Goal: Task Accomplishment & Management: Manage account settings

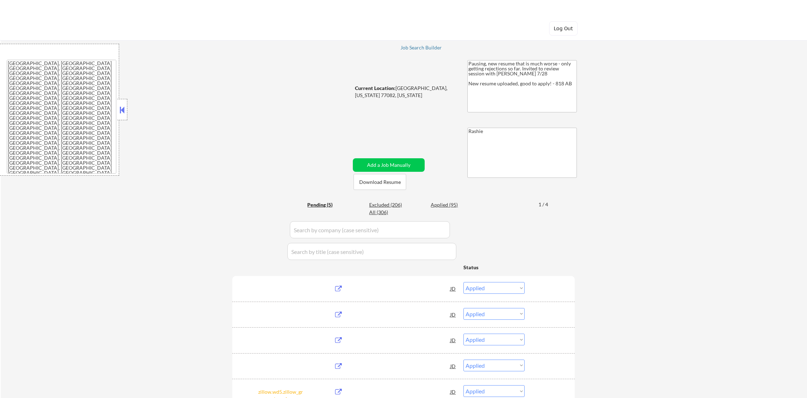
select select ""applied""
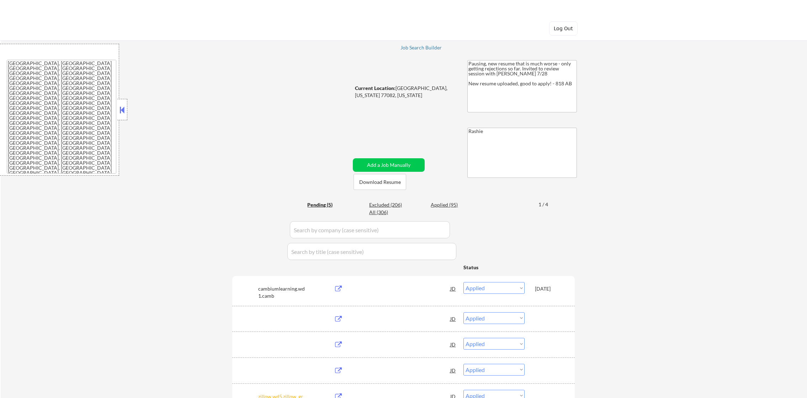
select select ""pending""
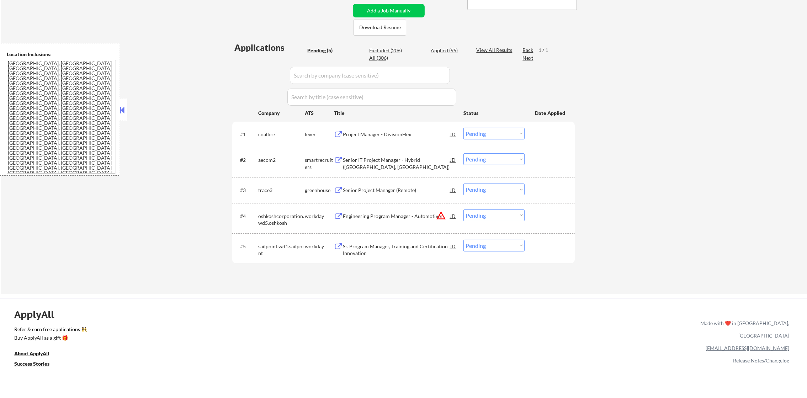
scroll to position [160, 0]
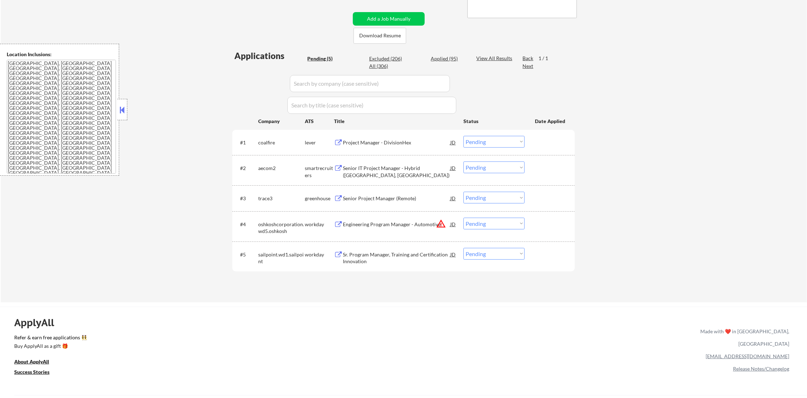
click at [412, 143] on div "Project Manager - DivisionHex" at bounding box center [396, 142] width 107 height 7
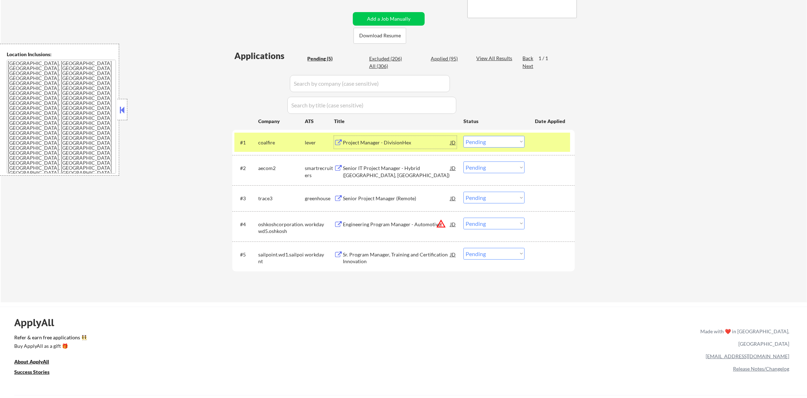
click at [481, 147] on select "Choose an option... Pending Applied Excluded (Questions) Excluded (Expired) Exc…" at bounding box center [494, 142] width 61 height 12
click at [464, 136] on select "Choose an option... Pending Applied Excluded (Questions) Excluded (Expired) Exc…" at bounding box center [494, 142] width 61 height 12
click at [272, 137] on div "coalfire" at bounding box center [281, 142] width 47 height 13
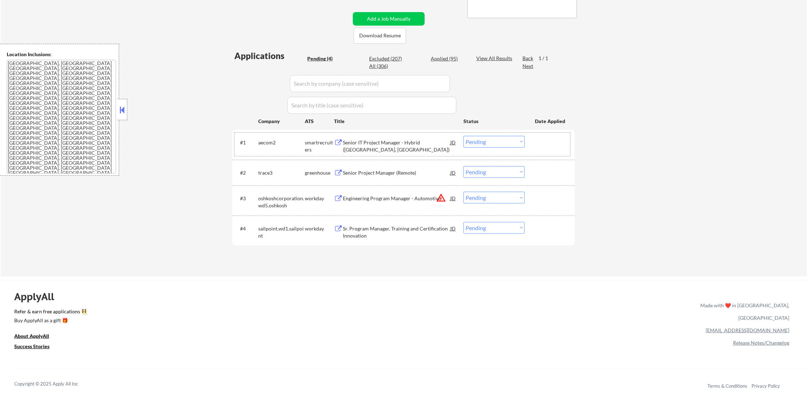
click at [386, 140] on div "Senior IT Project Manager - Hybrid (Houston, TX)" at bounding box center [396, 146] width 107 height 14
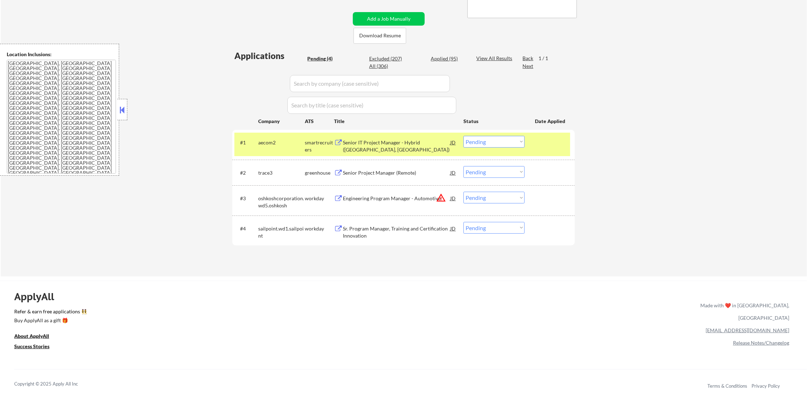
drag, startPoint x: 488, startPoint y: 142, endPoint x: 487, endPoint y: 148, distance: 6.1
click at [488, 143] on select "Choose an option... Pending Applied Excluded (Questions) Excluded (Expired) Exc…" at bounding box center [494, 142] width 61 height 12
click at [464, 136] on select "Choose an option... Pending Applied Excluded (Questions) Excluded (Expired) Exc…" at bounding box center [494, 142] width 61 height 12
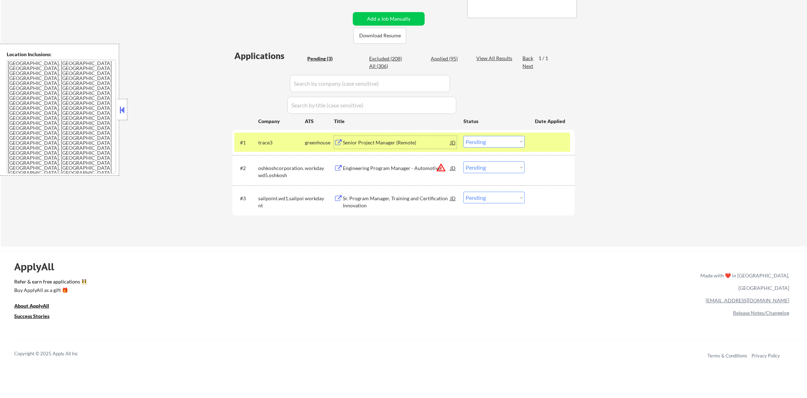
click at [270, 139] on div "trace3" at bounding box center [281, 142] width 47 height 7
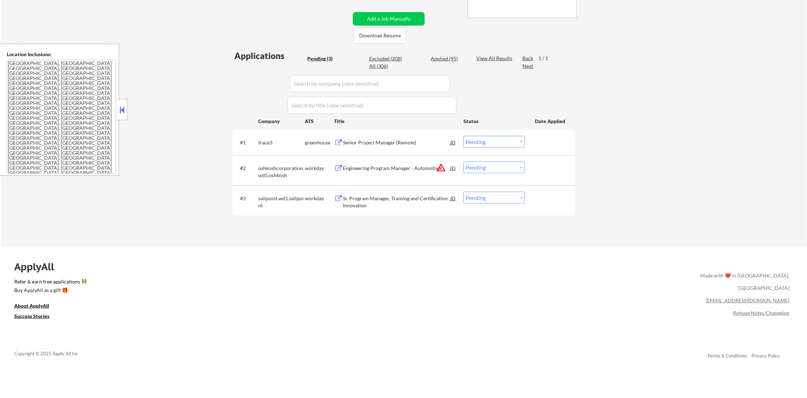
click at [381, 142] on div "Senior Project Manager (Remote)" at bounding box center [396, 142] width 107 height 7
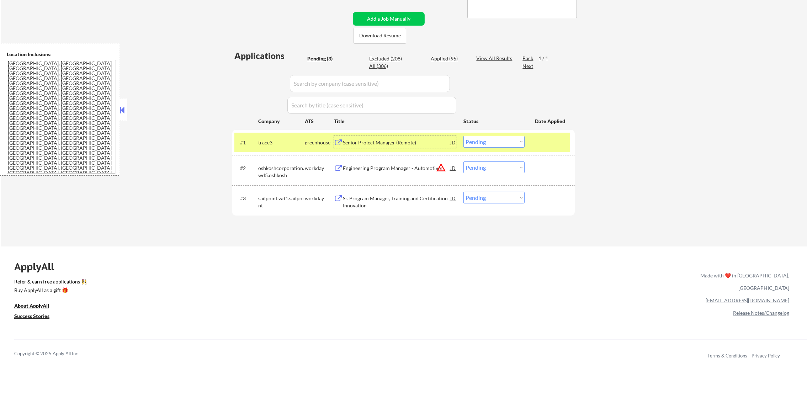
click at [488, 142] on select "Choose an option... Pending Applied Excluded (Questions) Excluded (Expired) Exc…" at bounding box center [494, 142] width 61 height 12
click at [464, 136] on select "Choose an option... Pending Applied Excluded (Questions) Excluded (Expired) Exc…" at bounding box center [494, 142] width 61 height 12
click at [272, 139] on div "trace3" at bounding box center [281, 142] width 47 height 7
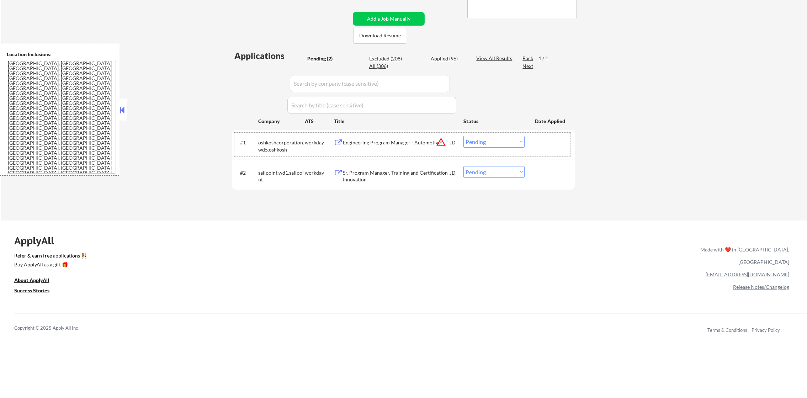
click at [439, 141] on button "warning_amber" at bounding box center [441, 142] width 10 height 10
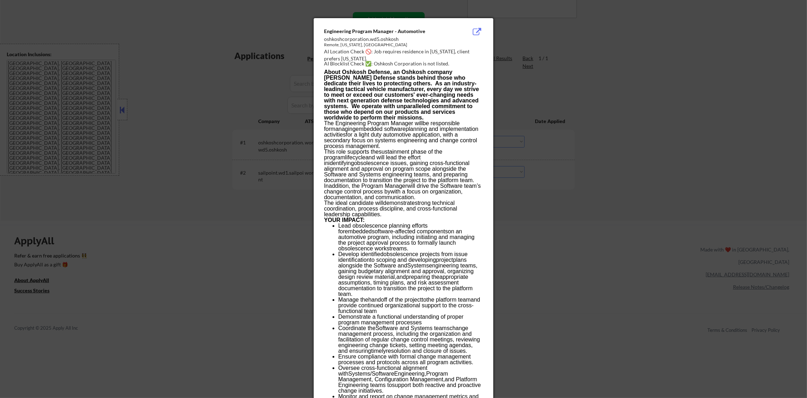
click at [597, 76] on div at bounding box center [403, 199] width 807 height 398
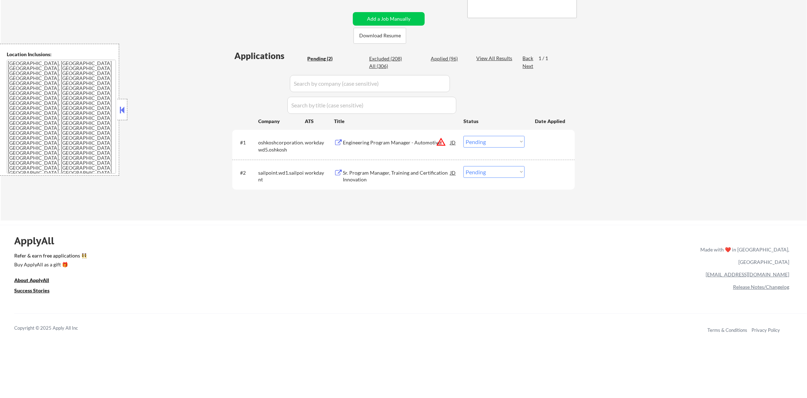
click at [473, 143] on select "Choose an option... Pending Applied Excluded (Questions) Excluded (Expired) Exc…" at bounding box center [494, 142] width 61 height 12
click at [464, 136] on select "Choose an option... Pending Applied Excluded (Questions) Excluded (Expired) Exc…" at bounding box center [494, 142] width 61 height 12
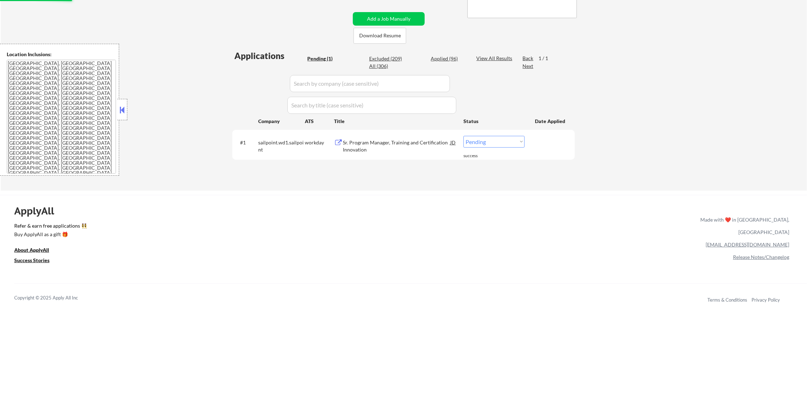
click at [402, 144] on div "Sr. Program Manager, Training and Certification Innovation" at bounding box center [396, 146] width 107 height 14
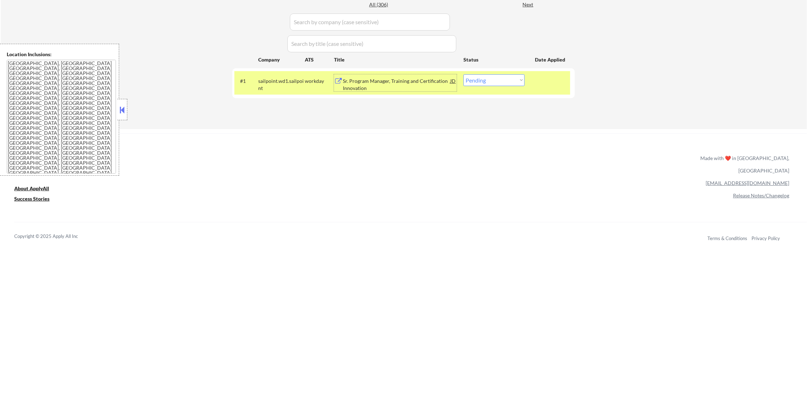
scroll to position [231, 0]
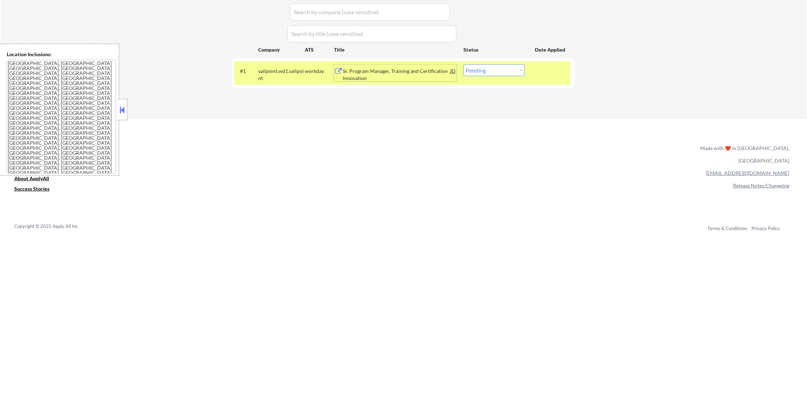
click at [277, 68] on div "sailpoint.wd1.sailpoint" at bounding box center [281, 75] width 47 height 14
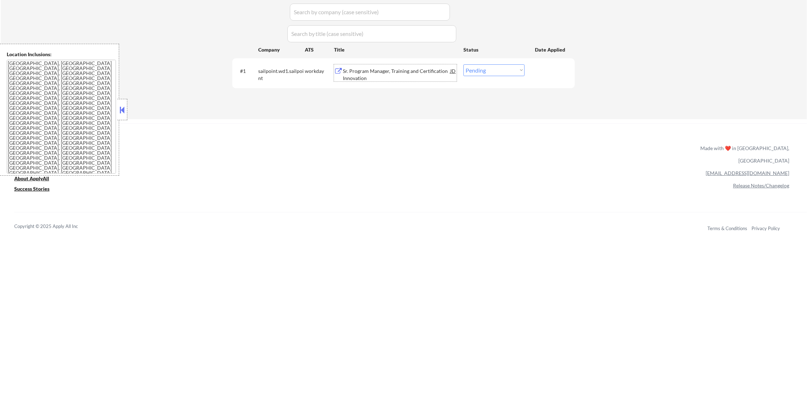
click at [436, 75] on div "Sr. Program Manager, Training and Certification Innovation" at bounding box center [396, 75] width 107 height 14
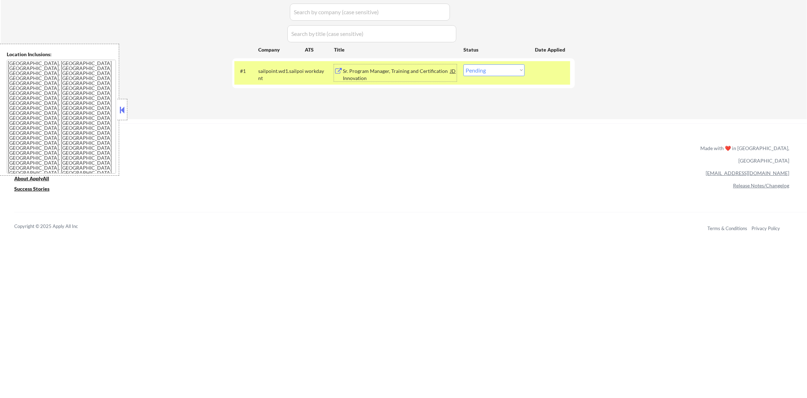
click at [488, 70] on select "Choose an option... Pending Applied Excluded (Questions) Excluded (Expired) Exc…" at bounding box center [494, 70] width 61 height 12
select select ""applied""
click at [464, 64] on select "Choose an option... Pending Applied Excluded (Questions) Excluded (Expired) Exc…" at bounding box center [494, 70] width 61 height 12
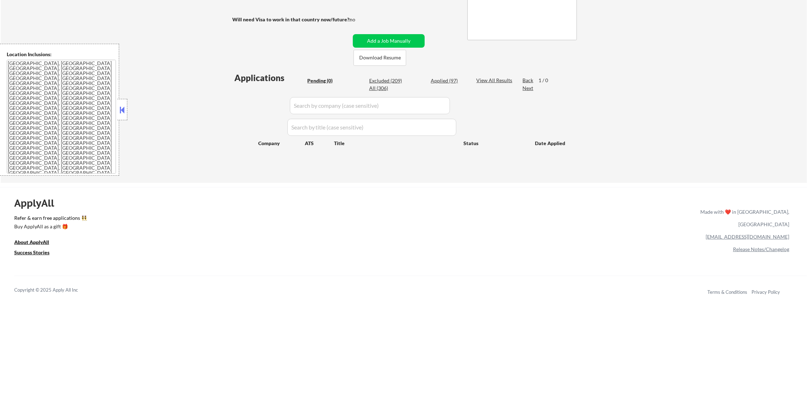
scroll to position [125, 0]
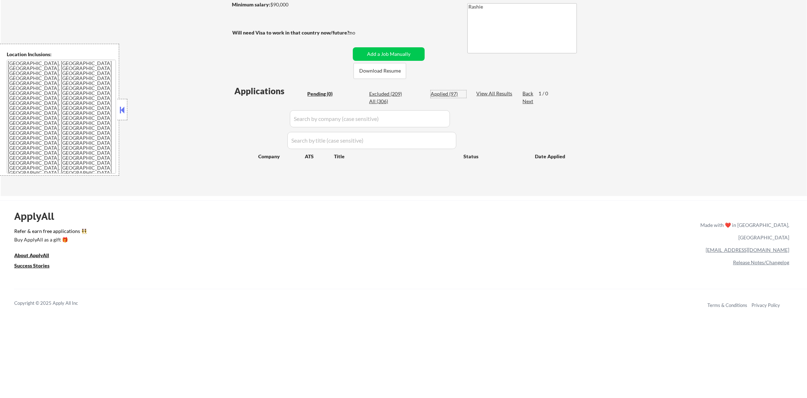
click at [454, 92] on div "Applied (97)" at bounding box center [449, 93] width 36 height 7
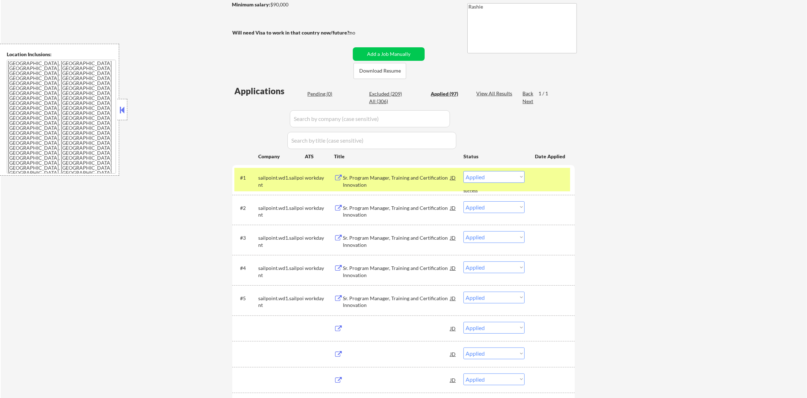
select select ""applied""
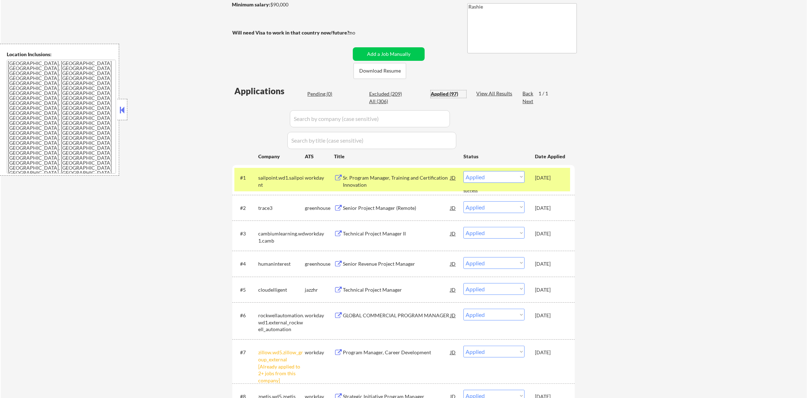
click at [276, 181] on div "sailpoint.wd1.sailpoint" at bounding box center [281, 181] width 47 height 14
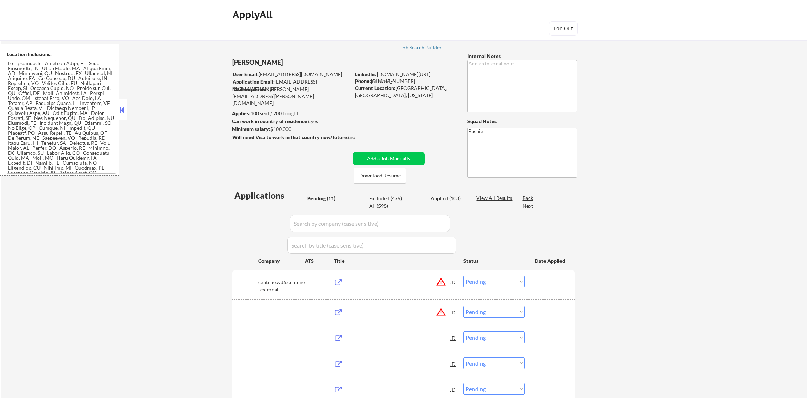
select select ""pending""
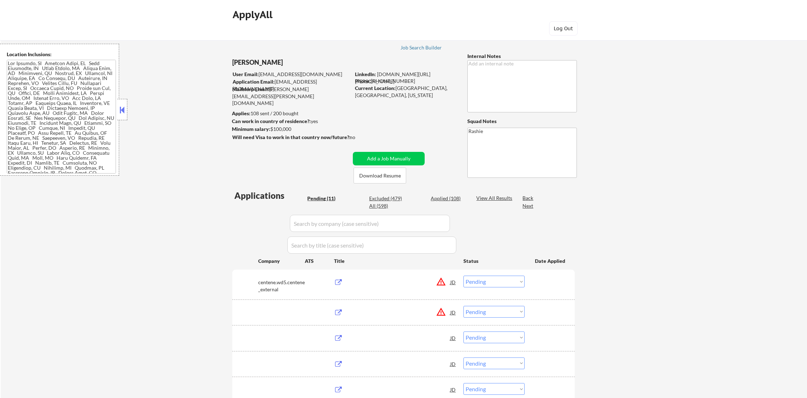
select select ""pending""
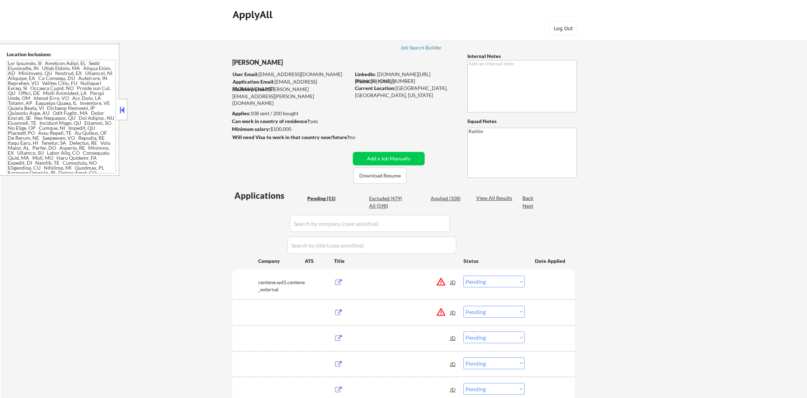
select select ""pending""
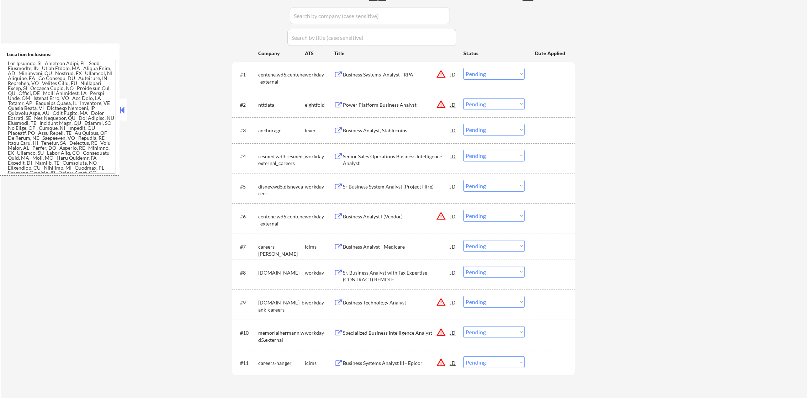
scroll to position [214, 0]
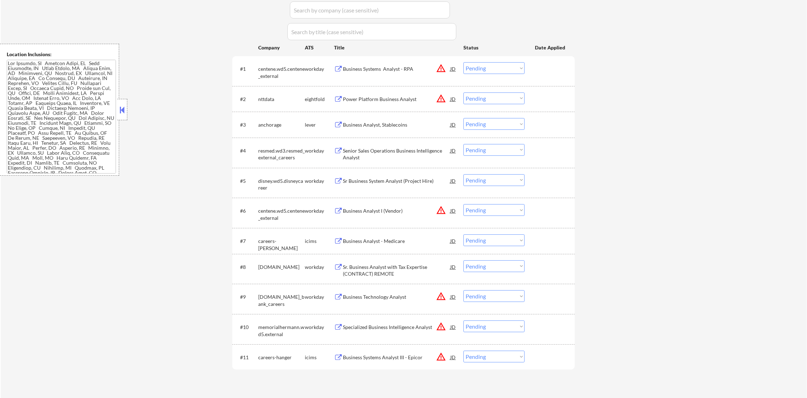
click at [440, 68] on button "warning_amber" at bounding box center [441, 68] width 10 height 10
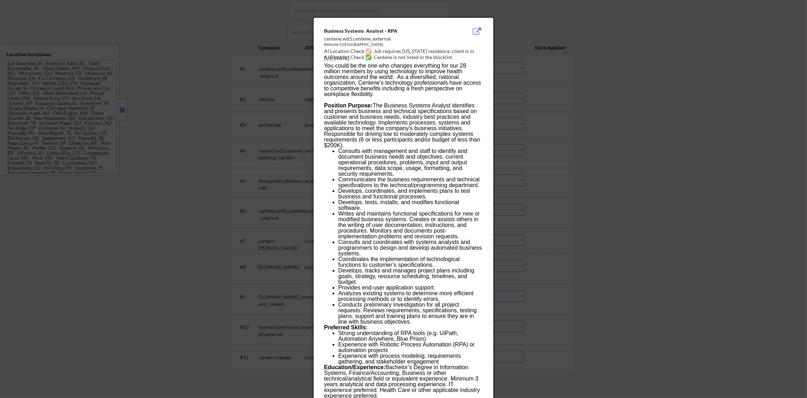
click at [540, 56] on div at bounding box center [403, 199] width 807 height 398
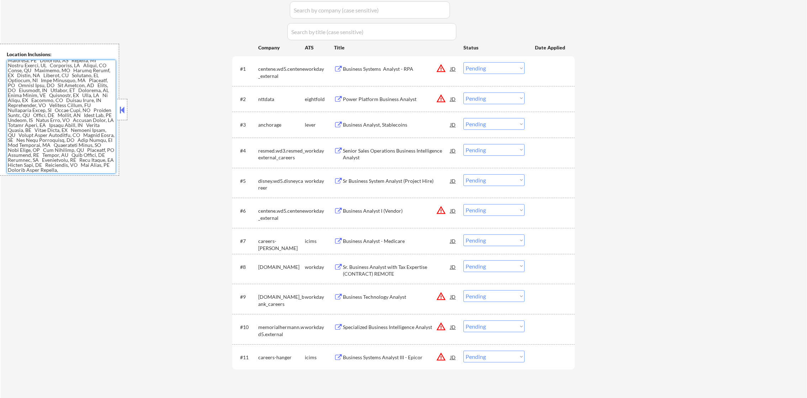
scroll to position [217, 0]
click at [504, 67] on select "Choose an option... Pending Applied Excluded (Questions) Excluded (Expired) Exc…" at bounding box center [494, 68] width 61 height 12
click at [464, 62] on select "Choose an option... Pending Applied Excluded (Questions) Excluded (Expired) Exc…" at bounding box center [494, 68] width 61 height 12
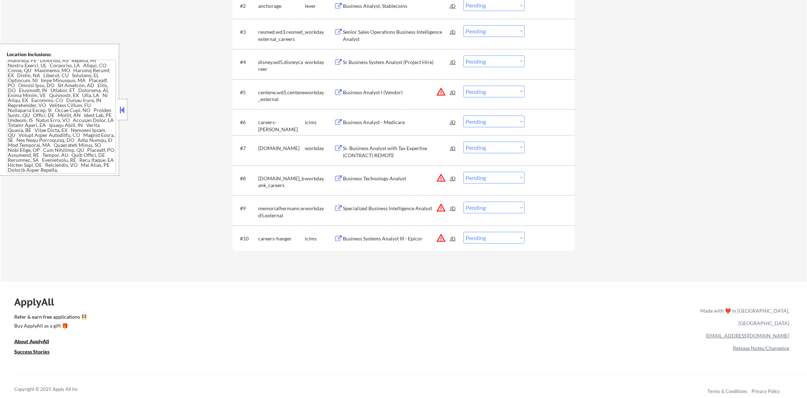
scroll to position [18, 0]
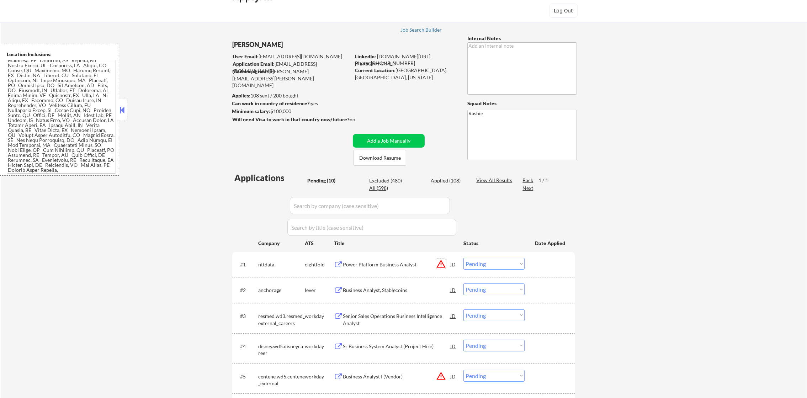
click at [442, 262] on button "warning_amber" at bounding box center [441, 264] width 10 height 10
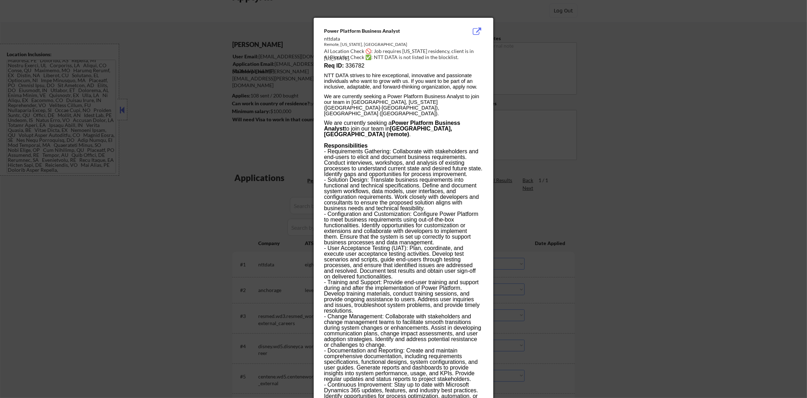
click at [554, 108] on div at bounding box center [403, 199] width 807 height 398
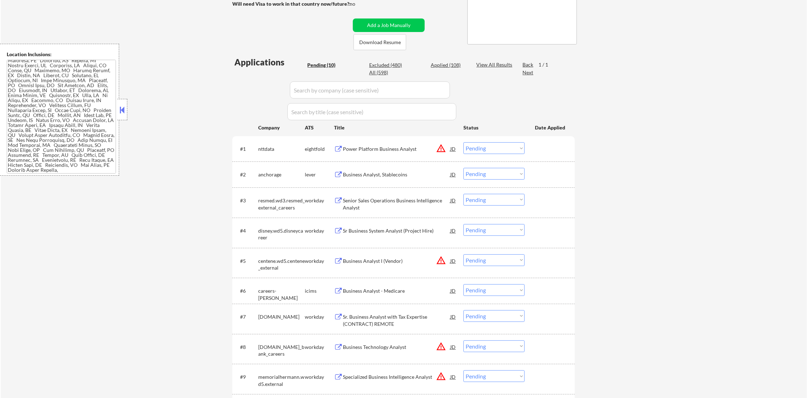
scroll to position [142, 0]
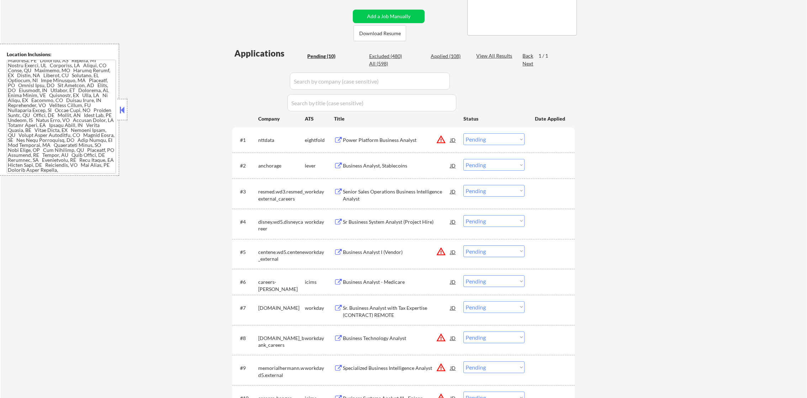
click at [483, 137] on select "Choose an option... Pending Applied Excluded (Questions) Excluded (Expired) Exc…" at bounding box center [494, 139] width 61 height 12
click at [464, 133] on select "Choose an option... Pending Applied Excluded (Questions) Excluded (Expired) Exc…" at bounding box center [494, 139] width 61 height 12
select select ""pending""
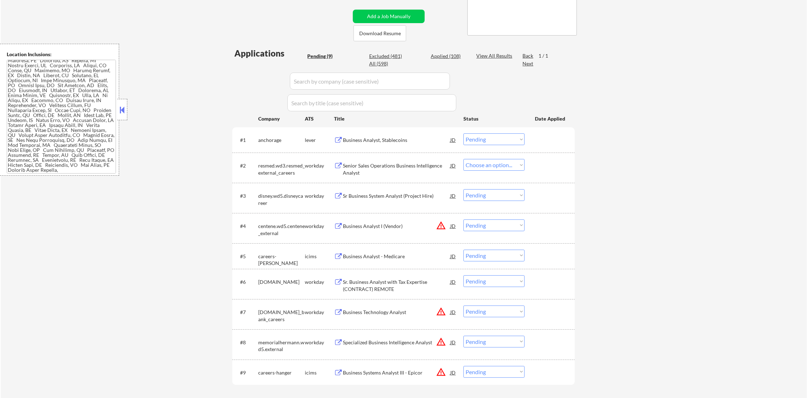
select select ""pending""
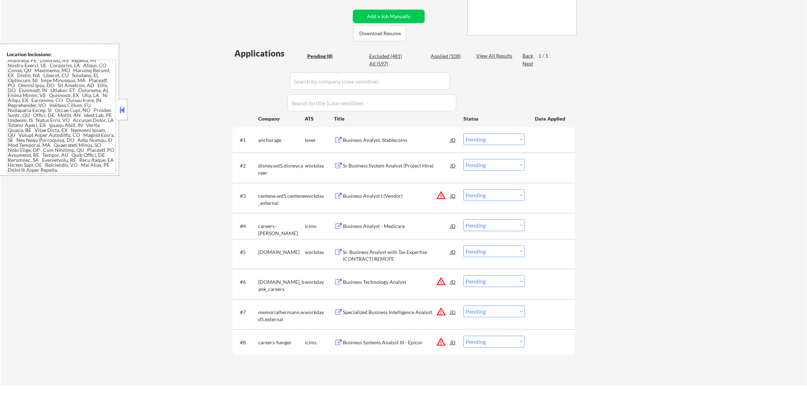
click at [380, 143] on div "Business Analyst, Stablecoins" at bounding box center [396, 140] width 107 height 7
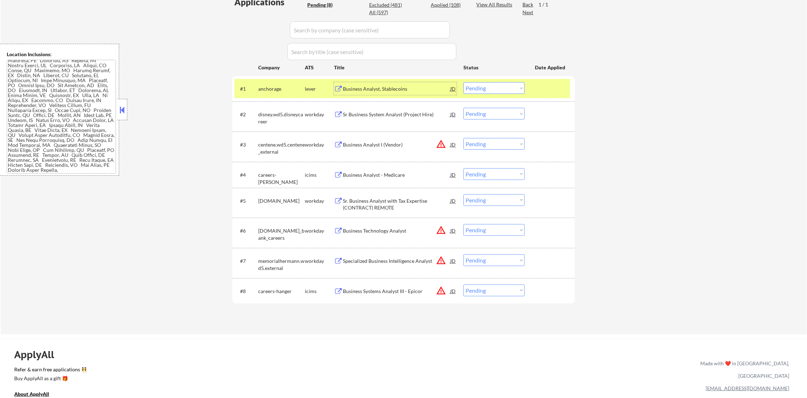
scroll to position [196, 0]
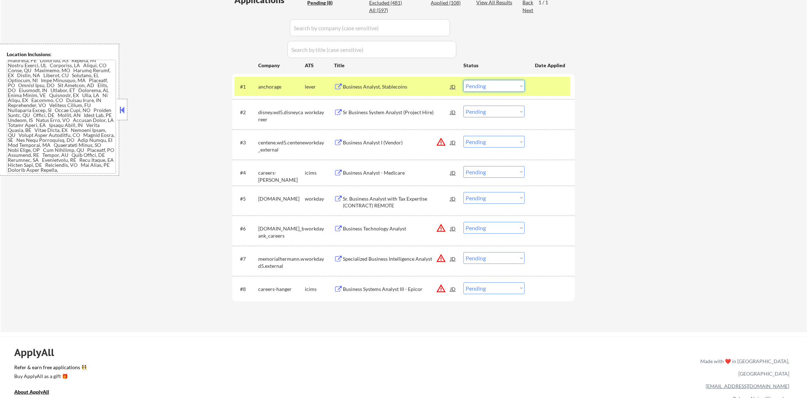
drag, startPoint x: 484, startPoint y: 81, endPoint x: 486, endPoint y: 93, distance: 11.6
click at [484, 83] on select "Choose an option... Pending Applied Excluded (Questions) Excluded (Expired) Exc…" at bounding box center [494, 86] width 61 height 12
click at [464, 80] on select "Choose an option... Pending Applied Excluded (Questions) Excluded (Expired) Exc…" at bounding box center [494, 86] width 61 height 12
click at [287, 90] on div "anchorage" at bounding box center [281, 86] width 47 height 13
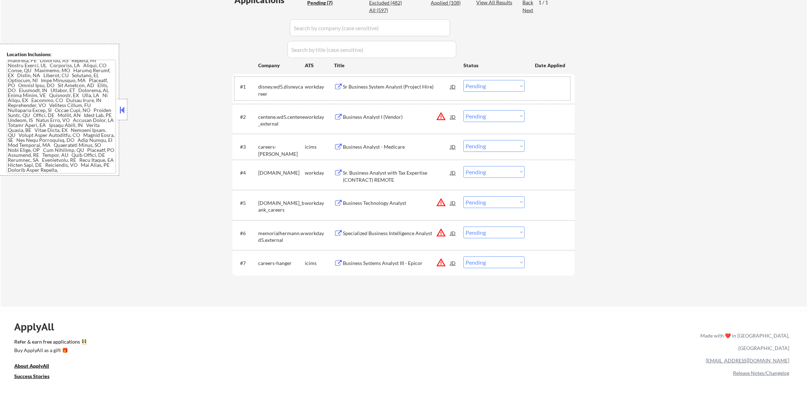
click at [387, 84] on div "Sr Business System Analyst (Project Hire)" at bounding box center [396, 86] width 107 height 7
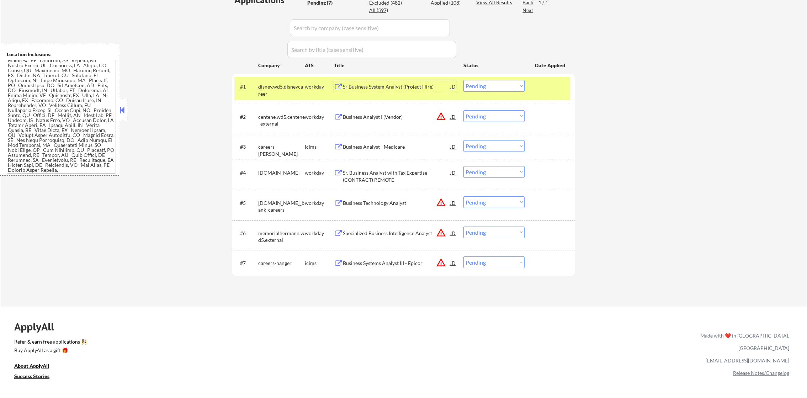
click at [467, 88] on select "Choose an option... Pending Applied Excluded (Questions) Excluded (Expired) Exc…" at bounding box center [494, 86] width 61 height 12
click at [464, 80] on select "Choose an option... Pending Applied Excluded (Questions) Excluded (Expired) Exc…" at bounding box center [494, 86] width 61 height 12
click at [279, 92] on div "disney.wd5.disneycareer" at bounding box center [281, 90] width 47 height 14
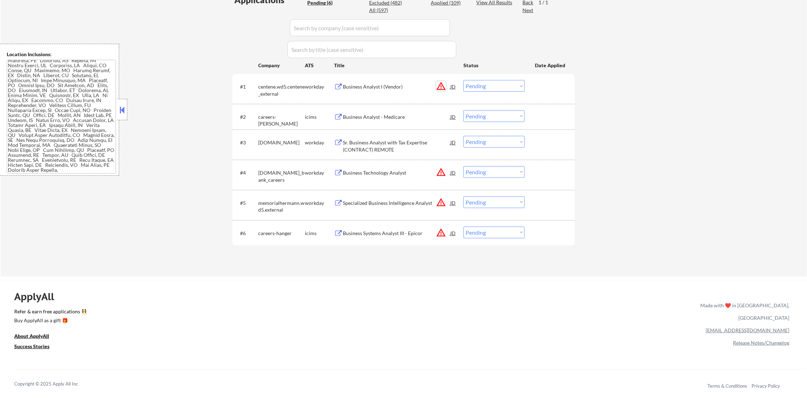
click at [440, 83] on button "warning_amber" at bounding box center [441, 86] width 10 height 10
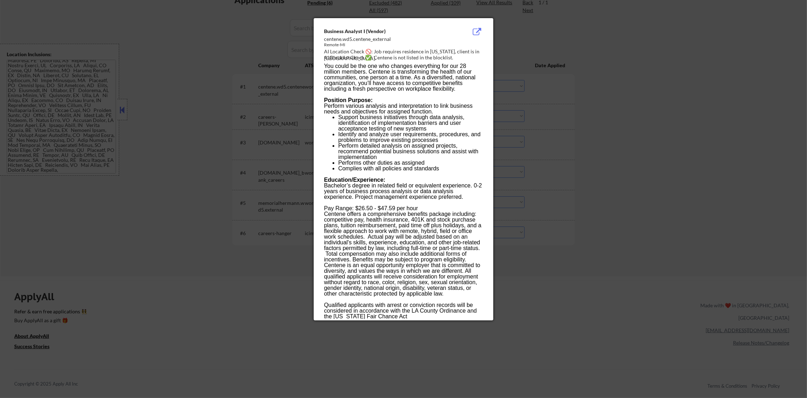
click at [437, 53] on div "AI Location Check 🚫: Job requires residence in Michigan, client is in CA." at bounding box center [405, 55] width 162 height 14
copy div "ichigan,"
click at [566, 62] on div at bounding box center [403, 199] width 807 height 398
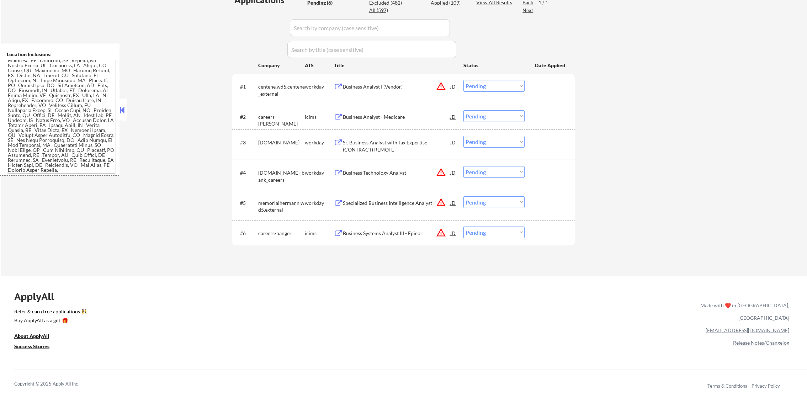
click at [445, 81] on button "warning_amber" at bounding box center [441, 86] width 10 height 10
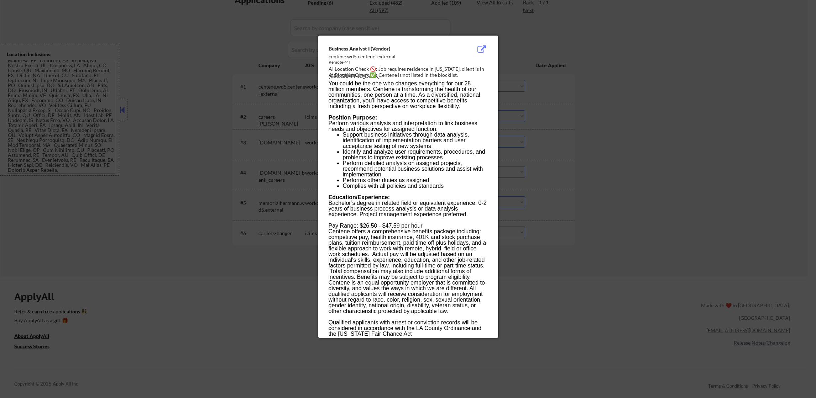
click at [511, 80] on div at bounding box center [408, 199] width 816 height 398
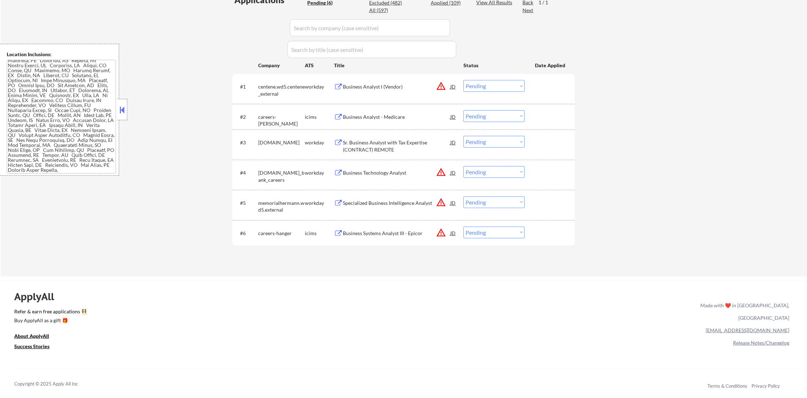
click at [507, 85] on select "Choose an option... Pending Applied Excluded (Questions) Excluded (Expired) Exc…" at bounding box center [494, 86] width 61 height 12
click at [464, 80] on select "Choose an option... Pending Applied Excluded (Questions) Excluded (Expired) Exc…" at bounding box center [494, 86] width 61 height 12
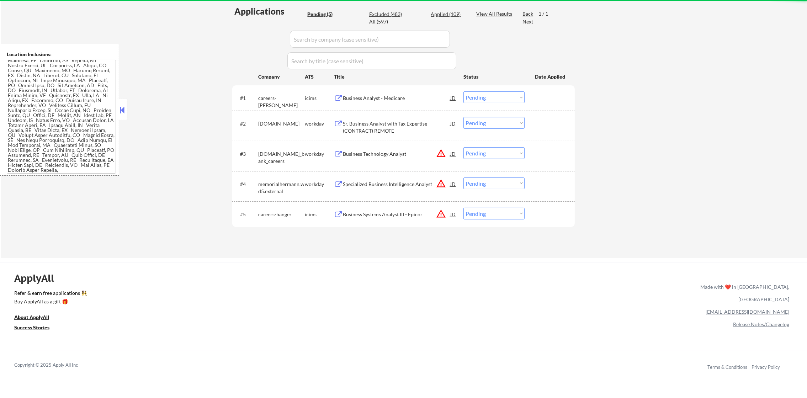
scroll to position [178, 0]
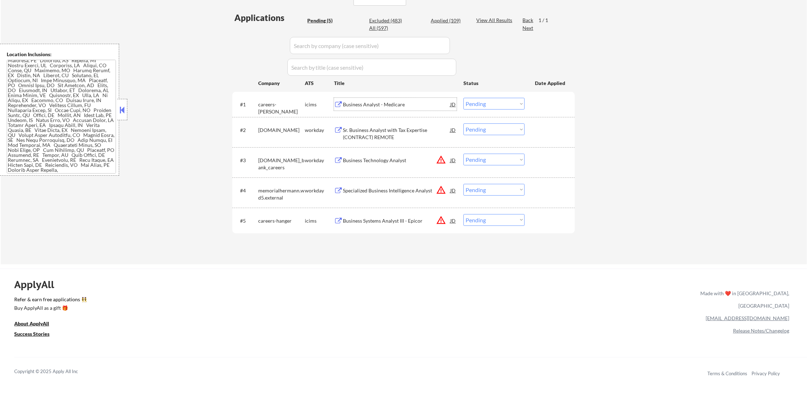
click at [393, 105] on div "Business Analyst - Medicare" at bounding box center [396, 104] width 107 height 7
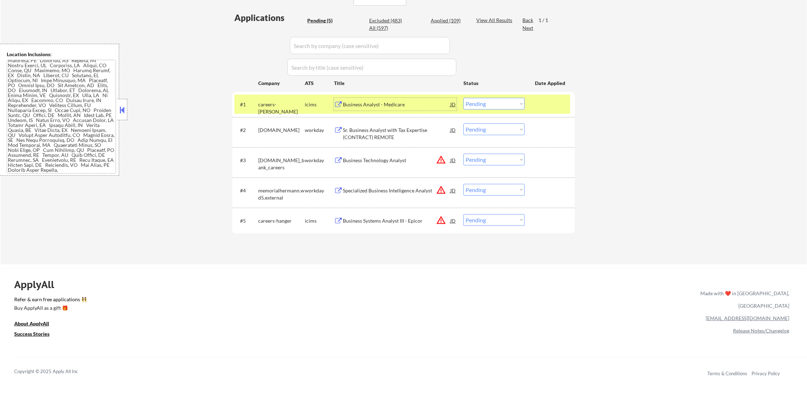
click at [476, 105] on select "Choose an option... Pending Applied Excluded (Questions) Excluded (Expired) Exc…" at bounding box center [494, 104] width 61 height 12
click at [464, 98] on select "Choose an option... Pending Applied Excluded (Questions) Excluded (Expired) Exc…" at bounding box center [494, 104] width 61 height 12
click at [257, 104] on div "#1 careers-peraton icims Business Analyst - Medicare JD warning_amber Choose an…" at bounding box center [403, 104] width 336 height 19
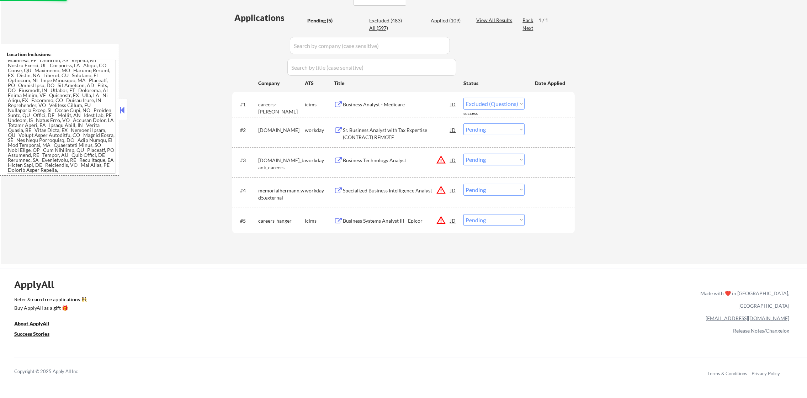
select select ""pending""
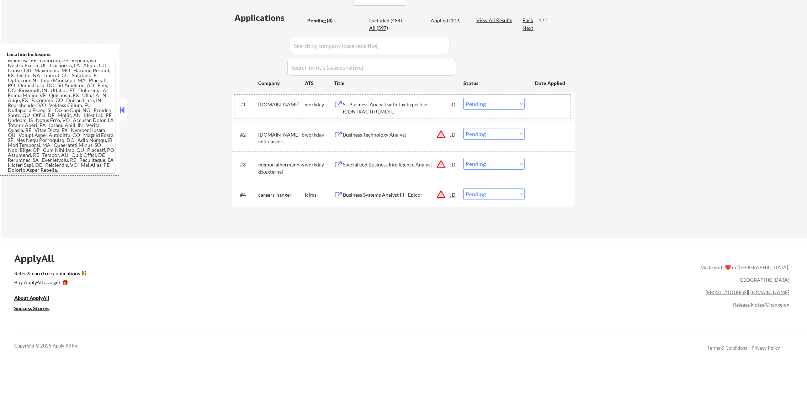
click at [440, 135] on button "warning_amber" at bounding box center [441, 134] width 10 height 10
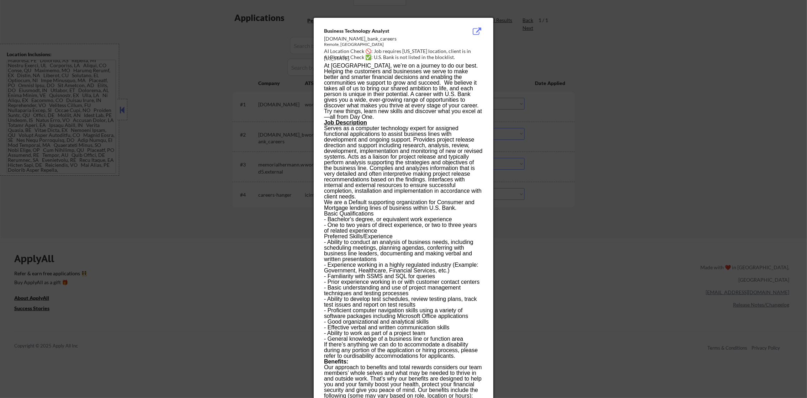
click at [552, 79] on div at bounding box center [403, 199] width 807 height 398
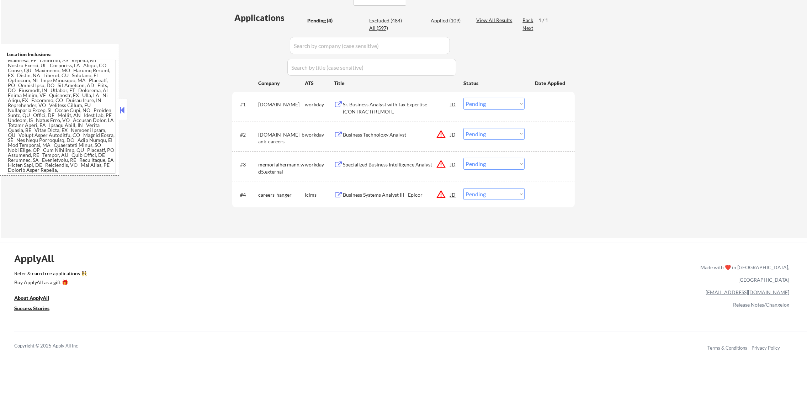
click at [504, 134] on select "Choose an option... Pending Applied Excluded (Questions) Excluded (Expired) Exc…" at bounding box center [494, 134] width 61 height 12
click at [464, 128] on select "Choose an option... Pending Applied Excluded (Questions) Excluded (Expired) Exc…" at bounding box center [494, 134] width 61 height 12
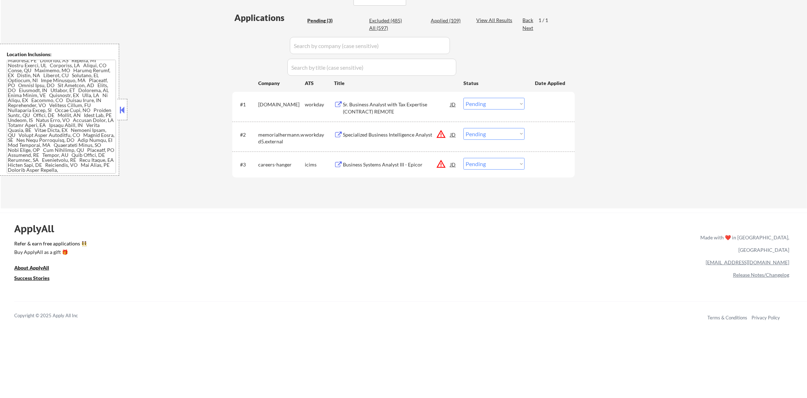
click at [441, 135] on button "warning_amber" at bounding box center [441, 134] width 10 height 10
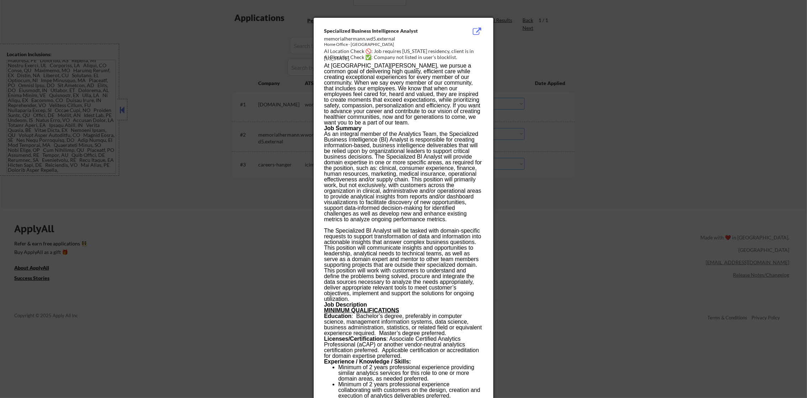
click at [505, 131] on div at bounding box center [403, 199] width 807 height 398
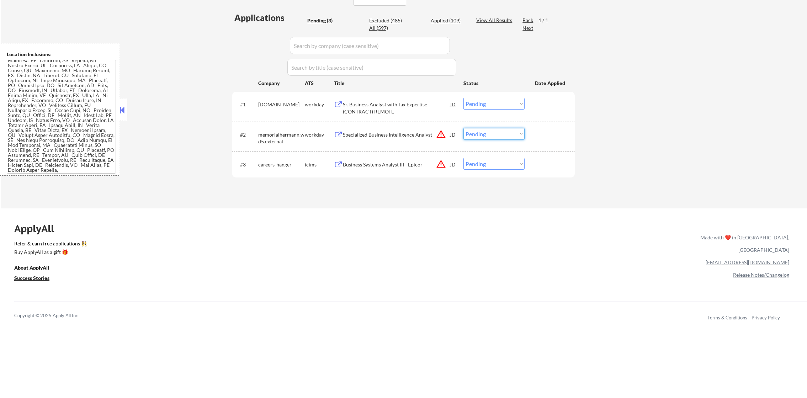
drag, startPoint x: 485, startPoint y: 130, endPoint x: 485, endPoint y: 134, distance: 4.3
click at [485, 130] on select "Choose an option... Pending Applied Excluded (Questions) Excluded (Expired) Exc…" at bounding box center [494, 134] width 61 height 12
click at [464, 128] on select "Choose an option... Pending Applied Excluded (Questions) Excluded (Expired) Exc…" at bounding box center [494, 134] width 61 height 12
click at [443, 164] on button "warning_amber" at bounding box center [441, 164] width 10 height 10
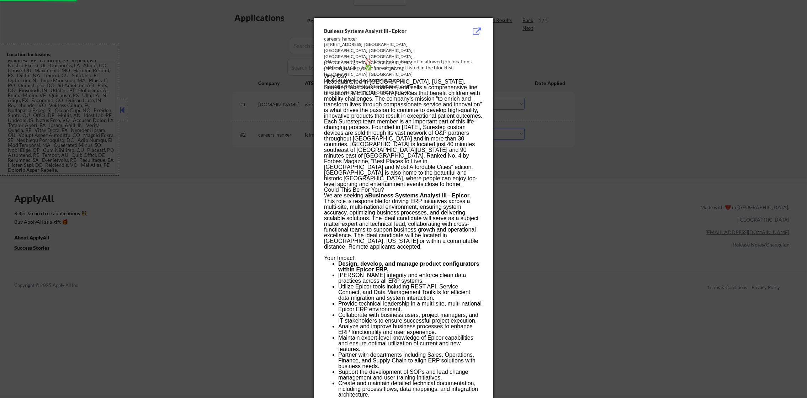
click at [575, 160] on div at bounding box center [403, 199] width 807 height 398
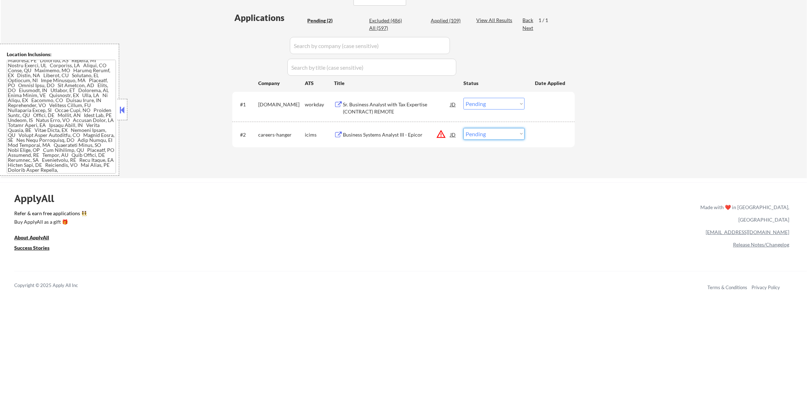
click at [516, 135] on select "Choose an option... Pending Applied Excluded (Questions) Excluded (Expired) Exc…" at bounding box center [494, 134] width 61 height 12
select select ""excluded__location_""
click at [464, 128] on select "Choose an option... Pending Applied Excluded (Questions) Excluded (Expired) Exc…" at bounding box center [494, 134] width 61 height 12
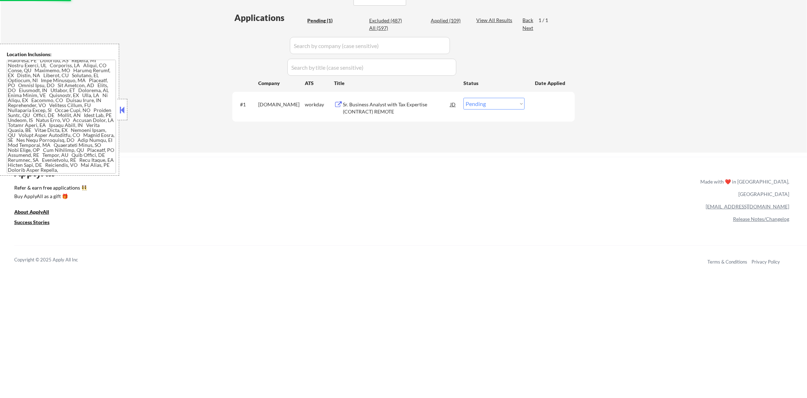
click at [405, 107] on div "Sr. Business Analyst with Tax Expertise (CONTRACT) REMOTE" at bounding box center [396, 108] width 107 height 14
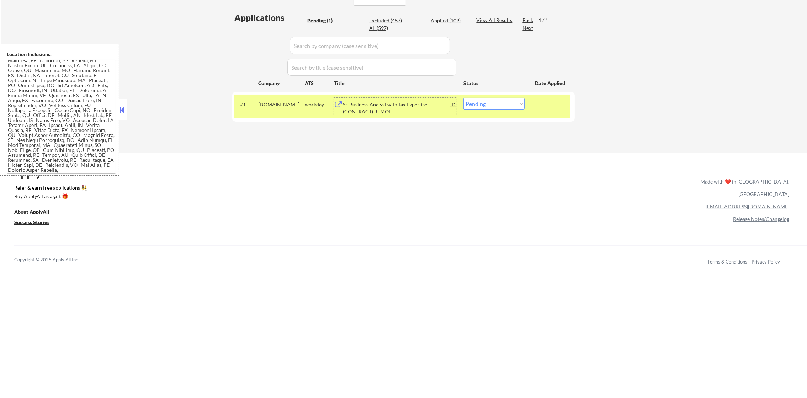
click at [494, 105] on select "Choose an option... Pending Applied Excluded (Questions) Excluded (Expired) Exc…" at bounding box center [494, 104] width 61 height 12
select select ""applied""
click at [464, 98] on select "Choose an option... Pending Applied Excluded (Questions) Excluded (Expired) Exc…" at bounding box center [494, 104] width 61 height 12
click at [265, 99] on div "broadridge.wd5.careers" at bounding box center [281, 106] width 47 height 17
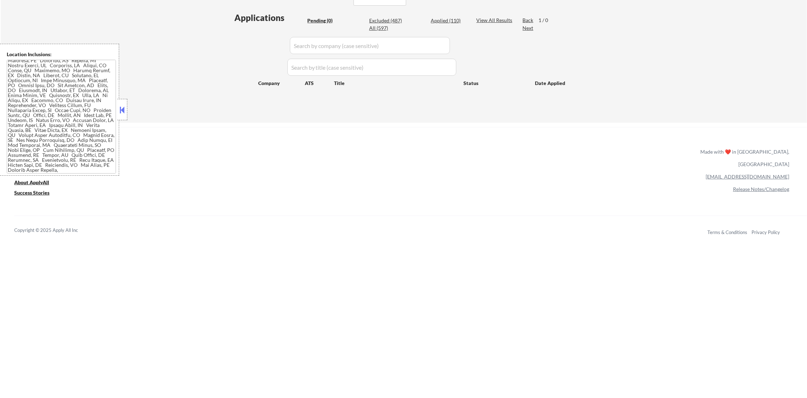
click at [460, 21] on div "Applied (110)" at bounding box center [449, 20] width 36 height 7
select select ""applied""
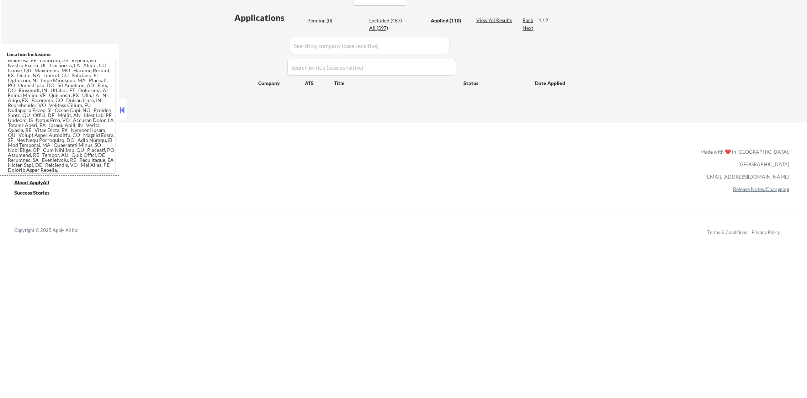
select select ""applied""
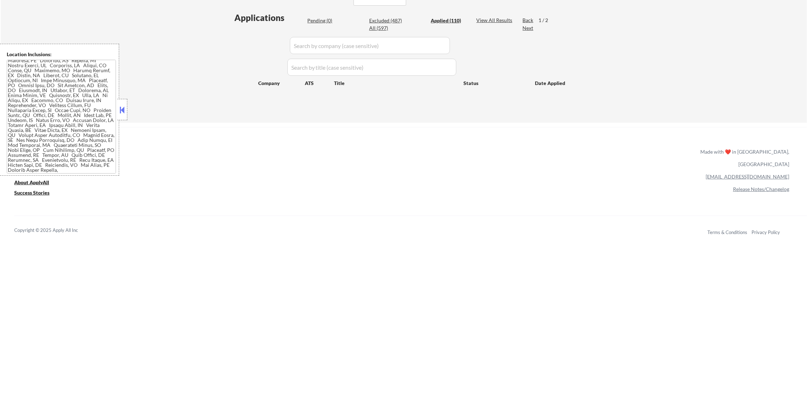
select select ""applied""
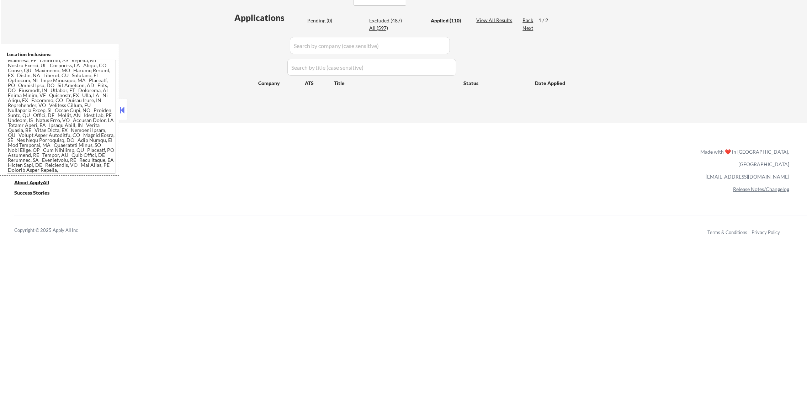
select select ""applied""
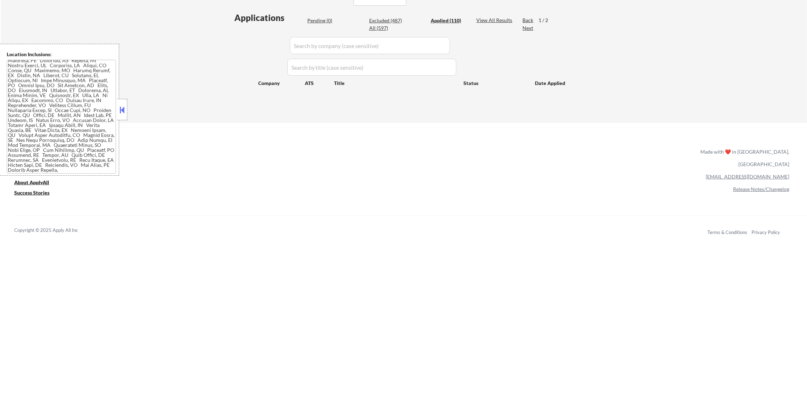
select select ""applied""
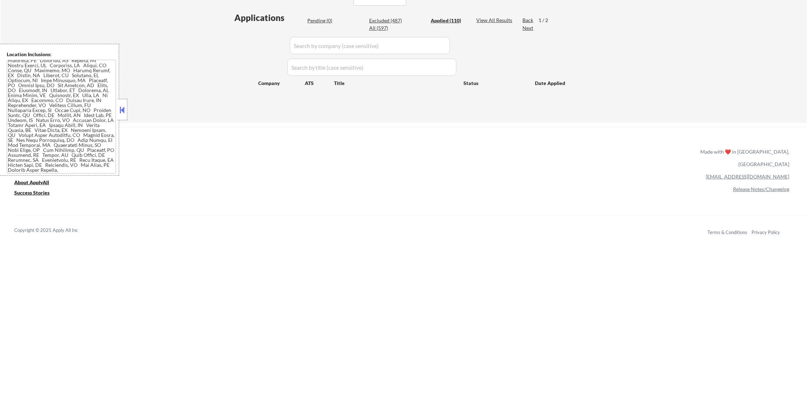
select select ""applied""
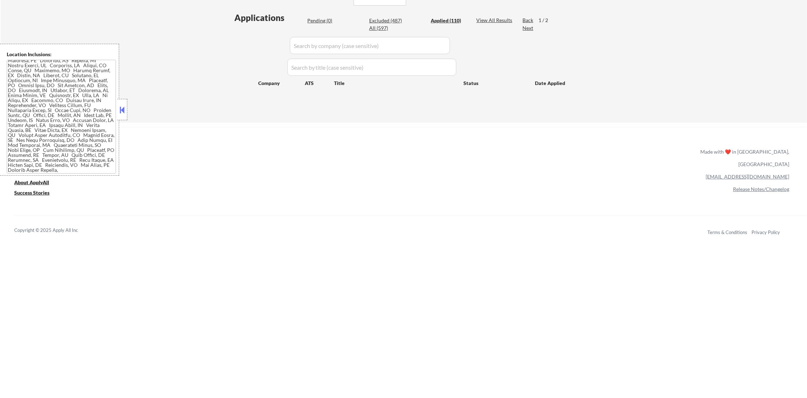
select select ""applied""
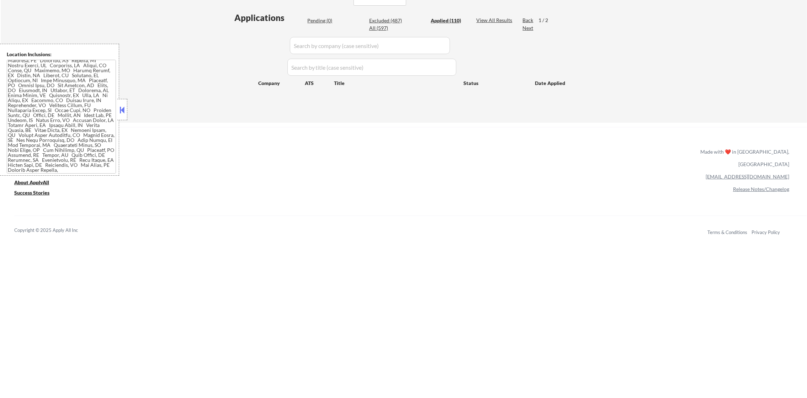
select select ""applied""
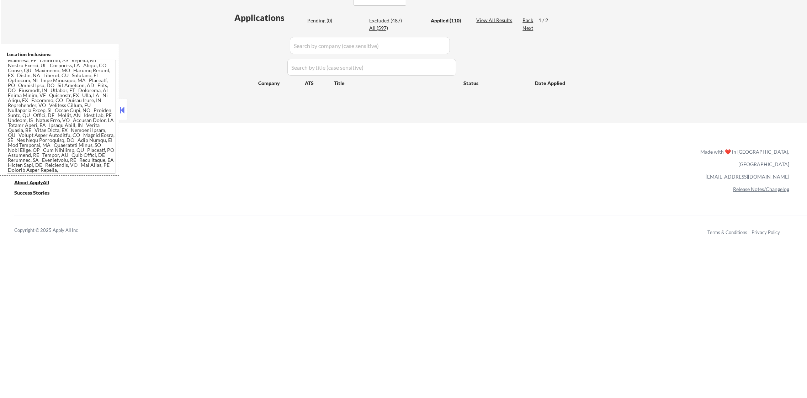
select select ""applied""
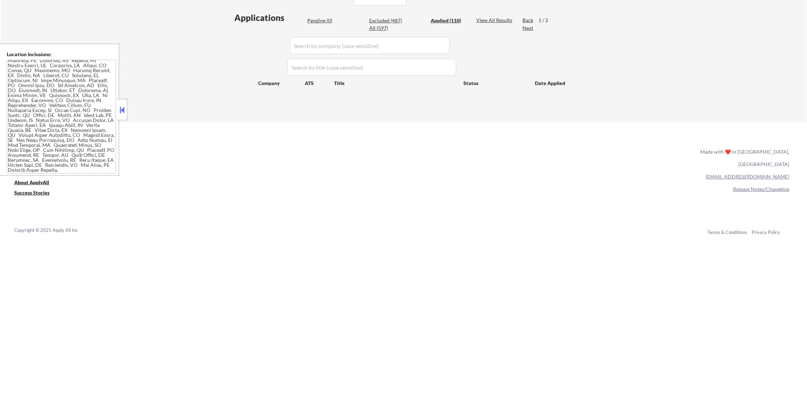
select select ""applied""
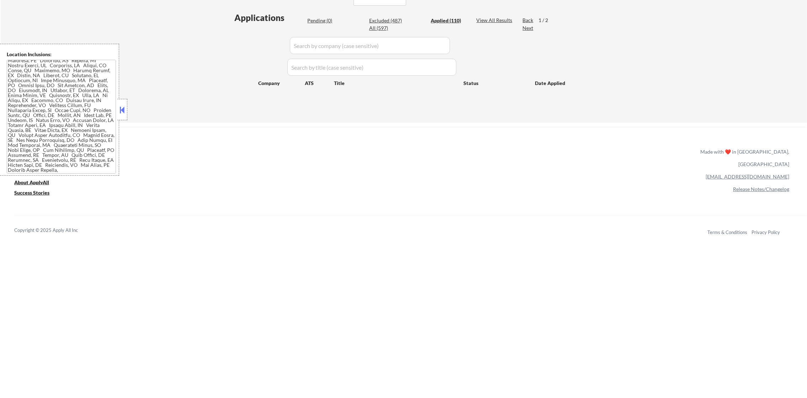
select select ""applied""
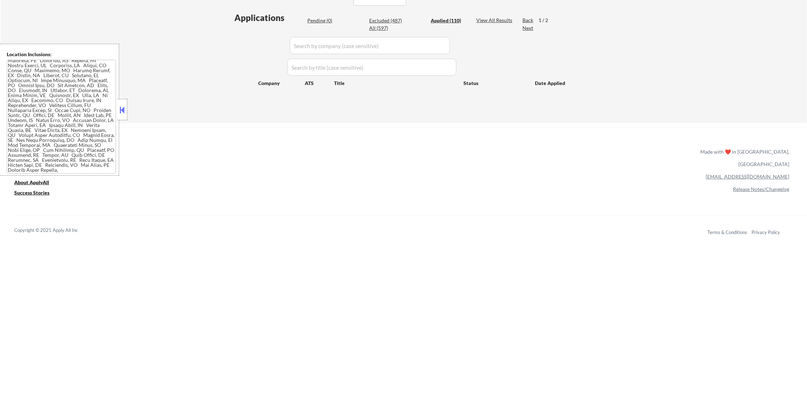
select select ""applied""
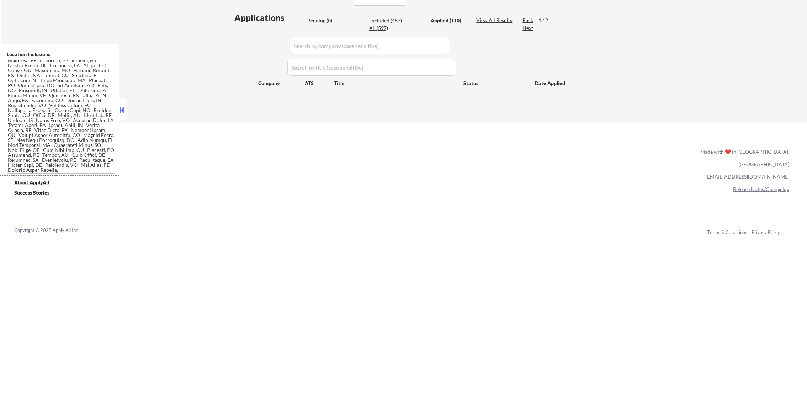
select select ""applied""
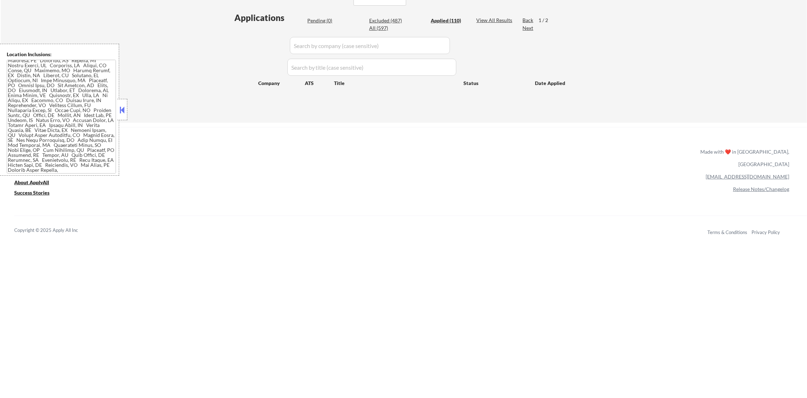
select select ""applied""
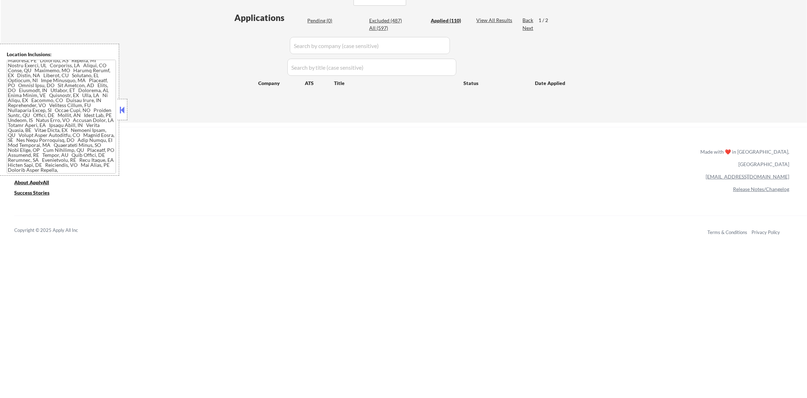
select select ""applied""
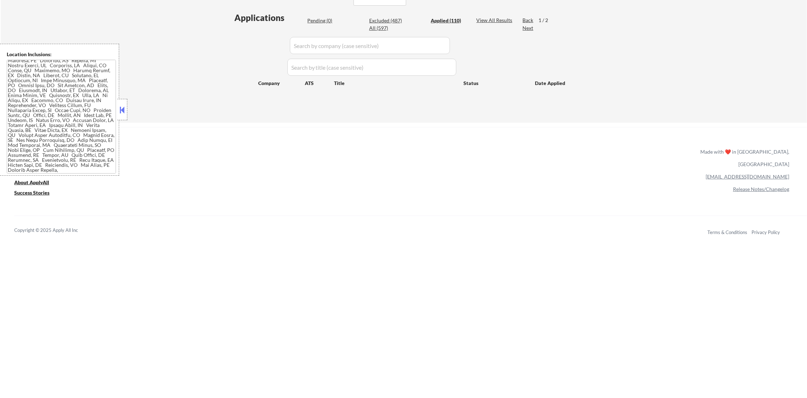
select select ""applied""
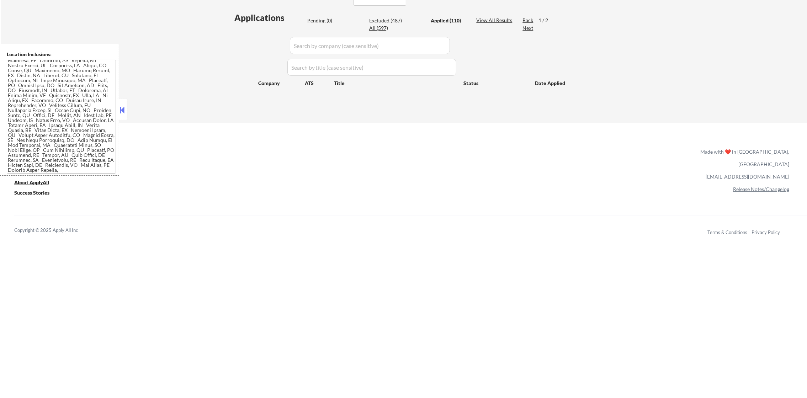
select select ""applied""
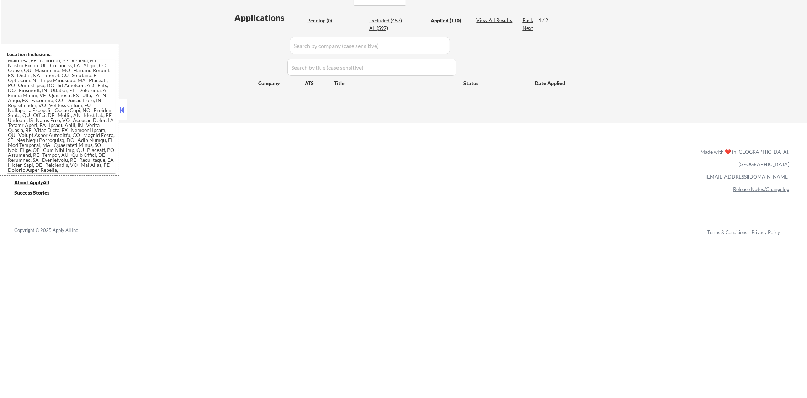
select select ""applied""
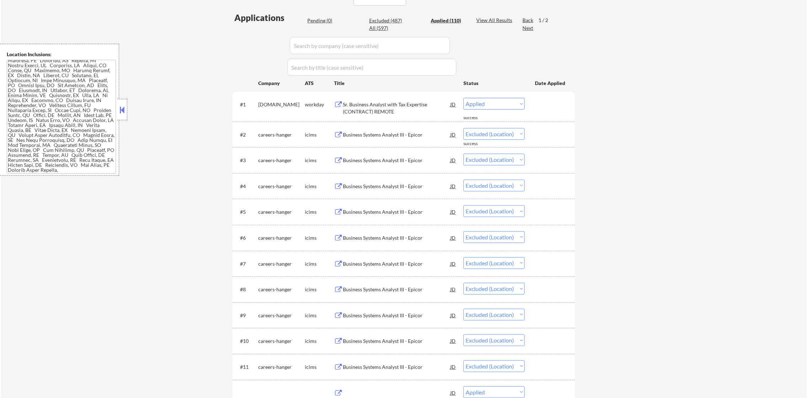
select select ""applied""
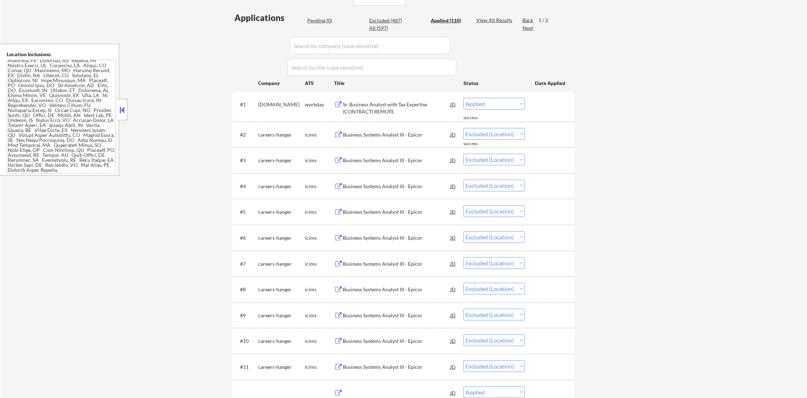
select select ""applied""
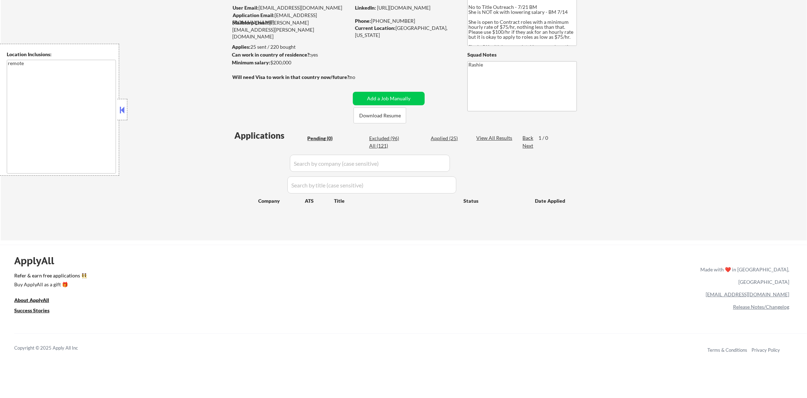
scroll to position [71, 0]
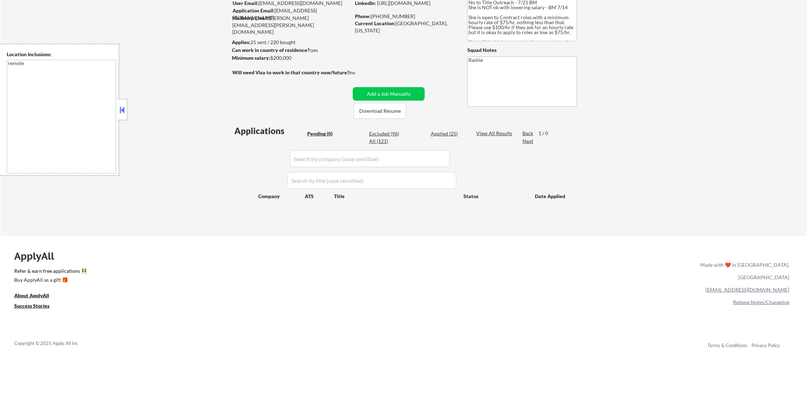
click at [494, 355] on div "Copyright © 2025 Apply All Inc Terms & Conditions Privacy Policy" at bounding box center [410, 343] width 793 height 29
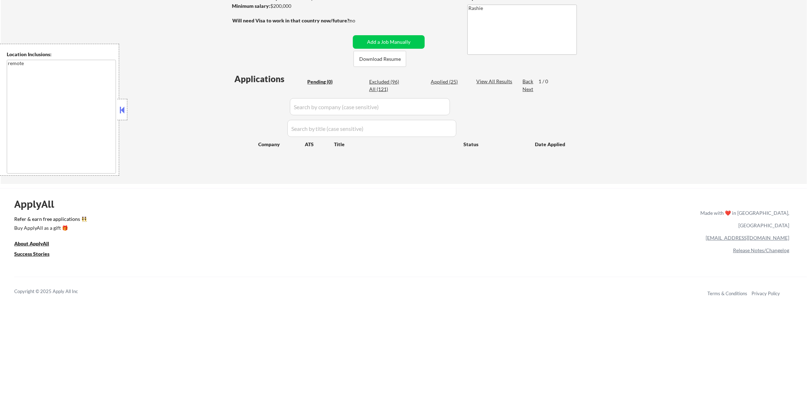
scroll to position [125, 0]
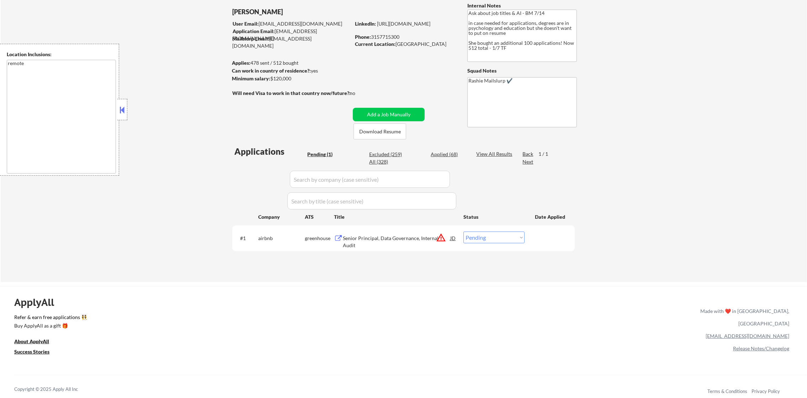
scroll to position [71, 0]
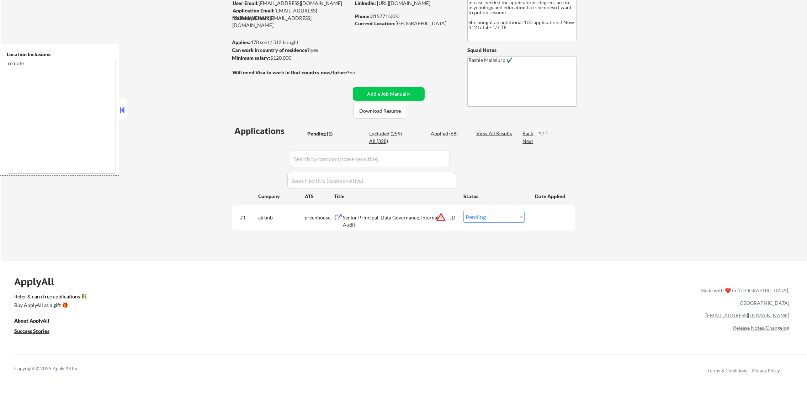
click at [442, 217] on button "warning_amber" at bounding box center [441, 217] width 10 height 10
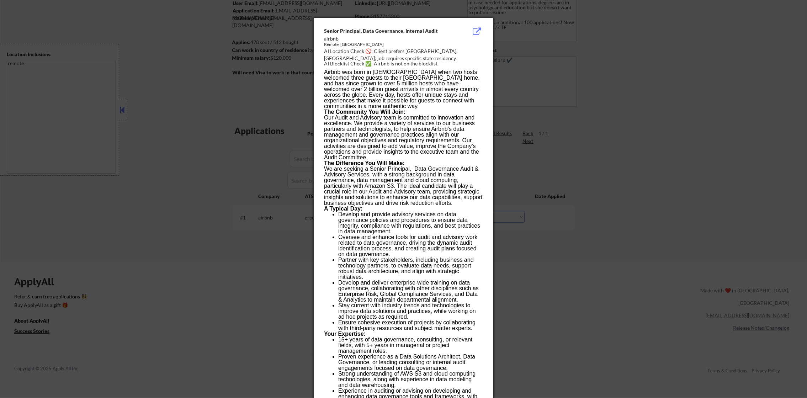
click at [566, 188] on div at bounding box center [403, 199] width 807 height 398
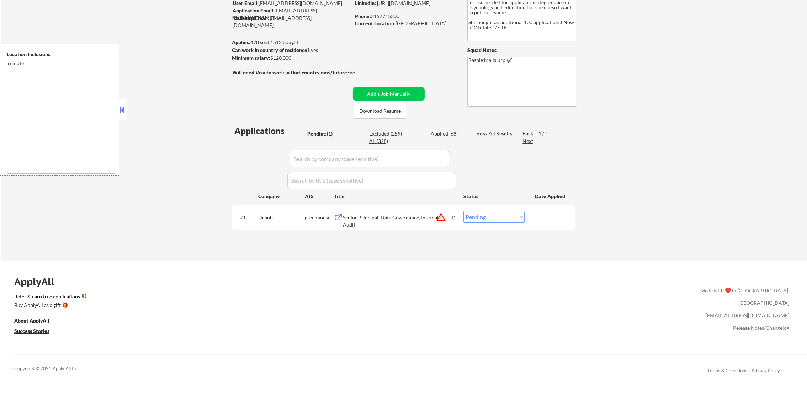
click at [388, 213] on div "Senior Principal, Data Governance, Internal Audit" at bounding box center [396, 217] width 107 height 13
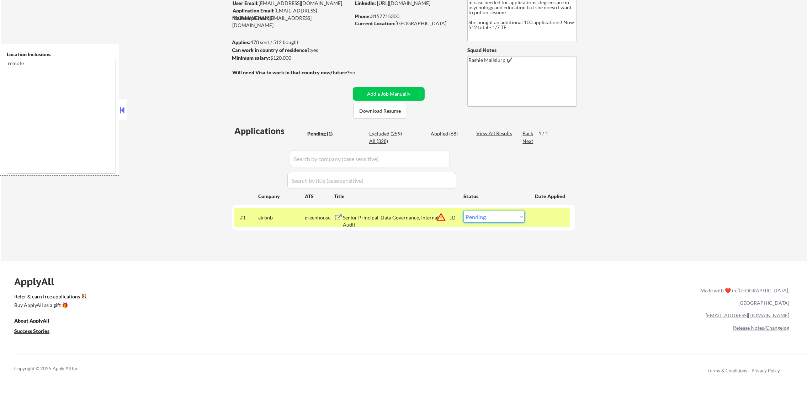
click at [499, 216] on select "Choose an option... Pending Applied Excluded (Questions) Excluded (Expired) Exc…" at bounding box center [494, 217] width 61 height 12
select select ""excluded__location_""
click at [464, 211] on select "Choose an option... Pending Applied Excluded (Questions) Excluded (Expired) Exc…" at bounding box center [494, 217] width 61 height 12
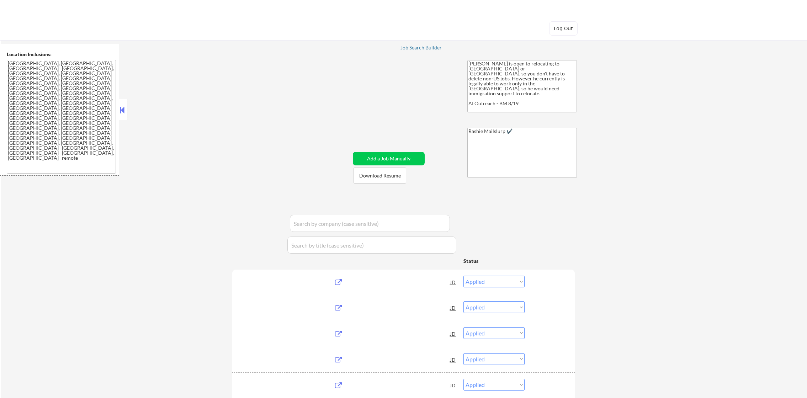
select select ""applied""
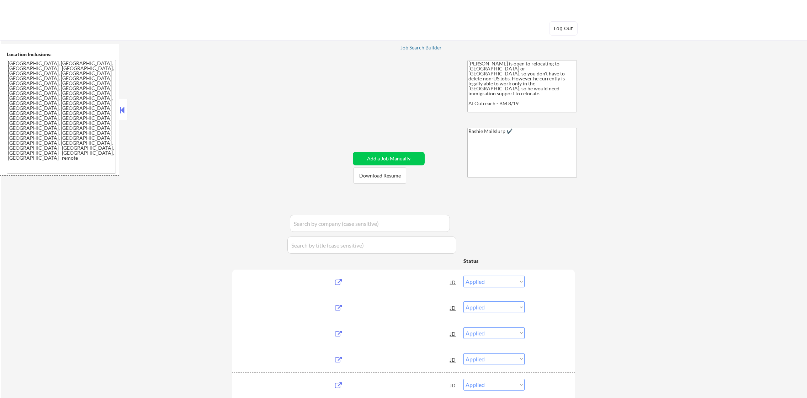
select select ""applied""
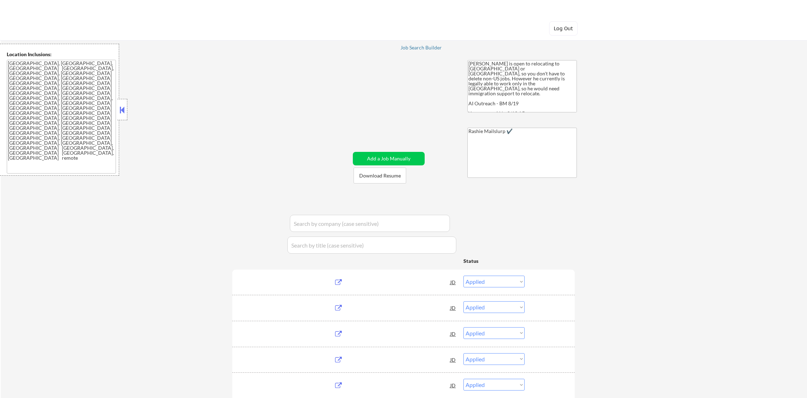
select select ""applied""
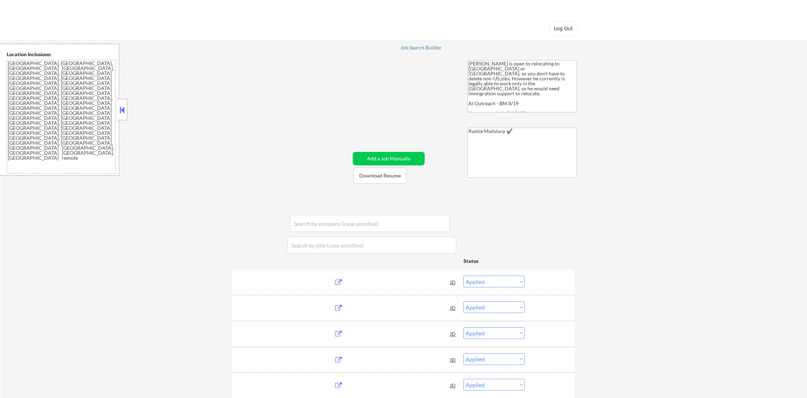
select select ""applied""
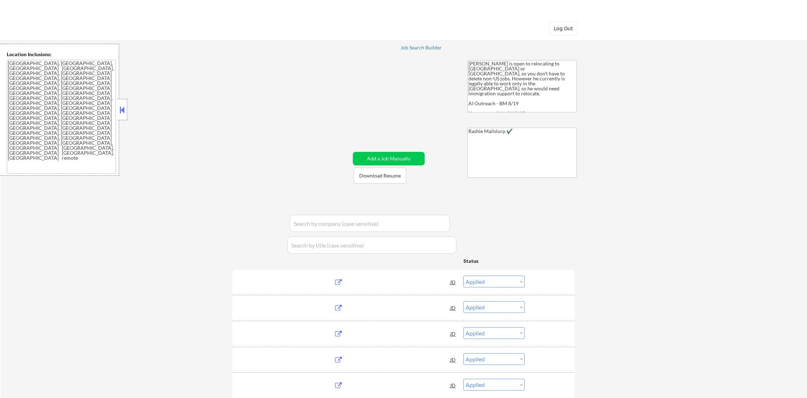
select select ""applied""
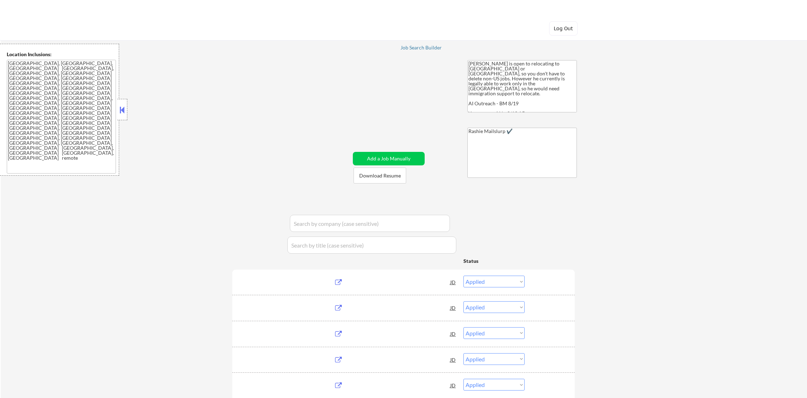
select select ""applied""
select select ""excluded__other_""
select select ""applied""
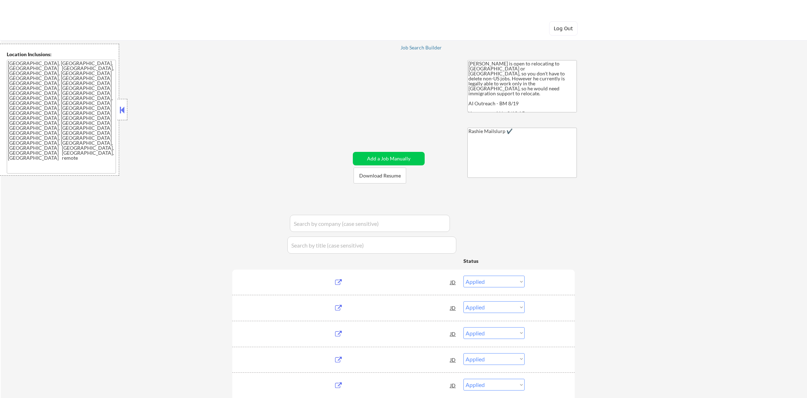
select select ""applied""
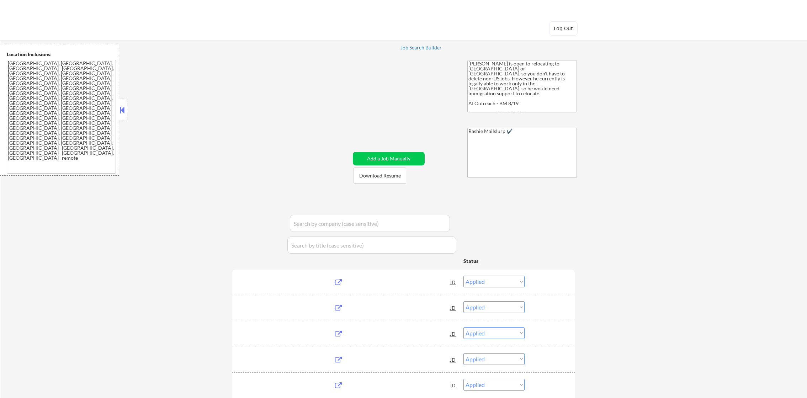
select select ""applied""
select select ""pending""
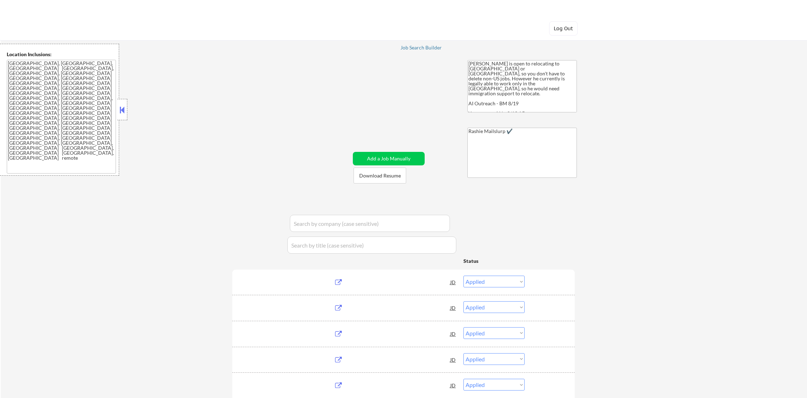
select select ""pending""
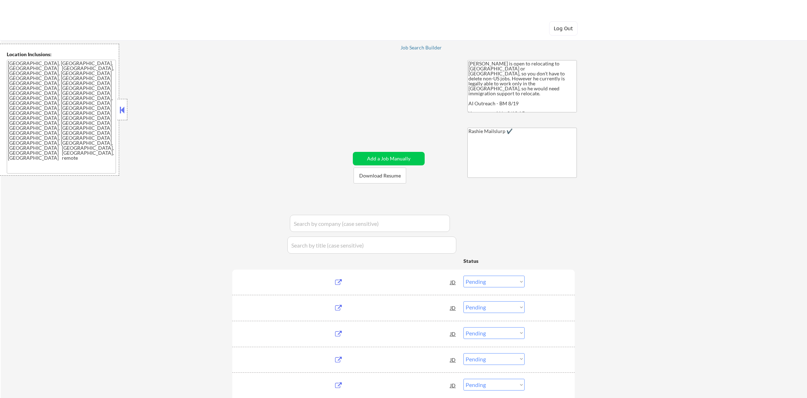
select select ""pending""
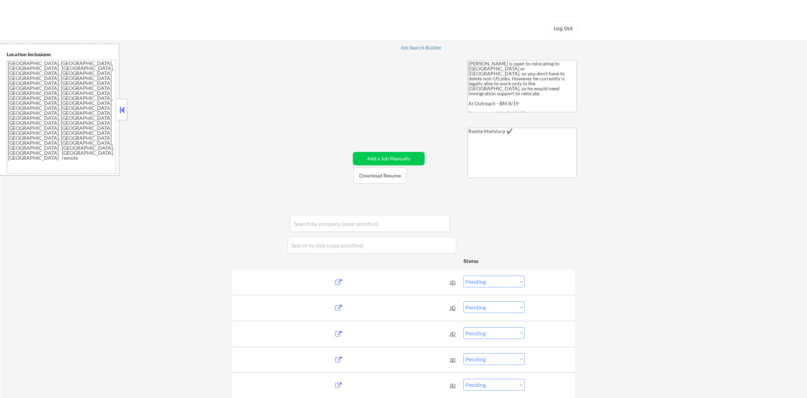
select select ""pending""
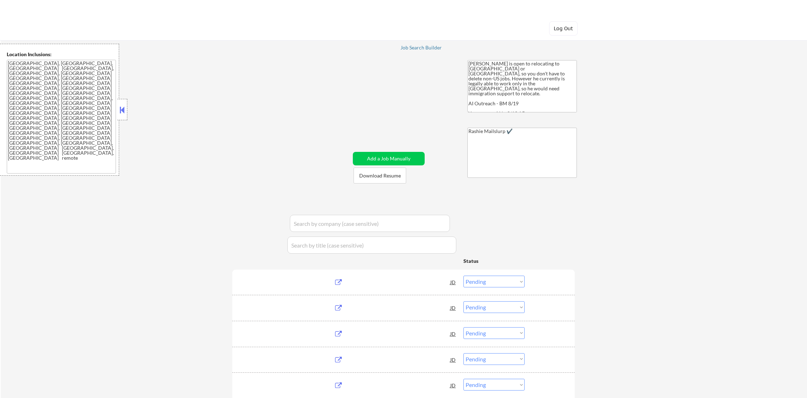
select select ""pending""
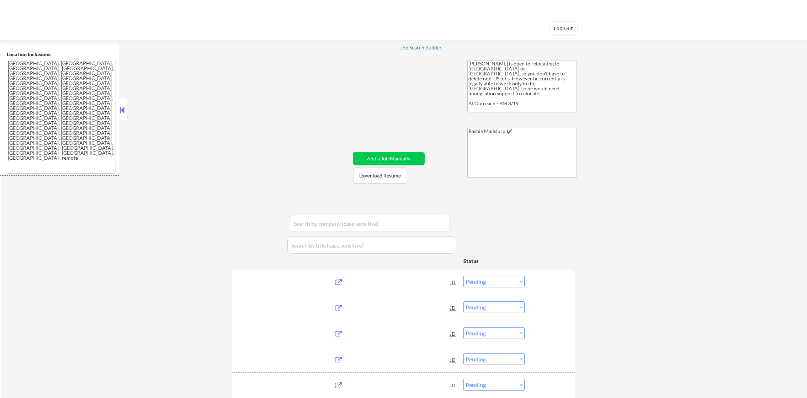
select select ""pending""
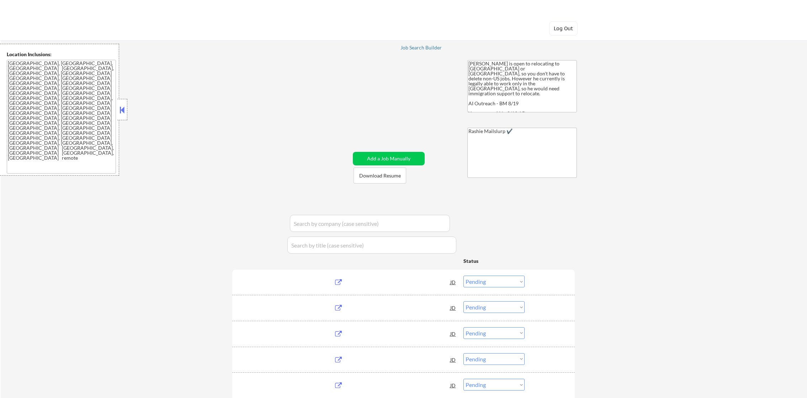
select select ""pending""
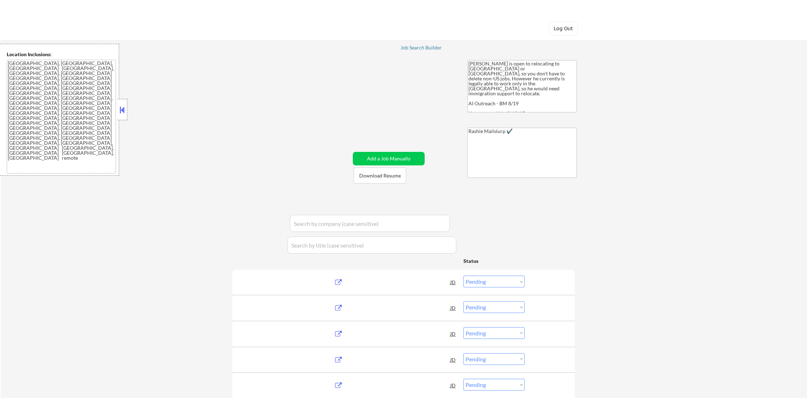
select select ""pending""
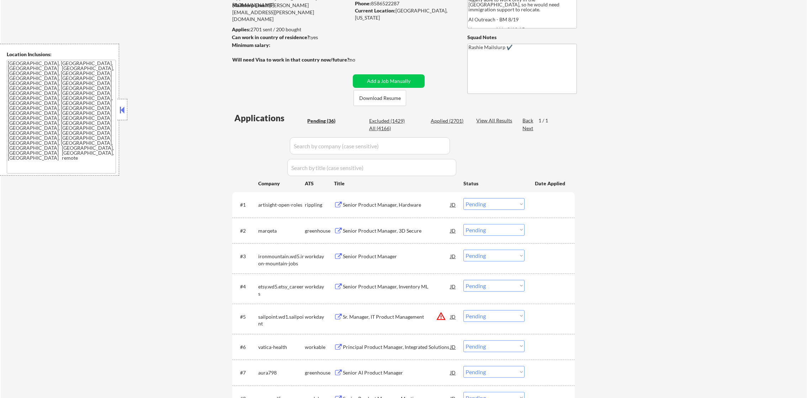
scroll to position [107, 0]
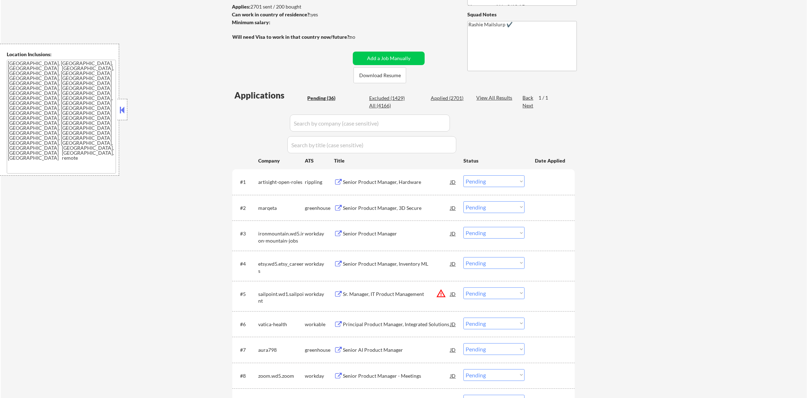
click at [377, 105] on div "All (4166)" at bounding box center [387, 105] width 36 height 7
select select ""applied""
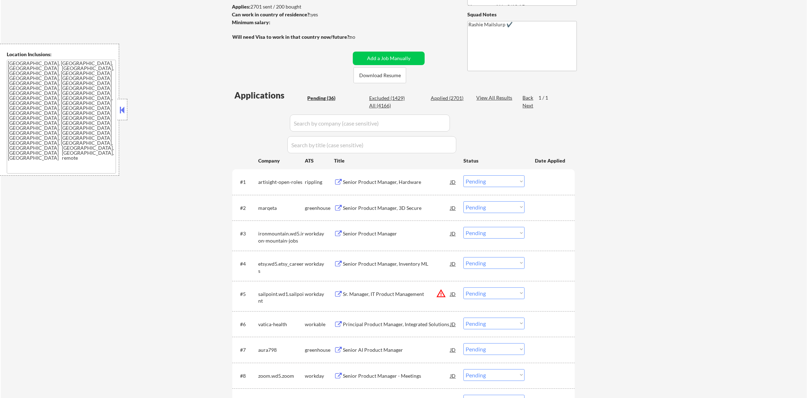
select select ""applied""
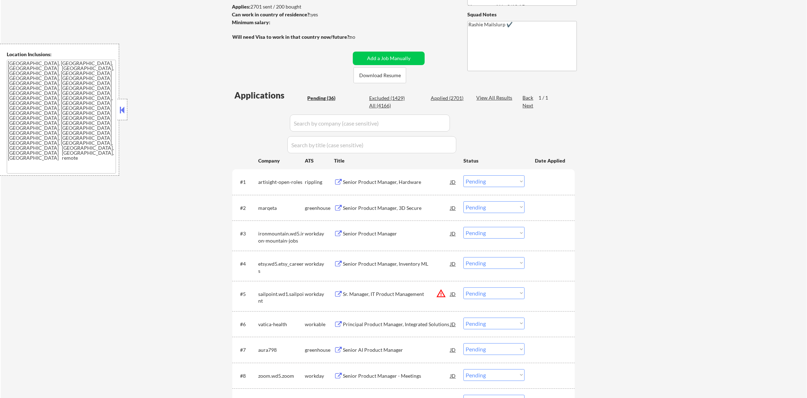
select select ""applied""
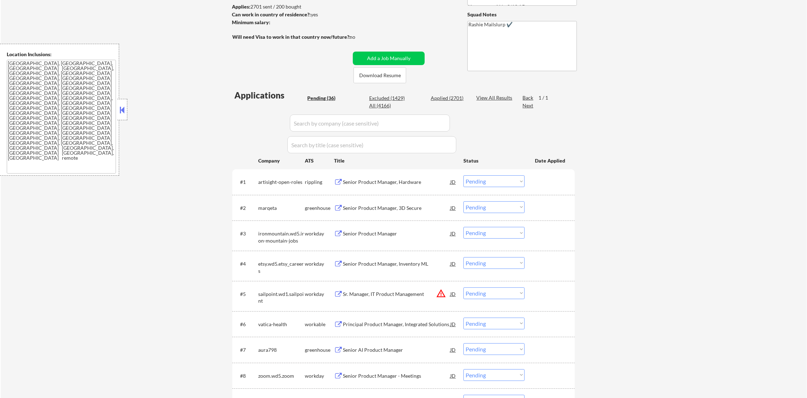
select select ""applied""
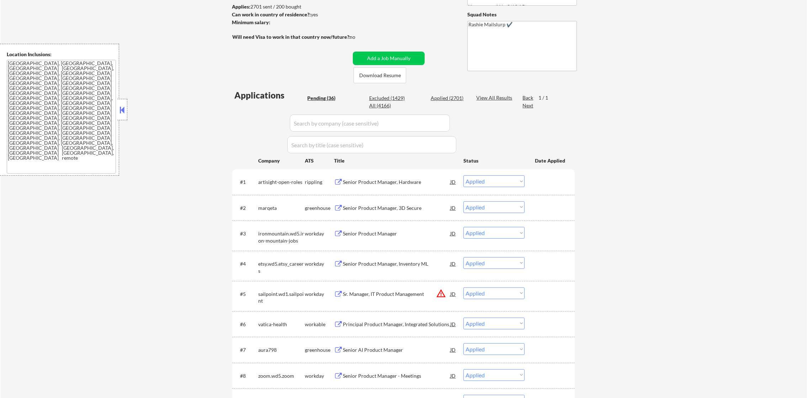
select select ""applied""
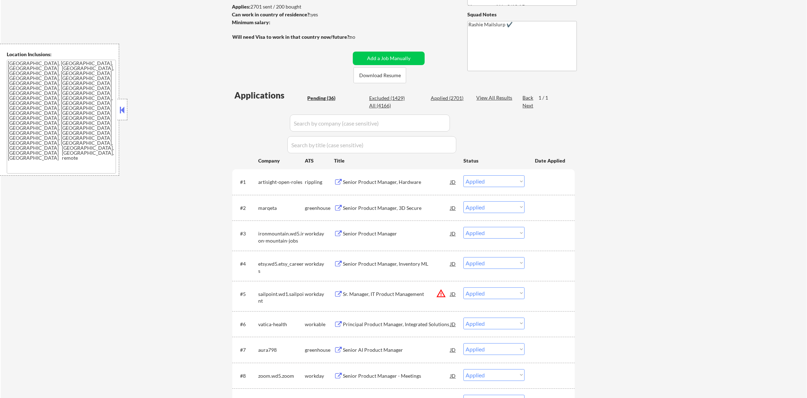
select select ""applied""
select select ""excluded__other_""
select select ""applied""
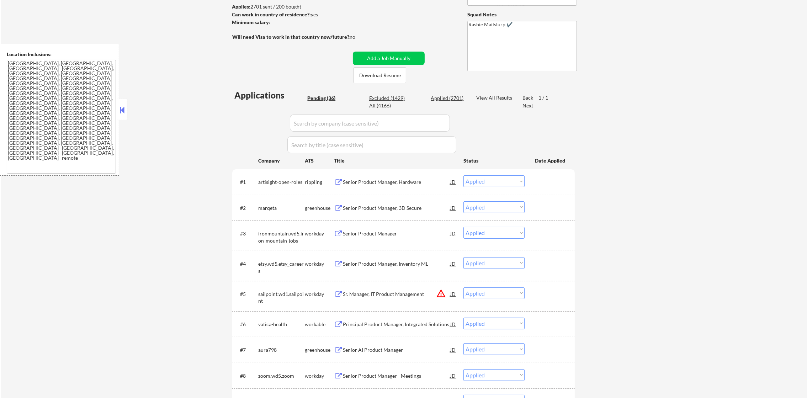
select select ""applied""
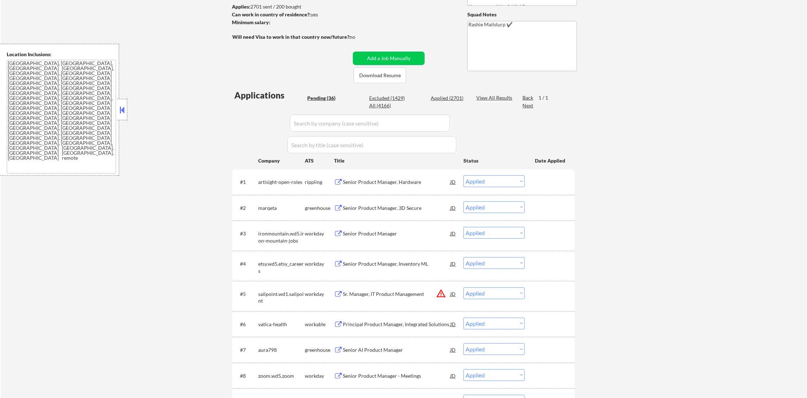
select select ""applied""
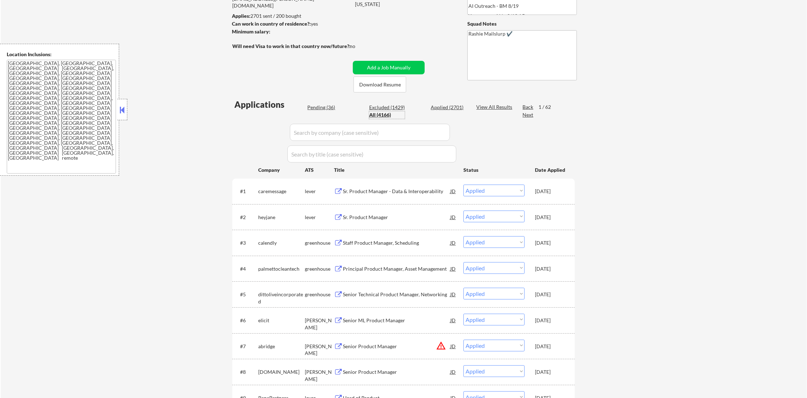
scroll to position [0, 0]
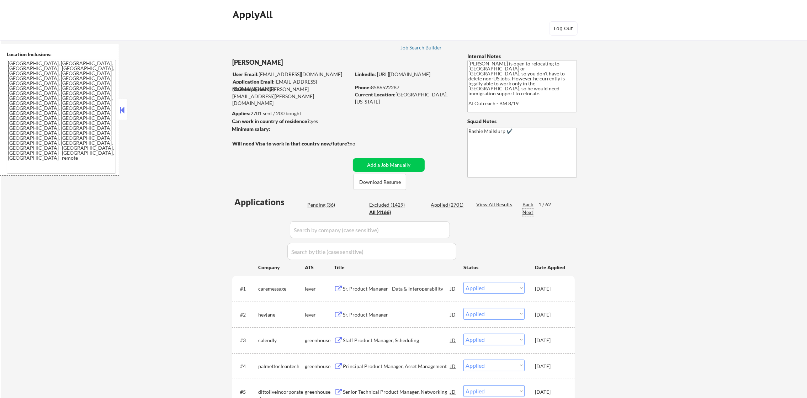
click at [528, 211] on div "Next" at bounding box center [528, 212] width 11 height 7
select select ""applied""
click at [527, 215] on div "Next" at bounding box center [528, 212] width 11 height 7
click at [528, 212] on div "Next" at bounding box center [528, 212] width 11 height 7
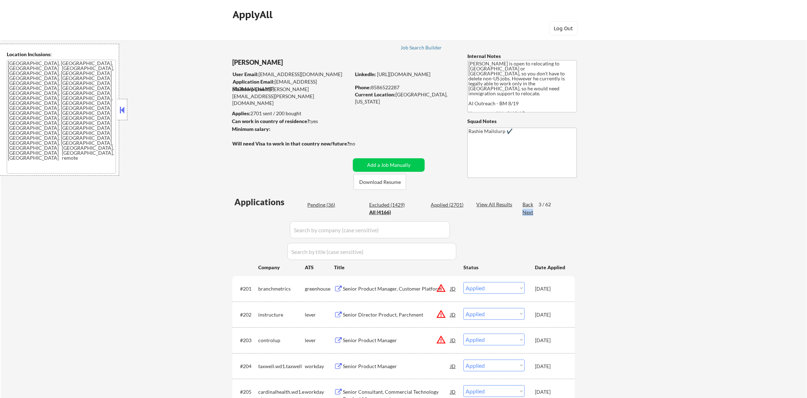
click at [528, 212] on div "Next" at bounding box center [528, 212] width 11 height 7
select select ""applied""
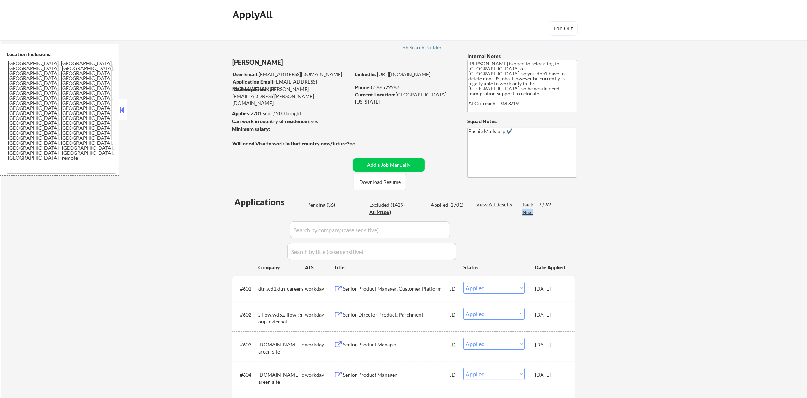
click at [528, 212] on div "Next" at bounding box center [528, 212] width 11 height 7
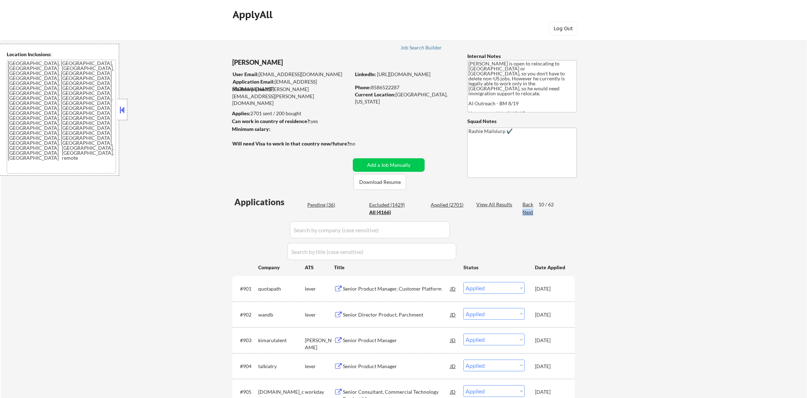
click at [528, 212] on div "Next" at bounding box center [528, 212] width 11 height 7
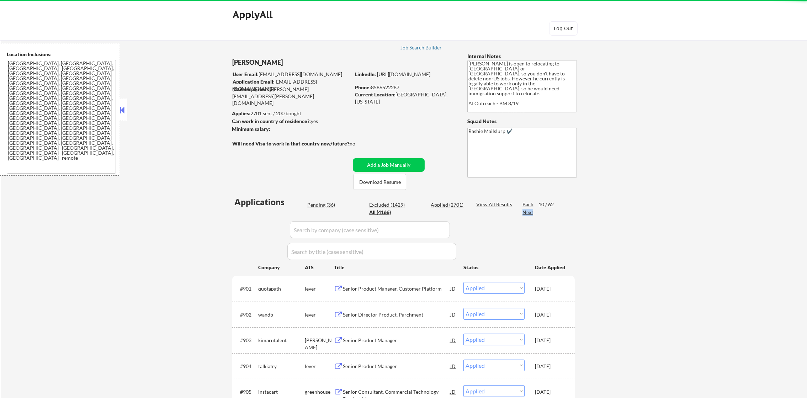
click at [528, 212] on div "Next" at bounding box center [528, 212] width 11 height 7
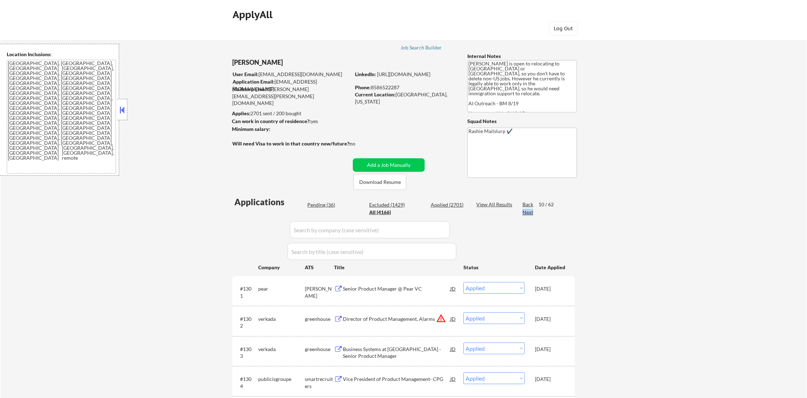
click at [532, 211] on div "Next" at bounding box center [528, 212] width 11 height 7
click at [529, 203] on div "Back" at bounding box center [528, 204] width 11 height 7
click at [530, 213] on div "Next" at bounding box center [528, 212] width 11 height 7
click at [531, 213] on div "Next" at bounding box center [528, 212] width 11 height 7
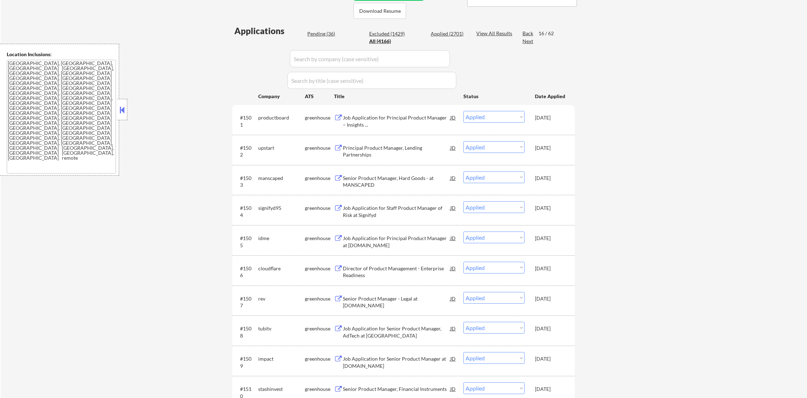
scroll to position [2, 0]
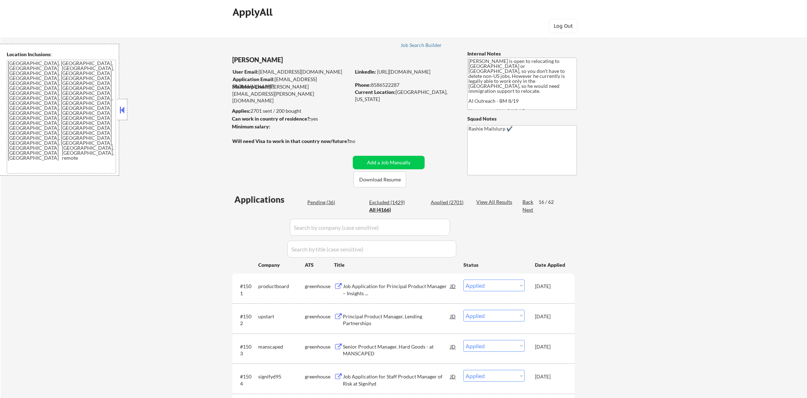
click at [525, 209] on div "Next" at bounding box center [528, 209] width 11 height 7
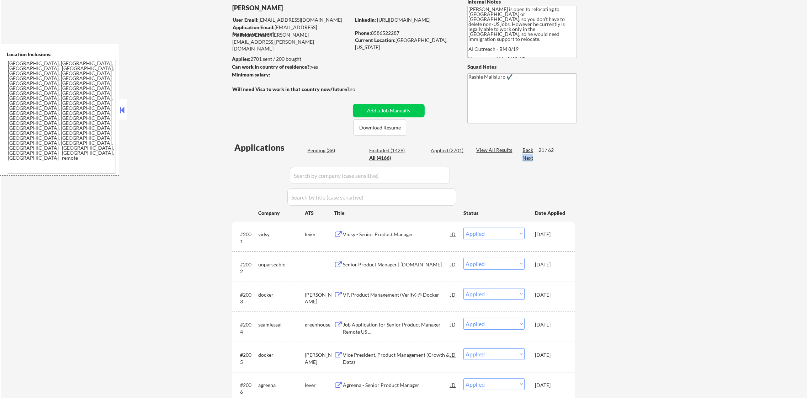
scroll to position [56, 0]
click at [528, 157] on div "Next" at bounding box center [528, 156] width 11 height 7
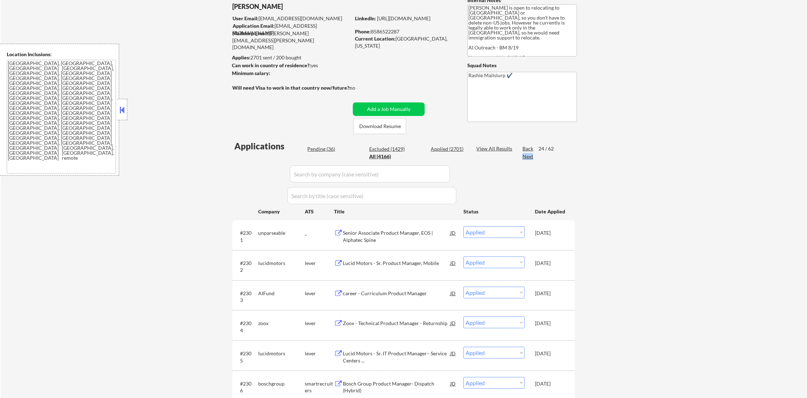
click at [528, 157] on div "Next" at bounding box center [528, 156] width 11 height 7
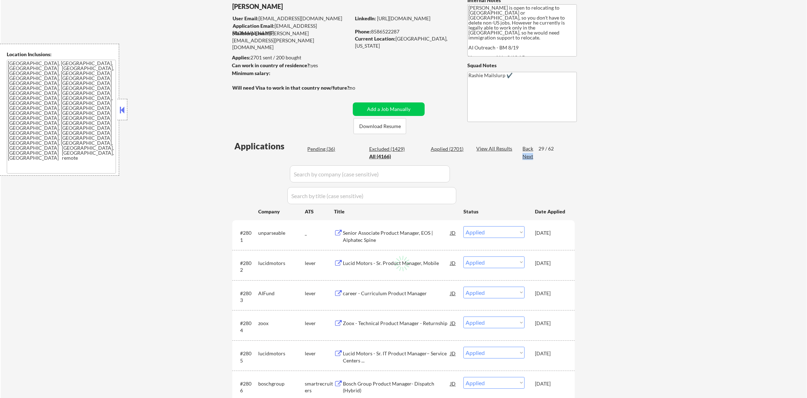
select select ""excluded__expired_""
select select ""excluded__other_""
select select ""excluded__salary_""
select select ""excluded__expired_""
select select ""excluded__other_""
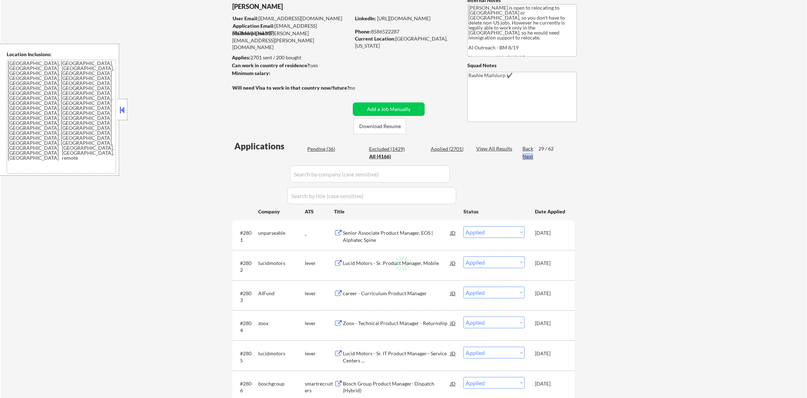
select select ""excluded__expired_""
select select ""excluded__other_""
select select ""excluded__blocklist_""
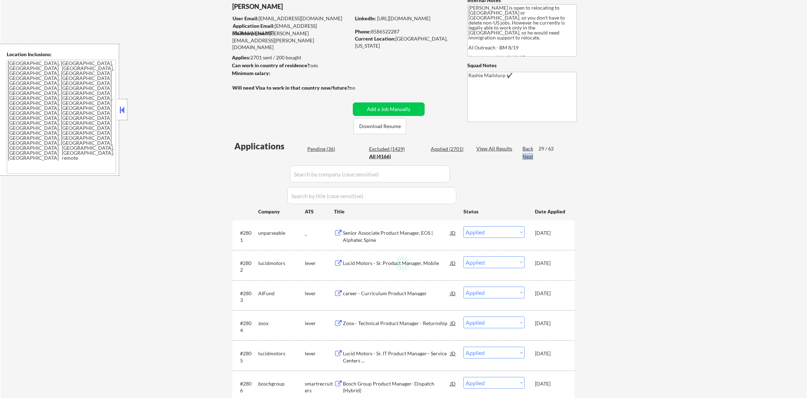
select select ""excluded""
select select ""excluded__expired_""
select select ""excluded""
select select ""excluded__other_""
select select ""excluded__blocklist_""
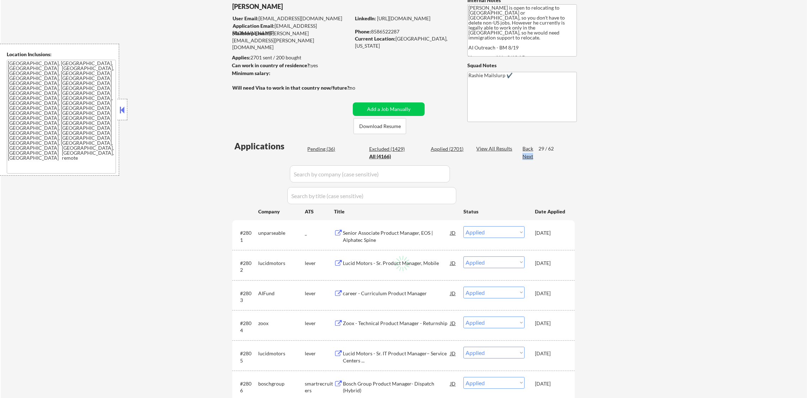
select select ""excluded__blocklist_""
select select ""excluded__other_""
select select ""excluded__expired_""
select select ""excluded__other_""
select select ""excluded""
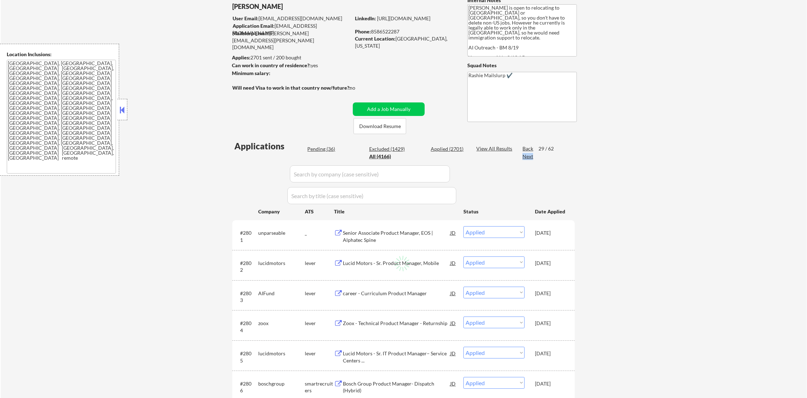
select select ""excluded__location_""
select select ""excluded__expired_""
select select ""excluded__salary_""
select select ""excluded__bad_match_""
select select ""excluded__expired_""
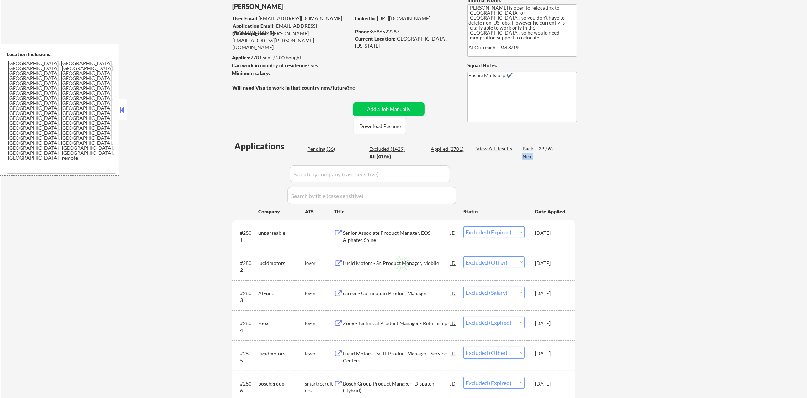
select select ""excluded__expired_""
select select ""excluded""
select select ""excluded__other_""
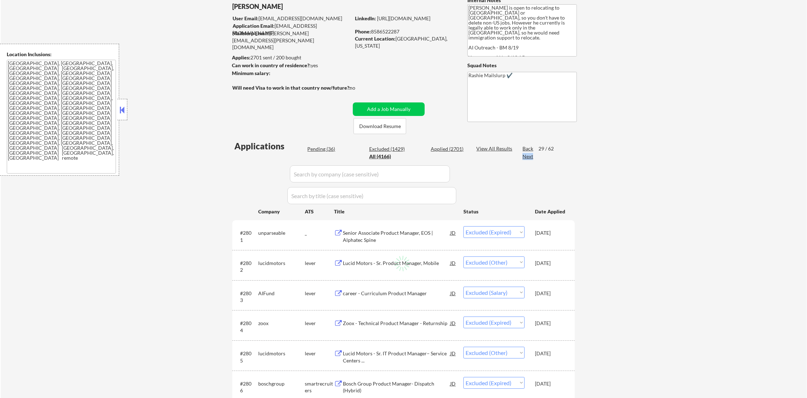
select select ""excluded__other_""
select select ""excluded__expired_""
select select ""excluded__blocklist_""
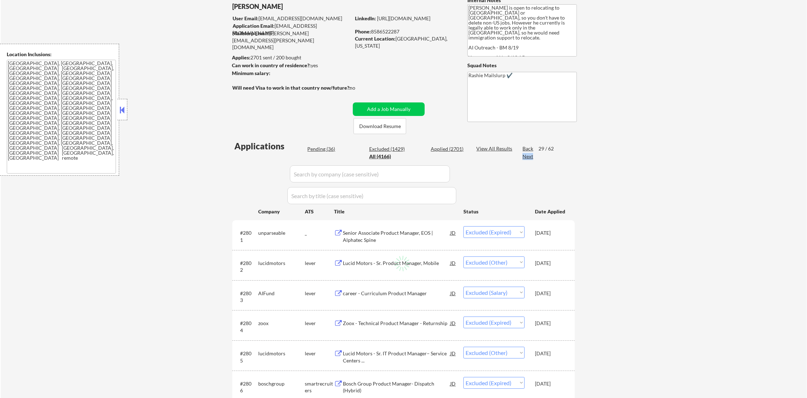
select select ""excluded__expired_""
select select ""excluded""
select select ""excluded__other_""
select select ""excluded__expired_""
select select ""excluded__other_""
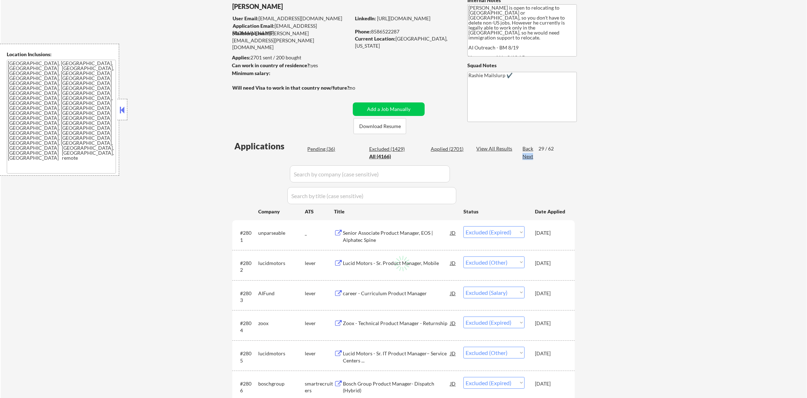
select select ""excluded__other_""
select select ""excluded__expired_""
select select ""excluded""
select select ""excluded__blocklist_""
select select ""excluded__other_""
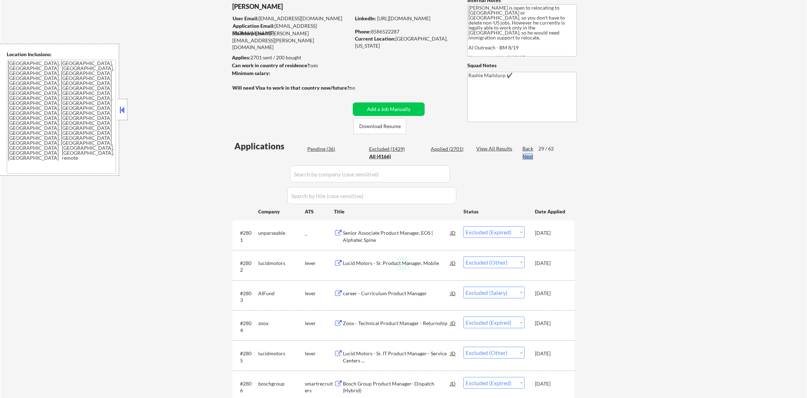
select select ""excluded__other_""
select select ""excluded__salary_""
select select ""excluded__other_""
select select ""excluded__expired_""
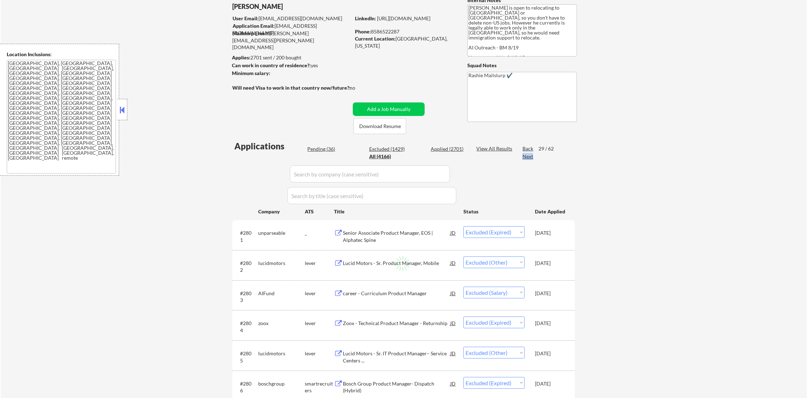
select select ""excluded__other_""
select select ""excluded__blocklist_""
select select ""excluded__expired_""
select select ""excluded__location_""
select select ""excluded__other_""
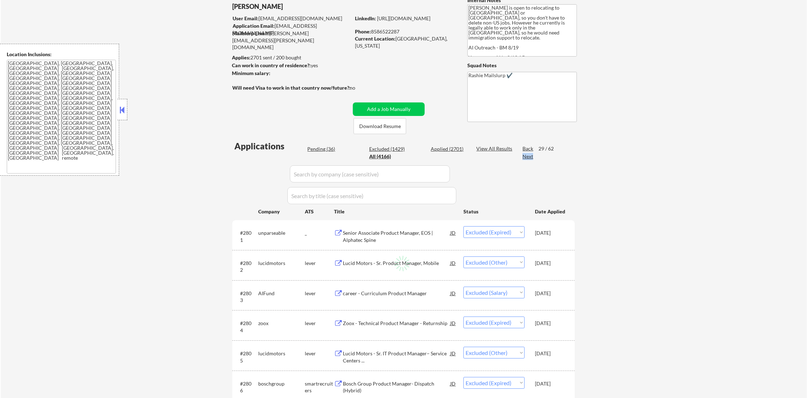
select select ""excluded""
select select ""excluded__other_""
select select ""excluded__blocklist_""
select select ""excluded__salary_""
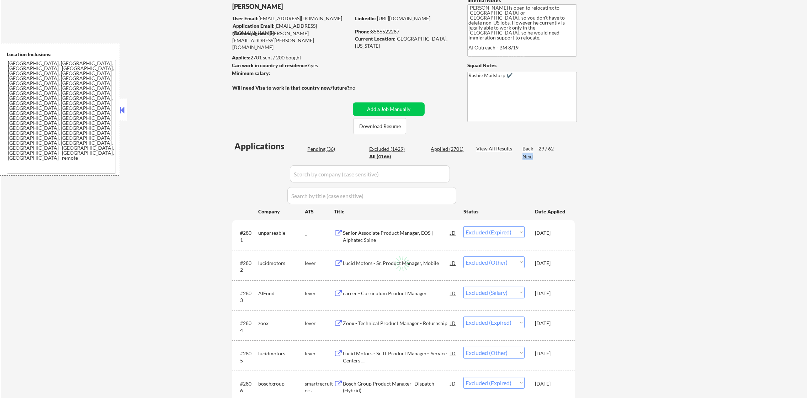
select select ""excluded__expired_""
select select ""excluded__blocklist_""
select select ""excluded__expired_""
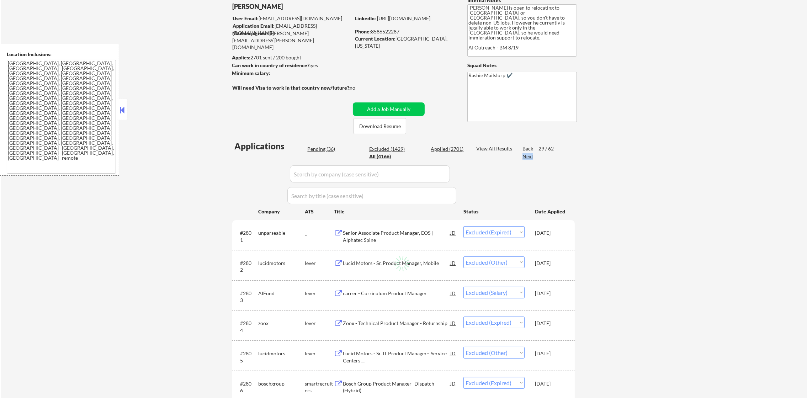
select select ""excluded""
select select ""excluded__expired_""
select select ""excluded__blocklist_""
select select ""excluded__other_""
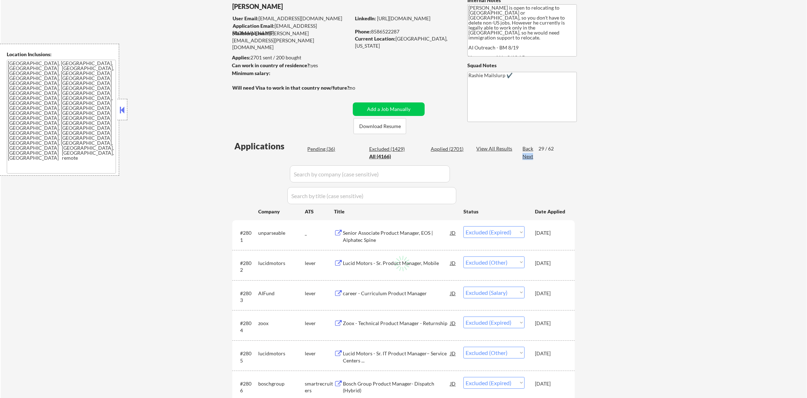
select select ""excluded__blocklist_""
select select ""excluded""
select select ""excluded__expired_""
select select ""excluded__other_""
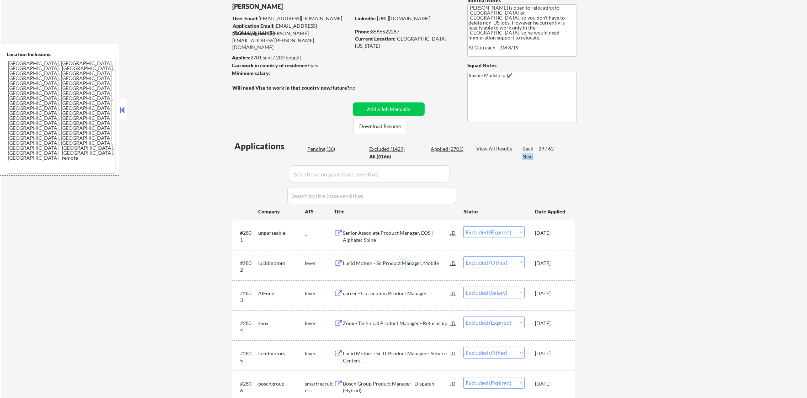
select select ""excluded__expired_""
select select ""excluded__other_""
select select ""excluded__expired_""
select select ""excluded__other_""
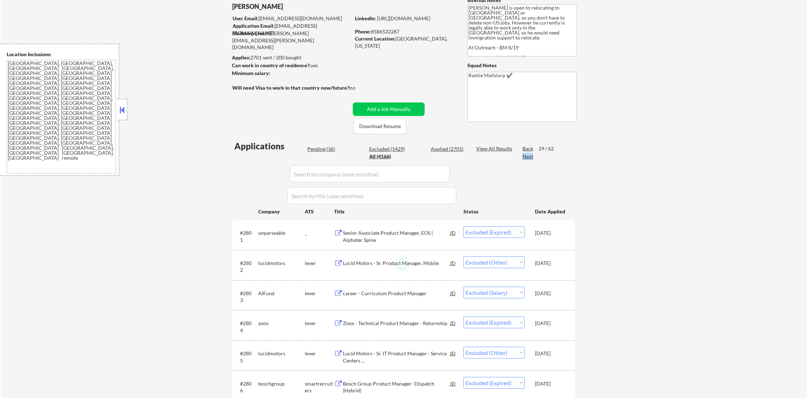
select select ""excluded""
select select ""excluded__other_""
select select ""excluded__expired_""
select select ""excluded__location_""
select select ""excluded__other_""
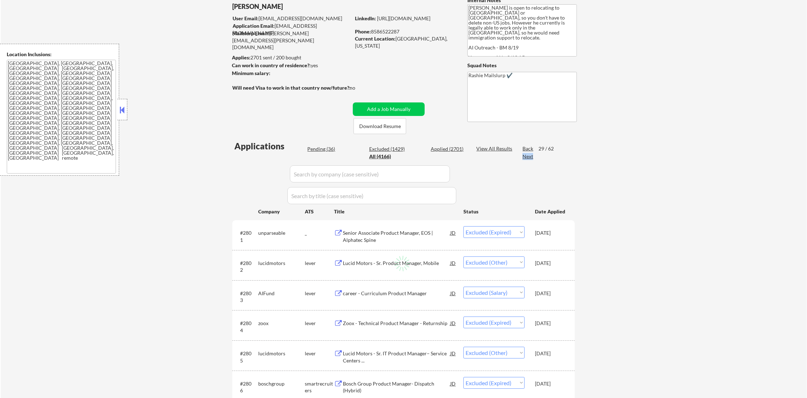
select select ""excluded__other_""
select select ""excluded__expired_""
select select ""excluded__other_""
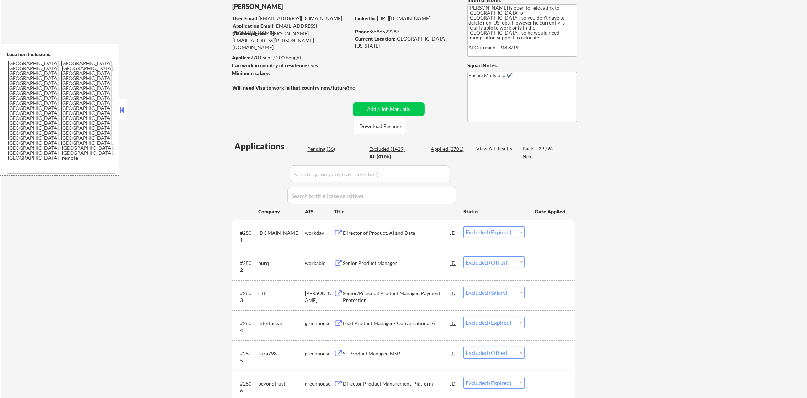
click at [528, 150] on div "Back" at bounding box center [528, 148] width 11 height 7
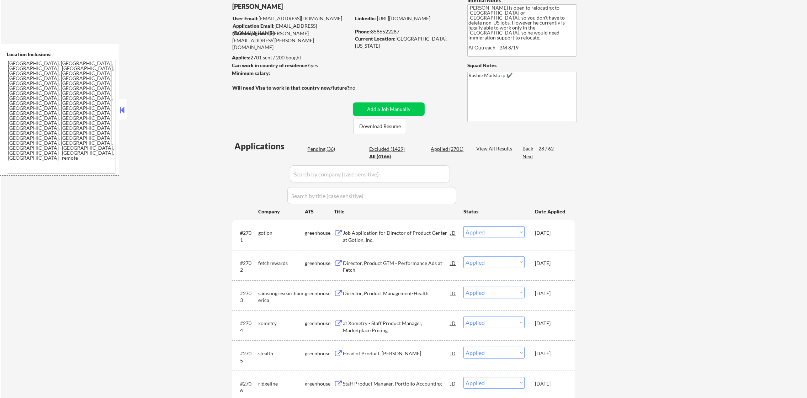
click at [528, 146] on div "Back" at bounding box center [528, 148] width 11 height 7
click at [528, 153] on div "Next" at bounding box center [528, 156] width 11 height 7
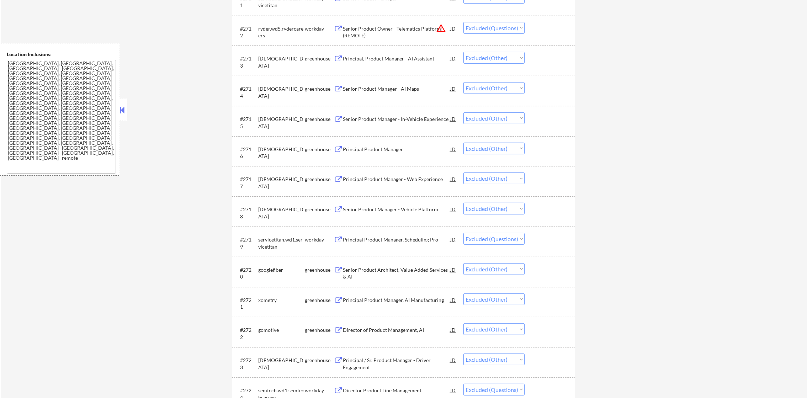
scroll to position [596, 0]
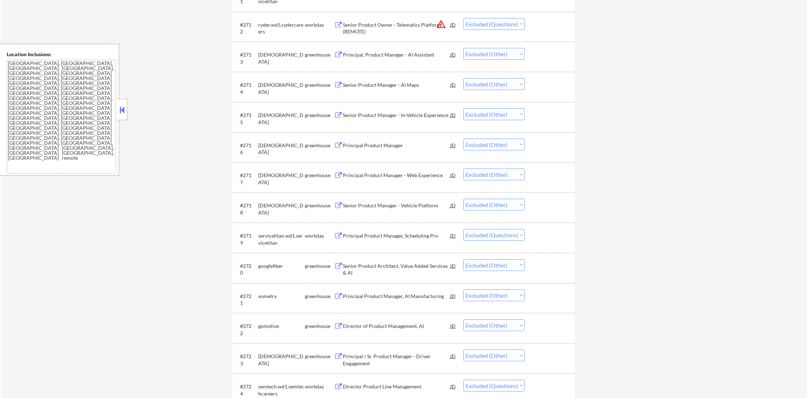
click at [277, 26] on div "ryder.wd5.rydercareers" at bounding box center [281, 28] width 47 height 14
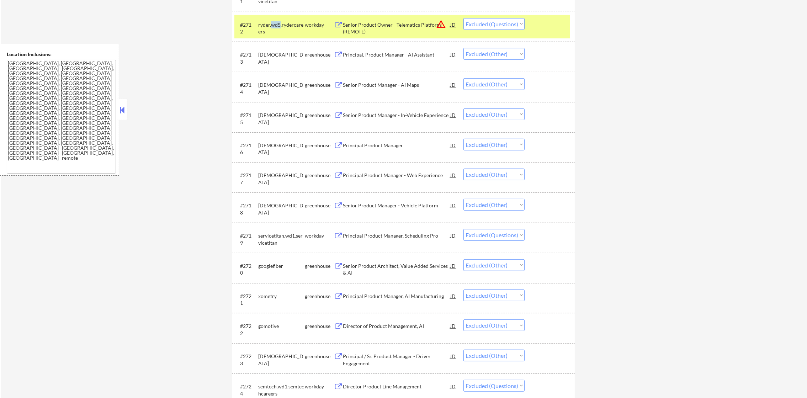
click at [277, 26] on div "ryder.wd5.rydercareers" at bounding box center [281, 28] width 47 height 14
copy div "ryder.wd5.rydercareers"
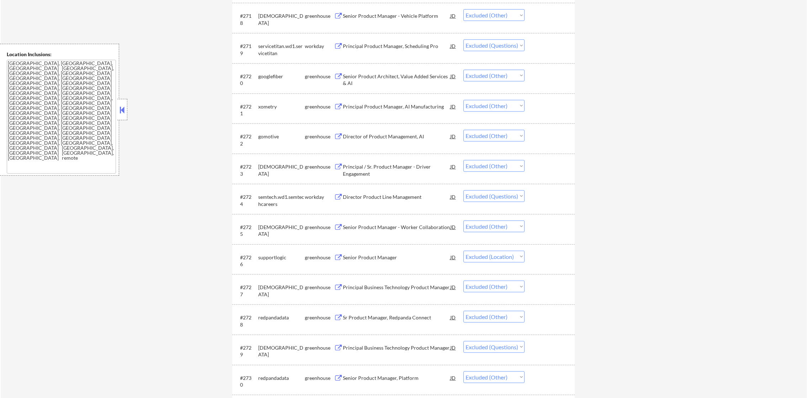
scroll to position [791, 0]
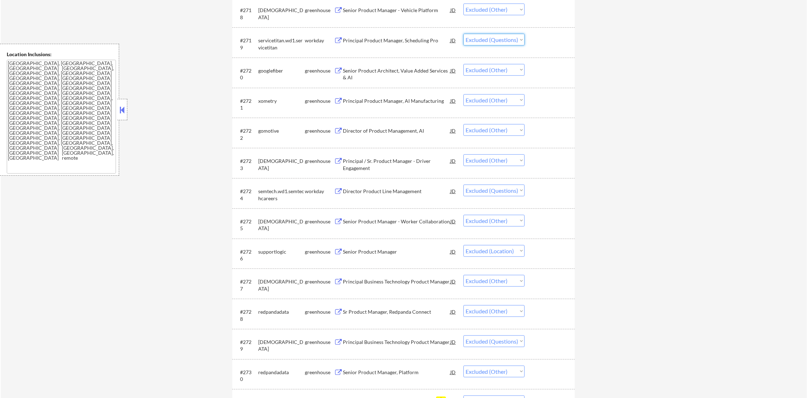
click at [482, 42] on select "Choose an option... Pending Applied Excluded (Questions) Excluded (Expired) Exc…" at bounding box center [494, 40] width 61 height 12
click at [464, 34] on select "Choose an option... Pending Applied Excluded (Questions) Excluded (Expired) Exc…" at bounding box center [494, 40] width 61 height 12
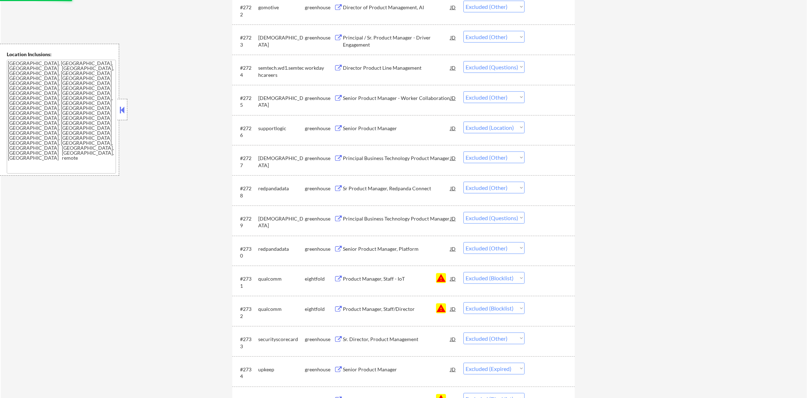
scroll to position [934, 0]
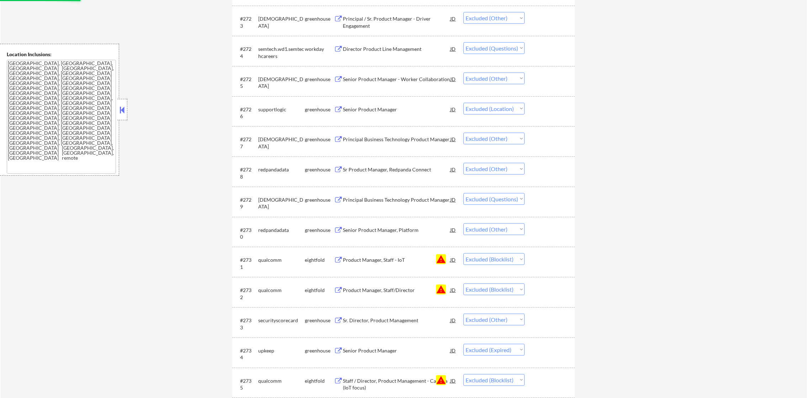
click at [272, 55] on div "semtech.wd1.semtechcareers" at bounding box center [281, 53] width 47 height 14
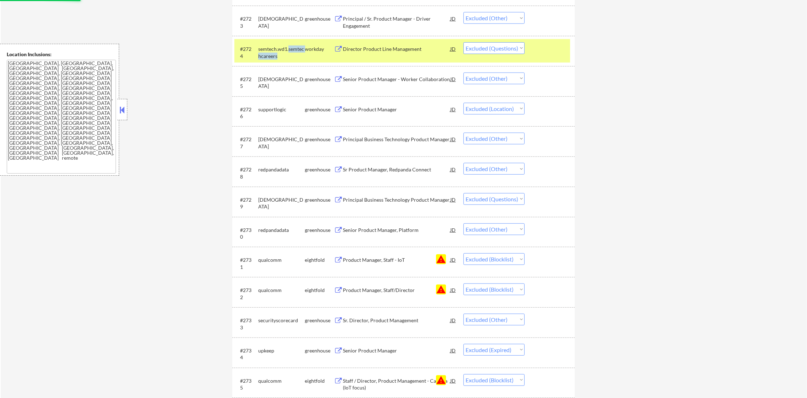
click at [272, 55] on div "semtech.wd1.semtechcareers" at bounding box center [281, 53] width 47 height 14
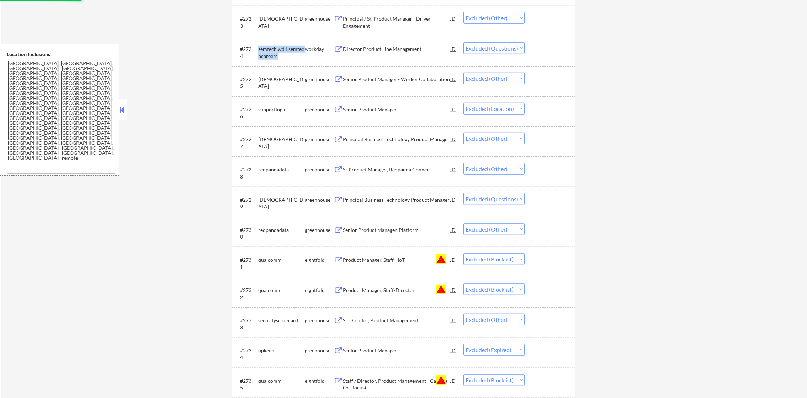
click at [272, 55] on div "semtech.wd1.semtechcareers" at bounding box center [281, 53] width 47 height 14
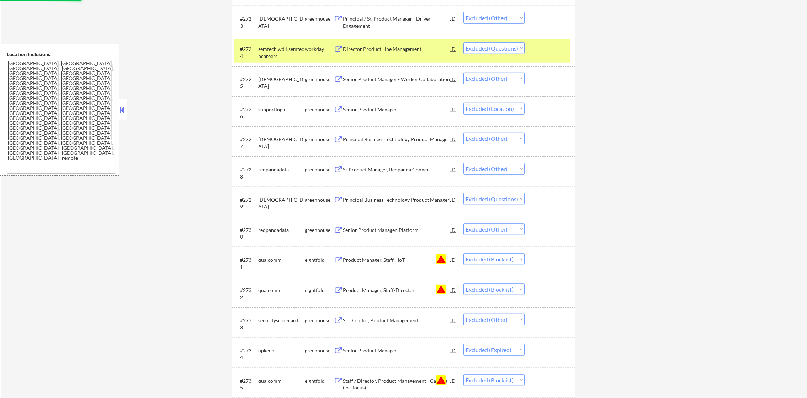
click at [371, 51] on div "Director Product Line Management" at bounding box center [396, 49] width 107 height 7
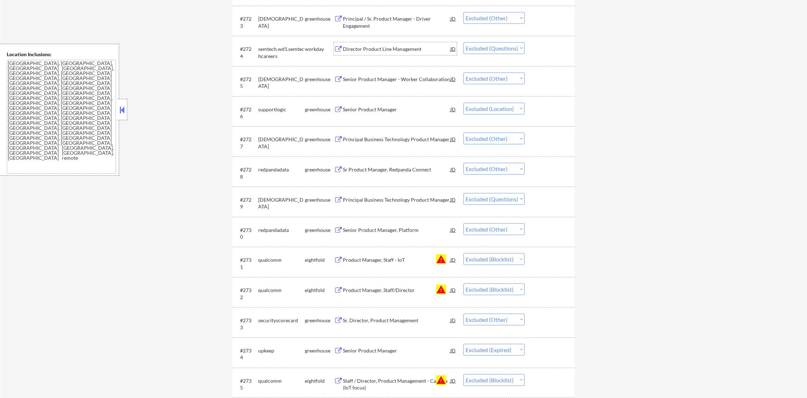
click at [507, 47] on select "Choose an option... Pending Applied Excluded (Questions) Excluded (Expired) Exc…" at bounding box center [494, 48] width 61 height 12
click at [464, 42] on select "Choose an option... Pending Applied Excluded (Questions) Excluded (Expired) Exc…" at bounding box center [494, 48] width 61 height 12
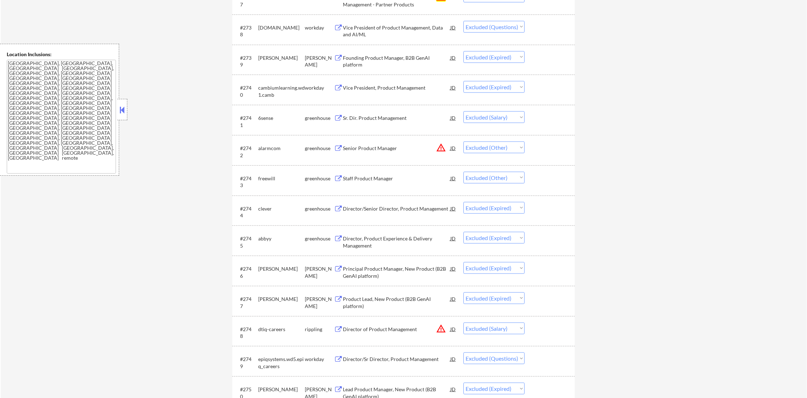
scroll to position [1379, 0]
click at [273, 25] on div "[DOMAIN_NAME]" at bounding box center [281, 26] width 47 height 7
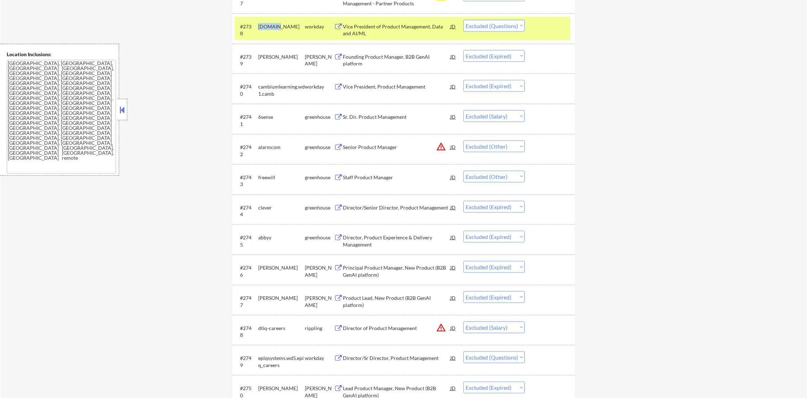
click at [273, 25] on div "[DOMAIN_NAME]" at bounding box center [281, 26] width 47 height 7
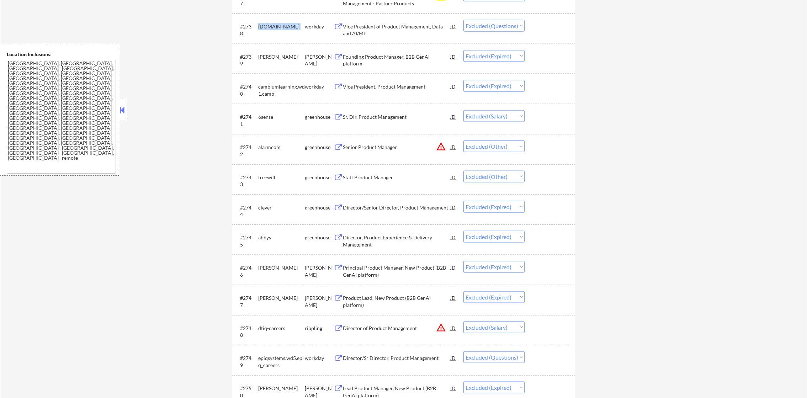
click at [273, 25] on div "[DOMAIN_NAME]" at bounding box center [281, 26] width 47 height 7
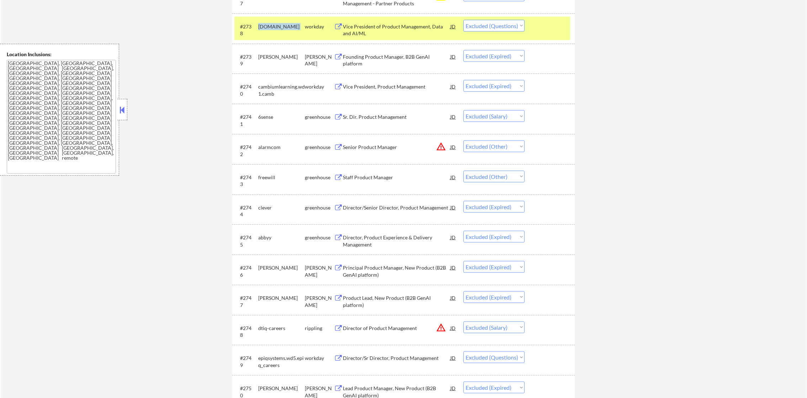
copy div "[DOMAIN_NAME]"
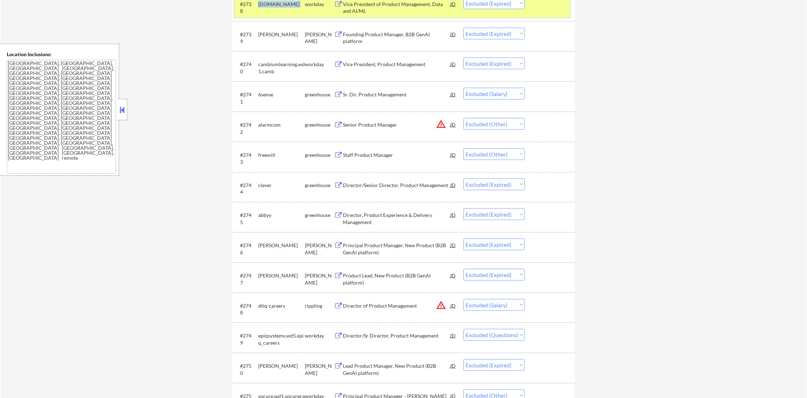
scroll to position [1397, 0]
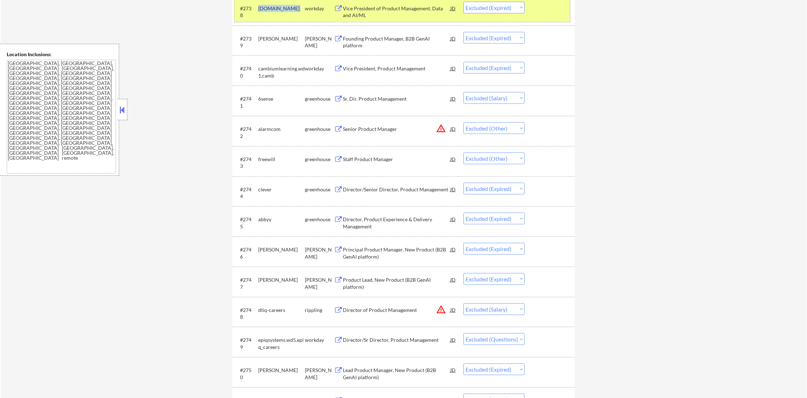
click at [277, 14] on div "[DOMAIN_NAME]" at bounding box center [281, 8] width 47 height 13
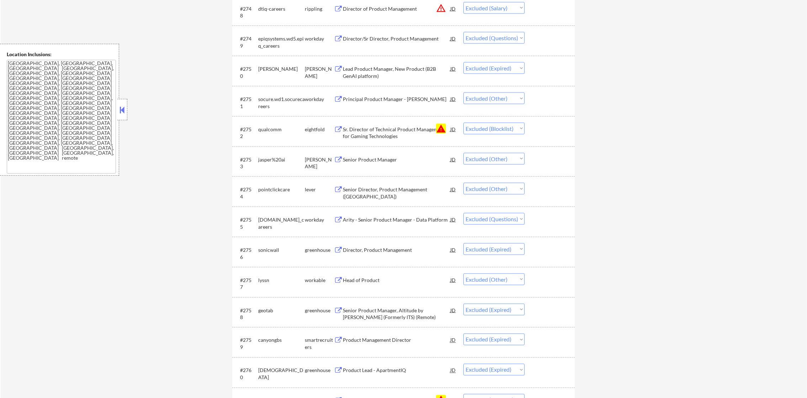
scroll to position [1699, 0]
click at [274, 45] on div "epiqsystems.wd5.epiq_careers" at bounding box center [281, 42] width 47 height 14
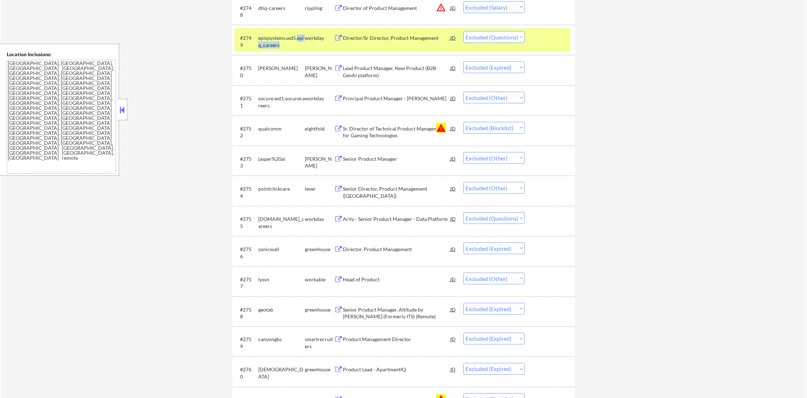
click at [274, 45] on div "epiqsystems.wd5.epiq_careers" at bounding box center [281, 42] width 47 height 14
copy div "epiqsystems.wd5.epiq_careers"
click at [273, 43] on div "epiqsystems.wd5.epiq_careers" at bounding box center [281, 42] width 47 height 14
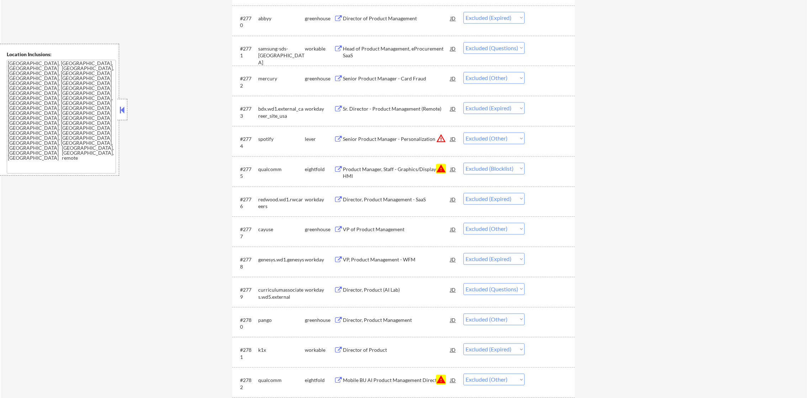
scroll to position [2358, 0]
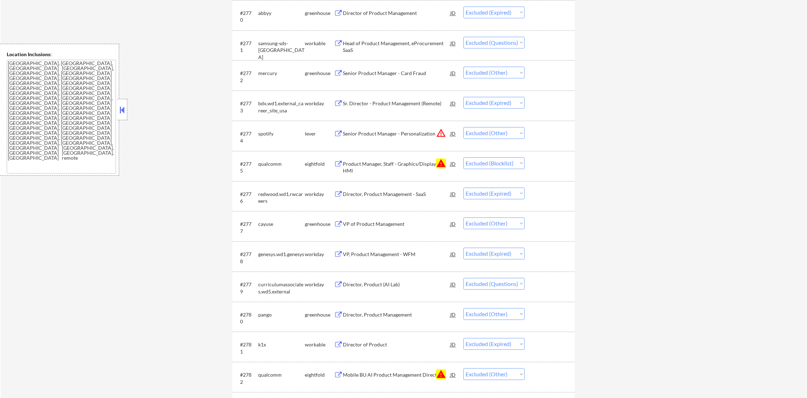
click at [262, 46] on div "samsung-sds-[GEOGRAPHIC_DATA]" at bounding box center [281, 50] width 47 height 21
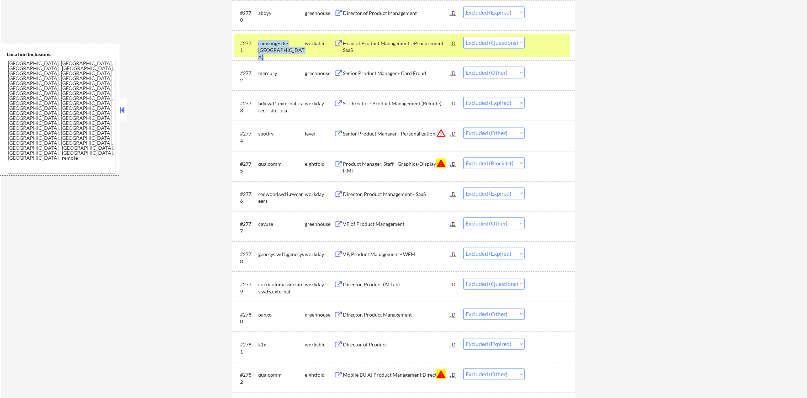
copy div "samsung-sds-[GEOGRAPHIC_DATA]"
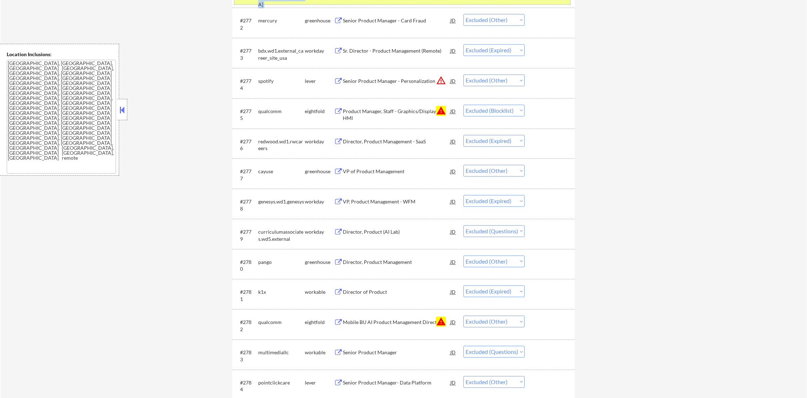
scroll to position [2393, 0]
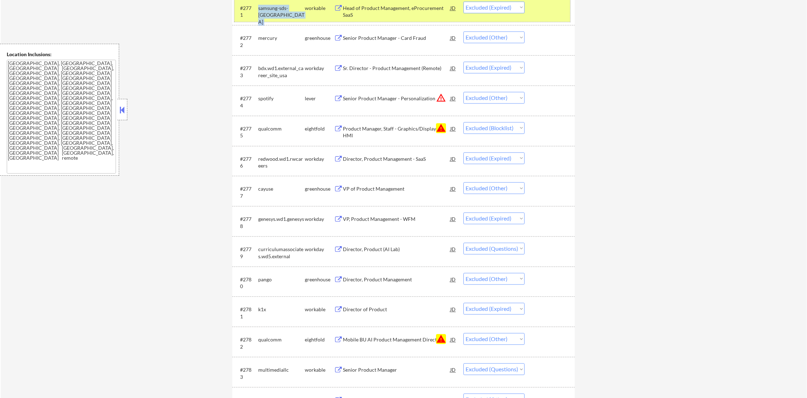
click at [272, 14] on div "samsung-sds-[GEOGRAPHIC_DATA]" at bounding box center [281, 15] width 47 height 21
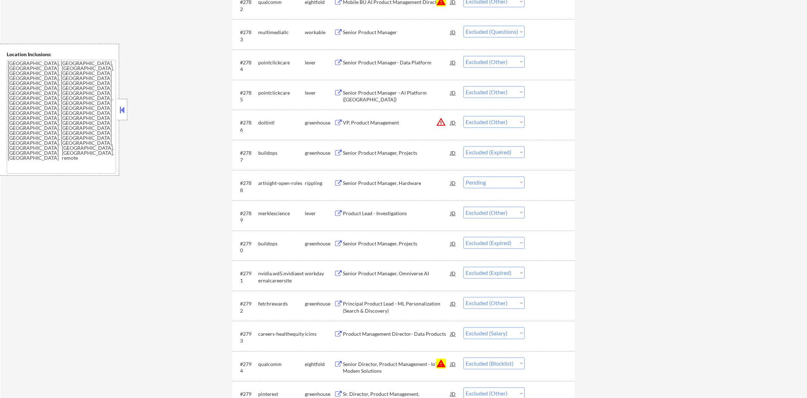
scroll to position [2731, 0]
click at [367, 35] on div "Senior Product Manager" at bounding box center [396, 31] width 107 height 13
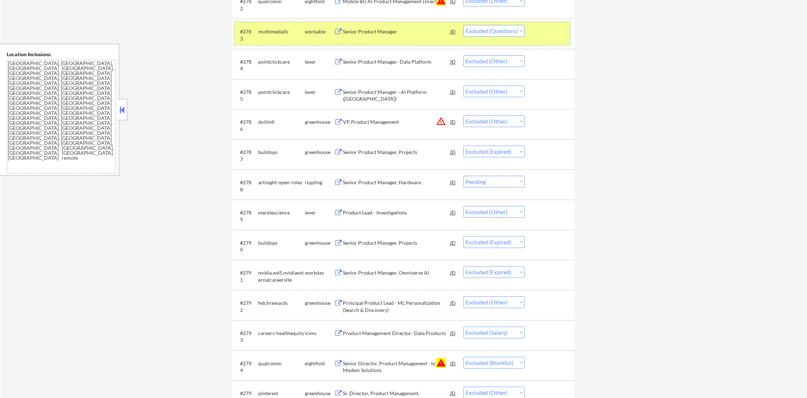
click at [262, 30] on div "multimediallc" at bounding box center [281, 31] width 47 height 7
copy div "multimediallc"
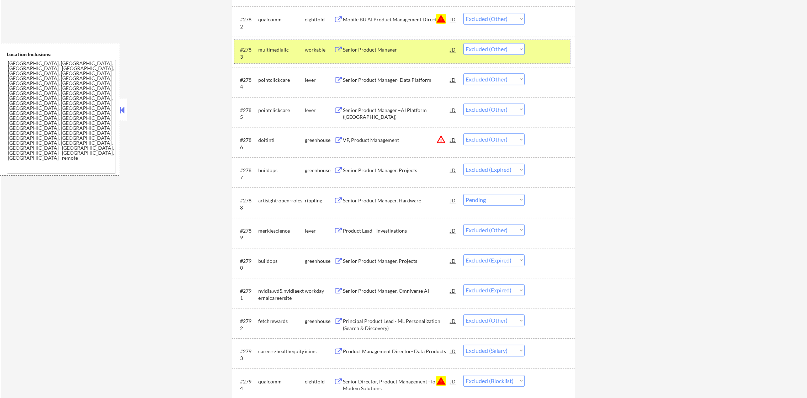
click at [270, 60] on div "#2783 multimediallc workable Senior Product Manager JD Choose an option... Pend…" at bounding box center [403, 51] width 336 height 23
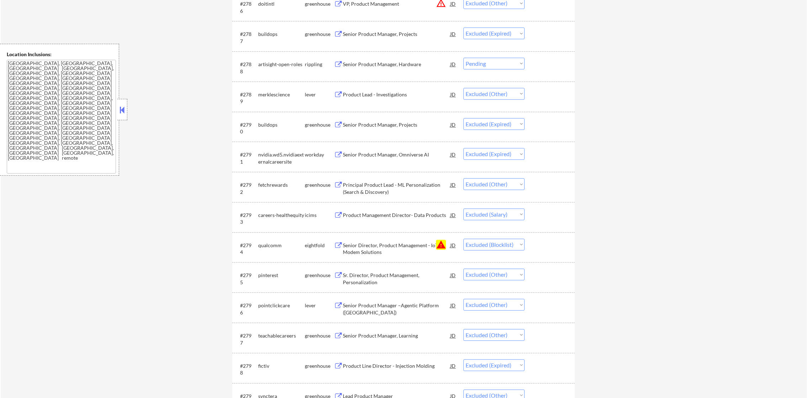
scroll to position [2873, 0]
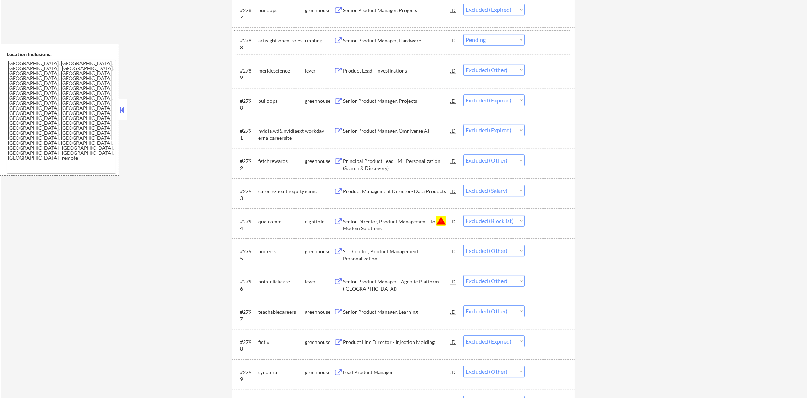
click at [286, 39] on div "artisight-open-roles" at bounding box center [281, 40] width 47 height 7
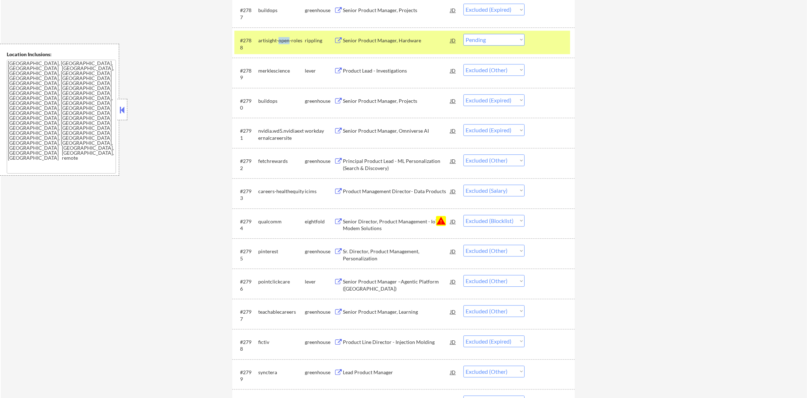
click at [286, 39] on div "artisight-open-roles" at bounding box center [281, 40] width 47 height 7
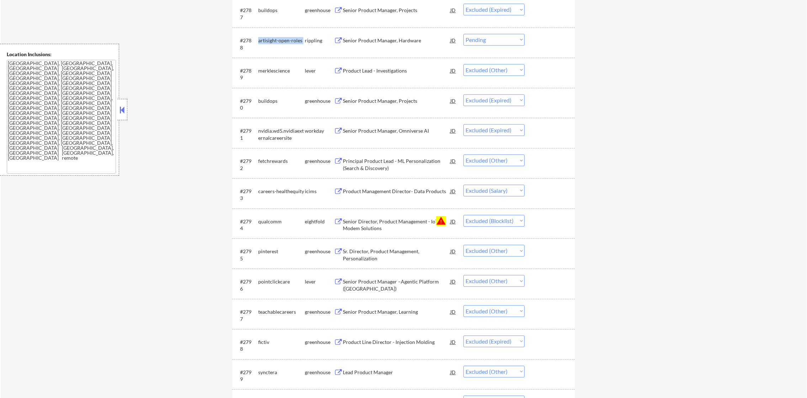
click at [286, 39] on div "artisight-open-roles" at bounding box center [281, 40] width 47 height 7
copy div "artisight-open-roles"
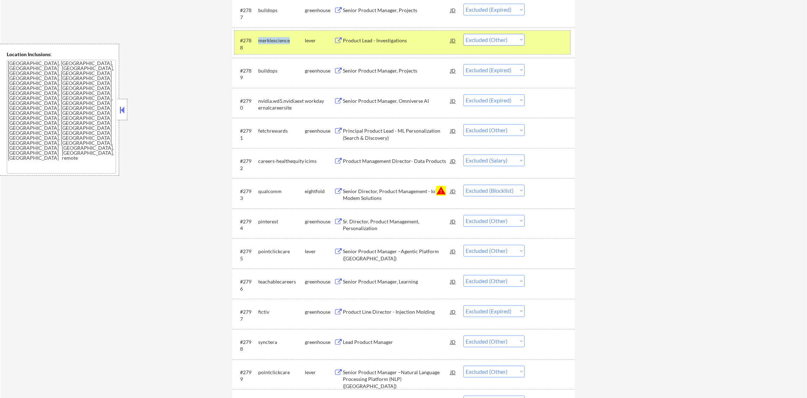
click at [272, 41] on div "merklescience" at bounding box center [281, 40] width 47 height 7
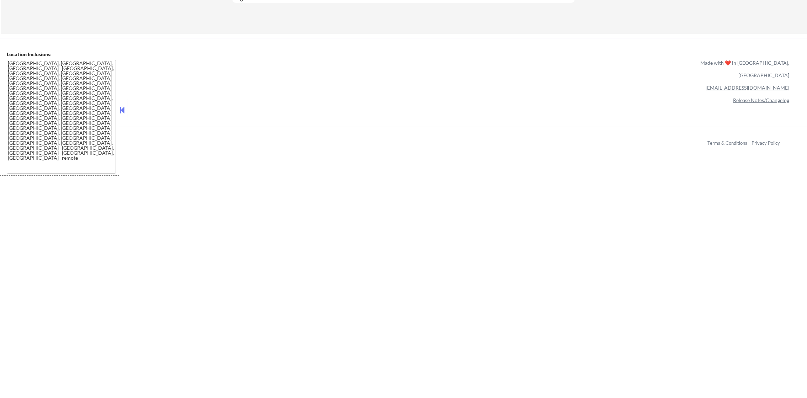
scroll to position [0, 0]
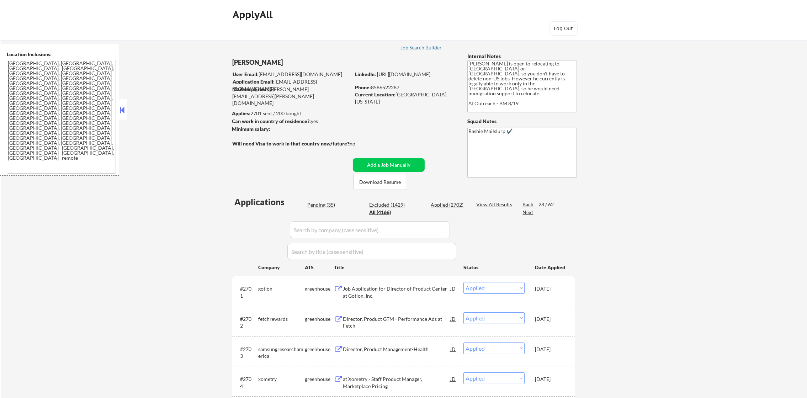
click at [530, 214] on div "Next" at bounding box center [528, 212] width 11 height 7
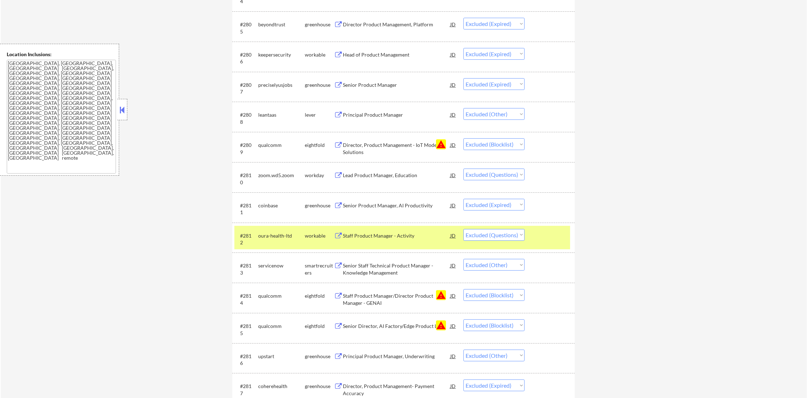
scroll to position [391, 0]
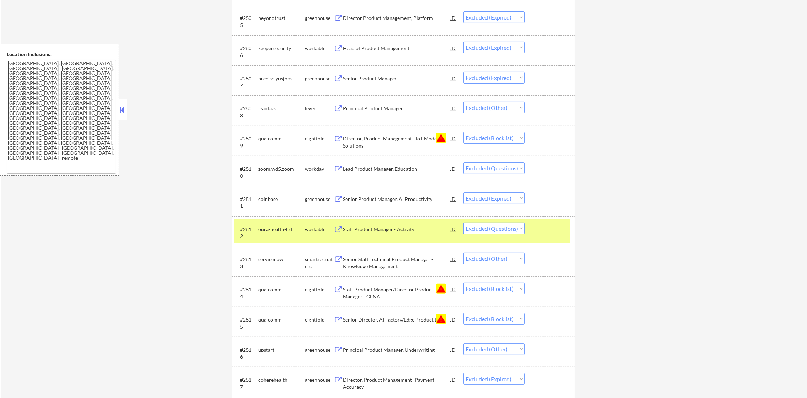
click at [272, 228] on div "oura-health-ltd" at bounding box center [281, 229] width 47 height 7
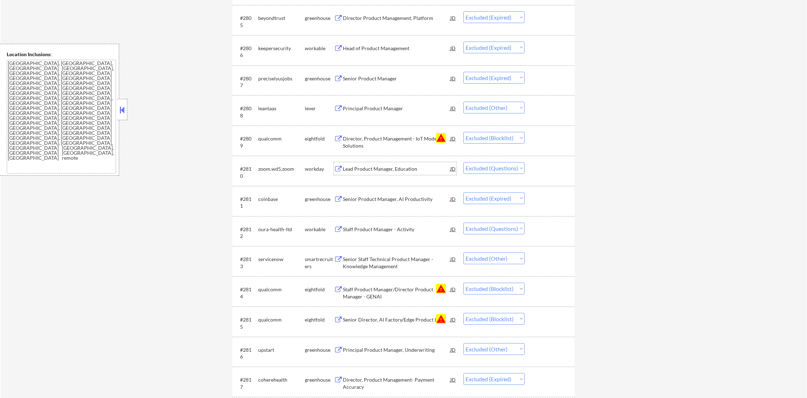
click at [380, 164] on div "Lead Product Manager, Education" at bounding box center [396, 168] width 107 height 13
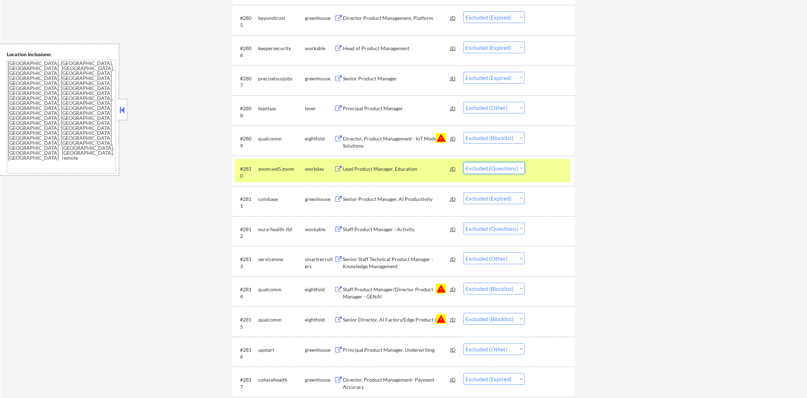
click at [486, 165] on select "Choose an option... Pending Applied Excluded (Questions) Excluded (Expired) Exc…" at bounding box center [494, 168] width 61 height 12
click at [464, 162] on select "Choose an option... Pending Applied Excluded (Questions) Excluded (Expired) Exc…" at bounding box center [494, 168] width 61 height 12
click at [267, 163] on div "zoom.wd5.zoom" at bounding box center [281, 168] width 47 height 13
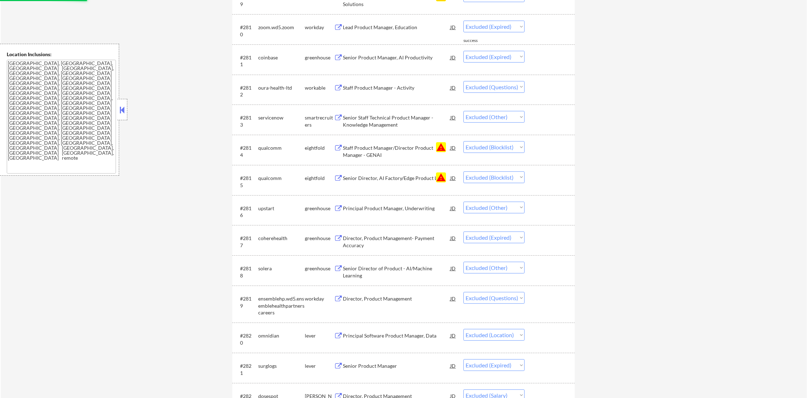
scroll to position [533, 0]
click at [377, 85] on div "Staff Product Manager - Activity" at bounding box center [396, 87] width 107 height 7
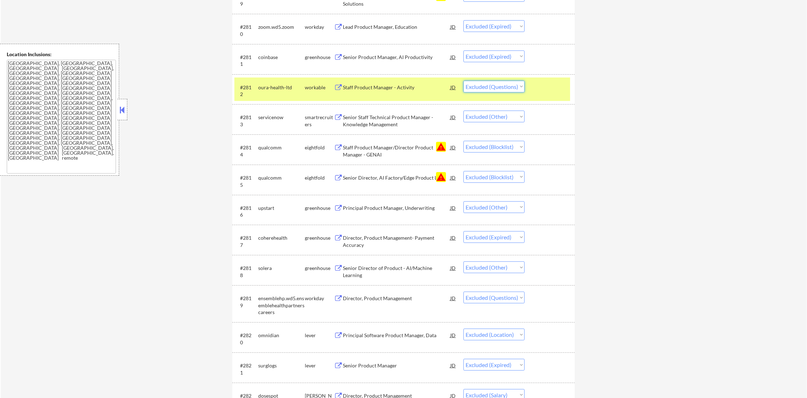
click at [517, 88] on select "Choose an option... Pending Applied Excluded (Questions) Excluded (Expired) Exc…" at bounding box center [494, 87] width 61 height 12
click at [464, 81] on select "Choose an option... Pending Applied Excluded (Questions) Excluded (Expired) Exc…" at bounding box center [494, 87] width 61 height 12
click at [270, 85] on div "oura-health-ltd" at bounding box center [281, 87] width 47 height 7
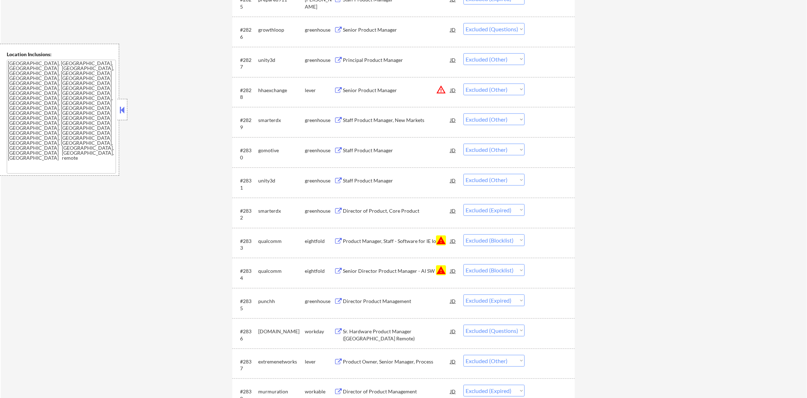
scroll to position [1032, 0]
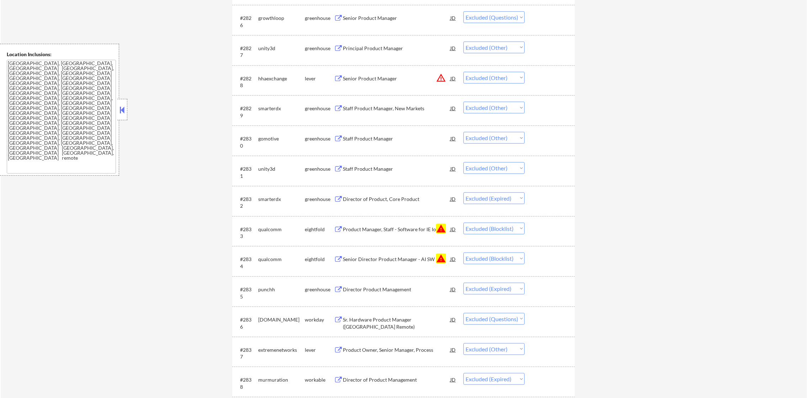
click at [279, 33] on div "#2826 growthloop greenhouse Senior Product Manager JD warning_amber Choose an o…" at bounding box center [403, 20] width 343 height 30
click at [278, 16] on div "growthloop" at bounding box center [281, 18] width 47 height 7
copy div "growthloop"
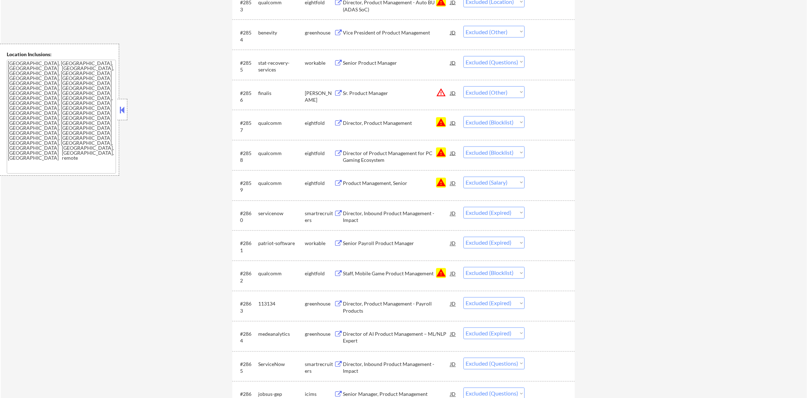
scroll to position [1868, 0]
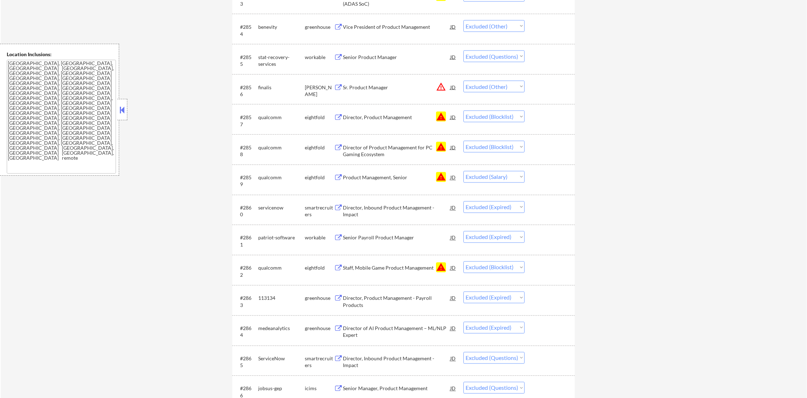
click at [398, 54] on div "Senior Product Manager" at bounding box center [396, 57] width 107 height 7
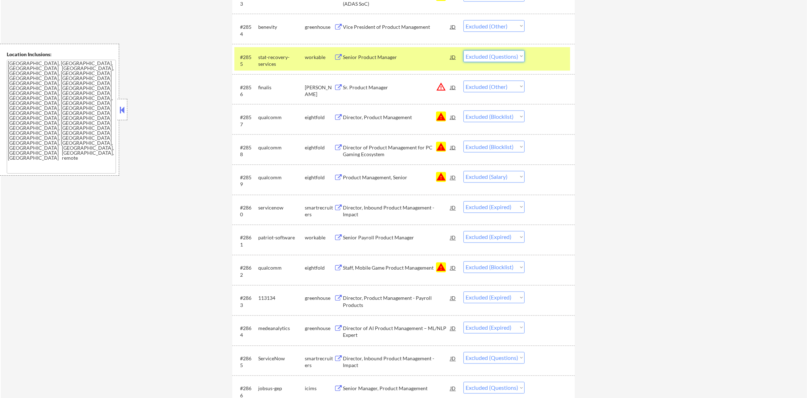
click at [486, 60] on select "Choose an option... Pending Applied Excluded (Questions) Excluded (Expired) Exc…" at bounding box center [494, 57] width 61 height 12
click at [464, 51] on select "Choose an option... Pending Applied Excluded (Questions) Excluded (Expired) Exc…" at bounding box center [494, 57] width 61 height 12
click at [289, 56] on div "stat-recovery-services" at bounding box center [281, 61] width 47 height 14
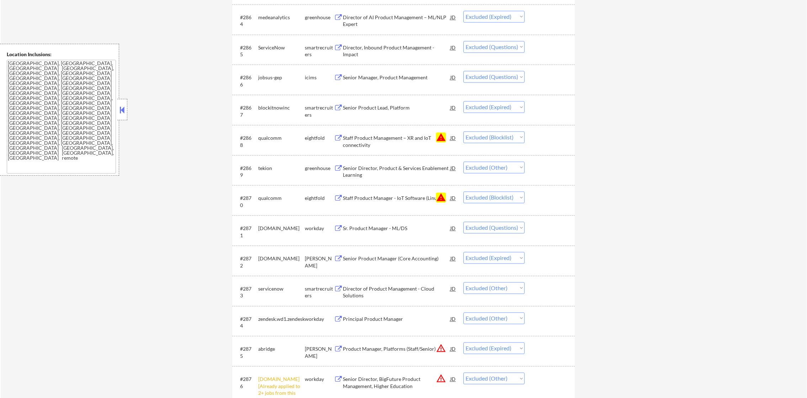
scroll to position [2188, 0]
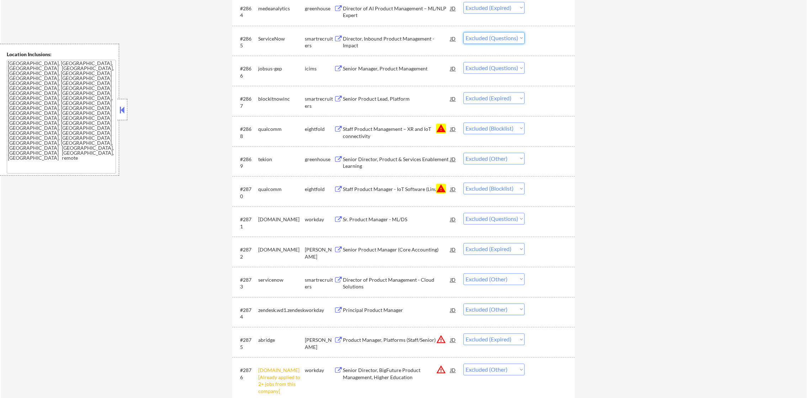
click at [509, 34] on select "Choose an option... Pending Applied Excluded (Questions) Excluded (Expired) Exc…" at bounding box center [494, 38] width 61 height 12
click at [464, 32] on select "Choose an option... Pending Applied Excluded (Questions) Excluded (Expired) Exc…" at bounding box center [494, 38] width 61 height 12
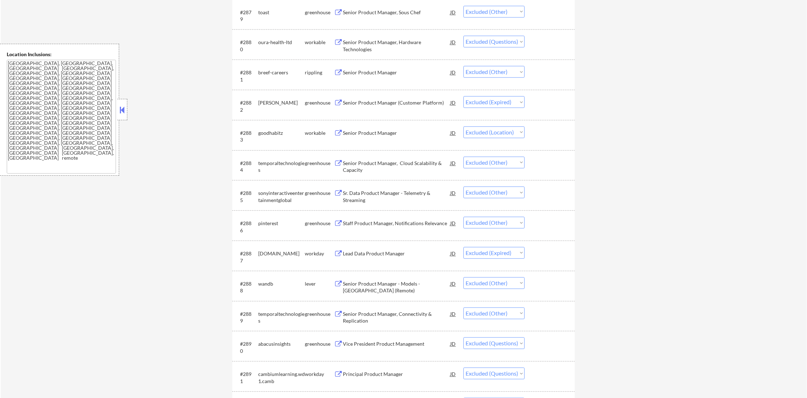
scroll to position [2669, 0]
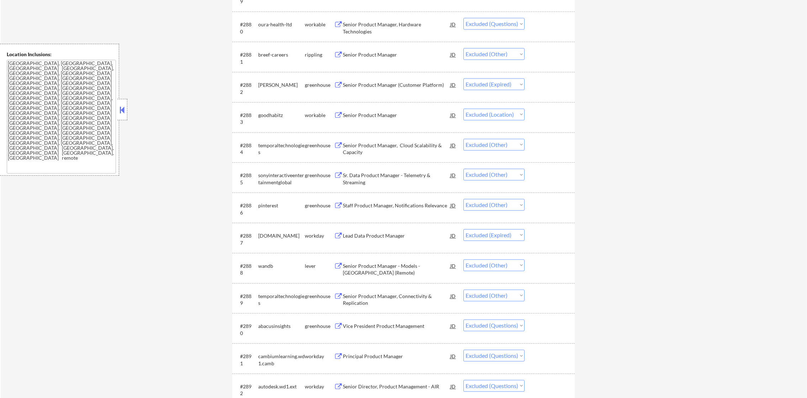
click at [410, 21] on div "Senior Product Manager, Hardware Technologies" at bounding box center [396, 28] width 107 height 14
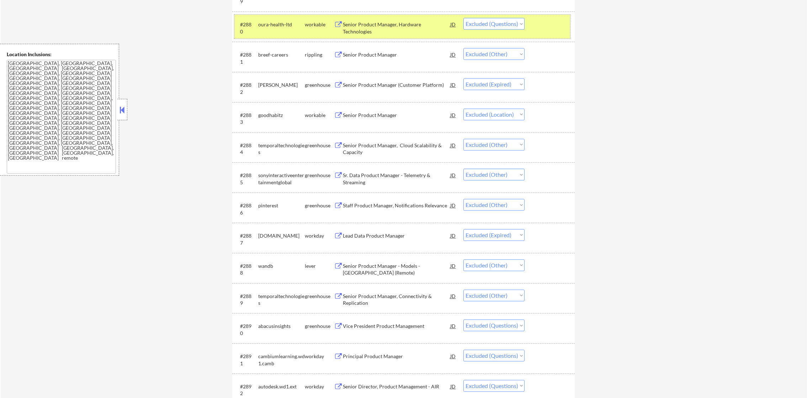
click at [268, 29] on div "oura-health-ltd" at bounding box center [281, 24] width 47 height 13
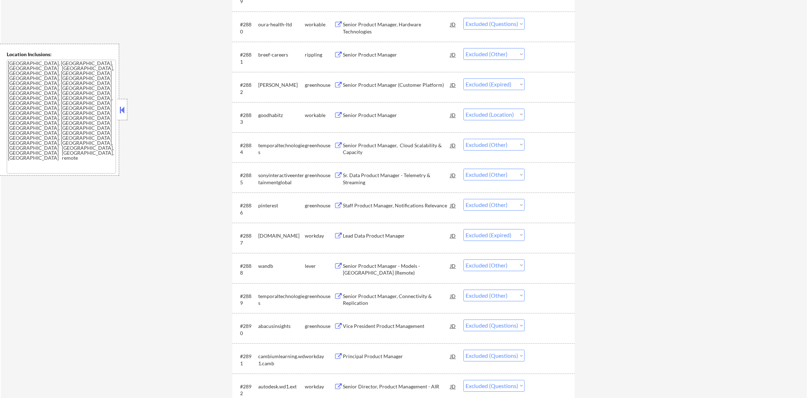
click at [274, 19] on div "oura-health-ltd" at bounding box center [281, 24] width 47 height 13
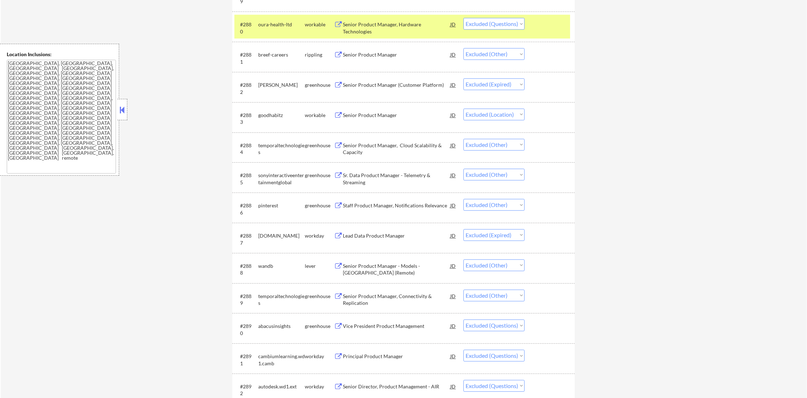
click at [274, 24] on div "oura-health-ltd" at bounding box center [281, 24] width 47 height 7
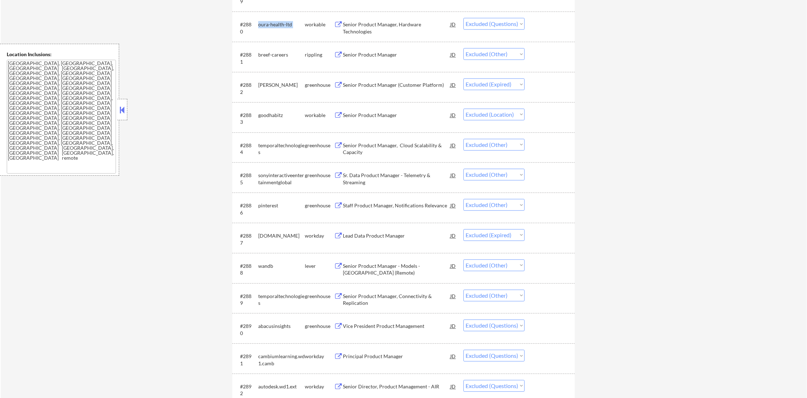
copy div "oura-health-ltd"
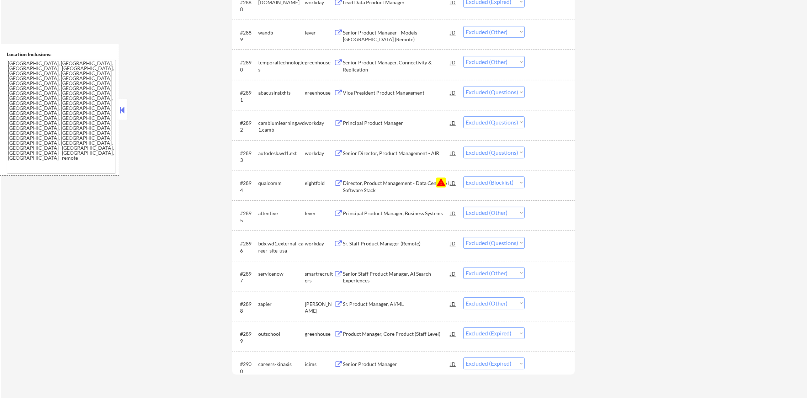
scroll to position [2936, 0]
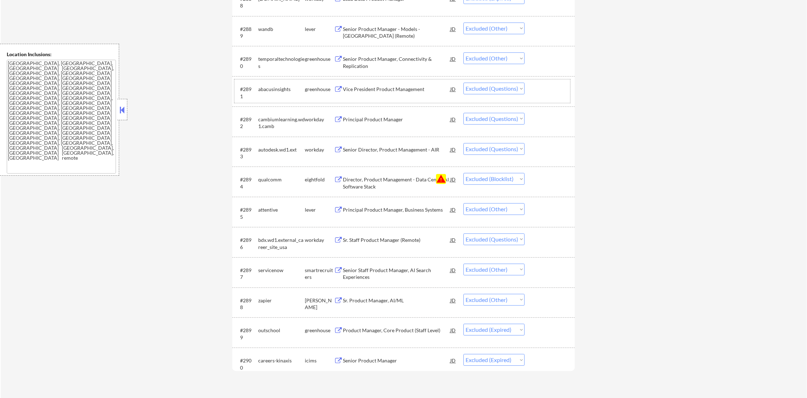
click at [283, 86] on div "abacusinsights" at bounding box center [281, 89] width 47 height 7
copy div "abacusinsights"
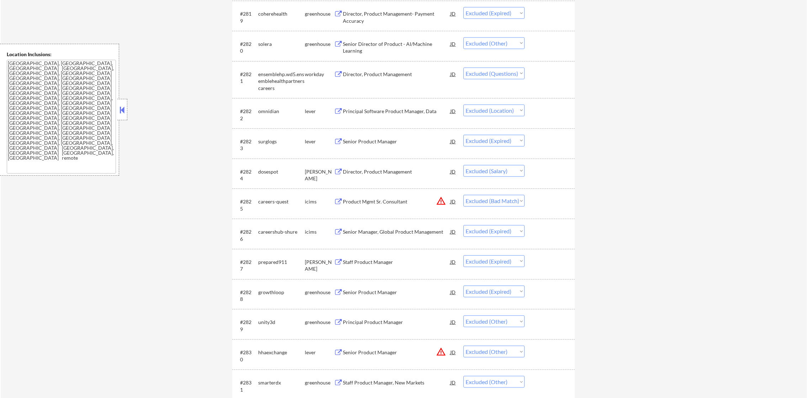
scroll to position [0, 0]
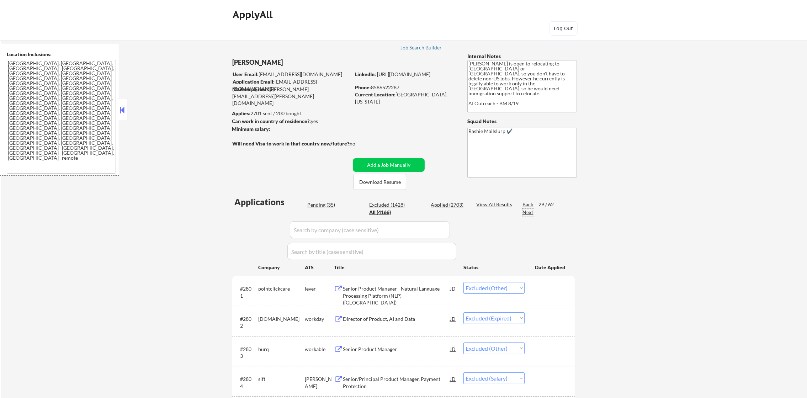
click at [528, 211] on div "Next" at bounding box center [528, 212] width 11 height 7
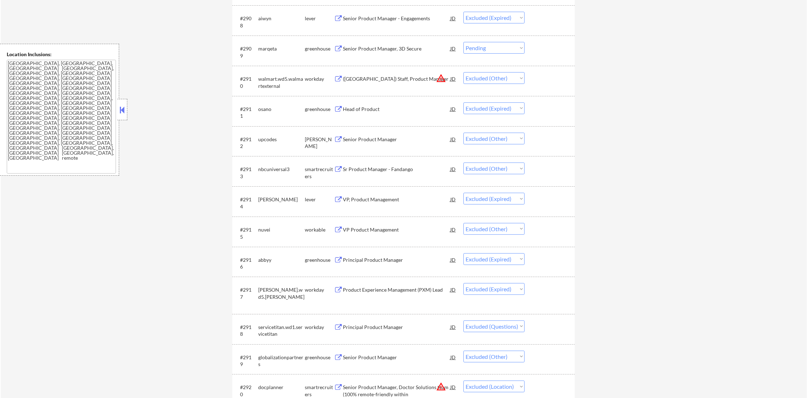
scroll to position [498, 0]
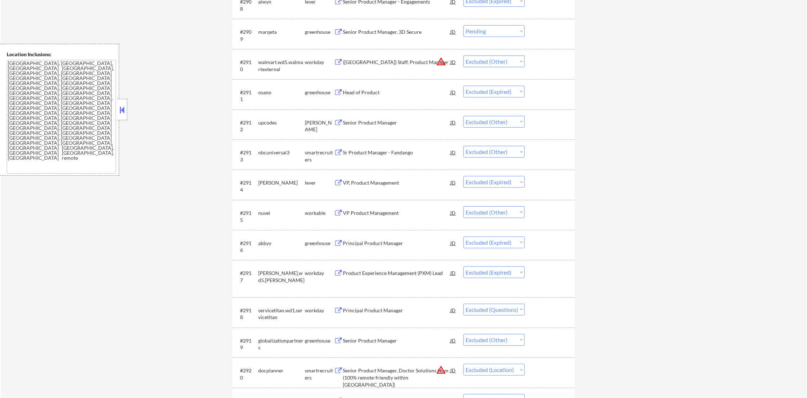
click at [249, 26] on div "#2909 marqeta greenhouse Senior Product Manager, 3D Secure JD warning_amber Cho…" at bounding box center [403, 33] width 336 height 23
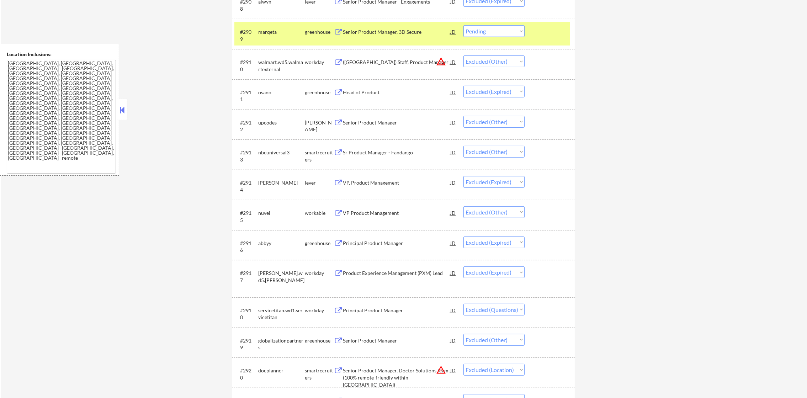
click at [271, 34] on div "marqeta" at bounding box center [281, 31] width 47 height 7
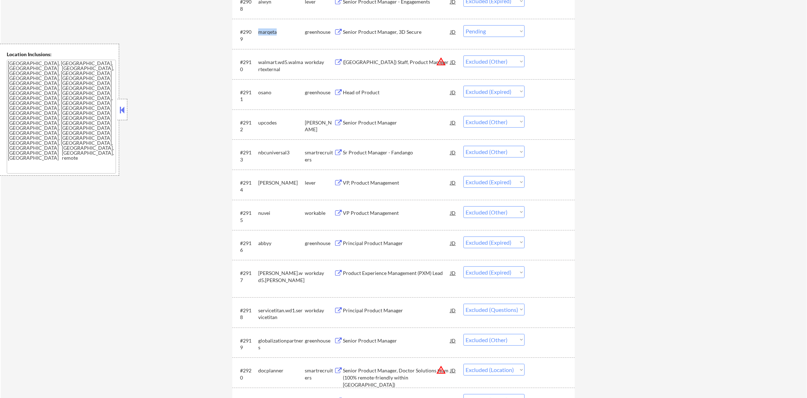
click at [271, 34] on div "marqeta" at bounding box center [281, 31] width 47 height 7
copy div "marqeta"
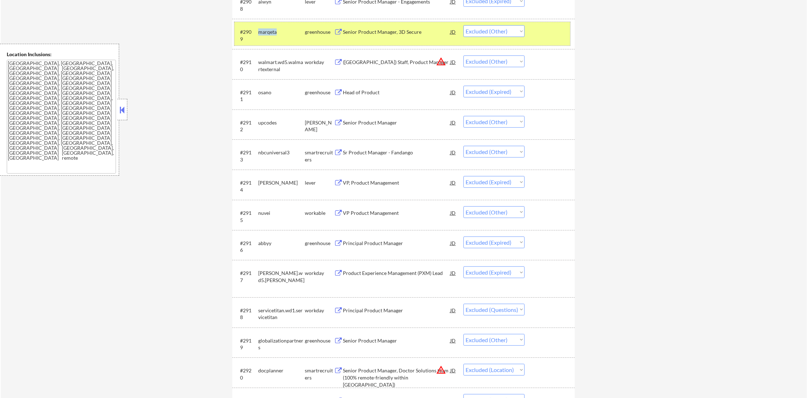
click at [287, 31] on div "marqeta" at bounding box center [281, 31] width 47 height 7
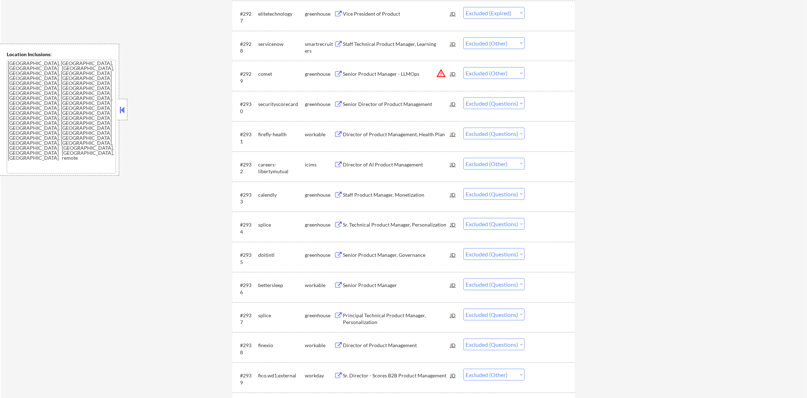
scroll to position [1067, 0]
click at [283, 105] on div "securityscorecard" at bounding box center [281, 103] width 47 height 7
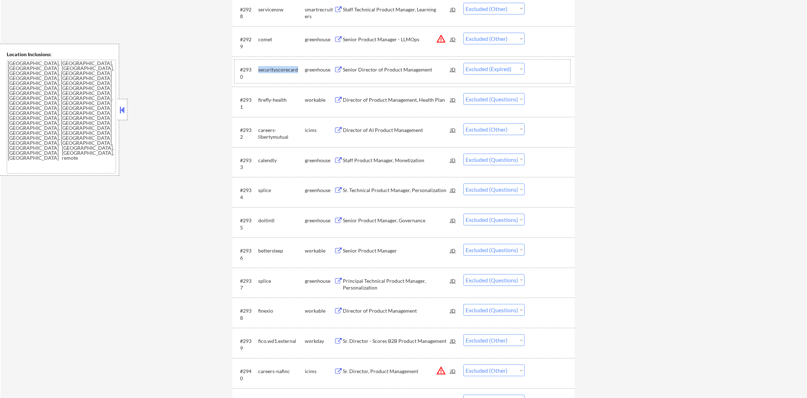
scroll to position [1156, 0]
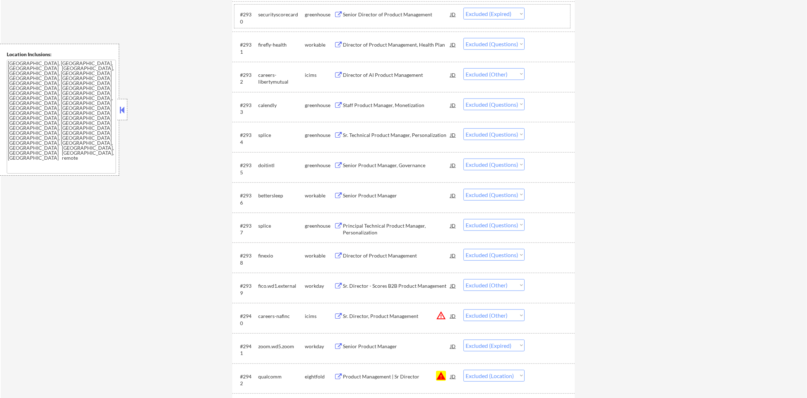
click at [363, 47] on div "Director of Product Management, Health Plan" at bounding box center [396, 44] width 107 height 7
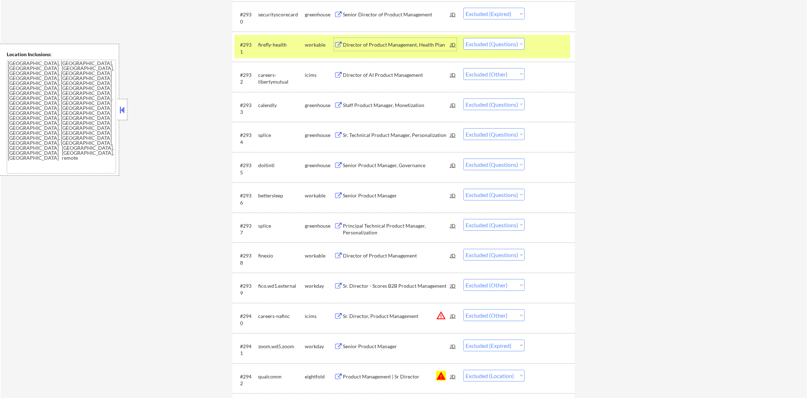
click at [471, 43] on select "Choose an option... Pending Applied Excluded (Questions) Excluded (Expired) Exc…" at bounding box center [494, 44] width 61 height 12
click at [464, 38] on select "Choose an option... Pending Applied Excluded (Questions) Excluded (Expired) Exc…" at bounding box center [494, 44] width 61 height 12
click at [300, 51] on div "#2931 firefly-health workable Director of Product Management, Health Plan JD wa…" at bounding box center [403, 46] width 336 height 23
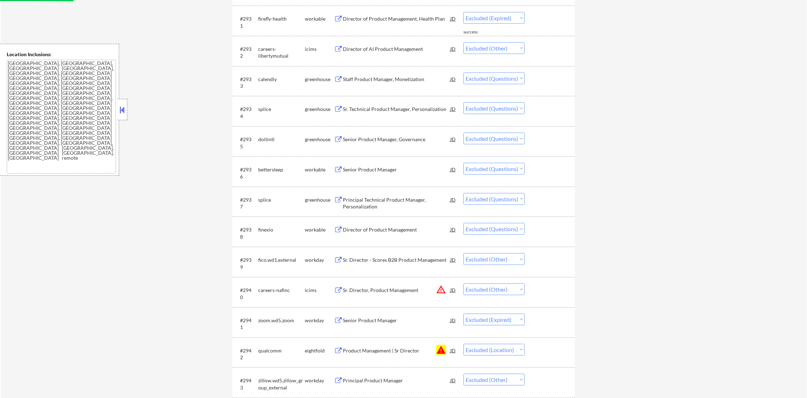
scroll to position [1227, 0]
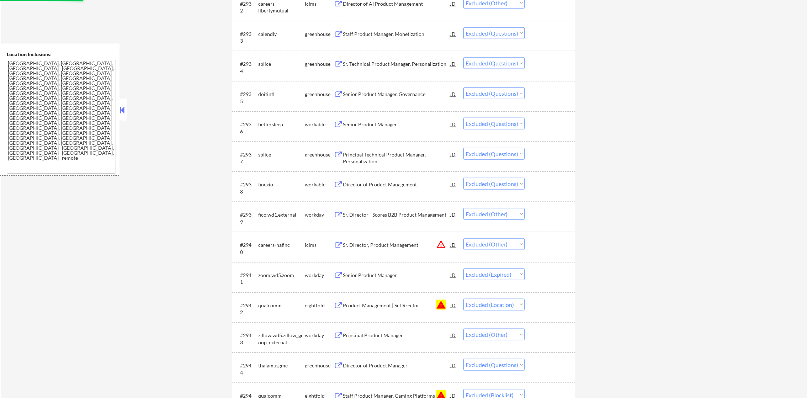
click at [267, 35] on div "calendly" at bounding box center [281, 34] width 47 height 7
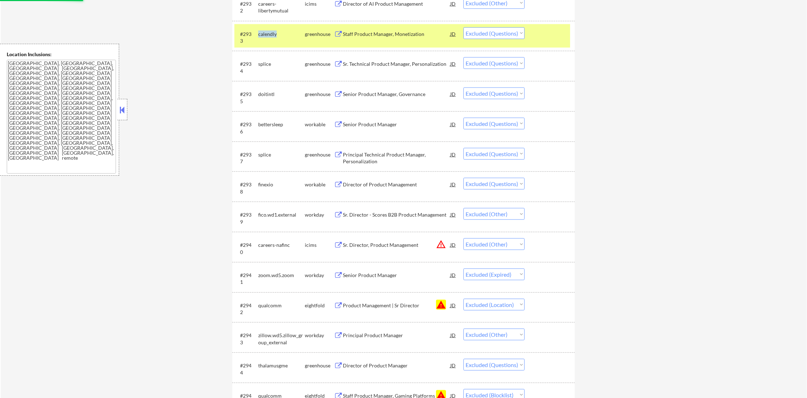
click at [267, 35] on div "calendly" at bounding box center [281, 34] width 47 height 7
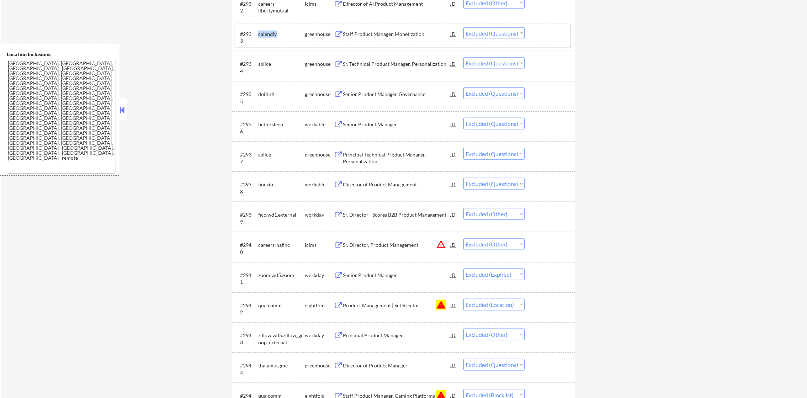
click at [483, 29] on select "Choose an option... Pending Applied Excluded (Questions) Excluded (Expired) Exc…" at bounding box center [494, 33] width 61 height 12
click at [464, 27] on select "Choose an option... Pending Applied Excluded (Questions) Excluded (Expired) Exc…" at bounding box center [494, 33] width 61 height 12
click at [263, 63] on div "splice" at bounding box center [281, 63] width 47 height 7
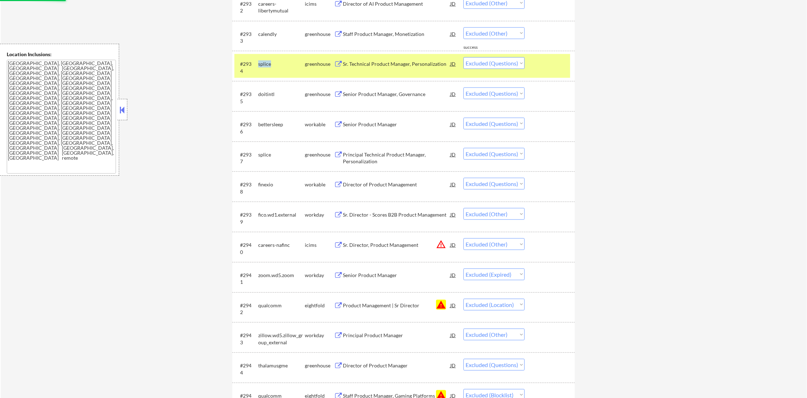
click at [263, 63] on div "splice" at bounding box center [281, 63] width 47 height 7
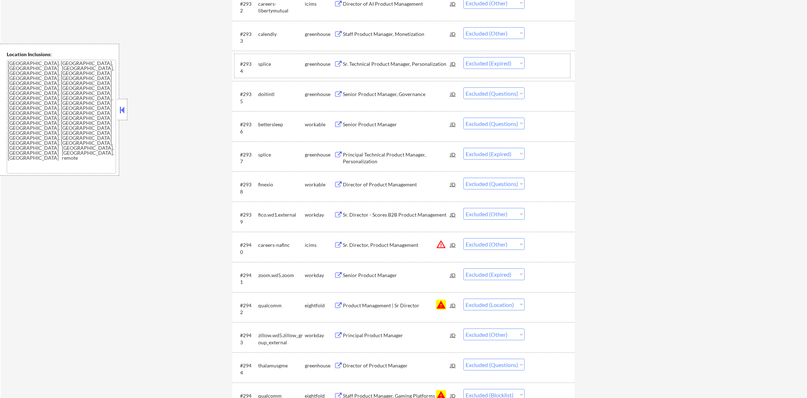
click at [272, 91] on div "doitintl" at bounding box center [281, 94] width 47 height 7
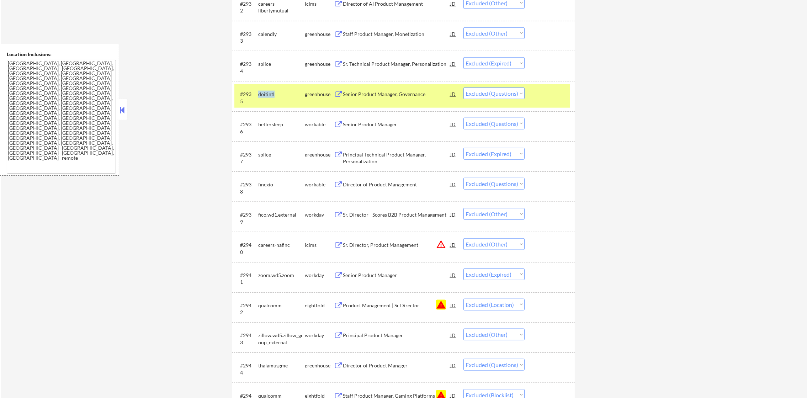
click at [272, 91] on div "doitintl" at bounding box center [281, 94] width 47 height 7
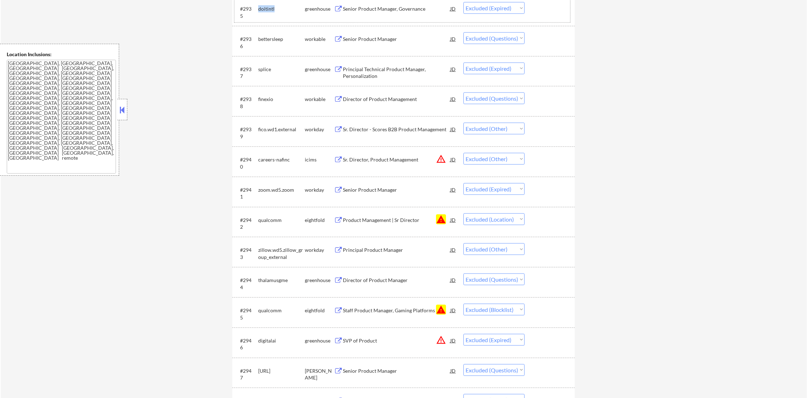
scroll to position [1316, 0]
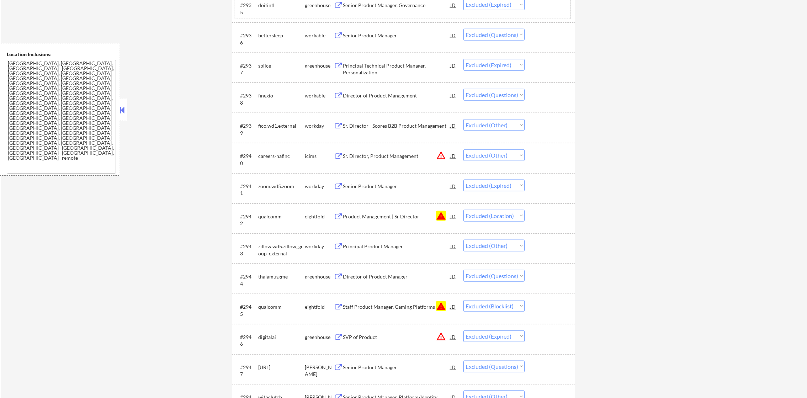
drag, startPoint x: 279, startPoint y: 35, endPoint x: 272, endPoint y: 78, distance: 44.4
click at [279, 36] on div "bettersleep" at bounding box center [281, 35] width 47 height 7
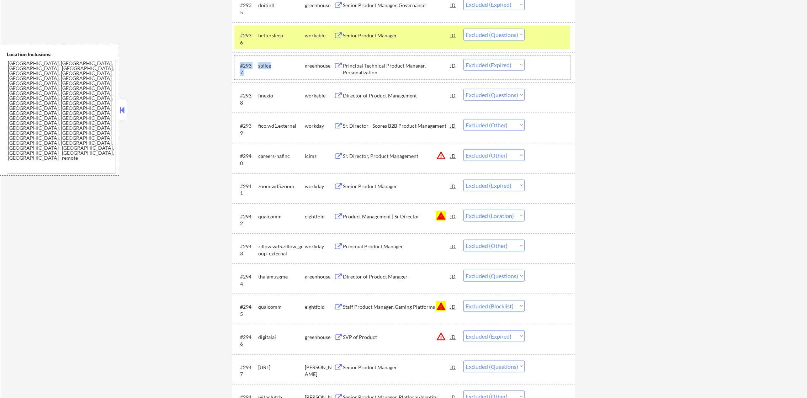
click at [271, 80] on div "#2937 splice greenhouse Principal Technical Product Manager, Personalization JD…" at bounding box center [403, 68] width 343 height 30
click at [276, 40] on div "bettersleep" at bounding box center [281, 35] width 47 height 13
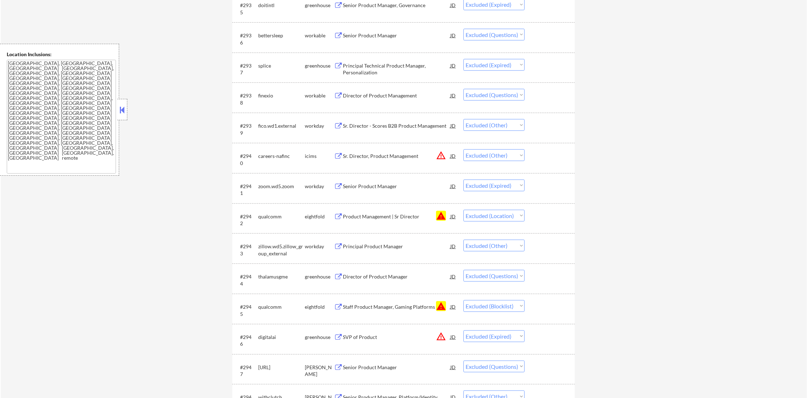
click at [277, 36] on div "bettersleep" at bounding box center [281, 35] width 47 height 7
click at [268, 95] on div "finexio" at bounding box center [281, 95] width 47 height 7
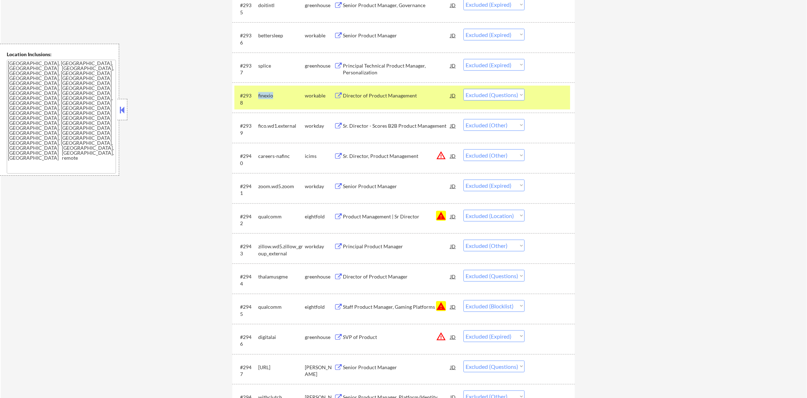
click at [268, 95] on div "finexio" at bounding box center [281, 95] width 47 height 7
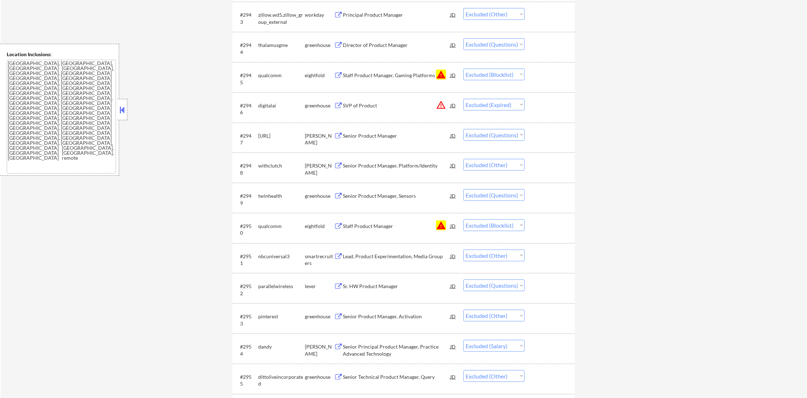
scroll to position [1566, 0]
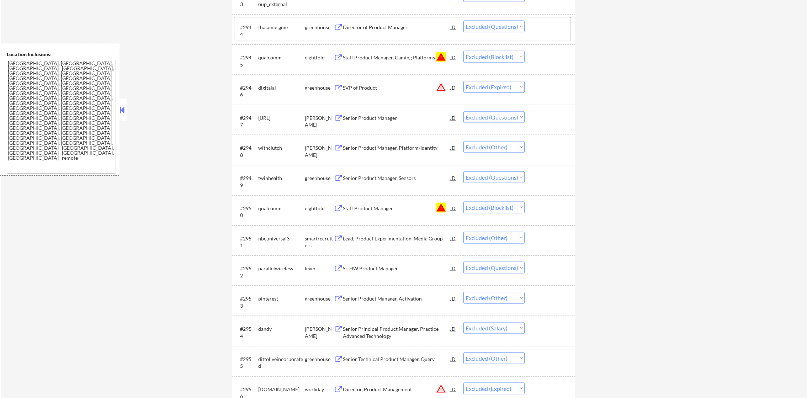
click at [279, 29] on div "thalamusgme" at bounding box center [281, 27] width 47 height 7
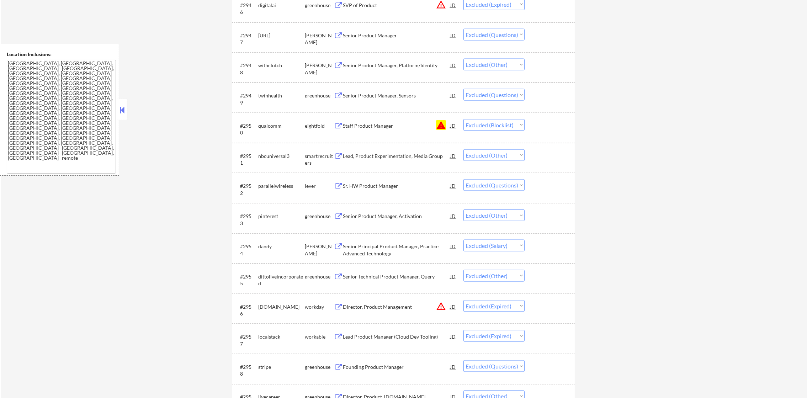
scroll to position [1655, 0]
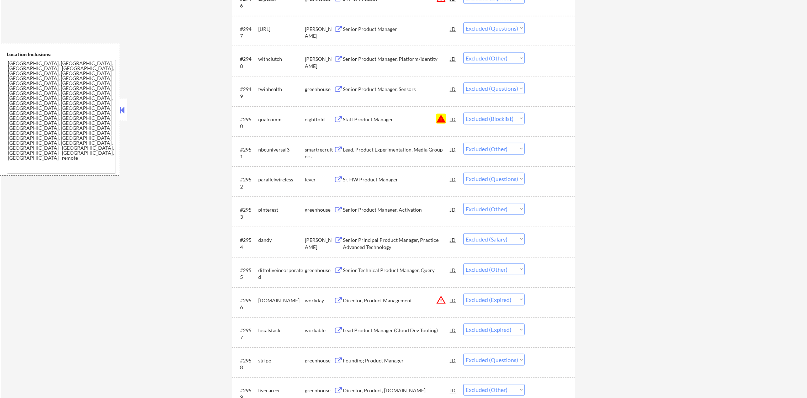
click at [268, 32] on div "[URL]" at bounding box center [281, 29] width 47 height 7
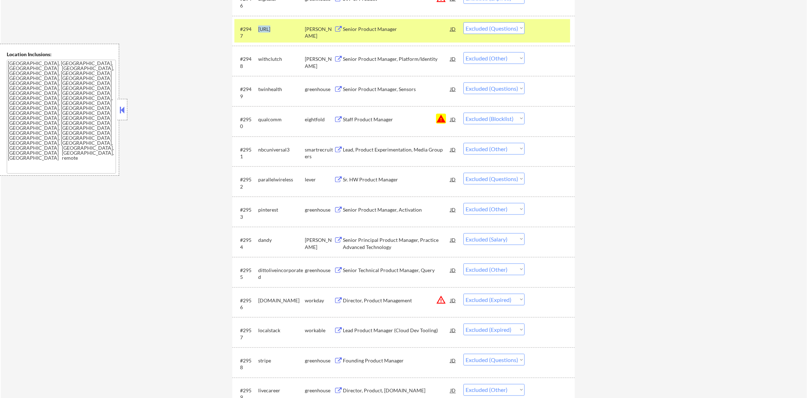
click at [268, 32] on div "[URL]" at bounding box center [281, 29] width 47 height 7
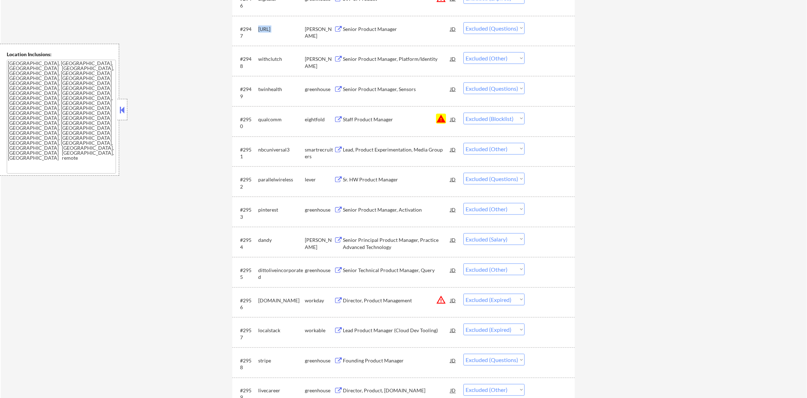
click at [268, 32] on div "[URL]" at bounding box center [281, 29] width 47 height 7
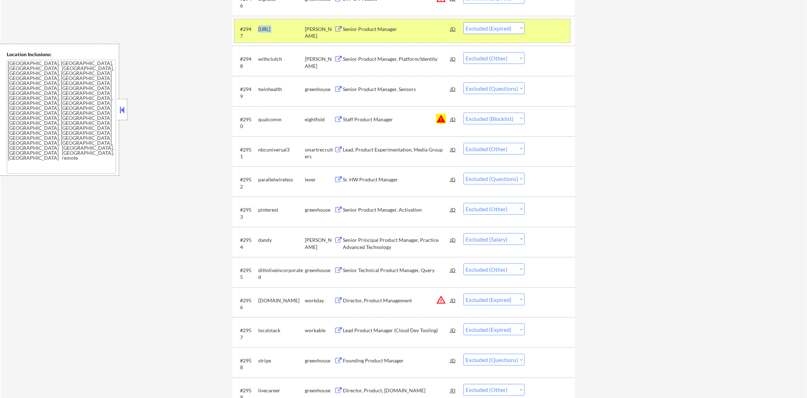
click at [261, 28] on div "[URL]" at bounding box center [281, 29] width 47 height 7
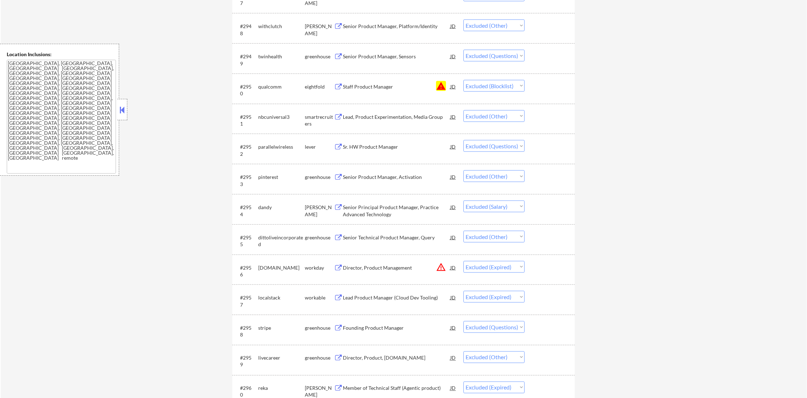
scroll to position [1708, 0]
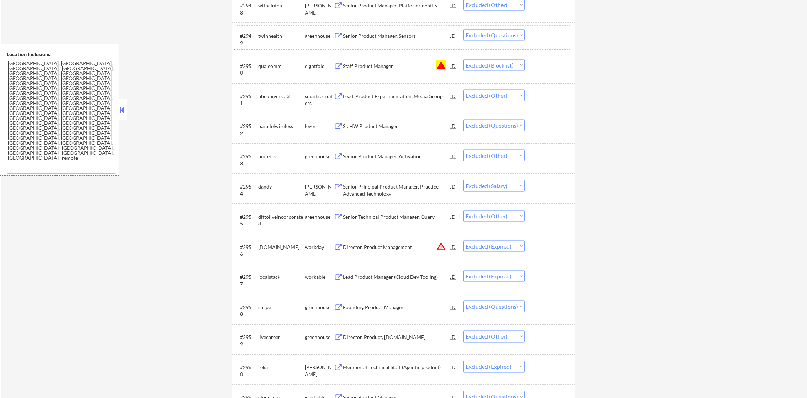
click at [272, 35] on div "twinhealth" at bounding box center [281, 35] width 47 height 7
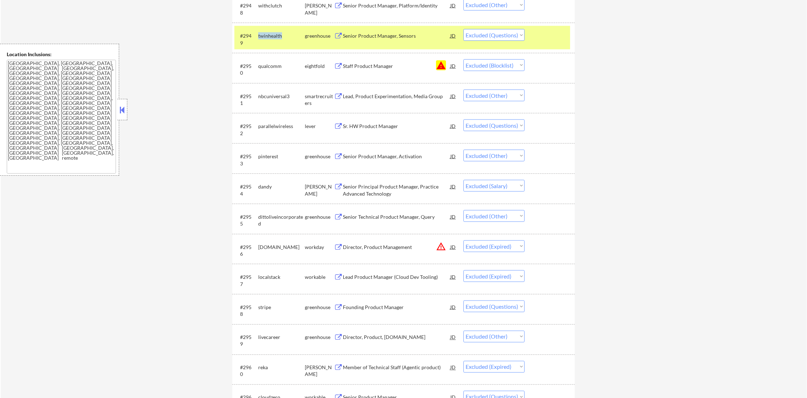
click at [272, 35] on div "twinhealth" at bounding box center [281, 35] width 47 height 7
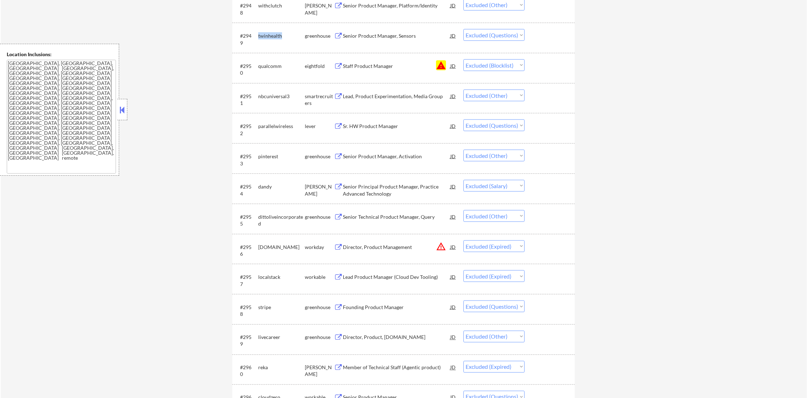
click at [272, 35] on div "twinhealth" at bounding box center [281, 35] width 47 height 7
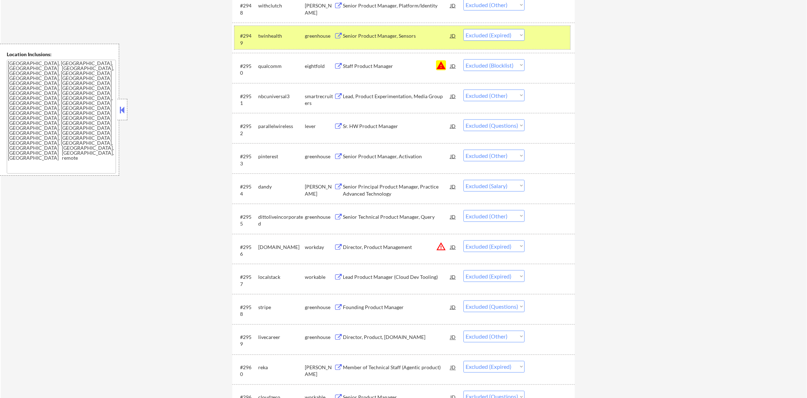
click at [272, 38] on div "twinhealth" at bounding box center [281, 35] width 47 height 7
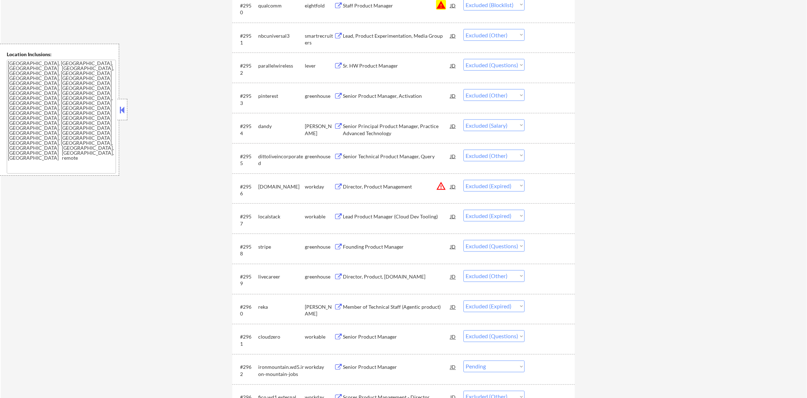
scroll to position [1779, 0]
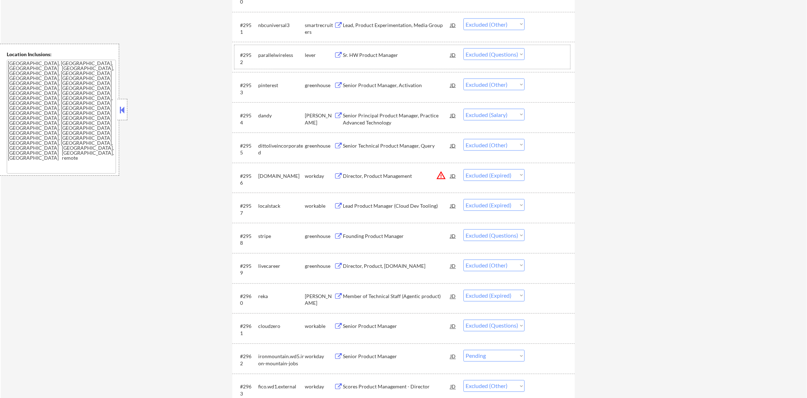
click at [270, 52] on div "parallelwireless" at bounding box center [281, 55] width 47 height 7
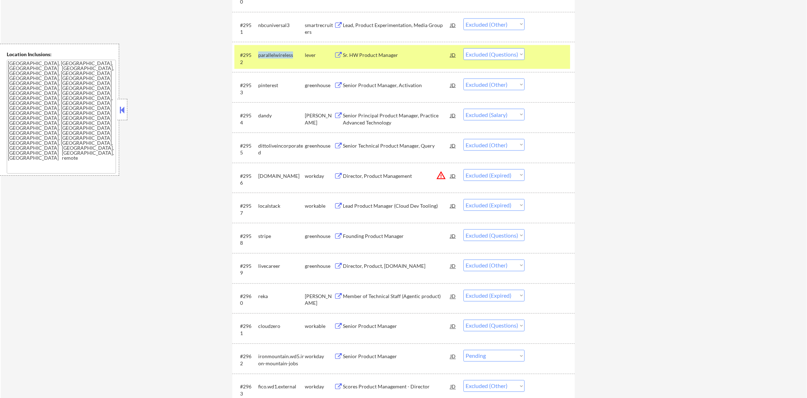
click at [270, 52] on div "parallelwireless" at bounding box center [281, 55] width 47 height 7
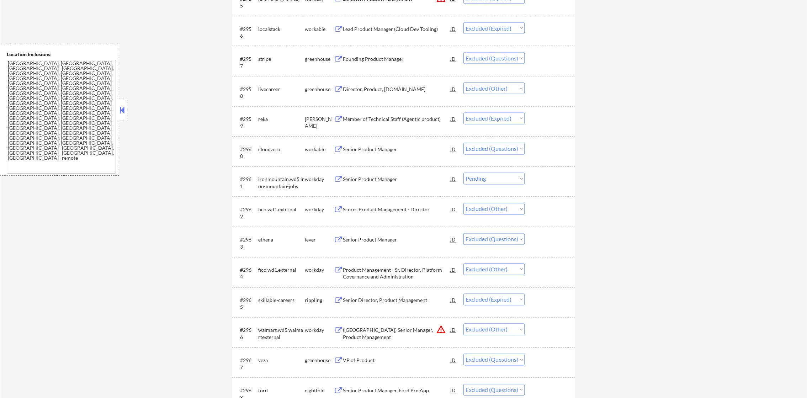
scroll to position [1940, 0]
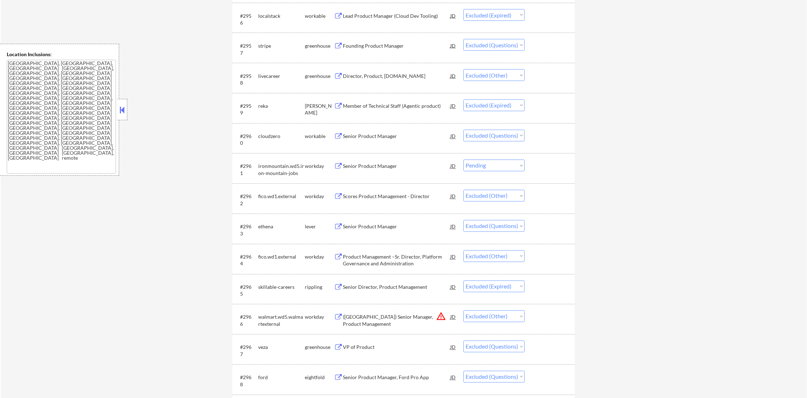
click at [267, 41] on div "stripe" at bounding box center [281, 45] width 47 height 13
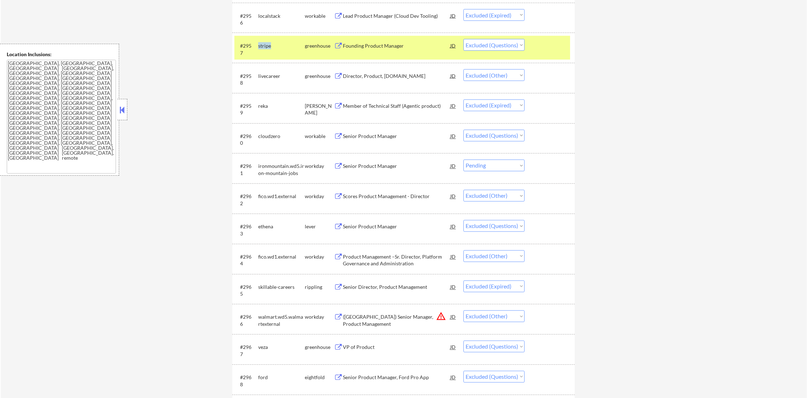
click at [267, 41] on div "stripe" at bounding box center [281, 45] width 47 height 13
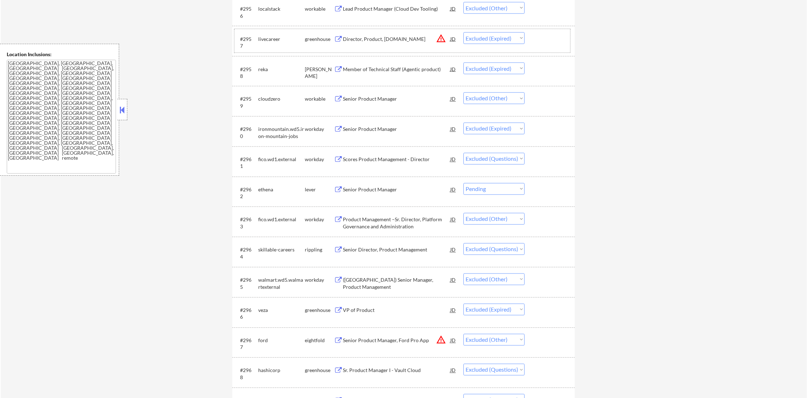
click at [263, 103] on div "cloudzero" at bounding box center [281, 99] width 47 height 7
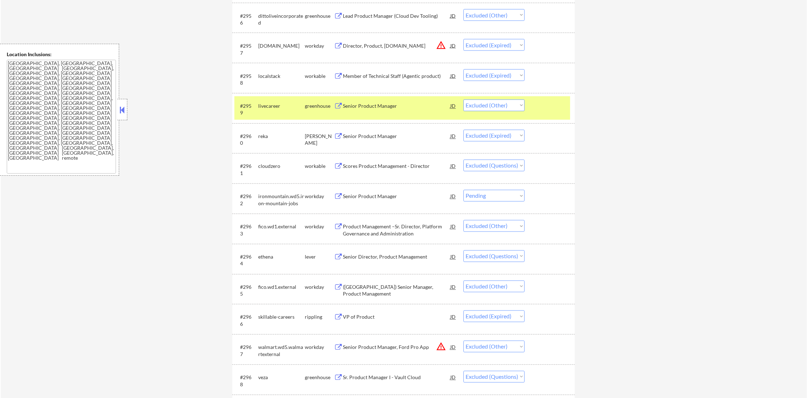
click at [263, 107] on div "livecareer" at bounding box center [281, 106] width 47 height 7
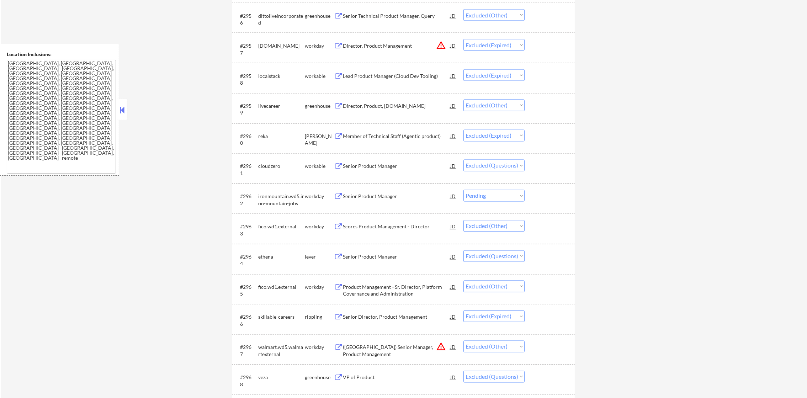
click at [268, 103] on div "livecareer" at bounding box center [281, 106] width 47 height 7
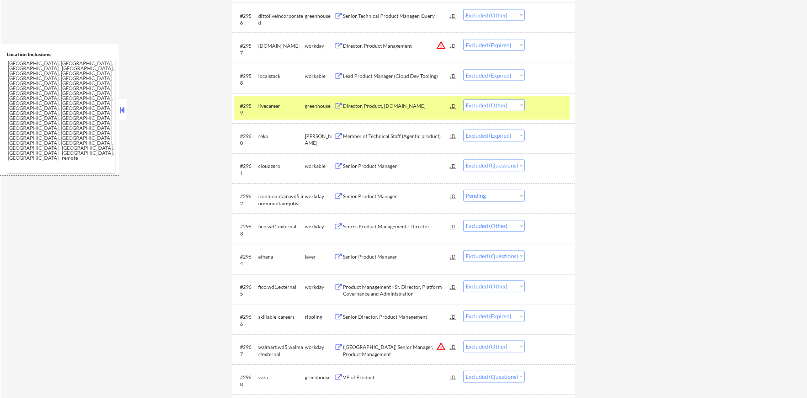
click at [293, 103] on div "livecareer" at bounding box center [281, 106] width 47 height 7
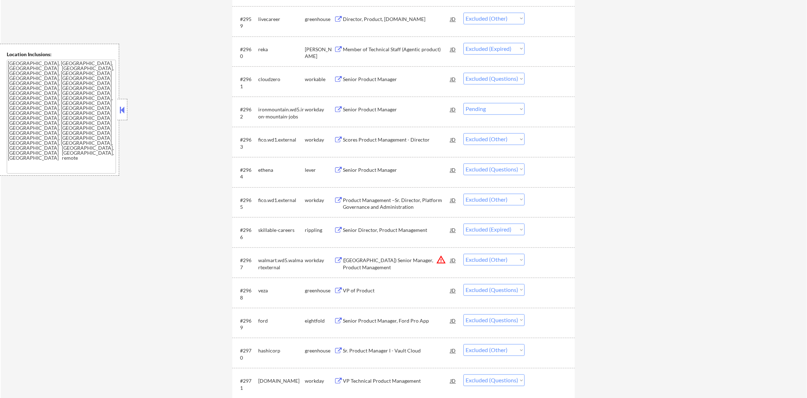
scroll to position [2046, 0]
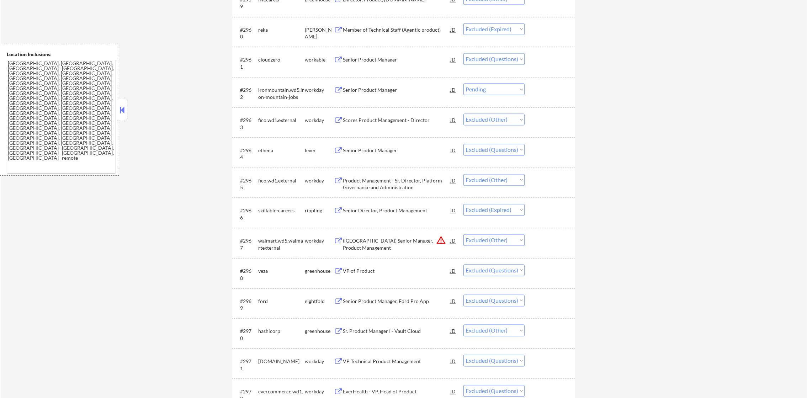
click at [268, 58] on div "cloudzero" at bounding box center [281, 59] width 47 height 7
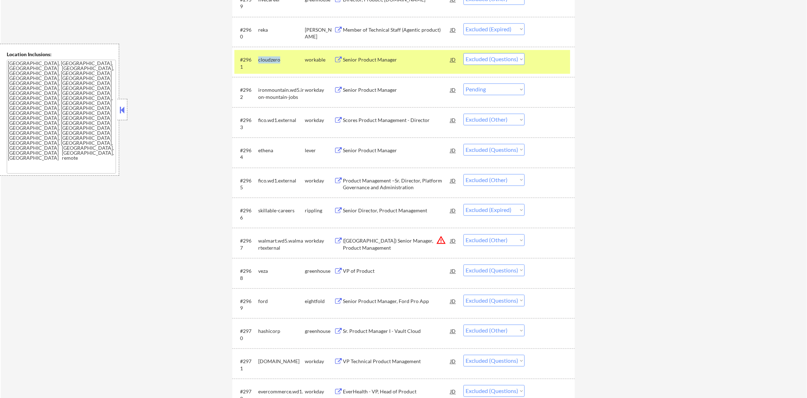
click at [268, 58] on div "cloudzero" at bounding box center [281, 59] width 47 height 7
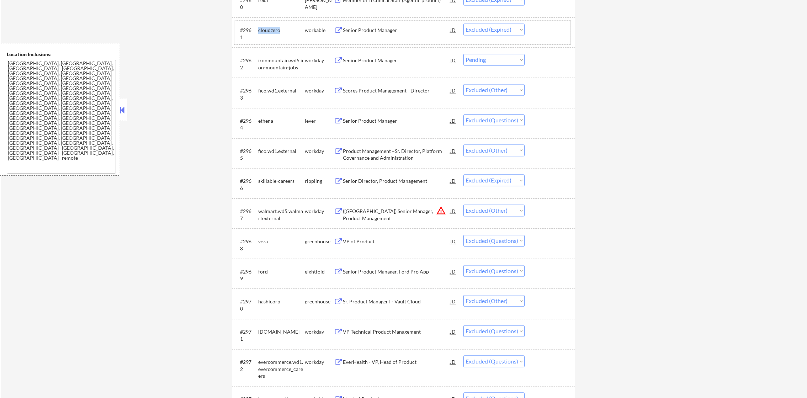
scroll to position [2082, 0]
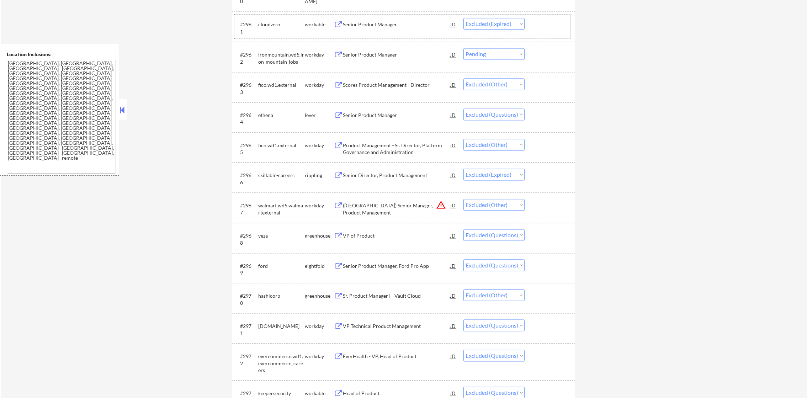
click at [267, 112] on div "ethena" at bounding box center [281, 115] width 47 height 7
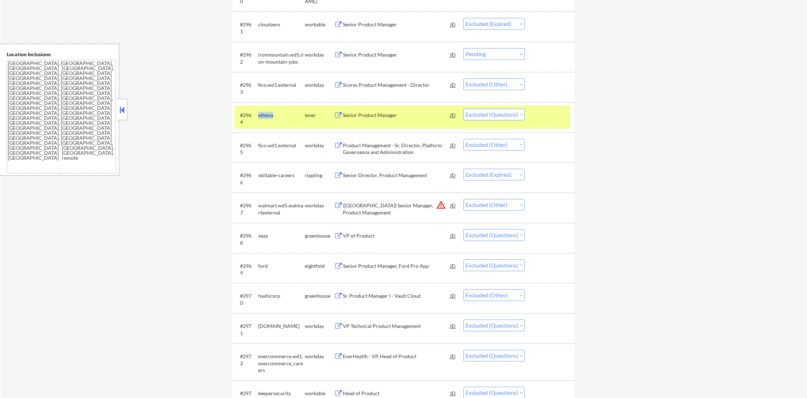
click at [267, 112] on div "ethena" at bounding box center [281, 115] width 47 height 7
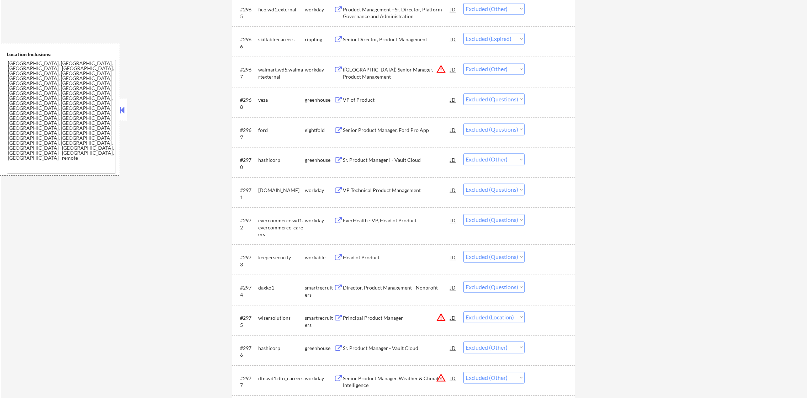
scroll to position [2224, 0]
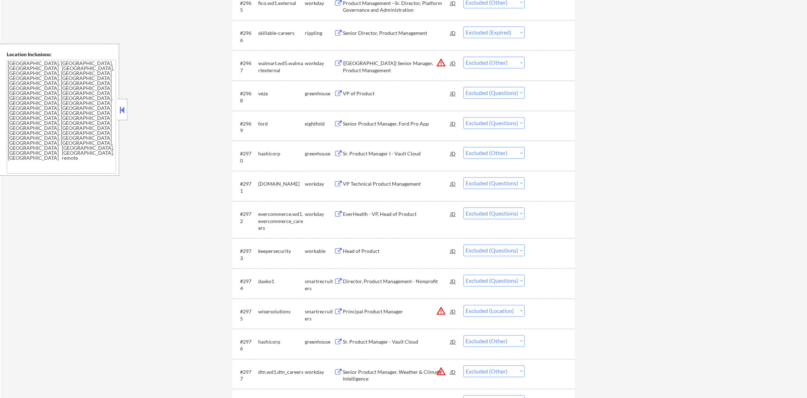
click at [261, 94] on div "veza" at bounding box center [281, 93] width 47 height 7
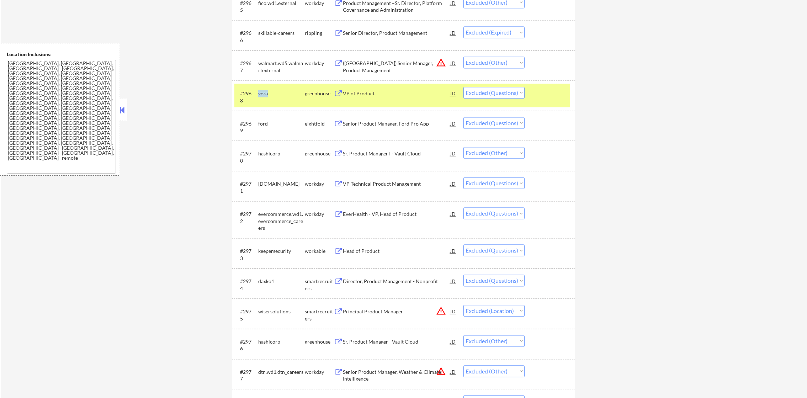
click at [261, 94] on div "veza" at bounding box center [281, 93] width 47 height 7
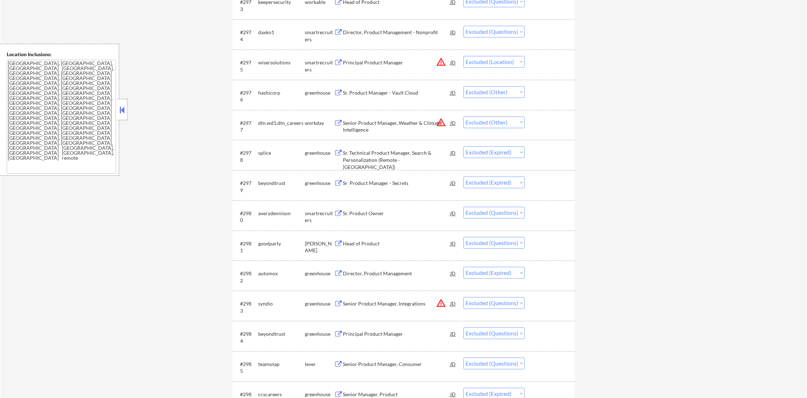
scroll to position [2473, 0]
click at [266, 33] on div "daxko1" at bounding box center [281, 31] width 47 height 7
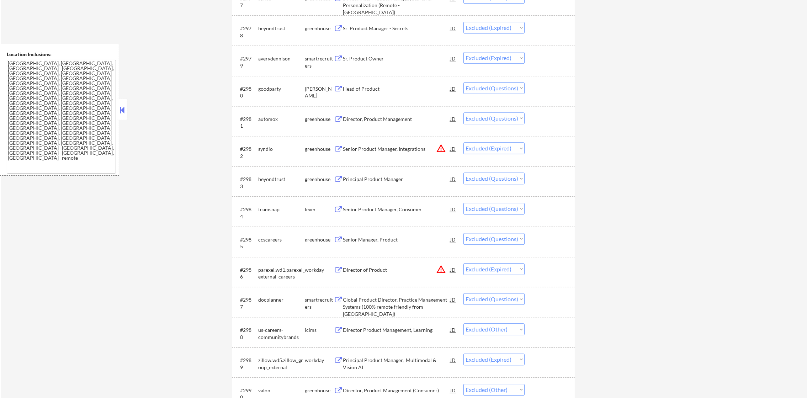
scroll to position [2633, 0]
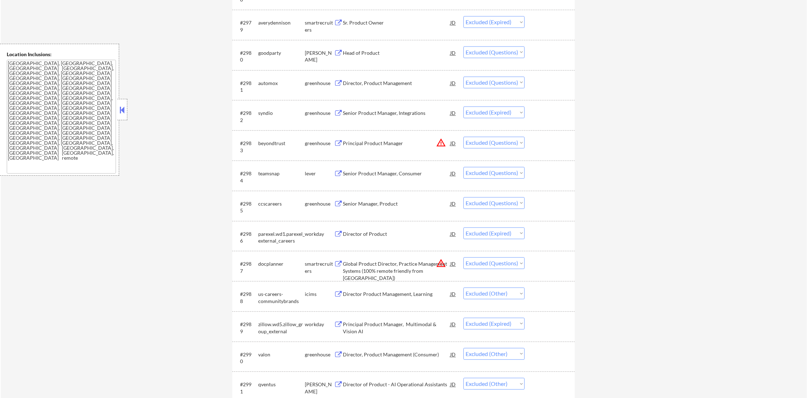
click at [272, 49] on div "goodparty" at bounding box center [281, 52] width 47 height 13
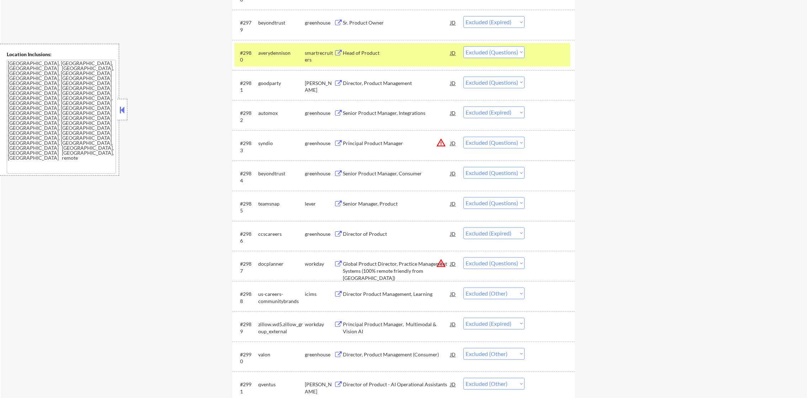
click at [272, 49] on div "averydennison" at bounding box center [281, 52] width 47 height 7
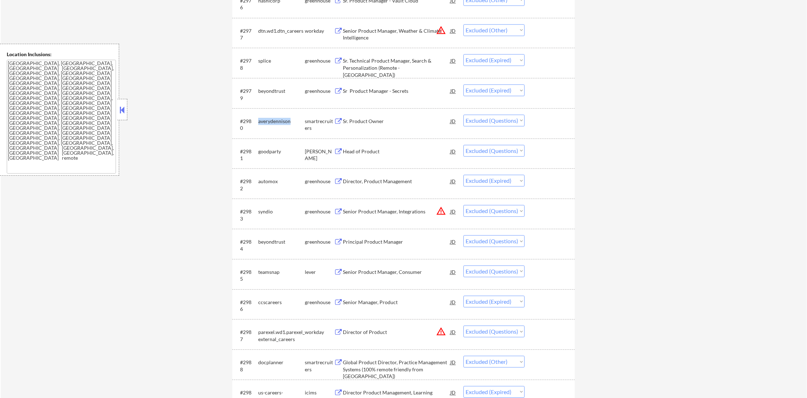
scroll to position [2562, 0]
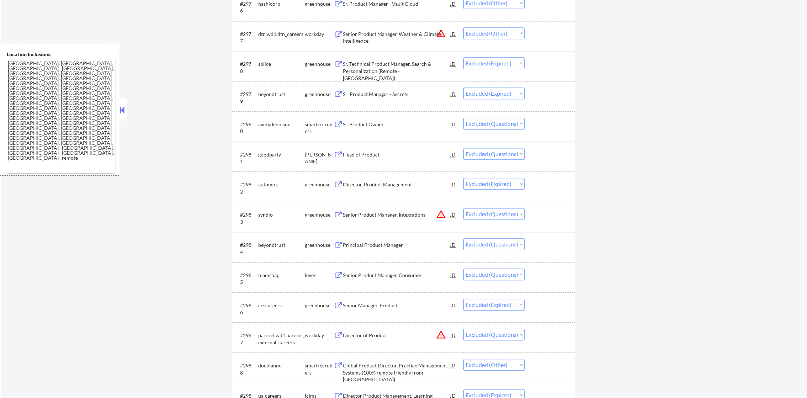
click at [269, 152] on div "goodparty" at bounding box center [281, 154] width 47 height 7
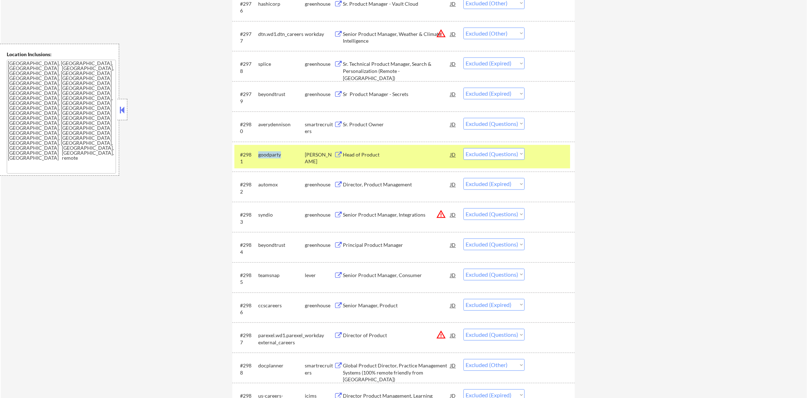
click at [269, 152] on div "goodparty" at bounding box center [281, 154] width 47 height 7
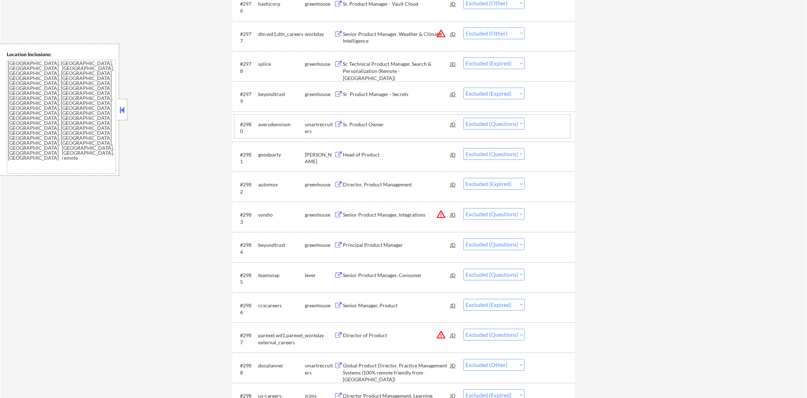
click at [284, 125] on div "averydennison" at bounding box center [281, 124] width 47 height 7
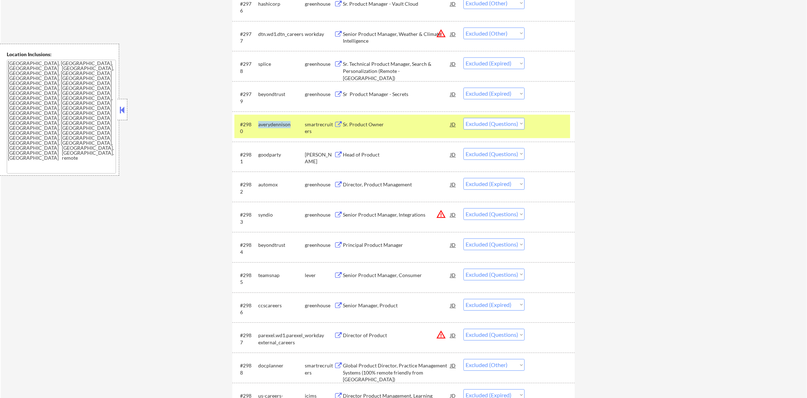
click at [284, 125] on div "averydennison" at bounding box center [281, 124] width 47 height 7
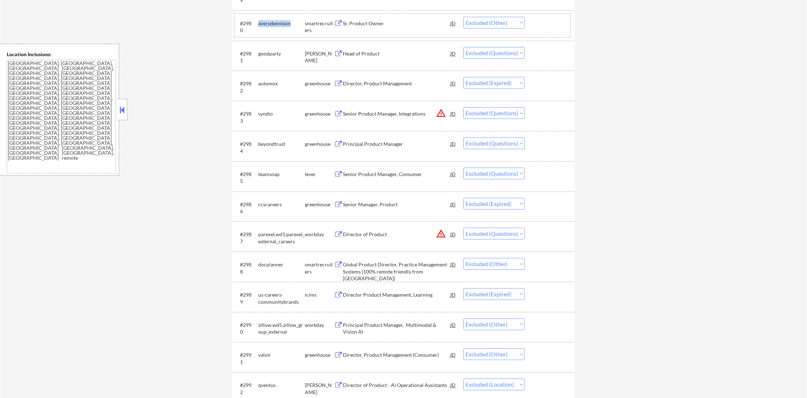
scroll to position [2669, 0]
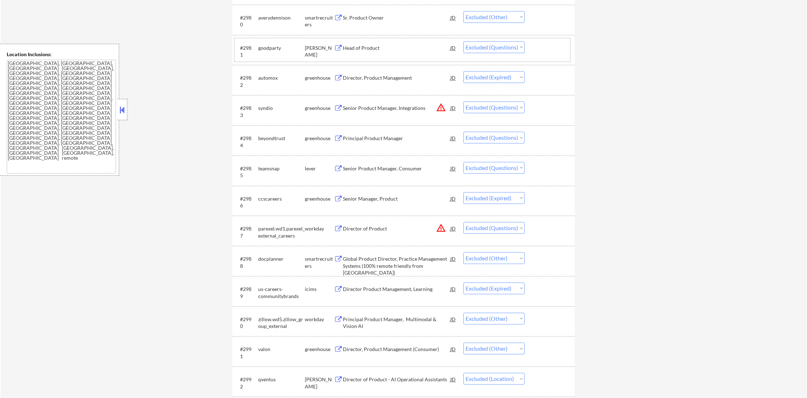
click at [275, 47] on div "goodparty" at bounding box center [281, 47] width 47 height 7
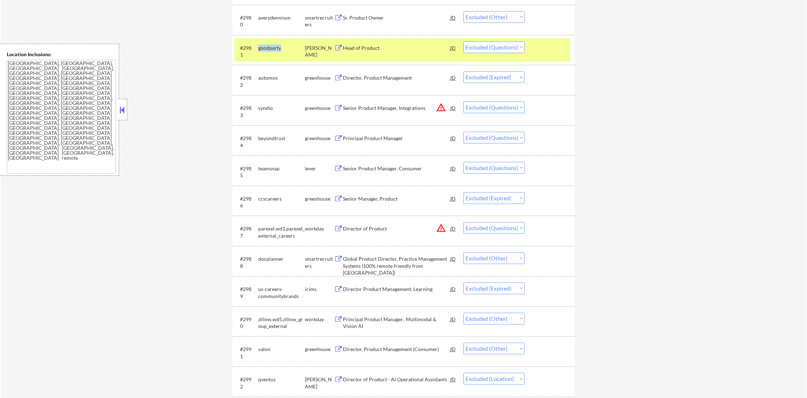
click at [275, 47] on div "goodparty" at bounding box center [281, 47] width 47 height 7
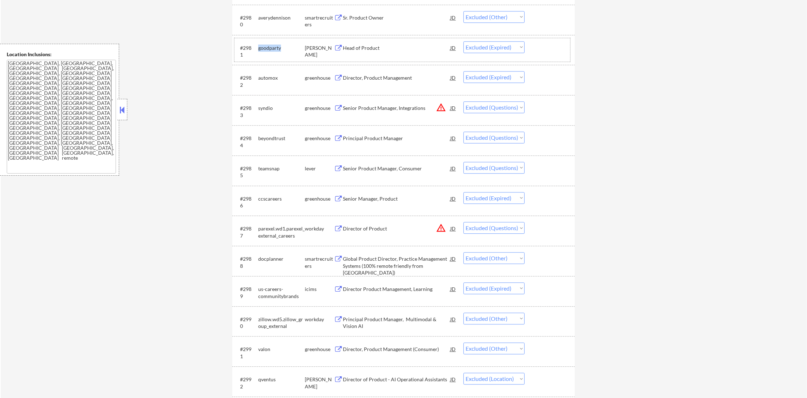
click at [262, 44] on div "goodparty" at bounding box center [281, 47] width 47 height 7
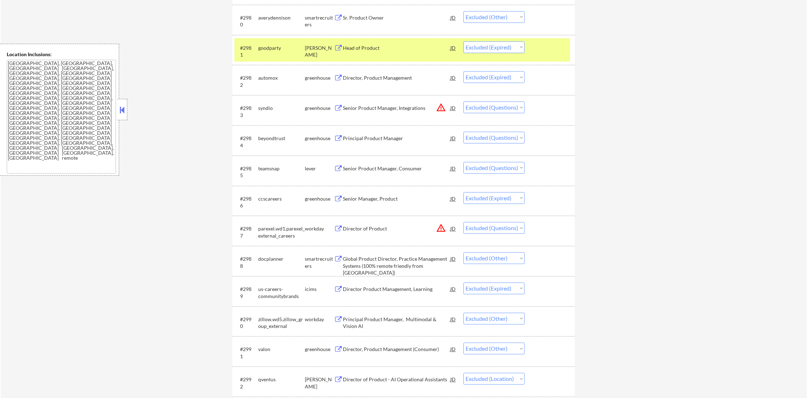
click at [262, 44] on div "goodparty" at bounding box center [281, 47] width 47 height 7
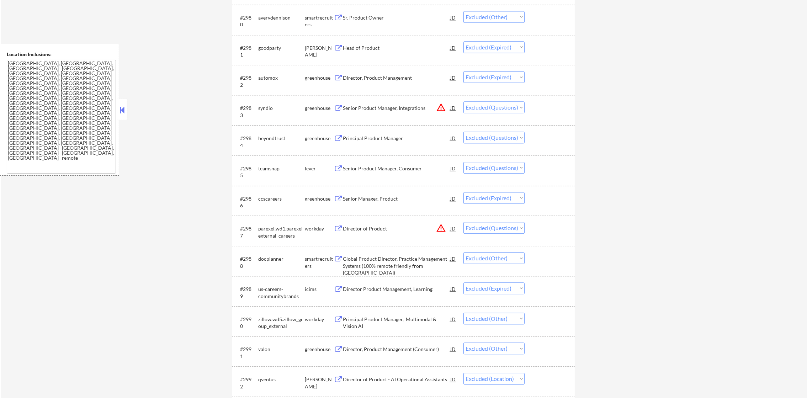
click at [268, 107] on div "syndio" at bounding box center [281, 108] width 47 height 7
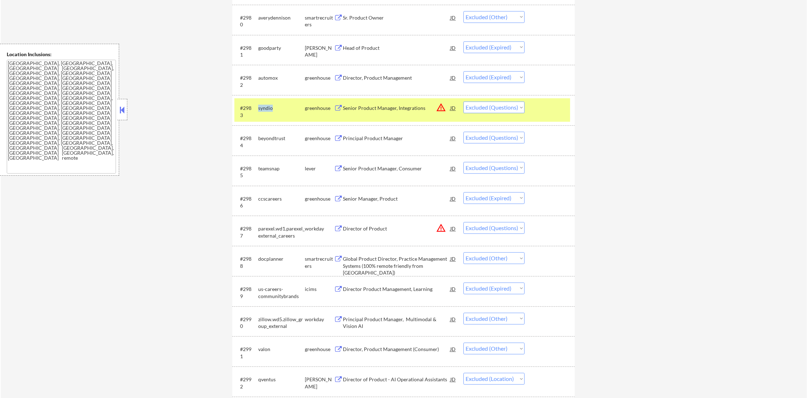
click at [268, 107] on div "syndio" at bounding box center [281, 108] width 47 height 7
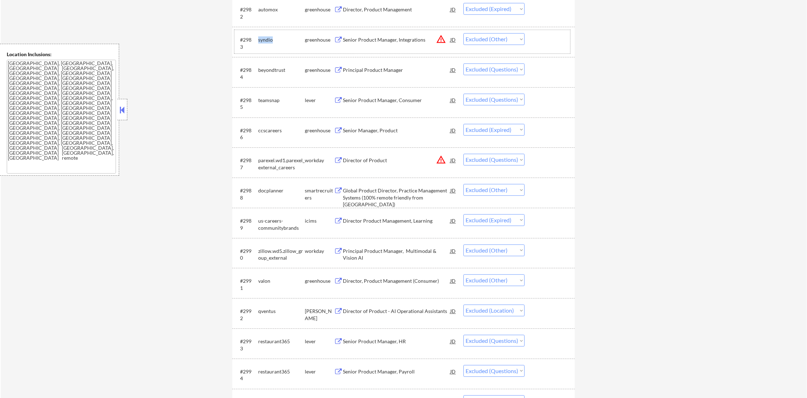
scroll to position [2758, 0]
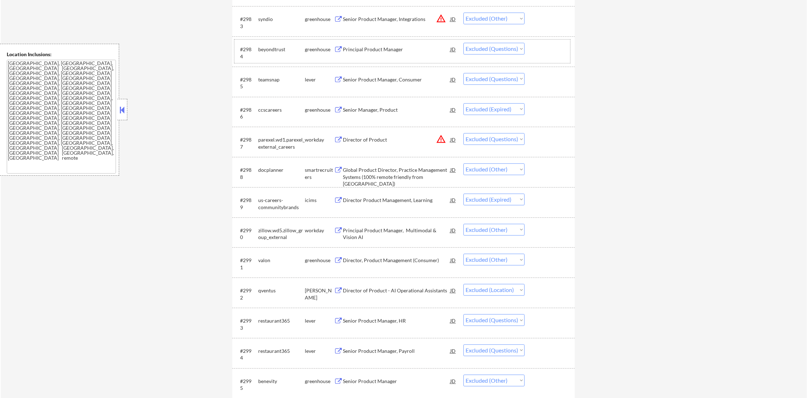
click at [276, 52] on div "beyondtrust" at bounding box center [281, 49] width 47 height 7
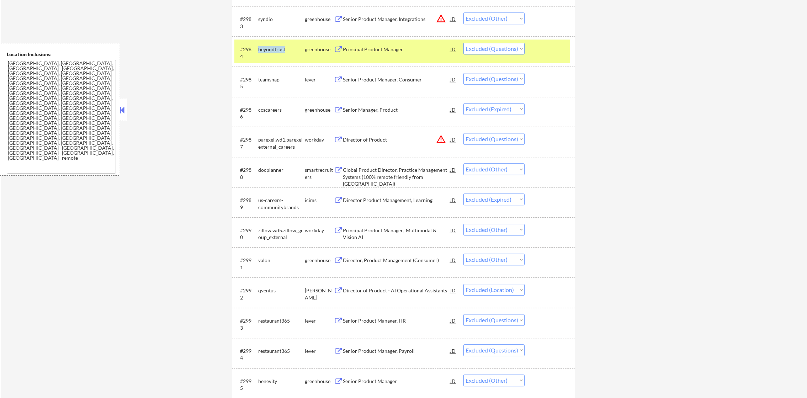
click at [276, 52] on div "beyondtrust" at bounding box center [281, 49] width 47 height 7
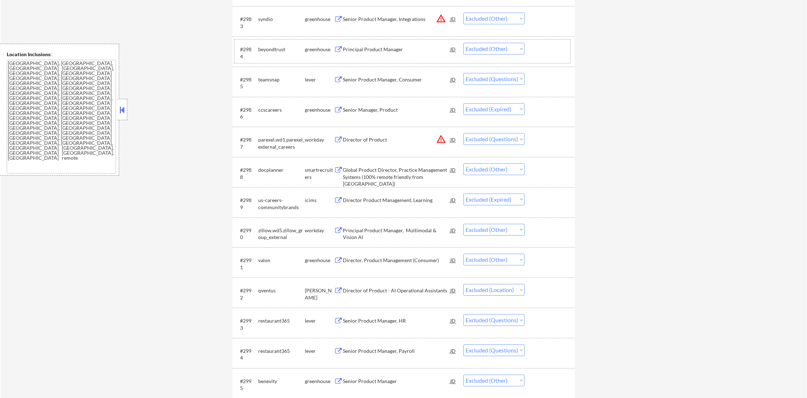
click at [264, 83] on div "teamsnap" at bounding box center [281, 79] width 47 height 13
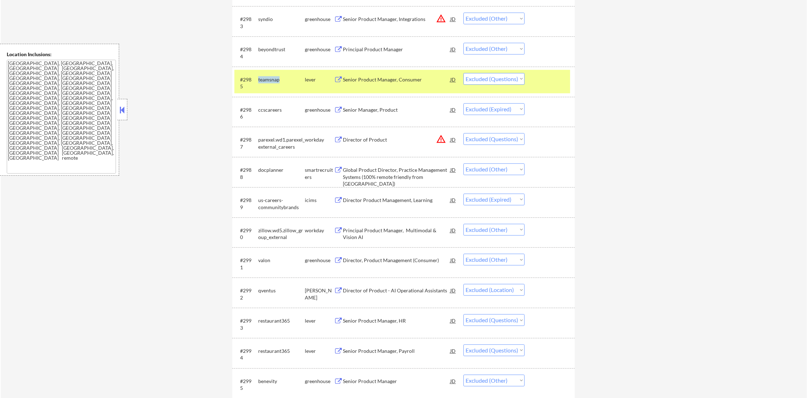
click at [264, 83] on div "teamsnap" at bounding box center [281, 79] width 47 height 13
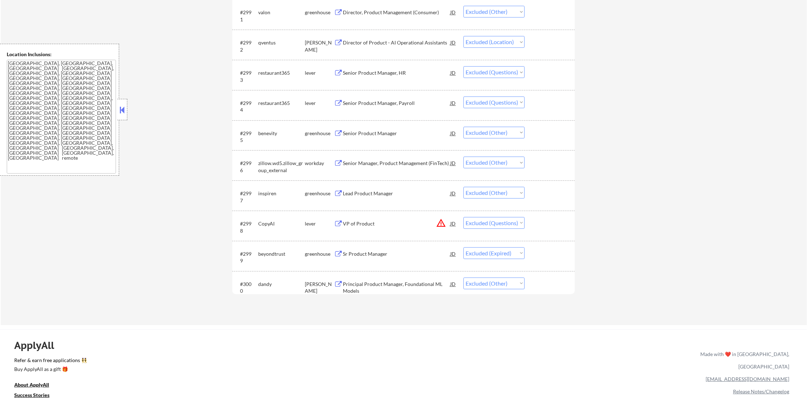
scroll to position [3007, 0]
click at [274, 71] on div "restaurant365" at bounding box center [281, 71] width 47 height 7
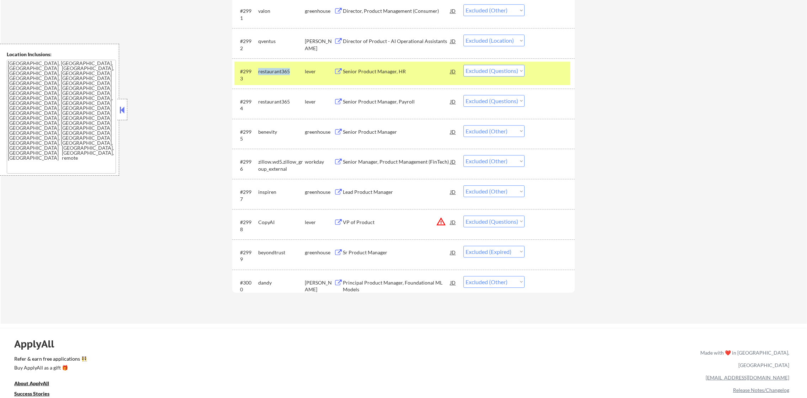
click at [274, 71] on div "restaurant365" at bounding box center [281, 71] width 47 height 7
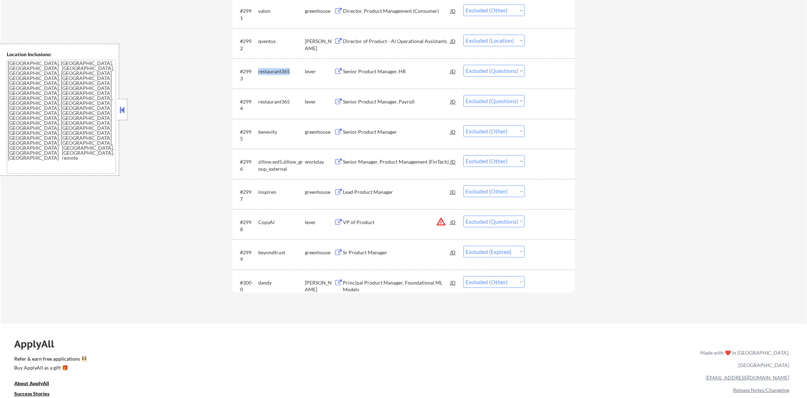
drag, startPoint x: 484, startPoint y: 68, endPoint x: 487, endPoint y: 77, distance: 9.0
click at [484, 68] on select "Choose an option... Pending Applied Excluded (Questions) Excluded (Expired) Exc…" at bounding box center [494, 71] width 61 height 12
click at [464, 65] on select "Choose an option... Pending Applied Excluded (Questions) Excluded (Expired) Exc…" at bounding box center [494, 71] width 61 height 12
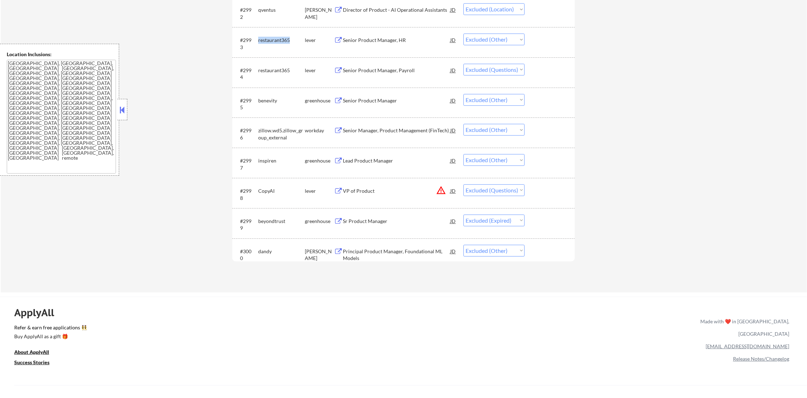
scroll to position [3043, 0]
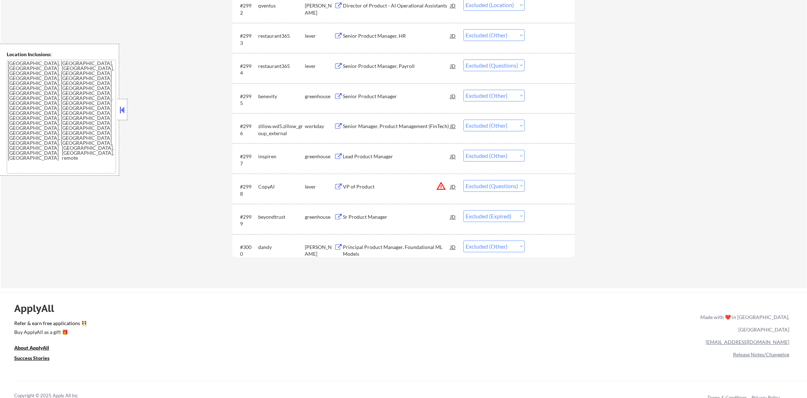
click at [280, 66] on div "restaurant365" at bounding box center [281, 66] width 47 height 7
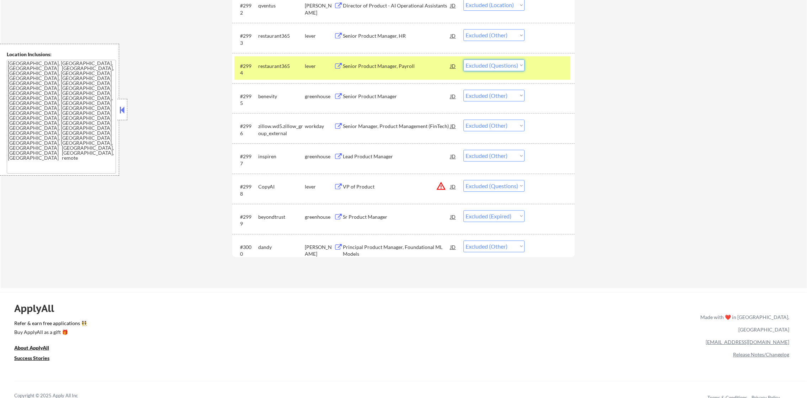
click at [484, 66] on select "Choose an option... Pending Applied Excluded (Questions) Excluded (Expired) Exc…" at bounding box center [494, 65] width 61 height 12
click at [464, 59] on select "Choose an option... Pending Applied Excluded (Questions) Excluded (Expired) Exc…" at bounding box center [494, 65] width 61 height 12
click at [281, 65] on div "restaurant365" at bounding box center [281, 66] width 47 height 7
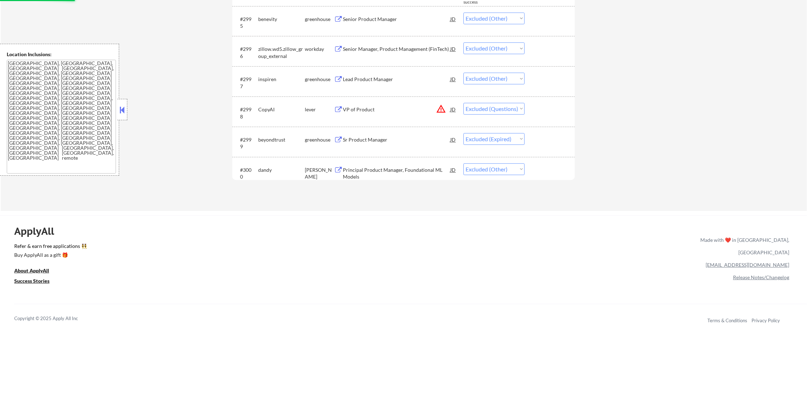
scroll to position [3131, 0]
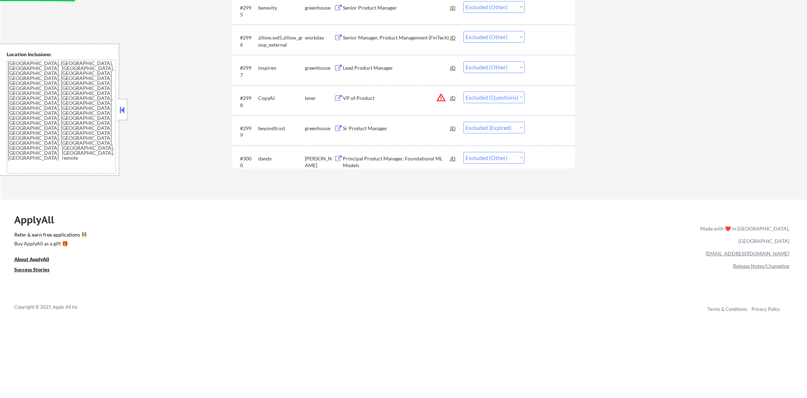
click at [266, 96] on div "CopyAI" at bounding box center [281, 98] width 47 height 7
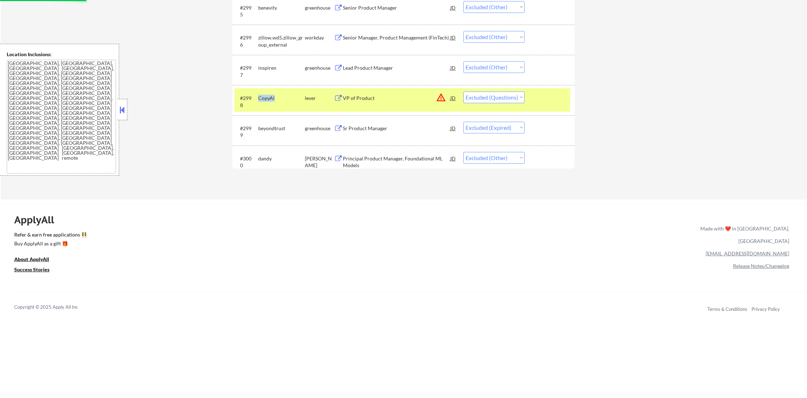
click at [266, 96] on div "CopyAI" at bounding box center [281, 98] width 47 height 7
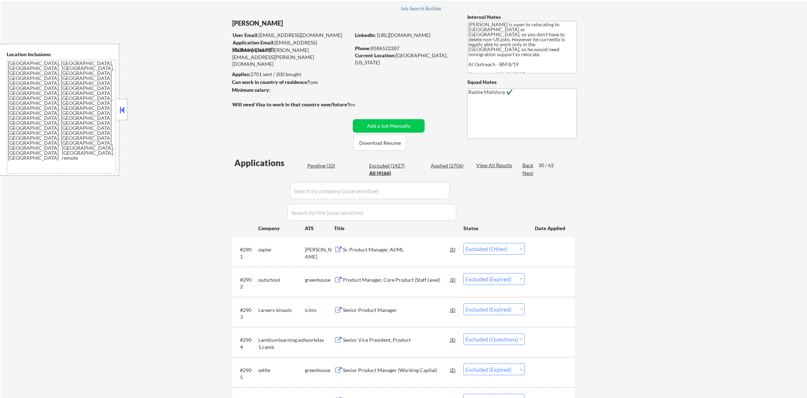
scroll to position [0, 0]
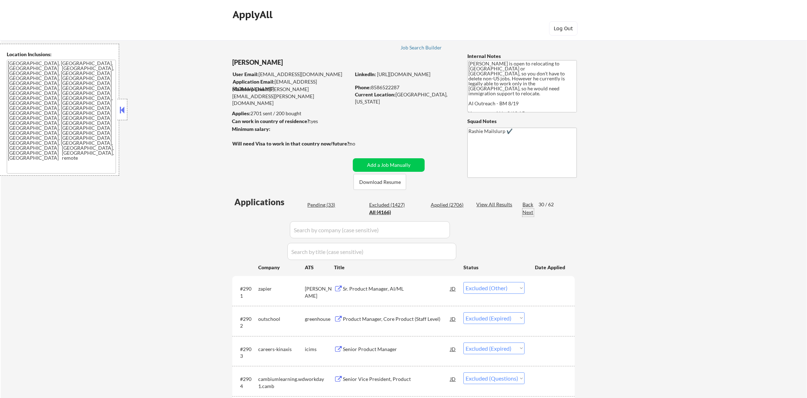
click at [524, 213] on div "Next" at bounding box center [528, 212] width 11 height 7
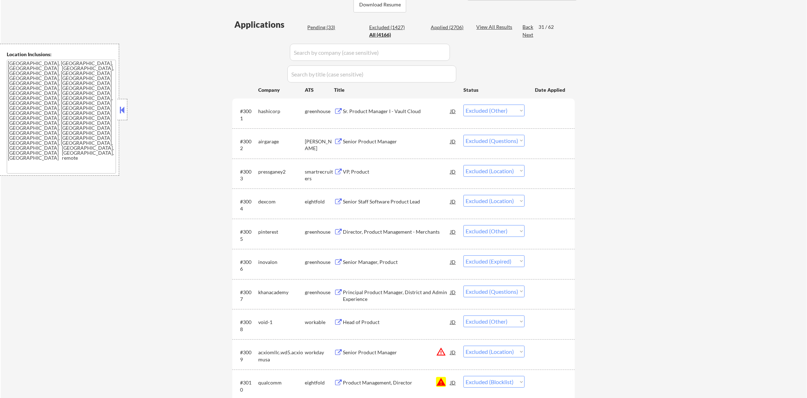
scroll to position [195, 0]
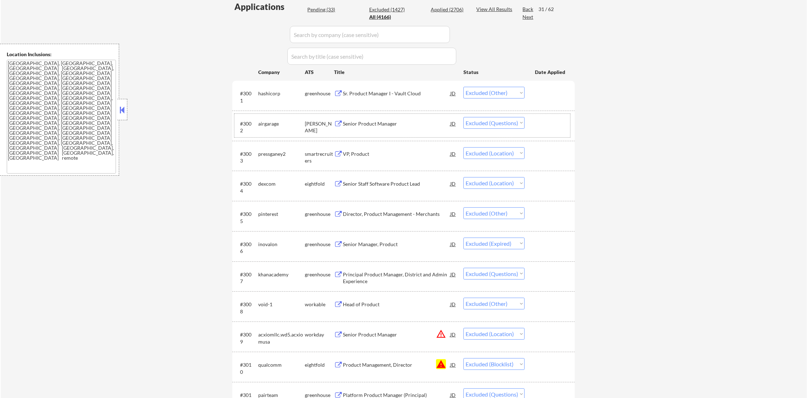
click at [264, 124] on div "airgarage" at bounding box center [281, 123] width 47 height 7
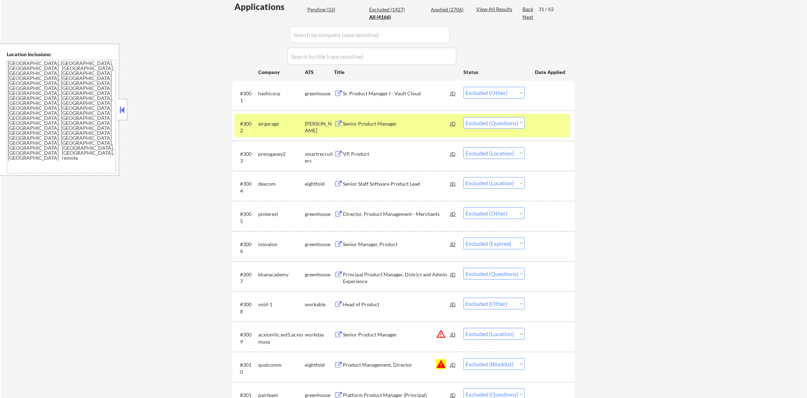
click at [264, 124] on div "airgarage" at bounding box center [281, 123] width 47 height 7
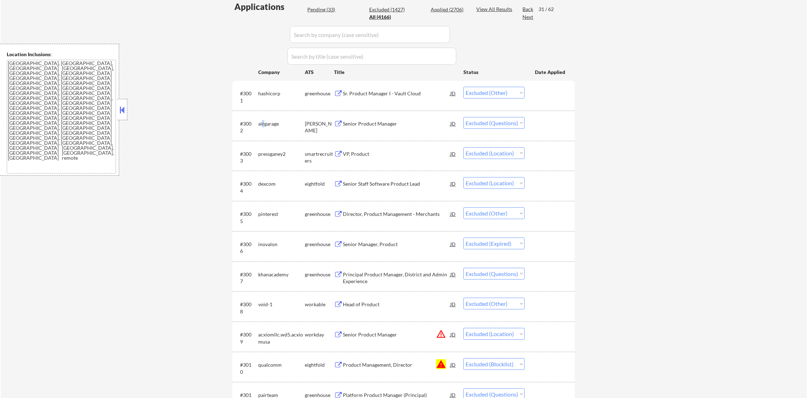
click at [264, 124] on div "airgarage" at bounding box center [281, 123] width 47 height 7
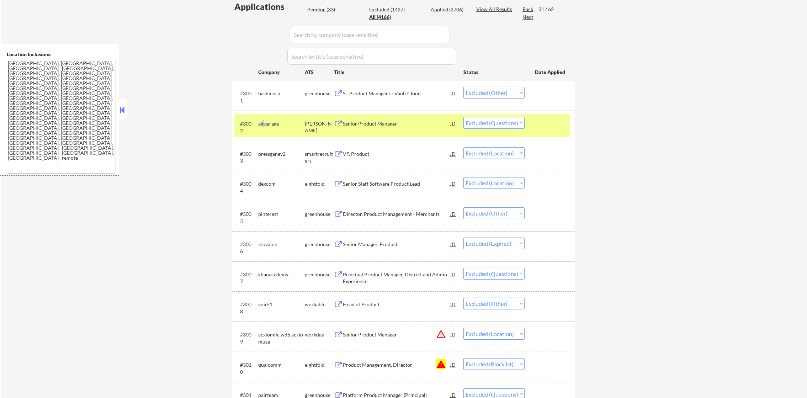
click at [264, 124] on div "airgarage" at bounding box center [281, 123] width 47 height 7
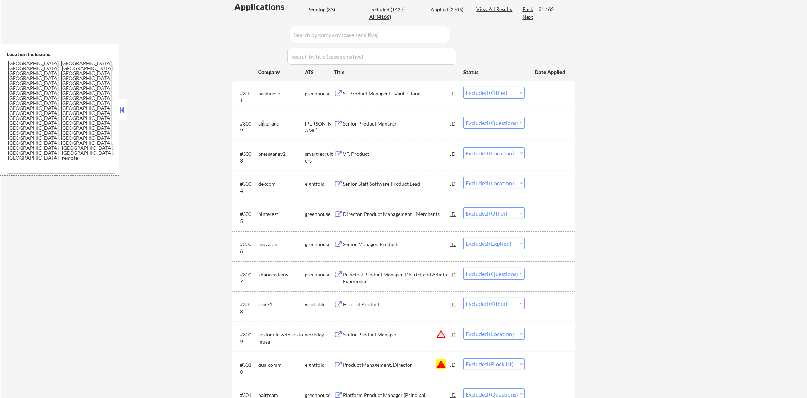
click at [264, 124] on div "airgarage" at bounding box center [281, 123] width 47 height 7
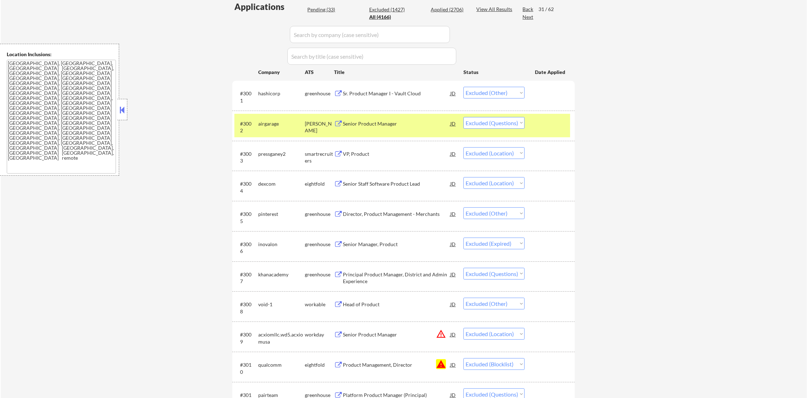
click at [277, 130] on div "#3002 airgarage ashby Senior Product Manager JD warning_amber Choose an option.…" at bounding box center [403, 125] width 336 height 23
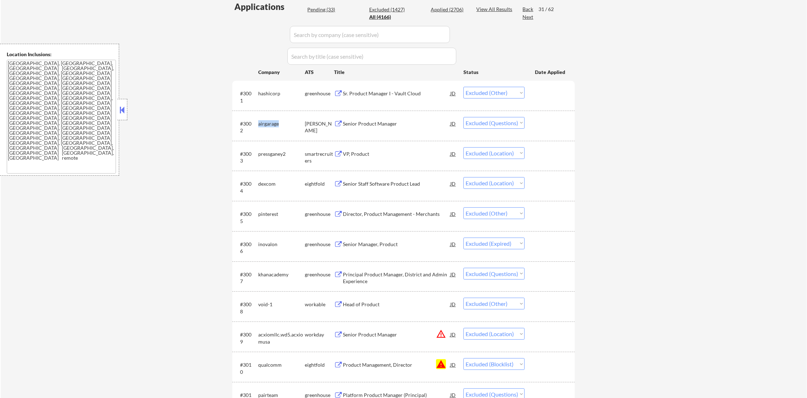
click at [277, 130] on div "#3002 airgarage ashby Senior Product Manager JD warning_amber Choose an option.…" at bounding box center [403, 125] width 336 height 23
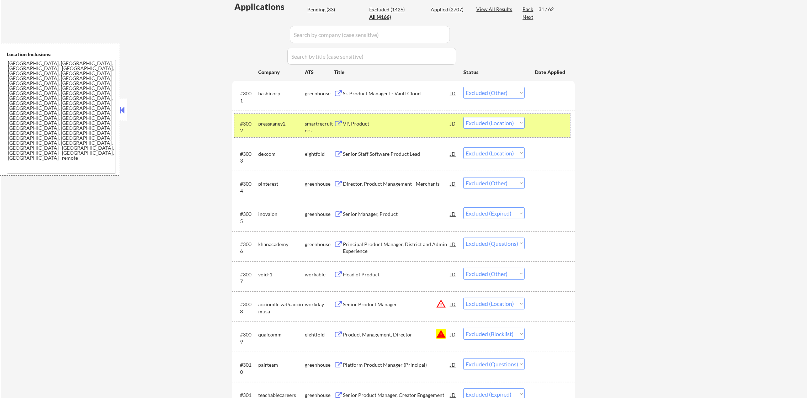
click at [280, 126] on div "pressganey2" at bounding box center [281, 123] width 47 height 7
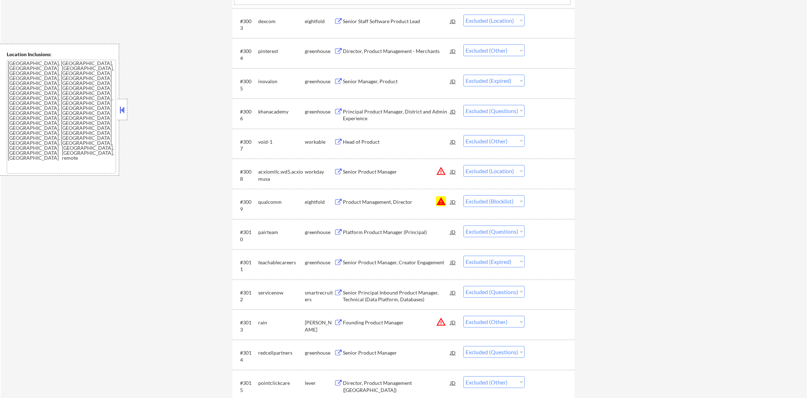
scroll to position [338, 0]
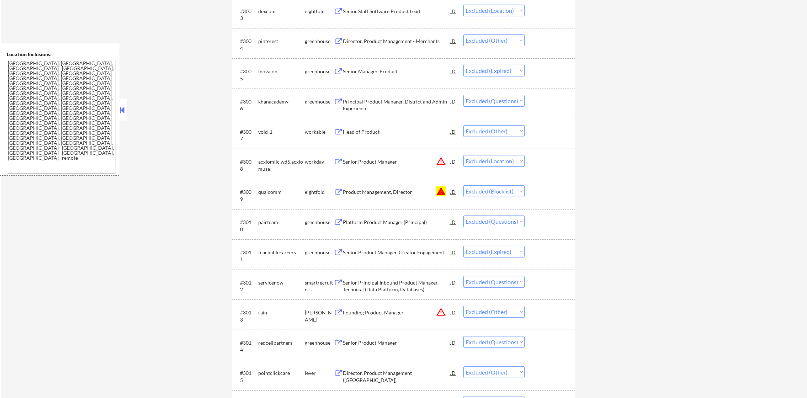
click at [266, 103] on div "khanacademy" at bounding box center [281, 101] width 47 height 7
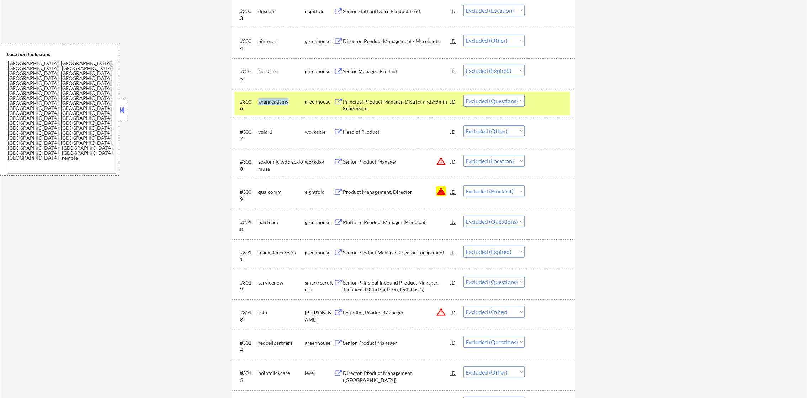
click at [266, 103] on div "khanacademy" at bounding box center [281, 101] width 47 height 7
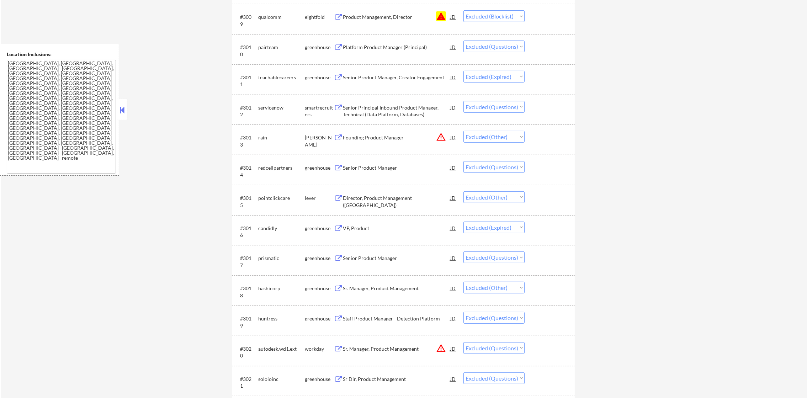
scroll to position [516, 0]
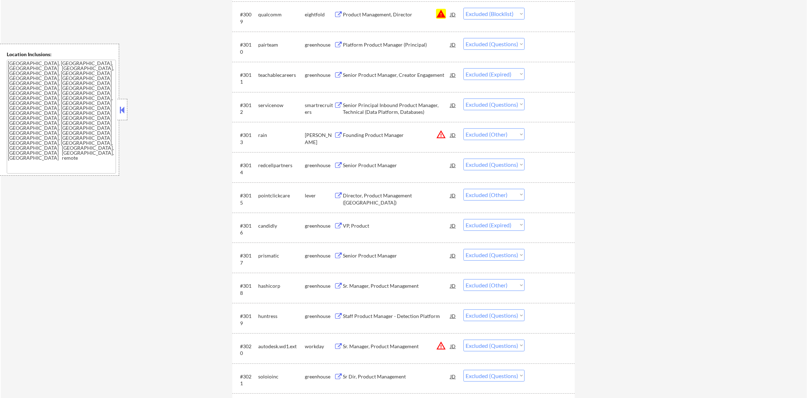
click at [268, 45] on div "pairteam" at bounding box center [281, 44] width 47 height 7
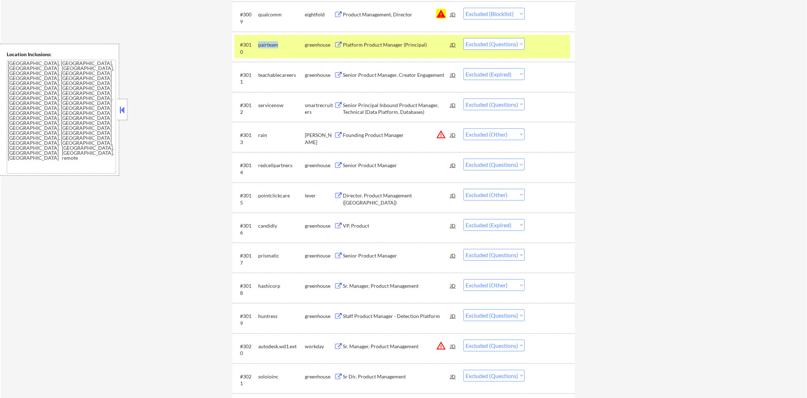
click at [268, 45] on div "pairteam" at bounding box center [281, 44] width 47 height 7
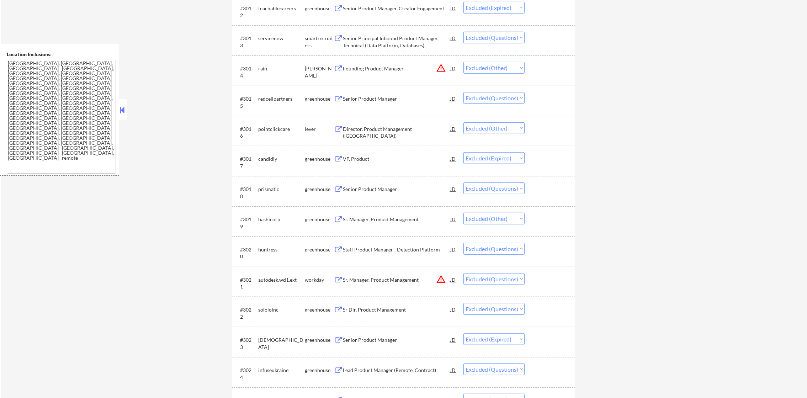
scroll to position [622, 0]
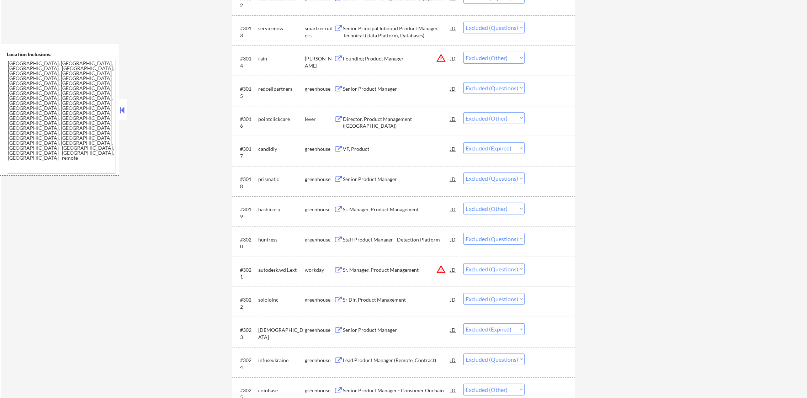
click at [490, 28] on select "Choose an option... Pending Applied Excluded (Questions) Excluded (Expired) Exc…" at bounding box center [494, 28] width 61 height 12
click at [464, 22] on select "Choose an option... Pending Applied Excluded (Questions) Excluded (Expired) Exc…" at bounding box center [494, 28] width 61 height 12
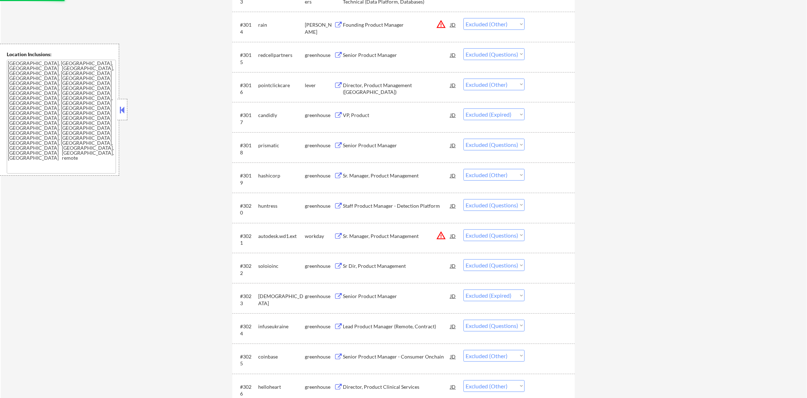
scroll to position [658, 0]
click at [274, 58] on div "redcellpartners" at bounding box center [281, 52] width 47 height 13
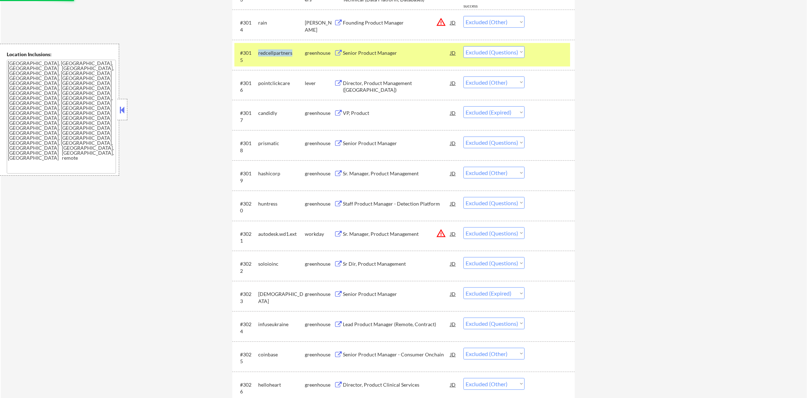
click at [274, 57] on div "redcellpartners" at bounding box center [281, 52] width 47 height 13
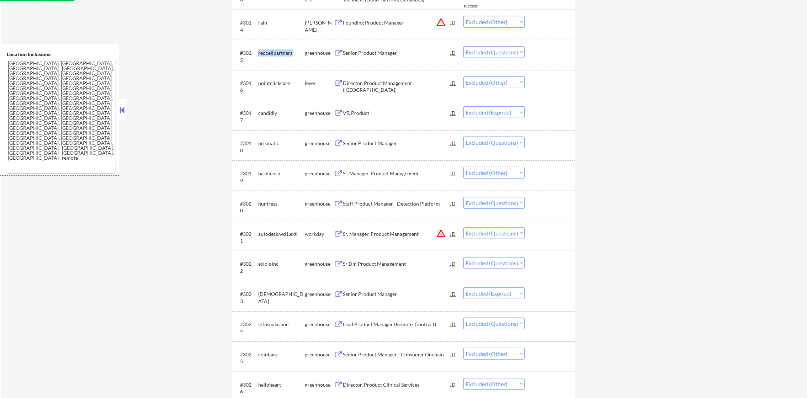
click at [274, 57] on div "redcellpartners" at bounding box center [281, 52] width 47 height 13
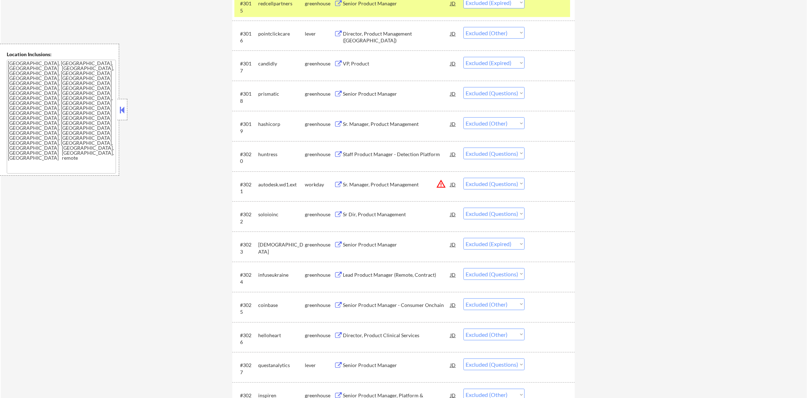
scroll to position [712, 0]
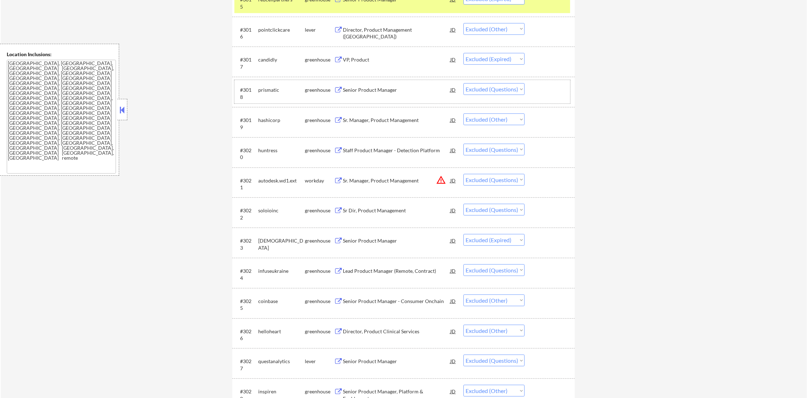
click at [266, 94] on div "prismatic" at bounding box center [281, 89] width 47 height 13
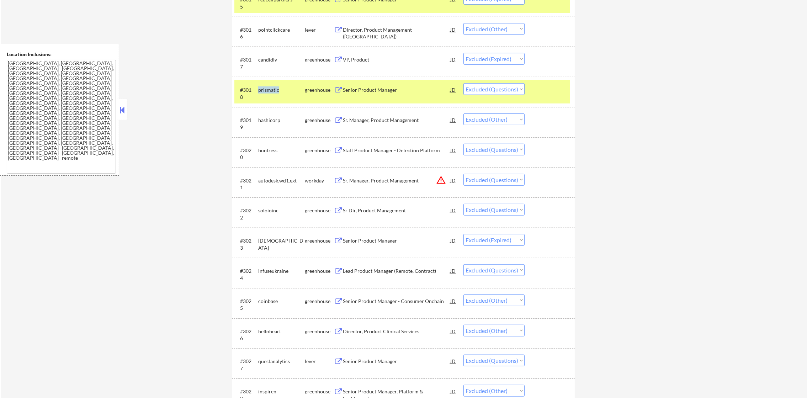
click at [266, 94] on div "prismatic" at bounding box center [281, 89] width 47 height 13
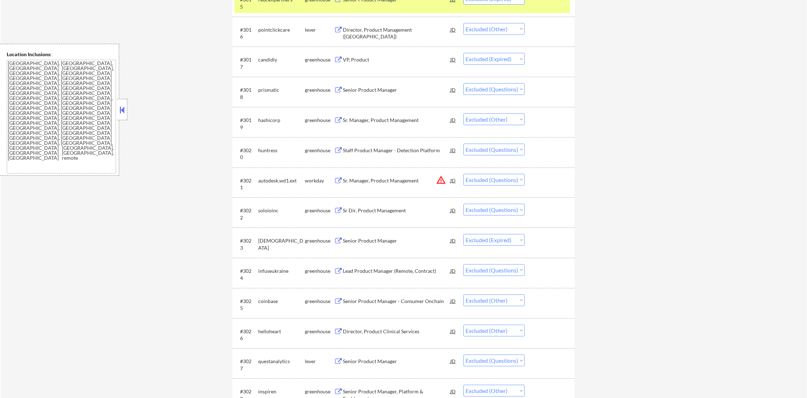
click at [280, 9] on div "#3015 redcellpartners greenhouse Senior Product Manager JD warning_amber Choose…" at bounding box center [403, 1] width 336 height 23
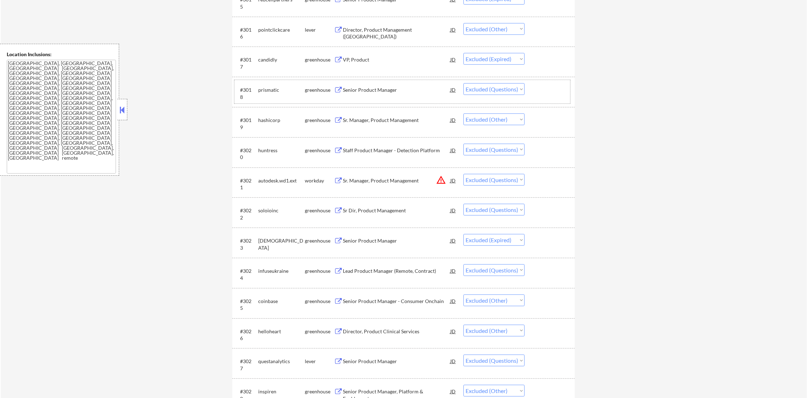
click at [272, 91] on div "prismatic" at bounding box center [281, 89] width 47 height 7
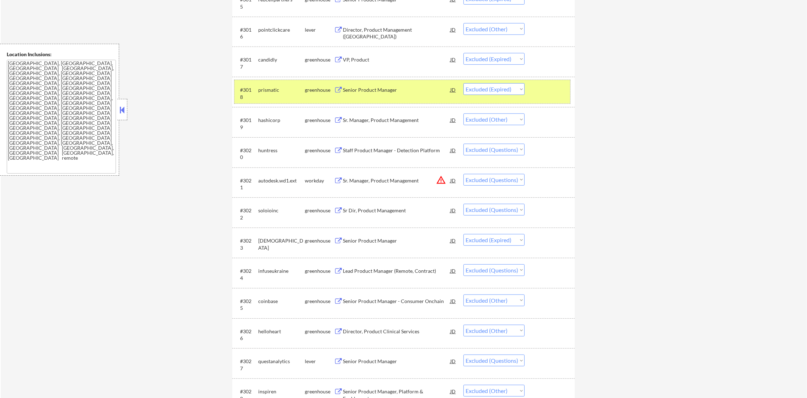
click at [281, 86] on div "prismatic" at bounding box center [281, 89] width 47 height 7
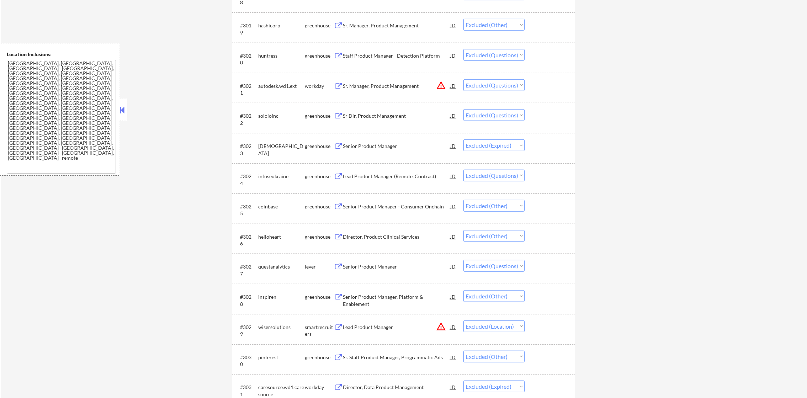
scroll to position [819, 0]
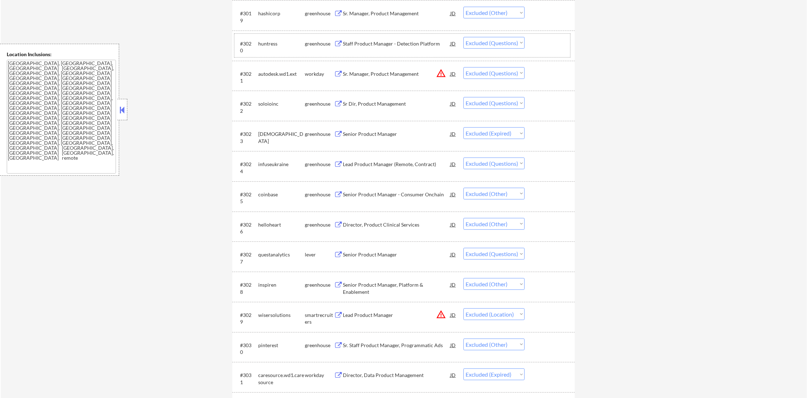
click at [271, 43] on div "huntress" at bounding box center [281, 43] width 47 height 7
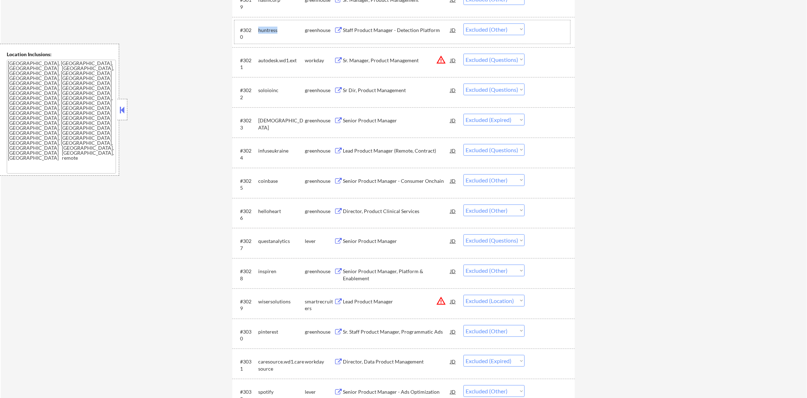
scroll to position [854, 0]
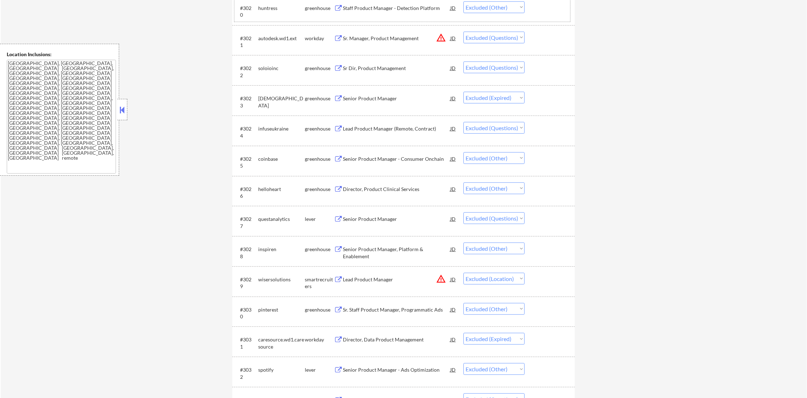
click at [271, 73] on div "soloioinc" at bounding box center [281, 68] width 47 height 13
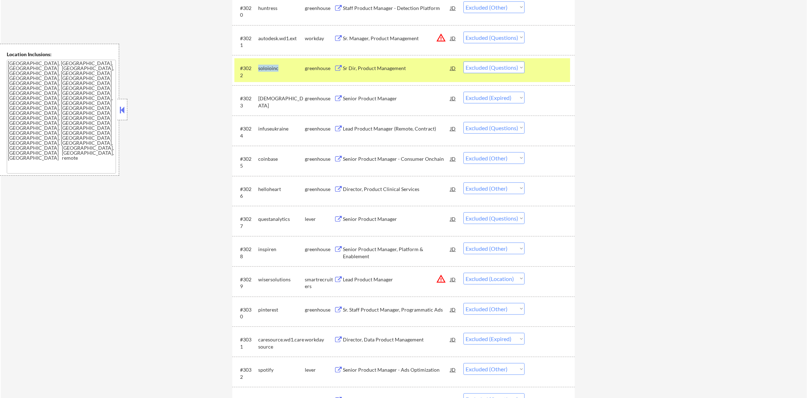
click at [271, 73] on div "soloioinc" at bounding box center [281, 68] width 47 height 13
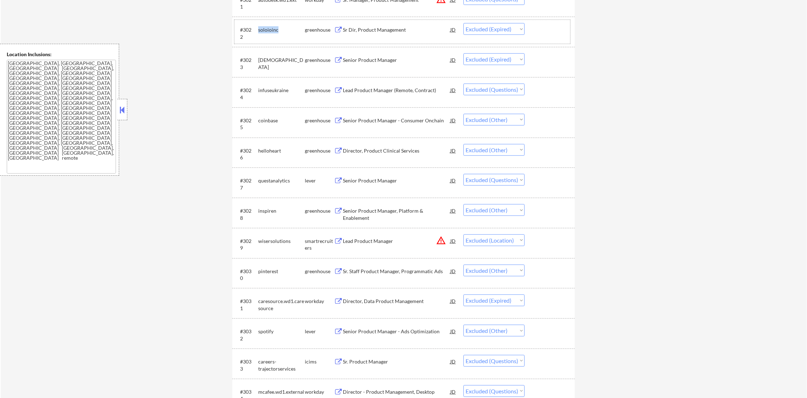
scroll to position [907, 0]
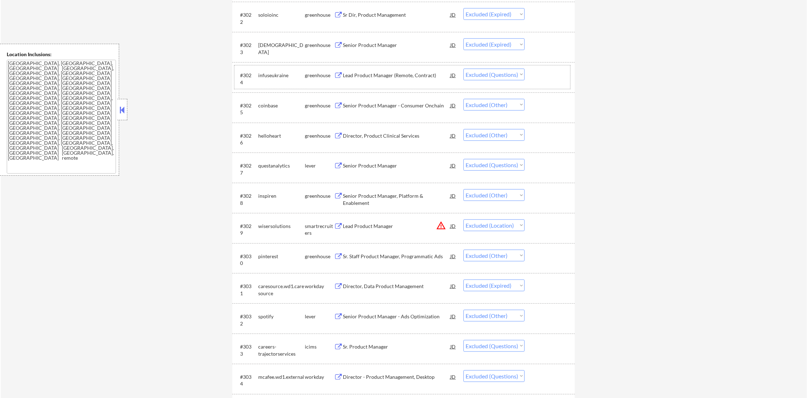
click at [277, 74] on div "infuseukraine" at bounding box center [281, 75] width 47 height 7
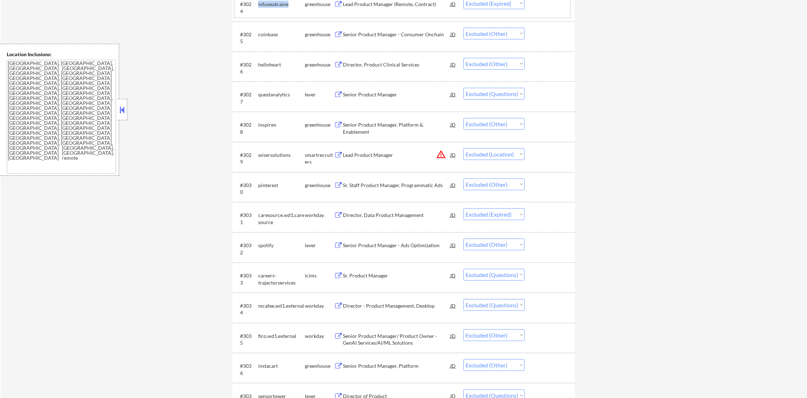
scroll to position [1014, 0]
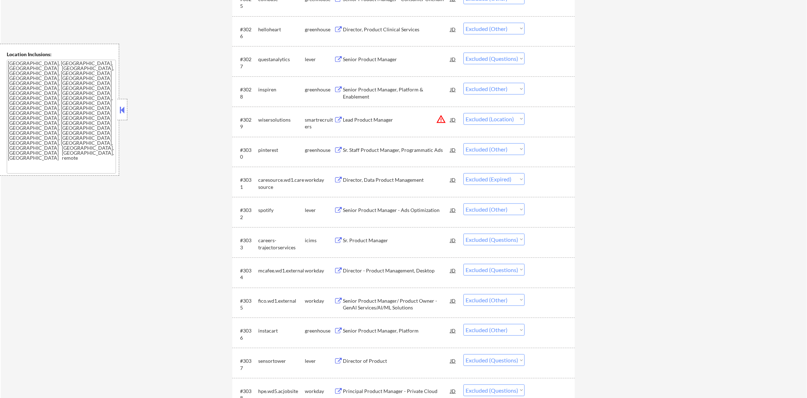
click at [276, 60] on div "questanalytics" at bounding box center [281, 59] width 47 height 7
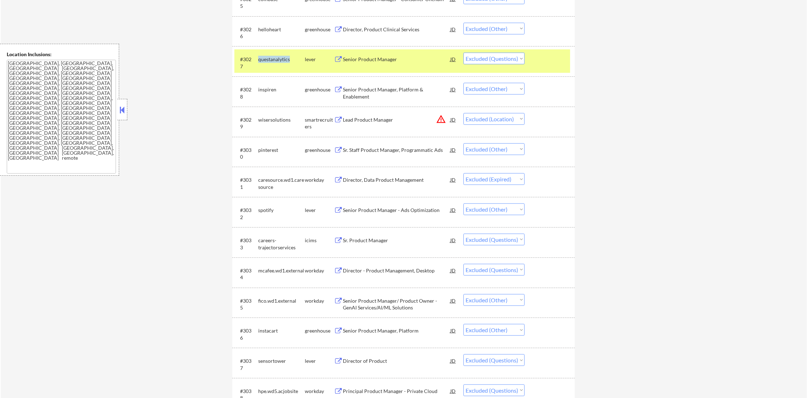
click at [276, 60] on div "questanalytics" at bounding box center [281, 59] width 47 height 7
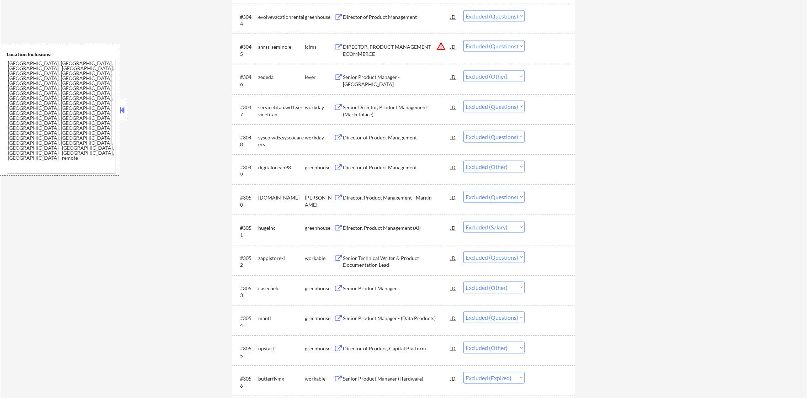
scroll to position [1566, 0]
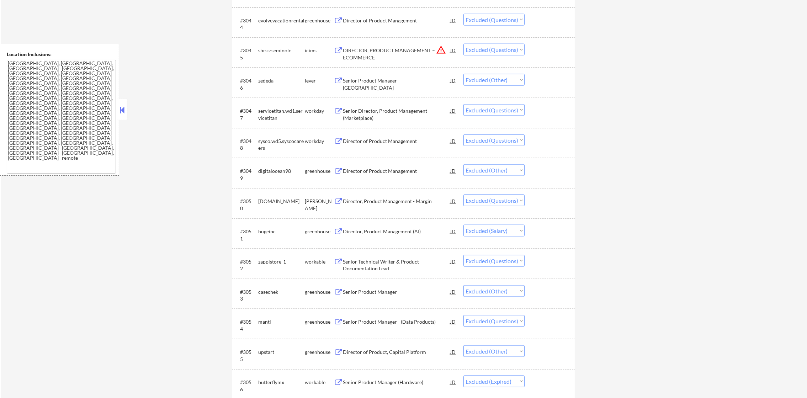
click at [288, 17] on div "evolvevacationrental" at bounding box center [281, 20] width 47 height 7
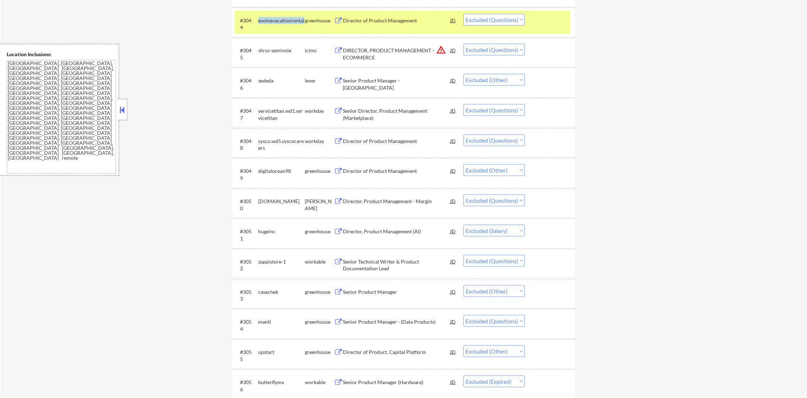
click at [288, 17] on div "evolvevacationrental" at bounding box center [281, 20] width 47 height 7
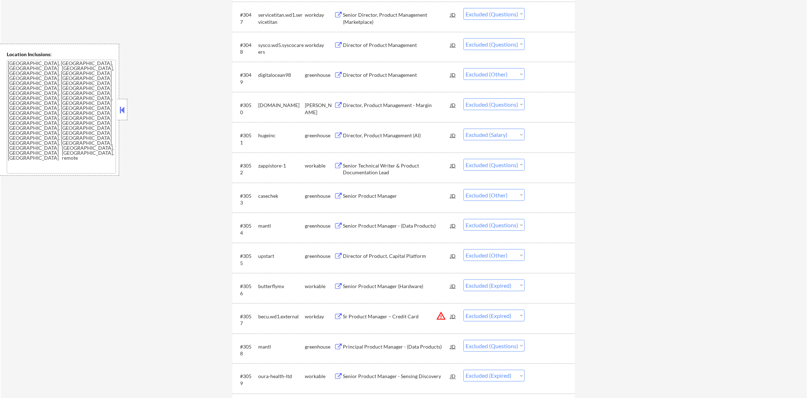
scroll to position [1726, 0]
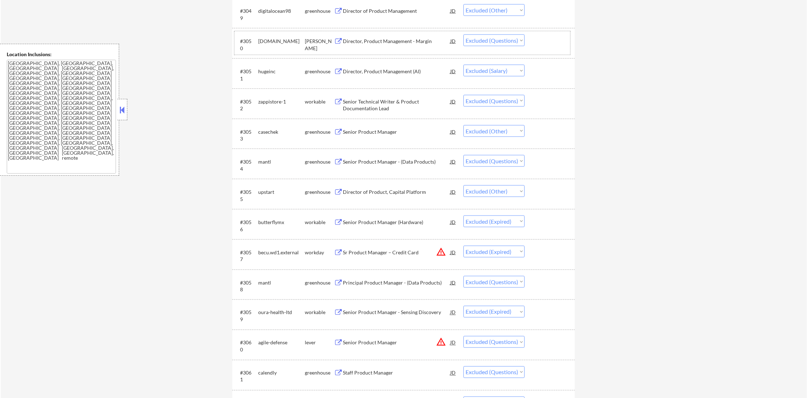
click at [272, 45] on div "[DOMAIN_NAME]" at bounding box center [281, 41] width 47 height 13
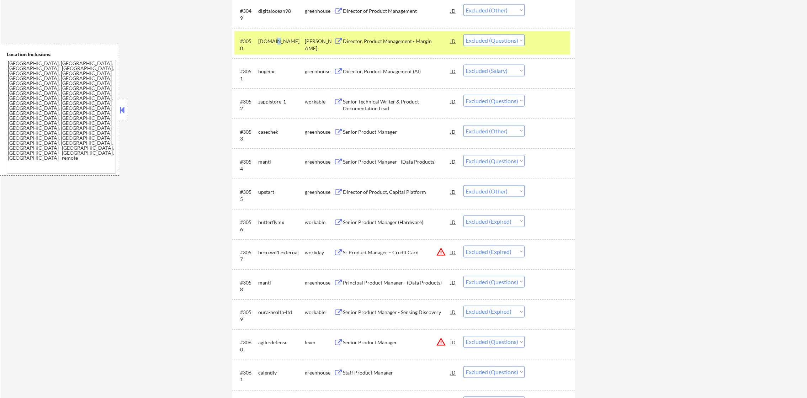
click at [272, 45] on div "[DOMAIN_NAME]" at bounding box center [281, 41] width 47 height 13
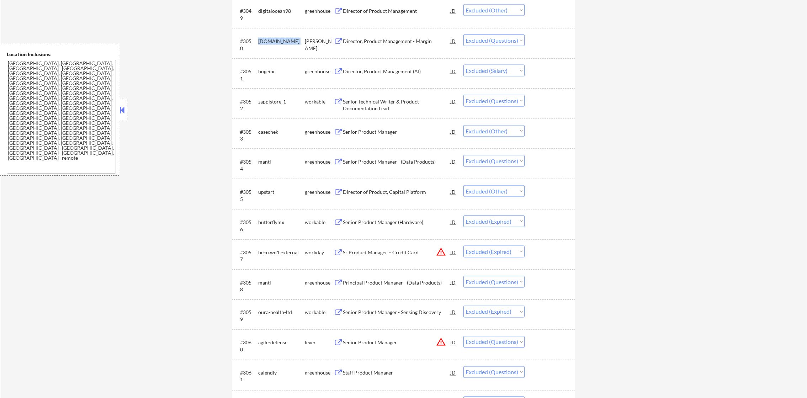
click at [272, 45] on div "[DOMAIN_NAME]" at bounding box center [281, 41] width 47 height 13
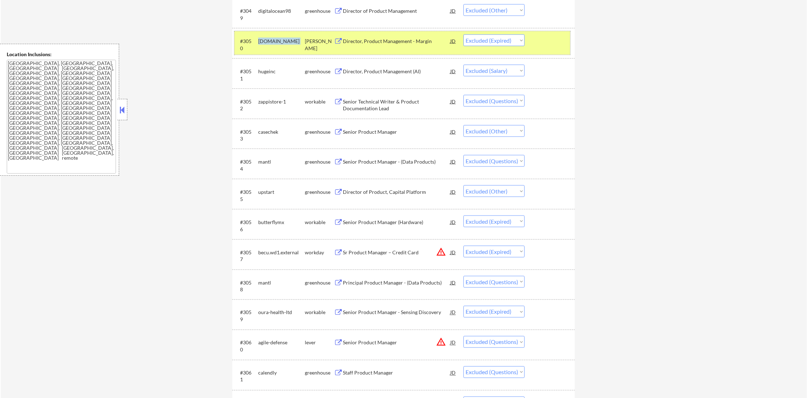
click at [287, 37] on div "[DOMAIN_NAME]" at bounding box center [281, 41] width 47 height 13
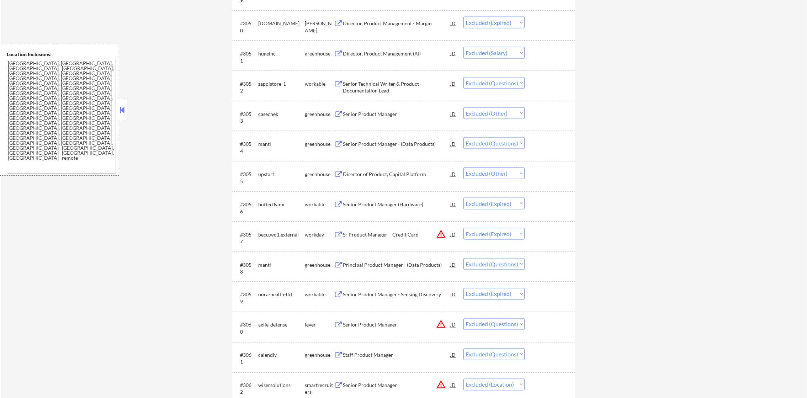
scroll to position [1797, 0]
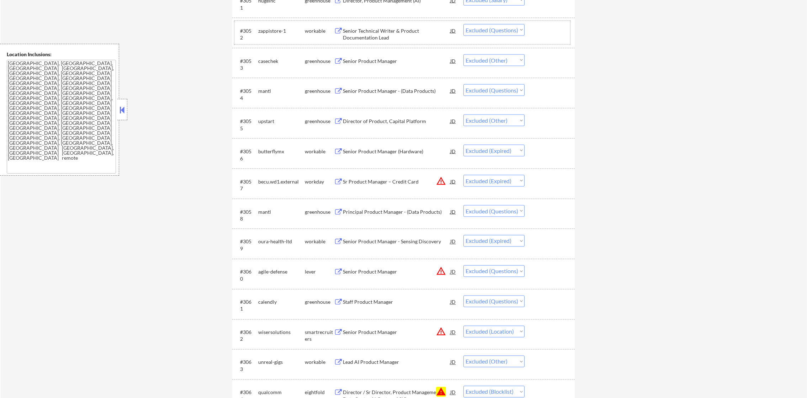
click at [266, 28] on div "zappistore-1" at bounding box center [281, 30] width 47 height 7
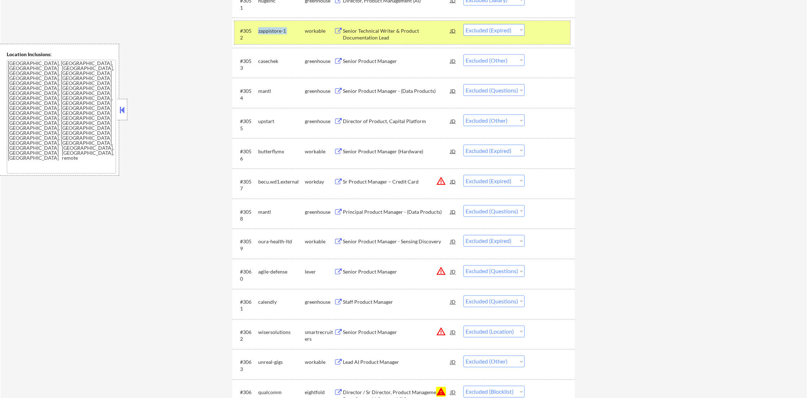
click at [291, 24] on div "zappistore-1" at bounding box center [281, 30] width 47 height 13
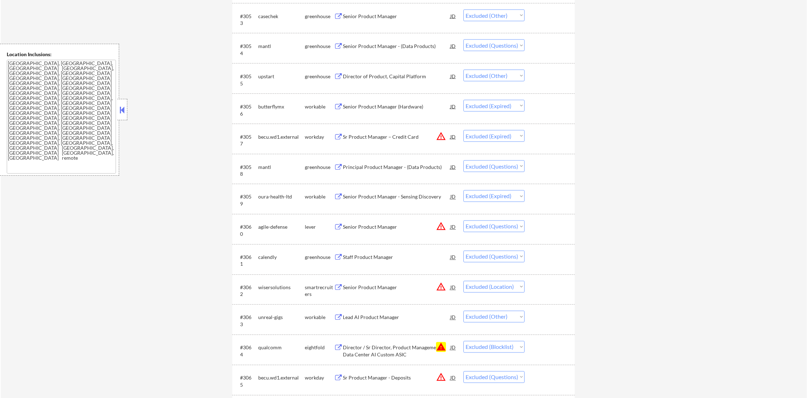
scroll to position [1850, 0]
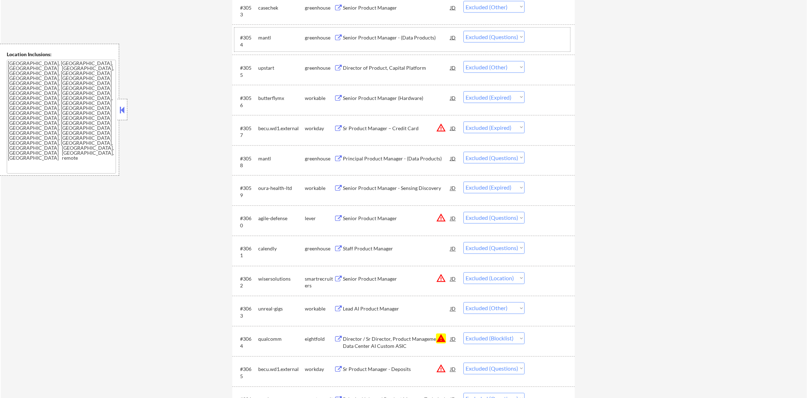
click at [264, 37] on div "mantl" at bounding box center [281, 37] width 47 height 7
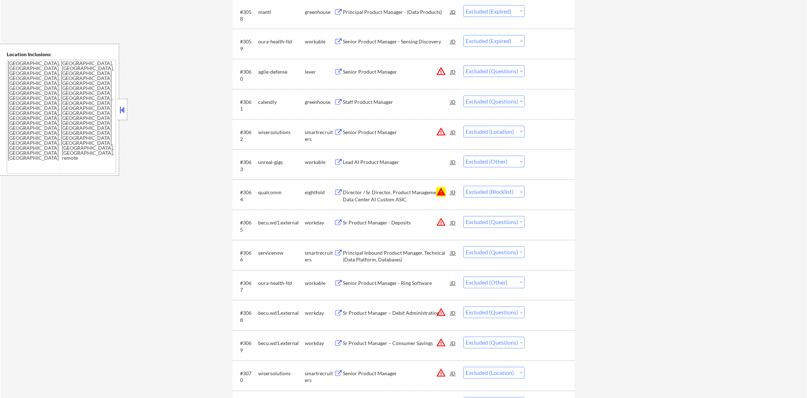
scroll to position [2010, 0]
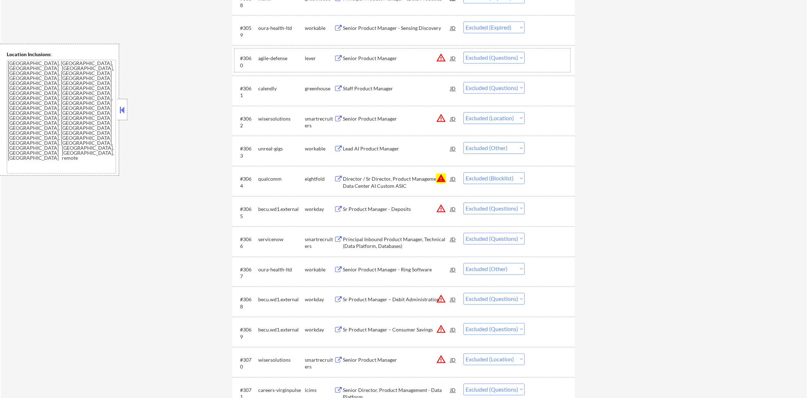
click at [277, 60] on div "agile-defense" at bounding box center [281, 58] width 47 height 7
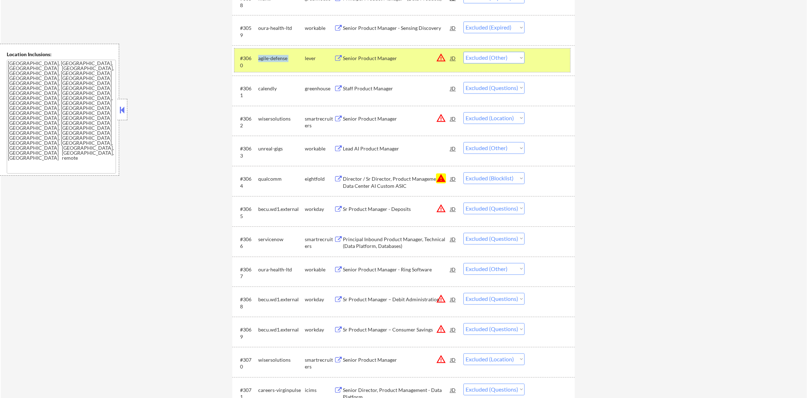
click at [272, 53] on div "agile-defense" at bounding box center [281, 58] width 47 height 13
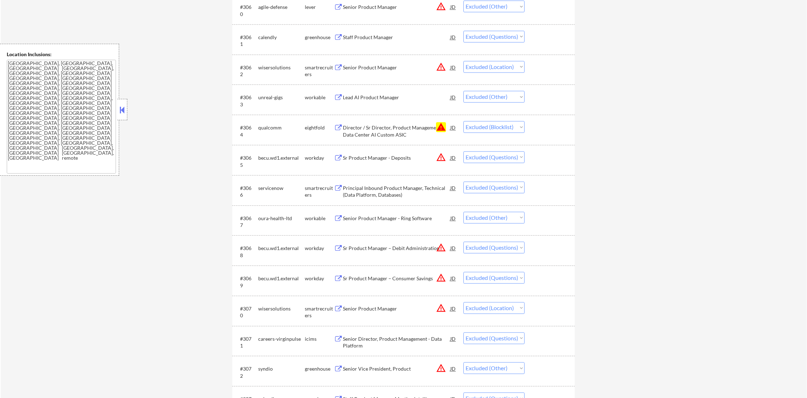
scroll to position [2064, 0]
click at [270, 33] on div "calendly" at bounding box center [281, 35] width 47 height 7
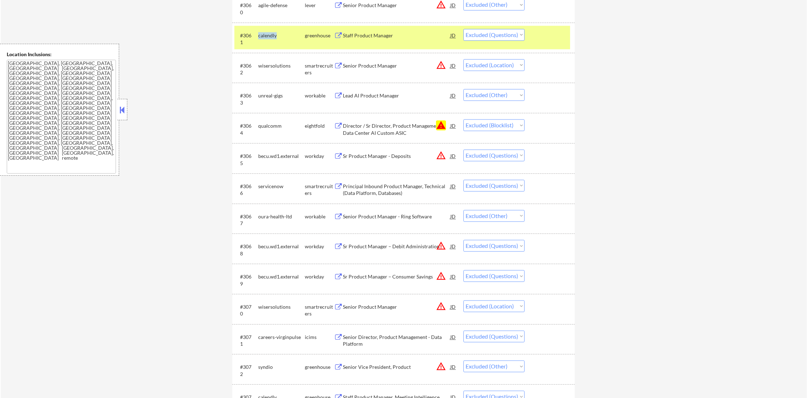
click at [270, 33] on div "calendly" at bounding box center [281, 35] width 47 height 7
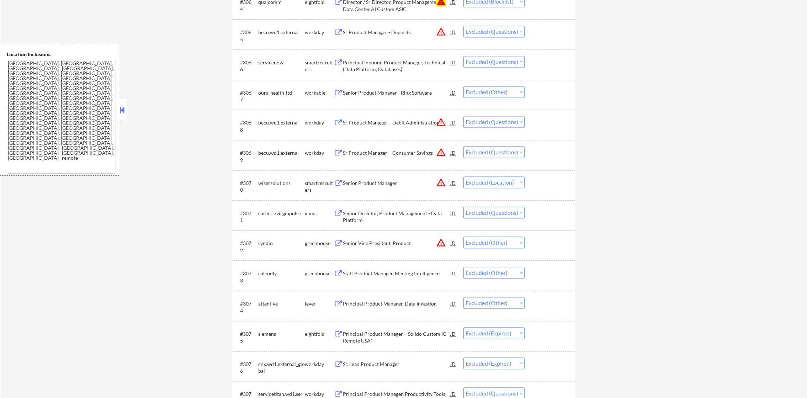
scroll to position [2188, 0]
click at [484, 61] on select "Choose an option... Pending Applied Excluded (Questions) Excluded (Expired) Exc…" at bounding box center [494, 61] width 61 height 12
click at [464, 55] on select "Choose an option... Pending Applied Excluded (Questions) Excluded (Expired) Exc…" at bounding box center [494, 61] width 61 height 12
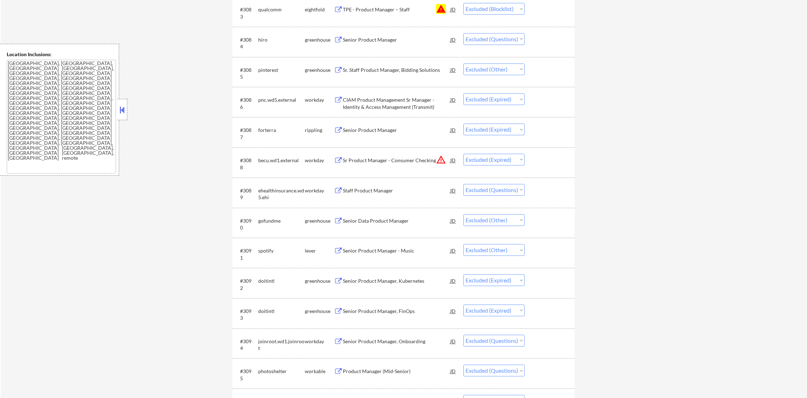
scroll to position [2758, 0]
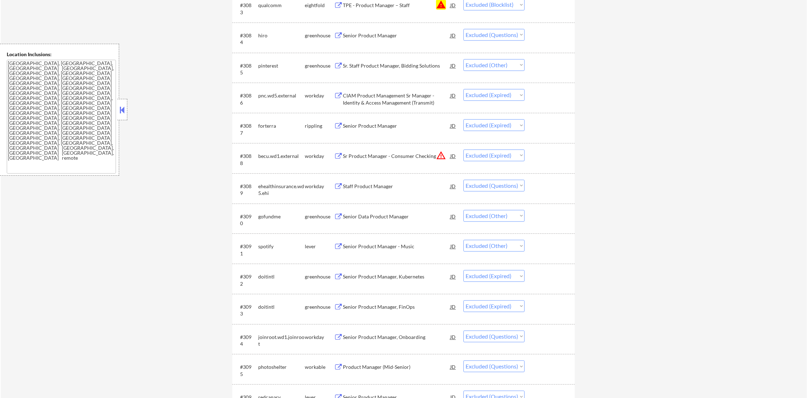
click at [269, 34] on div "hiro" at bounding box center [281, 35] width 47 height 7
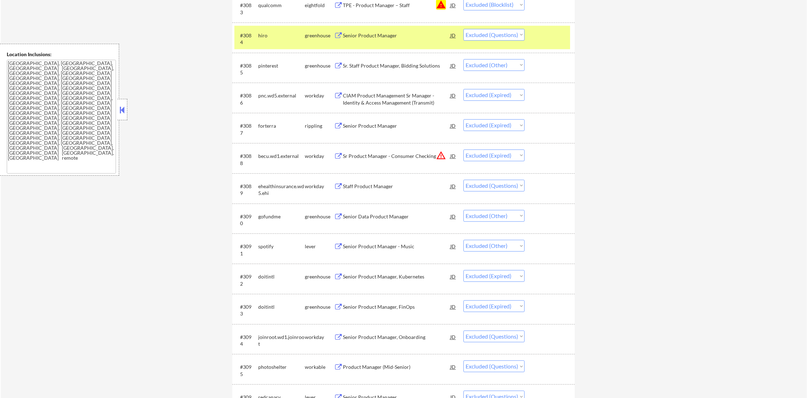
click at [251, 41] on div "#3084" at bounding box center [246, 39] width 12 height 14
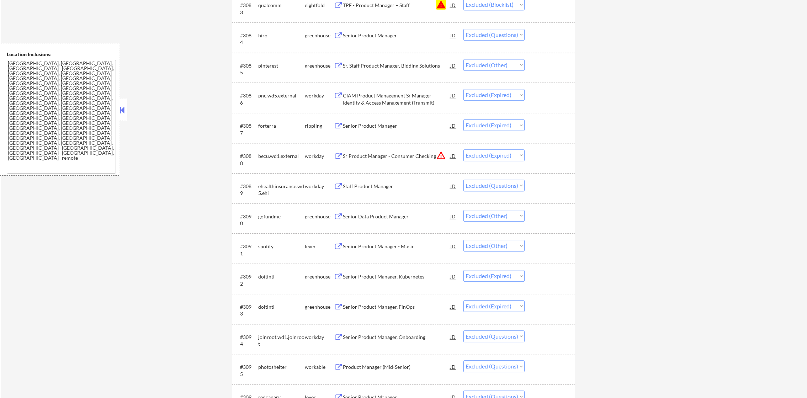
click at [254, 37] on div "#3084 hiro greenhouse Senior Product Manager JD warning_amber Choose an option.…" at bounding box center [403, 37] width 336 height 23
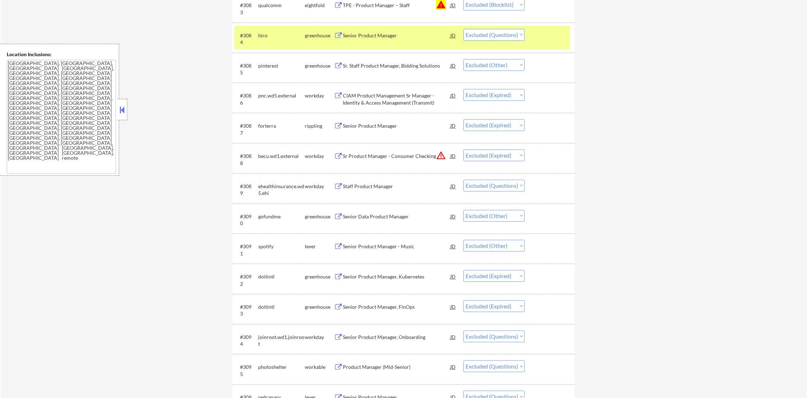
click at [269, 32] on div "hiro" at bounding box center [281, 35] width 47 height 7
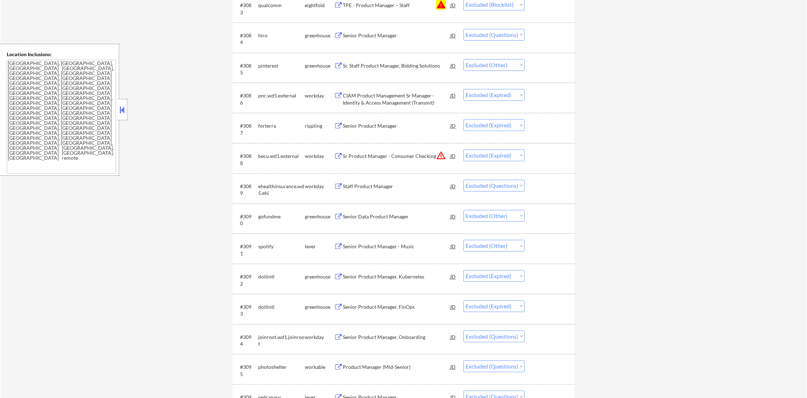
click at [269, 32] on div "hiro" at bounding box center [281, 35] width 47 height 7
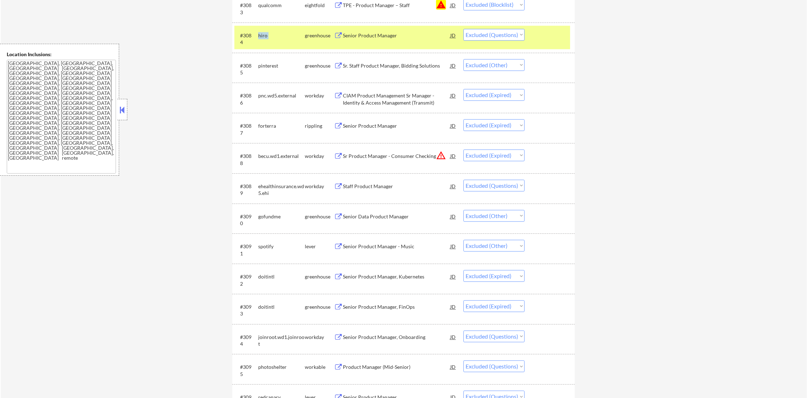
click at [268, 33] on div "hiro" at bounding box center [281, 35] width 47 height 7
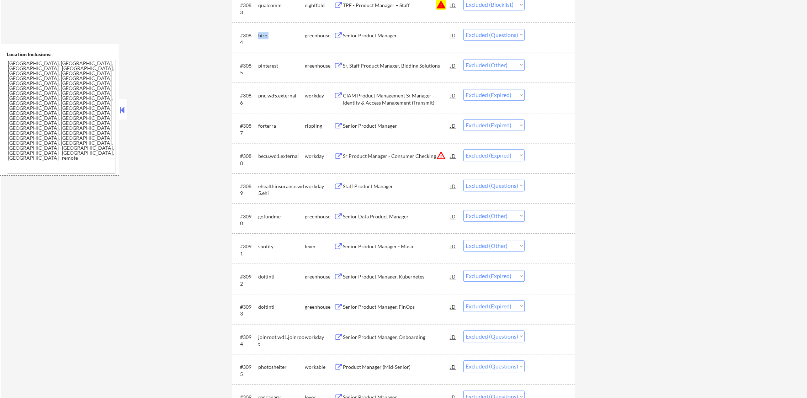
click at [268, 33] on div "hiro" at bounding box center [281, 35] width 47 height 7
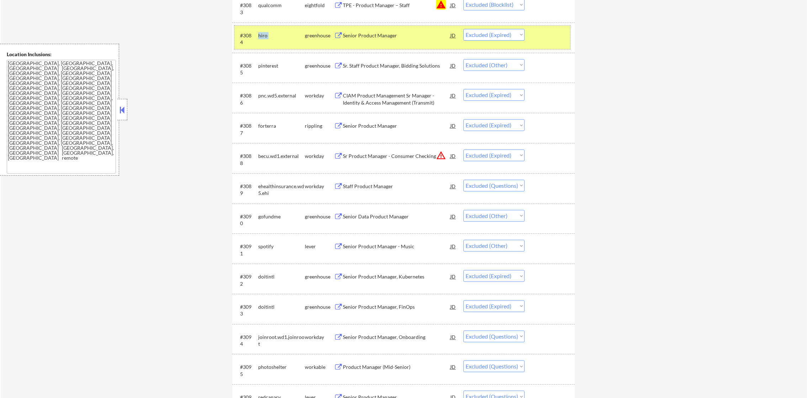
click at [274, 30] on div "hiro" at bounding box center [281, 35] width 47 height 13
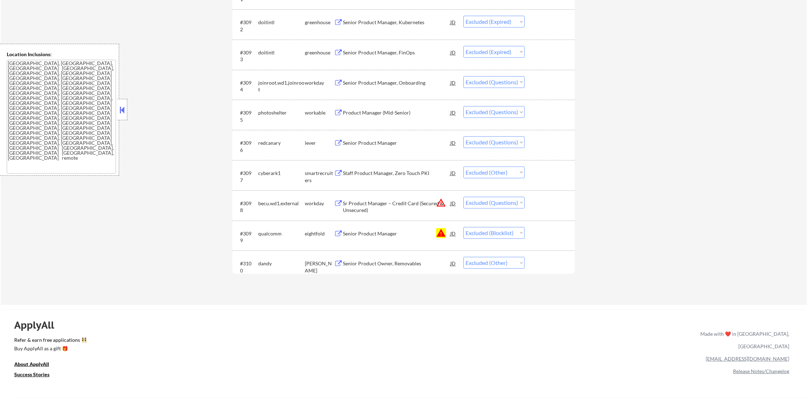
scroll to position [3025, 0]
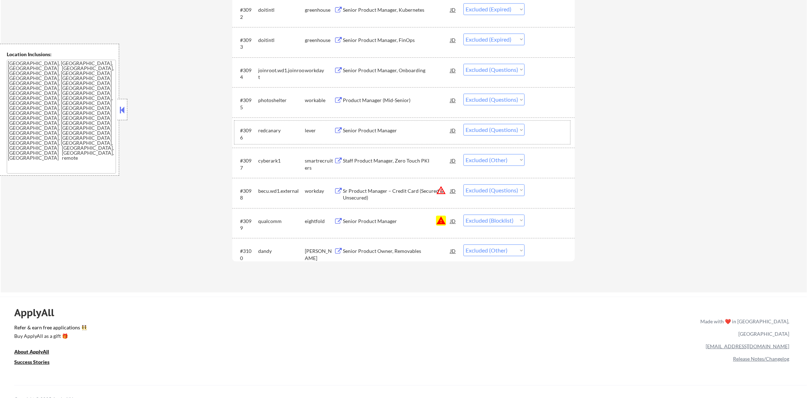
click at [268, 130] on div "redcanary" at bounding box center [281, 130] width 47 height 7
click at [276, 97] on div "photoshelter" at bounding box center [281, 100] width 47 height 7
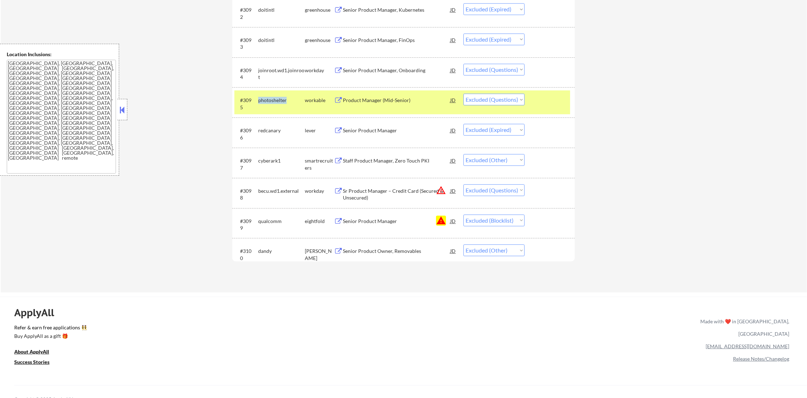
click at [276, 97] on div "photoshelter" at bounding box center [281, 100] width 47 height 7
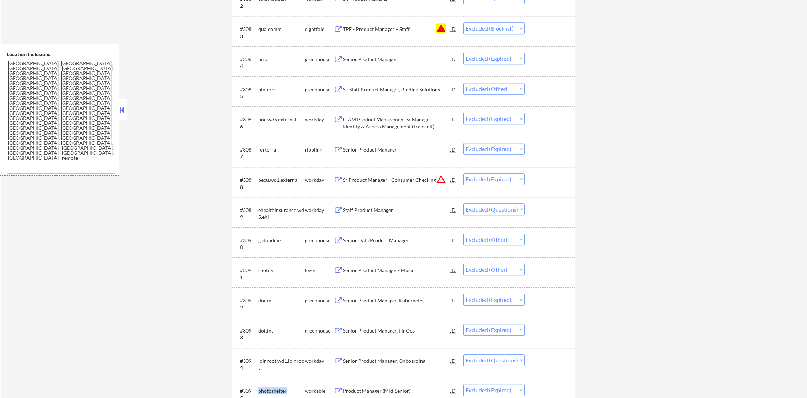
scroll to position [119, 0]
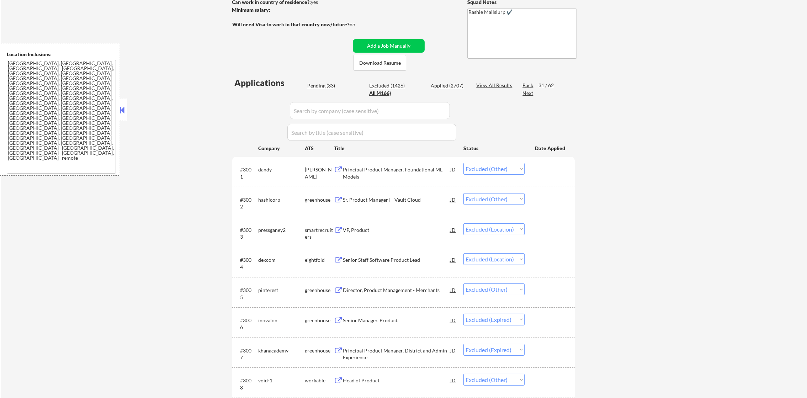
click at [529, 94] on div "Next" at bounding box center [528, 93] width 11 height 7
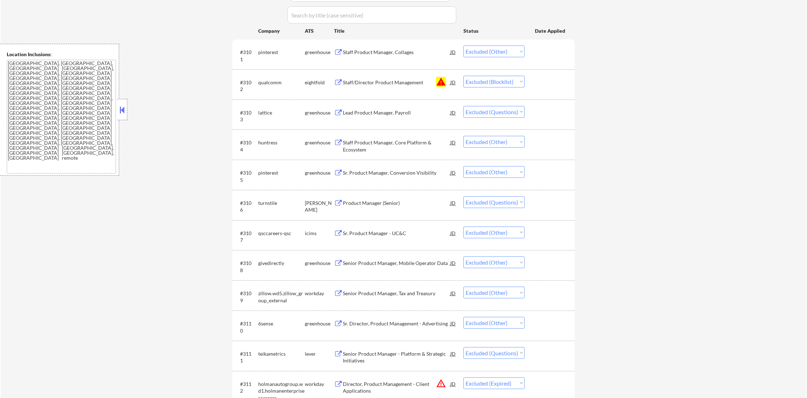
scroll to position [262, 0]
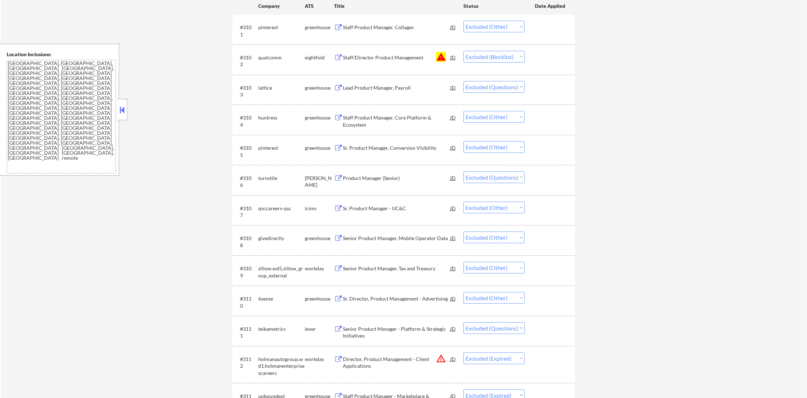
click at [267, 88] on div "lattice" at bounding box center [281, 87] width 47 height 7
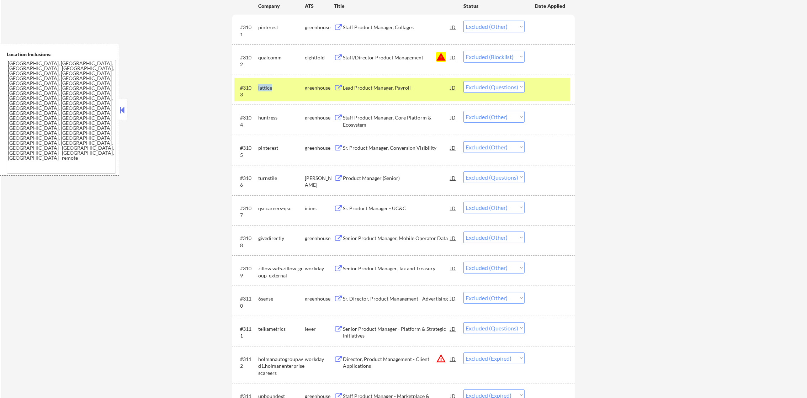
click at [267, 88] on div "lattice" at bounding box center [281, 87] width 47 height 7
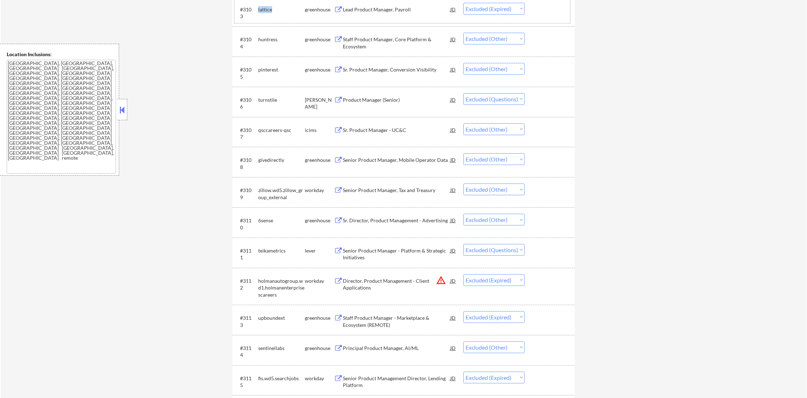
scroll to position [368, 0]
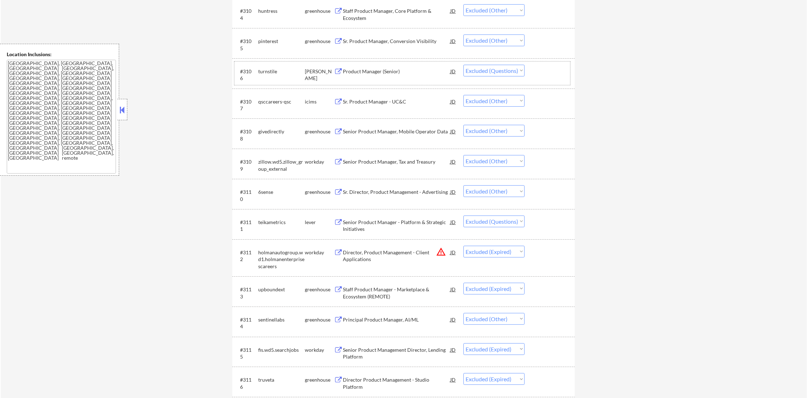
click at [266, 73] on div "turnstile" at bounding box center [281, 71] width 47 height 7
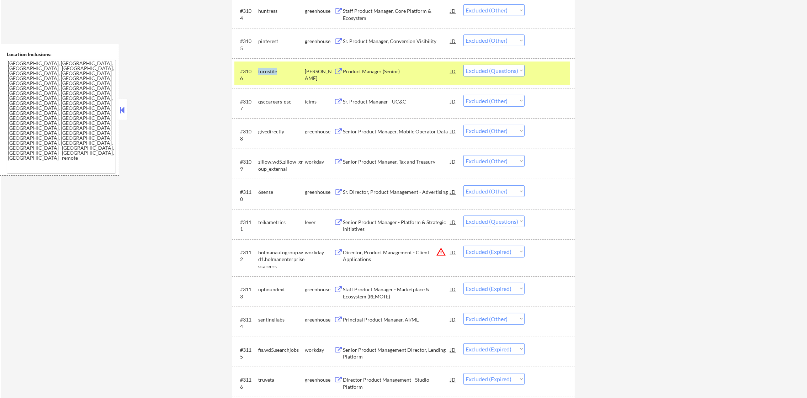
click at [266, 73] on div "turnstile" at bounding box center [281, 71] width 47 height 7
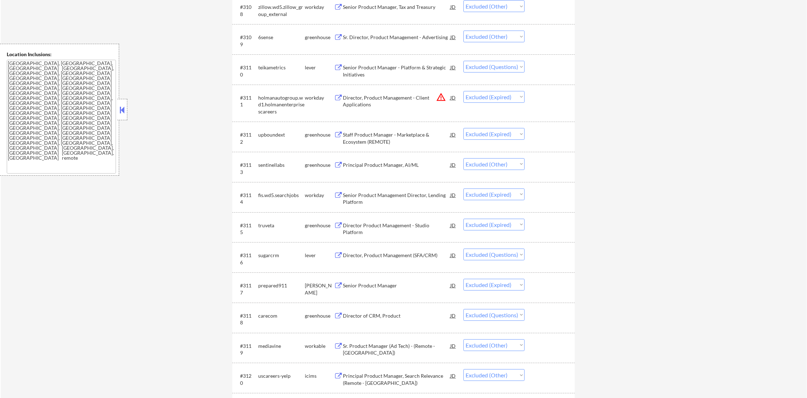
scroll to position [511, 0]
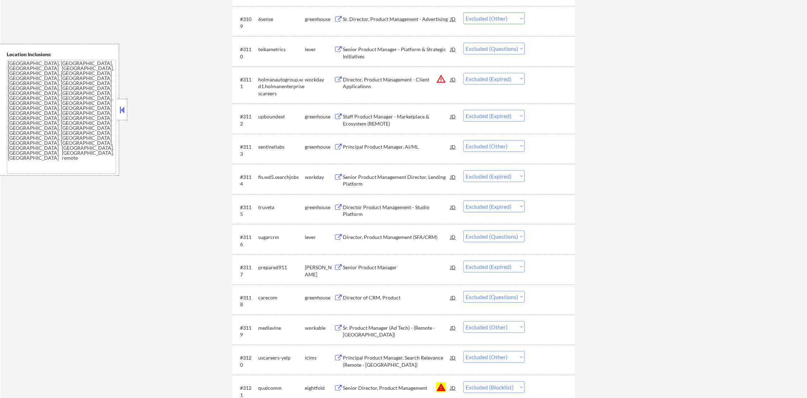
click at [268, 49] on div "teikametrics" at bounding box center [281, 49] width 47 height 7
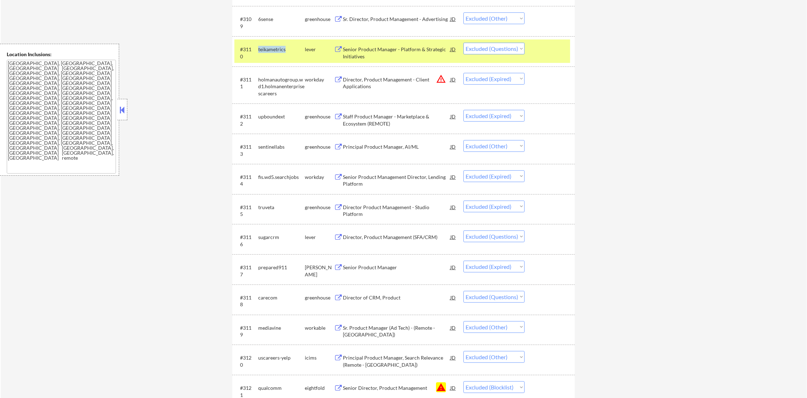
click at [268, 49] on div "teikametrics" at bounding box center [281, 49] width 47 height 7
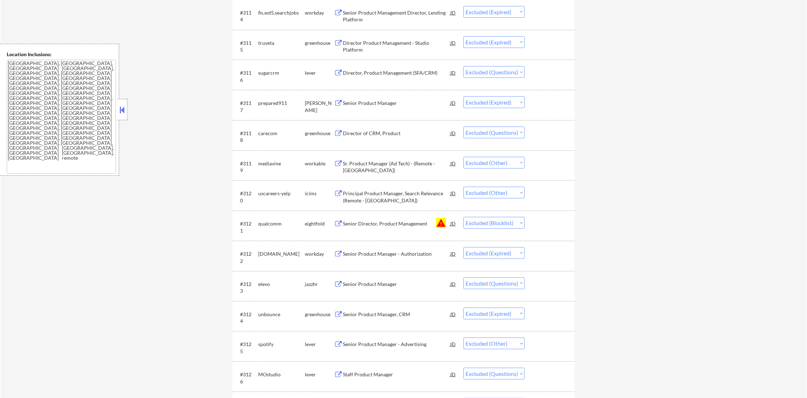
scroll to position [689, 0]
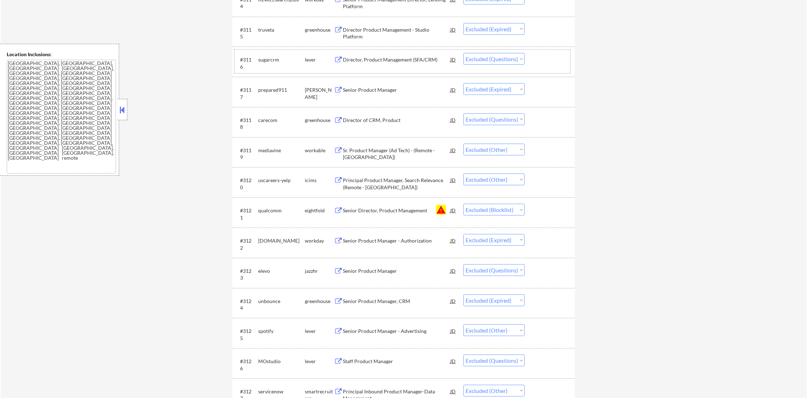
click at [269, 62] on div "sugarcrm" at bounding box center [281, 59] width 47 height 7
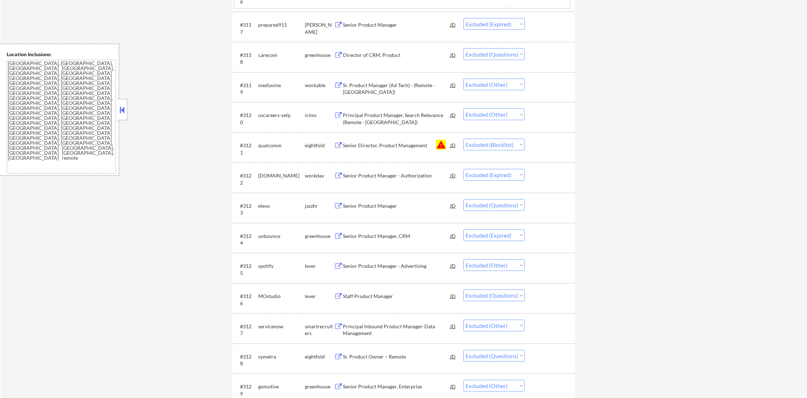
scroll to position [760, 0]
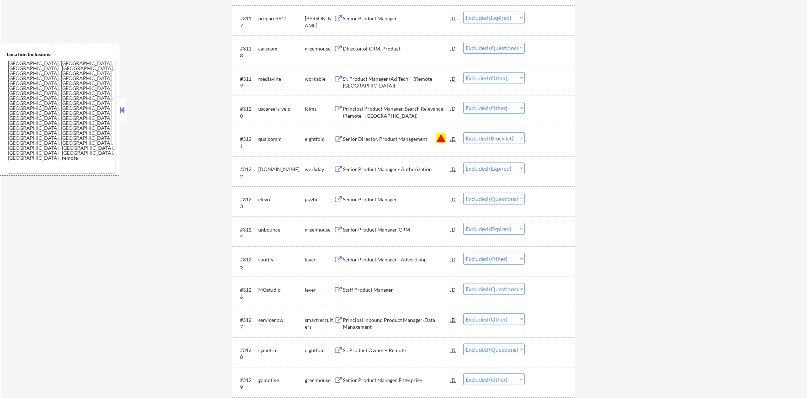
click at [264, 56] on div "#3118 carecom greenhouse Director of CRM, Product JD warning_amber Choose an op…" at bounding box center [403, 50] width 336 height 23
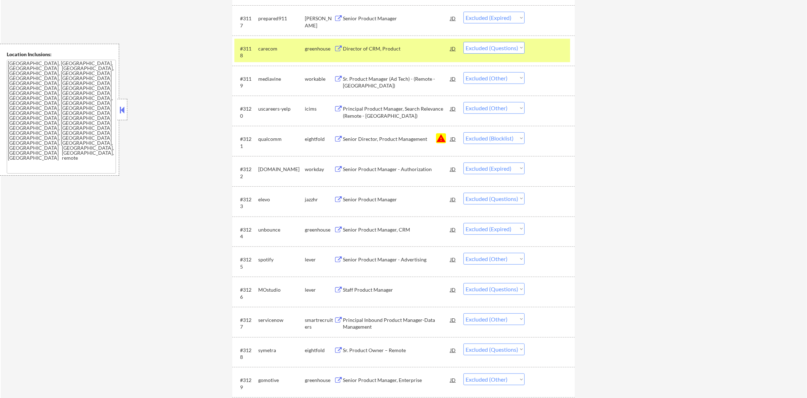
click at [272, 48] on div "carecom" at bounding box center [281, 48] width 47 height 7
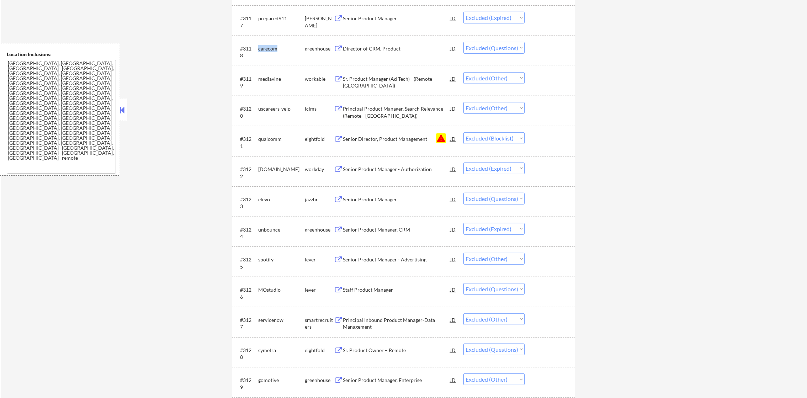
click at [272, 48] on div "carecom" at bounding box center [281, 48] width 47 height 7
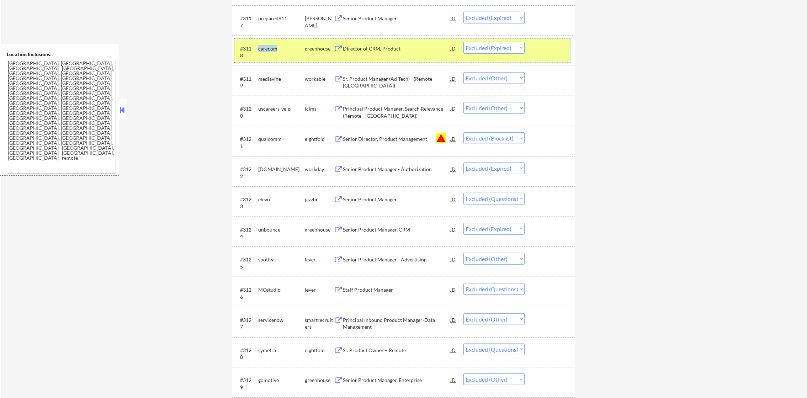
click at [281, 51] on div "carecom" at bounding box center [281, 48] width 47 height 7
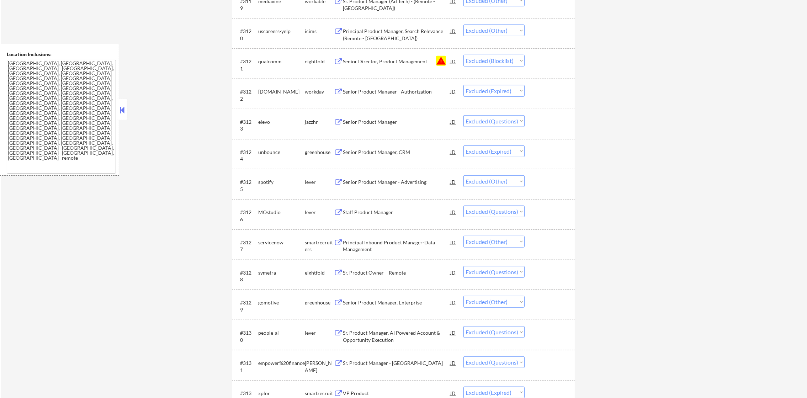
scroll to position [867, 0]
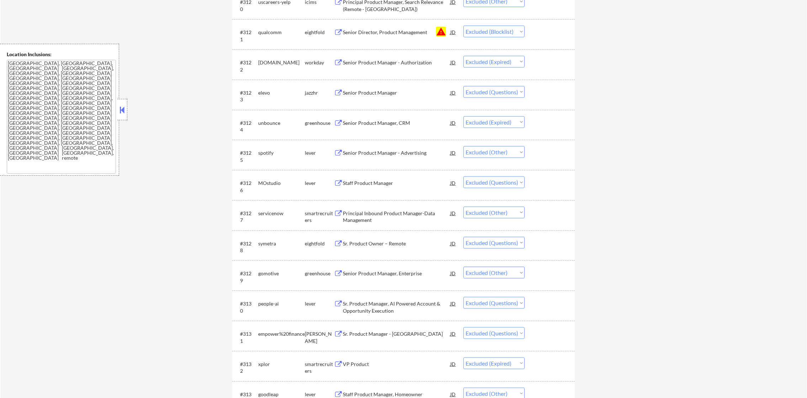
click at [271, 87] on div "elevo" at bounding box center [281, 92] width 47 height 13
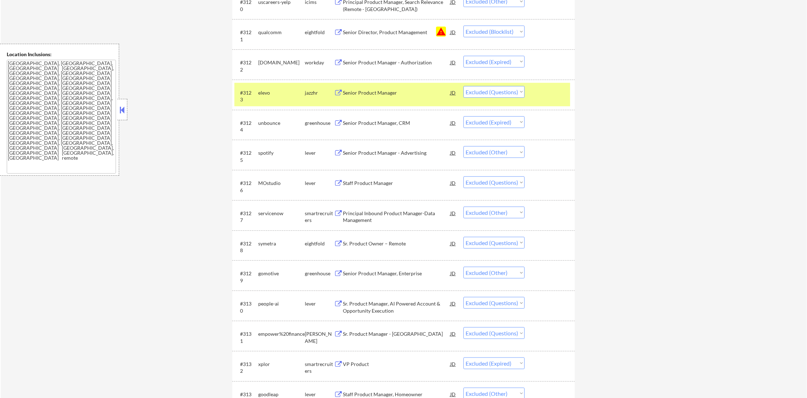
click at [257, 97] on div "#3123 elevo jazzhr Senior Product Manager JD warning_amber Choose an option... …" at bounding box center [403, 94] width 336 height 23
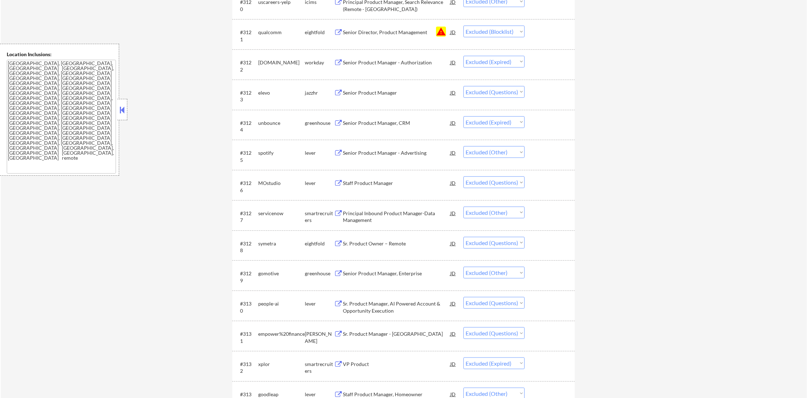
click at [261, 90] on div "elevo" at bounding box center [281, 92] width 47 height 7
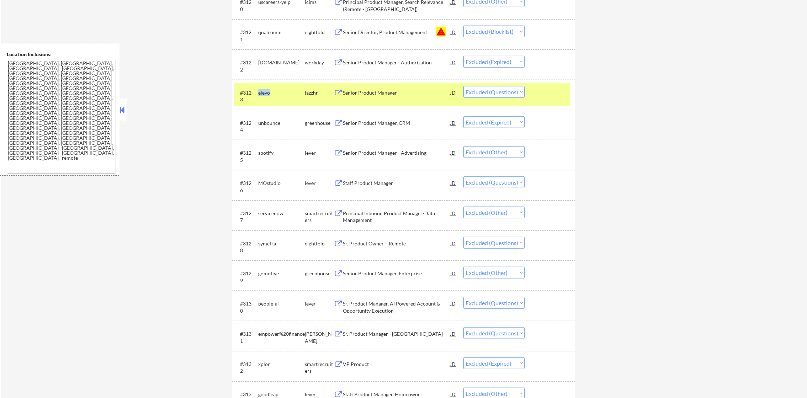
click at [261, 90] on div "elevo" at bounding box center [281, 92] width 47 height 7
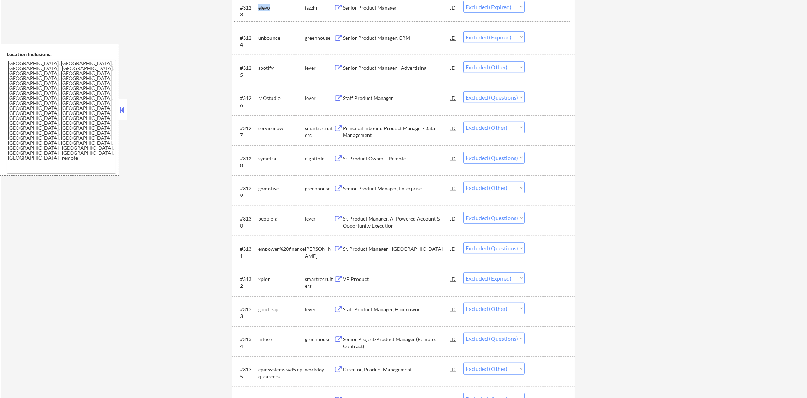
scroll to position [956, 0]
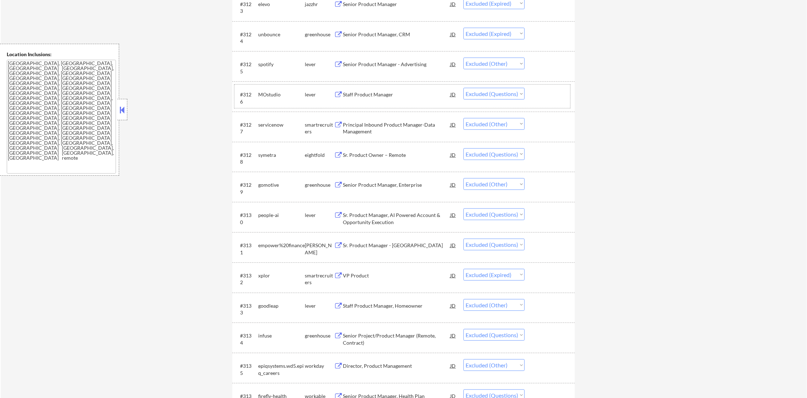
click at [274, 94] on div "MOstudio" at bounding box center [281, 94] width 47 height 7
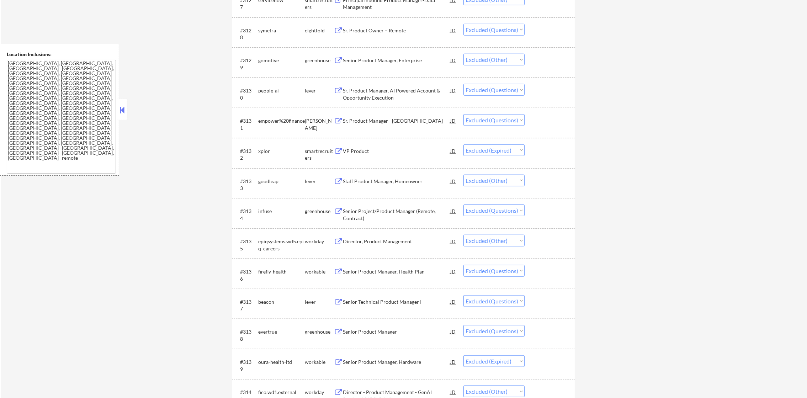
scroll to position [1116, 0]
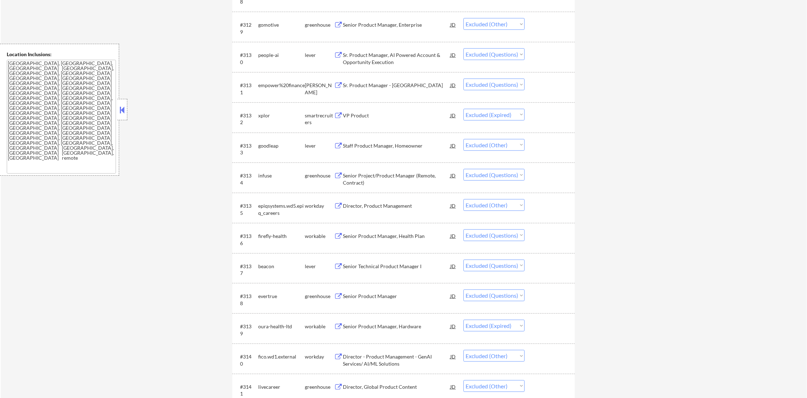
click at [264, 52] on div "people-ai" at bounding box center [281, 55] width 47 height 7
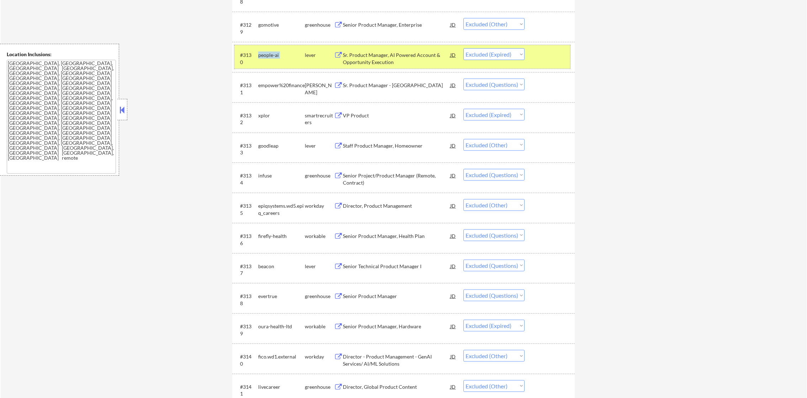
click at [277, 54] on div "people-ai" at bounding box center [281, 55] width 47 height 7
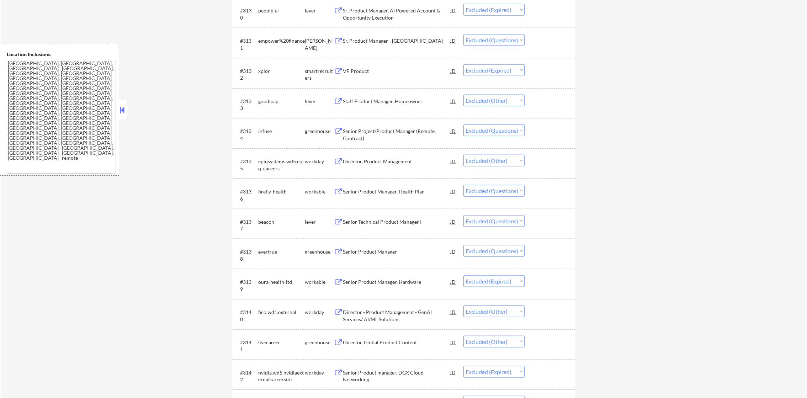
scroll to position [1169, 0]
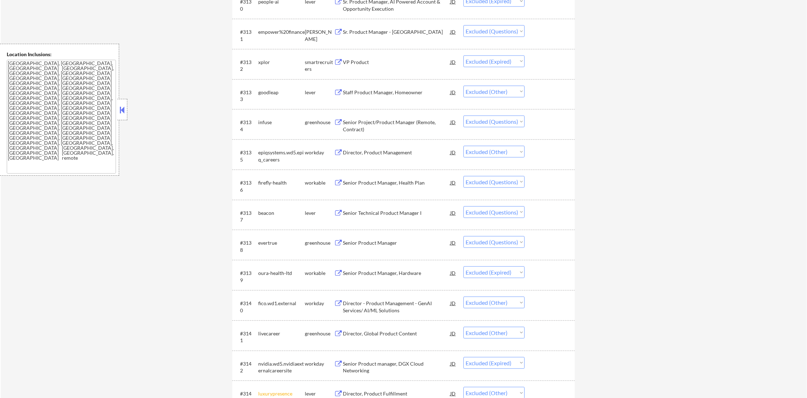
click at [277, 29] on div "empower%20finance" at bounding box center [281, 31] width 47 height 7
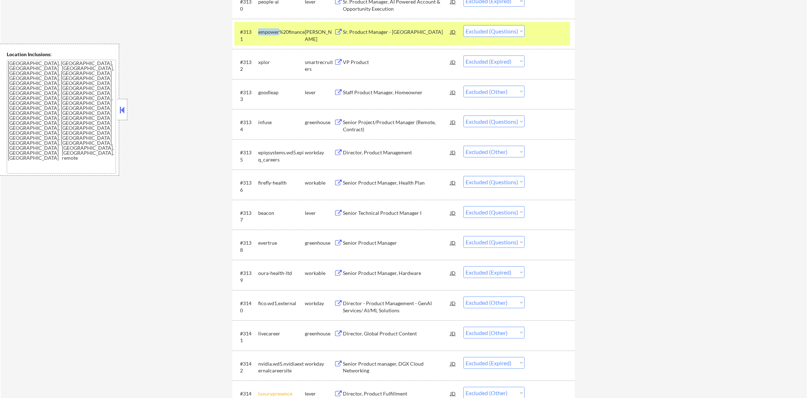
click at [277, 29] on div "empower%20finance" at bounding box center [281, 31] width 47 height 7
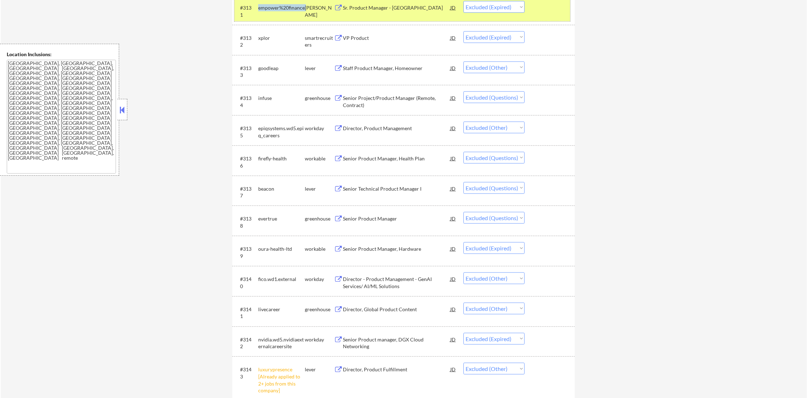
scroll to position [1187, 0]
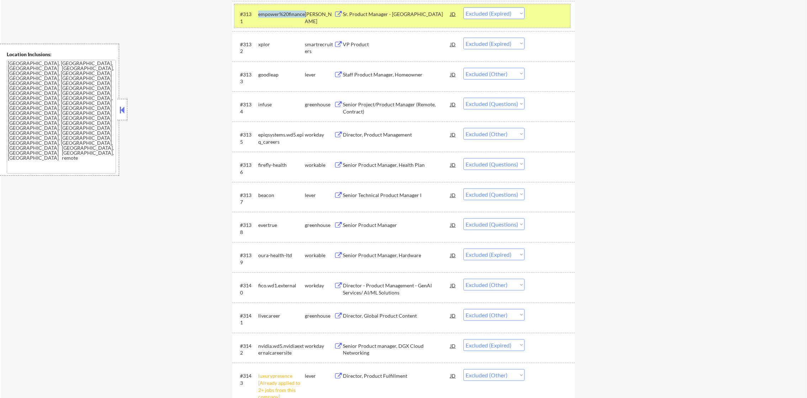
click at [282, 16] on div "empower%20finance" at bounding box center [281, 14] width 47 height 7
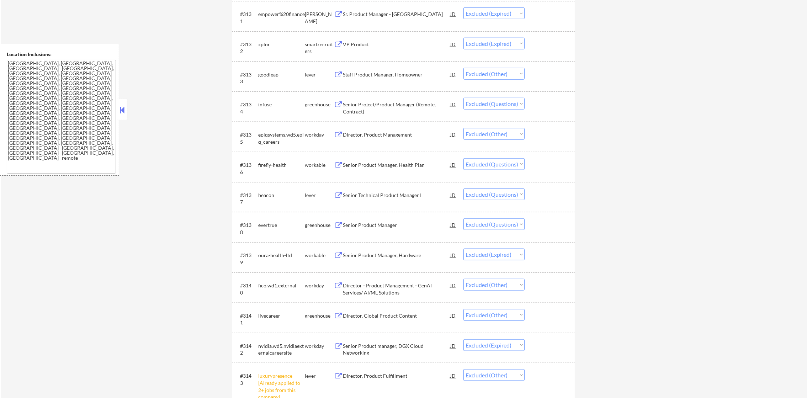
click at [266, 104] on div "infuse" at bounding box center [281, 104] width 47 height 7
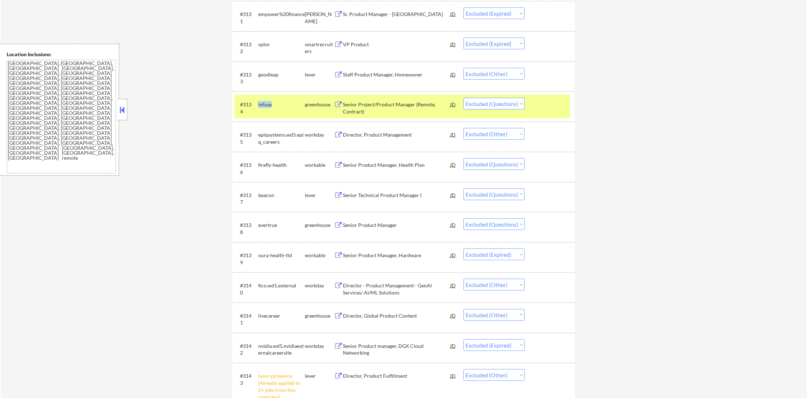
click at [266, 104] on div "infuse" at bounding box center [281, 104] width 47 height 7
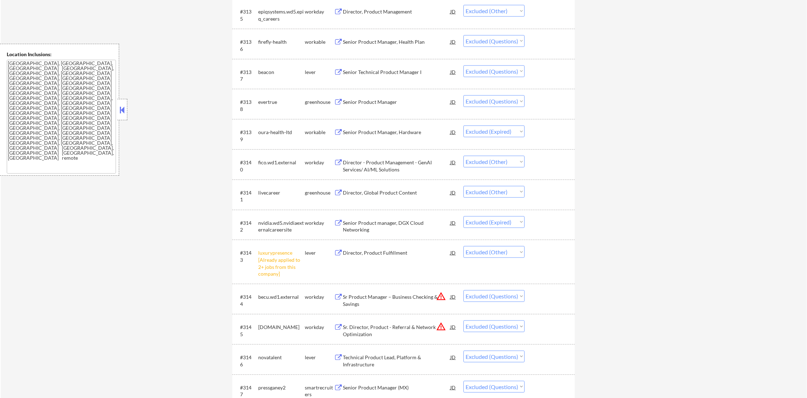
scroll to position [1312, 0]
click at [276, 40] on div "firefly-health" at bounding box center [281, 40] width 47 height 7
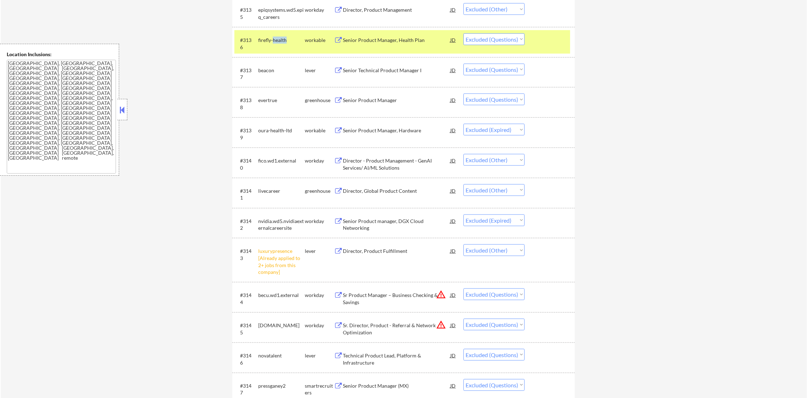
click at [276, 40] on div "firefly-health" at bounding box center [281, 40] width 47 height 7
click at [286, 39] on div "firefly-health" at bounding box center [281, 40] width 47 height 7
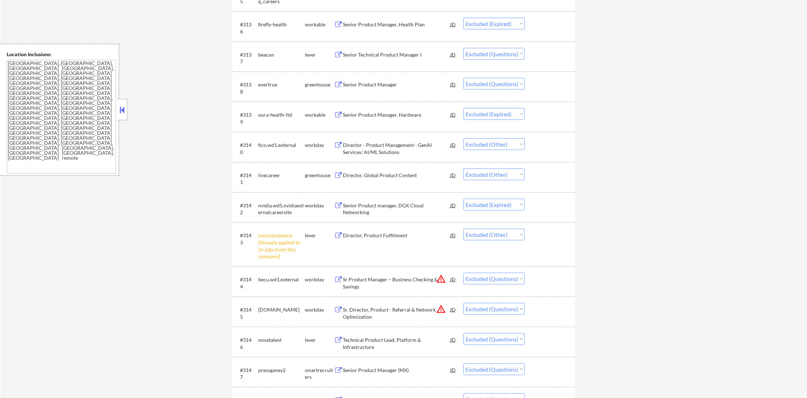
scroll to position [1347, 0]
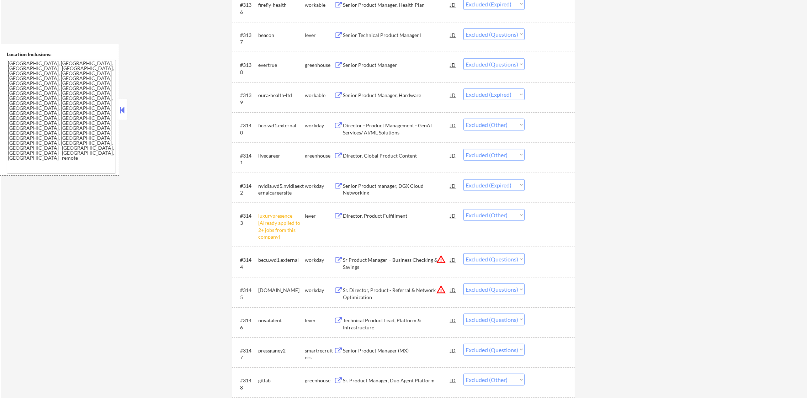
click at [269, 30] on div "beacon" at bounding box center [281, 34] width 47 height 13
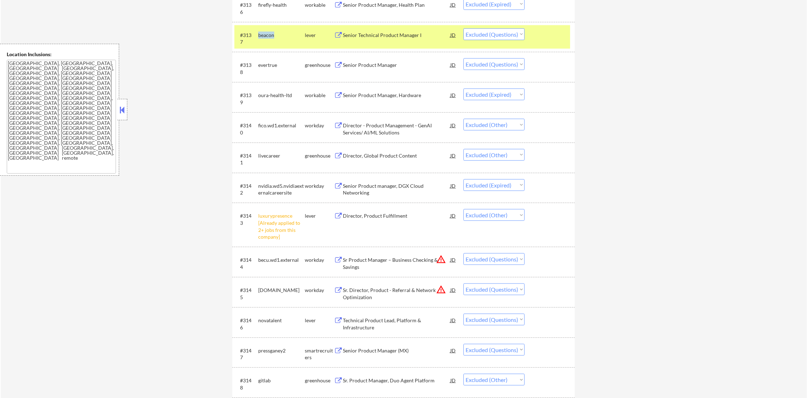
click at [269, 30] on div "beacon" at bounding box center [281, 34] width 47 height 13
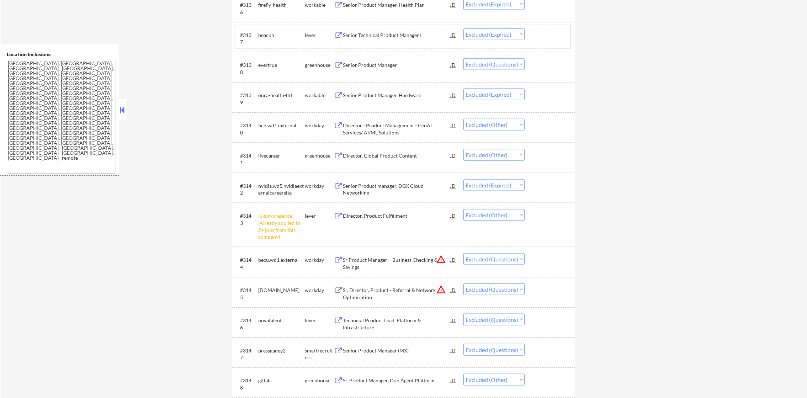
click at [276, 66] on div "evertrue" at bounding box center [281, 65] width 47 height 7
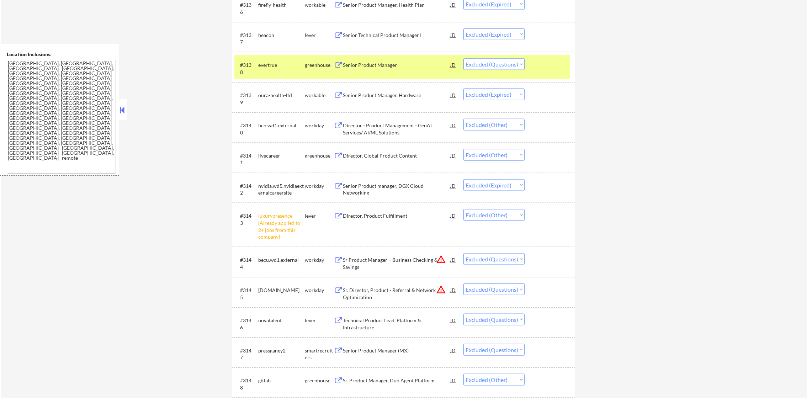
click at [276, 66] on div "evertrue" at bounding box center [281, 65] width 47 height 7
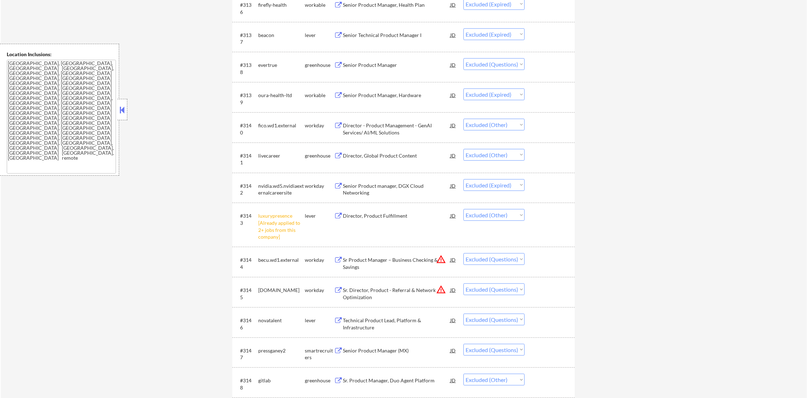
click at [260, 68] on div "evertrue" at bounding box center [281, 65] width 47 height 7
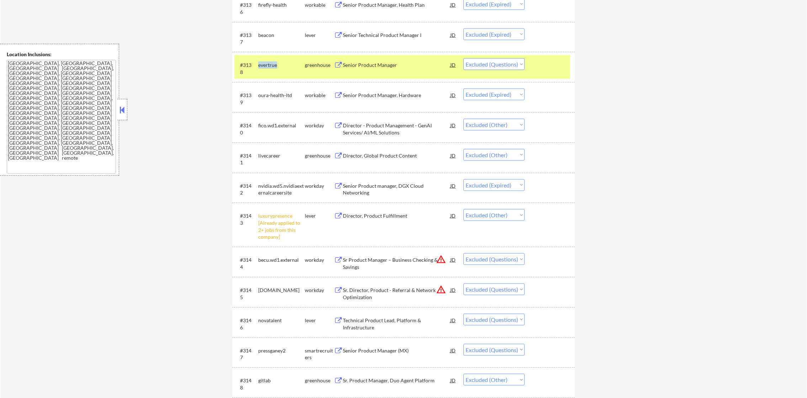
click at [260, 68] on div "evertrue" at bounding box center [281, 65] width 47 height 7
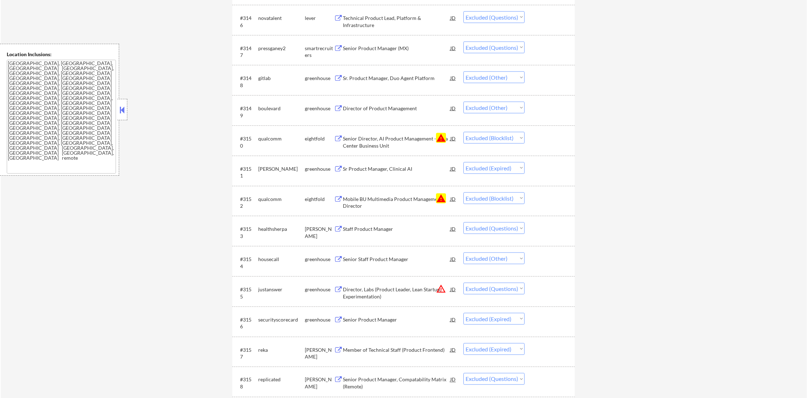
scroll to position [1668, 0]
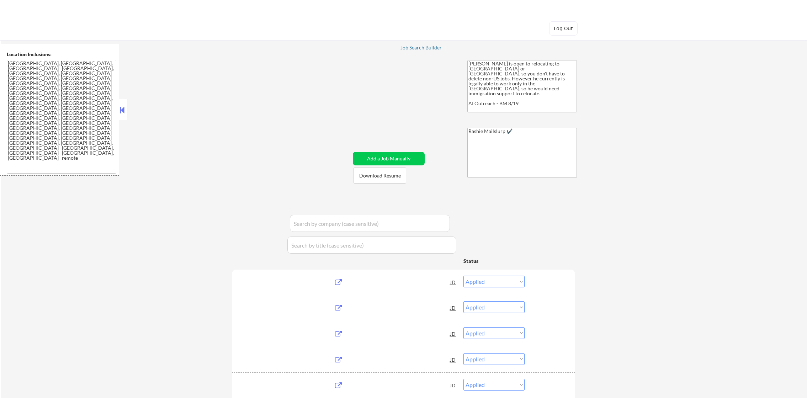
select select ""applied""
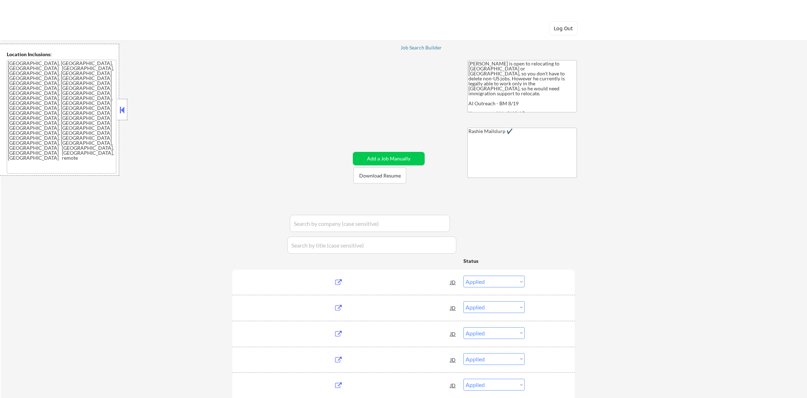
select select ""applied""
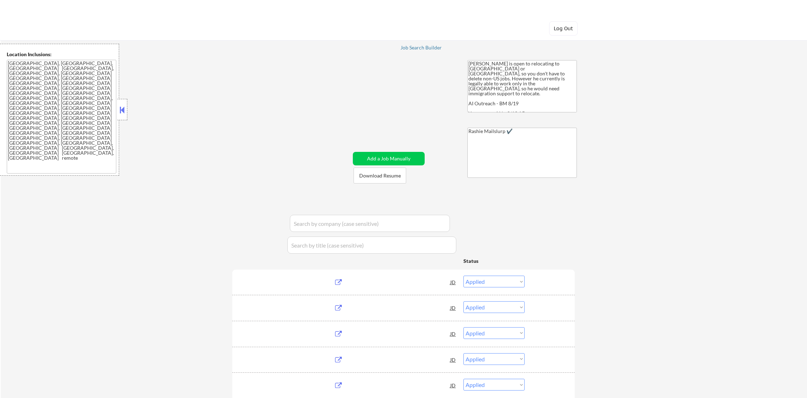
select select ""applied""
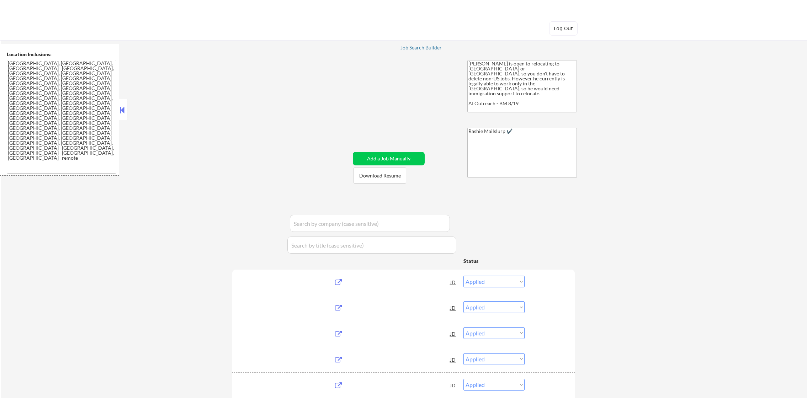
select select ""applied""
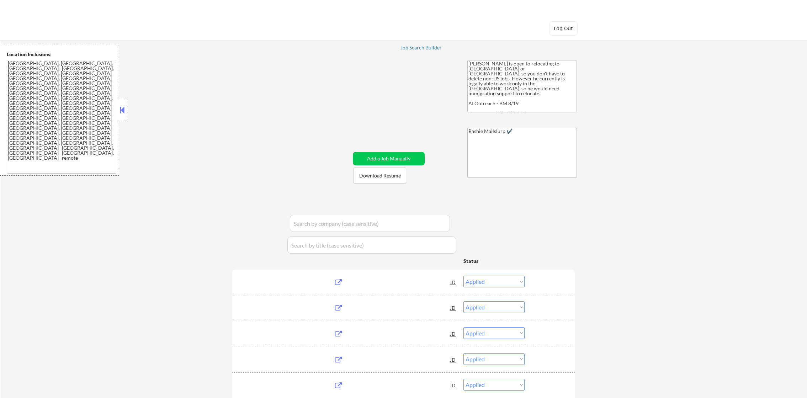
select select ""applied""
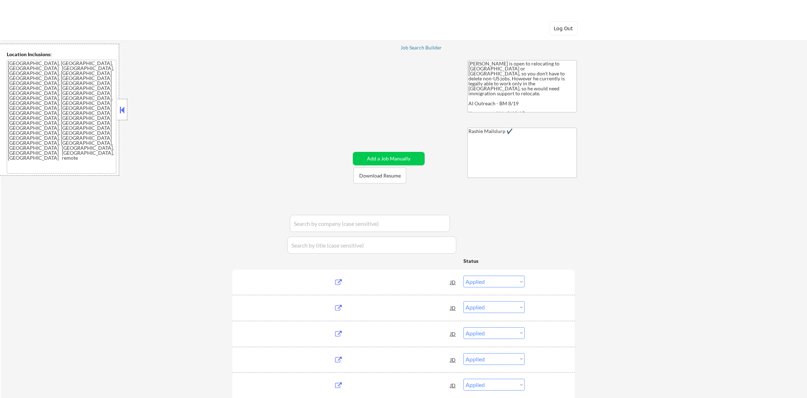
select select ""applied""
select select ""excluded__other_""
select select ""applied""
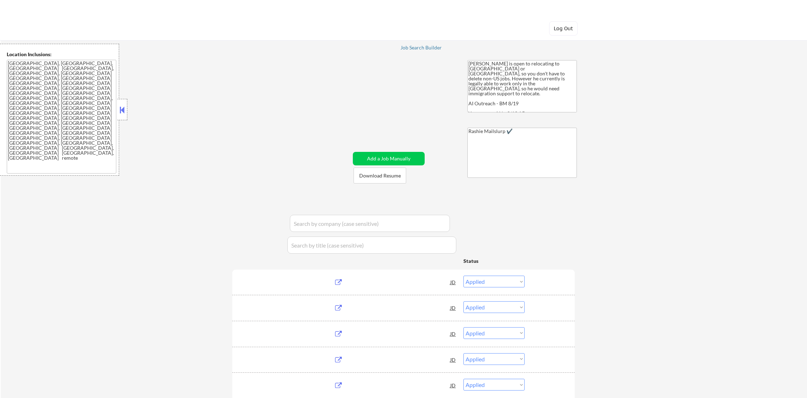
select select ""applied""
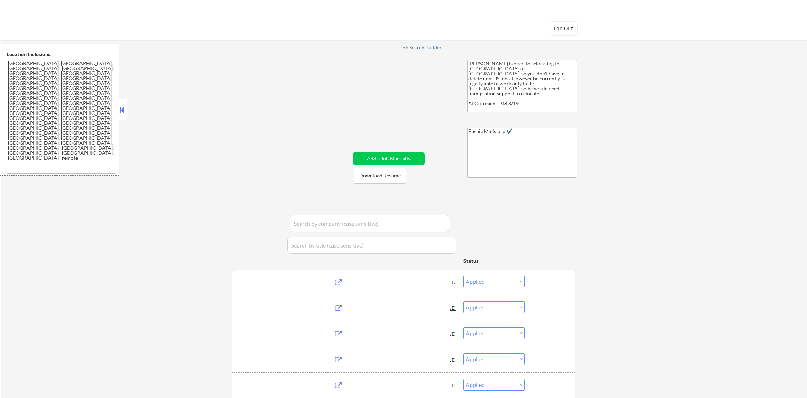
select select ""applied""
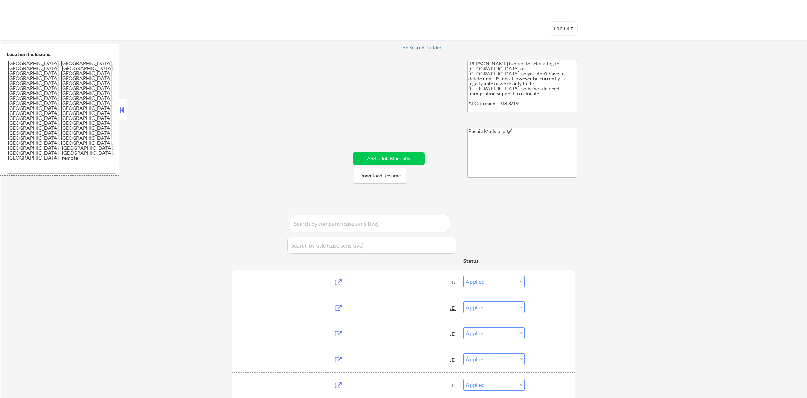
select select ""applied""
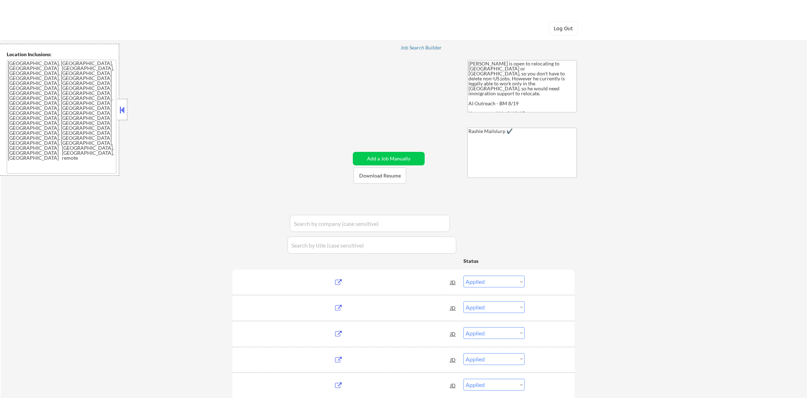
select select ""applied""
select select ""excluded""
select select ""applied""
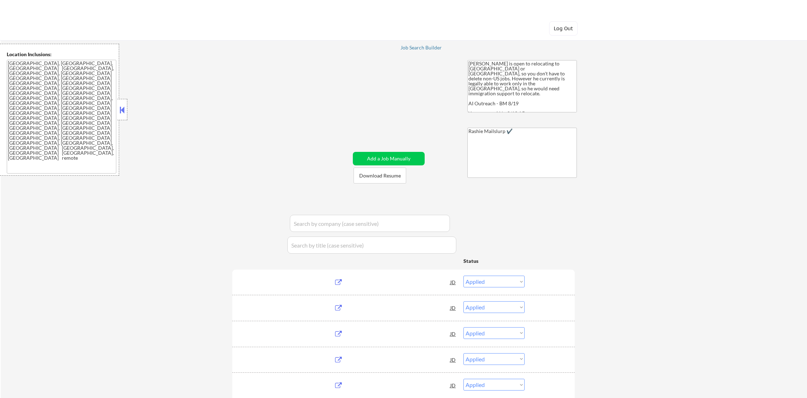
select select ""applied""
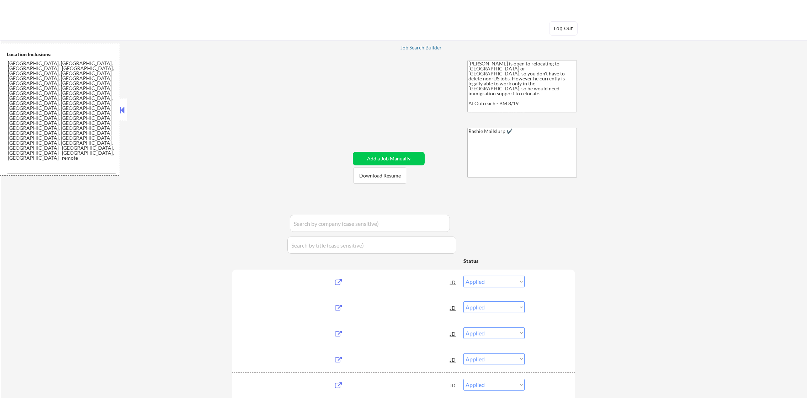
select select ""applied""
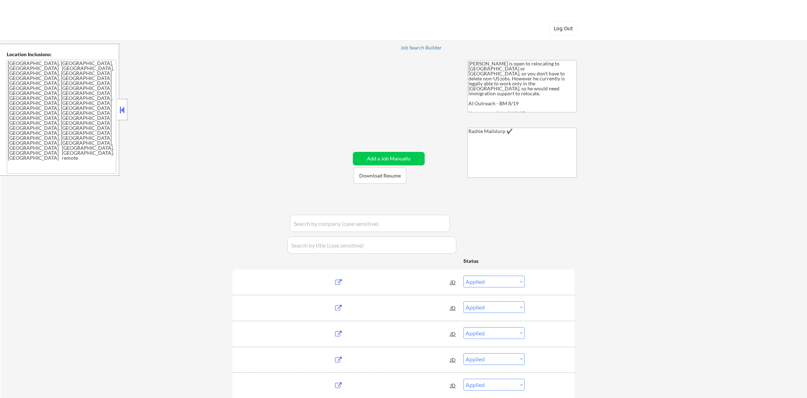
select select ""applied""
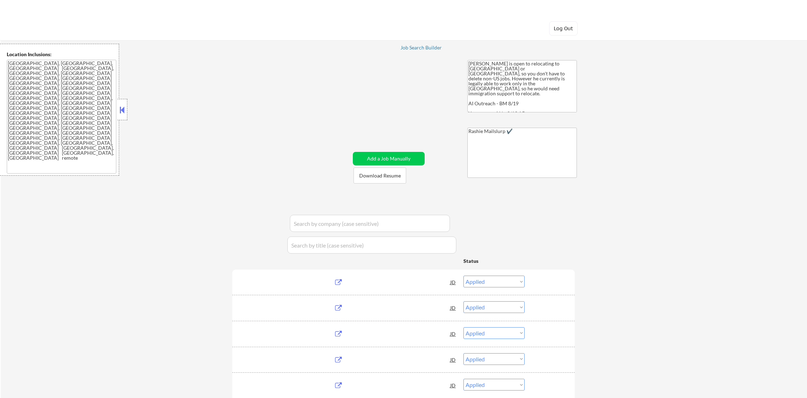
select select ""applied""
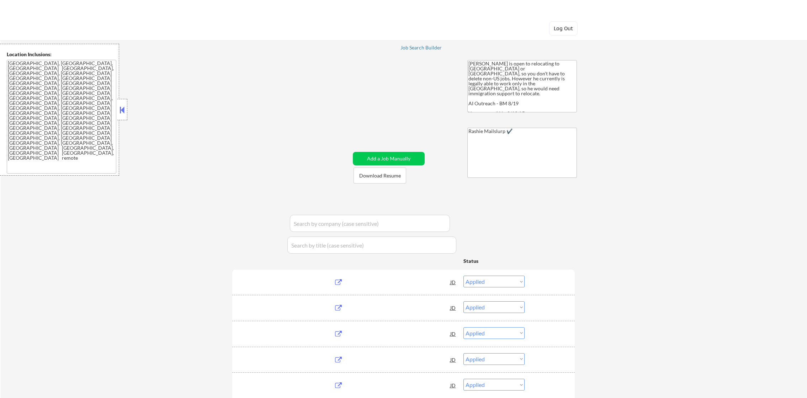
select select ""applied""
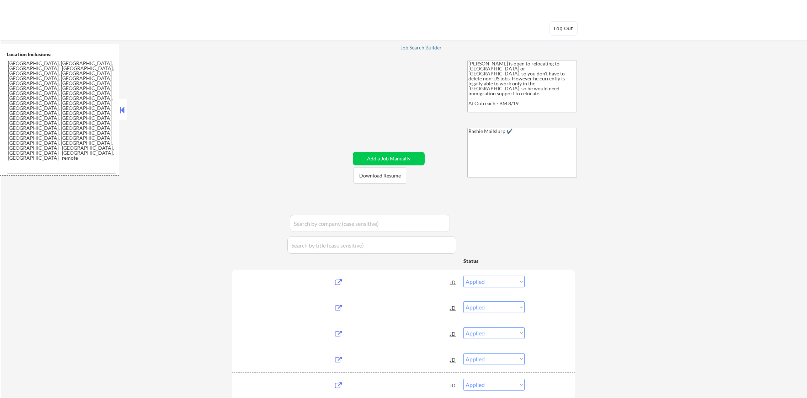
select select ""applied""
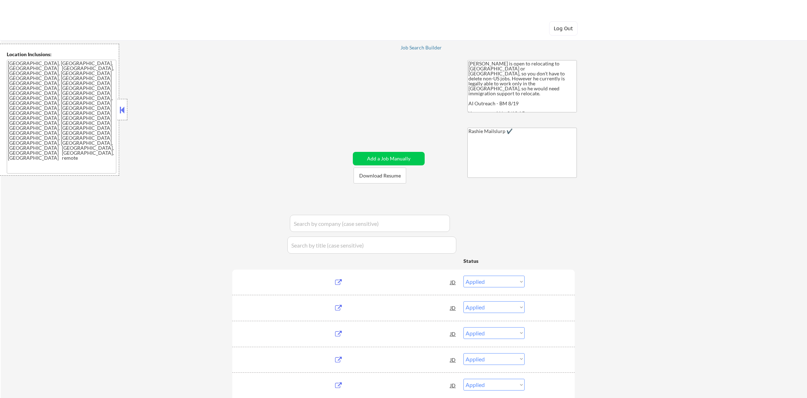
select select ""applied""
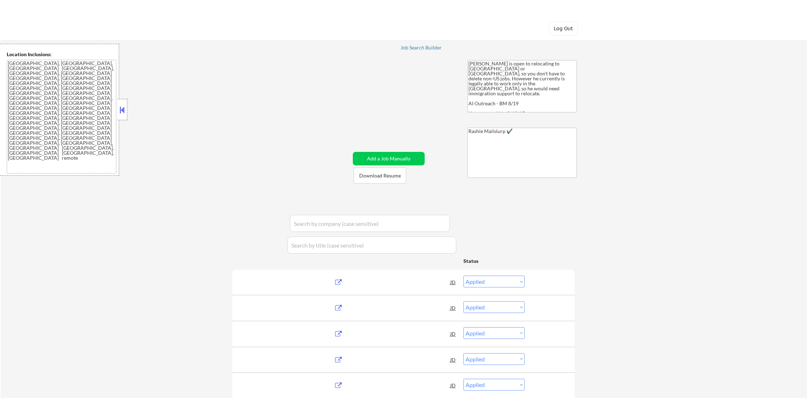
select select ""applied""
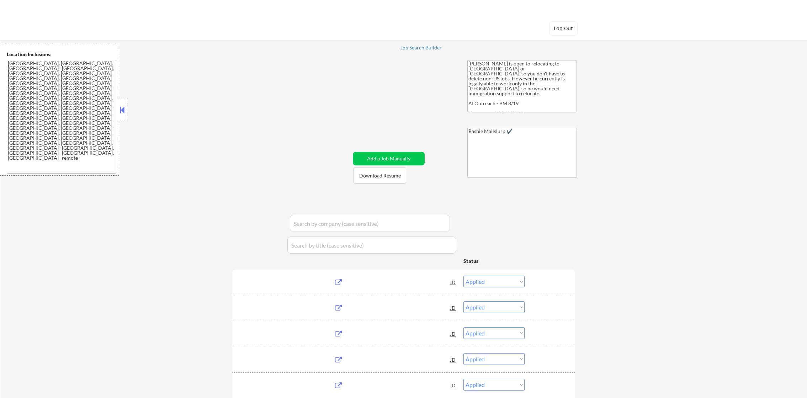
select select ""applied""
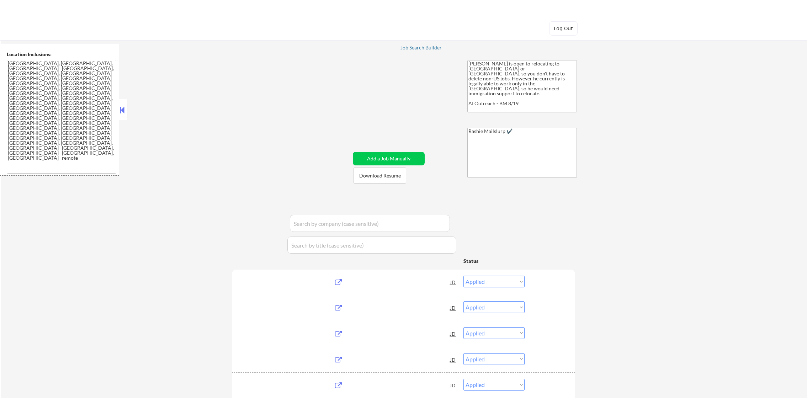
select select ""applied""
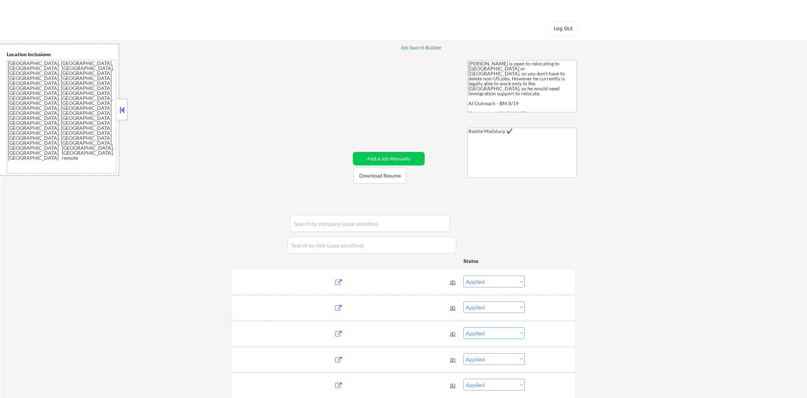
select select ""pending""
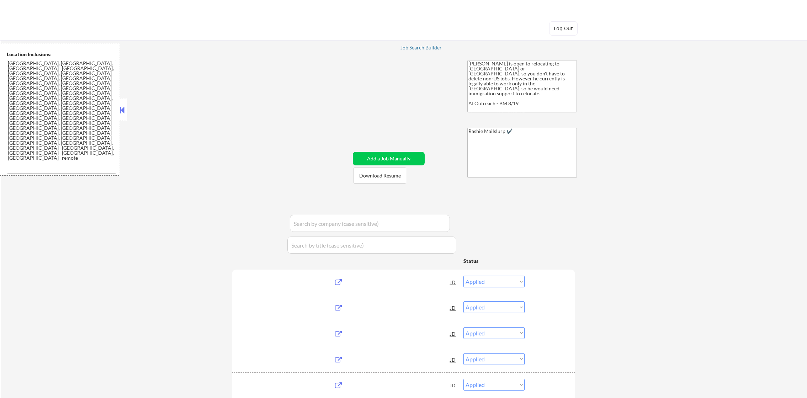
select select ""pending""
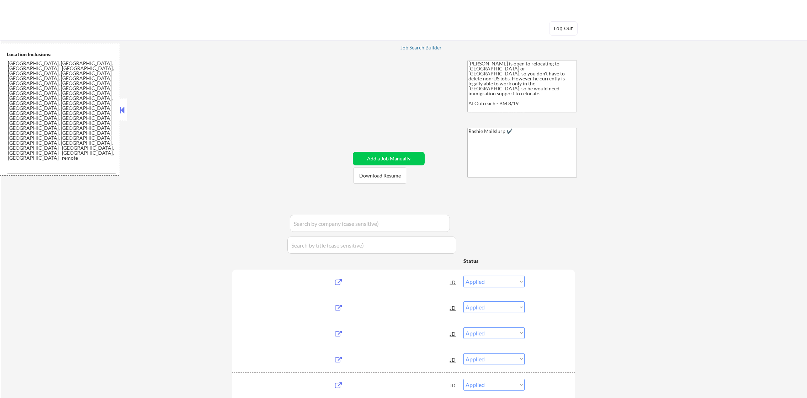
select select ""pending""
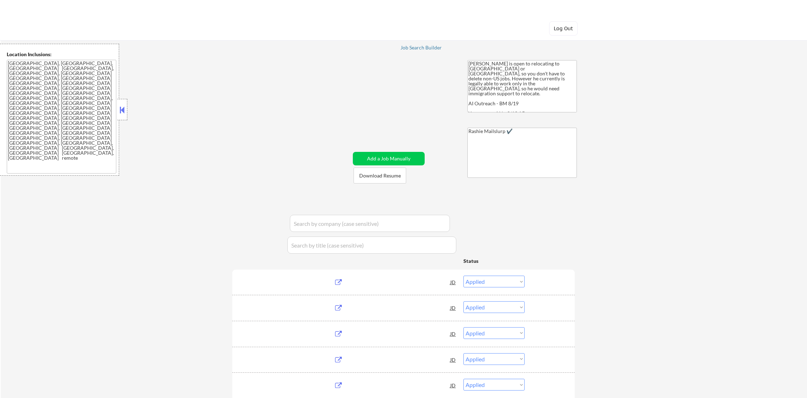
select select ""pending""
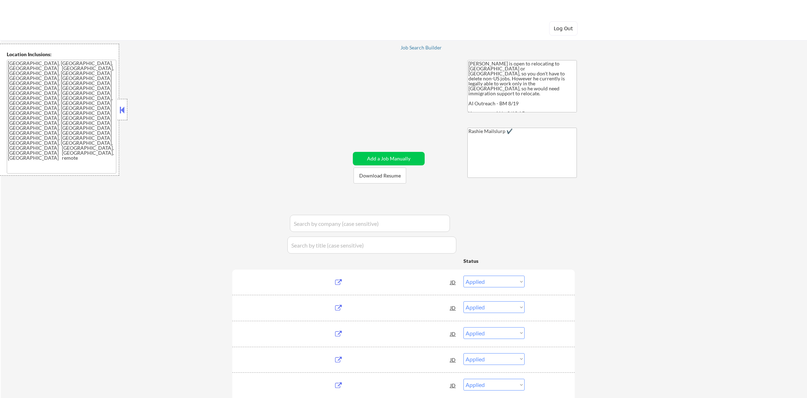
select select ""pending""
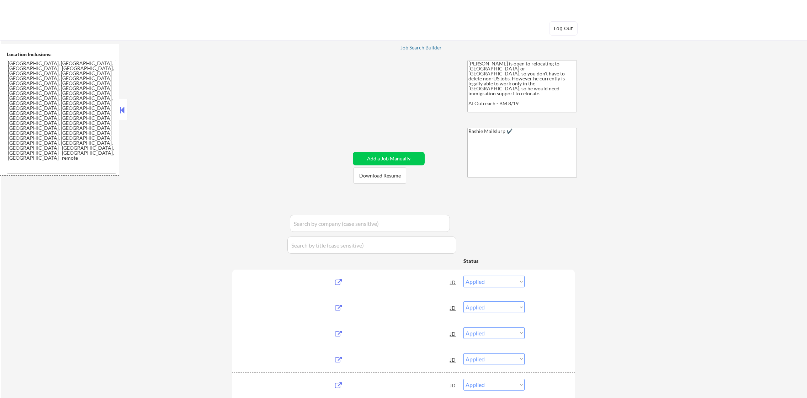
select select ""pending""
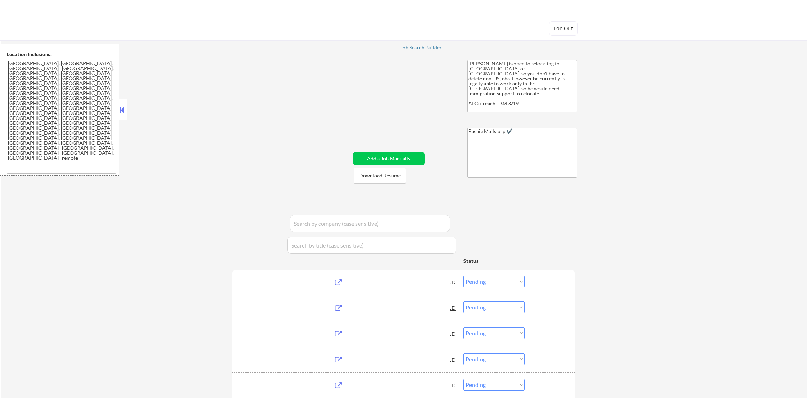
select select ""pending""
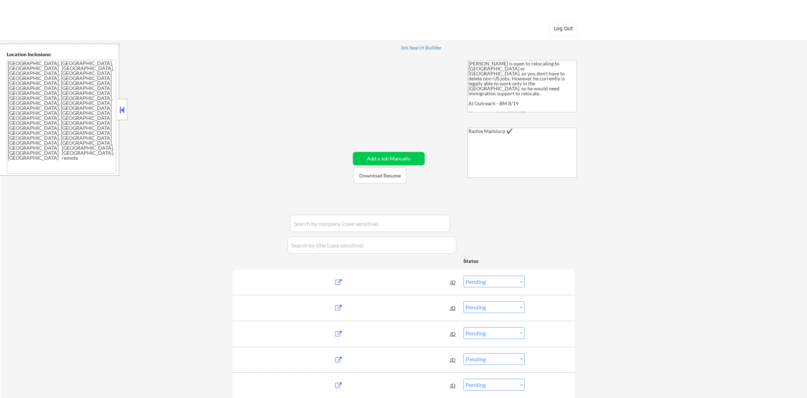
select select ""pending""
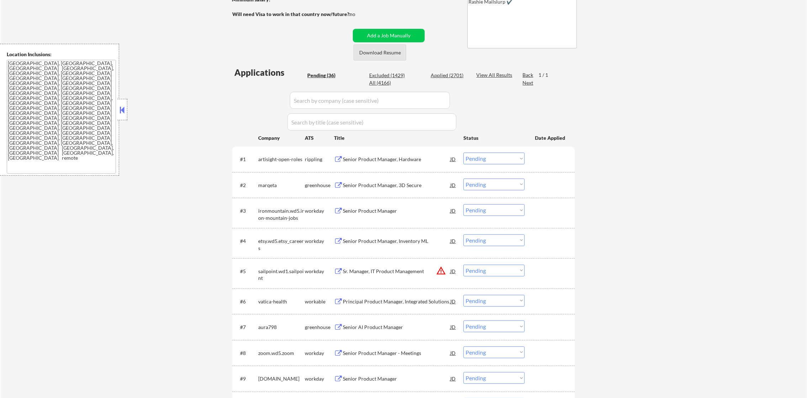
scroll to position [142, 0]
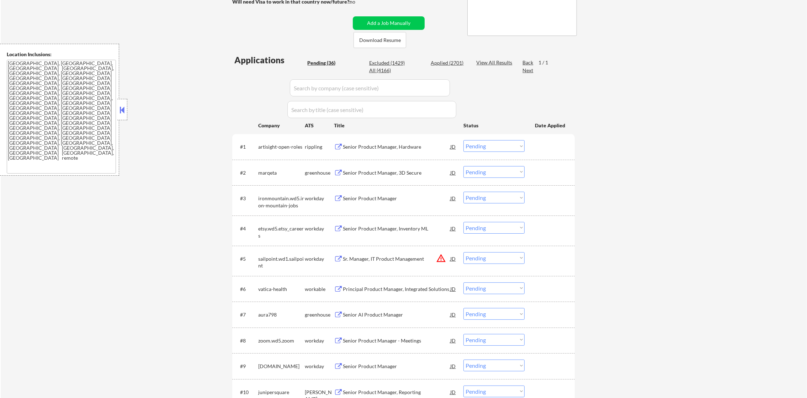
click at [388, 70] on div "All (4166)" at bounding box center [387, 70] width 36 height 7
select select ""applied""
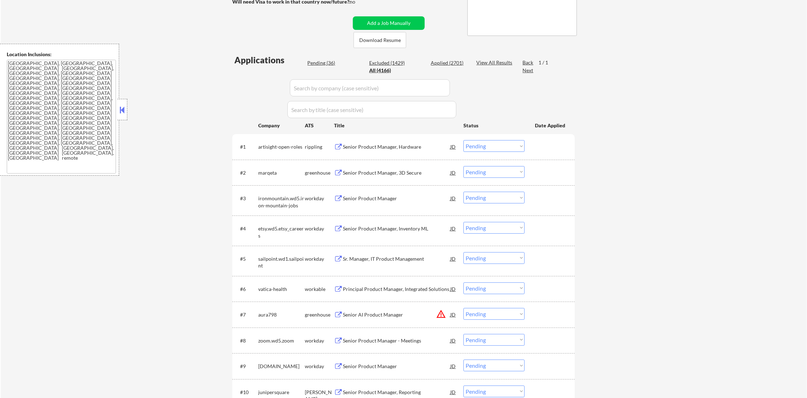
select select ""applied""
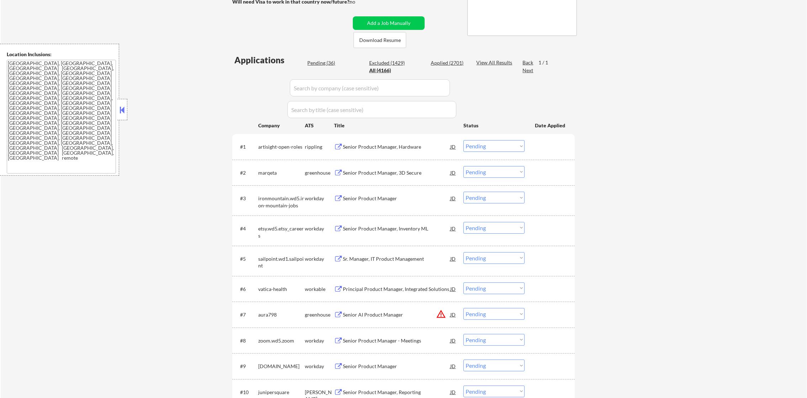
select select ""applied""
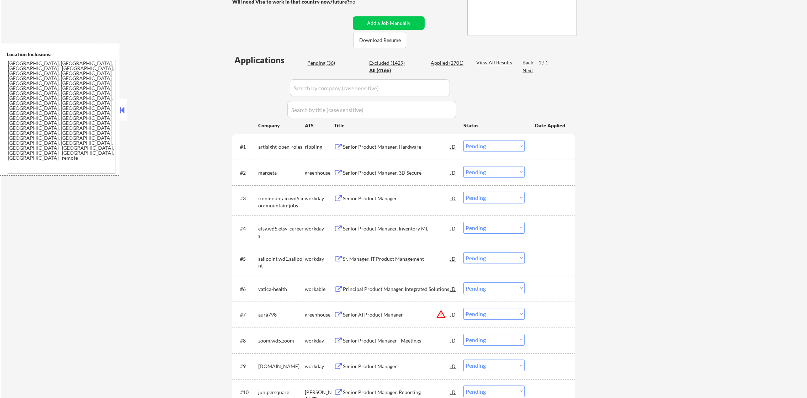
select select ""applied""
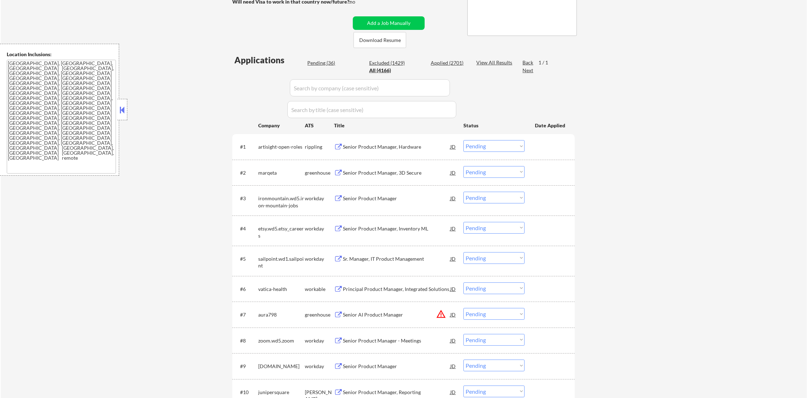
select select ""applied""
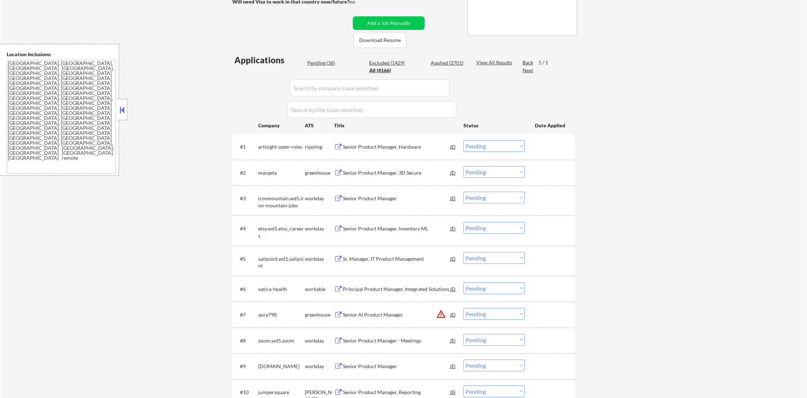
select select ""applied""
select select ""excluded__other_""
select select ""applied""
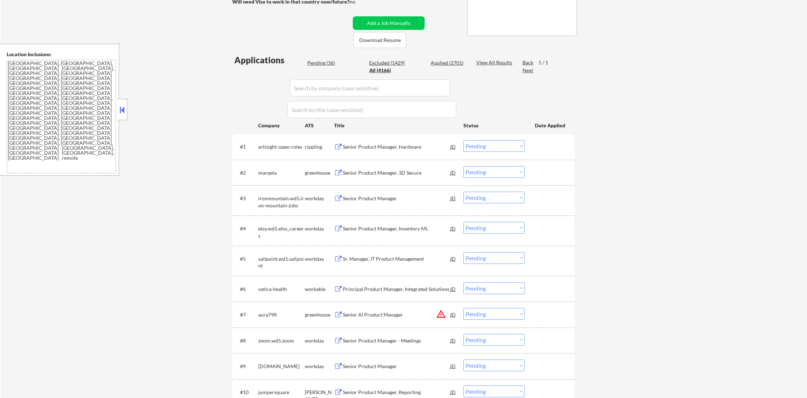
select select ""applied""
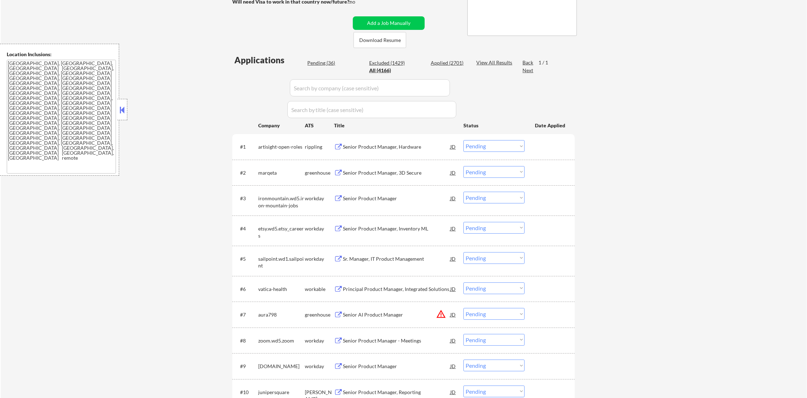
select select ""applied""
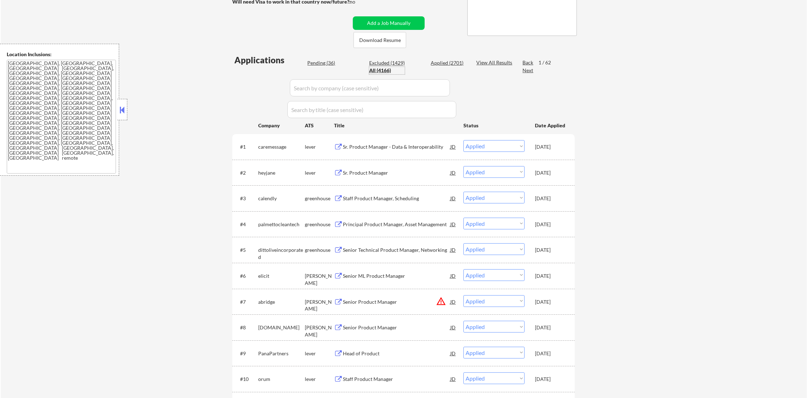
click at [377, 88] on input "input" at bounding box center [370, 87] width 160 height 17
paste input "ryder.wd5.rydercareers"
type input "ryder.wd5.rydercareers"
select select ""excluded""
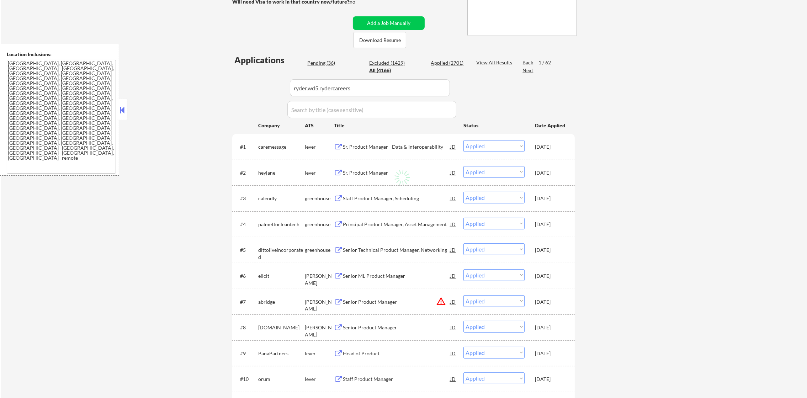
select select ""excluded""
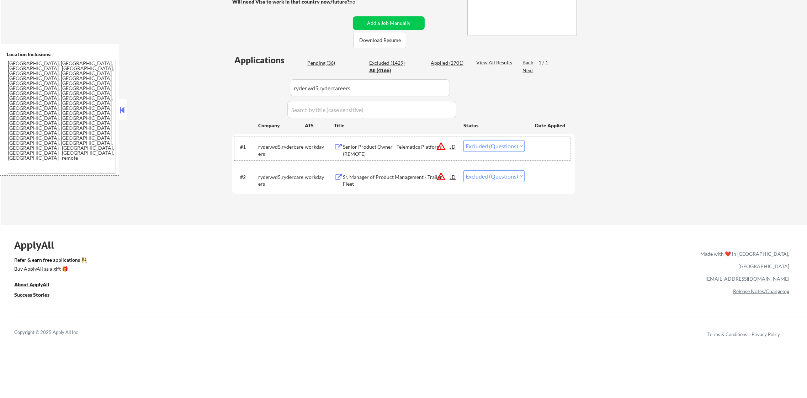
click at [403, 137] on div "#1 [PERSON_NAME].wd5.rydercareers workday Senior Product Owner - Telematics Pla…" at bounding box center [403, 148] width 336 height 23
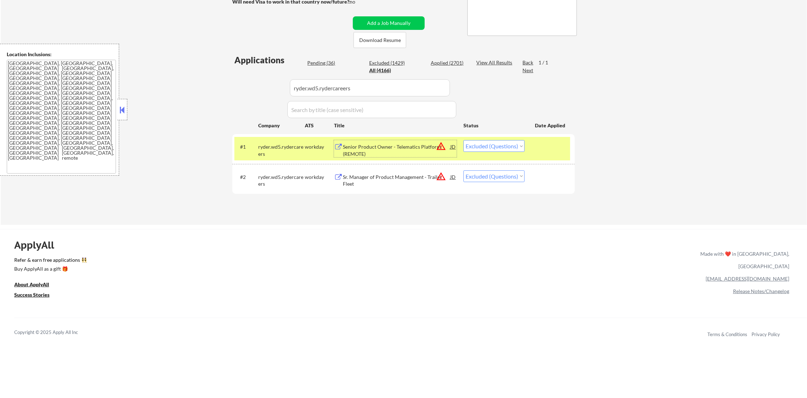
click at [399, 147] on div "Senior Product Owner - Telematics Platform (REMOTE)" at bounding box center [396, 150] width 107 height 14
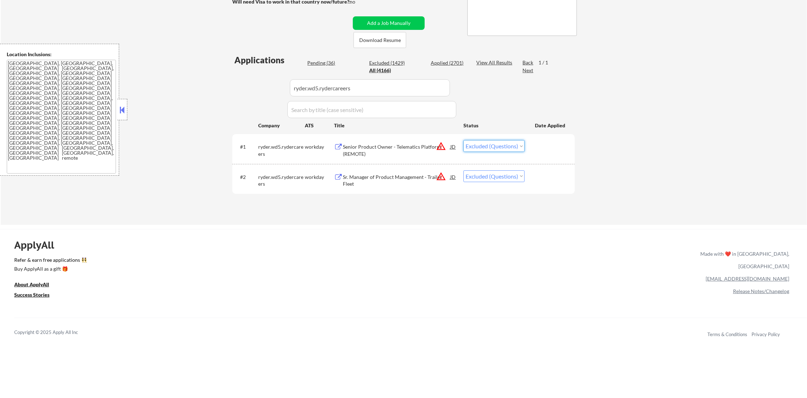
drag, startPoint x: 488, startPoint y: 145, endPoint x: 488, endPoint y: 152, distance: 7.1
click at [488, 145] on select "Choose an option... Pending Applied Excluded (Questions) Excluded (Expired) Exc…" at bounding box center [494, 146] width 61 height 12
select select ""excluded__expired_""
click at [464, 140] on select "Choose an option... Pending Applied Excluded (Questions) Excluded (Expired) Exc…" at bounding box center [494, 146] width 61 height 12
click at [491, 177] on select "Choose an option... Pending Applied Excluded (Questions) Excluded (Expired) Exc…" at bounding box center [494, 176] width 61 height 12
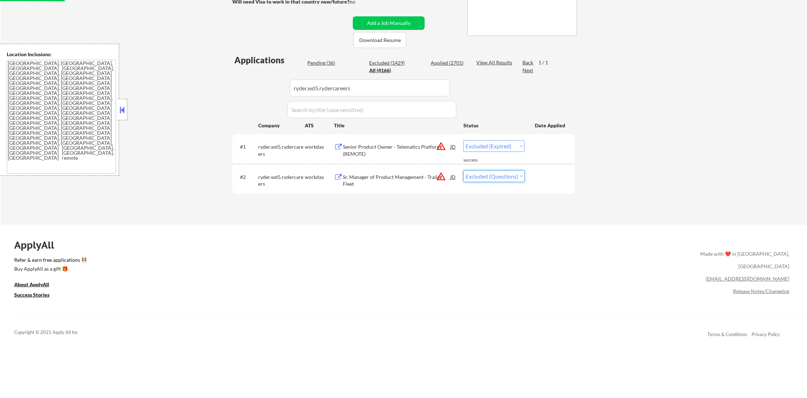
select select ""excluded__expired_""
click at [464, 170] on select "Choose an option... Pending Applied Excluded (Questions) Excluded (Expired) Exc…" at bounding box center [494, 176] width 61 height 12
drag, startPoint x: 359, startPoint y: 86, endPoint x: 225, endPoint y: 86, distance: 134.2
click at [225, 86] on div "← Return to /applysquad Mailslurp Inbox Job Search Builder [PERSON_NAME] User E…" at bounding box center [404, 55] width 807 height 338
paste input "[DOMAIN_NAME]"
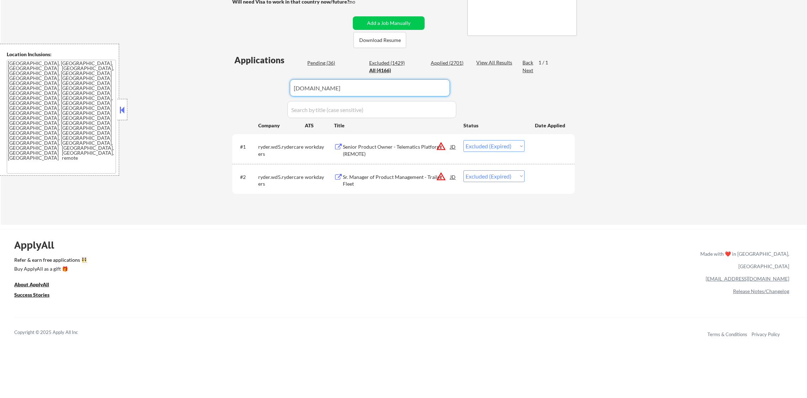
type input "[DOMAIN_NAME]"
click at [225, 86] on div "← Return to /applysquad Mailslurp Inbox Job Search Builder [PERSON_NAME] User E…" at bounding box center [404, 55] width 807 height 338
select select ""applied""
select select ""excluded""
select select ""excluded__expired_""
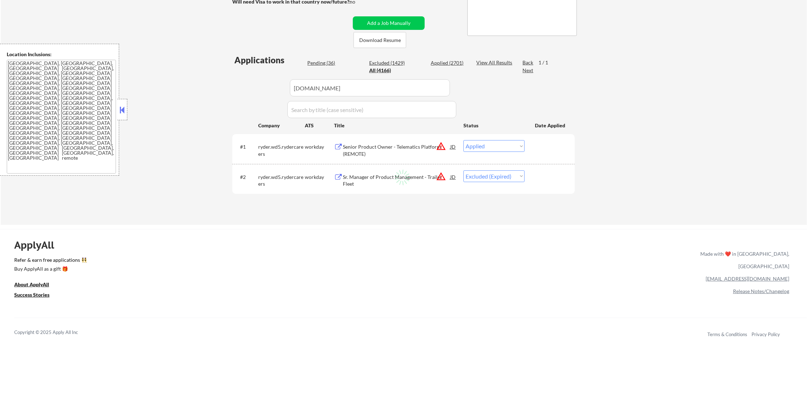
select select ""excluded""
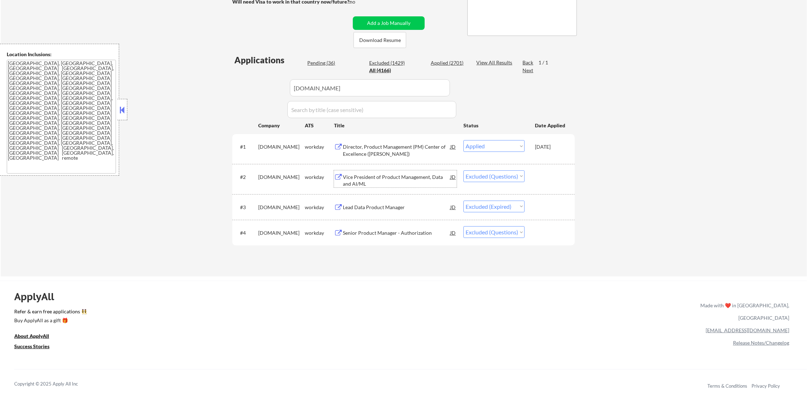
click at [392, 172] on div "Vice President of Product Management, Data and AI/ML" at bounding box center [396, 178] width 107 height 17
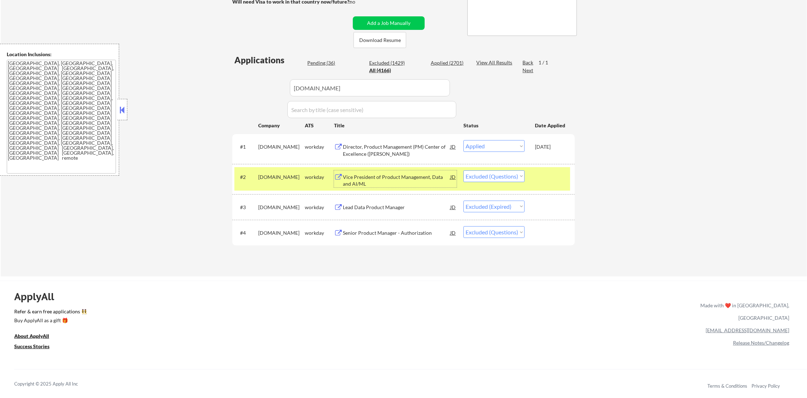
click at [488, 173] on select "Choose an option... Pending Applied Excluded (Questions) Excluded (Expired) Exc…" at bounding box center [494, 176] width 61 height 12
select select ""excluded__expired_""
click at [464, 170] on select "Choose an option... Pending Applied Excluded (Questions) Excluded (Expired) Exc…" at bounding box center [494, 176] width 61 height 12
click at [277, 181] on div "[DOMAIN_NAME]" at bounding box center [281, 176] width 47 height 13
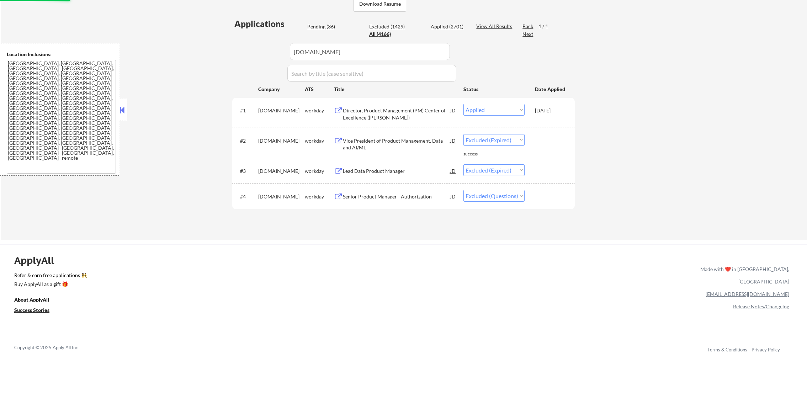
scroll to position [249, 0]
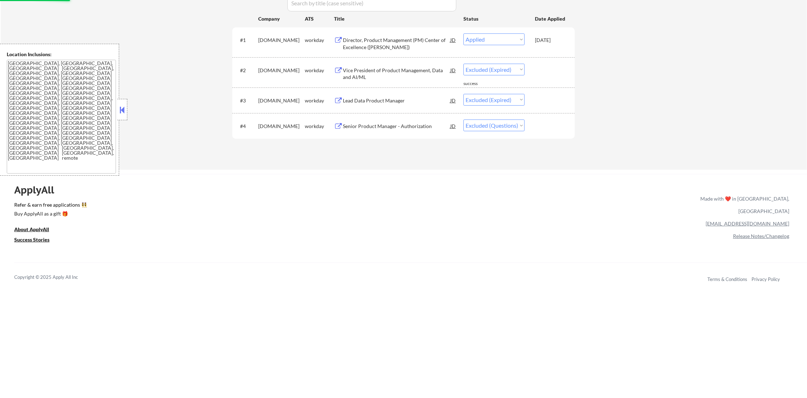
click at [396, 123] on div "Senior Product Manager - Authorization" at bounding box center [396, 126] width 107 height 7
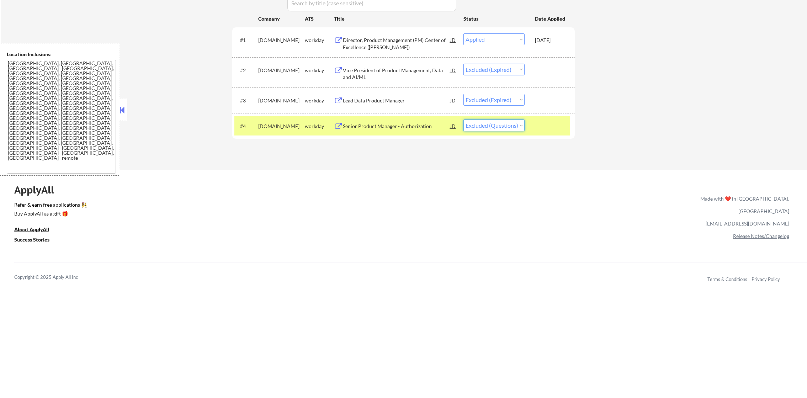
click at [514, 124] on select "Choose an option... Pending Applied Excluded (Questions) Excluded (Expired) Exc…" at bounding box center [494, 126] width 61 height 12
select select ""excluded__expired_""
click at [464, 120] on select "Choose an option... Pending Applied Excluded (Questions) Excluded (Expired) Exc…" at bounding box center [494, 126] width 61 height 12
click at [291, 128] on div "[DOMAIN_NAME]" at bounding box center [281, 126] width 47 height 7
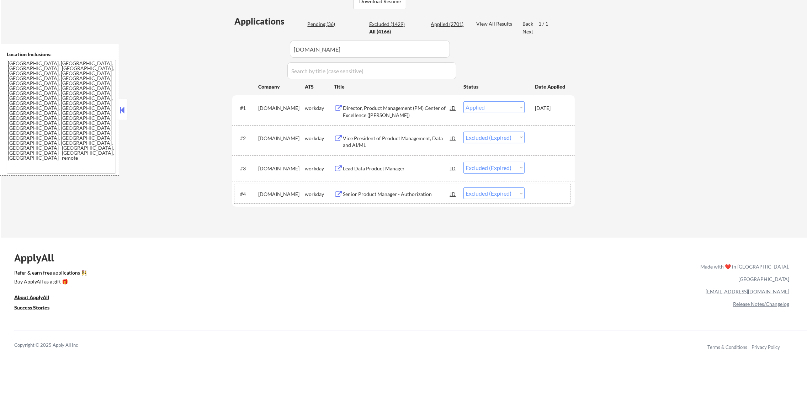
scroll to position [178, 0]
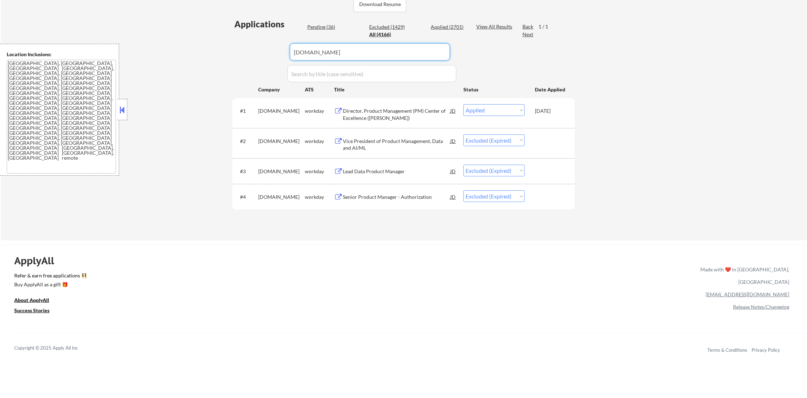
drag, startPoint x: 354, startPoint y: 45, endPoint x: 212, endPoint y: 49, distance: 141.3
click at [212, 49] on div "← Return to /applysquad Mailslurp Inbox Job Search Builder [PERSON_NAME] User E…" at bounding box center [404, 46] width 807 height 390
paste input "epiqsystems.wd5.epiq_careers"
type input "epiqsystems.wd5.epiq_careers"
click at [212, 49] on div "← Return to /applysquad Mailslurp Inbox Job Search Builder [PERSON_NAME] User E…" at bounding box center [404, 46] width 807 height 390
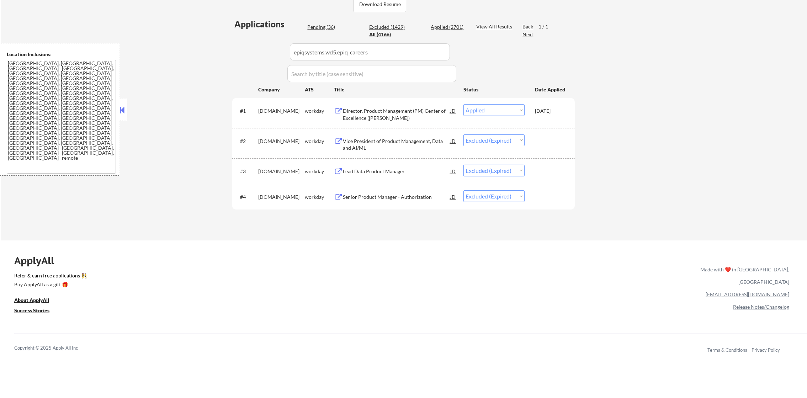
select select ""applied""
select select ""excluded""
select select ""excluded__other_""
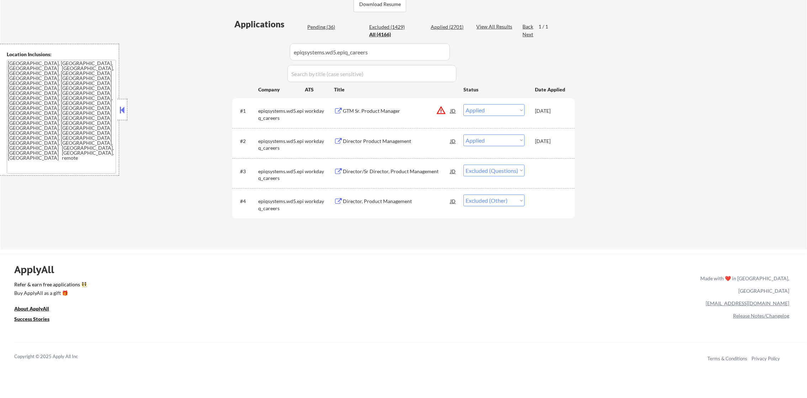
click at [411, 165] on div "Director/Sr Director, Product Management" at bounding box center [396, 171] width 107 height 13
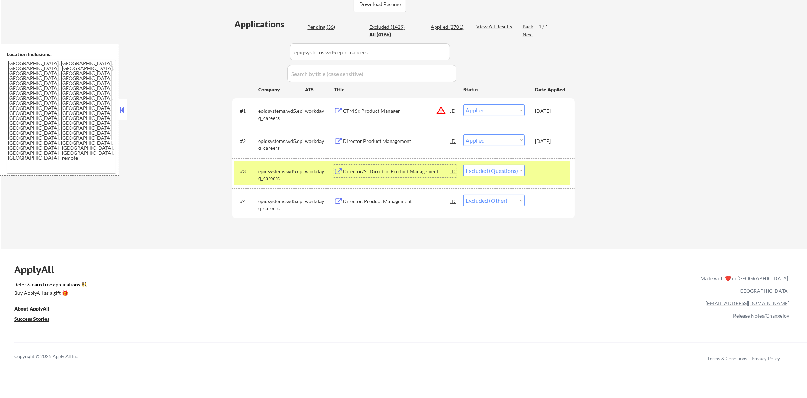
click at [515, 175] on select "Choose an option... Pending Applied Excluded (Questions) Excluded (Expired) Exc…" at bounding box center [494, 171] width 61 height 12
select select ""excluded__expired_""
click at [464, 165] on select "Choose an option... Pending Applied Excluded (Questions) Excluded (Expired) Exc…" at bounding box center [494, 171] width 61 height 12
click at [287, 180] on div "epiqsystems.wd5.epiq_careers" at bounding box center [281, 175] width 47 height 14
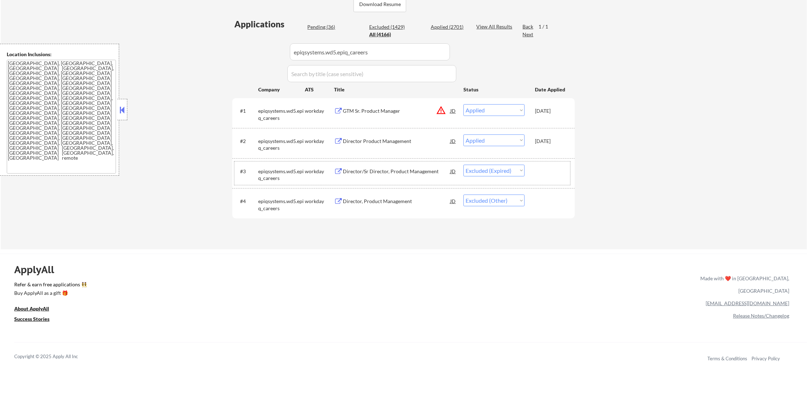
drag, startPoint x: 380, startPoint y: 54, endPoint x: 252, endPoint y: 55, distance: 127.4
click at [253, 55] on div "Applications Pending (36) Excluded (1429) Applied (2701) All (4166) View All Re…" at bounding box center [403, 126] width 343 height 217
paste input "samsung-sds-[GEOGRAPHIC_DATA]"
type input "samsung-sds-[GEOGRAPHIC_DATA]"
click at [661, 83] on div "← Return to /applysquad Mailslurp Inbox Job Search Builder [PERSON_NAME] User E…" at bounding box center [404, 50] width 807 height 399
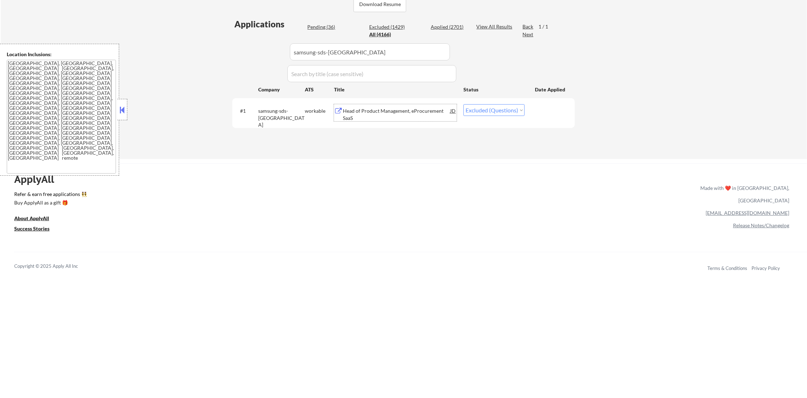
click at [407, 109] on div "Head of Product Management, eProcurement SaaS" at bounding box center [396, 114] width 107 height 14
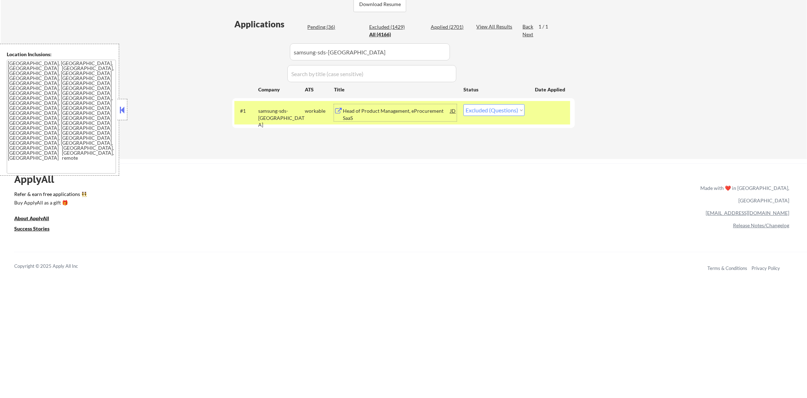
click at [481, 114] on select "Choose an option... Pending Applied Excluded (Questions) Excluded (Expired) Exc…" at bounding box center [494, 110] width 61 height 12
select select ""excluded__expired_""
click at [464, 104] on select "Choose an option... Pending Applied Excluded (Questions) Excluded (Expired) Exc…" at bounding box center [494, 110] width 61 height 12
click at [263, 115] on div "samsung-sds-[GEOGRAPHIC_DATA]" at bounding box center [281, 117] width 47 height 21
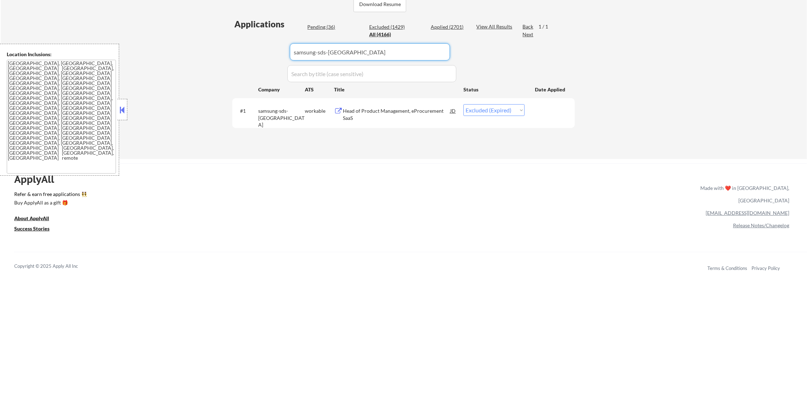
drag, startPoint x: 352, startPoint y: 52, endPoint x: 303, endPoint y: 49, distance: 48.8
click at [240, 51] on div "Applications Pending (36) Excluded (1429) Applied (2701) All (4166) View All Re…" at bounding box center [403, 81] width 343 height 127
paste input "multimediallc"
type input "multimediallc"
click at [198, 75] on div "← Return to /applysquad Mailslurp Inbox Job Search Builder [PERSON_NAME] User E…" at bounding box center [404, 5] width 807 height 309
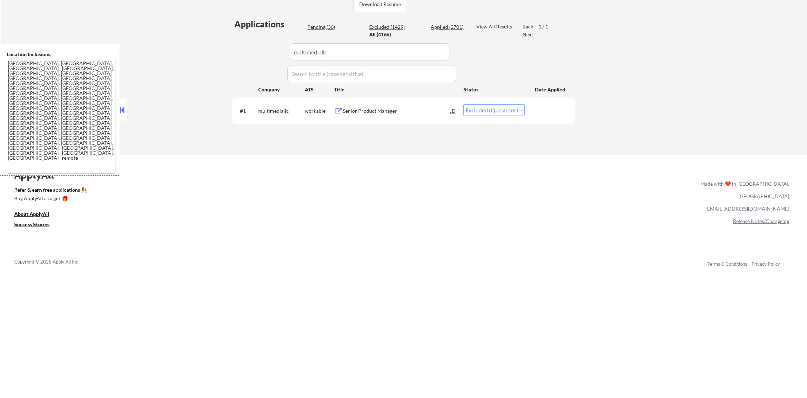
click at [402, 114] on div "Senior Product Manager" at bounding box center [396, 110] width 107 height 7
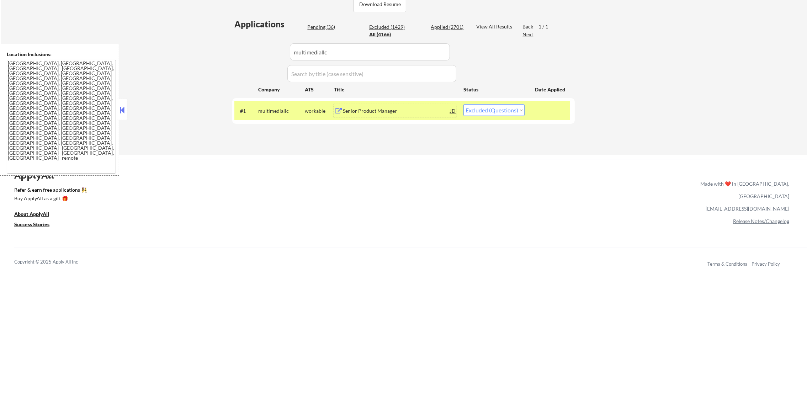
click at [501, 111] on select "Choose an option... Pending Applied Excluded (Questions) Excluded (Expired) Exc…" at bounding box center [494, 110] width 61 height 12
select select ""excluded__other_""
click at [464, 104] on select "Choose an option... Pending Applied Excluded (Questions) Excluded (Expired) Exc…" at bounding box center [494, 110] width 61 height 12
click at [264, 105] on div "multimediallc" at bounding box center [281, 110] width 47 height 13
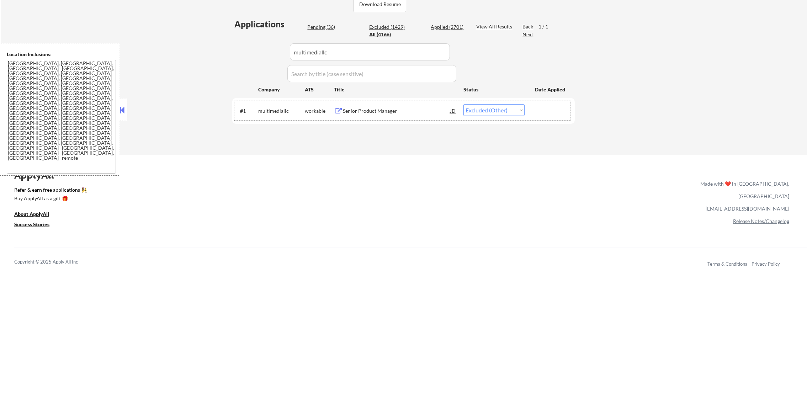
drag, startPoint x: 363, startPoint y: 49, endPoint x: 247, endPoint y: 56, distance: 116.2
click at [249, 56] on div "Applications Pending (36) Excluded (1429) Applied (2701) All (4166) View All Re…" at bounding box center [403, 79] width 343 height 123
paste input "artisight-open-roles"
type input "artisight-open-roles"
click at [245, 54] on div "Applications Pending (36) Excluded (1429) Applied (2701) All (4166) View All Re…" at bounding box center [403, 79] width 343 height 123
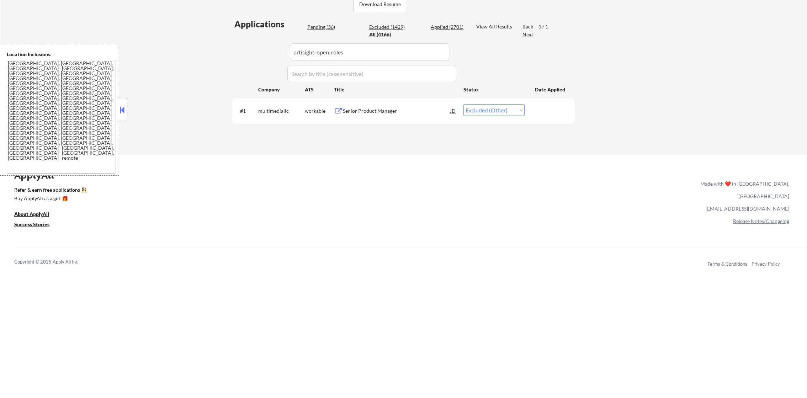
select select ""applied""
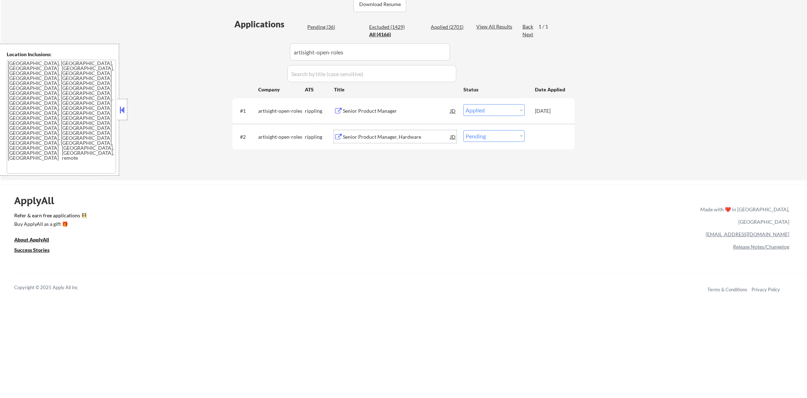
click at [378, 133] on div "Senior Product Manager, Hardware" at bounding box center [396, 136] width 107 height 7
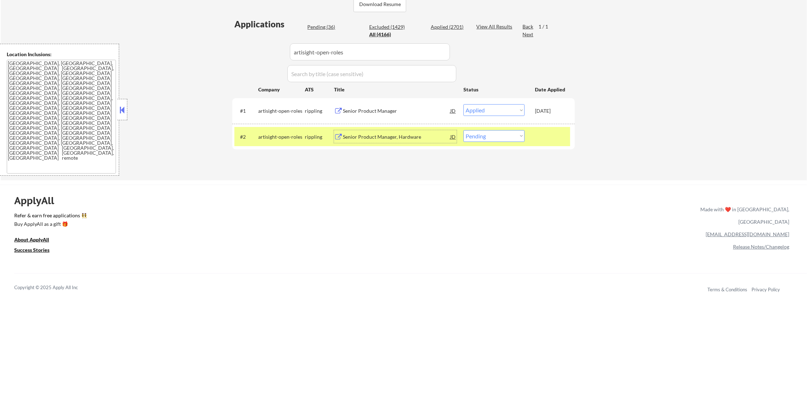
click at [493, 142] on div "#2 artisight-open-roles rippling Senior Product Manager, Hardware JD warning_am…" at bounding box center [403, 136] width 336 height 19
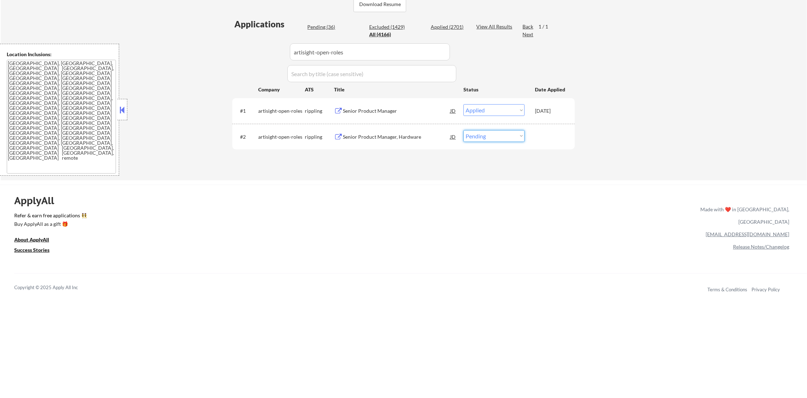
drag, startPoint x: 492, startPoint y: 136, endPoint x: 488, endPoint y: 141, distance: 6.3
click at [492, 136] on select "Choose an option... Pending Applied Excluded (Questions) Excluded (Expired) Exc…" at bounding box center [494, 136] width 61 height 12
select select ""applied""
click at [464, 130] on select "Choose an option... Pending Applied Excluded (Questions) Excluded (Expired) Exc…" at bounding box center [494, 136] width 61 height 12
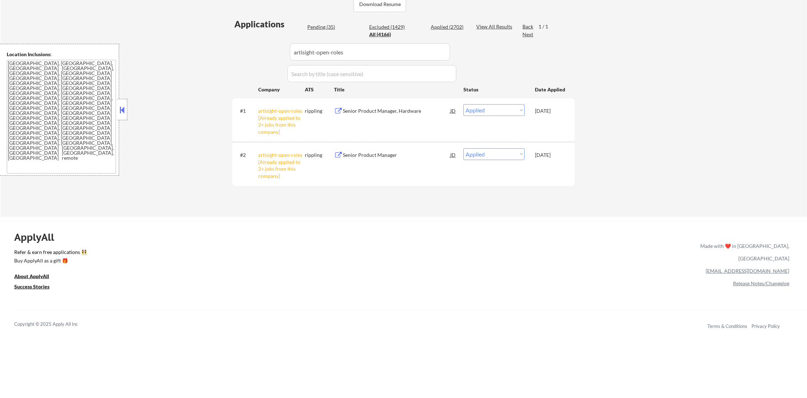
drag, startPoint x: 295, startPoint y: 50, endPoint x: 219, endPoint y: 44, distance: 77.1
click at [228, 45] on div "← Return to /applysquad Mailslurp Inbox Job Search Builder [PERSON_NAME] User E…" at bounding box center [403, 31] width 355 height 361
paste input "growthloop"
type input "growthloop"
click at [215, 44] on div "← Return to /applysquad Mailslurp Inbox Job Search Builder [PERSON_NAME] User E…" at bounding box center [404, 34] width 807 height 367
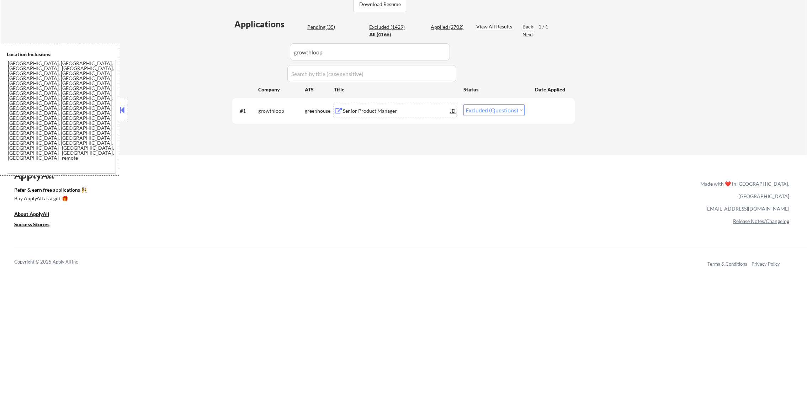
click at [406, 112] on div "Senior Product Manager" at bounding box center [396, 110] width 107 height 7
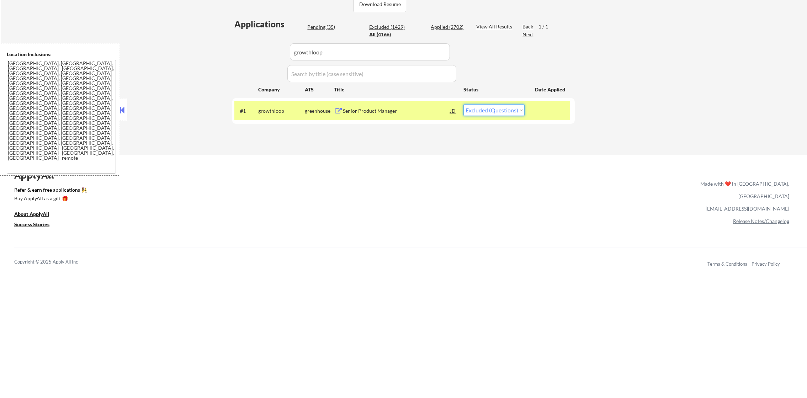
click at [489, 105] on select "Choose an option... Pending Applied Excluded (Questions) Excluded (Expired) Exc…" at bounding box center [494, 110] width 61 height 12
select select ""excluded__expired_""
click at [464, 104] on select "Choose an option... Pending Applied Excluded (Questions) Excluded (Expired) Exc…" at bounding box center [494, 110] width 61 height 12
click at [274, 109] on div "growthloop" at bounding box center [281, 110] width 47 height 7
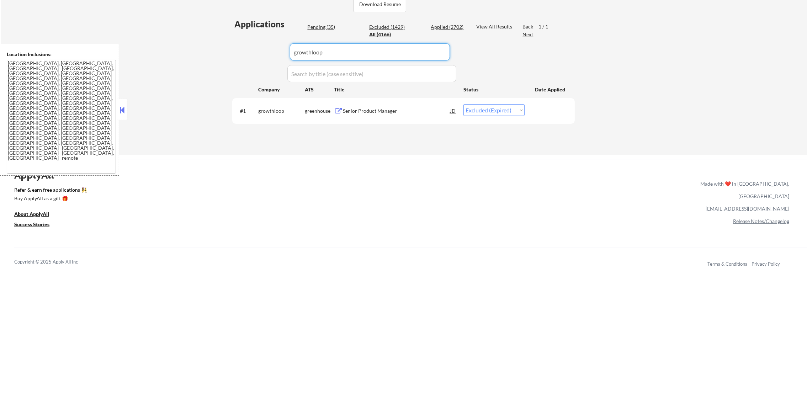
drag, startPoint x: 325, startPoint y: 50, endPoint x: 264, endPoint y: 48, distance: 61.6
click at [264, 48] on div "Applications Pending (35) Excluded (1429) Applied (2702) All (4166) View All Re…" at bounding box center [403, 79] width 343 height 123
paste input "oura-health-ltd"
type input "oura-health-ltd"
click at [194, 60] on div "← Return to /applysquad Mailslurp Inbox Job Search Builder [PERSON_NAME] User E…" at bounding box center [404, 3] width 807 height 304
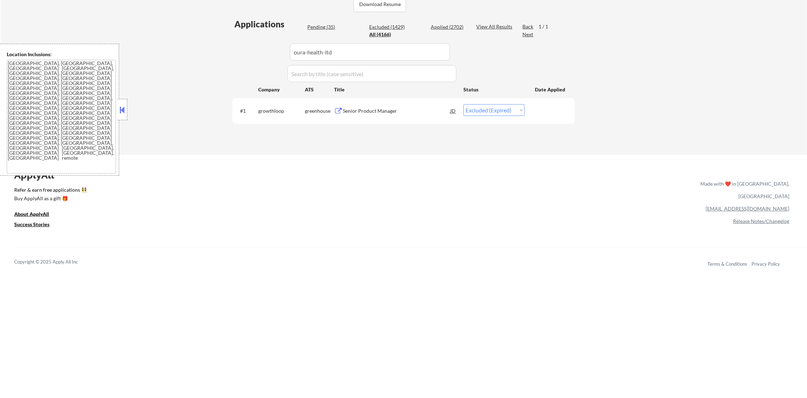
select select ""applied""
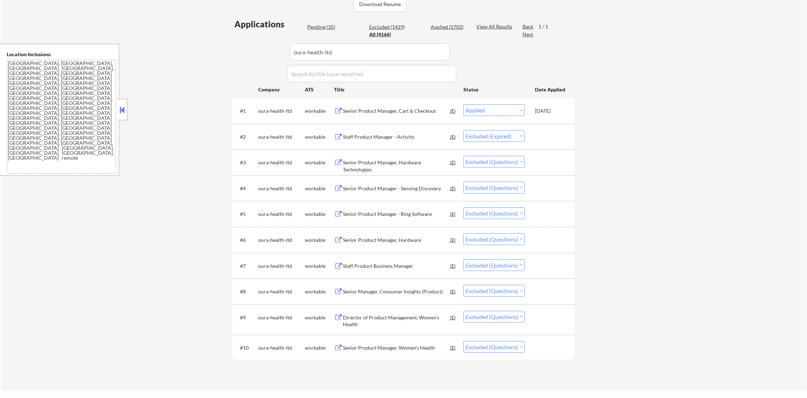
scroll to position [231, 0]
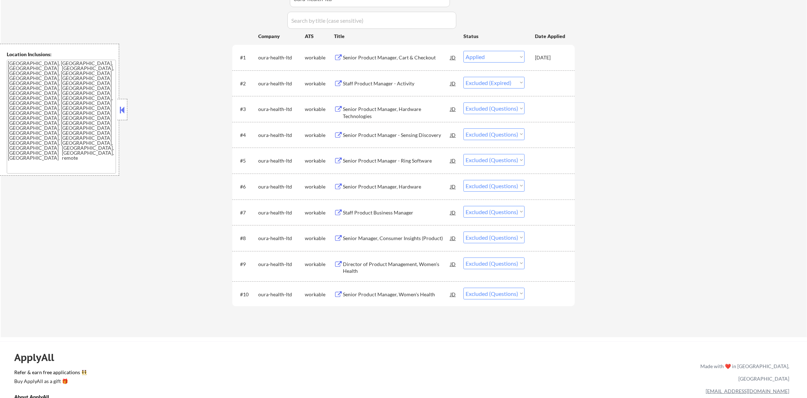
click at [402, 110] on div "Senior Product Manager, Hardware Technologies" at bounding box center [396, 113] width 107 height 14
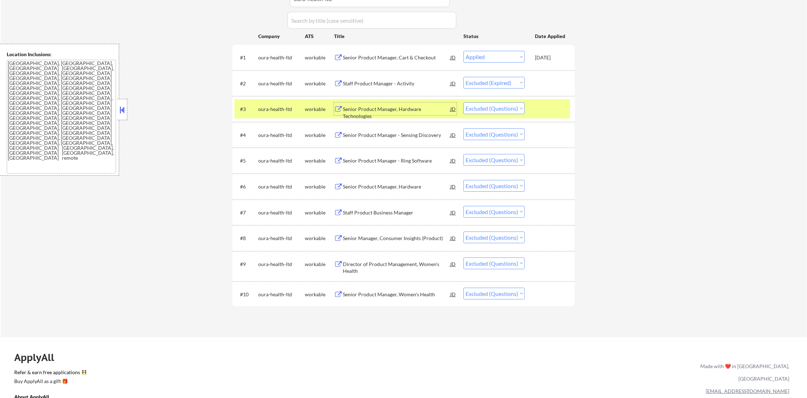
click at [492, 109] on select "Choose an option... Pending Applied Excluded (Questions) Excluded (Expired) Exc…" at bounding box center [494, 108] width 61 height 12
click at [464, 102] on select "Choose an option... Pending Applied Excluded (Questions) Excluded (Expired) Exc…" at bounding box center [494, 108] width 61 height 12
click at [283, 113] on div "oura-health-ltd" at bounding box center [281, 108] width 47 height 13
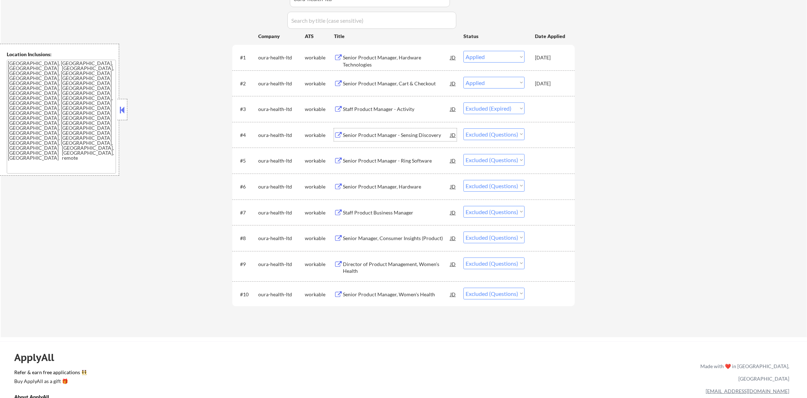
click at [405, 132] on div "Senior Product Manager - Sensing Discovery" at bounding box center [396, 135] width 107 height 7
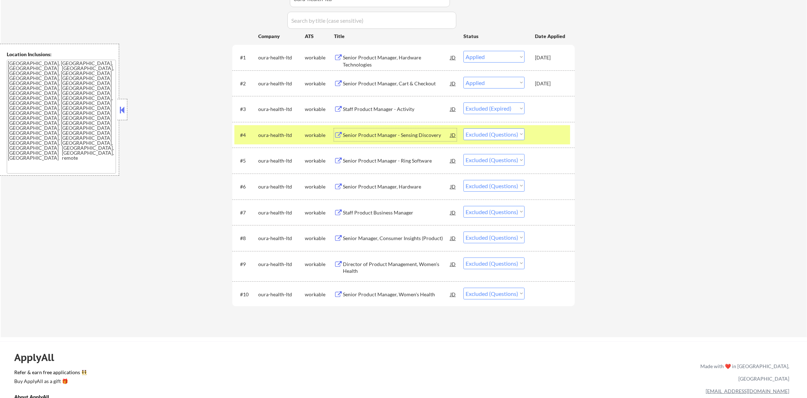
drag, startPoint x: 486, startPoint y: 133, endPoint x: 486, endPoint y: 137, distance: 3.9
click at [486, 133] on select "Choose an option... Pending Applied Excluded (Questions) Excluded (Expired) Exc…" at bounding box center [494, 134] width 61 height 12
click at [464, 128] on select "Choose an option... Pending Applied Excluded (Questions) Excluded (Expired) Exc…" at bounding box center [494, 134] width 61 height 12
click at [276, 141] on div "#4 oura-health-ltd workable Senior Product Manager - Sensing Discovery JD Choos…" at bounding box center [403, 134] width 336 height 19
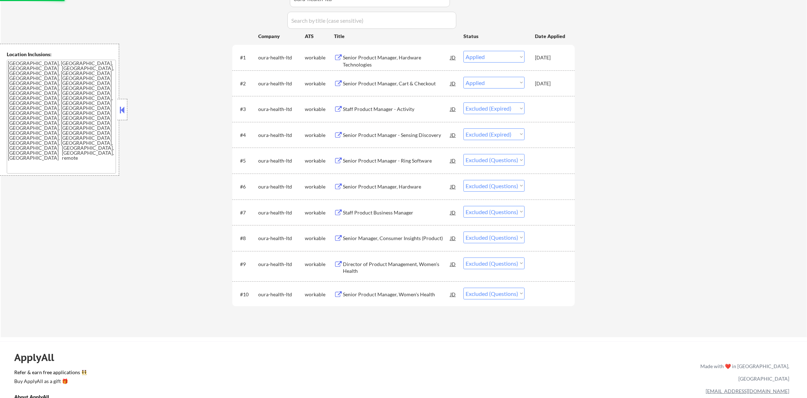
click at [385, 162] on div "Senior Product Manager - Ring Software" at bounding box center [396, 160] width 107 height 7
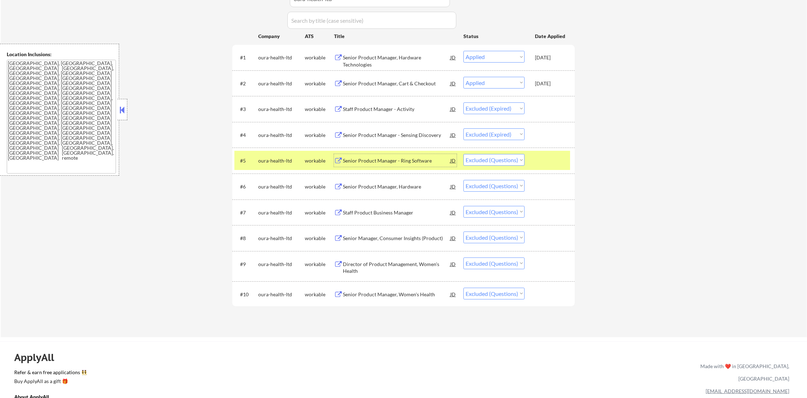
click at [411, 157] on div "Senior Product Manager - Ring Software" at bounding box center [396, 160] width 107 height 7
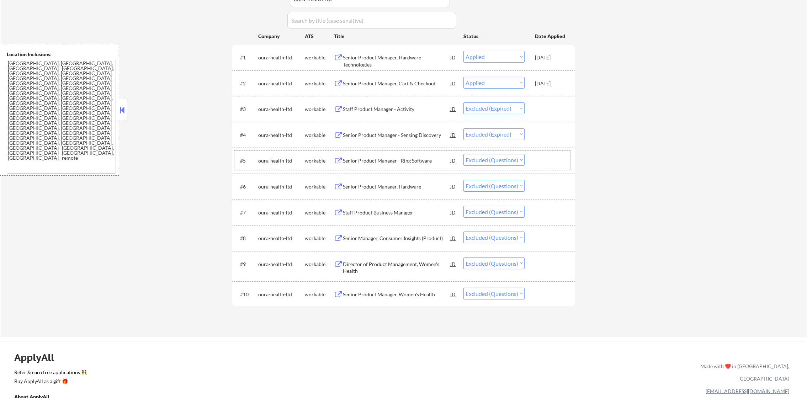
click at [278, 154] on div "oura-health-ltd" at bounding box center [281, 160] width 47 height 13
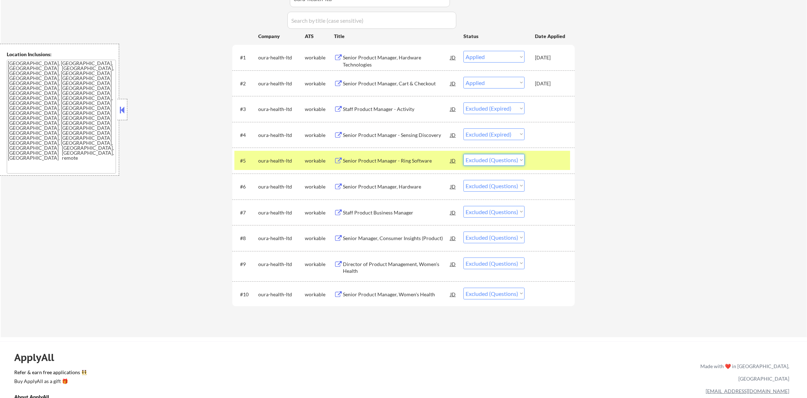
click at [482, 158] on select "Choose an option... Pending Applied Excluded (Questions) Excluded (Expired) Exc…" at bounding box center [494, 160] width 61 height 12
click at [464, 154] on select "Choose an option... Pending Applied Excluded (Questions) Excluded (Expired) Exc…" at bounding box center [494, 160] width 61 height 12
click at [286, 159] on div "oura-health-ltd" at bounding box center [281, 160] width 47 height 7
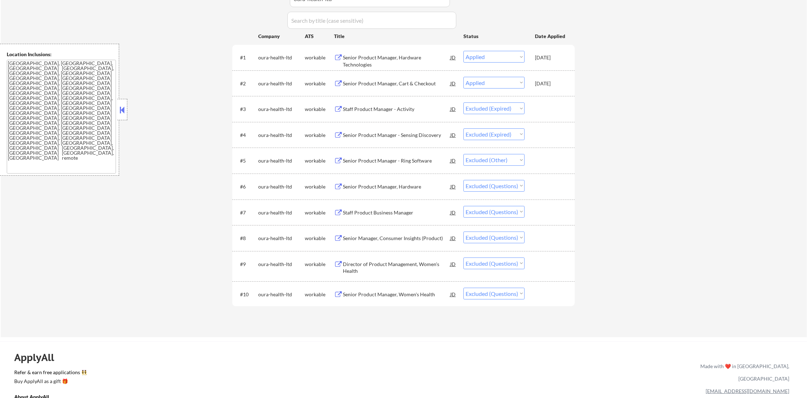
click at [417, 181] on div "Senior Product Manager, Hardware" at bounding box center [396, 186] width 107 height 13
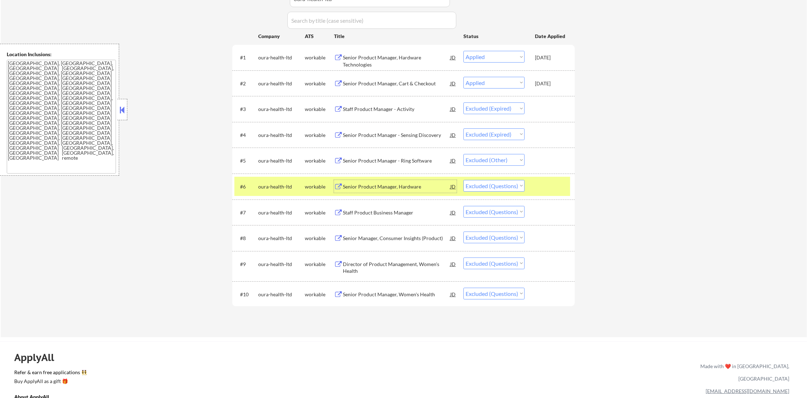
drag, startPoint x: 497, startPoint y: 185, endPoint x: 494, endPoint y: 193, distance: 7.9
click at [497, 185] on select "Choose an option... Pending Applied Excluded (Questions) Excluded (Expired) Exc…" at bounding box center [494, 186] width 61 height 12
click at [464, 180] on select "Choose an option... Pending Applied Excluded (Questions) Excluded (Expired) Exc…" at bounding box center [494, 186] width 61 height 12
click at [285, 188] on div "oura-health-ltd" at bounding box center [281, 186] width 47 height 7
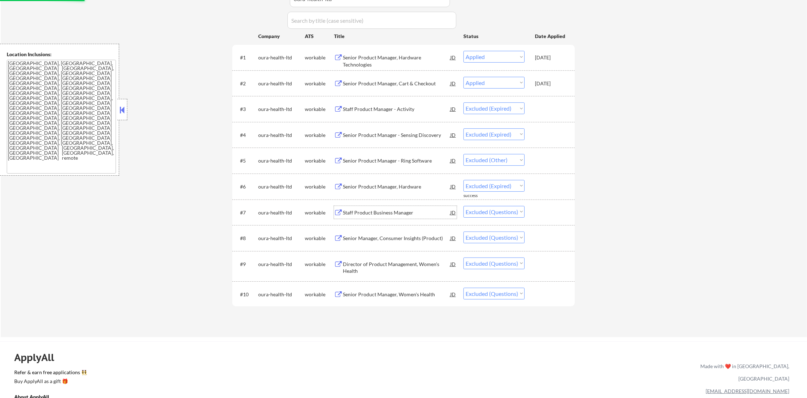
click at [390, 206] on div "Staff Product Business Manager" at bounding box center [396, 212] width 107 height 13
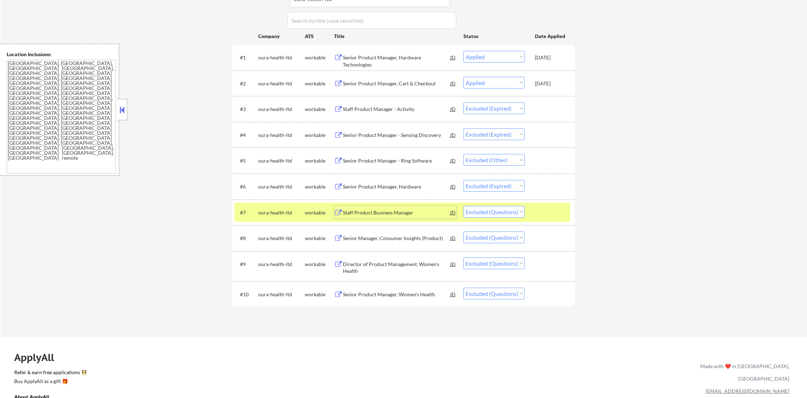
click at [426, 217] on div "Staff Product Business Manager" at bounding box center [396, 212] width 107 height 13
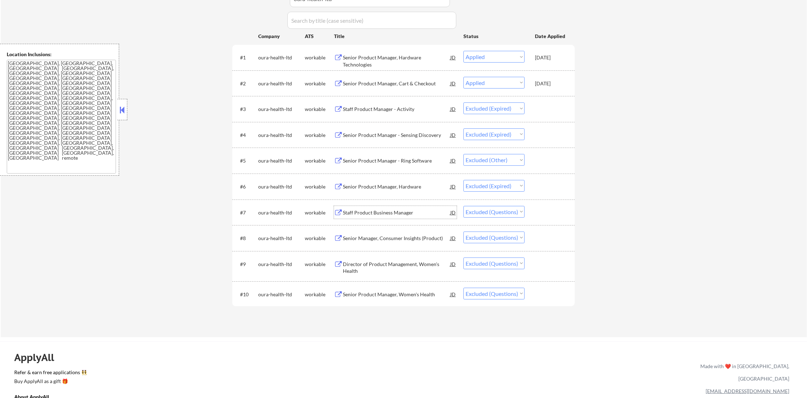
click at [491, 211] on select "Choose an option... Pending Applied Excluded (Questions) Excluded (Expired) Exc…" at bounding box center [494, 212] width 61 height 12
click at [464, 206] on select "Choose an option... Pending Applied Excluded (Questions) Excluded (Expired) Exc…" at bounding box center [494, 212] width 61 height 12
click at [514, 237] on select "Choose an option... Pending Applied Excluded (Questions) Excluded (Expired) Exc…" at bounding box center [494, 238] width 61 height 12
click at [464, 232] on select "Choose an option... Pending Applied Excluded (Questions) Excluded (Expired) Exc…" at bounding box center [494, 238] width 61 height 12
click at [505, 266] on select "Choose an option... Pending Applied Excluded (Questions) Excluded (Expired) Exc…" at bounding box center [494, 264] width 61 height 12
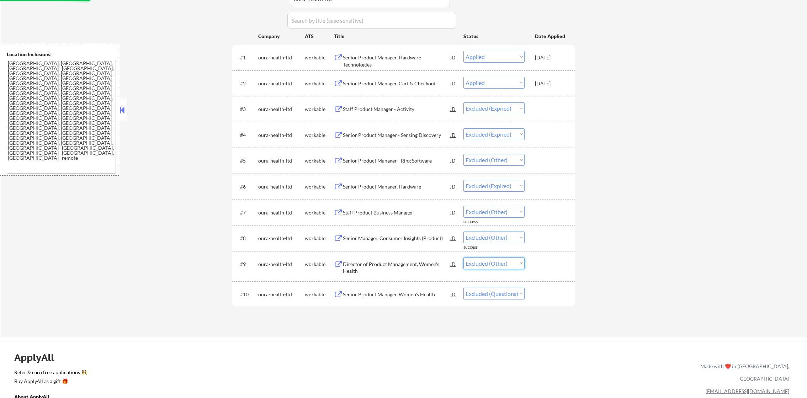
click at [464, 258] on select "Choose an option... Pending Applied Excluded (Questions) Excluded (Expired) Exc…" at bounding box center [494, 264] width 61 height 12
click at [501, 291] on select "Choose an option... Pending Applied Excluded (Questions) Excluded (Expired) Exc…" at bounding box center [494, 294] width 61 height 12
click at [464, 288] on select "Choose an option... Pending Applied Excluded (Questions) Excluded (Expired) Exc…" at bounding box center [494, 294] width 61 height 12
click at [651, 285] on div "← Return to /applysquad Mailslurp Inbox Job Search Builder [PERSON_NAME] User E…" at bounding box center [404, 67] width 807 height 540
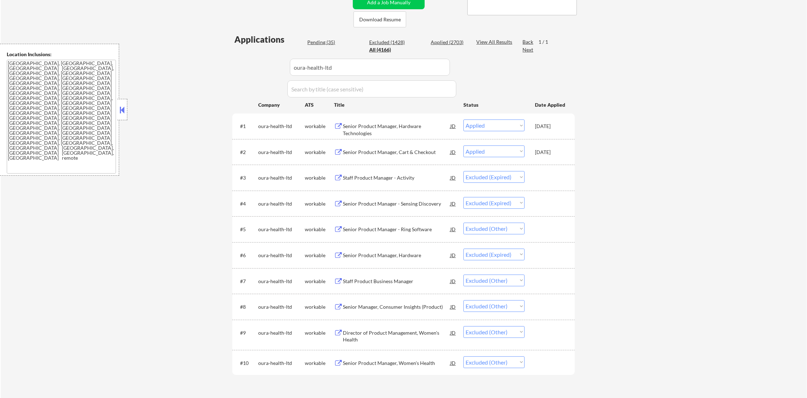
scroll to position [142, 0]
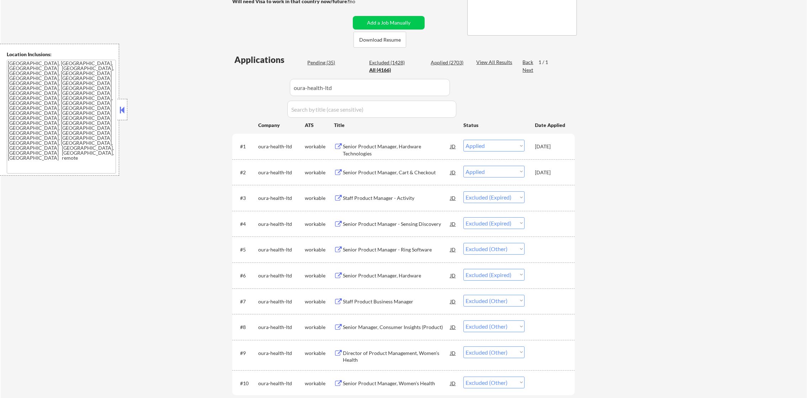
drag, startPoint x: 325, startPoint y: 94, endPoint x: 230, endPoint y: 94, distance: 94.7
click at [230, 94] on div "← Return to /applysquad Mailslurp Inbox Job Search Builder [PERSON_NAME] User E…" at bounding box center [403, 153] width 355 height 535
paste input "abacusinsights"
click at [230, 94] on div "← Return to /applysquad Mailslurp Inbox Job Search Builder [PERSON_NAME] User E…" at bounding box center [403, 153] width 355 height 535
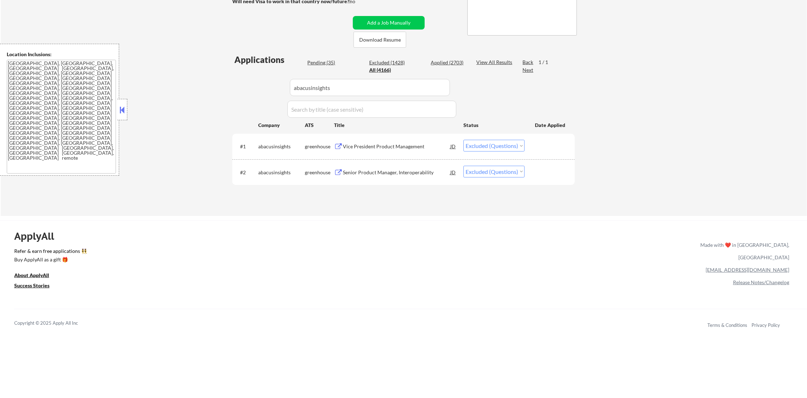
click at [362, 152] on div "Vice President Product Management" at bounding box center [396, 146] width 107 height 13
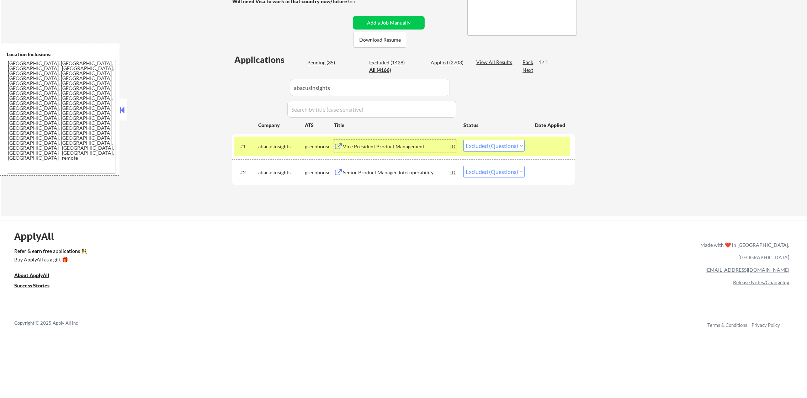
click at [419, 169] on div "Senior Product Manager, Interoperability" at bounding box center [396, 172] width 107 height 7
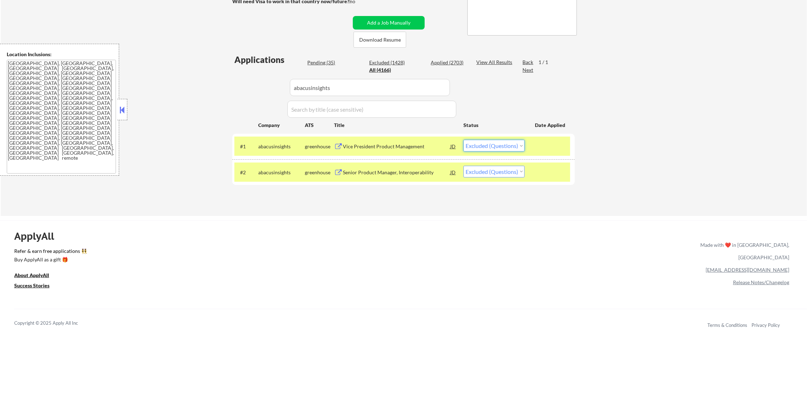
drag, startPoint x: 495, startPoint y: 143, endPoint x: 494, endPoint y: 151, distance: 7.9
click at [495, 143] on select "Choose an option... Pending Applied Excluded (Questions) Excluded (Expired) Exc…" at bounding box center [494, 146] width 61 height 12
click at [464, 140] on select "Choose an option... Pending Applied Excluded (Questions) Excluded (Expired) Exc…" at bounding box center [494, 146] width 61 height 12
click at [497, 174] on select "Choose an option... Pending Applied Excluded (Questions) Excluded (Expired) Exc…" at bounding box center [494, 172] width 61 height 12
click at [464, 166] on select "Choose an option... Pending Applied Excluded (Questions) Excluded (Expired) Exc…" at bounding box center [494, 172] width 61 height 12
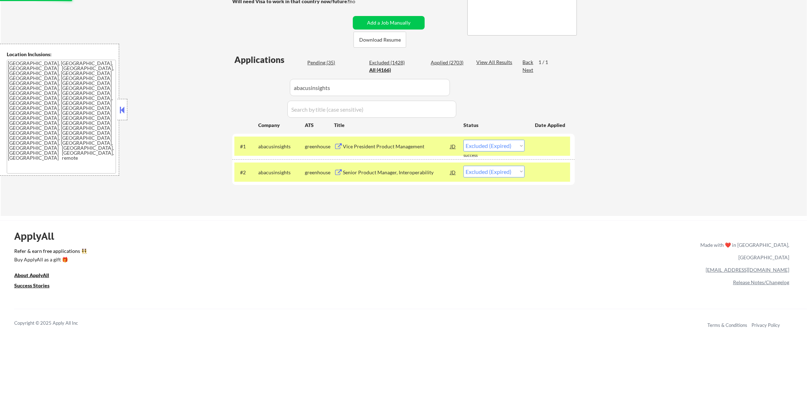
click at [265, 164] on div "#2 abacusinsights greenhouse Senior Product Manager, Interoperability JD warnin…" at bounding box center [403, 172] width 336 height 19
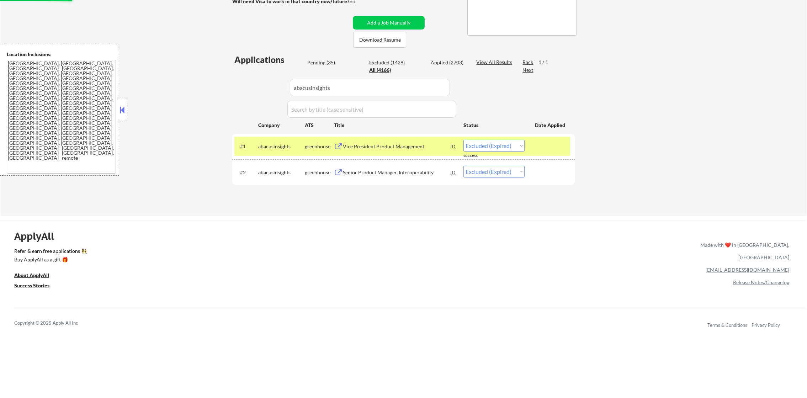
click at [266, 147] on div "abacusinsights" at bounding box center [281, 146] width 47 height 7
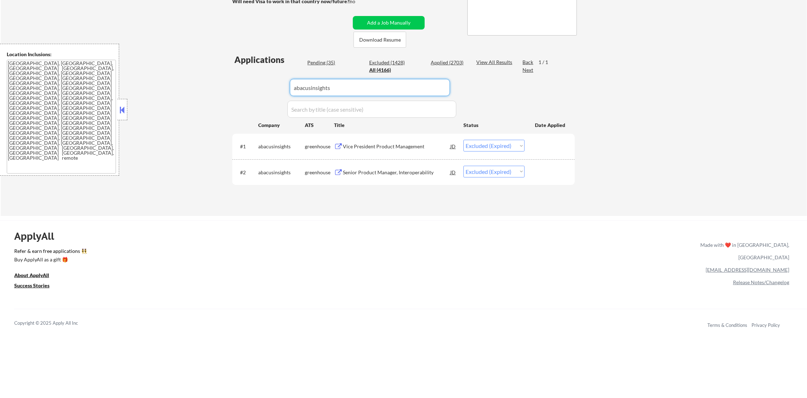
paste input "marqeta"
drag, startPoint x: 349, startPoint y: 90, endPoint x: 232, endPoint y: 92, distance: 116.7
click at [232, 92] on div "Applications Pending (35) Excluded (1428) Applied (2703) All (4166) View All Re…" at bounding box center [403, 128] width 343 height 149
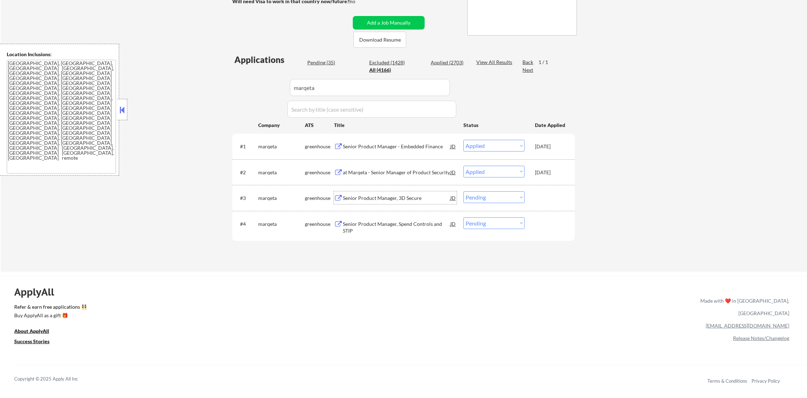
click at [407, 200] on div "Senior Product Manager, 3D Secure" at bounding box center [396, 198] width 107 height 7
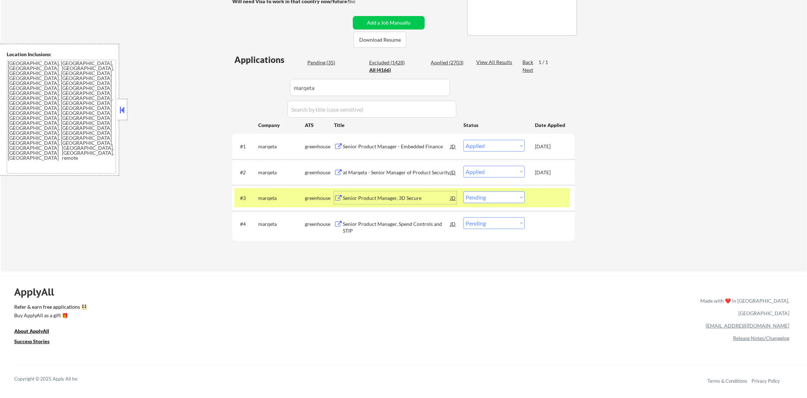
drag, startPoint x: 488, startPoint y: 199, endPoint x: 488, endPoint y: 204, distance: 5.0
click at [488, 199] on select "Choose an option... Pending Applied Excluded (Questions) Excluded (Expired) Exc…" at bounding box center [494, 197] width 61 height 12
click at [464, 191] on select "Choose an option... Pending Applied Excluded (Questions) Excluded (Expired) Exc…" at bounding box center [494, 197] width 61 height 12
click at [498, 219] on select "Choose an option... Pending Applied Excluded (Questions) Excluded (Expired) Exc…" at bounding box center [494, 223] width 61 height 12
click at [464, 217] on select "Choose an option... Pending Applied Excluded (Questions) Excluded (Expired) Exc…" at bounding box center [494, 223] width 61 height 12
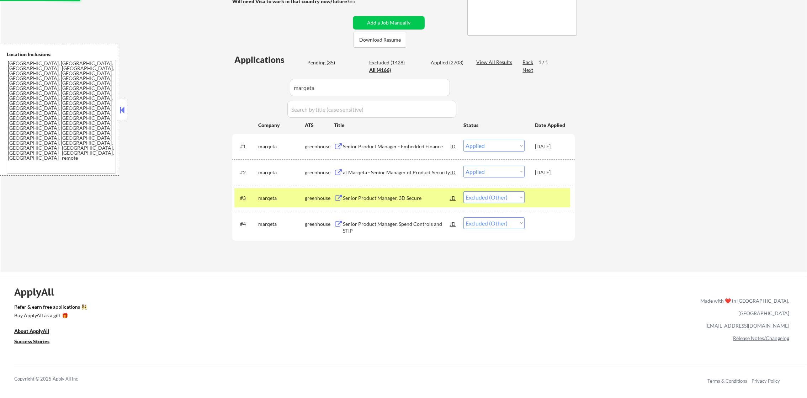
click at [285, 199] on div "marqeta" at bounding box center [281, 198] width 47 height 7
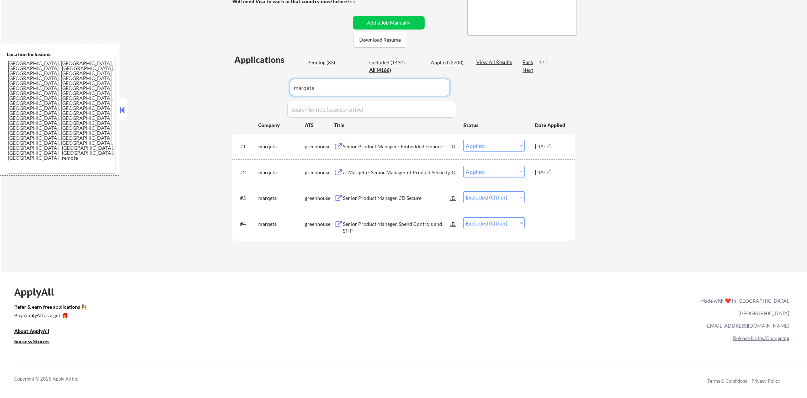
drag, startPoint x: 341, startPoint y: 90, endPoint x: 231, endPoint y: 85, distance: 110.1
click at [233, 85] on div "Applications Pending (33) Excluded (1430) Applied (2703) All (4166) View All Re…" at bounding box center [403, 156] width 343 height 205
paste input "securityscorecard"
click at [231, 85] on div "← Return to /applysquad Mailslurp Inbox Job Search Builder [PERSON_NAME] User E…" at bounding box center [403, 76] width 355 height 380
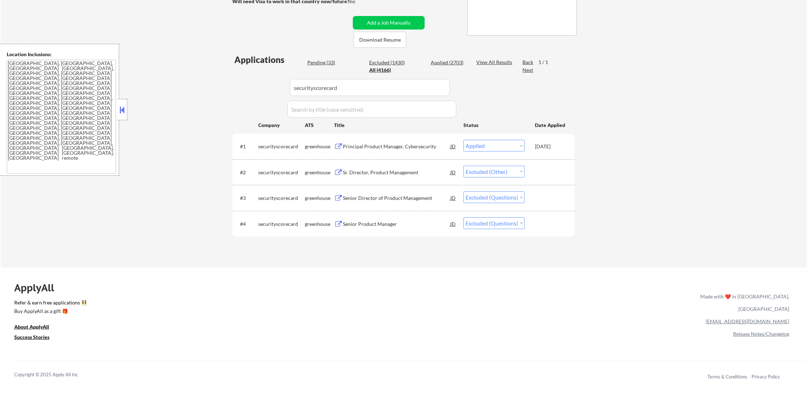
click at [400, 198] on div "Senior Director of Product Management" at bounding box center [396, 198] width 107 height 7
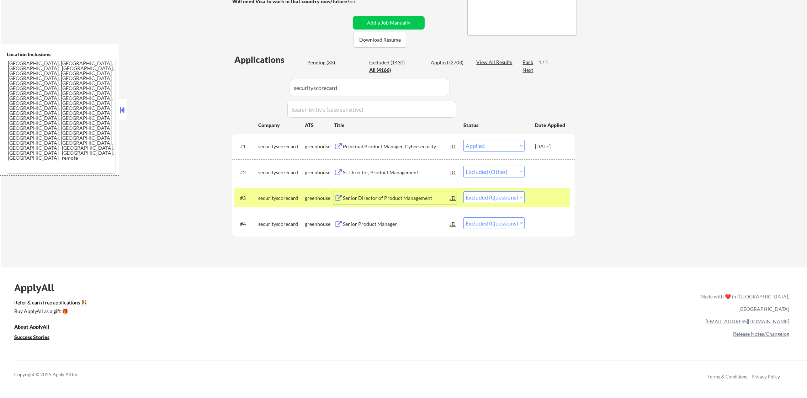
click at [406, 219] on div "Senior Product Manager" at bounding box center [396, 223] width 107 height 13
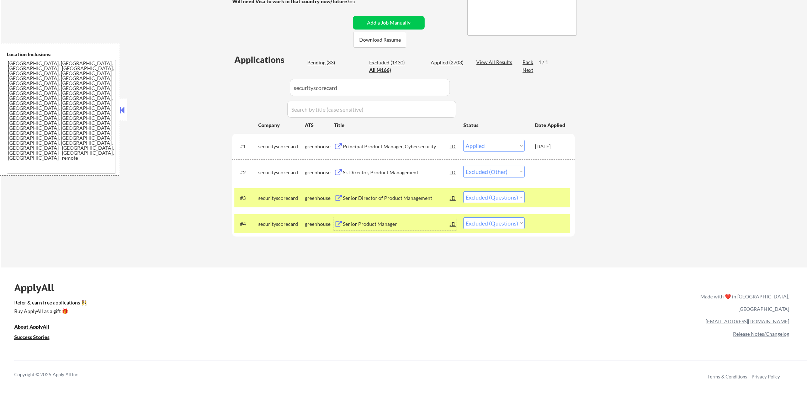
click at [475, 224] on select "Choose an option... Pending Applied Excluded (Questions) Excluded (Expired) Exc…" at bounding box center [494, 223] width 61 height 12
click at [464, 217] on select "Choose an option... Pending Applied Excluded (Questions) Excluded (Expired) Exc…" at bounding box center [494, 223] width 61 height 12
click at [486, 196] on select "Choose an option... Pending Applied Excluded (Questions) Excluded (Expired) Exc…" at bounding box center [494, 197] width 61 height 12
click at [464, 191] on select "Choose an option... Pending Applied Excluded (Questions) Excluded (Expired) Exc…" at bounding box center [494, 197] width 61 height 12
click at [285, 226] on div "securityscorecard" at bounding box center [281, 224] width 47 height 7
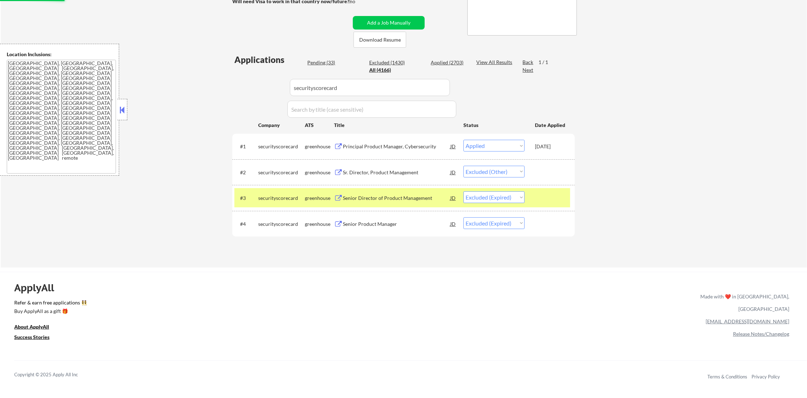
click at [282, 200] on div "securityscorecard" at bounding box center [281, 198] width 47 height 7
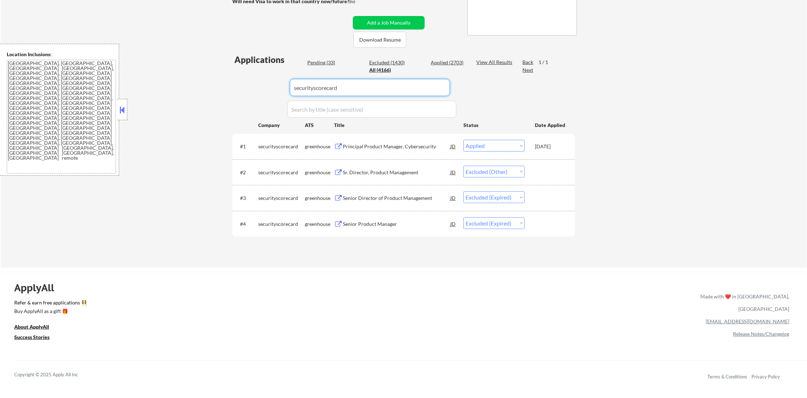
drag, startPoint x: 348, startPoint y: 89, endPoint x: 236, endPoint y: 89, distance: 112.8
click at [236, 89] on div "Applications Pending (33) Excluded (1430) Applied (2703) All (4166) View All Re…" at bounding box center [403, 154] width 343 height 200
paste input "calendly"
click at [236, 89] on div "Applications Pending (33) Excluded (1430) Applied (2703) All (4166) View All Re…" at bounding box center [403, 154] width 343 height 200
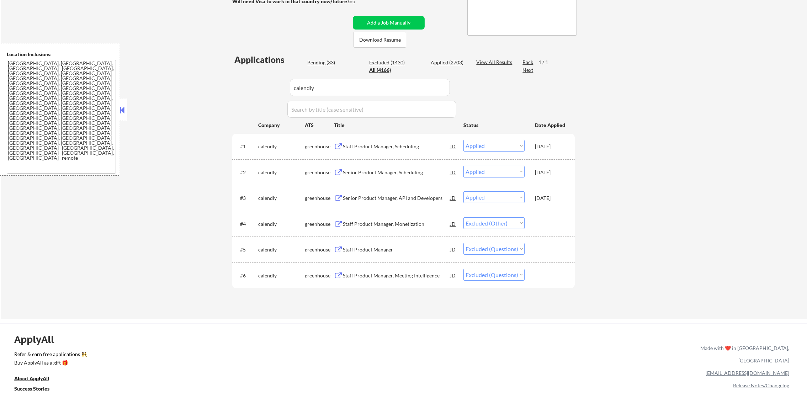
drag, startPoint x: 302, startPoint y: 88, endPoint x: 231, endPoint y: 88, distance: 70.5
click at [231, 88] on div "← Return to /applysquad Mailslurp Inbox Job Search Builder [PERSON_NAME] User E…" at bounding box center [403, 99] width 355 height 427
paste input "splice"
click at [226, 88] on div "← Return to /applysquad Mailslurp Inbox Job Search Builder [PERSON_NAME] User E…" at bounding box center [404, 102] width 807 height 433
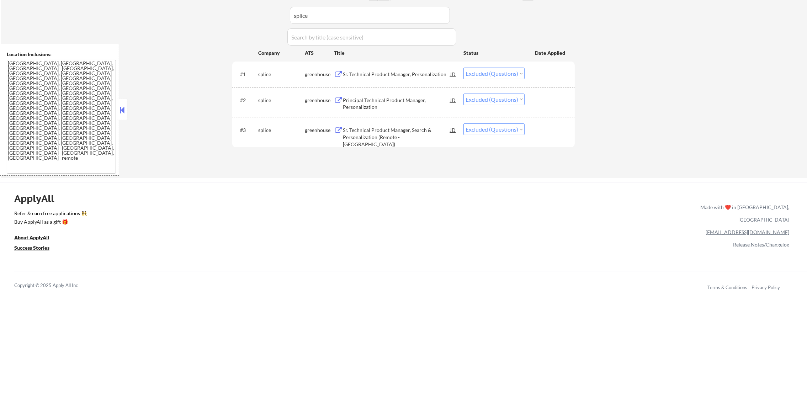
scroll to position [231, 0]
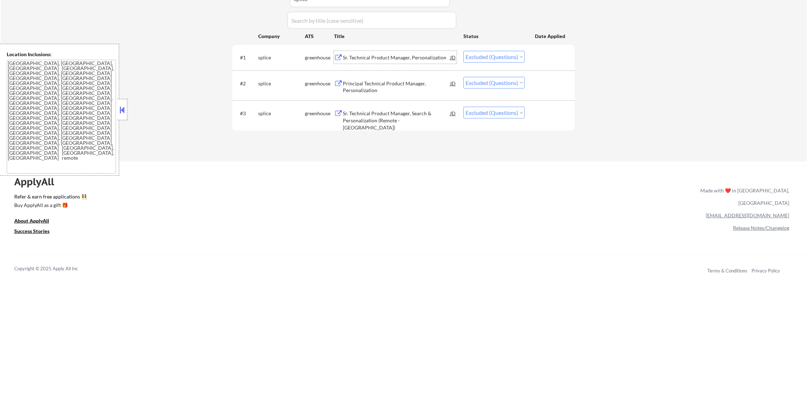
click at [380, 58] on div "Sr. Technical Product Manager, Personalization" at bounding box center [396, 57] width 107 height 7
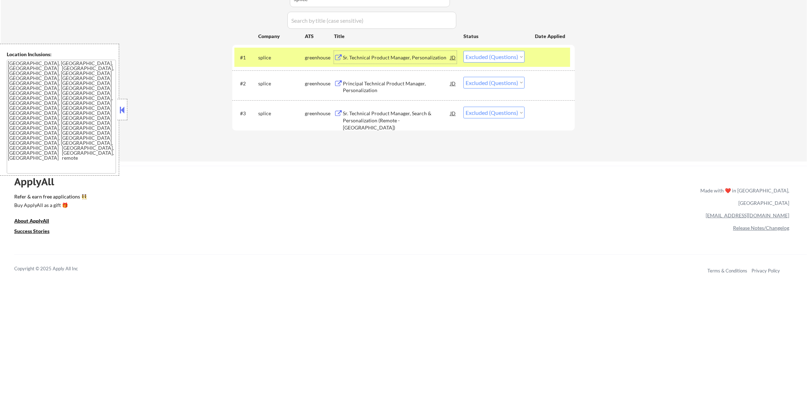
click at [430, 86] on div "Principal Technical Product Manager, Personalization" at bounding box center [396, 87] width 107 height 14
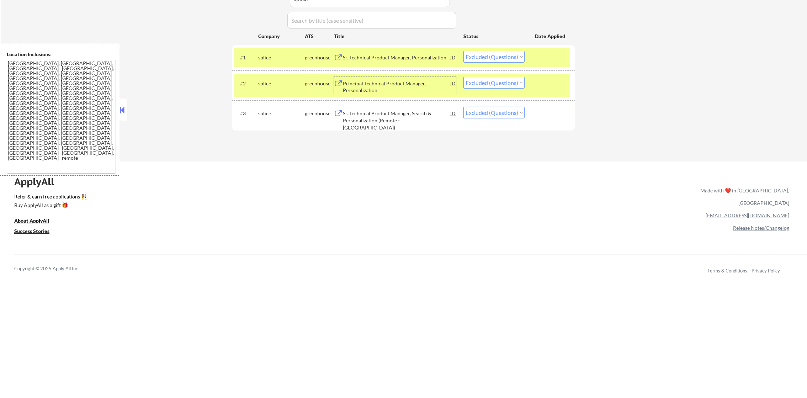
click at [362, 117] on div "Sr. Technical Product Manager, Search & Personalization (Remote - [GEOGRAPHIC_D…" at bounding box center [396, 120] width 107 height 21
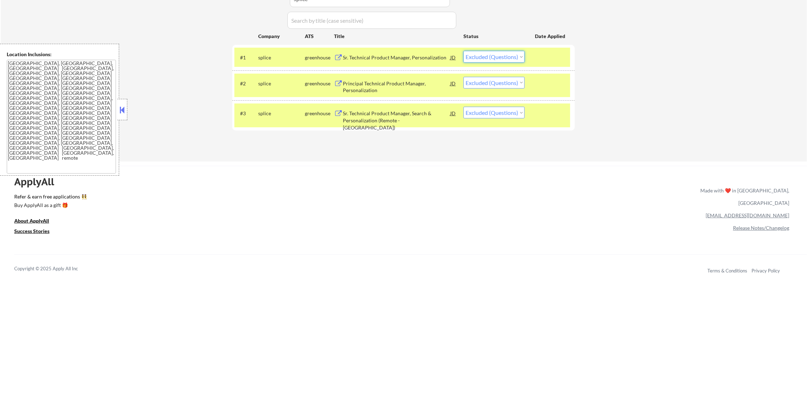
click at [493, 56] on select "Choose an option... Pending Applied Excluded (Questions) Excluded (Expired) Exc…" at bounding box center [494, 57] width 61 height 12
click at [464, 51] on select "Choose an option... Pending Applied Excluded (Questions) Excluded (Expired) Exc…" at bounding box center [494, 57] width 61 height 12
click at [496, 86] on select "Choose an option... Pending Applied Excluded (Questions) Excluded (Expired) Exc…" at bounding box center [494, 83] width 61 height 12
click at [464, 77] on select "Choose an option... Pending Applied Excluded (Questions) Excluded (Expired) Exc…" at bounding box center [494, 83] width 61 height 12
click at [494, 118] on select "Choose an option... Pending Applied Excluded (Questions) Excluded (Expired) Exc…" at bounding box center [494, 113] width 61 height 12
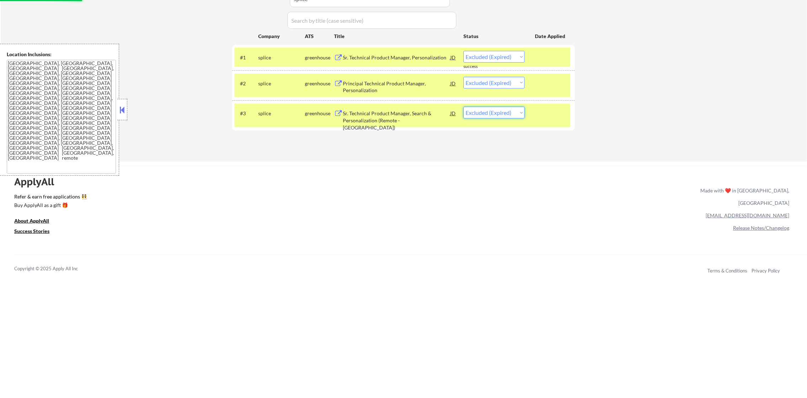
click at [464, 107] on select "Choose an option... Pending Applied Excluded (Questions) Excluded (Expired) Exc…" at bounding box center [494, 113] width 61 height 12
click at [287, 111] on div "splice" at bounding box center [281, 113] width 47 height 7
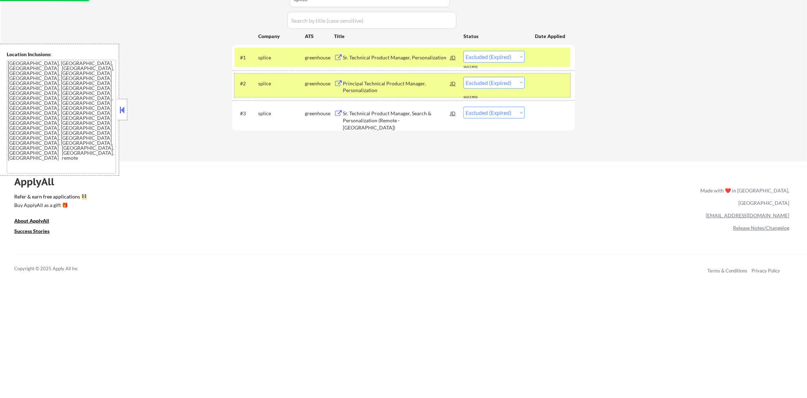
click at [266, 79] on div "splice" at bounding box center [281, 83] width 47 height 13
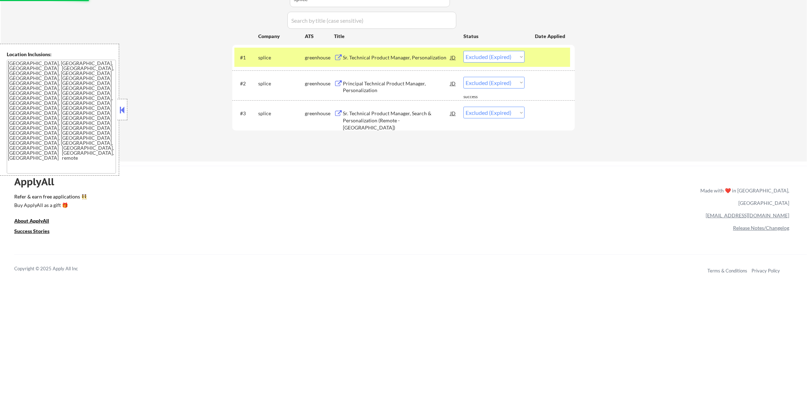
click at [269, 51] on div "splice" at bounding box center [281, 57] width 47 height 13
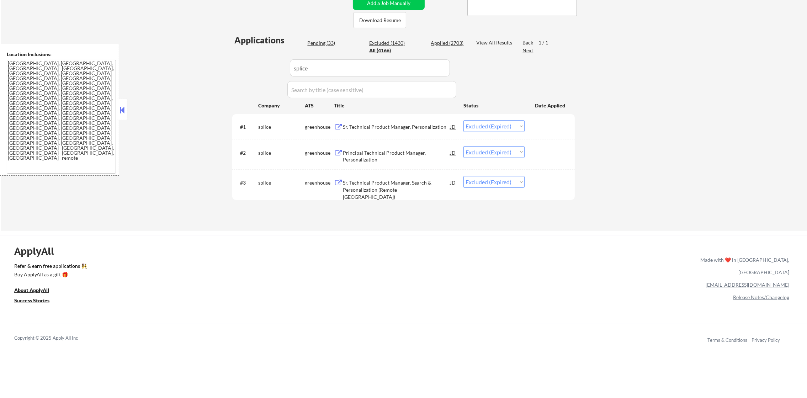
scroll to position [142, 0]
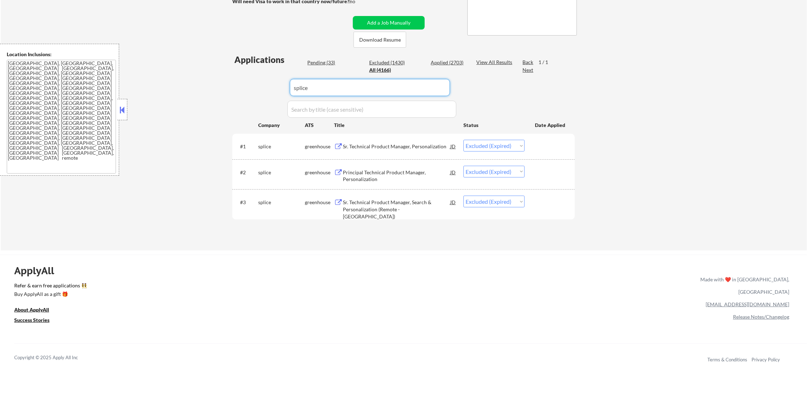
drag, startPoint x: 356, startPoint y: 88, endPoint x: 240, endPoint y: 85, distance: 116.8
click at [259, 85] on div "Applications Pending (33) Excluded (1430) Applied (2703) All (4166) View All Re…" at bounding box center [403, 145] width 343 height 183
paste input "doitintl"
click at [239, 85] on div "Applications Pending (33) Excluded (1430) Applied (2703) All (4166) View All Re…" at bounding box center [403, 145] width 343 height 183
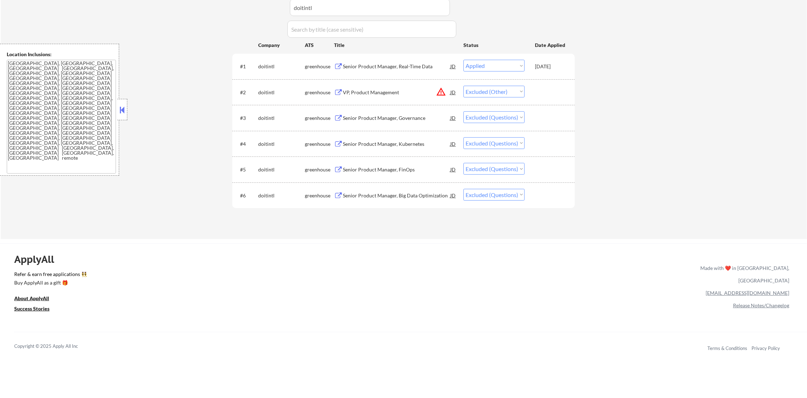
scroll to position [231, 0]
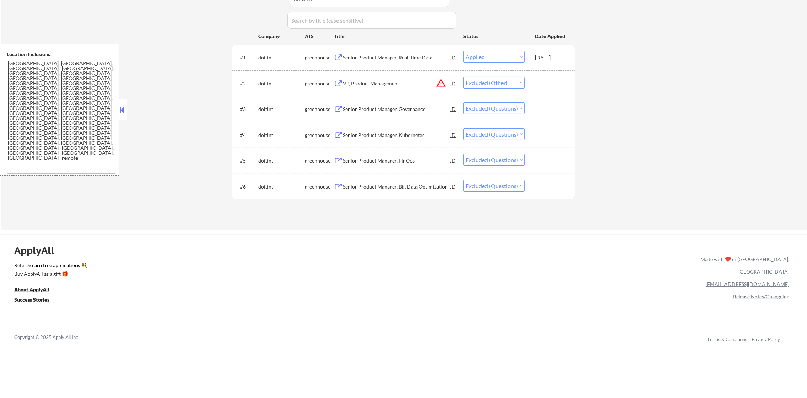
click at [380, 115] on div "#3 doitintl greenhouse Senior Product Manager, Governance JD Choose an option..…" at bounding box center [403, 108] width 336 height 19
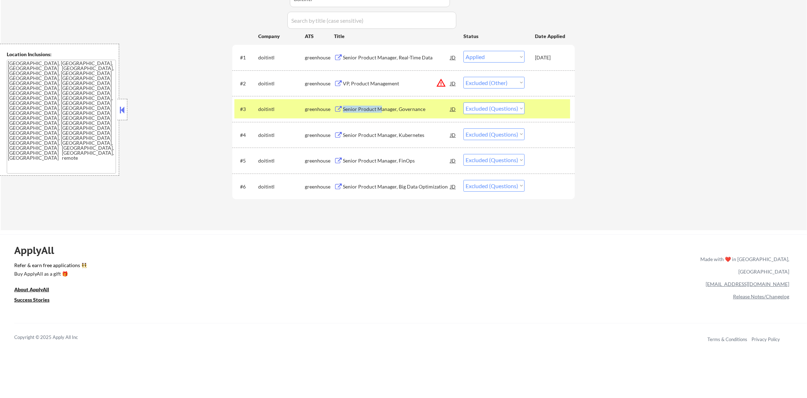
click at [379, 109] on div "Senior Product Manager, Governance" at bounding box center [396, 109] width 107 height 7
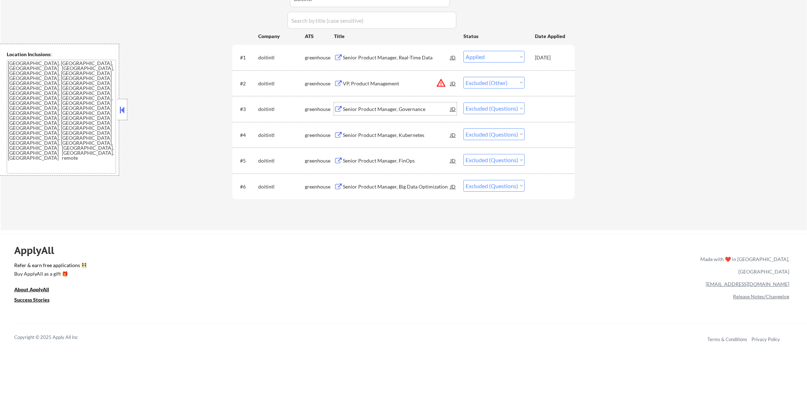
click at [412, 185] on div "Senior Product Manager, Big Data Optimization" at bounding box center [396, 186] width 107 height 7
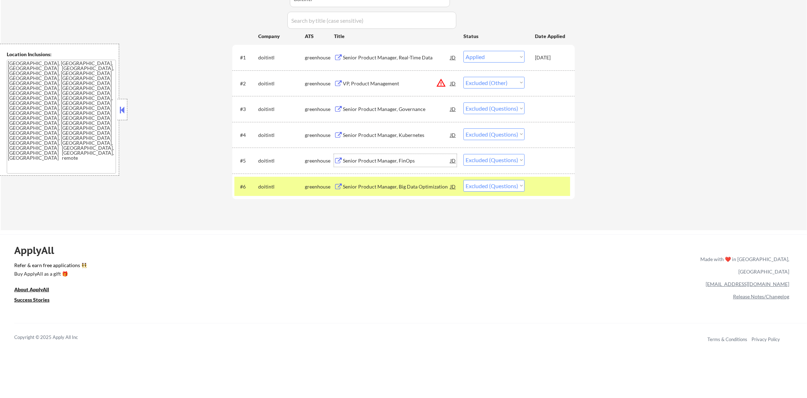
click at [377, 156] on div "Senior Product Manager, FinOps" at bounding box center [396, 160] width 107 height 13
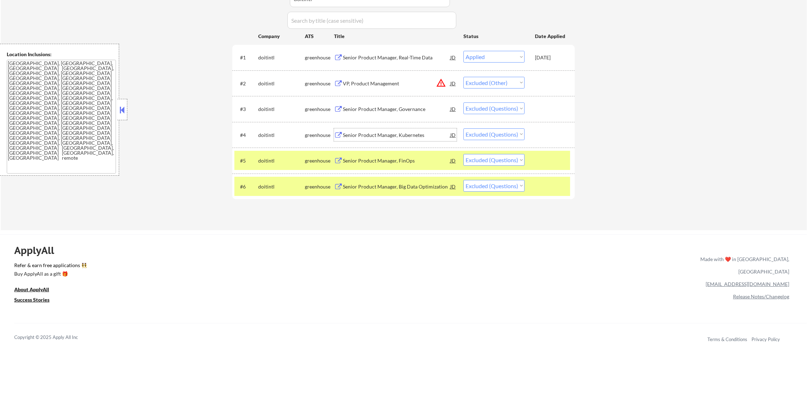
click at [377, 139] on div "Senior Product Manager, Kubernetes" at bounding box center [396, 134] width 107 height 13
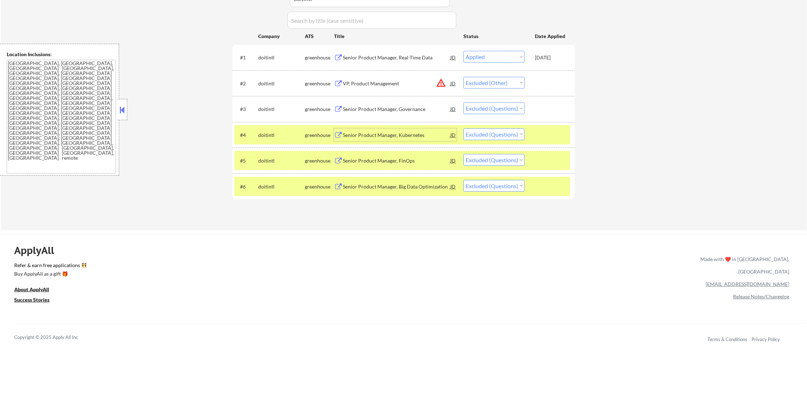
drag, startPoint x: 494, startPoint y: 134, endPoint x: 495, endPoint y: 141, distance: 7.5
click at [494, 134] on select "Choose an option... Pending Applied Excluded (Questions) Excluded (Expired) Exc…" at bounding box center [494, 134] width 61 height 12
click at [464, 128] on select "Choose an option... Pending Applied Excluded (Questions) Excluded (Expired) Exc…" at bounding box center [494, 134] width 61 height 12
click at [502, 156] on select "Choose an option... Pending Applied Excluded (Questions) Excluded (Expired) Exc…" at bounding box center [494, 160] width 61 height 12
click at [464, 154] on select "Choose an option... Pending Applied Excluded (Questions) Excluded (Expired) Exc…" at bounding box center [494, 160] width 61 height 12
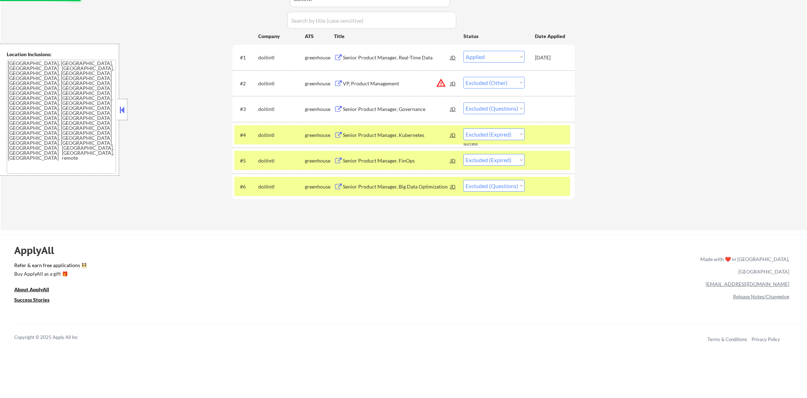
click at [503, 184] on select "Choose an option... Pending Applied Excluded (Questions) Excluded (Expired) Exc…" at bounding box center [494, 186] width 61 height 12
click at [464, 180] on select "Choose an option... Pending Applied Excluded (Questions) Excluded (Expired) Exc…" at bounding box center [494, 186] width 61 height 12
click at [490, 109] on select "Choose an option... Pending Applied Excluded (Questions) Excluded (Expired) Exc…" at bounding box center [494, 108] width 61 height 12
click at [464, 102] on select "Choose an option... Pending Applied Excluded (Questions) Excluded (Expired) Exc…" at bounding box center [494, 108] width 61 height 12
drag, startPoint x: 262, startPoint y: 136, endPoint x: 262, endPoint y: 145, distance: 9.3
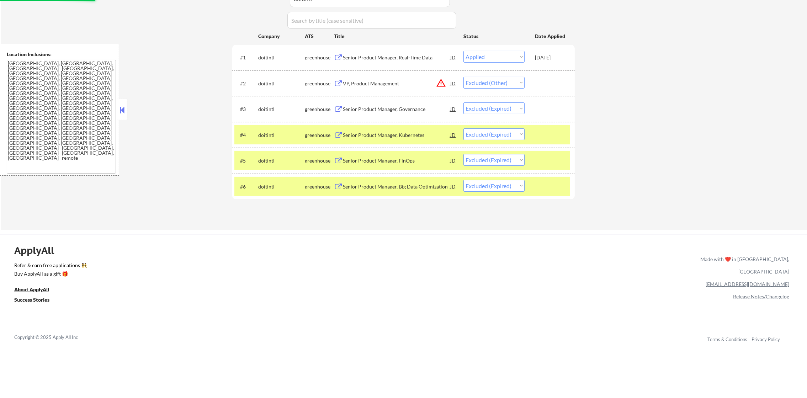
click at [262, 135] on div "doitintl" at bounding box center [281, 135] width 47 height 7
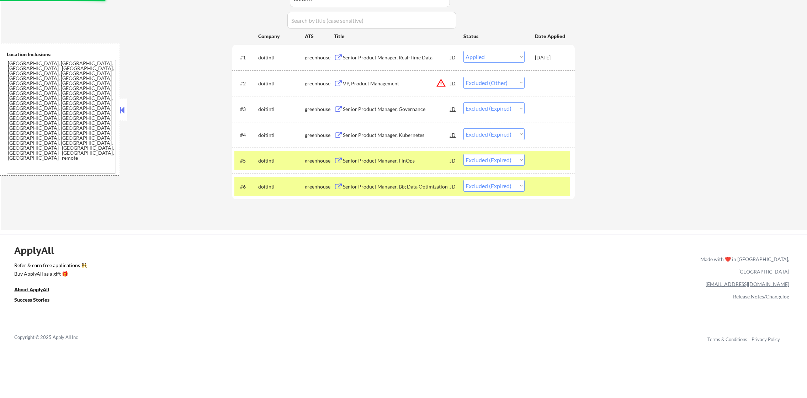
click at [262, 157] on div "doitintl" at bounding box center [281, 160] width 47 height 7
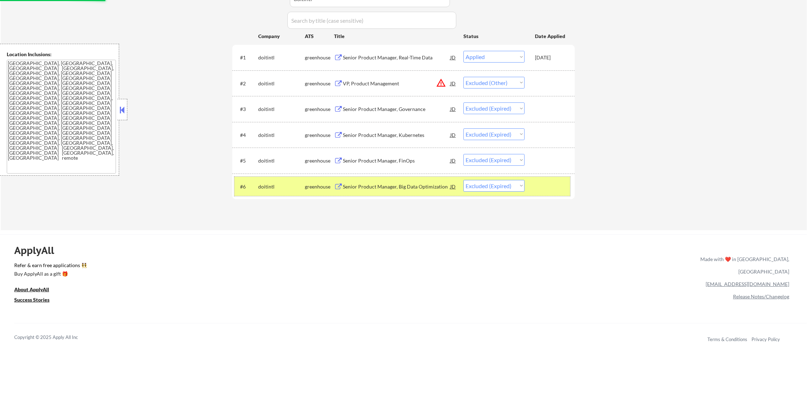
click at [268, 189] on div "doitintl" at bounding box center [281, 186] width 47 height 7
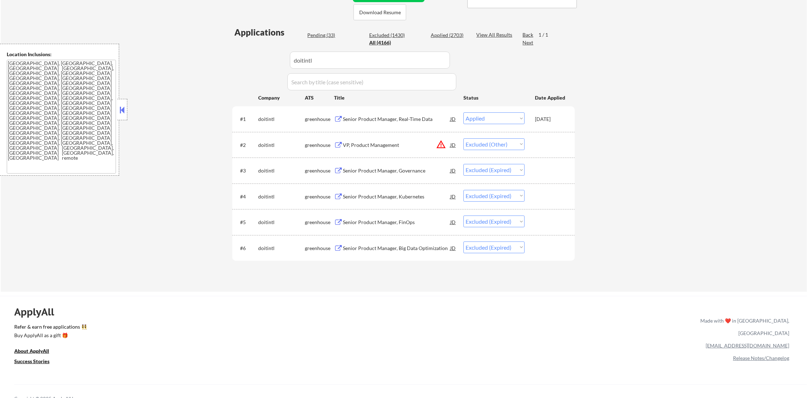
scroll to position [160, 0]
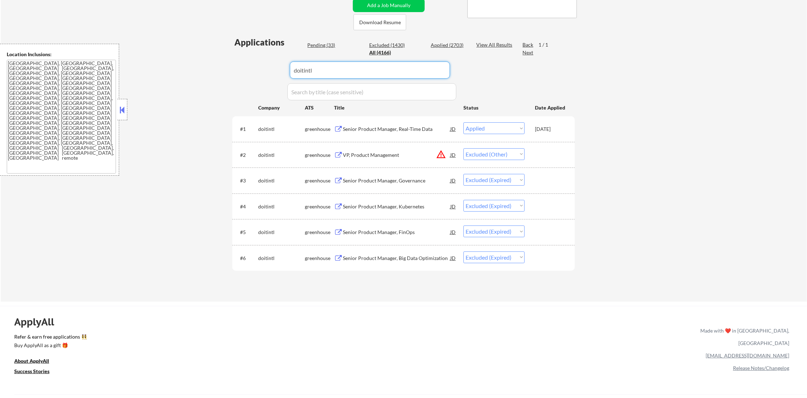
drag, startPoint x: 298, startPoint y: 64, endPoint x: 253, endPoint y: 63, distance: 44.5
click at [253, 63] on div "Applications Pending (33) Excluded (1430) Applied (2703) All (4166) View All Re…" at bounding box center [403, 162] width 343 height 252
paste input "bettersleep"
click at [253, 63] on div "Applications Pending (33) Excluded (1430) Applied (2703) All (4166) View All Re…" at bounding box center [403, 162] width 343 height 252
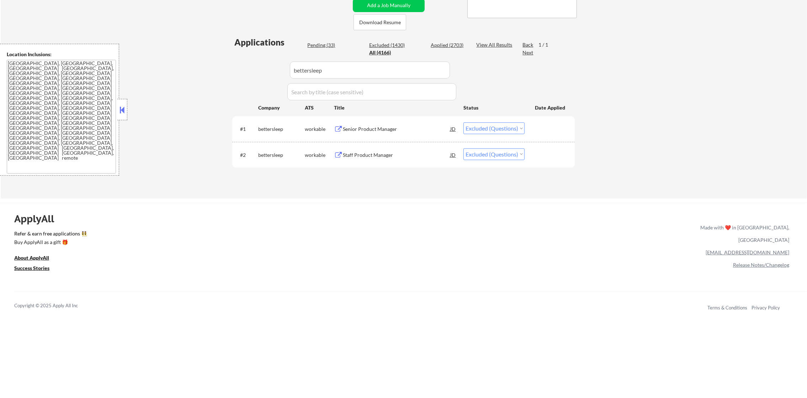
click at [401, 133] on div "Senior Product Manager" at bounding box center [396, 128] width 107 height 13
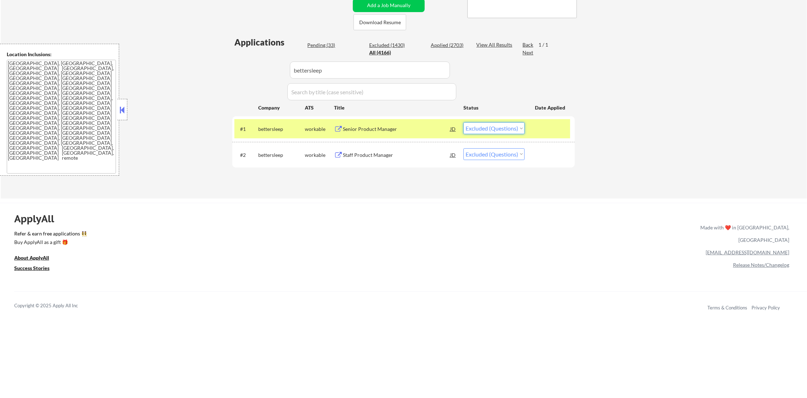
click at [481, 124] on select "Choose an option... Pending Applied Excluded (Questions) Excluded (Expired) Exc…" at bounding box center [494, 128] width 61 height 12
click at [464, 122] on select "Choose an option... Pending Applied Excluded (Questions) Excluded (Expired) Exc…" at bounding box center [494, 128] width 61 height 12
click at [277, 126] on div "bettersleep" at bounding box center [281, 129] width 47 height 7
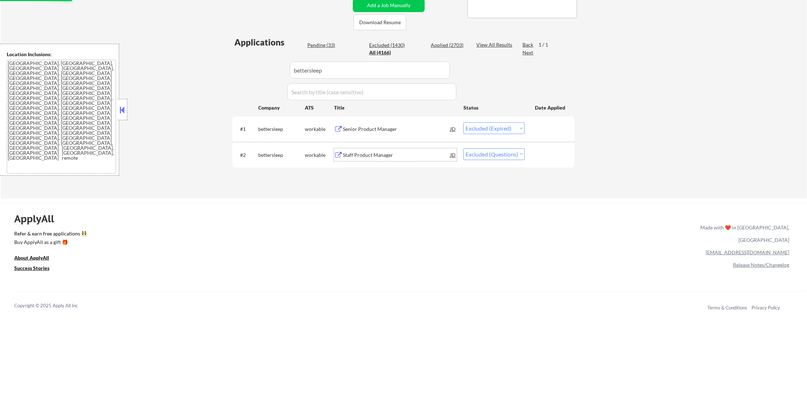
click at [371, 152] on div "Staff Product Manager" at bounding box center [396, 155] width 107 height 7
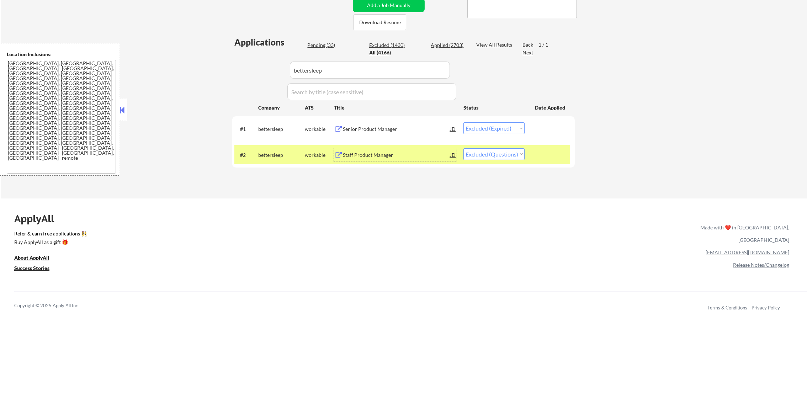
click at [502, 161] on div "#2 bettersleep workable Staff Product Manager JD warning_amber Choose an option…" at bounding box center [403, 154] width 336 height 19
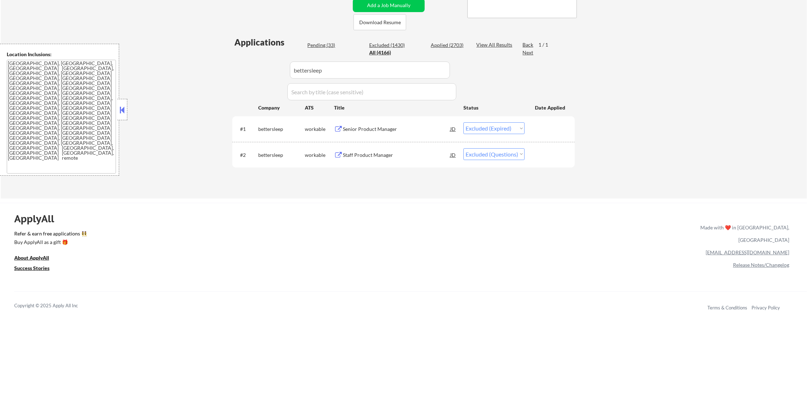
click at [503, 158] on select "Choose an option... Pending Applied Excluded (Questions) Excluded (Expired) Exc…" at bounding box center [494, 154] width 61 height 12
click at [464, 148] on select "Choose an option... Pending Applied Excluded (Questions) Excluded (Expired) Exc…" at bounding box center [494, 154] width 61 height 12
paste input "finexio"
drag, startPoint x: 281, startPoint y: 69, endPoint x: 255, endPoint y: 66, distance: 26.1
click at [263, 66] on div "Applications Pending (33) Excluded (1430) Applied (2703) All (4166) View All Re…" at bounding box center [403, 110] width 343 height 149
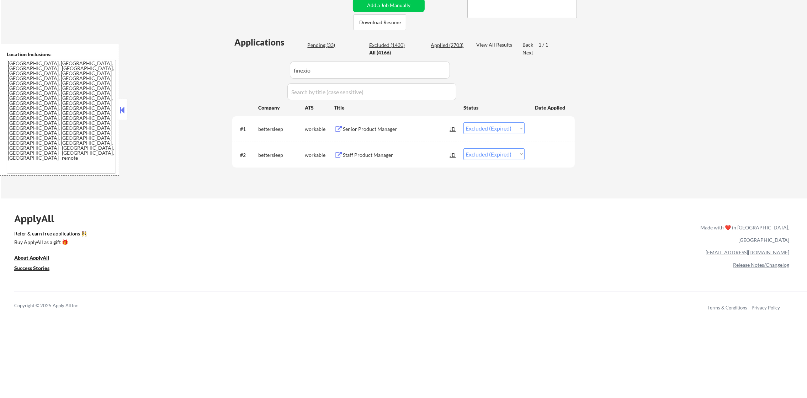
click at [255, 66] on div "Applications Pending (33) Excluded (1430) Applied (2703) All (4166) View All Re…" at bounding box center [403, 110] width 343 height 149
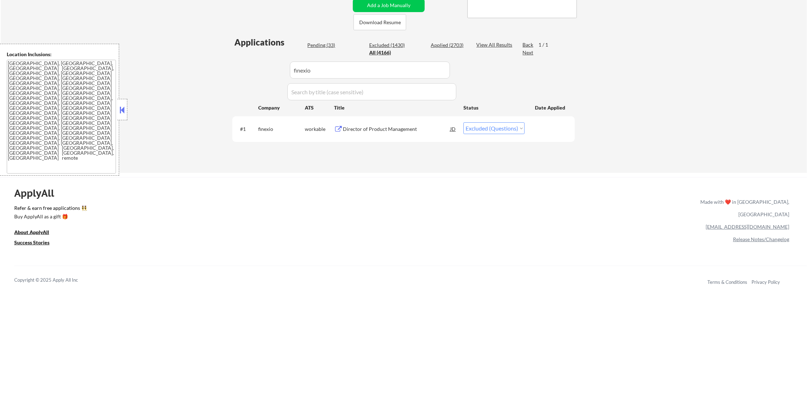
click at [410, 129] on div "Director of Product Management" at bounding box center [396, 129] width 107 height 7
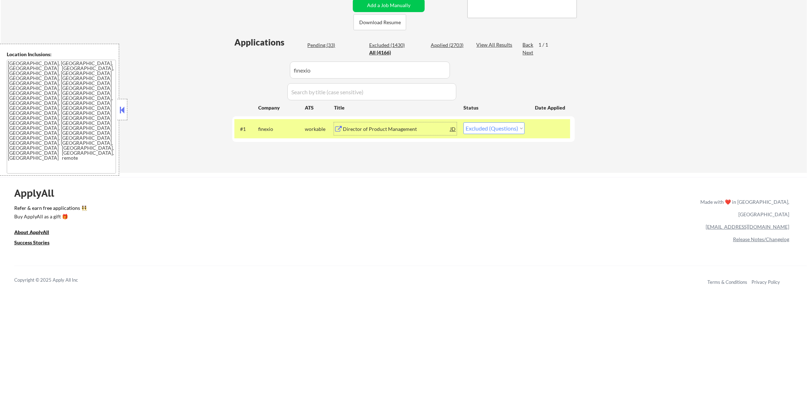
click at [486, 127] on select "Choose an option... Pending Applied Excluded (Questions) Excluded (Expired) Exc…" at bounding box center [494, 128] width 61 height 12
click at [464, 122] on select "Choose an option... Pending Applied Excluded (Questions) Excluded (Expired) Exc…" at bounding box center [494, 128] width 61 height 12
click at [277, 126] on div "finexio" at bounding box center [281, 129] width 47 height 7
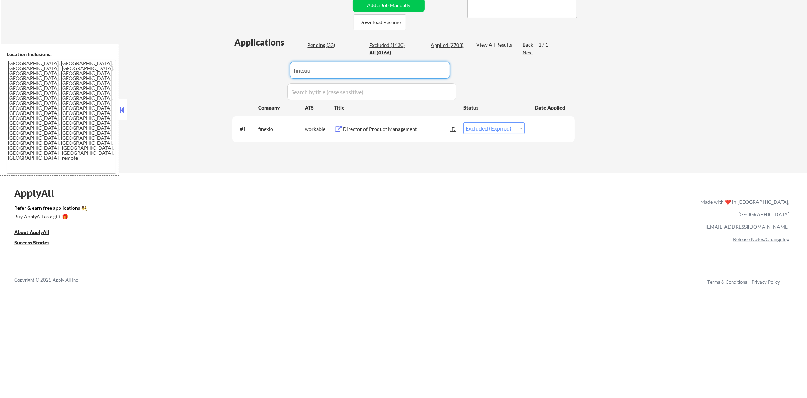
drag, startPoint x: 256, startPoint y: 60, endPoint x: 233, endPoint y: 60, distance: 22.8
click at [233, 60] on div "Applications Pending (33) Excluded (1430) Applied (2703) All (4166) View All Re…" at bounding box center [403, 97] width 343 height 123
paste input "thalamusgme"
click at [233, 60] on div "Applications Pending (33) Excluded (1430) Applied (2703) All (4166) View All Re…" at bounding box center [403, 97] width 343 height 123
click at [417, 128] on div "Director of Product Manager" at bounding box center [396, 129] width 107 height 7
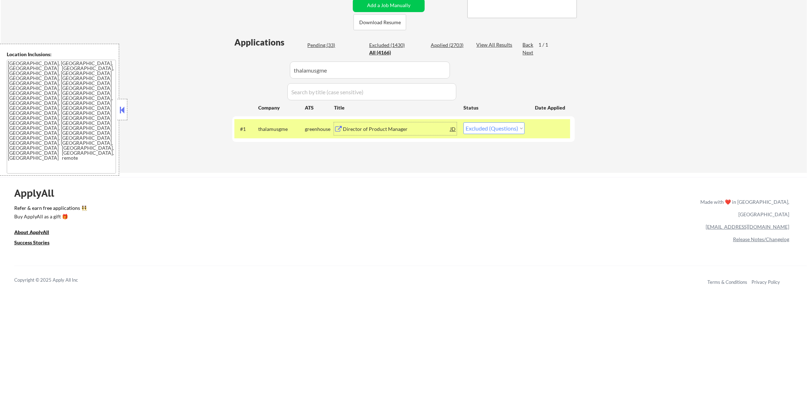
click at [516, 126] on select "Choose an option... Pending Applied Excluded (Questions) Excluded (Expired) Exc…" at bounding box center [494, 128] width 61 height 12
click at [464, 122] on select "Choose an option... Pending Applied Excluded (Questions) Excluded (Expired) Exc…" at bounding box center [494, 128] width 61 height 12
click at [284, 128] on div "thalamusgme" at bounding box center [281, 129] width 47 height 7
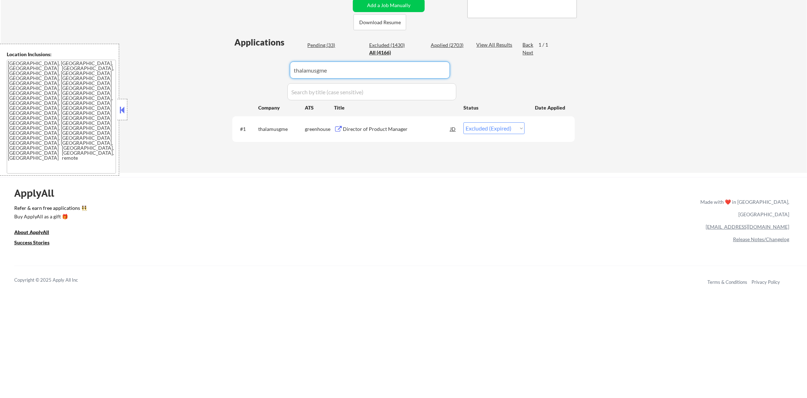
paste input "[URL]"
drag, startPoint x: 341, startPoint y: 70, endPoint x: 214, endPoint y: 60, distance: 126.8
click at [219, 60] on div "← Return to /applysquad Mailslurp Inbox Job Search Builder [PERSON_NAME] User E…" at bounding box center [404, 21] width 807 height 304
click at [214, 60] on div "← Return to /applysquad Mailslurp Inbox Job Search Builder [PERSON_NAME] User E…" at bounding box center [404, 21] width 807 height 304
click at [404, 132] on div "#1 credo.[PERSON_NAME] Senior Product Manager JD warning_amber Choose an option…" at bounding box center [403, 128] width 336 height 19
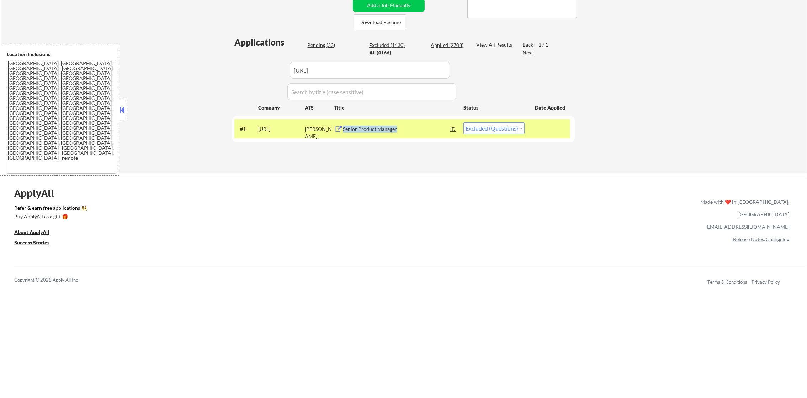
click at [419, 128] on div "Senior Product Manager" at bounding box center [396, 129] width 107 height 7
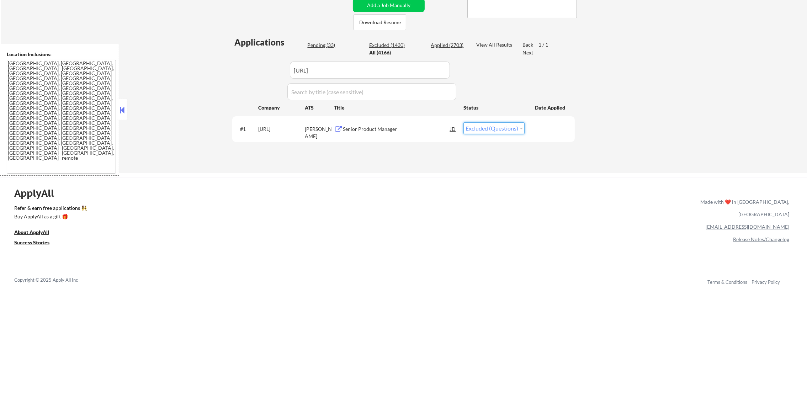
drag, startPoint x: 477, startPoint y: 127, endPoint x: 480, endPoint y: 134, distance: 8.0
click at [477, 127] on select "Choose an option... Pending Applied Excluded (Questions) Excluded (Expired) Exc…" at bounding box center [494, 128] width 61 height 12
click at [464, 122] on select "Choose an option... Pending Applied Excluded (Questions) Excluded (Expired) Exc…" at bounding box center [494, 128] width 61 height 12
drag, startPoint x: 345, startPoint y: 67, endPoint x: 246, endPoint y: 61, distance: 98.7
click at [246, 61] on div "Applications Pending (33) Excluded (1430) Applied (2703) All (4166) View All Re…" at bounding box center [403, 97] width 343 height 123
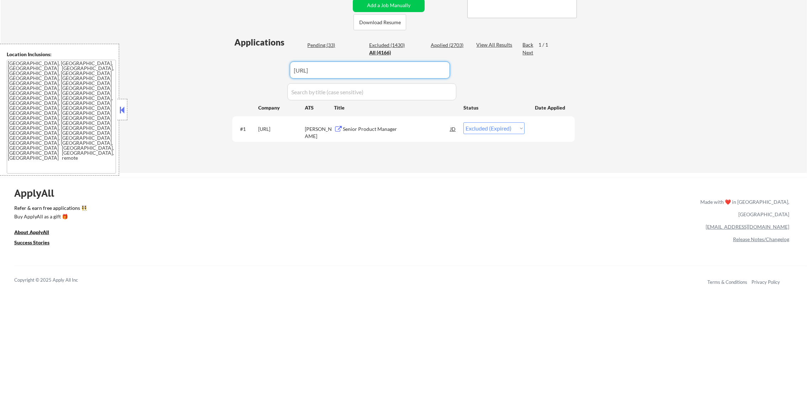
paste input "twinhealth"
click at [246, 61] on div "Applications Pending (33) Excluded (1430) Applied (2703) All (4166) View All Re…" at bounding box center [403, 97] width 343 height 123
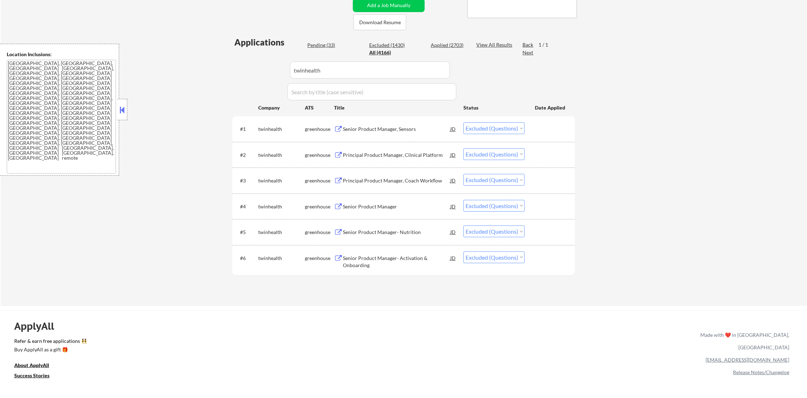
click at [411, 129] on div "Senior Product Manager, Sensors" at bounding box center [396, 129] width 107 height 7
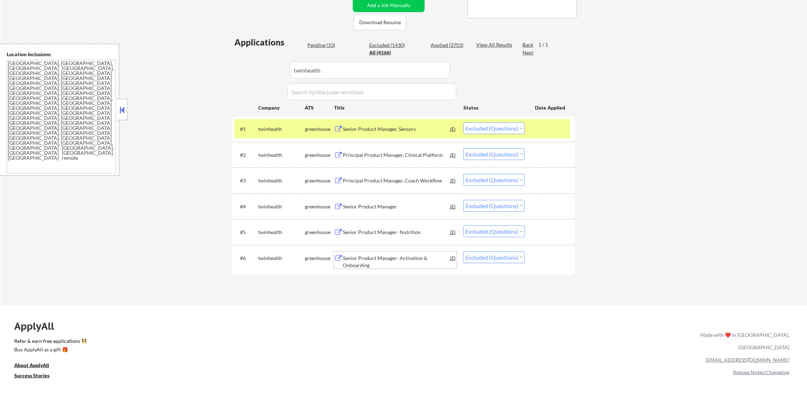
click at [414, 255] on div "Senior Product Manager- Activation & Onboarding" at bounding box center [396, 262] width 107 height 14
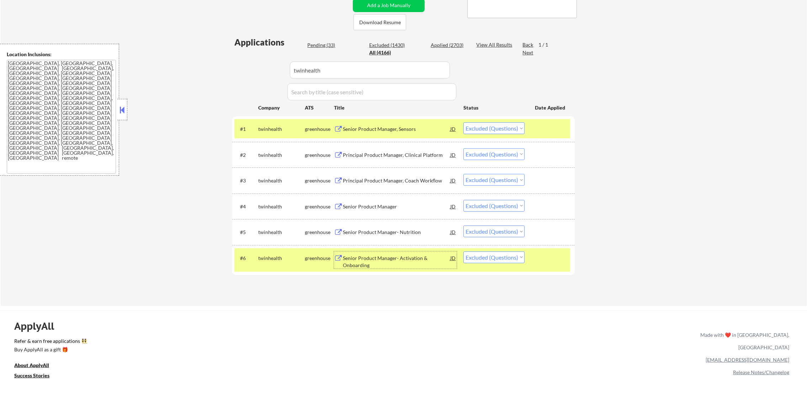
click at [382, 183] on div "Principal Product Manager, Coach Workflow" at bounding box center [396, 180] width 107 height 7
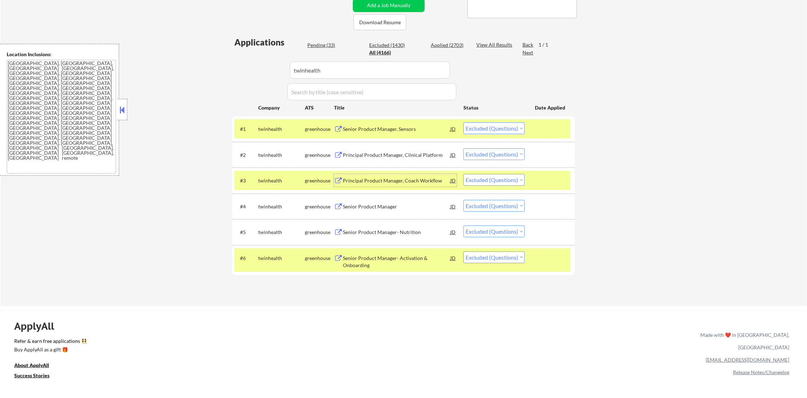
click at [502, 183] on select "Choose an option... Pending Applied Excluded (Questions) Excluded (Expired) Exc…" at bounding box center [494, 180] width 61 height 12
click at [464, 174] on select "Choose an option... Pending Applied Excluded (Questions) Excluded (Expired) Exc…" at bounding box center [494, 180] width 61 height 12
click at [256, 174] on div "#3 twinhealth greenhouse Principal Product Manager, Coach Workflow JD Choose an…" at bounding box center [403, 180] width 336 height 19
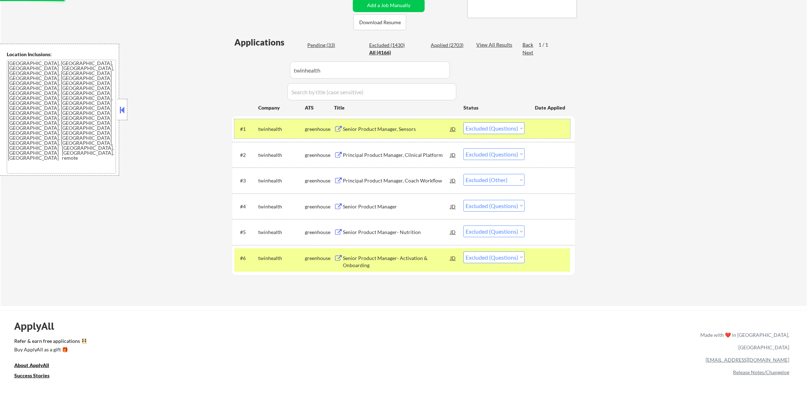
click at [268, 133] on div "twinhealth" at bounding box center [281, 128] width 47 height 13
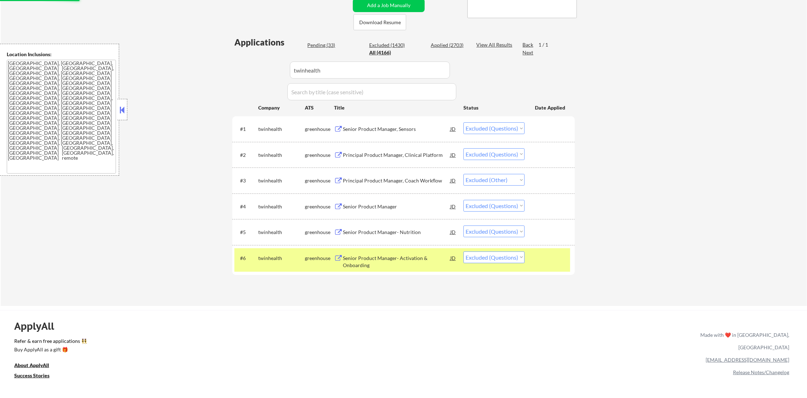
click at [265, 259] on div "twinhealth" at bounding box center [281, 258] width 47 height 7
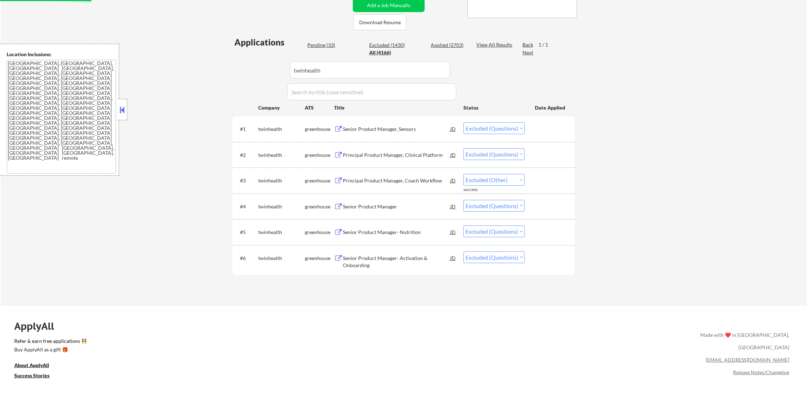
click at [388, 209] on div "Senior Product Manager" at bounding box center [396, 206] width 107 height 7
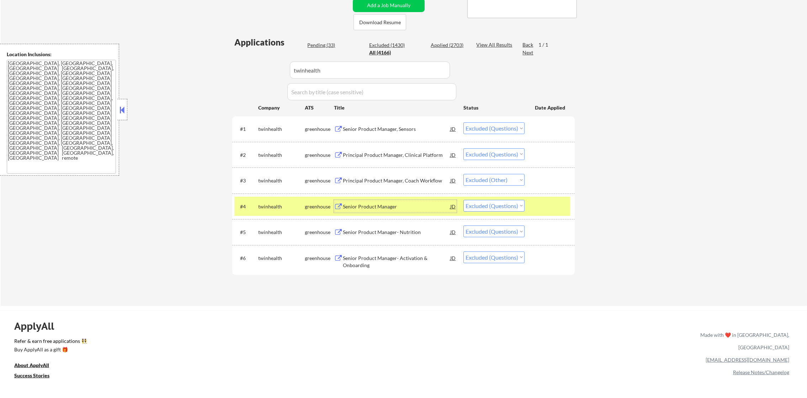
click at [485, 206] on select "Choose an option... Pending Applied Excluded (Questions) Excluded (Expired) Exc…" at bounding box center [494, 206] width 61 height 12
click at [464, 200] on select "Choose an option... Pending Applied Excluded (Questions) Excluded (Expired) Exc…" at bounding box center [494, 206] width 61 height 12
click at [509, 127] on select "Choose an option... Pending Applied Excluded (Questions) Excluded (Expired) Exc…" at bounding box center [494, 128] width 61 height 12
click at [464, 122] on select "Choose an option... Pending Applied Excluded (Questions) Excluded (Expired) Exc…" at bounding box center [494, 128] width 61 height 12
click at [270, 205] on div "twinhealth" at bounding box center [281, 206] width 47 height 7
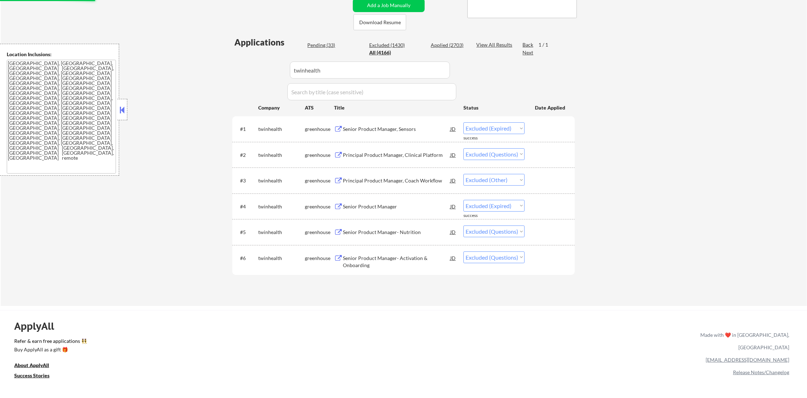
click at [390, 265] on div "Senior Product Manager- Activation & Onboarding" at bounding box center [396, 262] width 107 height 14
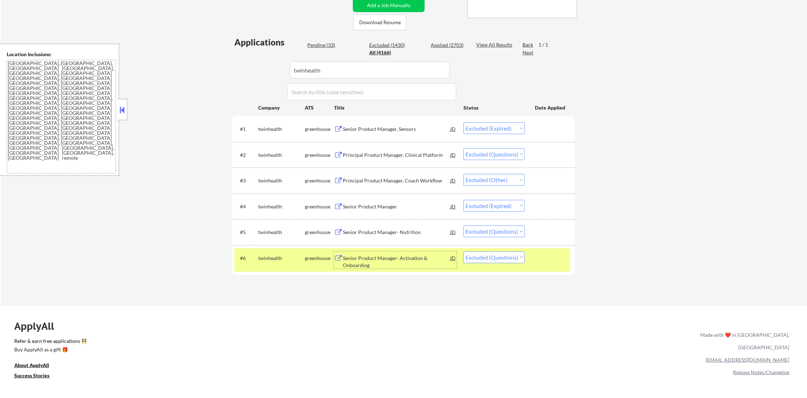
drag, startPoint x: 482, startPoint y: 259, endPoint x: 481, endPoint y: 263, distance: 4.4
click at [481, 261] on select "Choose an option... Pending Applied Excluded (Questions) Excluded (Expired) Exc…" at bounding box center [494, 258] width 61 height 12
click at [464, 252] on select "Choose an option... Pending Applied Excluded (Questions) Excluded (Expired) Exc…" at bounding box center [494, 258] width 61 height 12
click at [277, 249] on div "#6 twinhealth greenhouse Senior Product Manager- Activation & Onboarding JD Cho…" at bounding box center [403, 259] width 336 height 23
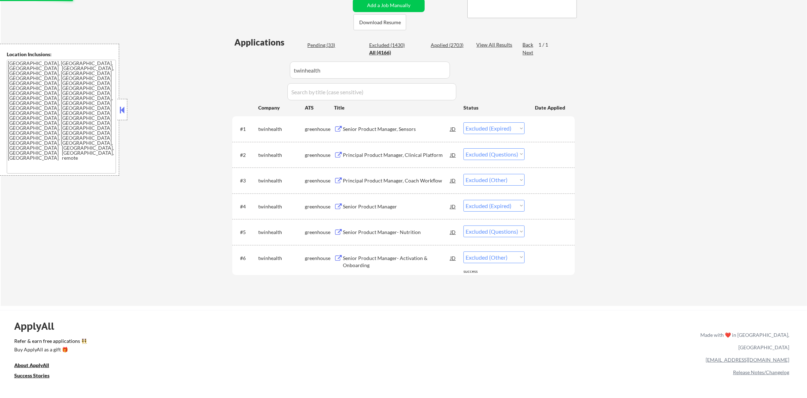
click at [486, 236] on select "Choose an option... Pending Applied Excluded (Questions) Excluded (Expired) Exc…" at bounding box center [494, 232] width 61 height 12
click at [464, 226] on select "Choose an option... Pending Applied Excluded (Questions) Excluded (Expired) Exc…" at bounding box center [494, 232] width 61 height 12
click at [413, 154] on div "Principal Product Manager, Clinical Platform" at bounding box center [396, 155] width 107 height 7
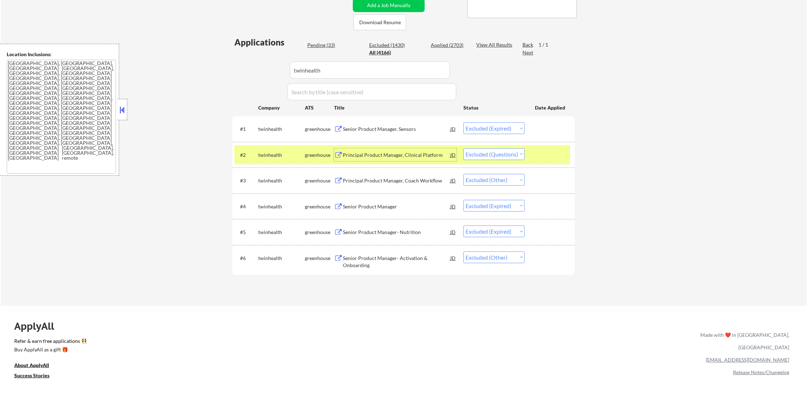
drag, startPoint x: 511, startPoint y: 154, endPoint x: 509, endPoint y: 160, distance: 6.9
click at [511, 154] on select "Choose an option... Pending Applied Excluded (Questions) Excluded (Expired) Exc…" at bounding box center [494, 154] width 61 height 12
click at [464, 148] on select "Choose an option... Pending Applied Excluded (Questions) Excluded (Expired) Exc…" at bounding box center [494, 154] width 61 height 12
click at [269, 157] on div "twinhealth" at bounding box center [281, 155] width 47 height 7
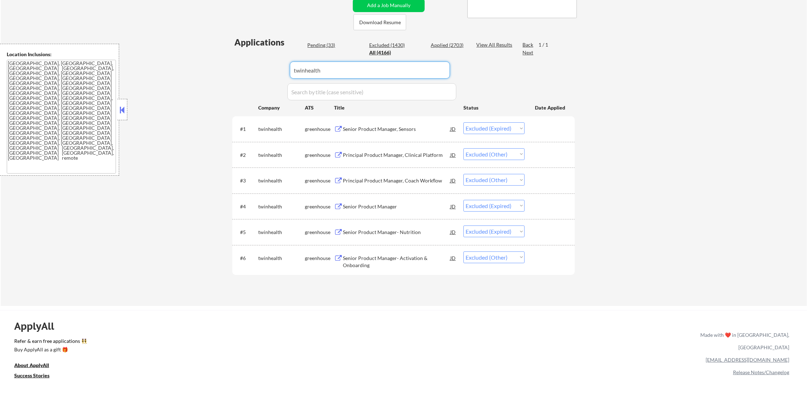
drag, startPoint x: 282, startPoint y: 60, endPoint x: 231, endPoint y: 60, distance: 50.9
click at [236, 60] on div "Applications Pending (33) Excluded (1430) Applied (2703) All (4166) View All Re…" at bounding box center [403, 164] width 343 height 256
paste input "parallelwireless"
click at [231, 60] on div "← Return to /applysquad Mailslurp Inbox Job Search Builder [PERSON_NAME] User E…" at bounding box center [403, 85] width 355 height 432
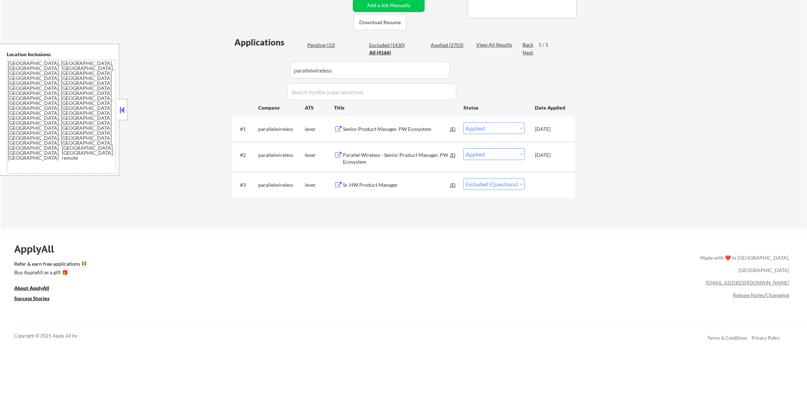
click at [398, 186] on div "Sr. HW Product Manager" at bounding box center [396, 184] width 107 height 7
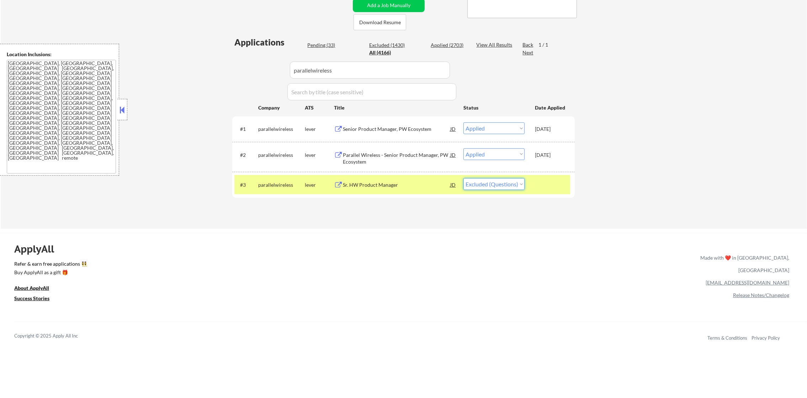
click at [499, 186] on select "Choose an option... Pending Applied Excluded (Questions) Excluded (Expired) Exc…" at bounding box center [494, 184] width 61 height 12
click at [464, 178] on select "Choose an option... Pending Applied Excluded (Questions) Excluded (Expired) Exc…" at bounding box center [494, 184] width 61 height 12
click at [272, 182] on div "parallelwireless" at bounding box center [281, 184] width 47 height 7
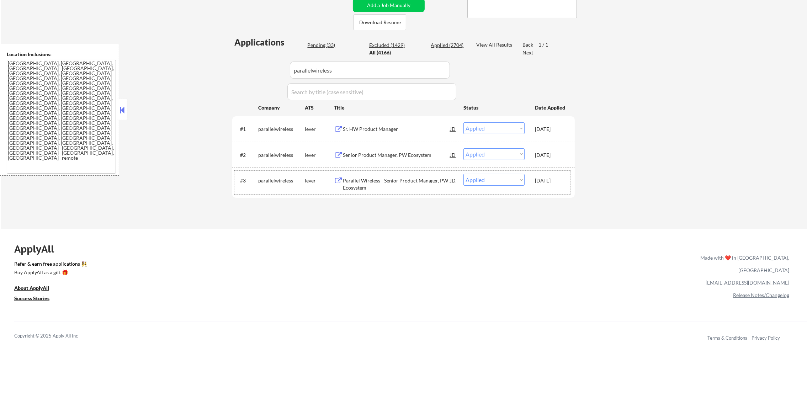
paste input "stripe"
drag, startPoint x: 362, startPoint y: 72, endPoint x: 220, endPoint y: 61, distance: 141.7
click at [220, 61] on div "← Return to /applysquad Mailslurp Inbox Job Search Builder [PERSON_NAME] User E…" at bounding box center [404, 49] width 807 height 360
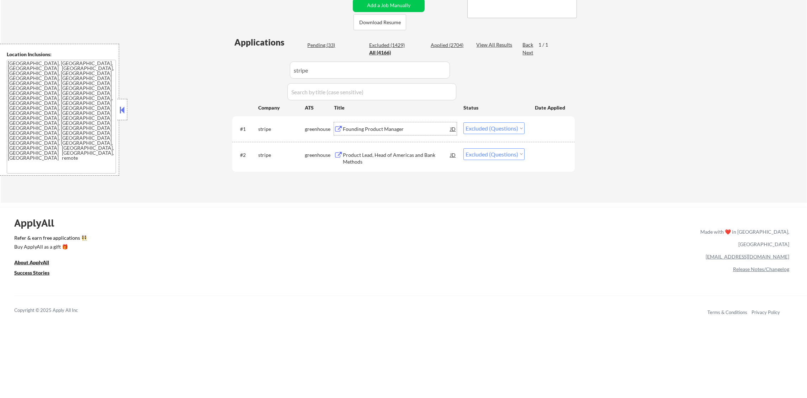
click at [429, 123] on div "Founding Product Manager" at bounding box center [396, 128] width 107 height 13
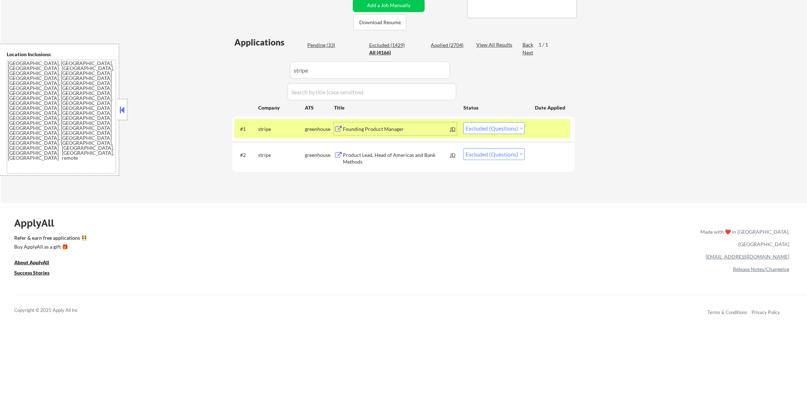
click at [366, 123] on div "Founding Product Manager" at bounding box center [396, 128] width 107 height 13
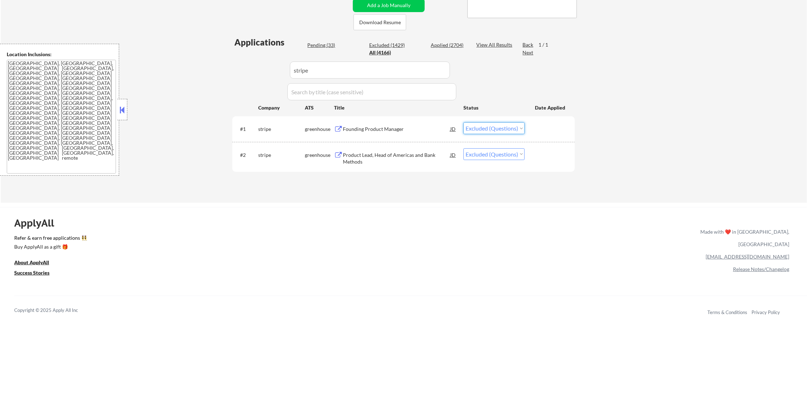
click at [493, 129] on select "Choose an option... Pending Applied Excluded (Questions) Excluded (Expired) Exc…" at bounding box center [494, 128] width 61 height 12
click at [464, 122] on select "Choose an option... Pending Applied Excluded (Questions) Excluded (Expired) Exc…" at bounding box center [494, 128] width 61 height 12
click at [398, 154] on div "Product Lead, Head of Americas and Bank Methods" at bounding box center [396, 159] width 107 height 14
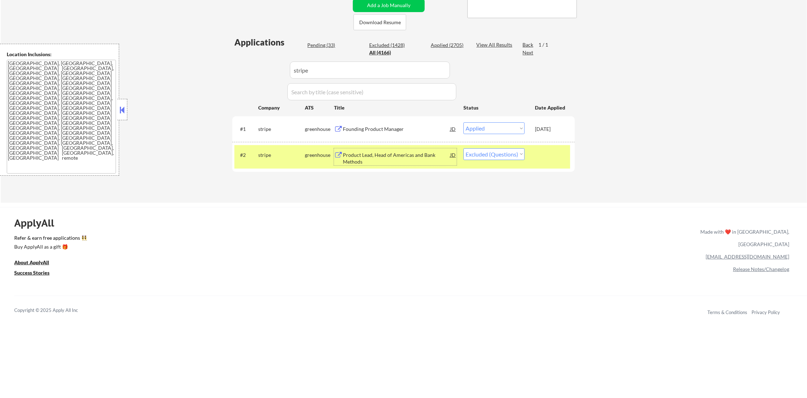
click at [486, 152] on select "Choose an option... Pending Applied Excluded (Questions) Excluded (Expired) Exc…" at bounding box center [494, 154] width 61 height 12
click at [464, 148] on select "Choose an option... Pending Applied Excluded (Questions) Excluded (Expired) Exc…" at bounding box center [494, 154] width 61 height 12
click at [270, 162] on div "#2 stripe greenhouse Product Lead, Head of Americas and Bank Methods JD warning…" at bounding box center [403, 156] width 336 height 23
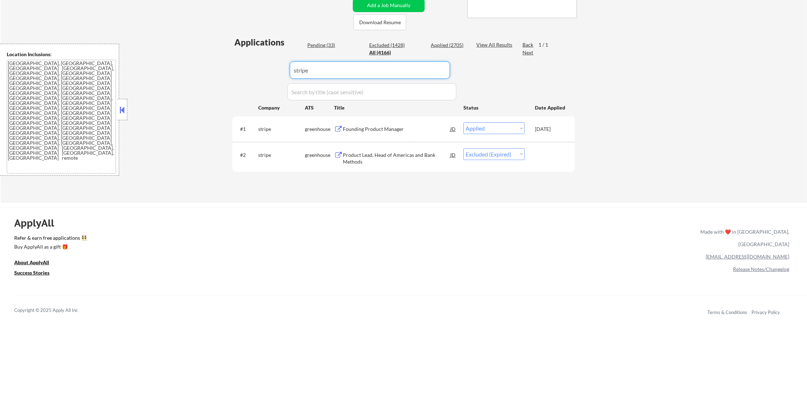
drag, startPoint x: 326, startPoint y: 70, endPoint x: 222, endPoint y: 70, distance: 103.2
click at [222, 70] on div "← Return to /applysquad Mailslurp Inbox Job Search Builder [PERSON_NAME] User E…" at bounding box center [404, 36] width 807 height 334
paste input "cloudzero"
click at [222, 70] on div "← Return to /applysquad Mailslurp Inbox Job Search Builder [PERSON_NAME] User E…" at bounding box center [404, 36] width 807 height 334
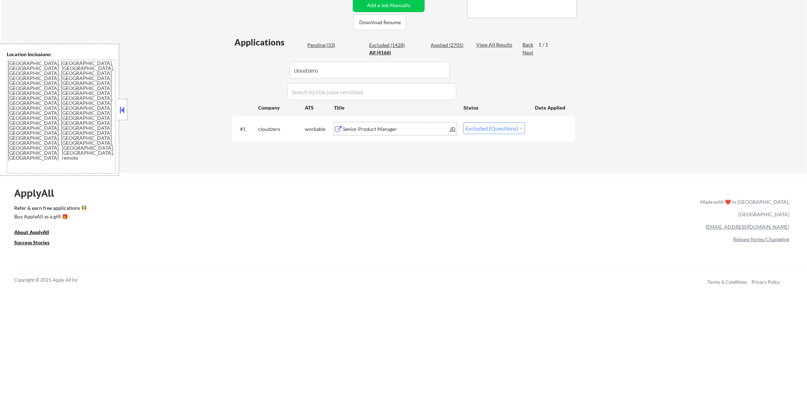
click at [398, 130] on div "Senior Product Manager" at bounding box center [396, 129] width 107 height 7
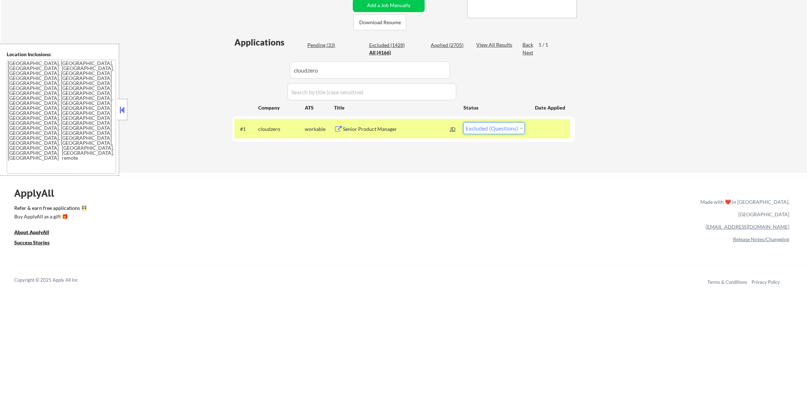
drag, startPoint x: 484, startPoint y: 130, endPoint x: 484, endPoint y: 135, distance: 4.3
click at [484, 130] on select "Choose an option... Pending Applied Excluded (Questions) Excluded (Expired) Exc…" at bounding box center [494, 128] width 61 height 12
click at [464, 122] on select "Choose an option... Pending Applied Excluded (Questions) Excluded (Expired) Exc…" at bounding box center [494, 128] width 61 height 12
drag, startPoint x: 272, startPoint y: 127, endPoint x: 270, endPoint y: 87, distance: 40.6
click at [272, 127] on div "cloudzero" at bounding box center [281, 129] width 47 height 7
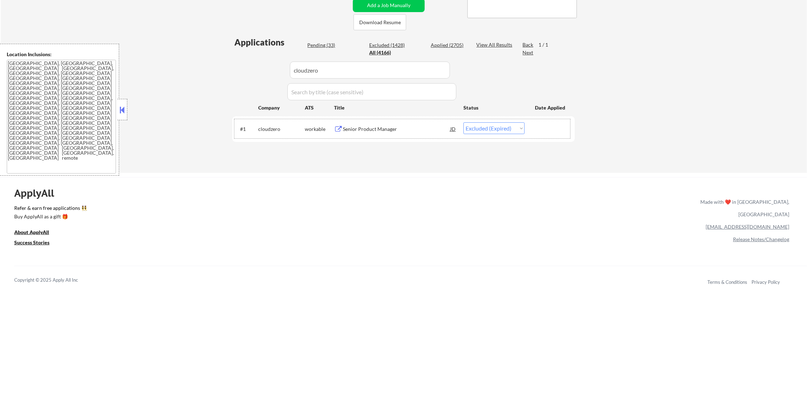
drag, startPoint x: 248, startPoint y: 65, endPoint x: 238, endPoint y: 65, distance: 10.3
click at [238, 65] on div "Applications Pending (33) Excluded (1428) Applied (2705) All (4166) View All Re…" at bounding box center [403, 97] width 343 height 123
paste input "ethena"
click at [238, 65] on div "Applications Pending (33) Excluded (1428) Applied (2705) All (4166) View All Re…" at bounding box center [403, 97] width 343 height 123
click at [375, 127] on div "Senior Product Manager" at bounding box center [396, 129] width 107 height 7
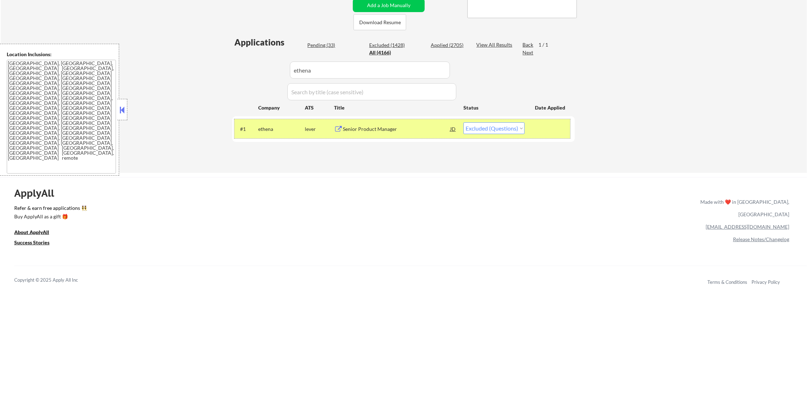
drag, startPoint x: 501, startPoint y: 119, endPoint x: 499, endPoint y: 127, distance: 8.3
click at [500, 120] on div "#1 ethena lever Senior Product Manager JD warning_amber Choose an option... Pen…" at bounding box center [403, 128] width 336 height 19
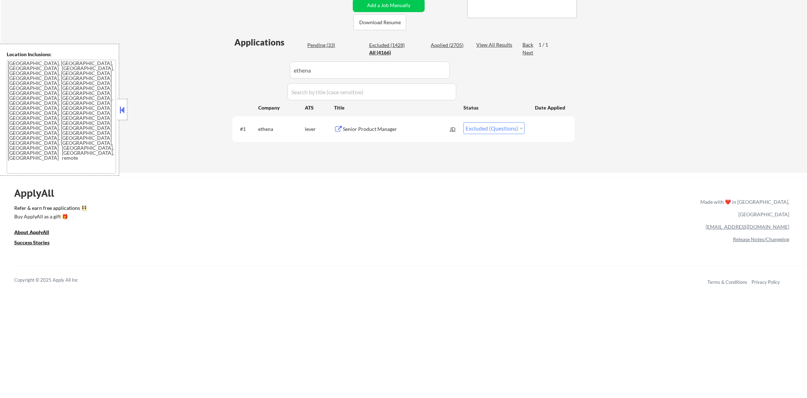
click at [499, 129] on select "Choose an option... Pending Applied Excluded (Questions) Excluded (Expired) Exc…" at bounding box center [494, 128] width 61 height 12
click at [464, 122] on select "Choose an option... Pending Applied Excluded (Questions) Excluded (Expired) Exc…" at bounding box center [494, 128] width 61 height 12
click at [244, 70] on div "Applications Pending (33) Excluded (1428) Applied (2705) All (4166) View All Re…" at bounding box center [403, 97] width 343 height 123
paste input "veza"
click at [244, 70] on div "Applications Pending (33) Excluded (1428) Applied (2705) All (4166) View All Re…" at bounding box center [403, 97] width 343 height 123
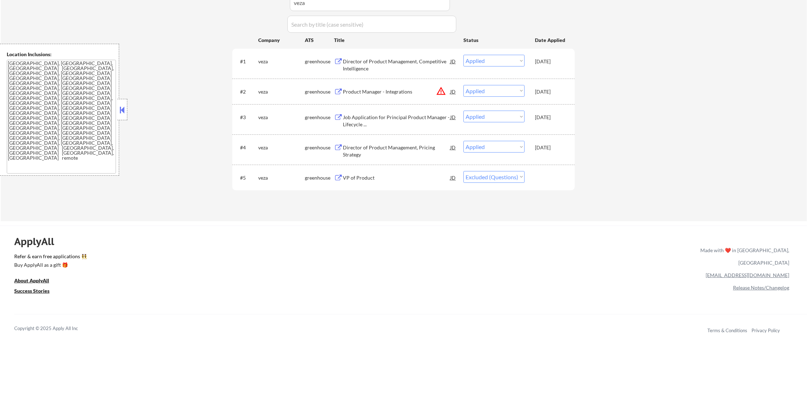
scroll to position [231, 0]
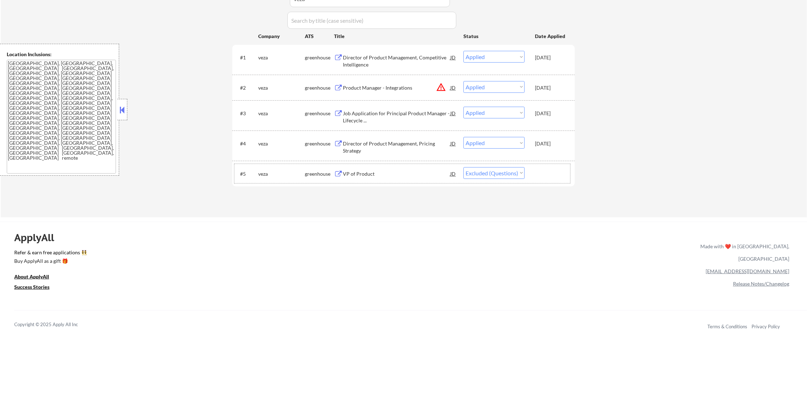
click at [504, 164] on div "#5 veza greenhouse VP of Product JD warning_amber Choose an option... Pending A…" at bounding box center [403, 173] width 336 height 19
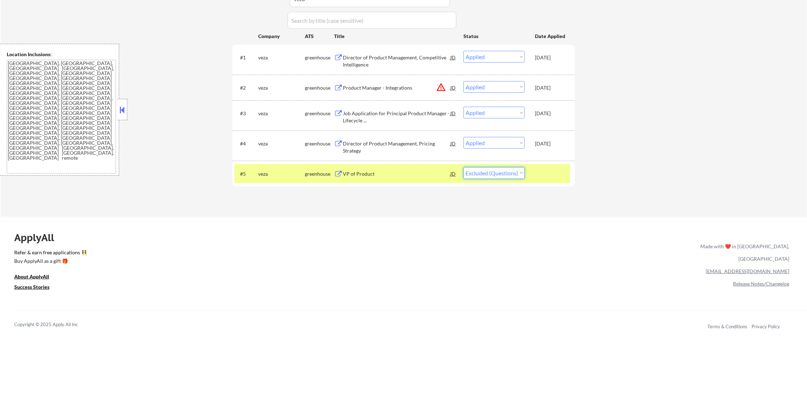
drag, startPoint x: 502, startPoint y: 172, endPoint x: 499, endPoint y: 179, distance: 8.0
click at [502, 172] on select "Choose an option... Pending Applied Excluded (Questions) Excluded (Expired) Exc…" at bounding box center [494, 173] width 61 height 12
click at [464, 167] on select "Choose an option... Pending Applied Excluded (Questions) Excluded (Expired) Exc…" at bounding box center [494, 173] width 61 height 12
click at [261, 179] on div "veza" at bounding box center [281, 173] width 47 height 13
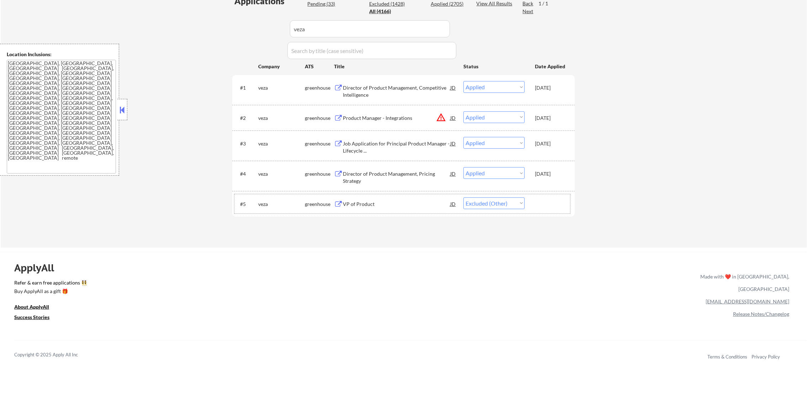
scroll to position [196, 0]
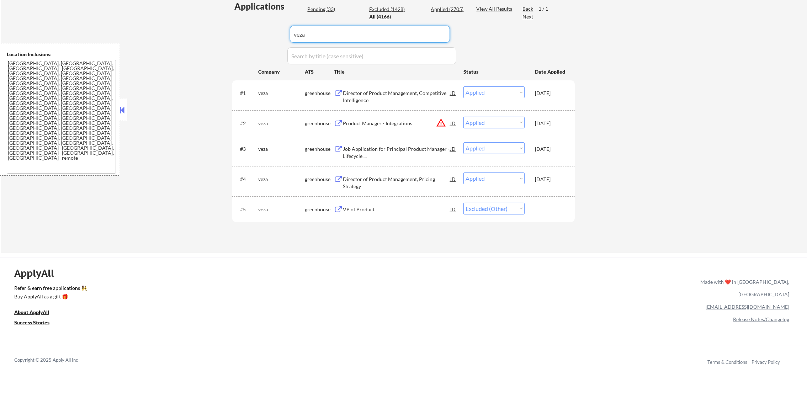
drag, startPoint x: 296, startPoint y: 38, endPoint x: 167, endPoint y: 38, distance: 129.5
click at [168, 38] on div "← Return to /applysquad Mailslurp Inbox Job Search Builder [PERSON_NAME] User E…" at bounding box center [404, 43] width 807 height 420
paste input "daxko1"
click at [167, 38] on div "← Return to /applysquad Mailslurp Inbox Job Search Builder [PERSON_NAME] User E…" at bounding box center [404, 43] width 807 height 420
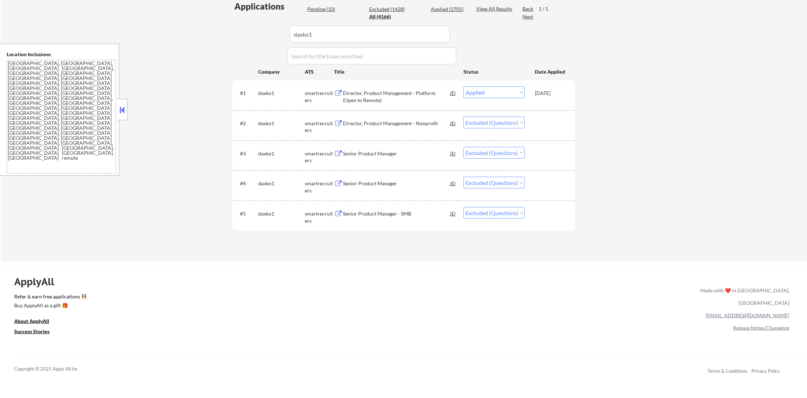
click at [411, 120] on div "Director, Product Management - Nonprofit" at bounding box center [396, 123] width 107 height 7
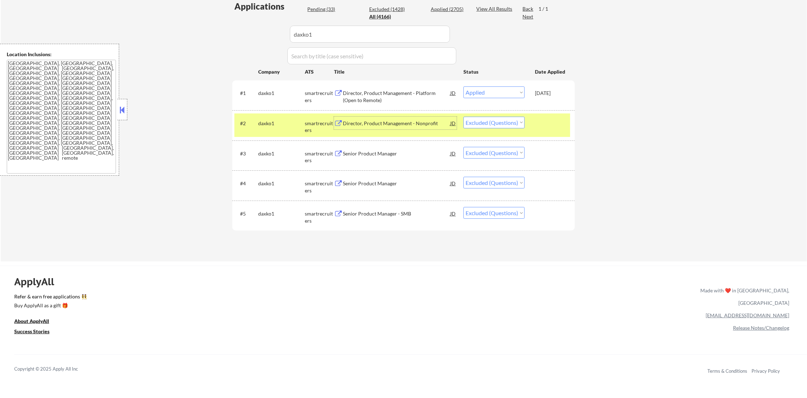
click at [374, 124] on div "Director, Product Management - Nonprofit" at bounding box center [396, 123] width 107 height 7
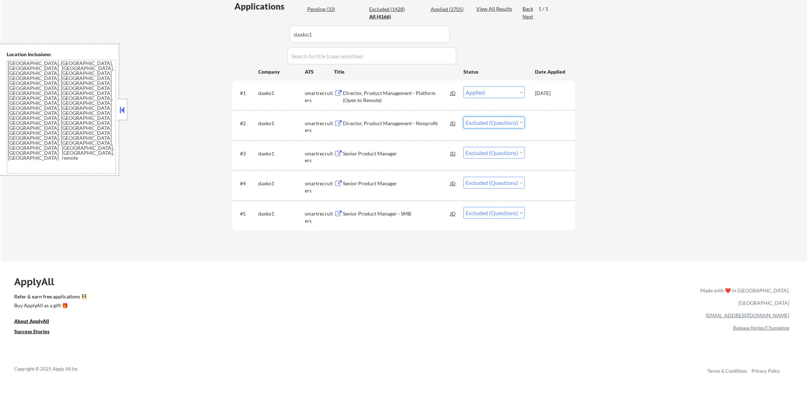
click at [503, 120] on select "Choose an option... Pending Applied Excluded (Questions) Excluded (Expired) Exc…" at bounding box center [494, 123] width 61 height 12
click at [464, 117] on select "Choose an option... Pending Applied Excluded (Questions) Excluded (Expired) Exc…" at bounding box center [494, 123] width 61 height 12
click at [494, 156] on select "Choose an option... Pending Applied Excluded (Questions) Excluded (Expired) Exc…" at bounding box center [494, 153] width 61 height 12
click at [464, 147] on select "Choose an option... Pending Applied Excluded (Questions) Excluded (Expired) Exc…" at bounding box center [494, 153] width 61 height 12
click at [502, 180] on select "Choose an option... Pending Applied Excluded (Questions) Excluded (Expired) Exc…" at bounding box center [494, 183] width 61 height 12
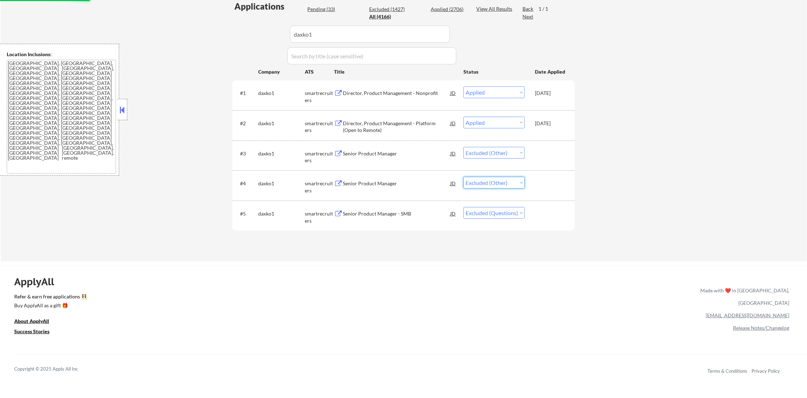
click at [464, 177] on select "Choose an option... Pending Applied Excluded (Questions) Excluded (Expired) Exc…" at bounding box center [494, 183] width 61 height 12
click at [506, 212] on select "Choose an option... Pending Applied Excluded (Questions) Excluded (Expired) Exc…" at bounding box center [494, 213] width 61 height 12
click at [464, 207] on select "Choose an option... Pending Applied Excluded (Questions) Excluded (Expired) Exc…" at bounding box center [494, 213] width 61 height 12
drag, startPoint x: 305, startPoint y: 38, endPoint x: 259, endPoint y: 33, distance: 46.5
click at [275, 34] on div "Applications Pending (33) Excluded (1427) Applied (2706) All (4166) View All Re…" at bounding box center [403, 124] width 343 height 248
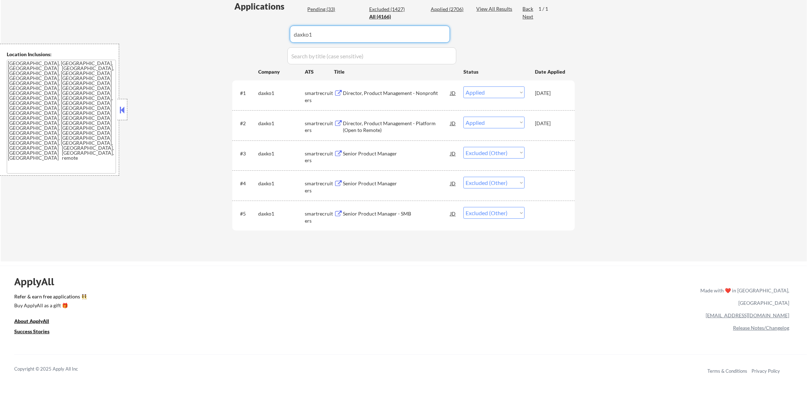
paste input "averydennison"
click at [259, 33] on div "Applications Pending (33) Excluded (1427) Applied (2706) All (4166) View All Re…" at bounding box center [403, 124] width 343 height 248
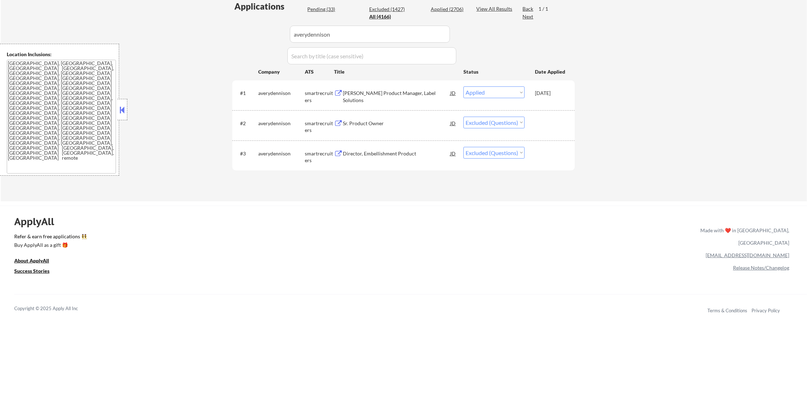
click at [395, 112] on div "#2 averydennison smartrecruiters Sr. Product Owner JD warning_amber Choose an o…" at bounding box center [403, 125] width 343 height 30
click at [389, 122] on div "Sr. Product Owner" at bounding box center [396, 123] width 107 height 7
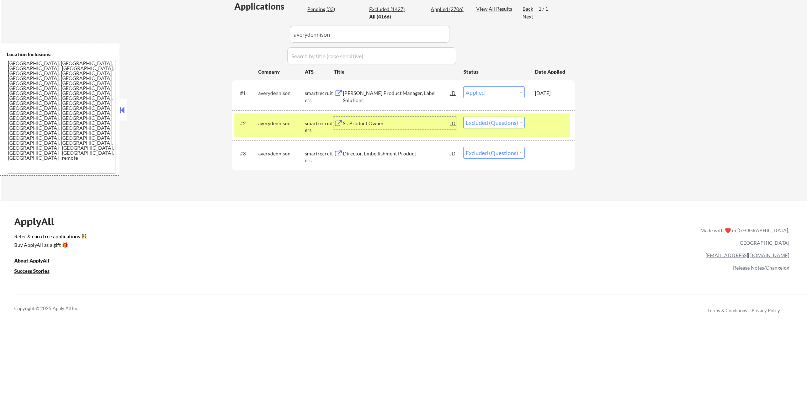
drag, startPoint x: 475, startPoint y: 118, endPoint x: 477, endPoint y: 122, distance: 4.2
click at [477, 120] on select "Choose an option... Pending Applied Excluded (Questions) Excluded (Expired) Exc…" at bounding box center [494, 123] width 61 height 12
click at [464, 117] on select "Choose an option... Pending Applied Excluded (Questions) Excluded (Expired) Exc…" at bounding box center [494, 123] width 61 height 12
click at [492, 158] on select "Choose an option... Pending Applied Excluded (Questions) Excluded (Expired) Exc…" at bounding box center [494, 153] width 61 height 12
click at [464, 147] on select "Choose an option... Pending Applied Excluded (Questions) Excluded (Expired) Exc…" at bounding box center [494, 153] width 61 height 12
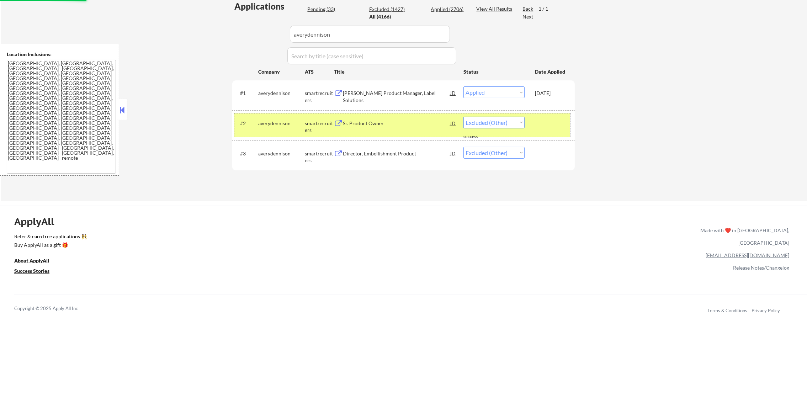
click at [271, 122] on div "averydennison" at bounding box center [281, 123] width 47 height 7
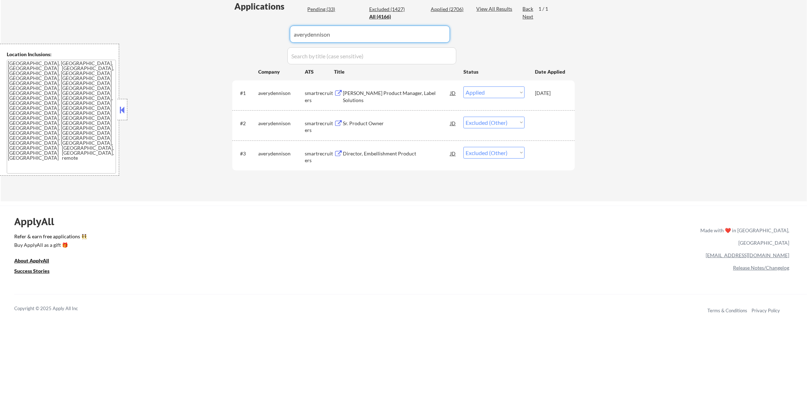
drag, startPoint x: 341, startPoint y: 30, endPoint x: 195, endPoint y: 53, distance: 147.4
click at [195, 53] on div "← Return to /applysquad Mailslurp Inbox Job Search Builder [PERSON_NAME] User E…" at bounding box center [404, 17] width 807 height 369
paste input "goodparty"
click at [195, 53] on div "← Return to /applysquad Mailslurp Inbox Job Search Builder [PERSON_NAME] User E…" at bounding box center [404, 17] width 807 height 369
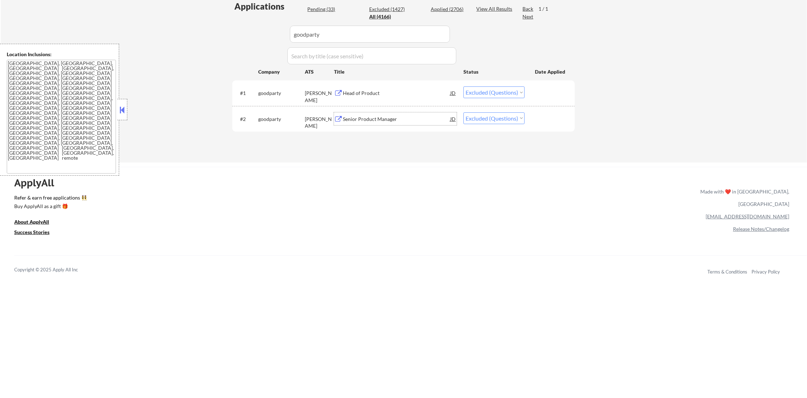
click at [403, 121] on div "Senior Product Manager" at bounding box center [396, 119] width 107 height 7
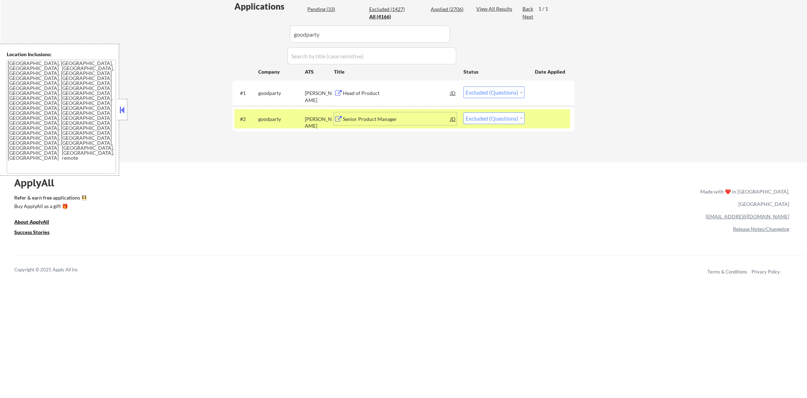
click at [412, 103] on div "#1 goodparty [PERSON_NAME] Head of Product JD warning_amber Choose an option...…" at bounding box center [403, 92] width 343 height 25
click at [415, 90] on div "Head of Product" at bounding box center [396, 93] width 107 height 7
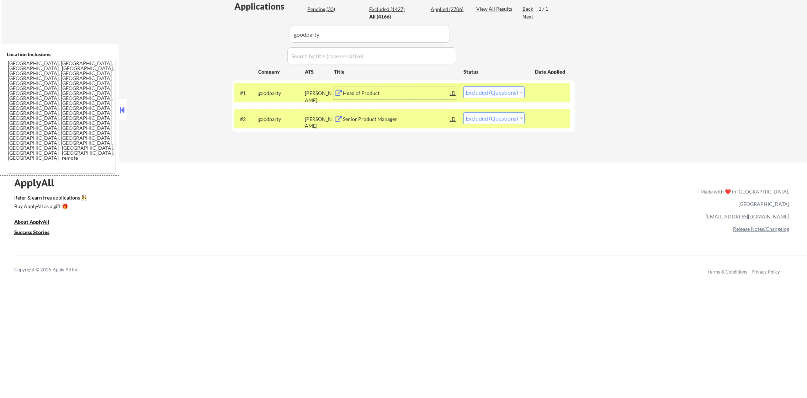
click at [492, 88] on select "Choose an option... Pending Applied Excluded (Questions) Excluded (Expired) Exc…" at bounding box center [494, 92] width 61 height 12
click at [464, 86] on select "Choose an option... Pending Applied Excluded (Questions) Excluded (Expired) Exc…" at bounding box center [494, 92] width 61 height 12
click at [492, 123] on select "Choose an option... Pending Applied Excluded (Questions) Excluded (Expired) Exc…" at bounding box center [494, 118] width 61 height 12
click at [464, 112] on select "Choose an option... Pending Applied Excluded (Questions) Excluded (Expired) Exc…" at bounding box center [494, 118] width 61 height 12
click at [276, 118] on div "goodparty" at bounding box center [281, 119] width 47 height 7
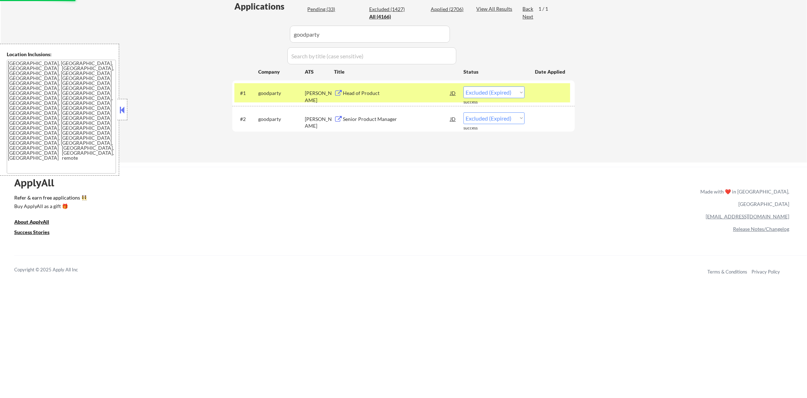
click at [268, 84] on div "#1 goodparty [PERSON_NAME] Head of Product JD warning_amber Choose an option...…" at bounding box center [403, 92] width 336 height 19
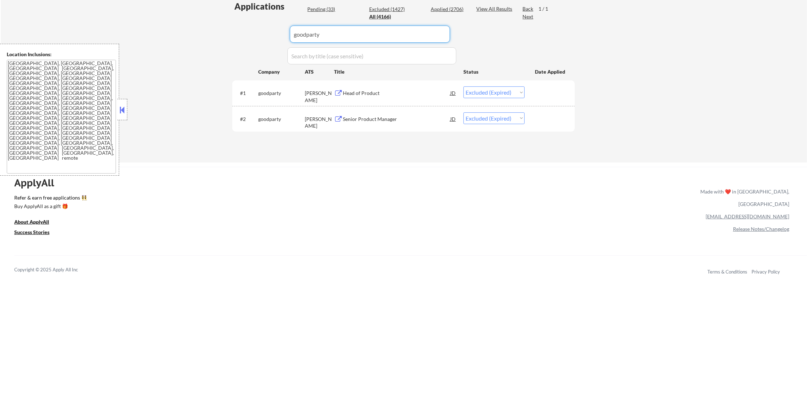
drag, startPoint x: 278, startPoint y: 32, endPoint x: 261, endPoint y: 32, distance: 17.4
click at [270, 32] on div "Applications Pending (33) Excluded (1427) Applied (2706) All (4166) View All Re…" at bounding box center [403, 74] width 343 height 149
paste input "syndio"
click at [260, 32] on div "Applications Pending (33) Excluded (1427) Applied (2706) All (4166) View All Re…" at bounding box center [403, 74] width 343 height 149
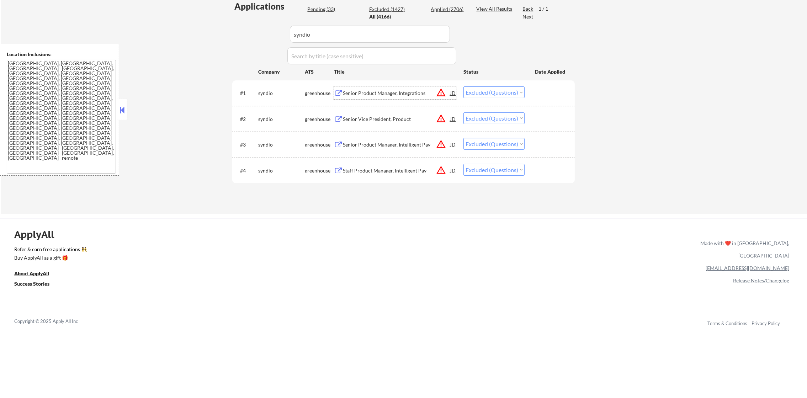
click at [388, 88] on div "Senior Product Manager, Integrations" at bounding box center [396, 92] width 107 height 13
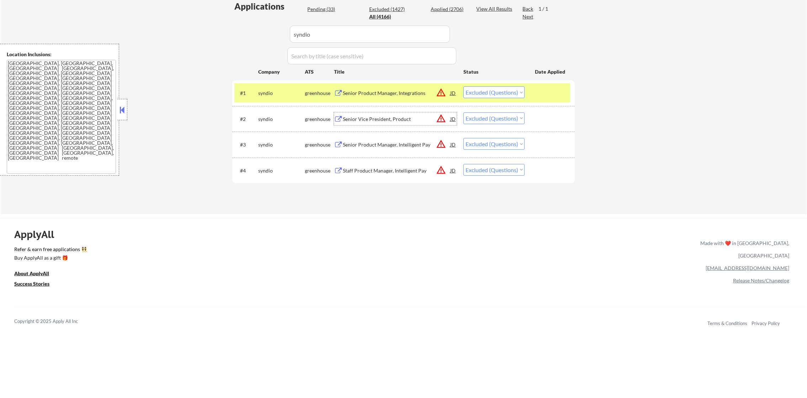
click at [404, 120] on div "Senior Vice President, Product" at bounding box center [396, 119] width 107 height 7
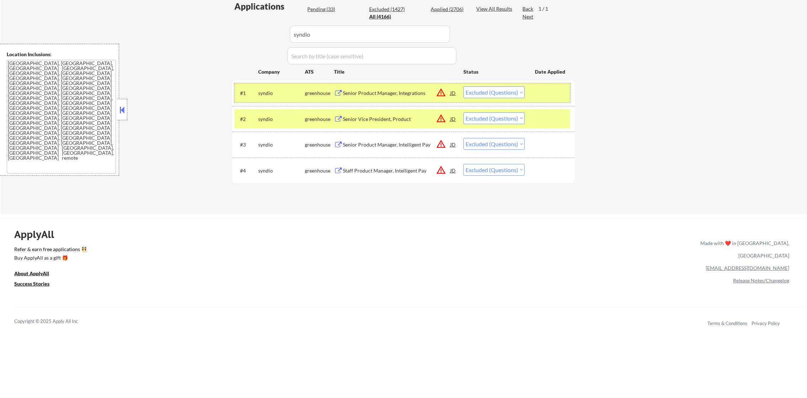
click at [461, 84] on div "#1 syndio greenhouse Senior Product Manager, Integrations JD warning_amber Choo…" at bounding box center [403, 92] width 336 height 19
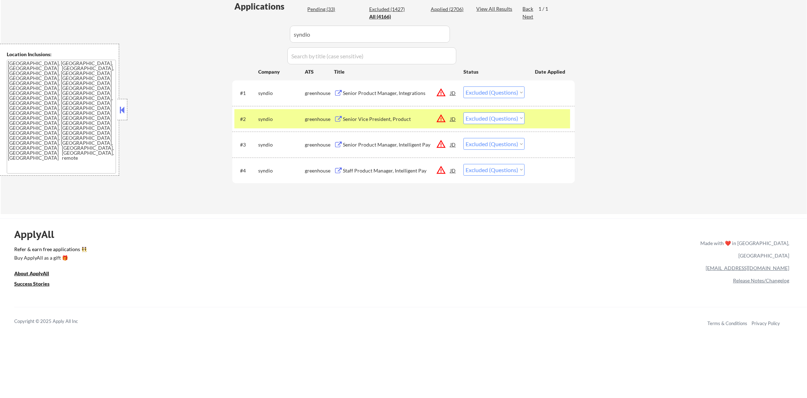
click at [467, 90] on select "Choose an option... Pending Applied Excluded (Questions) Excluded (Expired) Exc…" at bounding box center [494, 92] width 61 height 12
click at [464, 86] on select "Choose an option... Pending Applied Excluded (Questions) Excluded (Expired) Exc…" at bounding box center [494, 92] width 61 height 12
drag, startPoint x: 497, startPoint y: 121, endPoint x: 499, endPoint y: 124, distance: 3.7
click at [497, 120] on select "Choose an option... Pending Applied Excluded (Questions) Excluded (Expired) Exc…" at bounding box center [494, 118] width 61 height 12
click at [464, 112] on select "Choose an option... Pending Applied Excluded (Questions) Excluded (Expired) Exc…" at bounding box center [494, 118] width 61 height 12
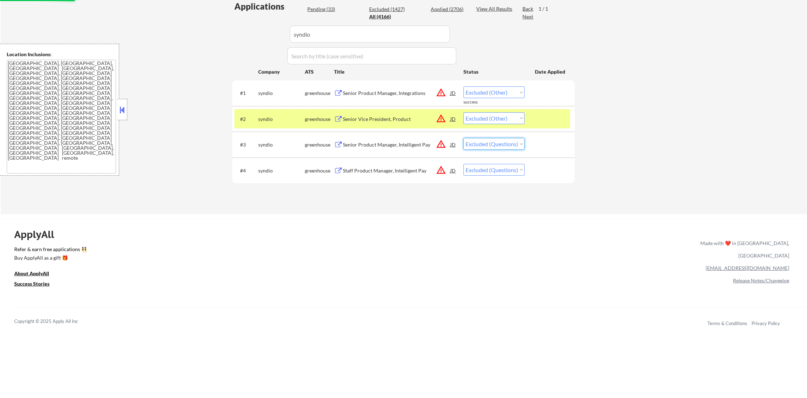
drag, startPoint x: 511, startPoint y: 142, endPoint x: 511, endPoint y: 149, distance: 7.1
click at [511, 142] on select "Choose an option... Pending Applied Excluded (Questions) Excluded (Expired) Exc…" at bounding box center [494, 144] width 61 height 12
click at [464, 138] on select "Choose an option... Pending Applied Excluded (Questions) Excluded (Expired) Exc…" at bounding box center [494, 144] width 61 height 12
click at [507, 167] on select "Choose an option... Pending Applied Excluded (Questions) Excluded (Expired) Exc…" at bounding box center [494, 170] width 61 height 12
click at [464, 164] on select "Choose an option... Pending Applied Excluded (Questions) Excluded (Expired) Exc…" at bounding box center [494, 170] width 61 height 12
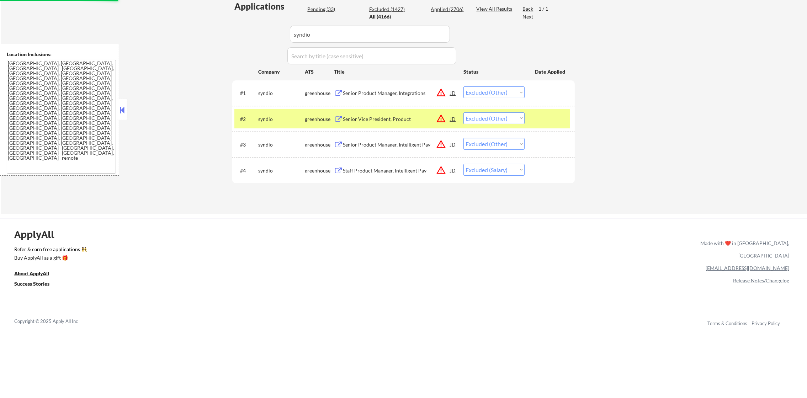
drag, startPoint x: 497, startPoint y: 166, endPoint x: 497, endPoint y: 177, distance: 10.7
click at [497, 166] on select "Choose an option... Pending Applied Excluded (Questions) Excluded (Expired) Exc…" at bounding box center [494, 170] width 61 height 12
click at [464, 164] on select "Choose an option... Pending Applied Excluded (Questions) Excluded (Expired) Exc…" at bounding box center [494, 170] width 61 height 12
click at [284, 117] on div "syndio" at bounding box center [281, 119] width 47 height 7
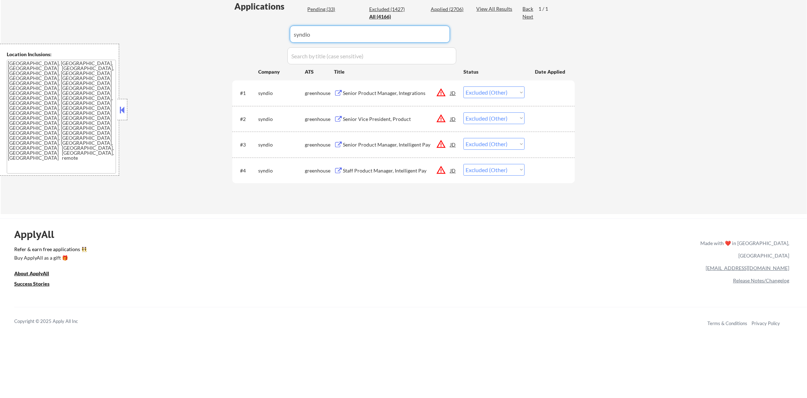
drag, startPoint x: 302, startPoint y: 35, endPoint x: 253, endPoint y: 35, distance: 48.8
click at [256, 35] on div "Applications Pending (33) Excluded (1427) Applied (2706) All (4166) View All Re…" at bounding box center [403, 100] width 343 height 200
paste input "beyondtrust"
click at [252, 35] on div "Applications Pending (33) Excluded (1427) Applied (2706) All (4166) View All Re…" at bounding box center [403, 100] width 343 height 200
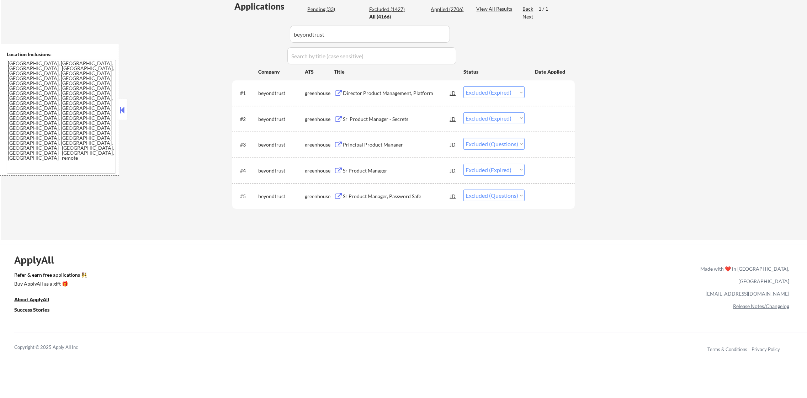
click at [500, 144] on select "Choose an option... Pending Applied Excluded (Questions) Excluded (Expired) Exc…" at bounding box center [494, 144] width 61 height 12
click at [464, 138] on select "Choose an option... Pending Applied Excluded (Questions) Excluded (Expired) Exc…" at bounding box center [494, 144] width 61 height 12
drag, startPoint x: 480, startPoint y: 194, endPoint x: 479, endPoint y: 202, distance: 8.2
click at [480, 197] on select "Choose an option... Pending Applied Excluded (Questions) Excluded (Expired) Exc…" at bounding box center [494, 196] width 61 height 12
click at [464, 190] on select "Choose an option... Pending Applied Excluded (Questions) Excluded (Expired) Exc…" at bounding box center [494, 196] width 61 height 12
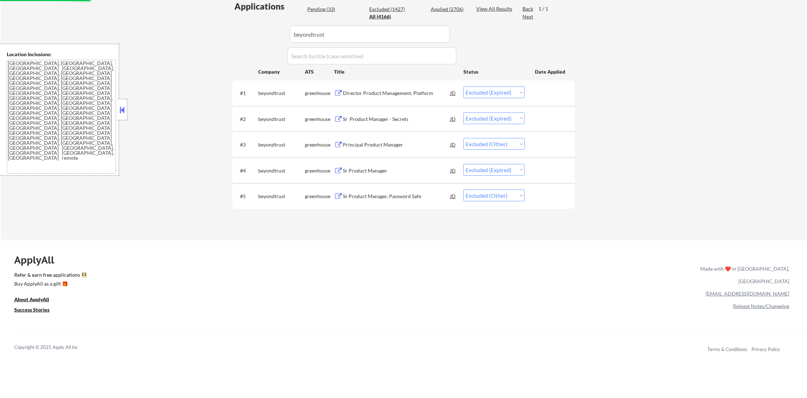
click at [413, 202] on div "Sr Product Manager, Password Safe" at bounding box center [396, 196] width 107 height 13
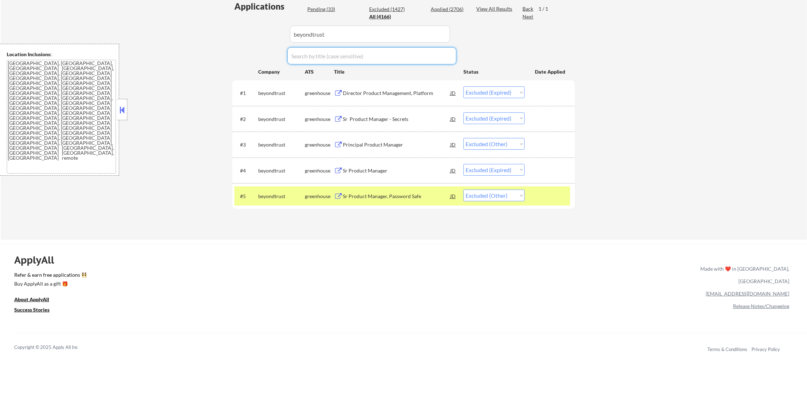
drag, startPoint x: 349, startPoint y: 43, endPoint x: 253, endPoint y: 38, distance: 96.2
click at [253, 38] on div "Applications Pending (33) Excluded (1427) Applied (2706) All (4166) View All Re…" at bounding box center [403, 113] width 343 height 226
drag, startPoint x: 330, startPoint y: 26, endPoint x: 258, endPoint y: 28, distance: 72.3
click at [258, 28] on div "Applications Pending (33) Excluded (1427) Applied (2706) All (4166) View All Re…" at bounding box center [403, 113] width 343 height 226
paste input "teamsnap"
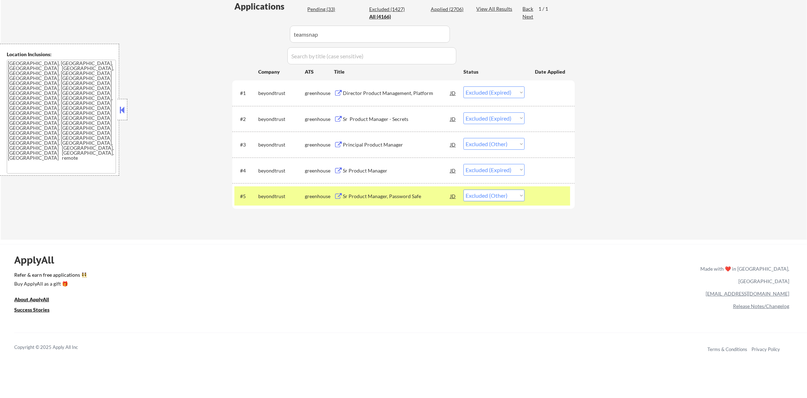
click at [214, 80] on div "← Return to /applysquad Mailslurp Inbox Job Search Builder [PERSON_NAME] User E…" at bounding box center [404, 36] width 807 height 407
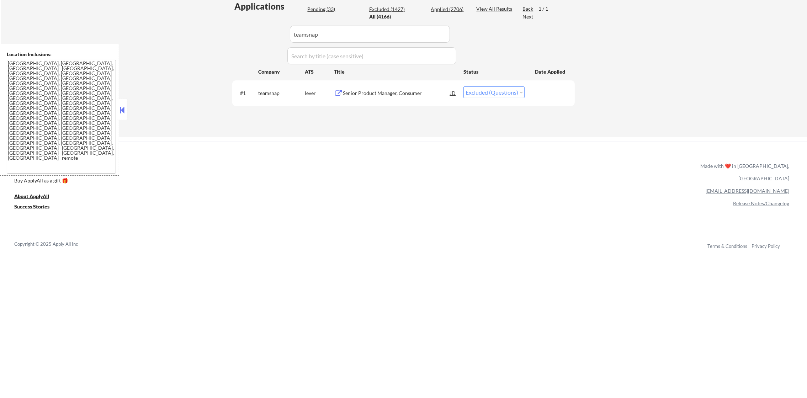
scroll to position [214, 0]
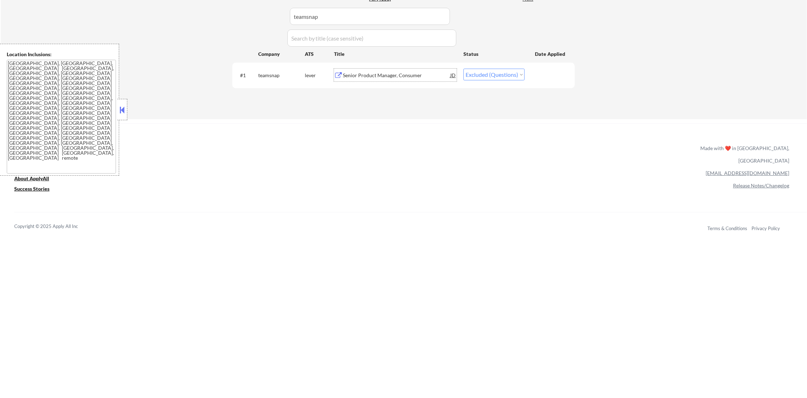
click at [402, 77] on div "Senior Product Manager, Consumer" at bounding box center [396, 75] width 107 height 7
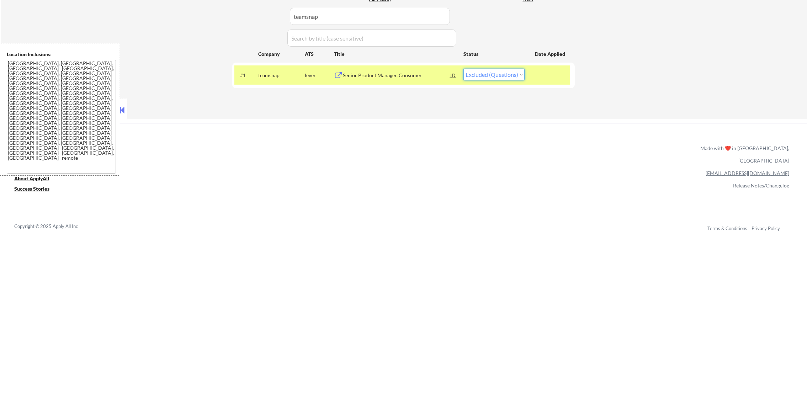
drag, startPoint x: 501, startPoint y: 72, endPoint x: 501, endPoint y: 80, distance: 7.9
click at [501, 72] on select "Choose an option... Pending Applied Excluded (Questions) Excluded (Expired) Exc…" at bounding box center [494, 75] width 61 height 12
click at [464, 69] on select "Choose an option... Pending Applied Excluded (Questions) Excluded (Expired) Exc…" at bounding box center [494, 75] width 61 height 12
drag, startPoint x: 504, startPoint y: 75, endPoint x: 502, endPoint y: 80, distance: 5.3
click at [502, 80] on select "Choose an option... Pending Applied Excluded (Questions) Excluded (Expired) Exc…" at bounding box center [494, 75] width 61 height 12
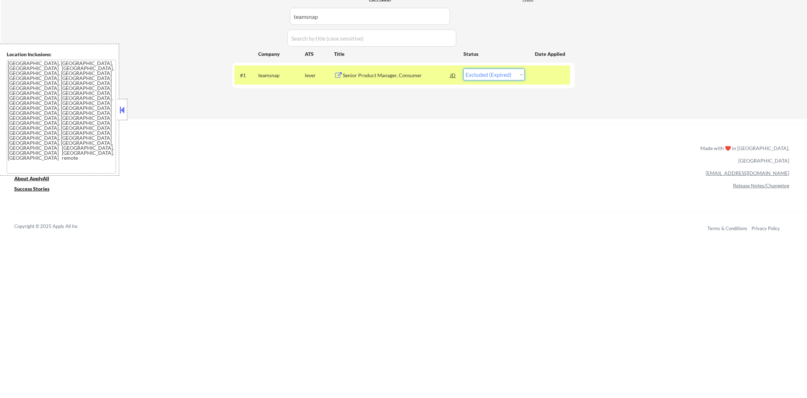
click at [464, 69] on select "Choose an option... Pending Applied Excluded (Questions) Excluded (Expired) Exc…" at bounding box center [494, 75] width 61 height 12
click at [272, 81] on div "teamsnap" at bounding box center [281, 75] width 47 height 13
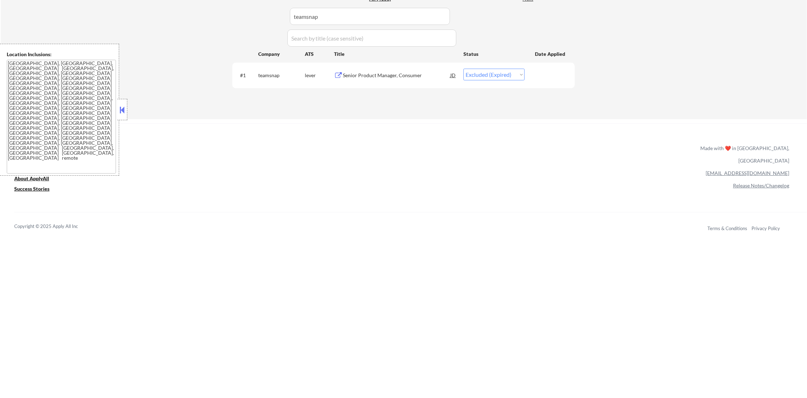
drag, startPoint x: 665, startPoint y: 84, endPoint x: 575, endPoint y: 73, distance: 90.3
drag, startPoint x: 313, startPoint y: 18, endPoint x: 285, endPoint y: 15, distance: 27.6
click at [285, 15] on div "Applications Pending (33) Excluded (1427) Applied (2706) All (4166) View All Re…" at bounding box center [403, 44] width 343 height 123
paste input "CopyAI"
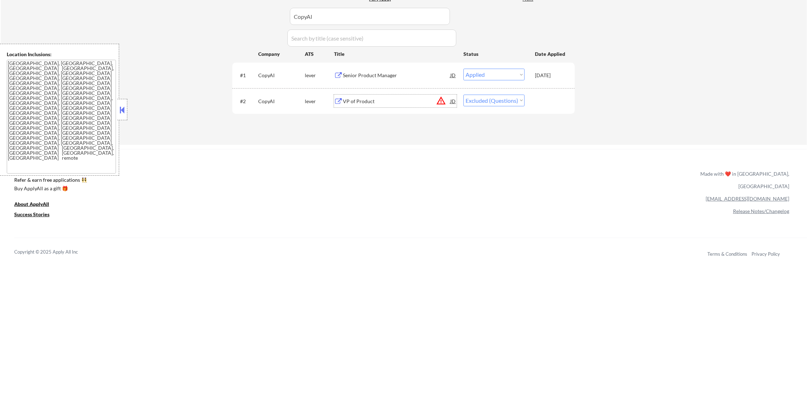
click at [375, 99] on div "VP of Product" at bounding box center [396, 101] width 107 height 7
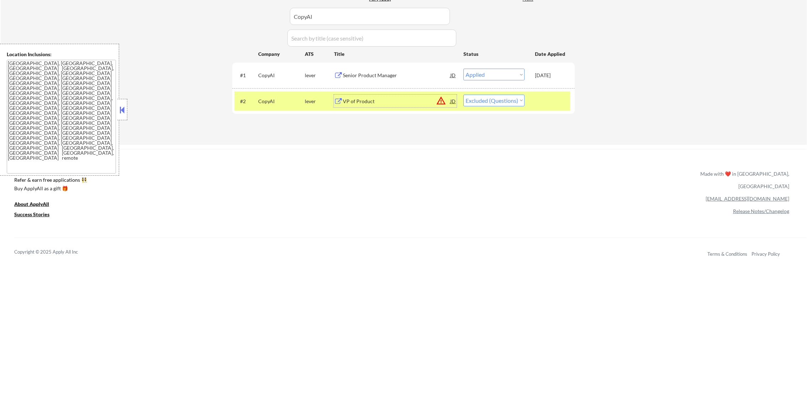
click at [483, 95] on select "Choose an option... Pending Applied Excluded (Questions) Excluded (Expired) Exc…" at bounding box center [494, 101] width 61 height 12
click at [464, 95] on select "Choose an option... Pending Applied Excluded (Questions) Excluded (Expired) Exc…" at bounding box center [494, 101] width 61 height 12
click at [277, 102] on div "CopyAI" at bounding box center [281, 101] width 47 height 7
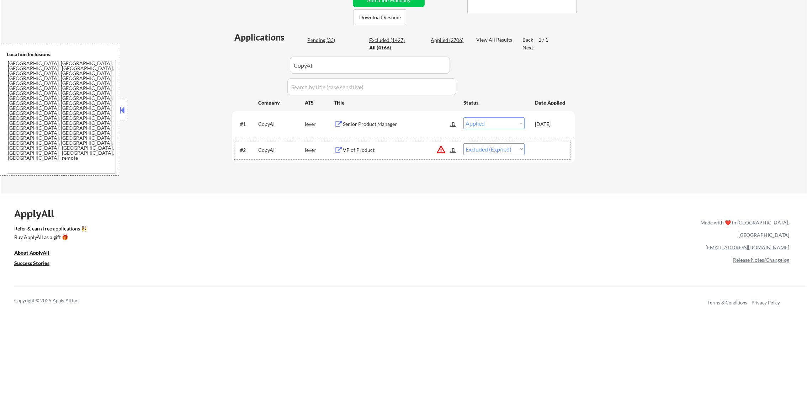
click at [262, 0] on html "← Return to /applysquad Mailslurp Inbox Job Search Builder [PERSON_NAME] User E…" at bounding box center [403, 34] width 807 height 398
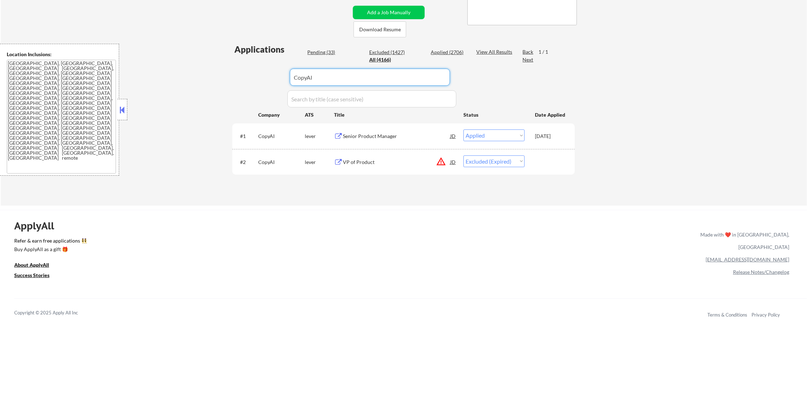
paste input "airgarage"
click at [241, 119] on div "Company ATS Title Status Date Applied" at bounding box center [403, 114] width 326 height 13
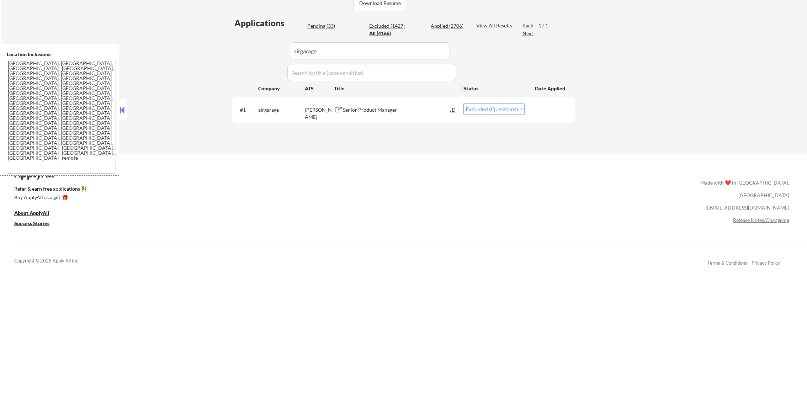
scroll to position [189, 0]
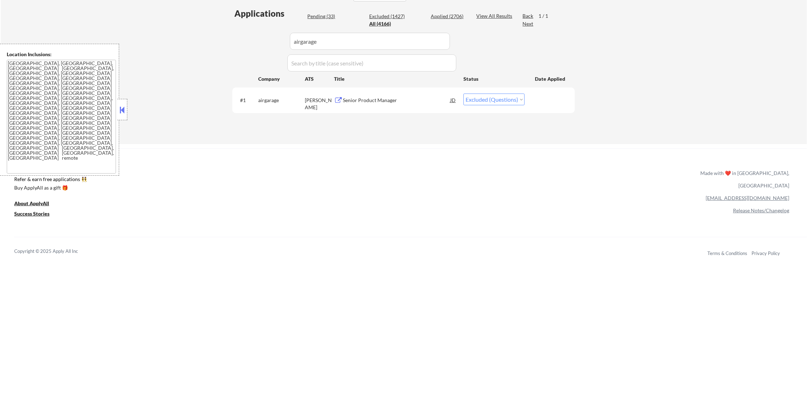
click at [370, 99] on div "Senior Product Manager" at bounding box center [396, 100] width 107 height 7
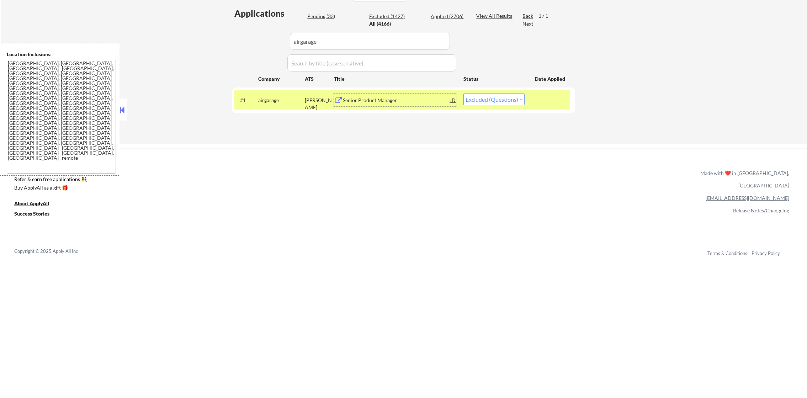
click at [507, 97] on select "Choose an option... Pending Applied Excluded (Questions) Excluded (Expired) Exc…" at bounding box center [494, 100] width 61 height 12
click at [464, 94] on select "Choose an option... Pending Applied Excluded (Questions) Excluded (Expired) Exc…" at bounding box center [494, 100] width 61 height 12
click at [264, 95] on div "airgarage" at bounding box center [281, 100] width 47 height 13
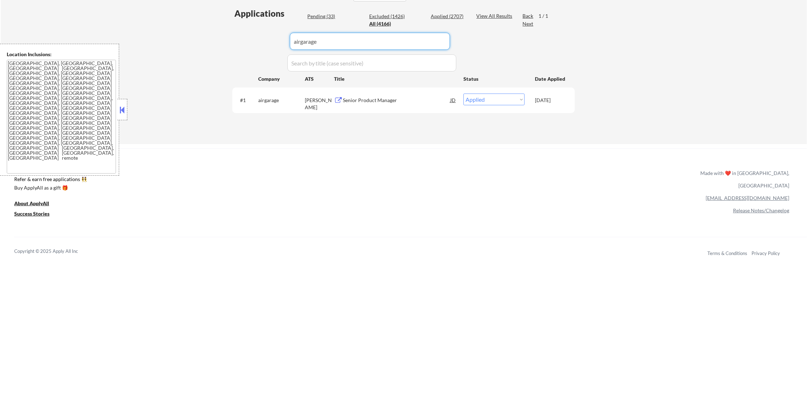
click at [265, 38] on div "Applications Pending (33) Excluded (1426) Applied (2707) All (4166) View All Re…" at bounding box center [403, 68] width 343 height 123
paste input "khanacademy"
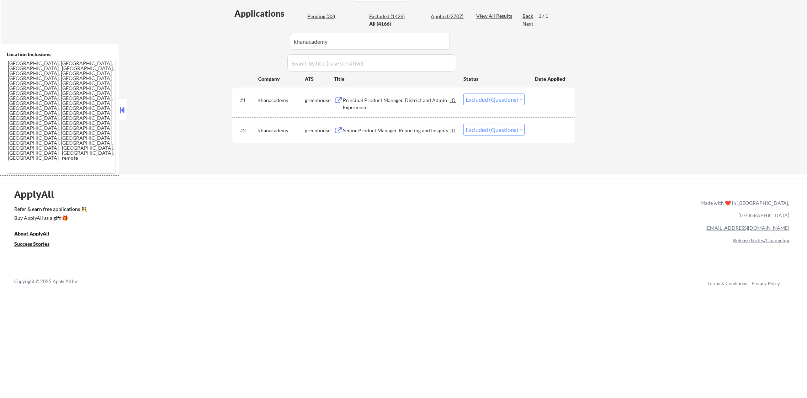
click at [430, 100] on div "Principal Product Manager, District and Admin Experience" at bounding box center [396, 104] width 107 height 14
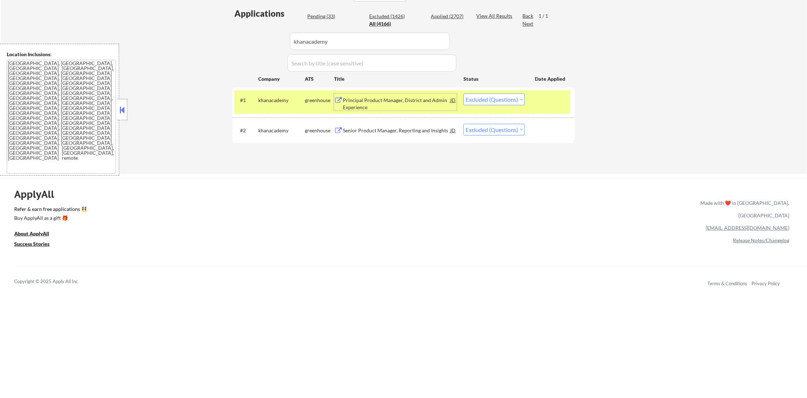
click at [502, 100] on select "Choose an option... Pending Applied Excluded (Questions) Excluded (Expired) Exc…" at bounding box center [494, 100] width 61 height 12
click at [464, 94] on select "Choose an option... Pending Applied Excluded (Questions) Excluded (Expired) Exc…" at bounding box center [494, 100] width 61 height 12
click at [285, 102] on div "khanacademy" at bounding box center [281, 100] width 47 height 7
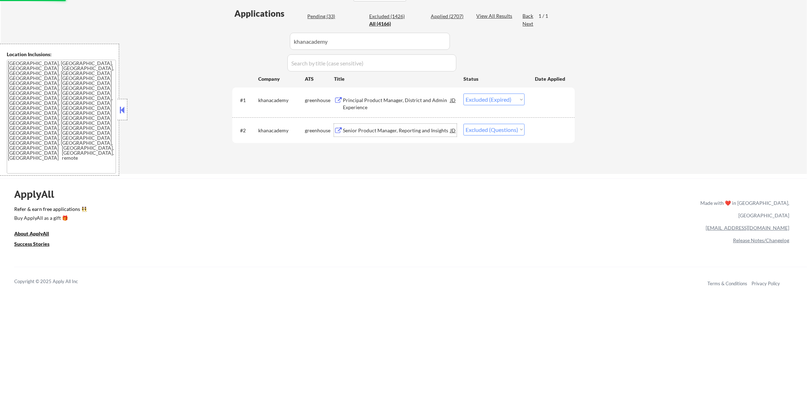
click at [385, 129] on div "Senior Product Manager, Reporting and Insights" at bounding box center [396, 130] width 107 height 7
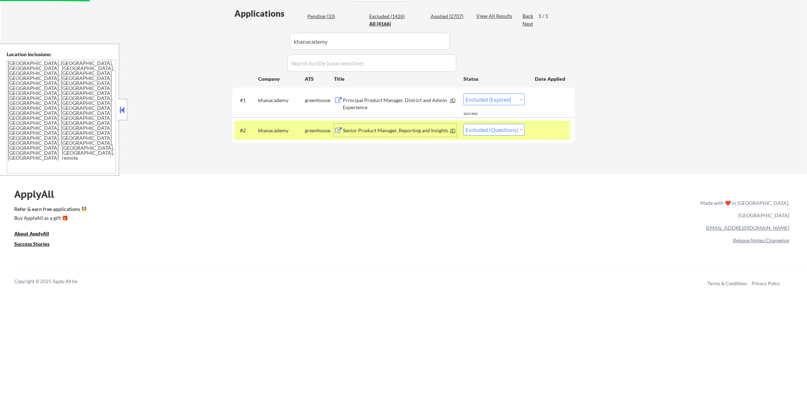
drag, startPoint x: 492, startPoint y: 130, endPoint x: 490, endPoint y: 134, distance: 3.8
click at [492, 131] on select "Choose an option... Pending Applied Excluded (Questions) Excluded (Expired) Exc…" at bounding box center [494, 130] width 61 height 12
click at [464, 124] on select "Choose an option... Pending Applied Excluded (Questions) Excluded (Expired) Exc…" at bounding box center [494, 130] width 61 height 12
click at [298, 127] on div "khanacademy" at bounding box center [281, 130] width 47 height 7
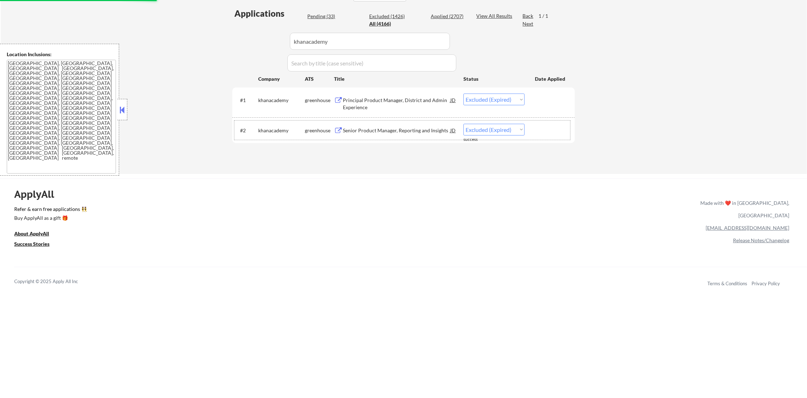
drag, startPoint x: 339, startPoint y: 32, endPoint x: 280, endPoint y: 24, distance: 59.3
click at [283, 24] on div "Applications Pending (33) Excluded (1426) Applied (2707) All (4166) View All Re…" at bounding box center [403, 83] width 343 height 153
paste input "pairteam"
click at [238, 57] on div "Applications Pending (33) Excluded (1426) Applied (2707) All (4166) View All Re…" at bounding box center [403, 83] width 343 height 153
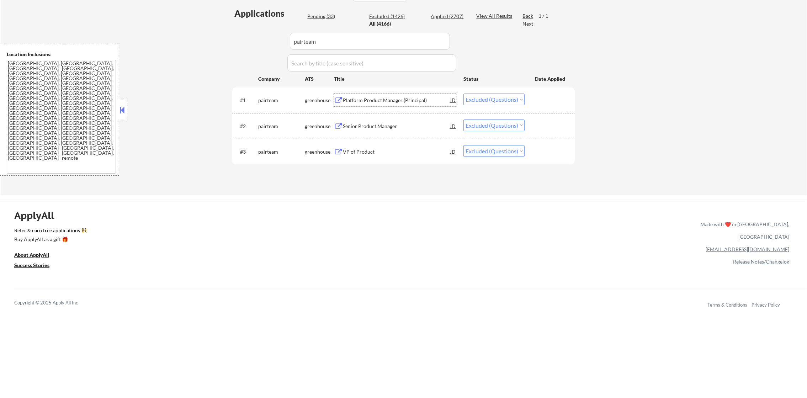
click at [401, 102] on div "Platform Product Manager (Principal)" at bounding box center [396, 100] width 107 height 7
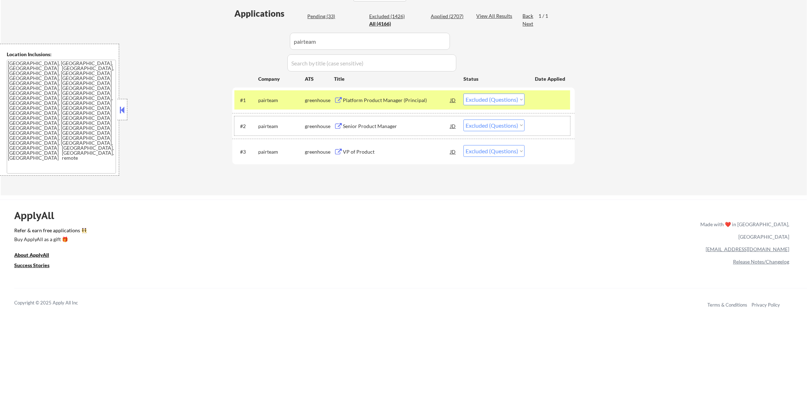
click at [407, 133] on div "#2 pairteam greenhouse Senior Product Manager JD warning_amber Choose an option…" at bounding box center [403, 125] width 336 height 19
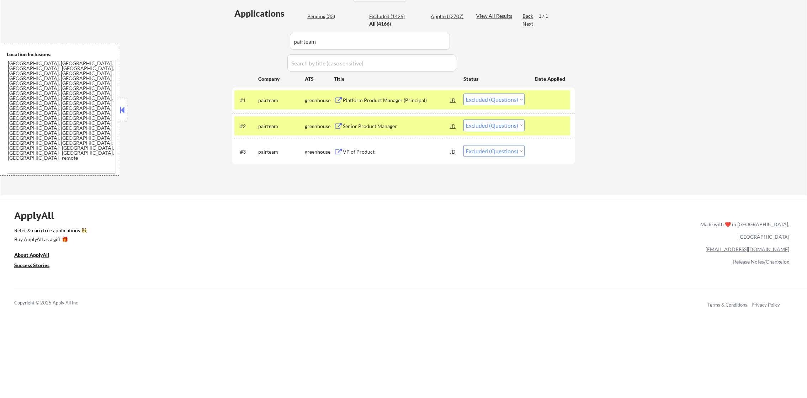
click at [397, 116] on div "#2 pairteam greenhouse Senior Product Manager JD warning_amber Choose an option…" at bounding box center [403, 125] width 336 height 19
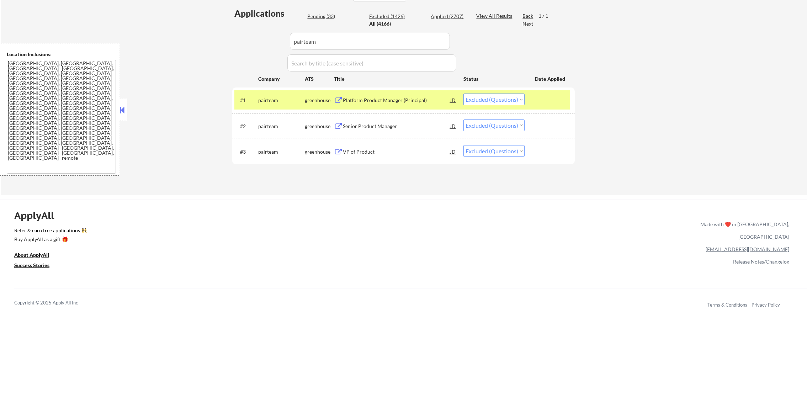
click at [379, 129] on div "Senior Product Manager" at bounding box center [396, 126] width 107 height 7
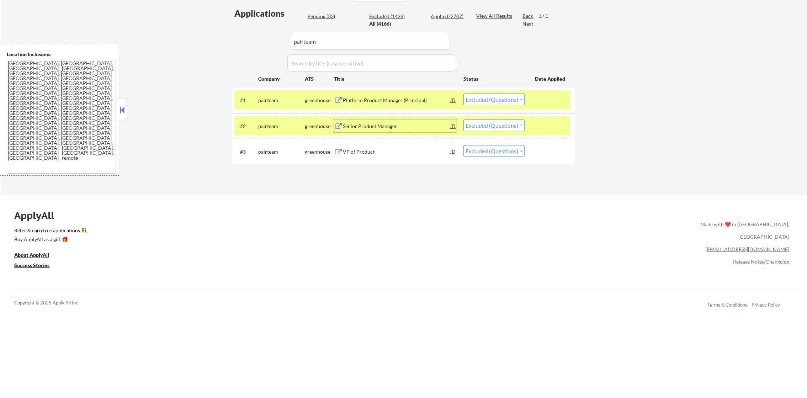
click at [377, 153] on div "VP of Product" at bounding box center [396, 151] width 107 height 7
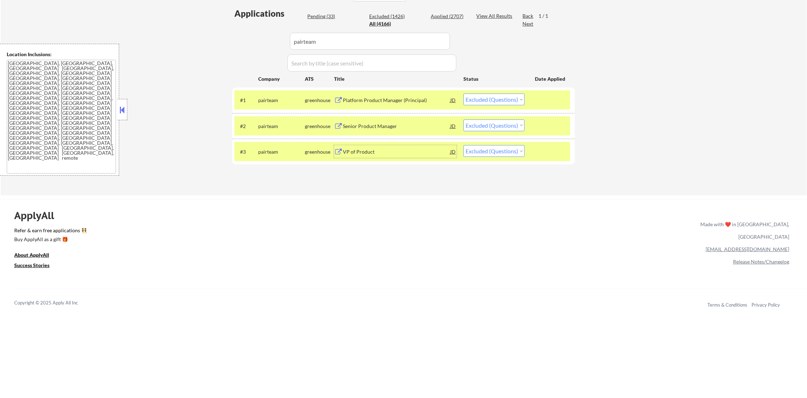
click at [501, 128] on select "Choose an option... Pending Applied Excluded (Questions) Excluded (Expired) Exc…" at bounding box center [494, 126] width 61 height 12
click at [464, 120] on select "Choose an option... Pending Applied Excluded (Questions) Excluded (Expired) Exc…" at bounding box center [494, 126] width 61 height 12
click at [498, 149] on select "Choose an option... Pending Applied Excluded (Questions) Excluded (Expired) Exc…" at bounding box center [494, 151] width 61 height 12
click at [464, 145] on select "Choose an option... Pending Applied Excluded (Questions) Excluded (Expired) Exc…" at bounding box center [494, 151] width 61 height 12
click at [505, 101] on select "Choose an option... Pending Applied Excluded (Questions) Excluded (Expired) Exc…" at bounding box center [494, 100] width 61 height 12
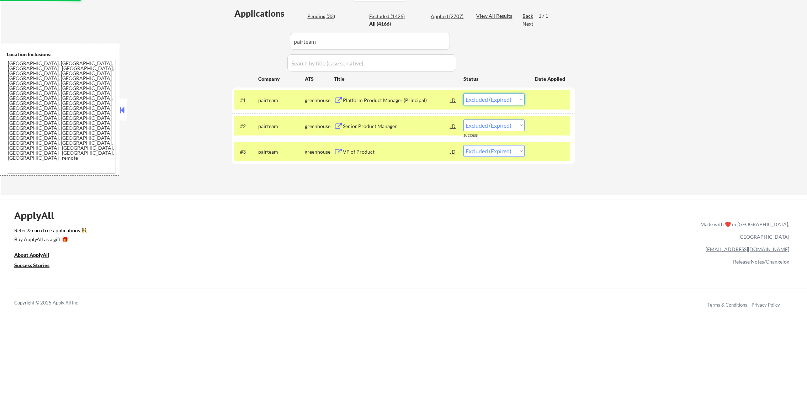
click at [464, 94] on select "Choose an option... Pending Applied Excluded (Questions) Excluded (Expired) Exc…" at bounding box center [494, 100] width 61 height 12
click at [278, 156] on div "pairteam" at bounding box center [281, 151] width 47 height 13
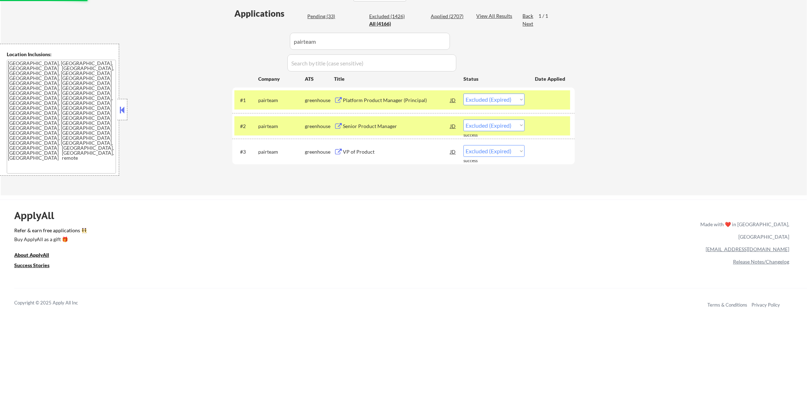
click at [274, 125] on div "pairteam" at bounding box center [281, 126] width 47 height 7
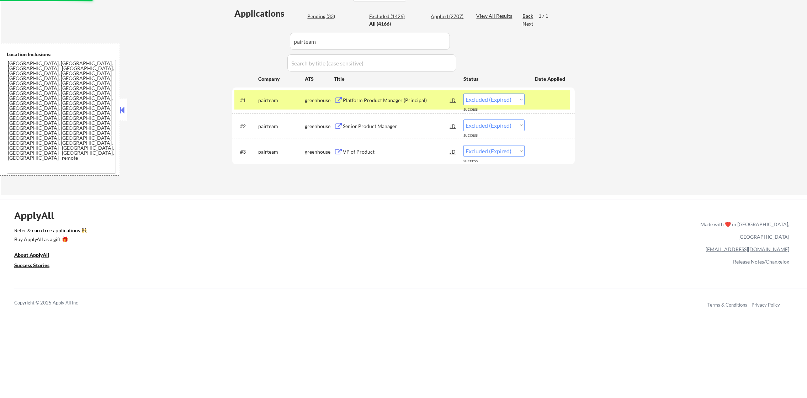
click at [272, 94] on div "pairteam" at bounding box center [281, 100] width 47 height 13
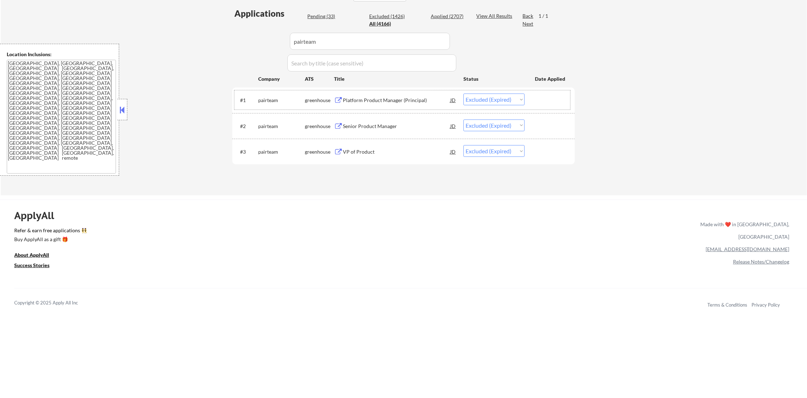
drag, startPoint x: 342, startPoint y: 41, endPoint x: 244, endPoint y: 41, distance: 97.9
click at [249, 41] on div "Applications Pending (33) Excluded (1426) Applied (2707) All (4166) View All Re…" at bounding box center [403, 94] width 343 height 174
paste input "redcellpartners"
click at [244, 41] on div "Applications Pending (33) Excluded (1426) Applied (2707) All (4166) View All Re…" at bounding box center [403, 94] width 343 height 174
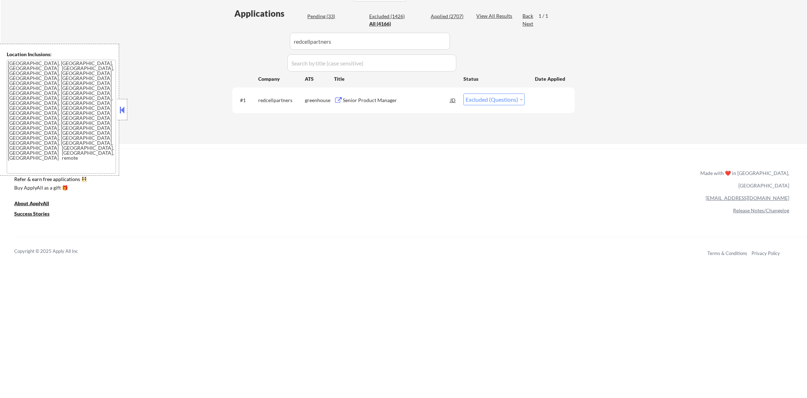
click at [420, 100] on div "Senior Product Manager" at bounding box center [396, 100] width 107 height 7
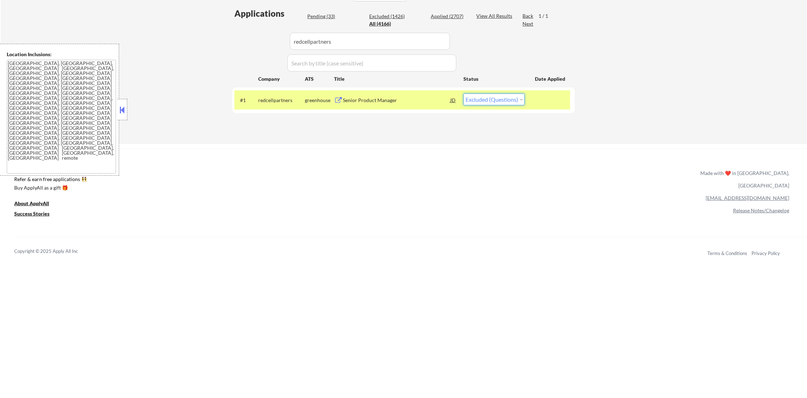
click at [489, 98] on select "Choose an option... Pending Applied Excluded (Questions) Excluded (Expired) Exc…" at bounding box center [494, 100] width 61 height 12
click at [464, 94] on select "Choose an option... Pending Applied Excluded (Questions) Excluded (Expired) Exc…" at bounding box center [494, 100] width 61 height 12
click at [267, 100] on div "redcellpartners" at bounding box center [281, 100] width 47 height 7
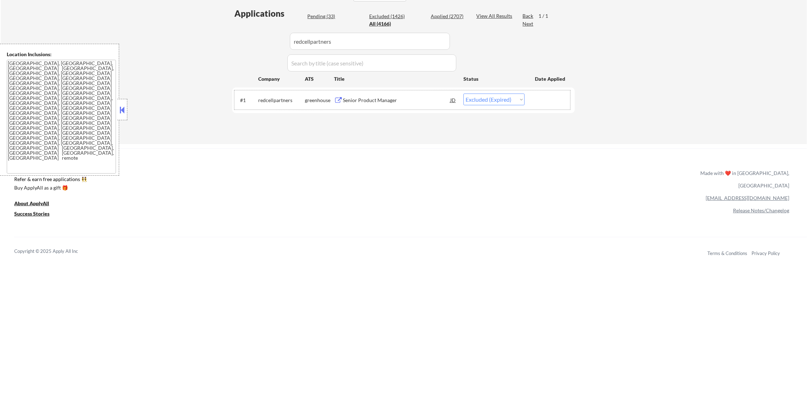
scroll to position [170, 0]
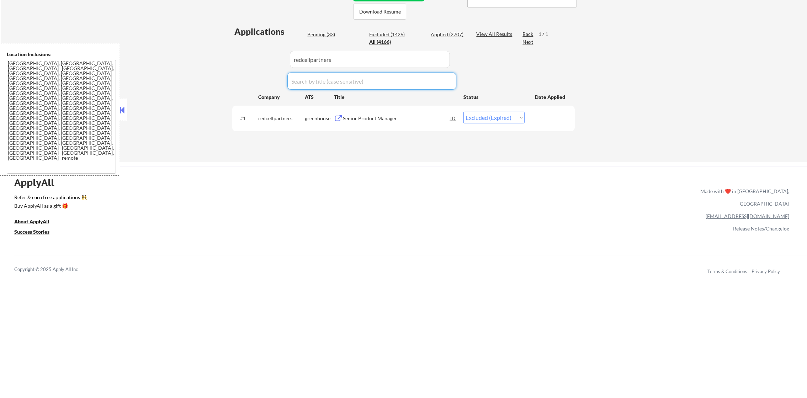
drag, startPoint x: 382, startPoint y: 70, endPoint x: 244, endPoint y: 69, distance: 138.1
click at [244, 69] on div "Applications Pending (33) Excluded (1426) Applied (2707) All (4166) View All Re…" at bounding box center [403, 87] width 343 height 123
drag, startPoint x: 351, startPoint y: 64, endPoint x: 227, endPoint y: 67, distance: 124.2
click at [233, 67] on div "Applications Pending (33) Excluded (1426) Applied (2707) All (4166) View All Re…" at bounding box center [403, 87] width 343 height 123
paste input "prismatic"
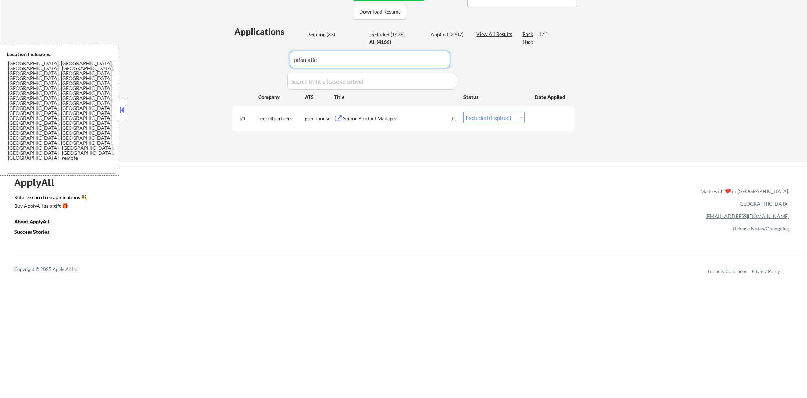
click at [227, 67] on div "← Return to /applysquad Mailslurp Inbox Job Search Builder [PERSON_NAME] User E…" at bounding box center [403, 7] width 355 height 299
click at [409, 119] on div "Senior Product Manager" at bounding box center [396, 118] width 107 height 7
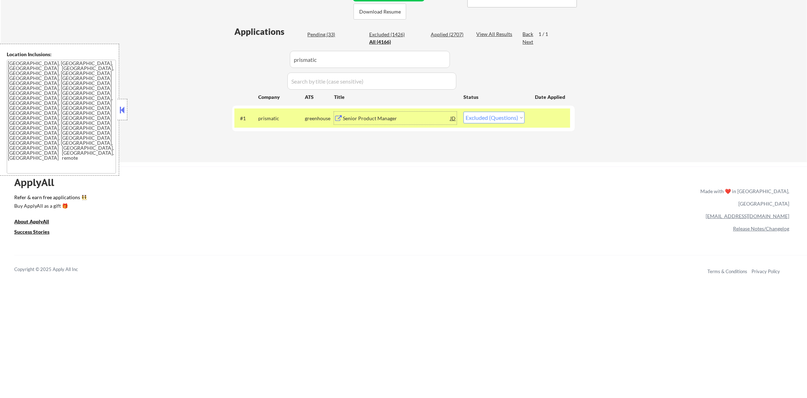
drag, startPoint x: 482, startPoint y: 115, endPoint x: 482, endPoint y: 122, distance: 7.1
click at [482, 115] on select "Choose an option... Pending Applied Excluded (Questions) Excluded (Expired) Exc…" at bounding box center [494, 118] width 61 height 12
click at [464, 112] on select "Choose an option... Pending Applied Excluded (Questions) Excluded (Expired) Exc…" at bounding box center [494, 118] width 61 height 12
click at [263, 119] on div "prismatic" at bounding box center [281, 118] width 47 height 7
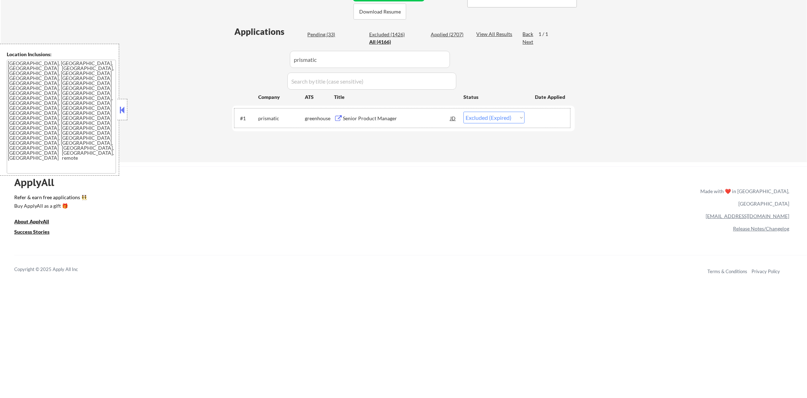
drag, startPoint x: 326, startPoint y: 53, endPoint x: 249, endPoint y: 53, distance: 76.5
click at [251, 53] on div "Applications Pending (33) Excluded (1426) Applied (2707) All (4166) View All Re…" at bounding box center [403, 87] width 343 height 123
paste input "huntress"
click at [242, 53] on div "Applications Pending (33) Excluded (1426) Applied (2707) All (4166) View All Re…" at bounding box center [403, 87] width 343 height 123
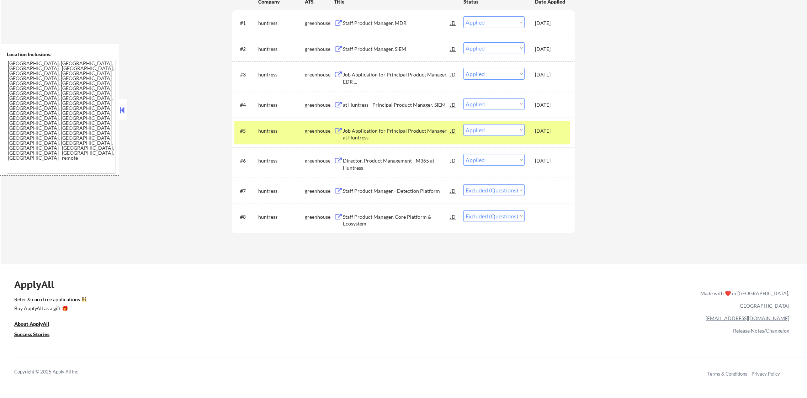
scroll to position [277, 0]
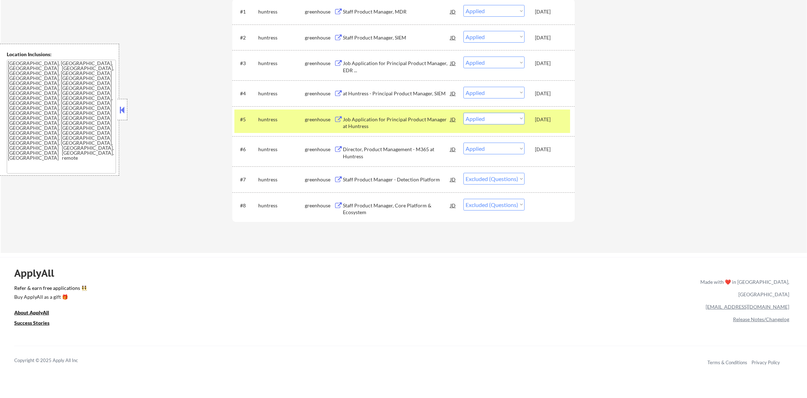
click at [270, 120] on div "huntress" at bounding box center [281, 119] width 47 height 7
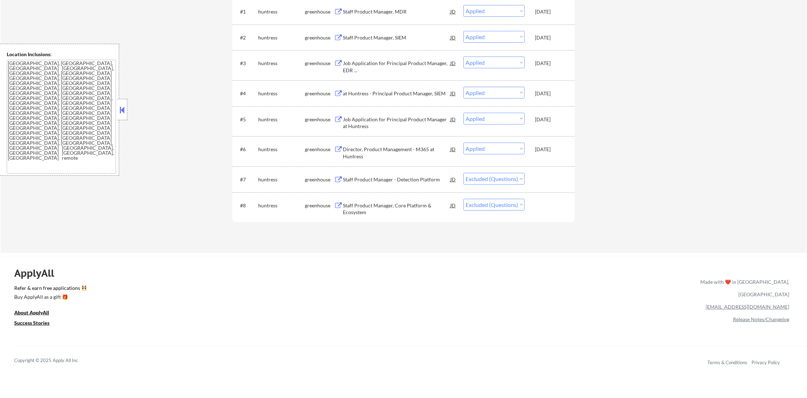
drag, startPoint x: 488, startPoint y: 180, endPoint x: 488, endPoint y: 184, distance: 4.3
click at [488, 180] on select "Choose an option... Pending Applied Excluded (Questions) Excluded (Expired) Exc…" at bounding box center [494, 179] width 61 height 12
click at [464, 173] on select "Choose an option... Pending Applied Excluded (Questions) Excluded (Expired) Exc…" at bounding box center [494, 179] width 61 height 12
click at [507, 201] on select "Choose an option... Pending Applied Excluded (Questions) Excluded (Expired) Exc…" at bounding box center [494, 205] width 61 height 12
click at [464, 199] on select "Choose an option... Pending Applied Excluded (Questions) Excluded (Expired) Exc…" at bounding box center [494, 205] width 61 height 12
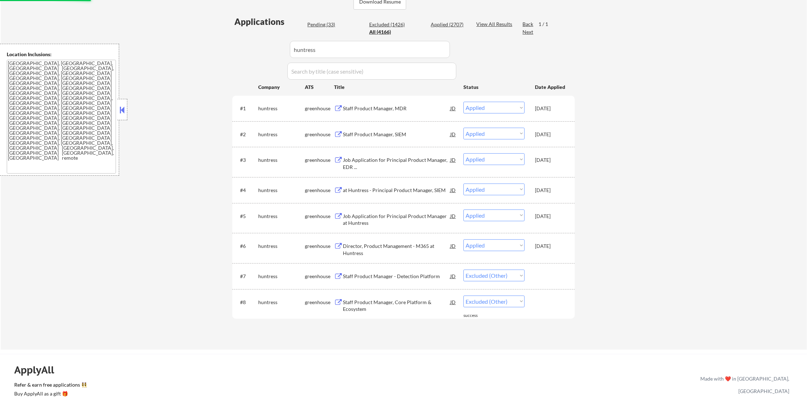
scroll to position [89, 0]
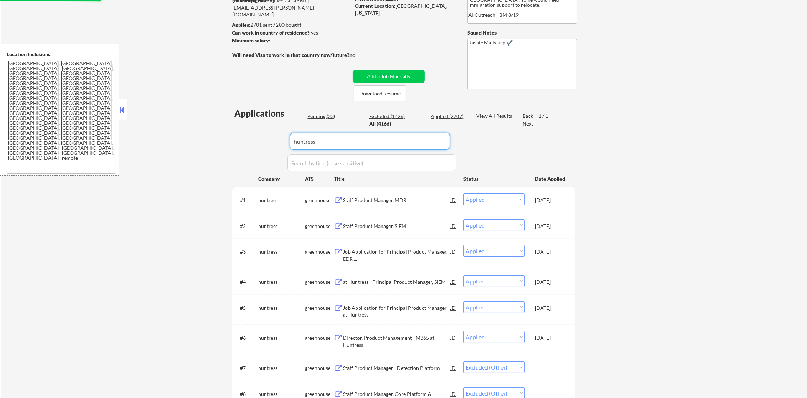
drag, startPoint x: 360, startPoint y: 144, endPoint x: 195, endPoint y: 127, distance: 166.4
click at [206, 127] on div "← Return to /applysquad Mailslurp Inbox Job Search Builder [PERSON_NAME] User E…" at bounding box center [404, 191] width 807 height 502
paste input "soloioinc"
click at [194, 127] on div "← Return to /applysquad Mailslurp Inbox Job Search Builder [PERSON_NAME] User E…" at bounding box center [404, 191] width 807 height 502
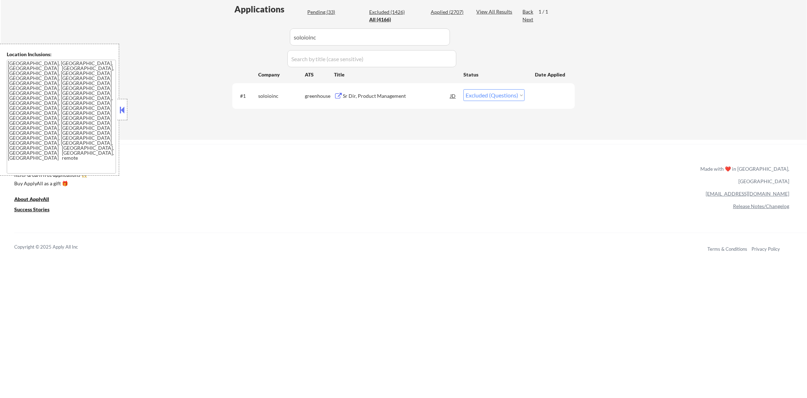
scroll to position [159, 0]
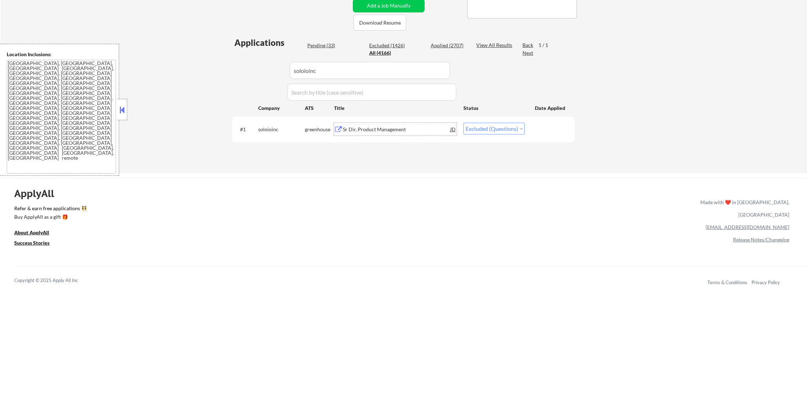
click at [399, 126] on div "Sr Dir, Product Management" at bounding box center [396, 129] width 107 height 7
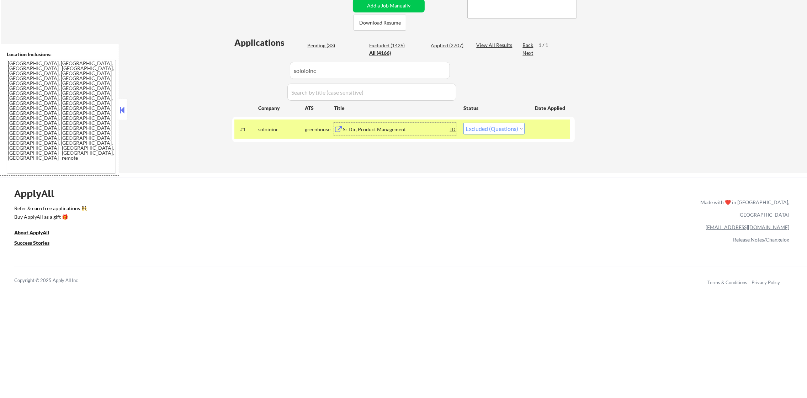
click at [493, 128] on select "Choose an option... Pending Applied Excluded (Questions) Excluded (Expired) Exc…" at bounding box center [494, 129] width 61 height 12
click at [464, 123] on select "Choose an option... Pending Applied Excluded (Questions) Excluded (Expired) Exc…" at bounding box center [494, 129] width 61 height 12
click at [279, 132] on div "soloioinc" at bounding box center [281, 129] width 47 height 7
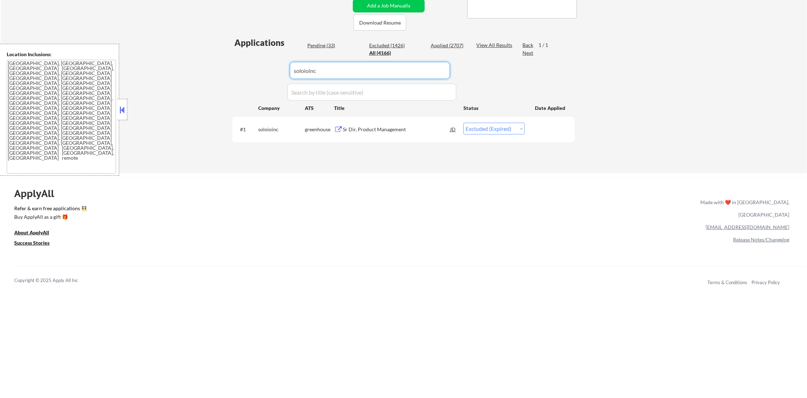
drag, startPoint x: 325, startPoint y: 70, endPoint x: 262, endPoint y: 62, distance: 64.3
click at [266, 62] on div "Applications Pending (33) Excluded (1426) Applied (2707) All (4166) View All Re…" at bounding box center [403, 98] width 343 height 123
paste input "infuseukraine"
click at [258, 62] on div "Applications Pending (33) Excluded (1426) Applied (2707) All (4166) View All Re…" at bounding box center [403, 98] width 343 height 123
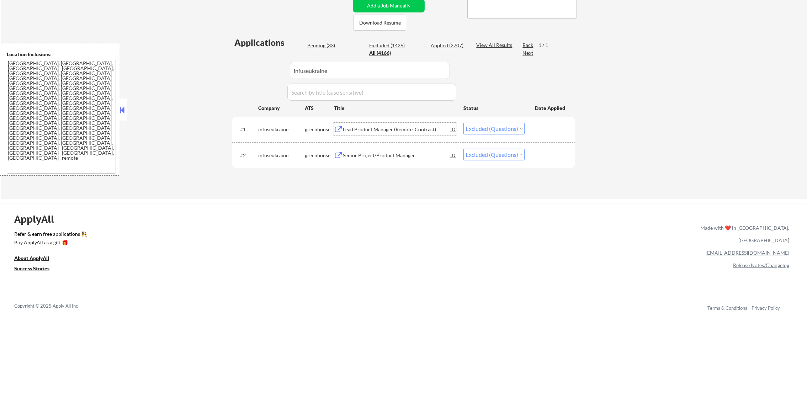
click at [414, 129] on div "Lead Product Manager (Remote, Contract)" at bounding box center [396, 129] width 107 height 7
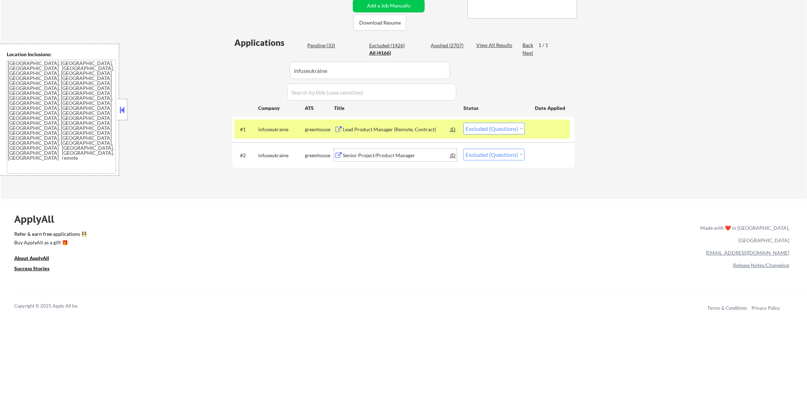
click at [418, 157] on div "Senior Project/Product Manager" at bounding box center [396, 155] width 107 height 7
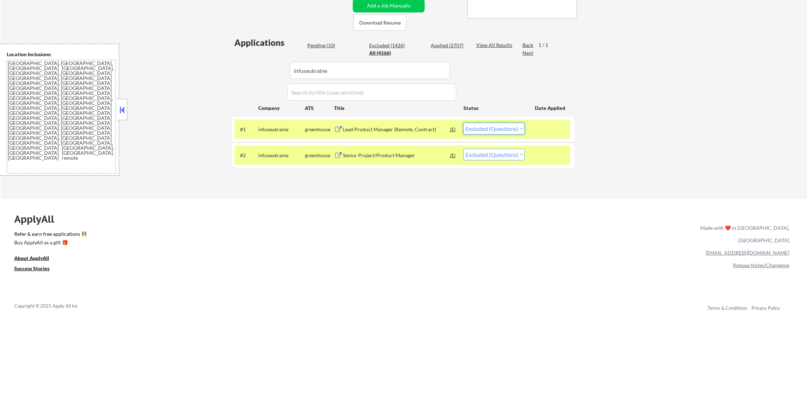
drag, startPoint x: 482, startPoint y: 132, endPoint x: 482, endPoint y: 136, distance: 4.3
click at [483, 132] on select "Choose an option... Pending Applied Excluded (Questions) Excluded (Expired) Exc…" at bounding box center [494, 129] width 61 height 12
click at [464, 123] on select "Choose an option... Pending Applied Excluded (Questions) Excluded (Expired) Exc…" at bounding box center [494, 129] width 61 height 12
click at [482, 160] on div "#2 infuseukraine greenhouse Senior Project/Product Manager JD warning_amber Cho…" at bounding box center [403, 155] width 336 height 19
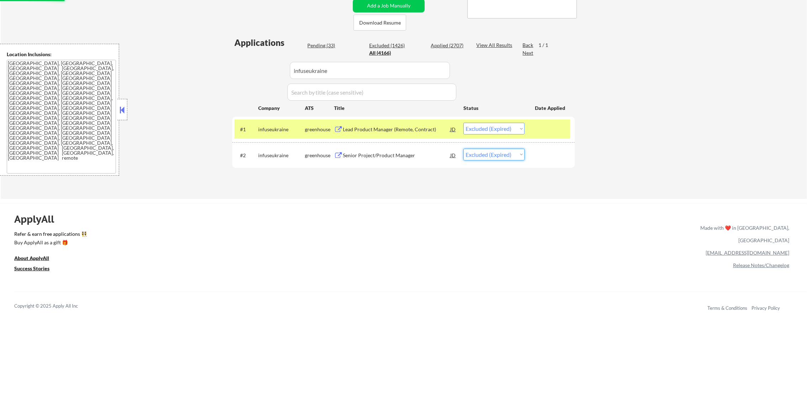
click at [464, 149] on select "Choose an option... Pending Applied Excluded (Questions) Excluded (Expired) Exc…" at bounding box center [494, 155] width 61 height 12
drag, startPoint x: 285, startPoint y: 132, endPoint x: 281, endPoint y: 135, distance: 5.1
click at [281, 135] on div "infuseukraine" at bounding box center [281, 129] width 47 height 13
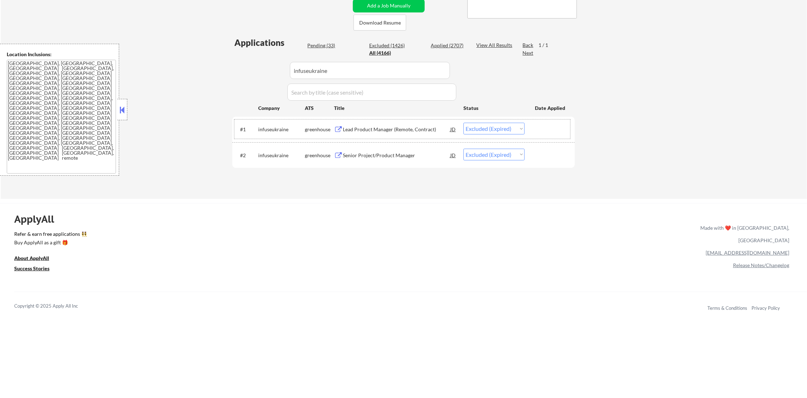
drag, startPoint x: 330, startPoint y: 74, endPoint x: 283, endPoint y: 70, distance: 47.5
click at [286, 70] on div "Applications Pending (33) Excluded (1426) Applied (2707) All (4166) View All Re…" at bounding box center [403, 111] width 343 height 149
paste input "questanalytics"
click at [672, 87] on div "← Return to /applysquad Mailslurp Inbox Job Search Builder [PERSON_NAME] User E…" at bounding box center [404, 34] width 807 height 330
click at [394, 126] on div "Senior Product Manager" at bounding box center [396, 129] width 107 height 7
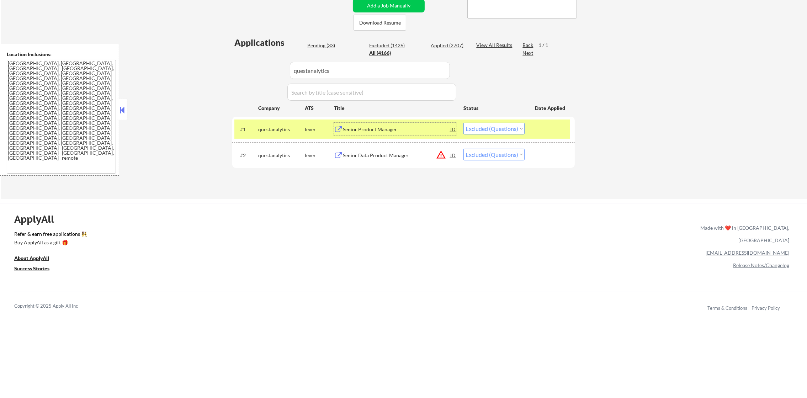
click at [426, 154] on div "Senior Data Product Manager" at bounding box center [396, 155] width 107 height 7
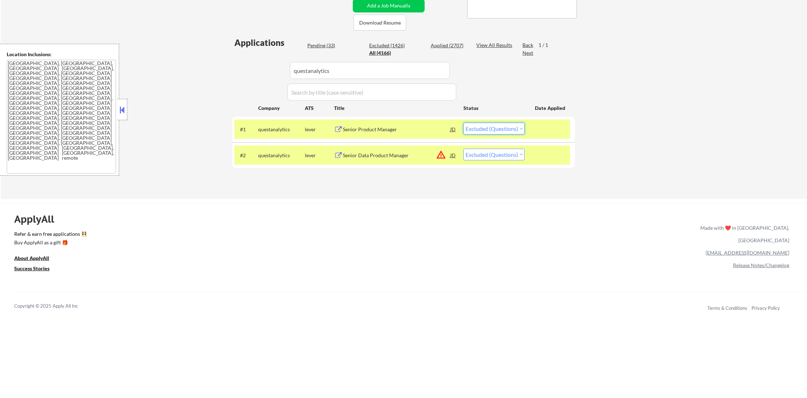
click at [494, 126] on select "Choose an option... Pending Applied Excluded (Questions) Excluded (Expired) Exc…" at bounding box center [494, 129] width 61 height 12
click at [464, 123] on select "Choose an option... Pending Applied Excluded (Questions) Excluded (Expired) Exc…" at bounding box center [494, 129] width 61 height 12
click at [496, 158] on select "Choose an option... Pending Applied Excluded (Questions) Excluded (Expired) Exc…" at bounding box center [494, 155] width 61 height 12
click at [464, 149] on select "Choose an option... Pending Applied Excluded (Questions) Excluded (Expired) Exc…" at bounding box center [494, 155] width 61 height 12
click at [300, 154] on div "questanalytics" at bounding box center [281, 155] width 47 height 7
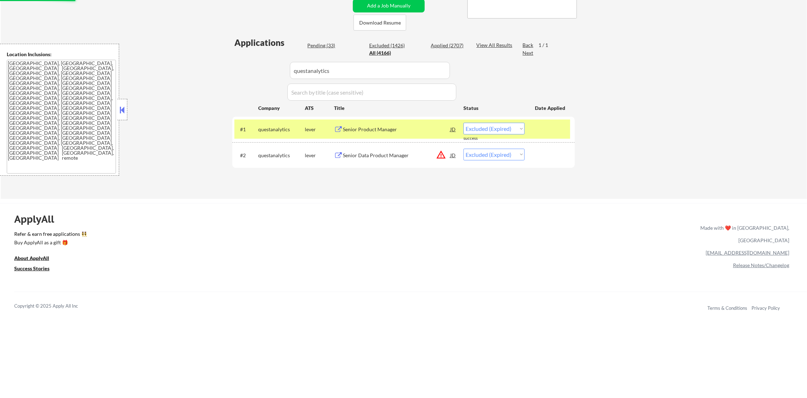
click at [279, 120] on div "#1 questanalytics lever Senior Product Manager JD warning_amber Choose an optio…" at bounding box center [403, 129] width 336 height 19
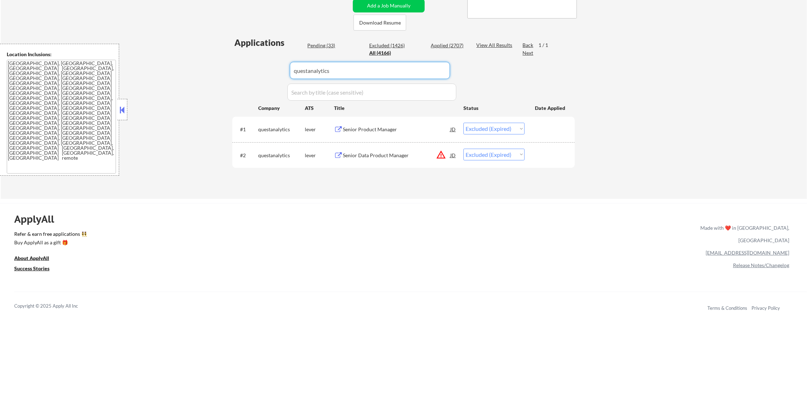
drag, startPoint x: 347, startPoint y: 66, endPoint x: 231, endPoint y: 65, distance: 116.0
click at [232, 65] on div "Applications Pending (33) Excluded (1426) Applied (2707) All (4166) View All Re…" at bounding box center [403, 111] width 343 height 149
paste input "evolvevacationrental"
click at [231, 65] on div "← Return to /applysquad Mailslurp Inbox Job Search Builder [PERSON_NAME] User E…" at bounding box center [403, 31] width 355 height 324
click at [393, 128] on div "Director of Product Management" at bounding box center [396, 129] width 107 height 7
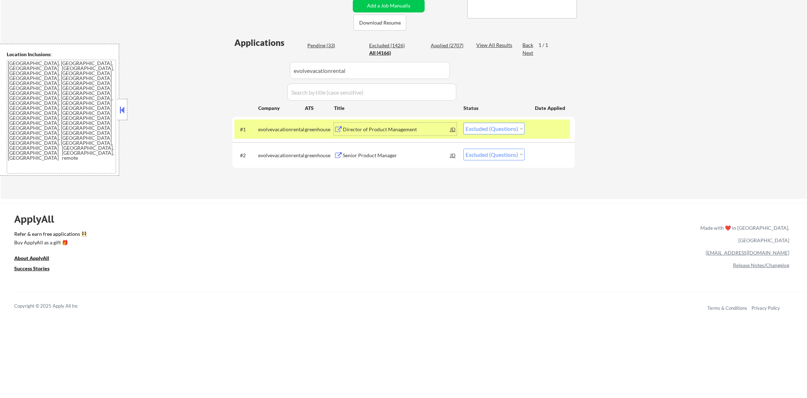
click at [377, 149] on div "Senior Product Manager" at bounding box center [396, 155] width 107 height 13
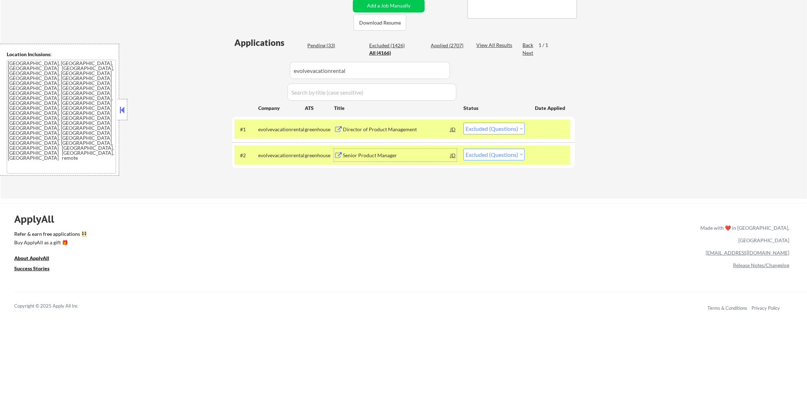
click at [502, 127] on select "Choose an option... Pending Applied Excluded (Questions) Excluded (Expired) Exc…" at bounding box center [494, 129] width 61 height 12
click at [464, 123] on select "Choose an option... Pending Applied Excluded (Questions) Excluded (Expired) Exc…" at bounding box center [494, 129] width 61 height 12
drag, startPoint x: 497, startPoint y: 154, endPoint x: 495, endPoint y: 159, distance: 6.1
click at [497, 154] on select "Choose an option... Pending Applied Excluded (Questions) Excluded (Expired) Exc…" at bounding box center [494, 155] width 61 height 12
click at [464, 149] on select "Choose an option... Pending Applied Excluded (Questions) Excluded (Expired) Exc…" at bounding box center [494, 155] width 61 height 12
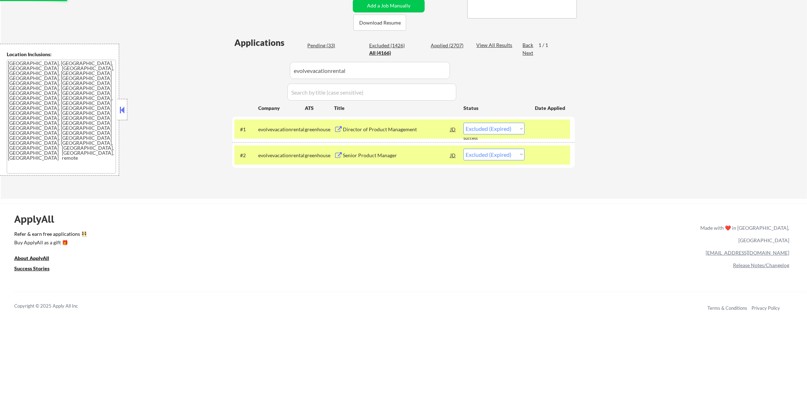
click at [274, 151] on div "evolvevacationrental" at bounding box center [281, 155] width 47 height 13
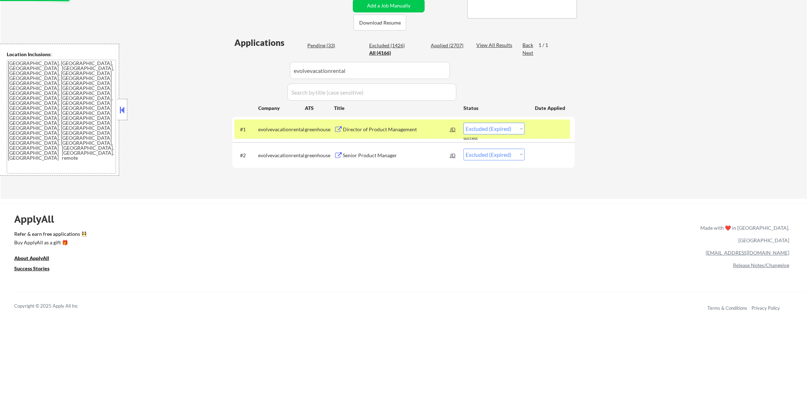
click at [277, 135] on div "evolvevacationrental" at bounding box center [281, 129] width 47 height 13
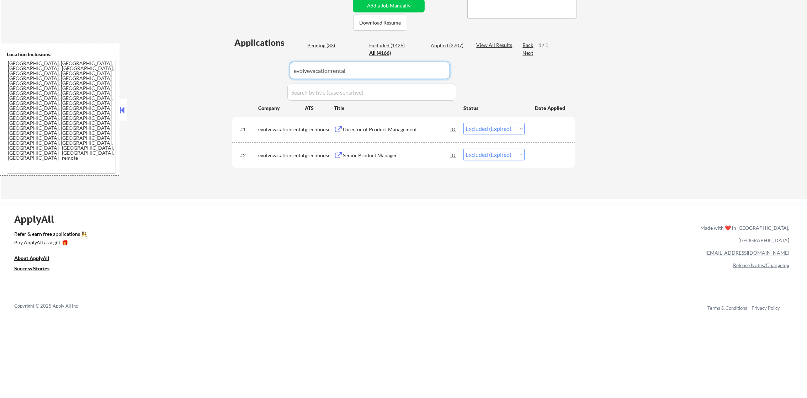
drag, startPoint x: 352, startPoint y: 69, endPoint x: 223, endPoint y: 69, distance: 128.8
click at [225, 69] on div "← Return to /applysquad Mailslurp Inbox Job Search Builder [PERSON_NAME] User E…" at bounding box center [404, 34] width 807 height 330
paste input "[DOMAIN_NAME]"
click at [223, 69] on div "← Return to /applysquad Mailslurp Inbox Job Search Builder [PERSON_NAME] User E…" at bounding box center [404, 34] width 807 height 330
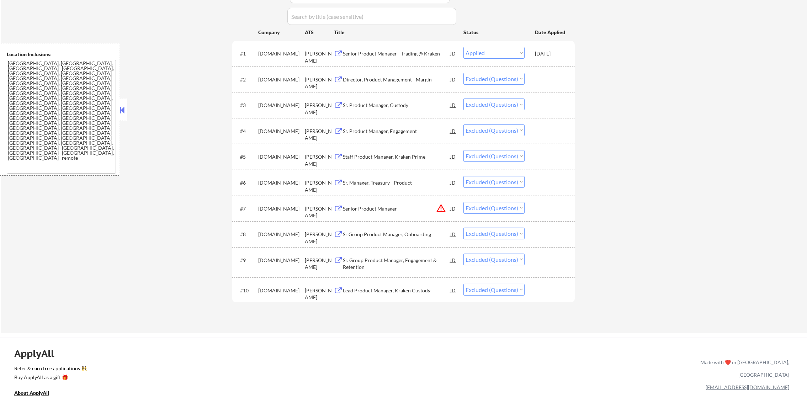
scroll to position [266, 0]
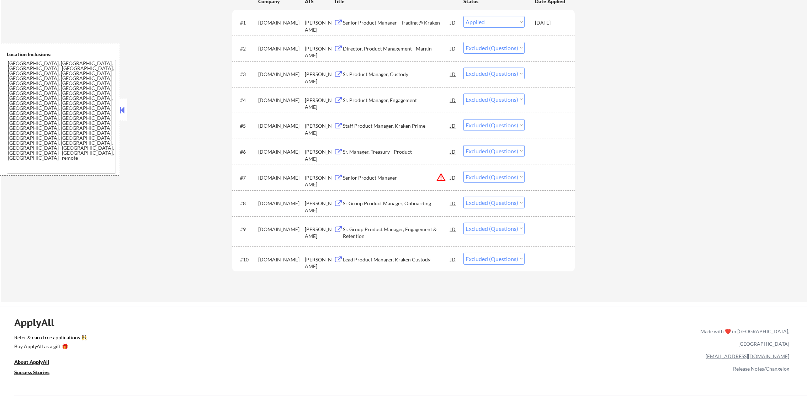
click at [391, 50] on div "Director, Product Management - Margin" at bounding box center [396, 48] width 107 height 7
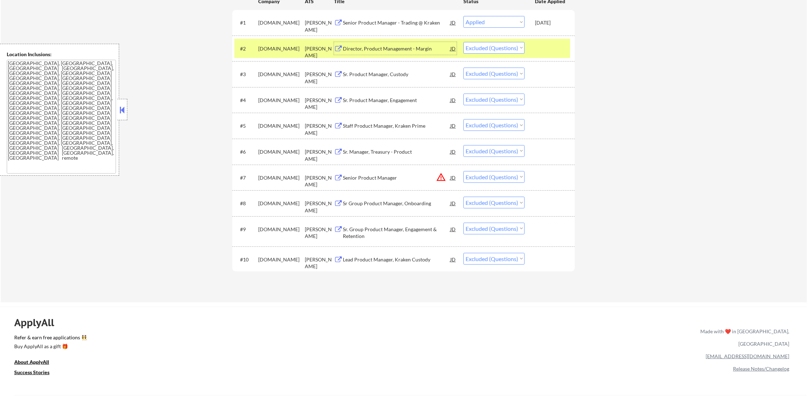
click at [491, 51] on select "Choose an option... Pending Applied Excluded (Questions) Excluded (Expired) Exc…" at bounding box center [494, 48] width 61 height 12
click at [464, 42] on select "Choose an option... Pending Applied Excluded (Questions) Excluded (Expired) Exc…" at bounding box center [494, 48] width 61 height 12
click at [263, 48] on div "[DOMAIN_NAME]" at bounding box center [281, 48] width 47 height 7
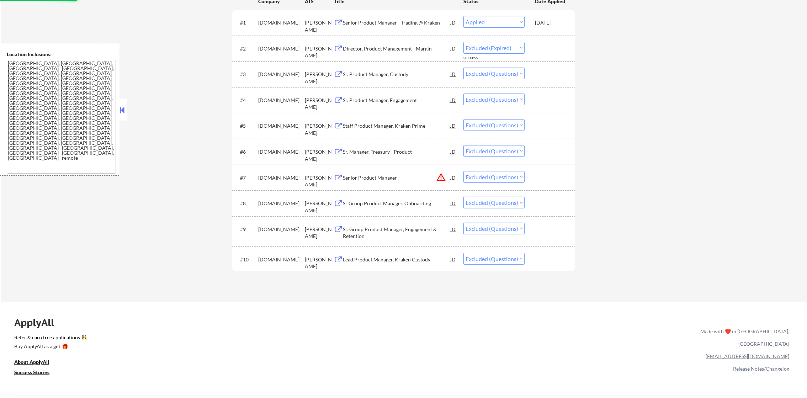
click at [423, 73] on div "Sr. Product Manager, Custody" at bounding box center [396, 74] width 107 height 7
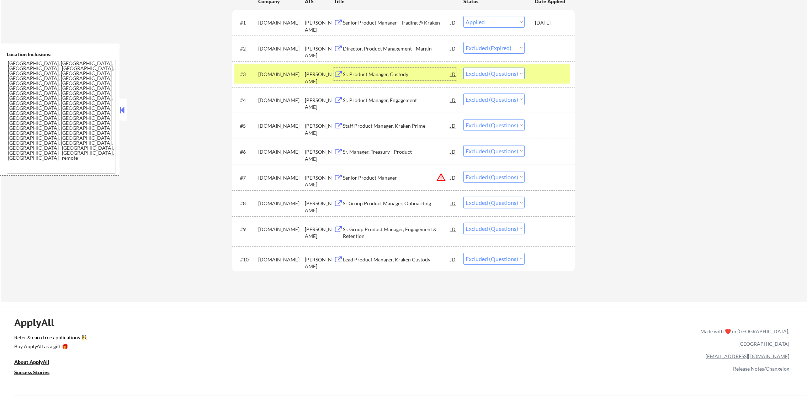
click at [500, 75] on select "Choose an option... Pending Applied Excluded (Questions) Excluded (Expired) Exc…" at bounding box center [494, 74] width 61 height 12
click at [464, 68] on select "Choose an option... Pending Applied Excluded (Questions) Excluded (Expired) Exc…" at bounding box center [494, 74] width 61 height 12
click at [263, 74] on div "[DOMAIN_NAME]" at bounding box center [281, 74] width 47 height 7
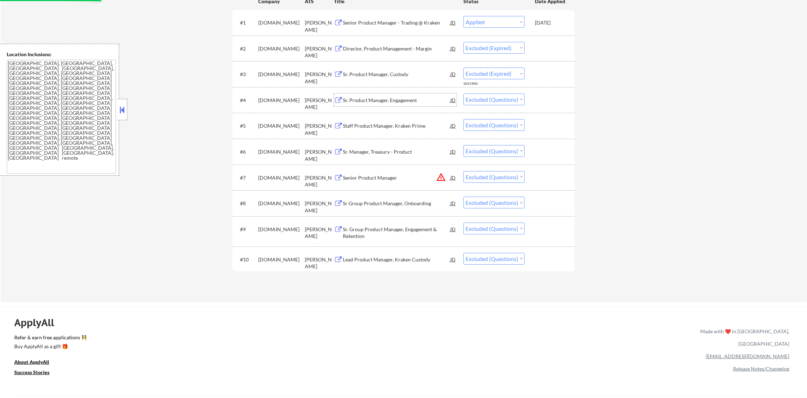
click at [393, 103] on div "Sr. Product Manager, Engagement" at bounding box center [396, 100] width 107 height 7
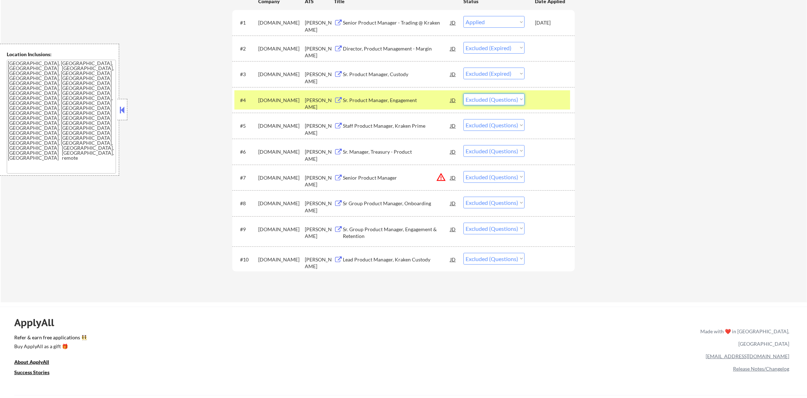
click at [496, 97] on select "Choose an option... Pending Applied Excluded (Questions) Excluded (Expired) Exc…" at bounding box center [494, 100] width 61 height 12
click at [464, 94] on select "Choose an option... Pending Applied Excluded (Questions) Excluded (Expired) Exc…" at bounding box center [494, 100] width 61 height 12
click at [262, 98] on div "[DOMAIN_NAME]" at bounding box center [281, 100] width 47 height 7
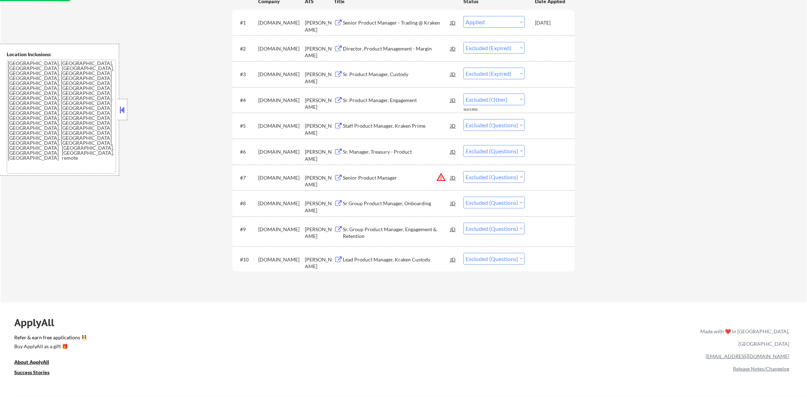
click at [395, 124] on div "Staff Product Manager, Kraken Prime" at bounding box center [396, 125] width 107 height 7
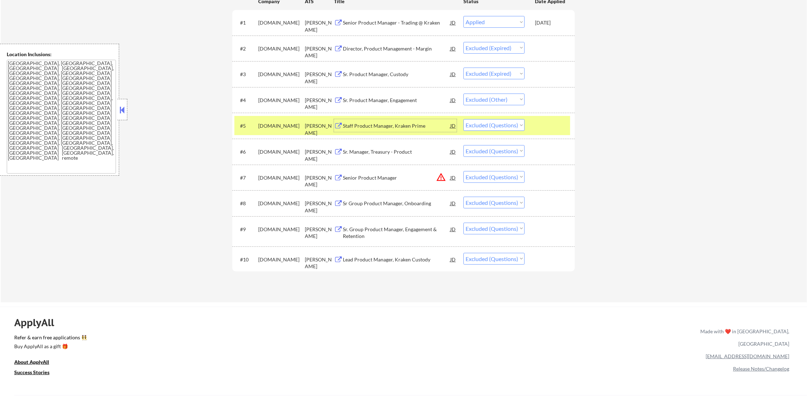
click at [495, 123] on select "Choose an option... Pending Applied Excluded (Questions) Excluded (Expired) Exc…" at bounding box center [494, 125] width 61 height 12
click at [464, 119] on select "Choose an option... Pending Applied Excluded (Questions) Excluded (Expired) Exc…" at bounding box center [494, 125] width 61 height 12
click at [284, 133] on div "#5 [DOMAIN_NAME] [PERSON_NAME] Staff Product Manager, Kraken Prime JD warning_a…" at bounding box center [403, 125] width 336 height 19
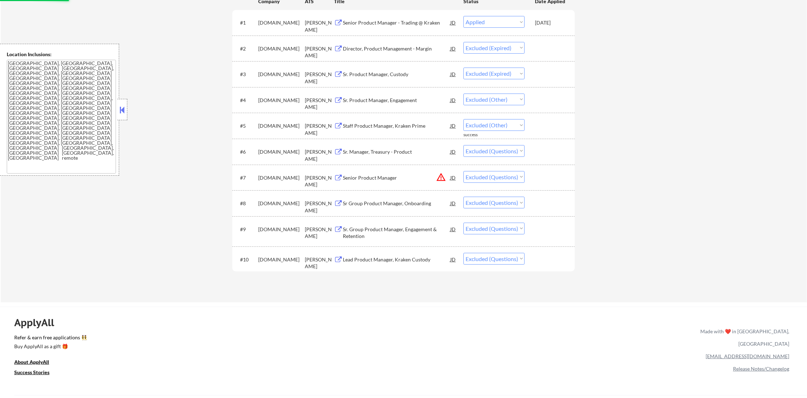
click at [411, 146] on div "Sr. Manager, Treasury - Product" at bounding box center [396, 151] width 107 height 13
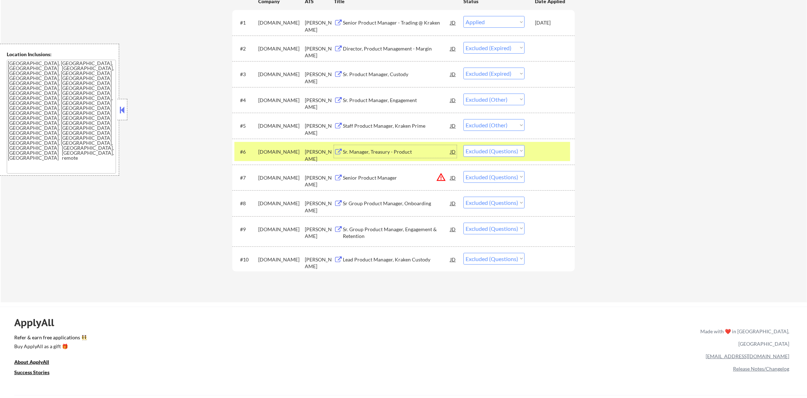
click at [489, 152] on select "Choose an option... Pending Applied Excluded (Questions) Excluded (Expired) Exc…" at bounding box center [494, 151] width 61 height 12
click at [464, 145] on select "Choose an option... Pending Applied Excluded (Questions) Excluded (Expired) Exc…" at bounding box center [494, 151] width 61 height 12
click at [262, 153] on div "[DOMAIN_NAME]" at bounding box center [281, 151] width 47 height 7
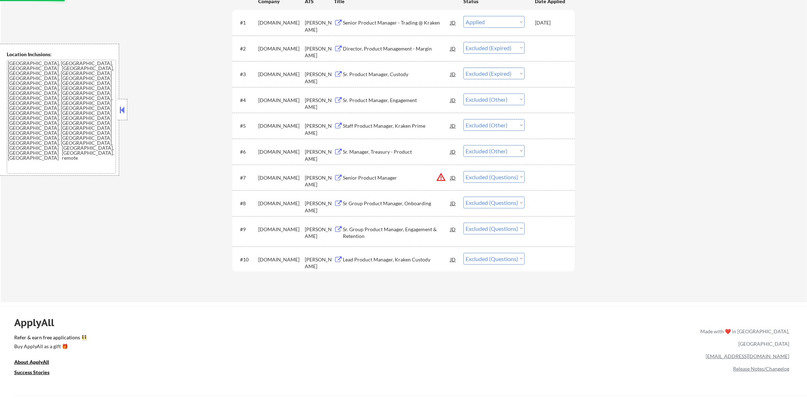
click at [367, 165] on div "#7 [DOMAIN_NAME] [PERSON_NAME] Senior Product Manager JD warning_amber Choose a…" at bounding box center [403, 178] width 343 height 26
click at [367, 174] on div "Senior Product Manager" at bounding box center [396, 177] width 107 height 7
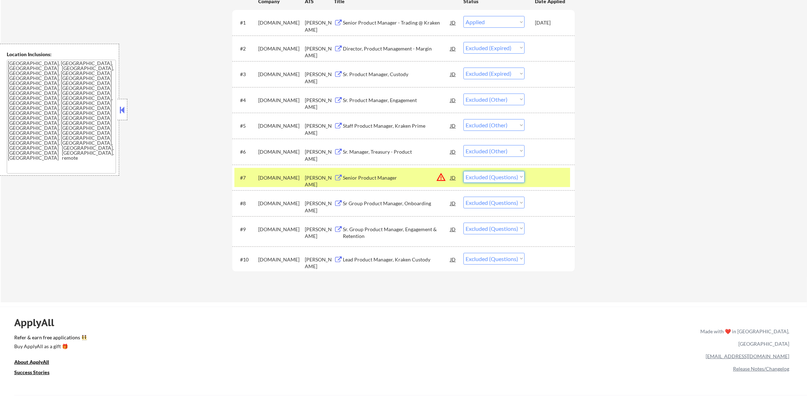
drag, startPoint x: 486, startPoint y: 172, endPoint x: 485, endPoint y: 181, distance: 9.3
click at [485, 175] on select "Choose an option... Pending Applied Excluded (Questions) Excluded (Expired) Exc…" at bounding box center [494, 177] width 61 height 12
click at [464, 171] on select "Choose an option... Pending Applied Excluded (Questions) Excluded (Expired) Exc…" at bounding box center [494, 177] width 61 height 12
click at [261, 180] on div "[DOMAIN_NAME]" at bounding box center [281, 177] width 47 height 7
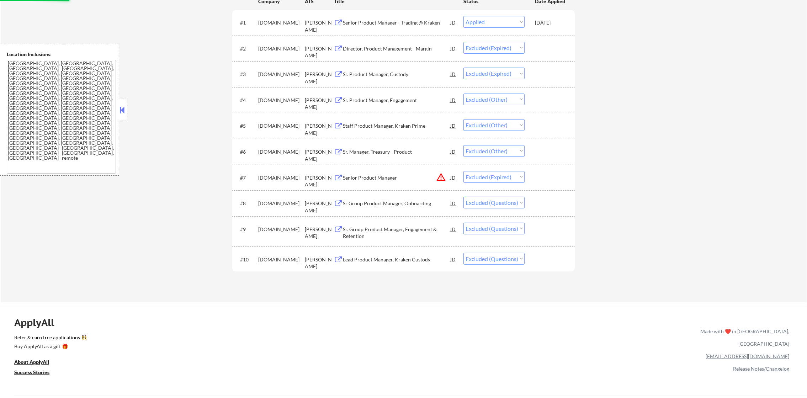
click at [400, 206] on div "Sr Group Product Manager, Onboarding" at bounding box center [396, 203] width 107 height 7
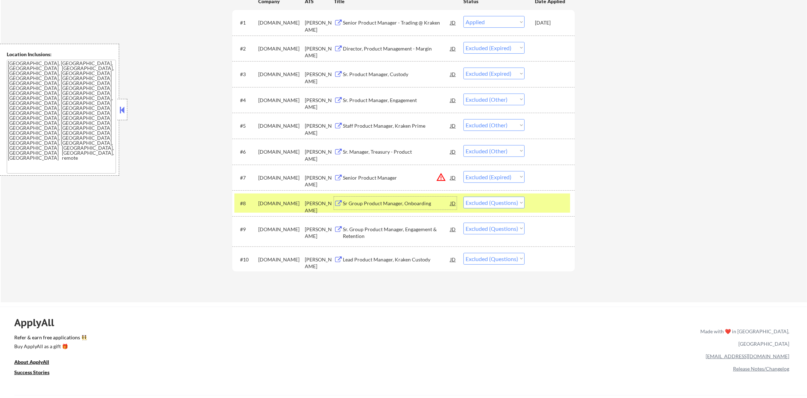
drag, startPoint x: 502, startPoint y: 203, endPoint x: 502, endPoint y: 209, distance: 5.7
click at [502, 203] on select "Choose an option... Pending Applied Excluded (Questions) Excluded (Expired) Exc…" at bounding box center [494, 203] width 61 height 12
click at [464, 197] on select "Choose an option... Pending Applied Excluded (Questions) Excluded (Expired) Exc…" at bounding box center [494, 203] width 61 height 12
drag, startPoint x: 507, startPoint y: 228, endPoint x: 504, endPoint y: 235, distance: 7.7
click at [507, 228] on select "Choose an option... Pending Applied Excluded (Questions) Excluded (Expired) Exc…" at bounding box center [494, 229] width 61 height 12
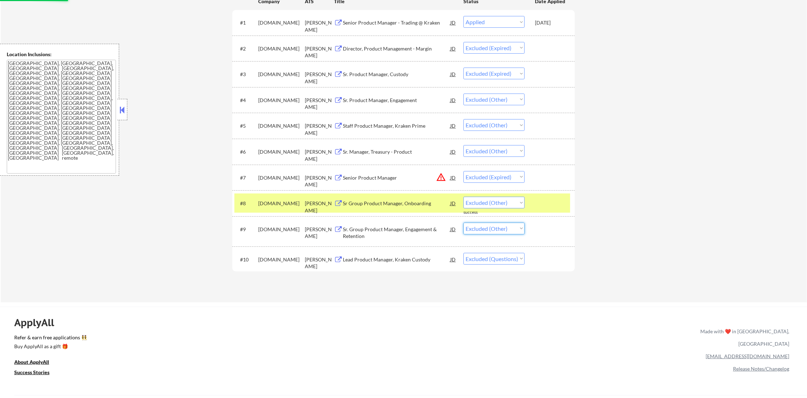
click at [464, 223] on select "Choose an option... Pending Applied Excluded (Questions) Excluded (Expired) Exc…" at bounding box center [494, 229] width 61 height 12
drag, startPoint x: 504, startPoint y: 258, endPoint x: 503, endPoint y: 264, distance: 6.6
click at [504, 257] on select "Choose an option... Pending Applied Excluded (Questions) Excluded (Expired) Exc…" at bounding box center [494, 259] width 61 height 12
click at [464, 253] on select "Choose an option... Pending Applied Excluded (Questions) Excluded (Expired) Exc…" at bounding box center [494, 259] width 61 height 12
click at [276, 202] on div "[DOMAIN_NAME]" at bounding box center [281, 203] width 47 height 7
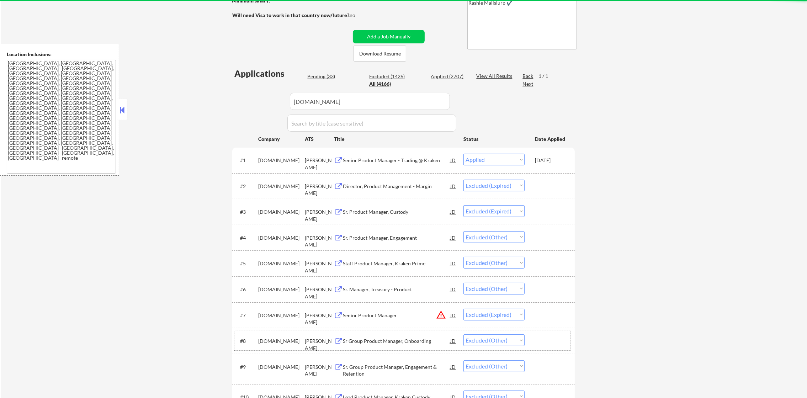
scroll to position [99, 0]
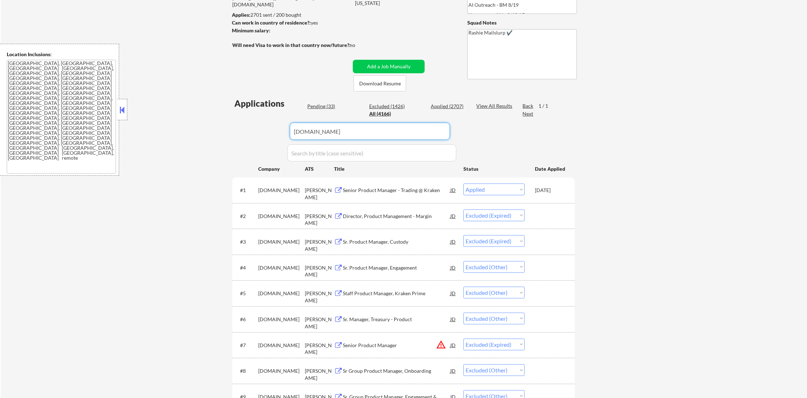
drag, startPoint x: 358, startPoint y: 133, endPoint x: 248, endPoint y: 134, distance: 109.6
click at [265, 133] on div "Applications Pending (33) Excluded (1426) Applied (2707) All (4166) View All Re…" at bounding box center [403, 277] width 343 height 359
paste input "zappistore-1"
click at [247, 134] on div "Applications Pending (33) Excluded (1426) Applied (2707) All (4166) View All Re…" at bounding box center [403, 277] width 343 height 359
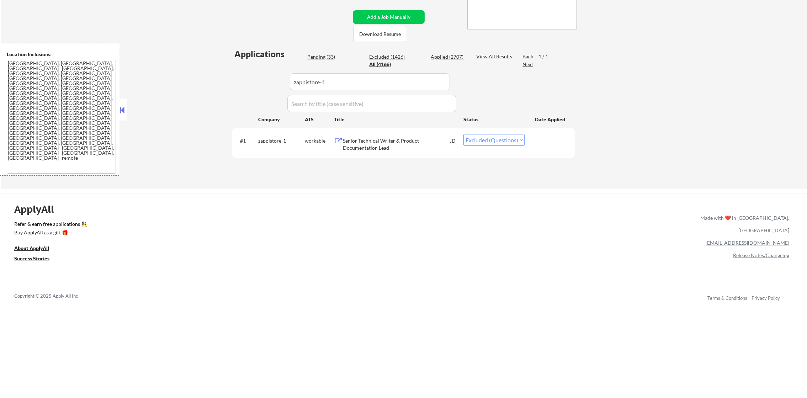
scroll to position [152, 0]
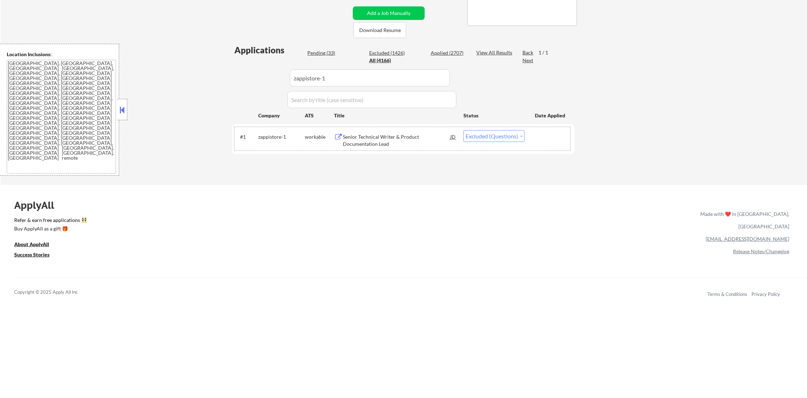
click at [375, 150] on div "#1 zappistore-1 workable Senior Technical Writer & Product Documentation Lead J…" at bounding box center [403, 138] width 336 height 23
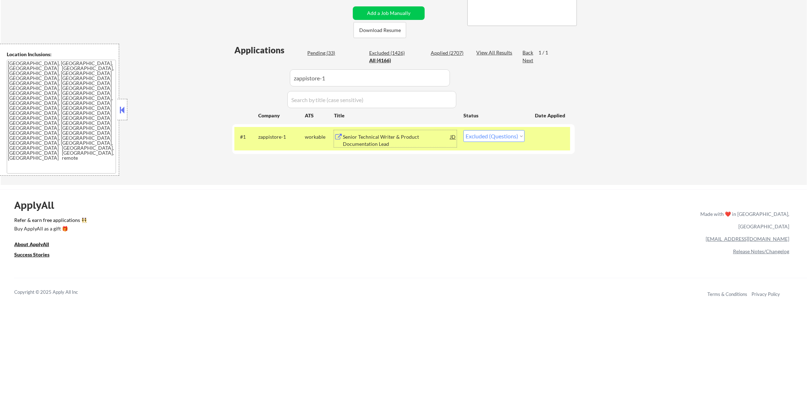
click at [381, 138] on div "Senior Technical Writer & Product Documentation Lead" at bounding box center [396, 140] width 107 height 14
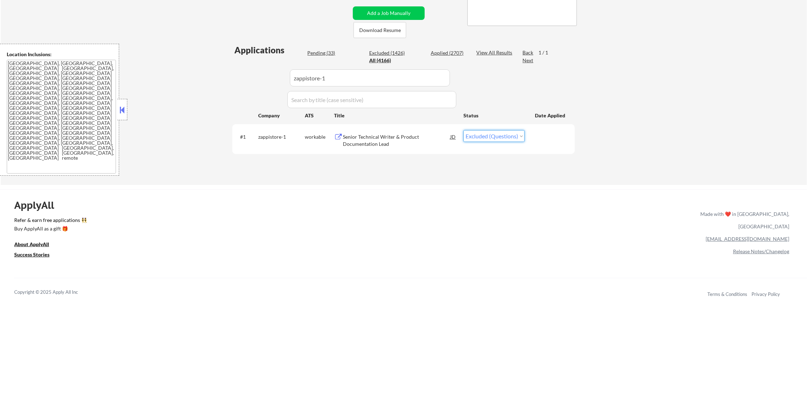
click at [497, 137] on select "Choose an option... Pending Applied Excluded (Questions) Excluded (Expired) Exc…" at bounding box center [494, 136] width 61 height 12
click at [464, 130] on select "Choose an option... Pending Applied Excluded (Questions) Excluded (Expired) Exc…" at bounding box center [494, 136] width 61 height 12
drag, startPoint x: 333, startPoint y: 74, endPoint x: 225, endPoint y: 68, distance: 108.4
click at [229, 68] on div "← Return to /applysquad Mailslurp Inbox Job Search Builder [PERSON_NAME] User E…" at bounding box center [403, 28] width 355 height 303
paste input "mantl"
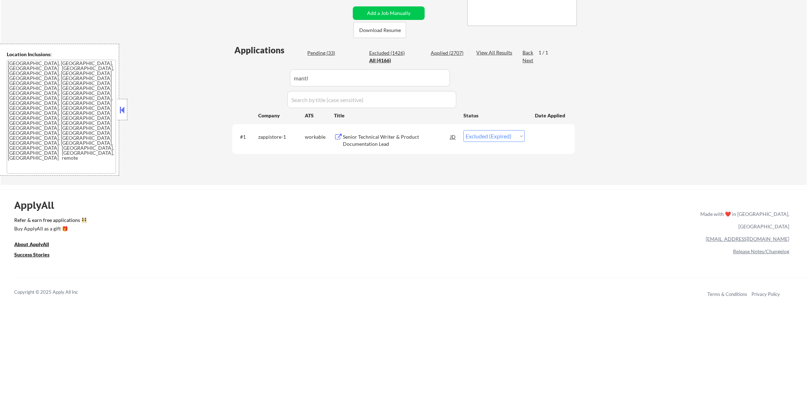
click at [225, 68] on div "← Return to /applysquad Mailslurp Inbox Job Search Builder [PERSON_NAME] User E…" at bounding box center [404, 31] width 807 height 309
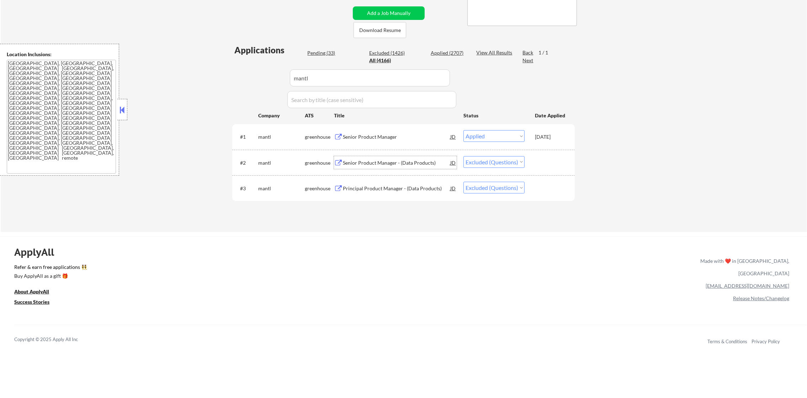
click at [384, 160] on div "Senior Product Manager - (Data Products)" at bounding box center [396, 162] width 107 height 7
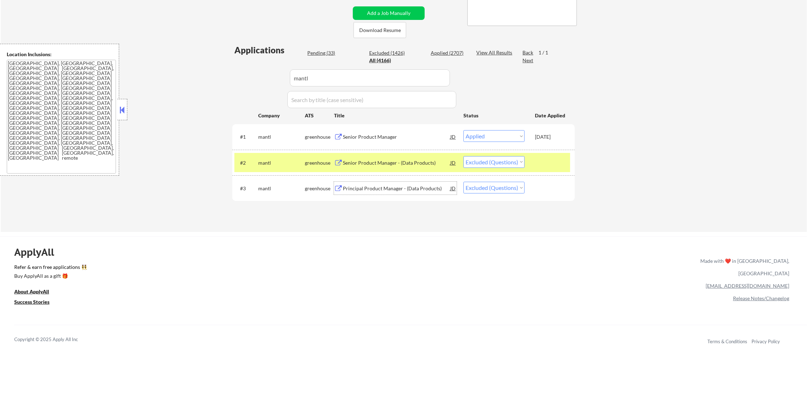
click at [385, 190] on div "Principal Product Manager - (Data Products)" at bounding box center [396, 188] width 107 height 7
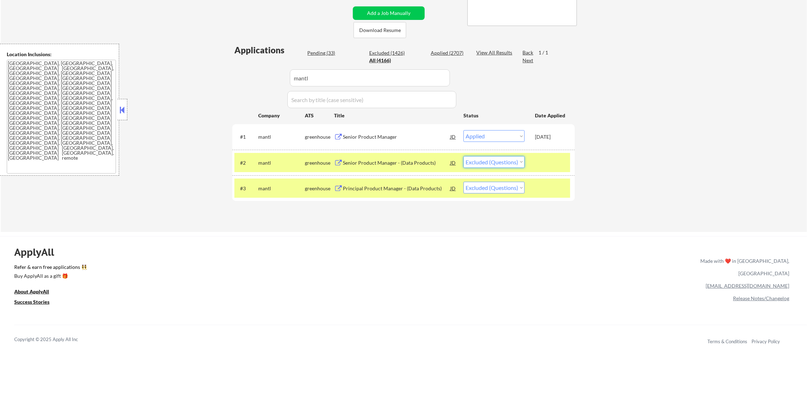
click at [485, 166] on select "Choose an option... Pending Applied Excluded (Questions) Excluded (Expired) Exc…" at bounding box center [494, 162] width 61 height 12
click at [464, 156] on select "Choose an option... Pending Applied Excluded (Questions) Excluded (Expired) Exc…" at bounding box center [494, 162] width 61 height 12
drag, startPoint x: 499, startPoint y: 185, endPoint x: 499, endPoint y: 193, distance: 7.1
click at [499, 185] on select "Choose an option... Pending Applied Excluded (Questions) Excluded (Expired) Exc…" at bounding box center [494, 188] width 61 height 12
click at [464, 182] on select "Choose an option... Pending Applied Excluded (Questions) Excluded (Expired) Exc…" at bounding box center [494, 188] width 61 height 12
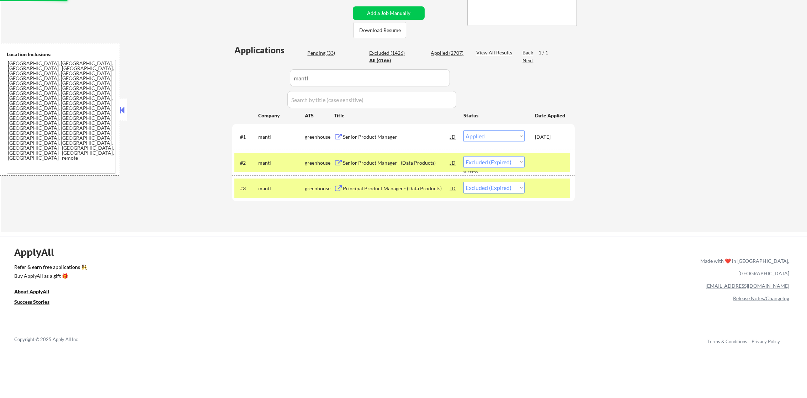
drag, startPoint x: 287, startPoint y: 191, endPoint x: 270, endPoint y: 155, distance: 39.6
click at [285, 189] on div "mantl" at bounding box center [281, 188] width 47 height 7
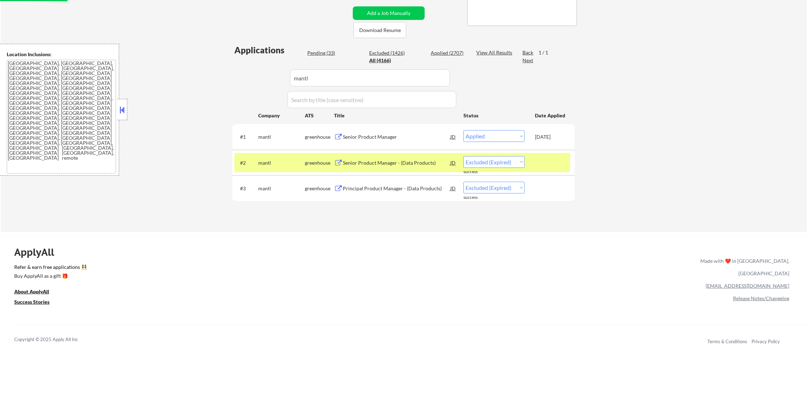
click at [270, 154] on div "#2 mantl greenhouse Senior Product Manager - (Data Products) JD warning_amber C…" at bounding box center [403, 162] width 336 height 19
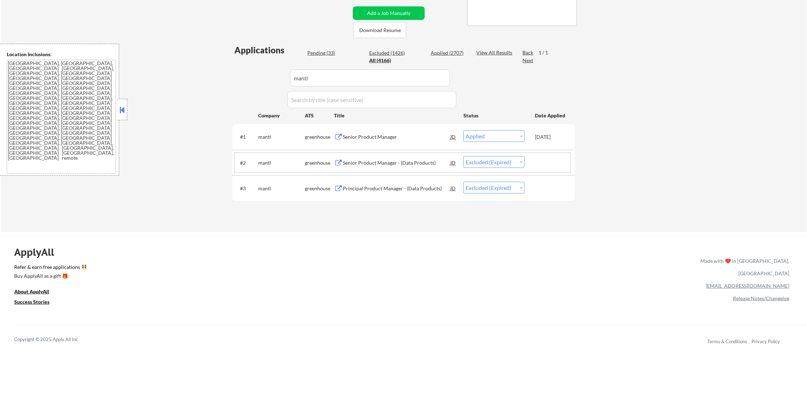
click at [229, 77] on div "← Return to /applysquad Mailslurp Inbox Job Search Builder [PERSON_NAME] User E…" at bounding box center [403, 52] width 355 height 350
paste input "agile-defense"
click at [229, 77] on div "← Return to /applysquad Mailslurp Inbox Job Search Builder [PERSON_NAME] User E…" at bounding box center [403, 52] width 355 height 350
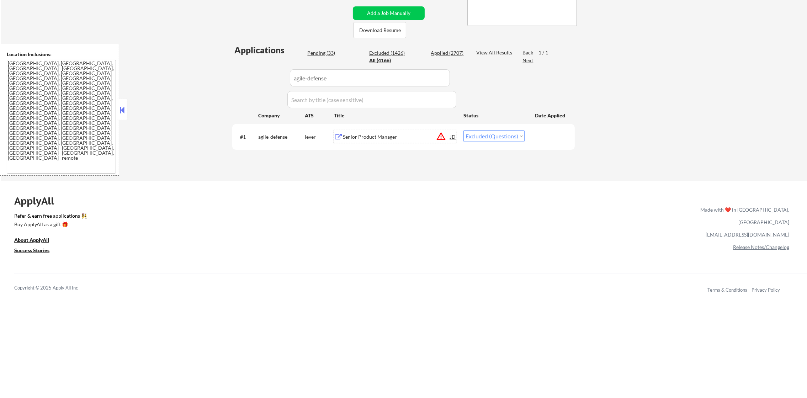
click at [370, 137] on div "Senior Product Manager" at bounding box center [396, 136] width 107 height 7
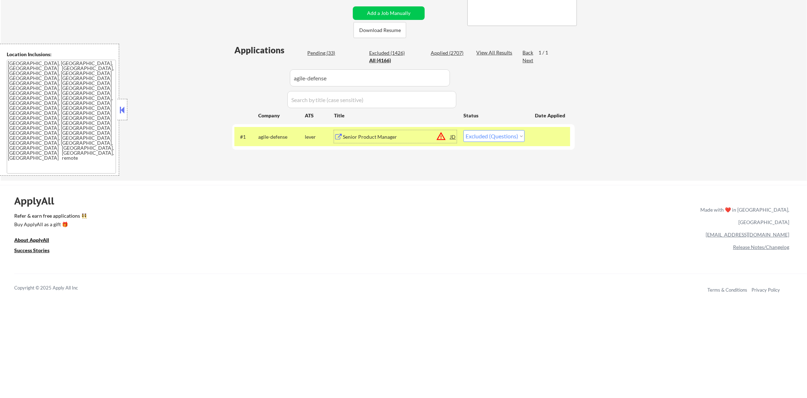
drag, startPoint x: 505, startPoint y: 138, endPoint x: 502, endPoint y: 143, distance: 5.6
click at [504, 139] on select "Choose an option... Pending Applied Excluded (Questions) Excluded (Expired) Exc…" at bounding box center [494, 136] width 61 height 12
click at [464, 130] on select "Choose an option... Pending Applied Excluded (Questions) Excluded (Expired) Exc…" at bounding box center [494, 136] width 61 height 12
click at [254, 136] on div "#1 agile-defense lever Senior Product Manager JD warning_amber Choose an option…" at bounding box center [403, 136] width 336 height 19
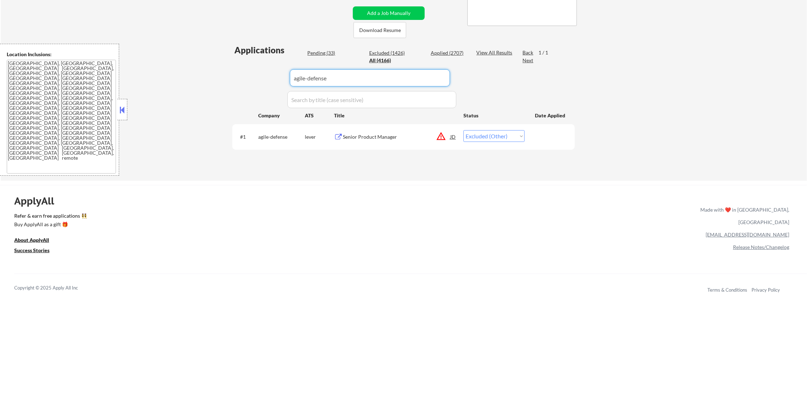
drag, startPoint x: 333, startPoint y: 71, endPoint x: 242, endPoint y: 67, distance: 91.2
click at [243, 67] on div "Applications Pending (33) Excluded (1426) Applied (2707) All (4166) View All Re…" at bounding box center [403, 105] width 343 height 123
paste input "calendly"
click at [630, 124] on div "← Return to /applysquad Mailslurp Inbox Job Search Builder [PERSON_NAME] User E…" at bounding box center [404, 29] width 807 height 304
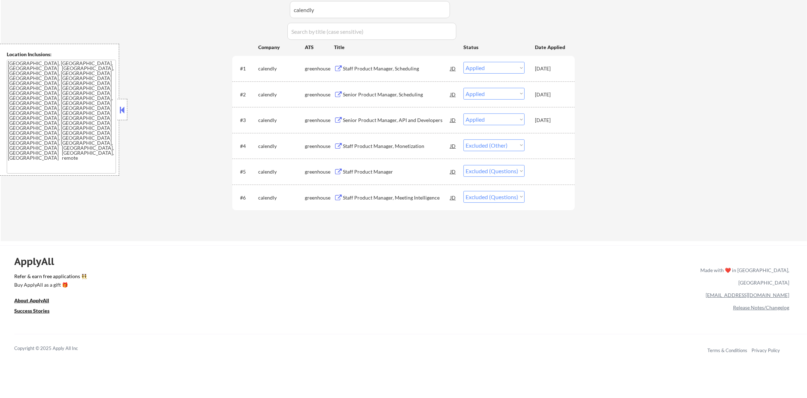
scroll to position [223, 0]
drag, startPoint x: 509, startPoint y: 164, endPoint x: 501, endPoint y: 192, distance: 28.7
click at [509, 165] on select "Choose an option... Pending Applied Excluded (Questions) Excluded (Expired) Exc…" at bounding box center [494, 168] width 61 height 12
drag, startPoint x: 512, startPoint y: 164, endPoint x: 511, endPoint y: 174, distance: 9.6
click at [512, 164] on select "Choose an option... Pending Applied Excluded (Questions) Excluded (Expired) Exc…" at bounding box center [494, 168] width 61 height 12
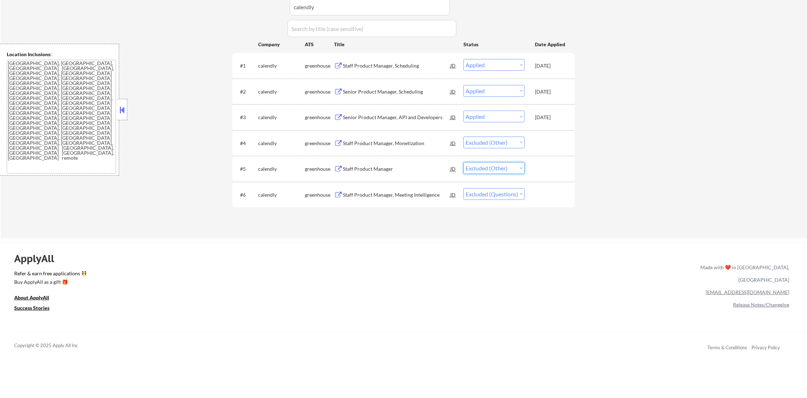
click at [464, 162] on select "Choose an option... Pending Applied Excluded (Questions) Excluded (Expired) Exc…" at bounding box center [494, 168] width 61 height 12
click at [509, 197] on select "Choose an option... Pending Applied Excluded (Questions) Excluded (Expired) Exc…" at bounding box center [494, 194] width 61 height 12
click at [464, 188] on select "Choose an option... Pending Applied Excluded (Questions) Excluded (Expired) Exc…" at bounding box center [494, 194] width 61 height 12
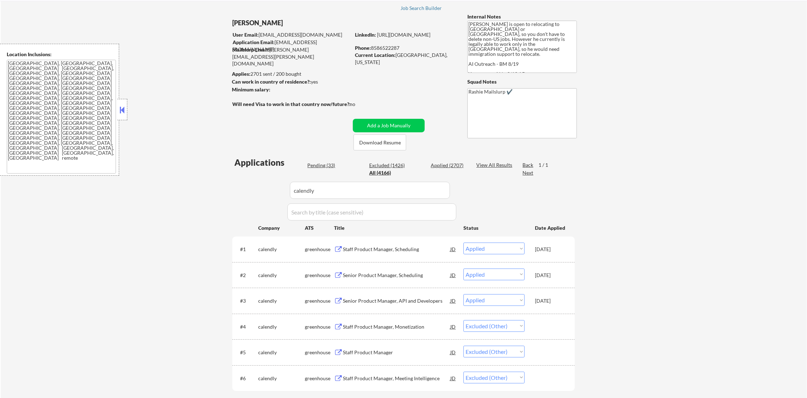
scroll to position [20, 0]
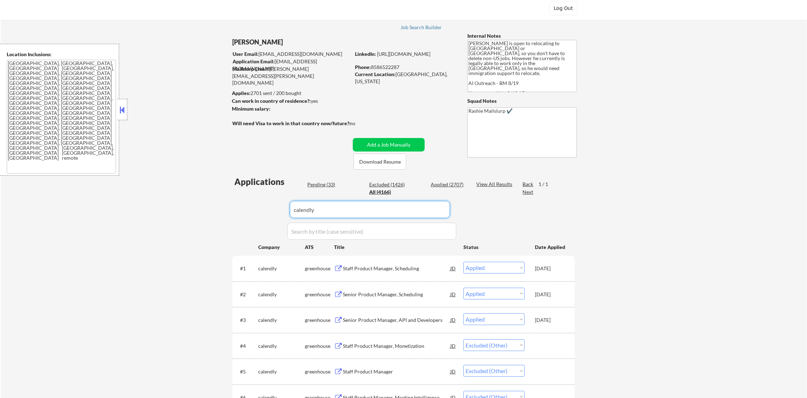
paste input "hiro"
drag, startPoint x: 328, startPoint y: 213, endPoint x: 180, endPoint y: 214, distance: 147.3
click at [188, 214] on div "← Return to /applysquad Mailslurp Inbox Job Search Builder [PERSON_NAME] User E…" at bounding box center [404, 224] width 807 height 433
click at [181, 213] on div "← Return to /applysquad Mailslurp Inbox Job Search Builder [PERSON_NAME] User E…" at bounding box center [404, 224] width 807 height 433
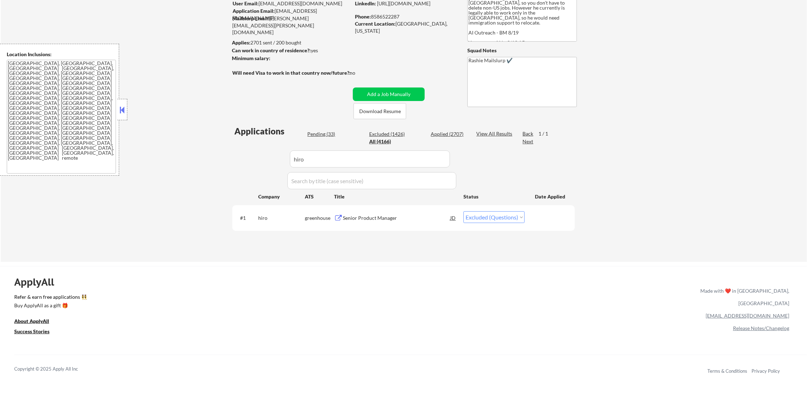
scroll to position [92, 0]
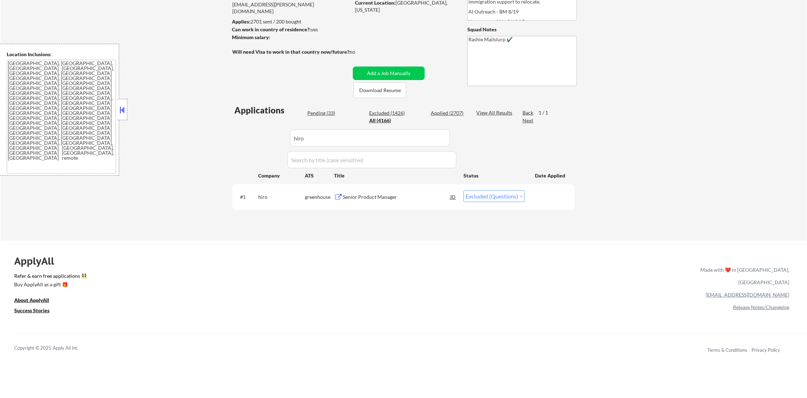
click at [391, 195] on div "Senior Product Manager" at bounding box center [396, 197] width 107 height 7
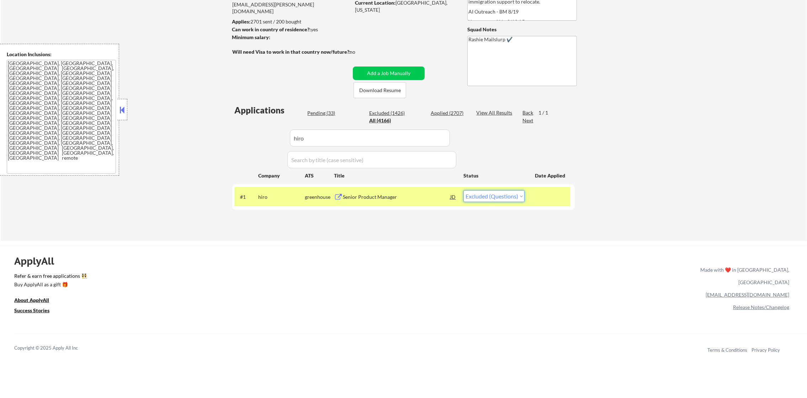
click at [478, 191] on select "Choose an option... Pending Applied Excluded (Questions) Excluded (Expired) Exc…" at bounding box center [494, 196] width 61 height 12
click at [464, 190] on select "Choose an option... Pending Applied Excluded (Questions) Excluded (Expired) Exc…" at bounding box center [494, 196] width 61 height 12
click at [268, 202] on div "hiro" at bounding box center [281, 196] width 47 height 13
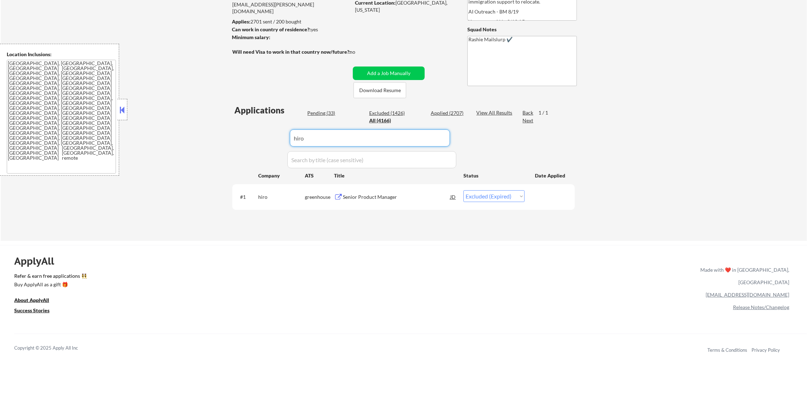
paste input "redcanary"
drag, startPoint x: 324, startPoint y: 143, endPoint x: 215, endPoint y: 138, distance: 109.4
click at [215, 138] on div "← Return to /applysquad Mailslurp Inbox Job Search Builder [PERSON_NAME] User E…" at bounding box center [404, 89] width 807 height 304
click at [213, 138] on div "← Return to /applysquad Mailslurp Inbox Job Search Builder [PERSON_NAME] User E…" at bounding box center [404, 89] width 807 height 304
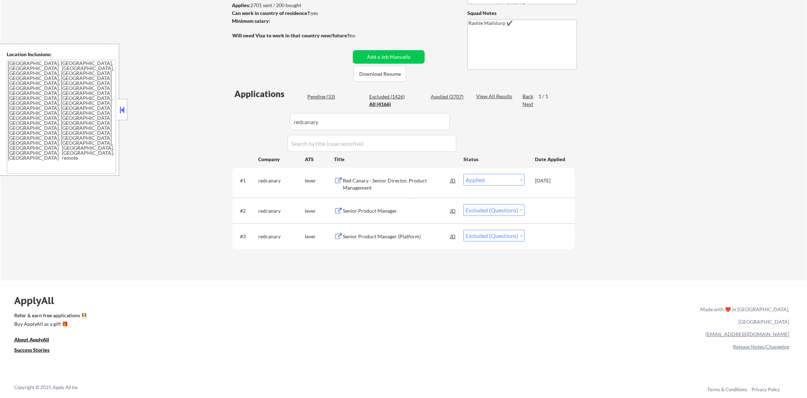
scroll to position [145, 0]
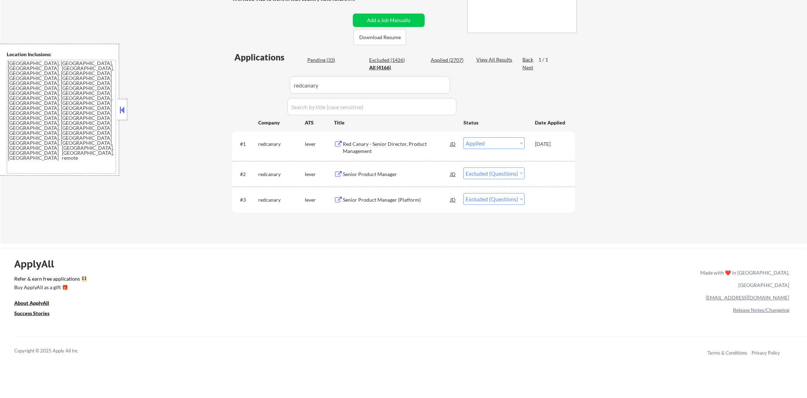
click at [373, 187] on div "#3 redcanary lever Senior Product Manager (Platform) JD warning_amber Choose an…" at bounding box center [403, 200] width 343 height 26
click at [377, 178] on div "Senior Product Manager" at bounding box center [396, 174] width 107 height 13
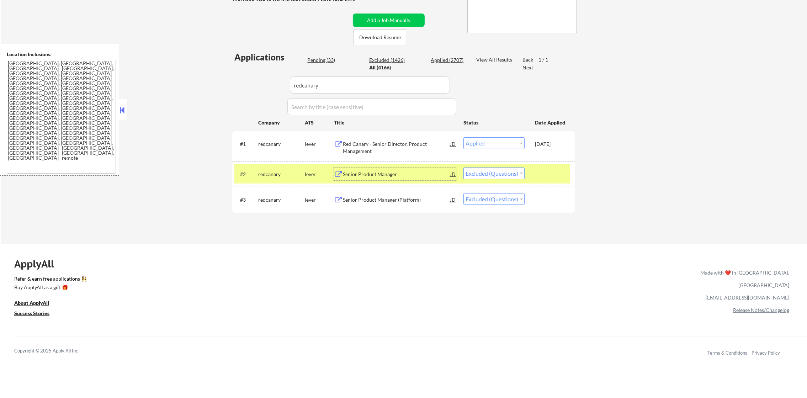
click at [390, 202] on div "Senior Product Manager (Platform)" at bounding box center [396, 199] width 107 height 7
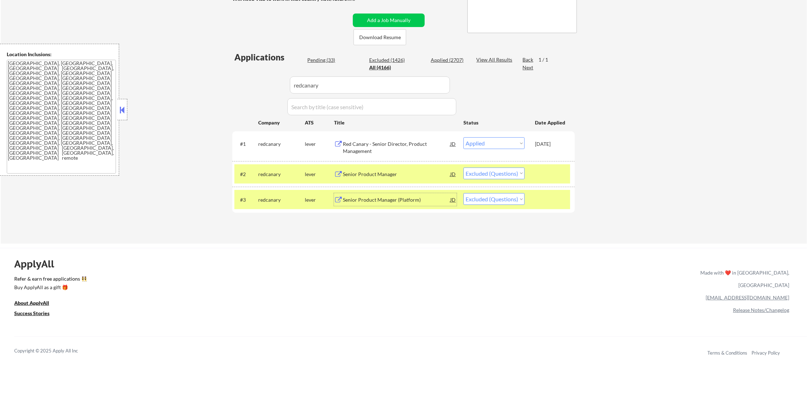
click at [489, 173] on select "Choose an option... Pending Applied Excluded (Questions) Excluded (Expired) Exc…" at bounding box center [494, 174] width 61 height 12
click at [464, 168] on select "Choose an option... Pending Applied Excluded (Questions) Excluded (Expired) Exc…" at bounding box center [494, 174] width 61 height 12
click at [483, 204] on select "Choose an option... Pending Applied Excluded (Questions) Excluded (Expired) Exc…" at bounding box center [494, 199] width 61 height 12
click at [464, 193] on select "Choose an option... Pending Applied Excluded (Questions) Excluded (Expired) Exc…" at bounding box center [494, 199] width 61 height 12
click at [493, 201] on select "Choose an option... Pending Applied Excluded (Questions) Excluded (Expired) Exc…" at bounding box center [494, 199] width 61 height 12
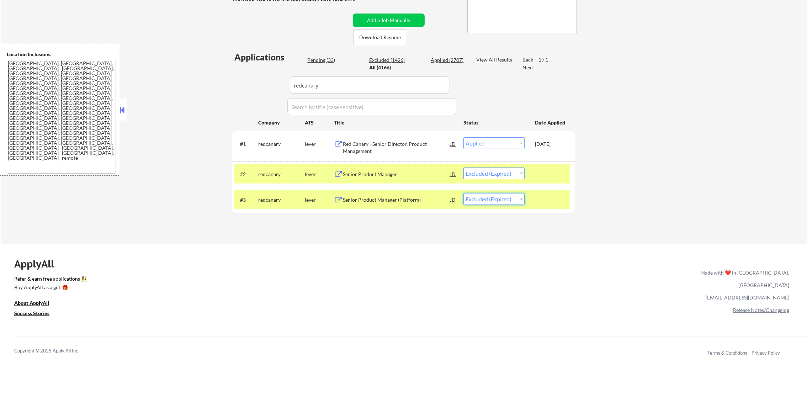
click at [464, 193] on select "Choose an option... Pending Applied Excluded (Questions) Excluded (Expired) Exc…" at bounding box center [494, 199] width 61 height 12
click at [279, 205] on div "redcanary" at bounding box center [281, 199] width 47 height 13
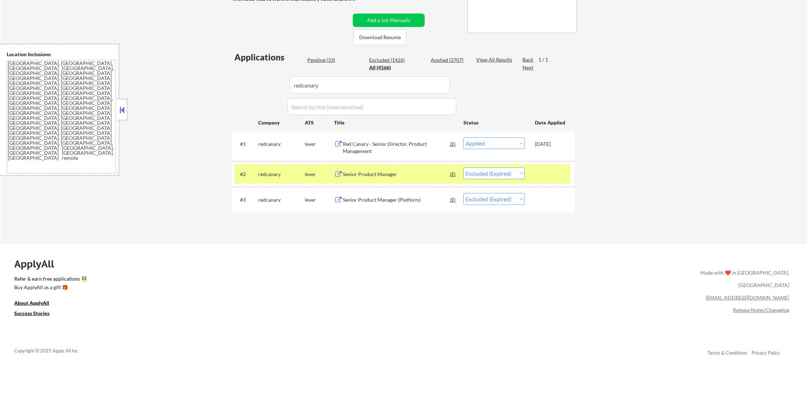
click at [270, 168] on div "redcanary" at bounding box center [281, 174] width 47 height 13
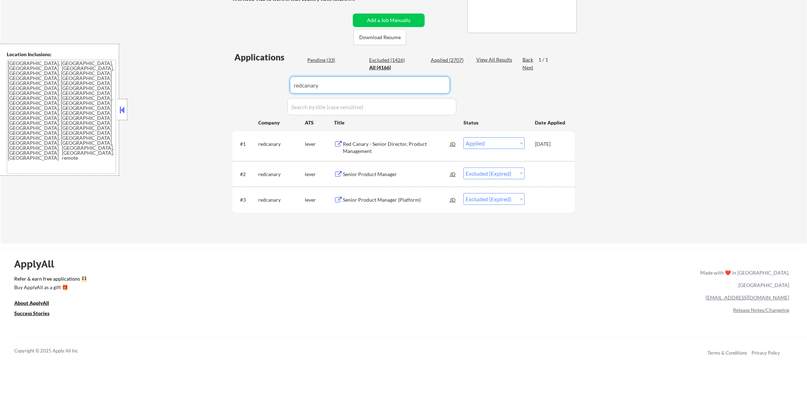
drag, startPoint x: 347, startPoint y: 90, endPoint x: 235, endPoint y: 88, distance: 111.4
click at [235, 88] on div "Applications Pending (33) Excluded (1426) Applied (2707) All (4166) View All Re…" at bounding box center [403, 140] width 343 height 179
paste input "photoshelter"
click at [235, 88] on div "Applications Pending (33) Excluded (1426) Applied (2707) All (4166) View All Re…" at bounding box center [403, 140] width 343 height 179
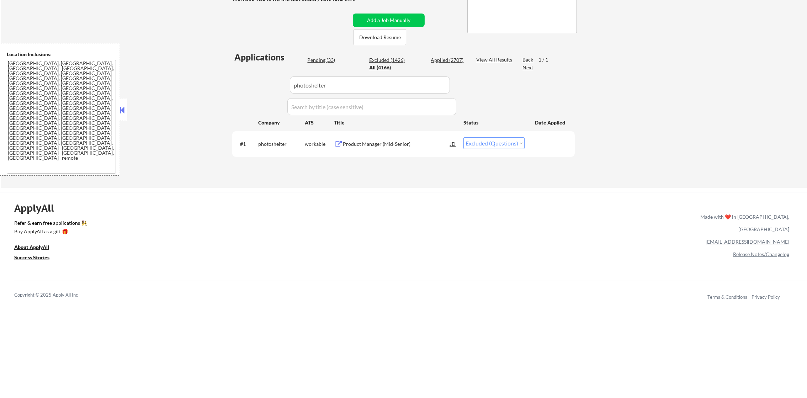
drag, startPoint x: 421, startPoint y: 129, endPoint x: 417, endPoint y: 133, distance: 6.0
click at [417, 132] on div "Applications Pending (33) Excluded (1426) Applied (2707) All (4166) View All Re…" at bounding box center [403, 112] width 343 height 123
click at [409, 141] on div "Product Manager (Mid-Senior)" at bounding box center [396, 144] width 107 height 7
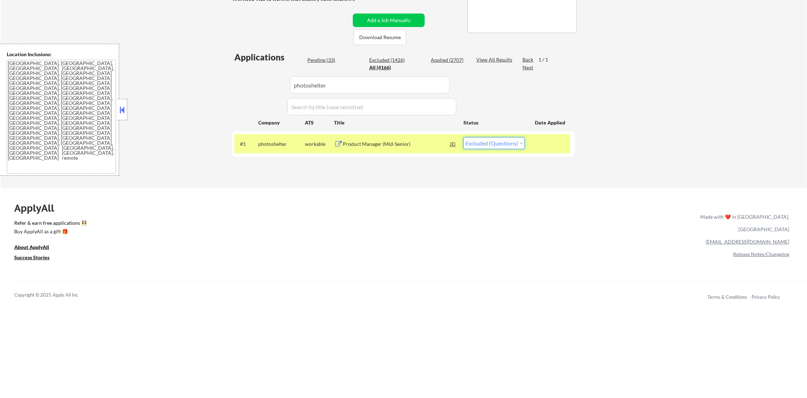
click at [486, 141] on select "Choose an option... Pending Applied Excluded (Questions) Excluded (Expired) Exc…" at bounding box center [494, 143] width 61 height 12
click at [464, 137] on select "Choose an option... Pending Applied Excluded (Questions) Excluded (Expired) Exc…" at bounding box center [494, 143] width 61 height 12
click at [281, 148] on div "photoshelter" at bounding box center [281, 143] width 47 height 13
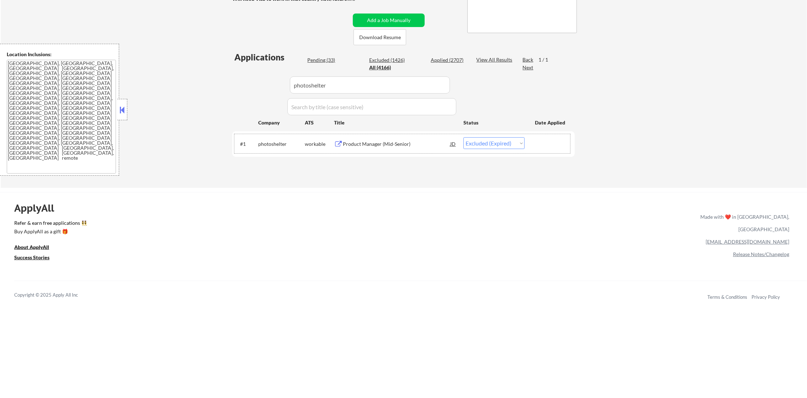
drag, startPoint x: 283, startPoint y: 79, endPoint x: 247, endPoint y: 75, distance: 36.4
click at [247, 75] on div "Applications Pending (33) Excluded (1426) Applied (2707) All (4166) View All Re…" at bounding box center [403, 112] width 343 height 123
paste input "lattice"
click at [247, 75] on div "Applications Pending (33) Excluded (1426) Applied (2707) All (4166) View All Re…" at bounding box center [403, 112] width 343 height 123
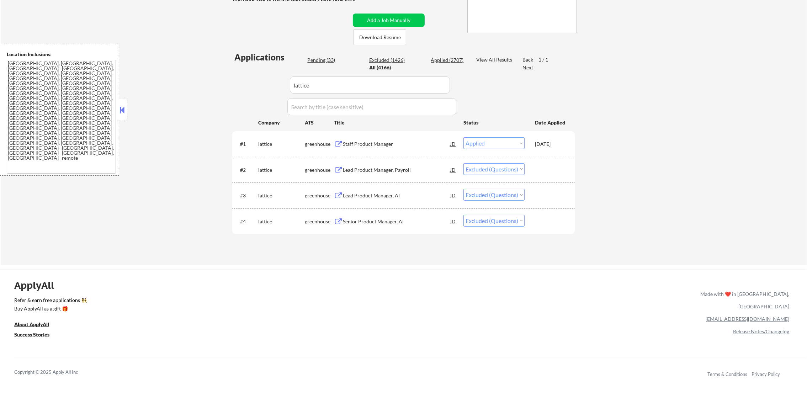
click at [382, 167] on div "Lead Product Manager, Payroll" at bounding box center [396, 170] width 107 height 7
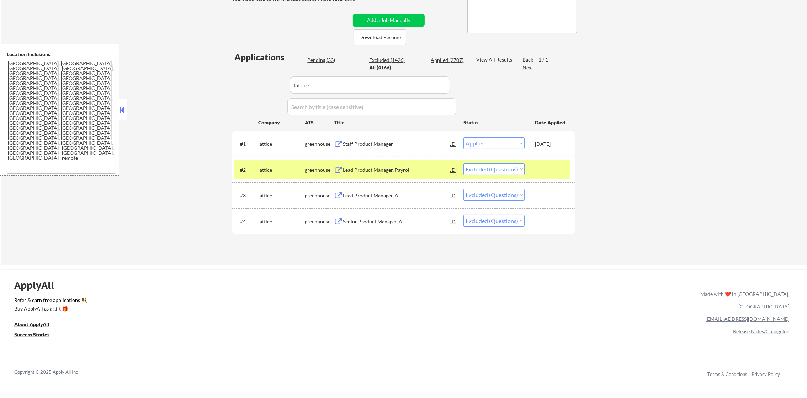
click at [404, 186] on div "#3 lattice greenhouse Lead Product Manager, AI JD warning_amber Choose an optio…" at bounding box center [403, 195] width 336 height 19
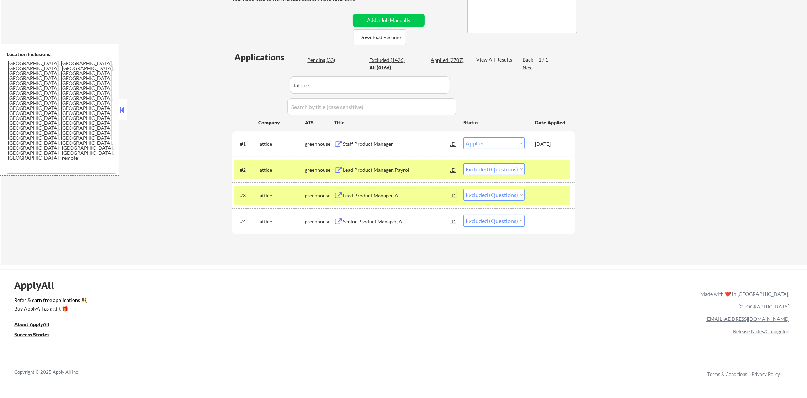
click at [373, 198] on div "Lead Product Manager, AI" at bounding box center [396, 195] width 107 height 7
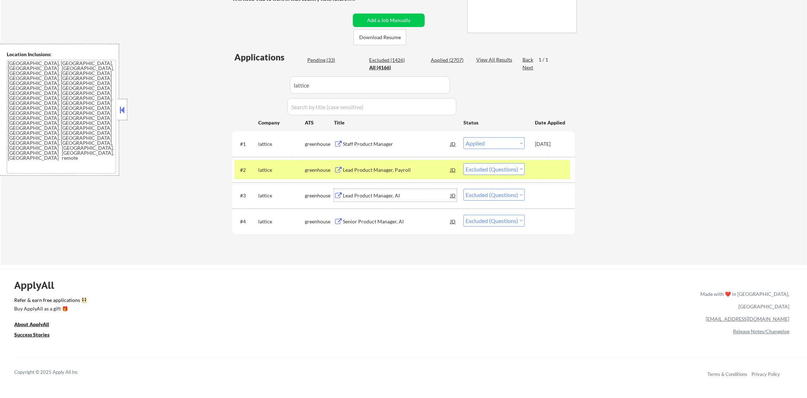
drag, startPoint x: 367, startPoint y: 226, endPoint x: 368, endPoint y: 230, distance: 4.3
click at [367, 226] on div "Senior Product Manager, AI" at bounding box center [396, 221] width 107 height 13
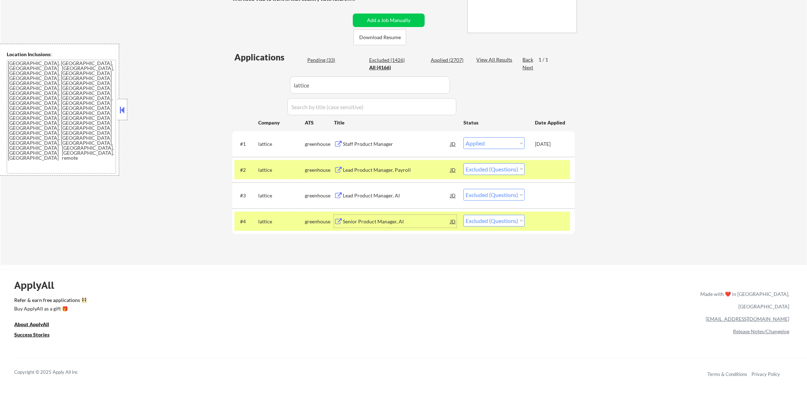
drag, startPoint x: 501, startPoint y: 169, endPoint x: 502, endPoint y: 175, distance: 6.4
click at [501, 169] on select "Choose an option... Pending Applied Excluded (Questions) Excluded (Expired) Exc…" at bounding box center [494, 169] width 61 height 12
click at [464, 163] on select "Choose an option... Pending Applied Excluded (Questions) Excluded (Expired) Exc…" at bounding box center [494, 169] width 61 height 12
click at [503, 197] on select "Choose an option... Pending Applied Excluded (Questions) Excluded (Expired) Exc…" at bounding box center [494, 195] width 61 height 12
click at [464, 189] on select "Choose an option... Pending Applied Excluded (Questions) Excluded (Expired) Exc…" at bounding box center [494, 195] width 61 height 12
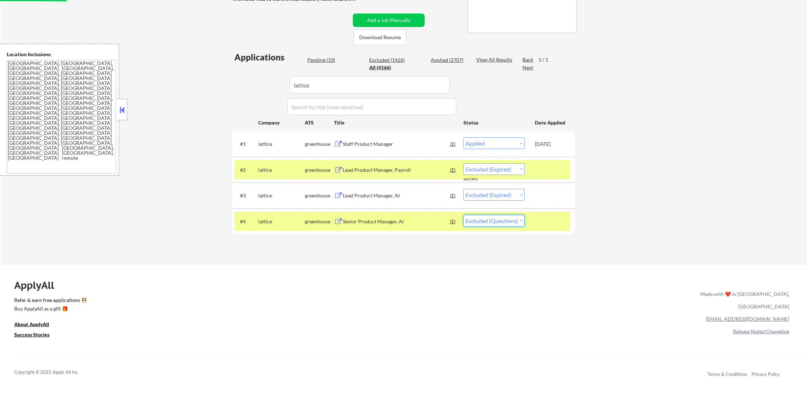
click at [500, 226] on select "Choose an option... Pending Applied Excluded (Questions) Excluded (Expired) Exc…" at bounding box center [494, 221] width 61 height 12
click at [464, 215] on select "Choose an option... Pending Applied Excluded (Questions) Excluded (Expired) Exc…" at bounding box center [494, 221] width 61 height 12
click at [289, 212] on div "#4 lattice greenhouse Senior Product Manager, AI JD warning_amber Choose an opt…" at bounding box center [403, 221] width 336 height 19
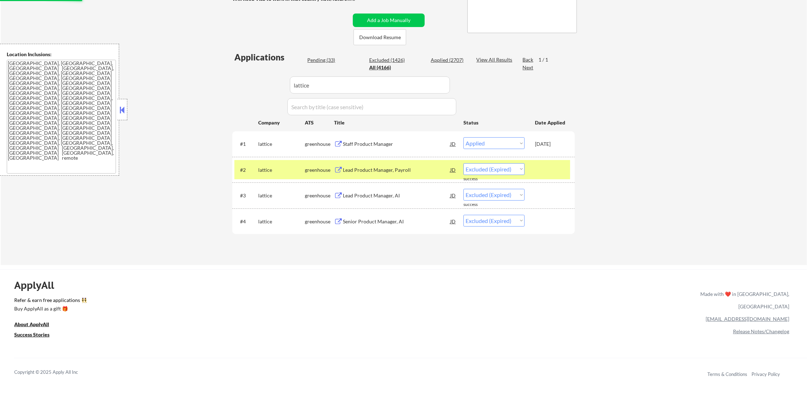
click at [271, 157] on div "#2 lattice greenhouse Lead Product Manager, Payroll JD warning_amber Choose an …" at bounding box center [403, 170] width 343 height 26
click at [293, 174] on div "lattice" at bounding box center [281, 169] width 47 height 13
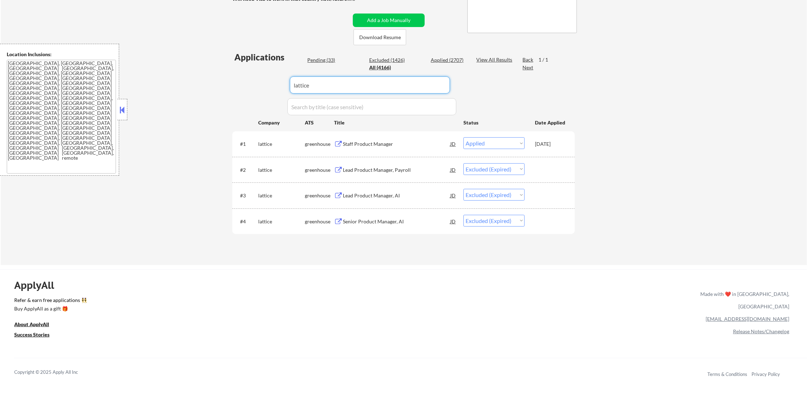
drag, startPoint x: 246, startPoint y: 84, endPoint x: 228, endPoint y: 85, distance: 17.8
click at [228, 85] on div "← Return to /applysquad Mailslurp Inbox Job Search Builder [PERSON_NAME] User E…" at bounding box center [403, 72] width 355 height 376
paste input "turnstile"
click at [228, 85] on div "← Return to /applysquad Mailslurp Inbox Job Search Builder [PERSON_NAME] User E…" at bounding box center [403, 72] width 355 height 376
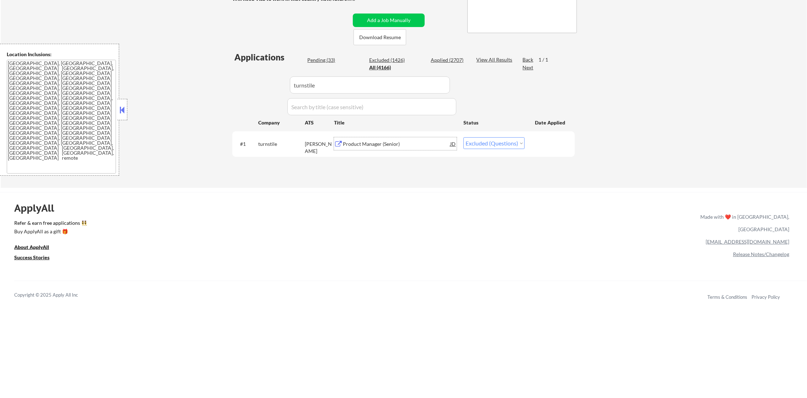
click at [377, 141] on div "Product Manager (Senior)" at bounding box center [396, 144] width 107 height 7
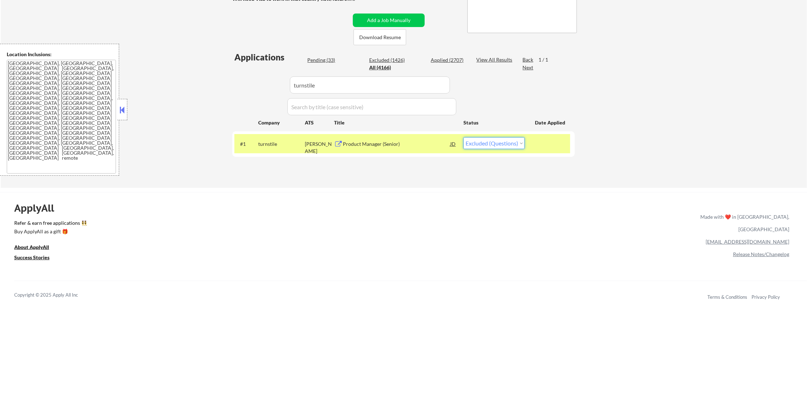
drag, startPoint x: 493, startPoint y: 141, endPoint x: 493, endPoint y: 148, distance: 6.4
click at [493, 141] on select "Choose an option... Pending Applied Excluded (Questions) Excluded (Expired) Exc…" at bounding box center [494, 143] width 61 height 12
click at [464, 137] on select "Choose an option... Pending Applied Excluded (Questions) Excluded (Expired) Exc…" at bounding box center [494, 143] width 61 height 12
click at [272, 154] on div "#1 turnstile [PERSON_NAME] Product Manager (Senior) JD warning_amber Choose an …" at bounding box center [403, 143] width 343 height 25
click at [277, 145] on div "turnstile" at bounding box center [281, 144] width 47 height 7
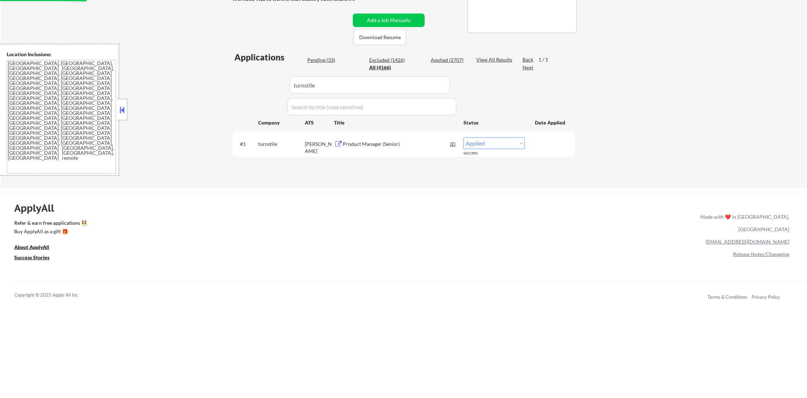
scroll to position [110, 0]
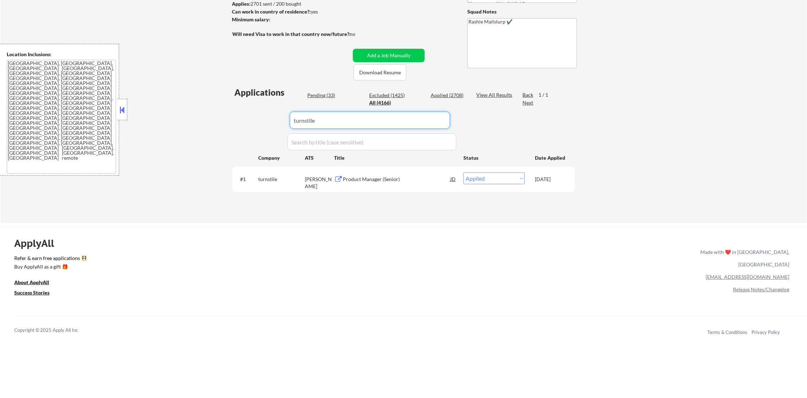
drag, startPoint x: 299, startPoint y: 122, endPoint x: 231, endPoint y: 118, distance: 68.1
click at [231, 118] on div "← Return to /applysquad Mailslurp Inbox Job Search Builder [PERSON_NAME] User E…" at bounding box center [403, 68] width 355 height 299
paste input "teikametrics"
click at [231, 118] on div "← Return to /applysquad Mailslurp Inbox Job Search Builder [PERSON_NAME] User E…" at bounding box center [403, 68] width 355 height 299
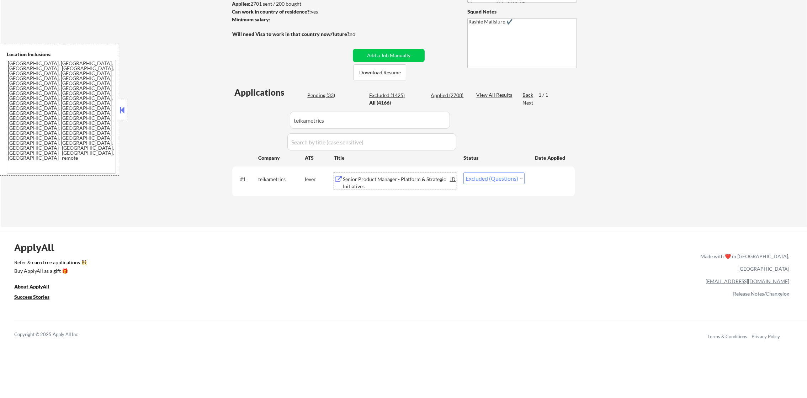
click at [411, 181] on div "Senior Product Manager - Platform & Strategic Initiatives" at bounding box center [396, 183] width 107 height 14
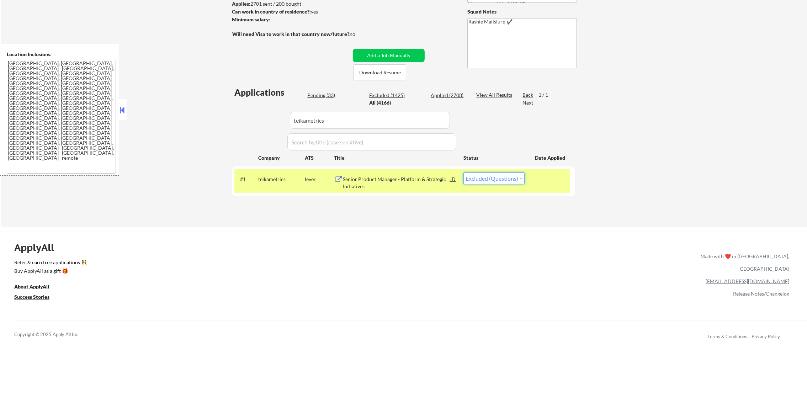
click at [494, 177] on select "Choose an option... Pending Applied Excluded (Questions) Excluded (Expired) Exc…" at bounding box center [494, 179] width 61 height 12
click at [464, 173] on select "Choose an option... Pending Applied Excluded (Questions) Excluded (Expired) Exc…" at bounding box center [494, 179] width 61 height 12
click at [270, 182] on div "teikametrics" at bounding box center [281, 179] width 47 height 7
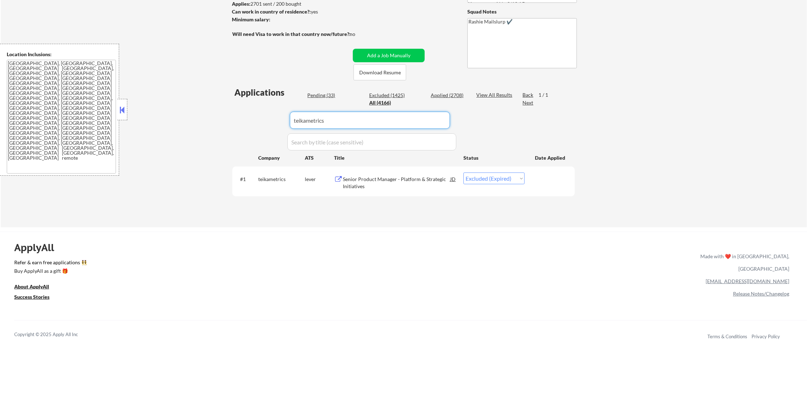
drag, startPoint x: 338, startPoint y: 125, endPoint x: 273, endPoint y: 112, distance: 66.7
click at [273, 112] on div "Applications Pending (33) Excluded (1425) Applied (2708) All (4166) View All Re…" at bounding box center [403, 149] width 343 height 127
paste input "sugarcrm"
click at [236, 144] on div "Applications Pending (33) Excluded (1425) Applied (2708) All (4166) View All Re…" at bounding box center [403, 149] width 343 height 127
click at [236, 138] on div "Applications Pending (33) Excluded (1425) Applied (2708) All (4166) View All Re…" at bounding box center [403, 149] width 343 height 127
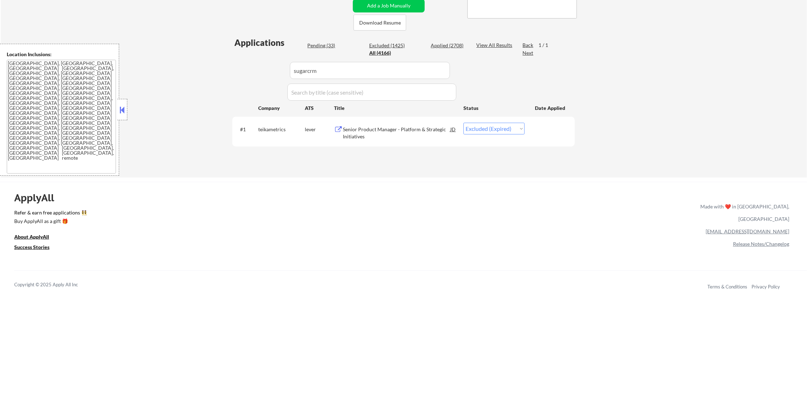
scroll to position [163, 0]
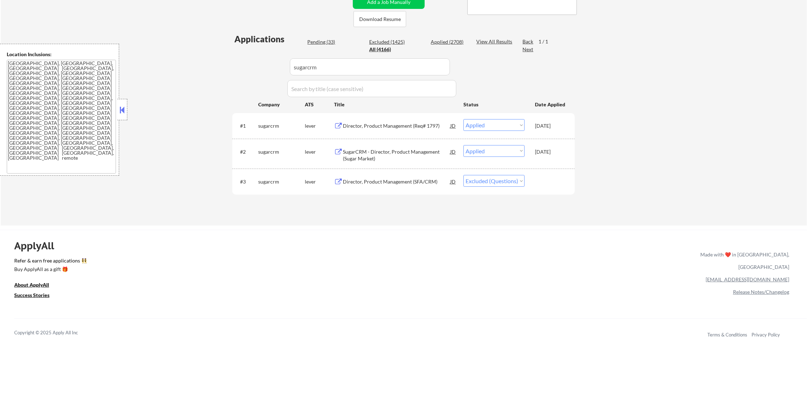
click at [413, 185] on div "Director, Product Management (SFA/CRM)" at bounding box center [396, 181] width 107 height 13
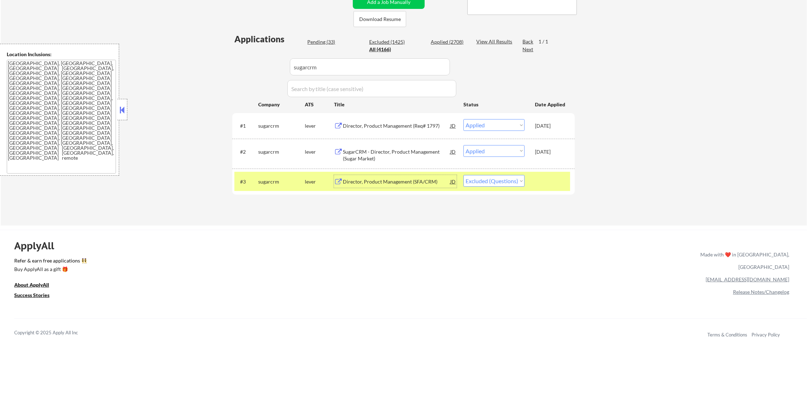
click at [509, 188] on div "#3 sugarcrm lever Director, Product Management (SFA/CRM) JD warning_amber Choos…" at bounding box center [403, 181] width 336 height 19
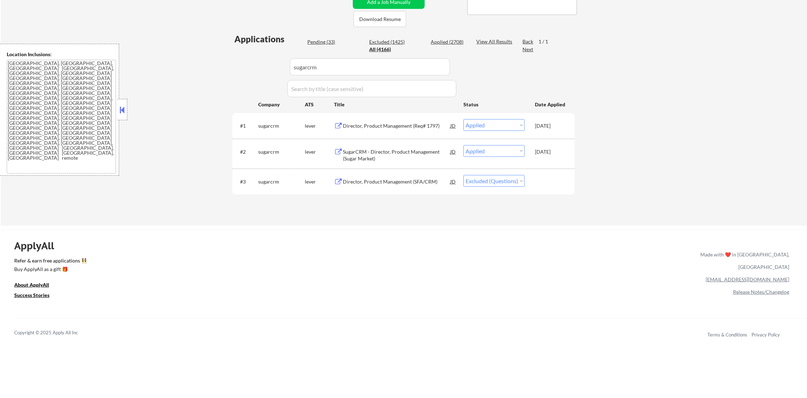
click at [500, 184] on select "Choose an option... Pending Applied Excluded (Questions) Excluded (Expired) Exc…" at bounding box center [494, 181] width 61 height 12
click at [464, 175] on select "Choose an option... Pending Applied Excluded (Questions) Excluded (Expired) Exc…" at bounding box center [494, 181] width 61 height 12
drag, startPoint x: 281, startPoint y: 68, endPoint x: 254, endPoint y: 68, distance: 26.7
click at [254, 68] on div "Applications Pending (33) Excluded (1425) Applied (2708) All (4166) View All Re…" at bounding box center [403, 122] width 343 height 179
paste input "carecom"
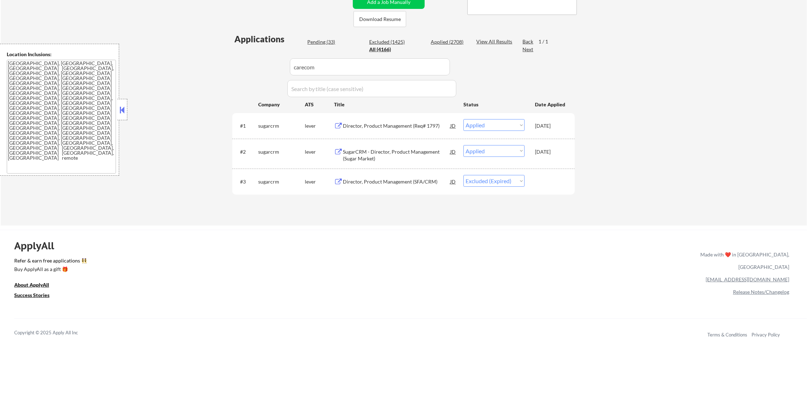
click at [211, 88] on div "← Return to /applysquad Mailslurp Inbox Job Search Builder [PERSON_NAME] User E…" at bounding box center [404, 45] width 807 height 360
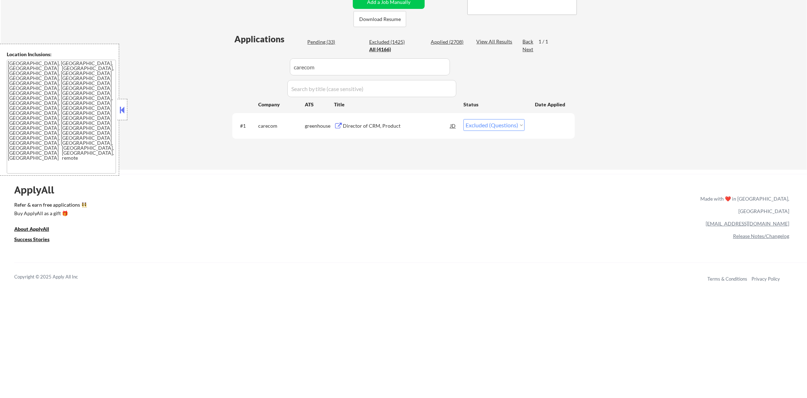
click at [388, 114] on div "#1 carecom greenhouse Director of CRM, Product JD warning_amber Choose an optio…" at bounding box center [403, 125] width 343 height 25
click at [388, 120] on div "Director of CRM, Product" at bounding box center [396, 125] width 107 height 13
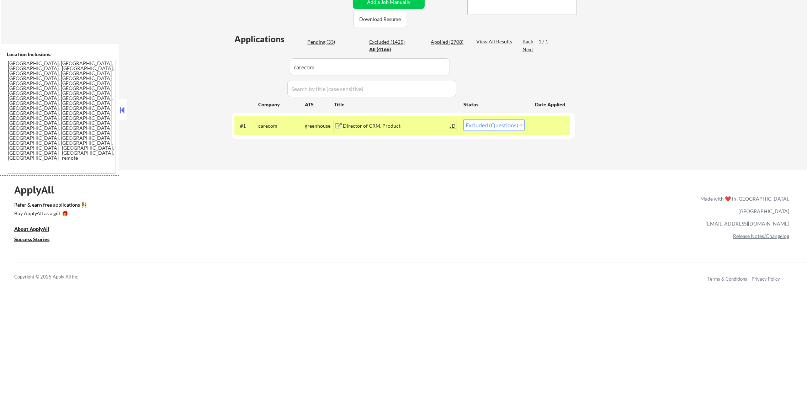
drag, startPoint x: 495, startPoint y: 123, endPoint x: 496, endPoint y: 132, distance: 8.6
click at [495, 123] on select "Choose an option... Pending Applied Excluded (Questions) Excluded (Expired) Exc…" at bounding box center [494, 125] width 61 height 12
click at [464, 119] on select "Choose an option... Pending Applied Excluded (Questions) Excluded (Expired) Exc…" at bounding box center [494, 125] width 61 height 12
click at [279, 125] on div "carecom" at bounding box center [281, 125] width 47 height 7
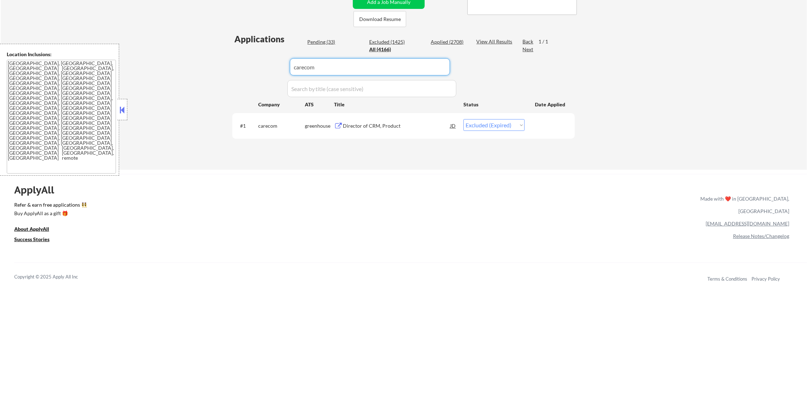
paste input "elevo"
drag, startPoint x: 300, startPoint y: 63, endPoint x: 247, endPoint y: 64, distance: 53.0
click at [249, 63] on div "Applications Pending (33) Excluded (1425) Applied (2708) All (4166) View All Re…" at bounding box center [403, 94] width 343 height 123
click at [247, 64] on div "Applications Pending (33) Excluded (1425) Applied (2708) All (4166) View All Re…" at bounding box center [403, 94] width 343 height 123
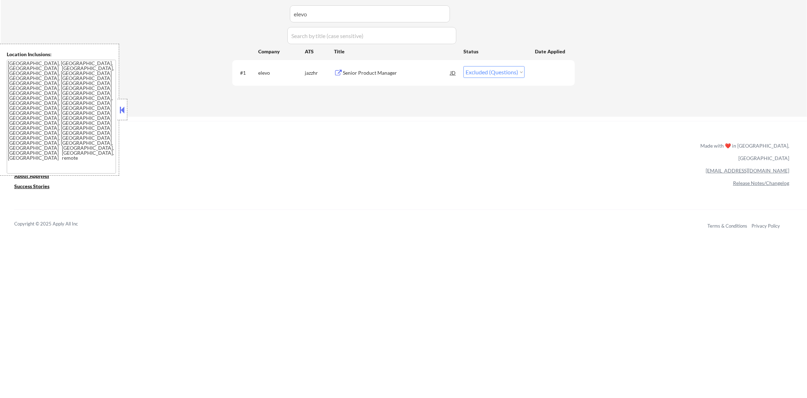
scroll to position [216, 0]
click at [399, 66] on div "Senior Product Manager" at bounding box center [396, 72] width 107 height 13
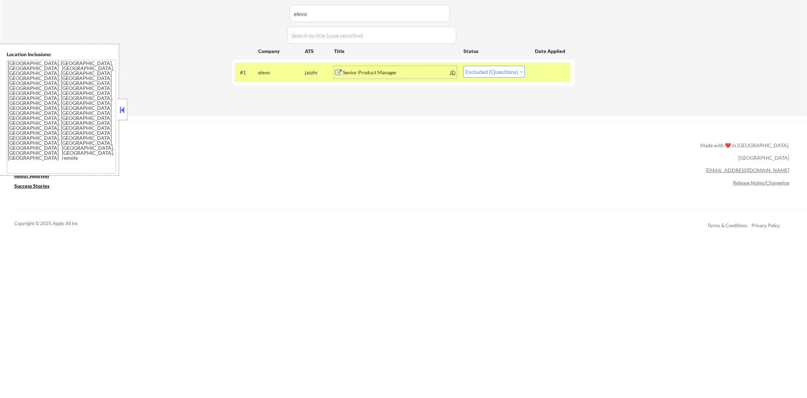
drag, startPoint x: 510, startPoint y: 70, endPoint x: 508, endPoint y: 77, distance: 6.8
click at [510, 70] on select "Choose an option... Pending Applied Excluded (Questions) Excluded (Expired) Exc…" at bounding box center [494, 72] width 61 height 12
click at [464, 66] on select "Choose an option... Pending Applied Excluded (Questions) Excluded (Expired) Exc…" at bounding box center [494, 72] width 61 height 12
click at [294, 74] on div "elevo" at bounding box center [281, 72] width 47 height 7
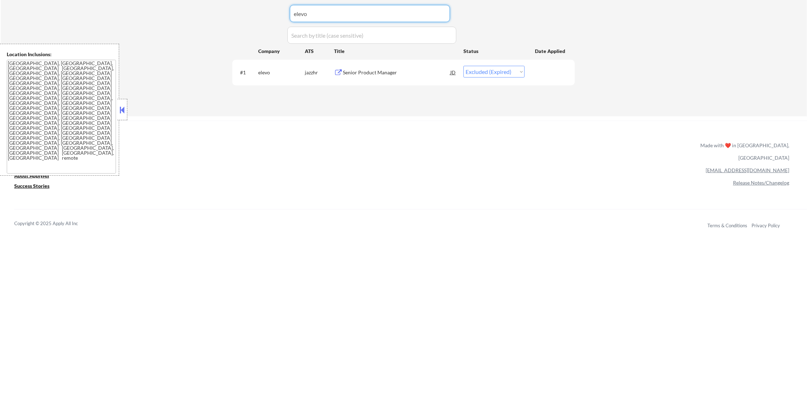
drag, startPoint x: 305, startPoint y: 19, endPoint x: 236, endPoint y: 17, distance: 69.4
click at [242, 17] on div "Applications Pending (33) Excluded (1425) Applied (2708) All (4166) View All Re…" at bounding box center [403, 41] width 343 height 123
paste input "MOstudio"
click at [236, 17] on div "Applications Pending (33) Excluded (1425) Applied (2708) All (4166) View All Re…" at bounding box center [403, 41] width 343 height 123
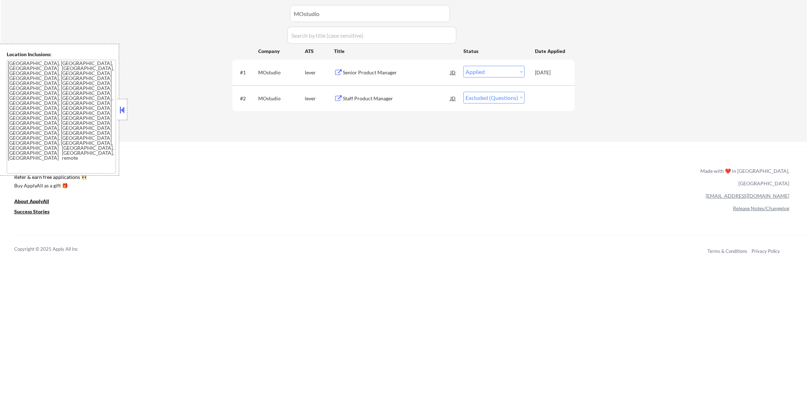
click at [399, 87] on div "#2 MOstudio lever Staff Product Manager JD warning_amber Choose an option... Pe…" at bounding box center [403, 98] width 343 height 26
click at [393, 102] on div "Staff Product Manager" at bounding box center [396, 98] width 107 height 13
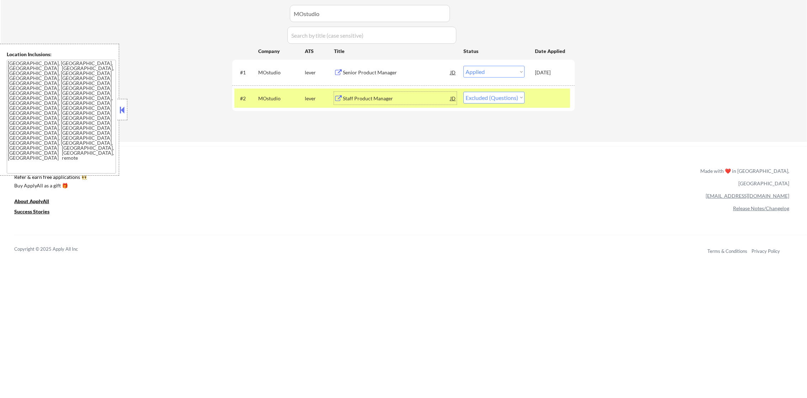
click at [490, 100] on select "Choose an option... Pending Applied Excluded (Questions) Excluded (Expired) Exc…" at bounding box center [494, 98] width 61 height 12
click at [464, 92] on select "Choose an option... Pending Applied Excluded (Questions) Excluded (Expired) Exc…" at bounding box center [494, 98] width 61 height 12
click at [273, 101] on div "MOstudio" at bounding box center [281, 98] width 47 height 7
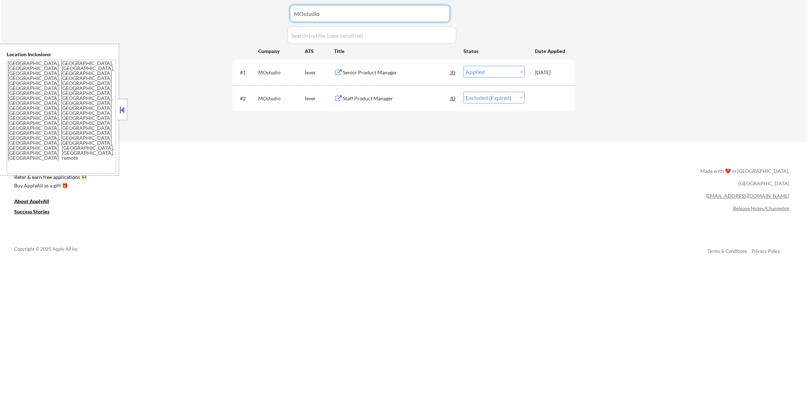
drag, startPoint x: 334, startPoint y: 16, endPoint x: 257, endPoint y: 16, distance: 76.9
click at [257, 16] on div "Applications Pending (33) Excluded (1425) Applied (2708) All (4166) View All Re…" at bounding box center [403, 54] width 343 height 149
paste input "people-ai"
click at [257, 16] on div "Applications Pending (33) Excluded (1425) Applied (2708) All (4166) View All Re…" at bounding box center [403, 54] width 343 height 149
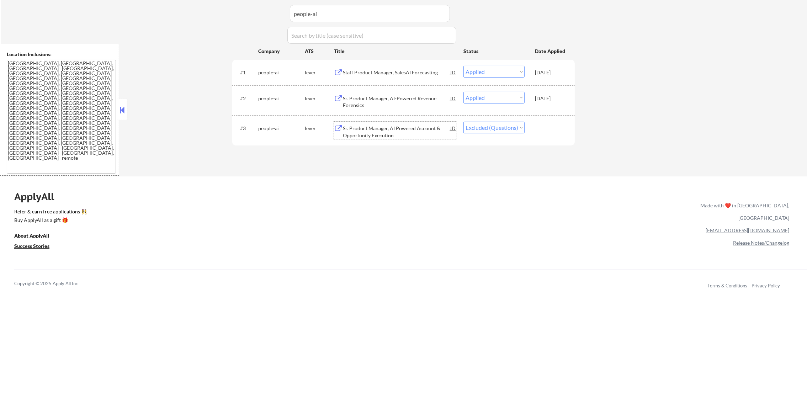
click at [403, 126] on div "Sr. Product Manager, AI Powered Account & Opportunity Execution" at bounding box center [396, 132] width 107 height 14
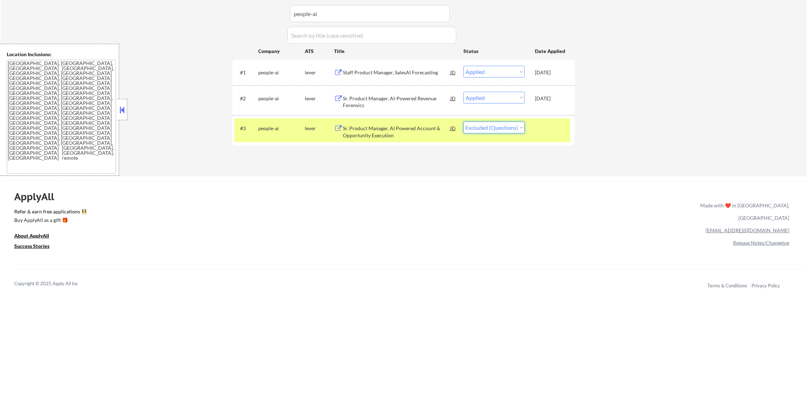
click at [476, 127] on select "Choose an option... Pending Applied Excluded (Questions) Excluded (Expired) Exc…" at bounding box center [494, 128] width 61 height 12
click at [464, 122] on select "Choose an option... Pending Applied Excluded (Questions) Excluded (Expired) Exc…" at bounding box center [494, 128] width 61 height 12
click at [250, 128] on div "#3" at bounding box center [246, 128] width 12 height 7
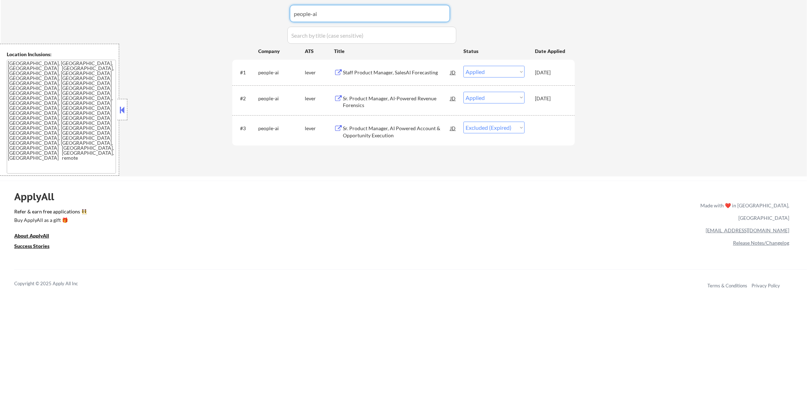
drag, startPoint x: 307, startPoint y: 17, endPoint x: 248, endPoint y: 17, distance: 58.7
click at [251, 17] on div "Applications Pending (33) Excluded (1425) Applied (2708) All (4166) View All Re…" at bounding box center [403, 71] width 343 height 183
paste input "empower%20finance"
click at [247, 17] on div "Applications Pending (33) Excluded (1425) Applied (2708) All (4166) View All Re…" at bounding box center [403, 71] width 343 height 183
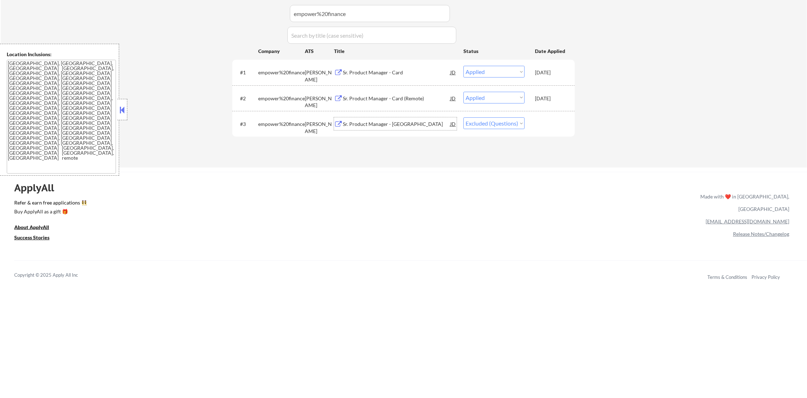
click at [420, 127] on div "Sr. Product Manager - [GEOGRAPHIC_DATA]" at bounding box center [396, 124] width 107 height 7
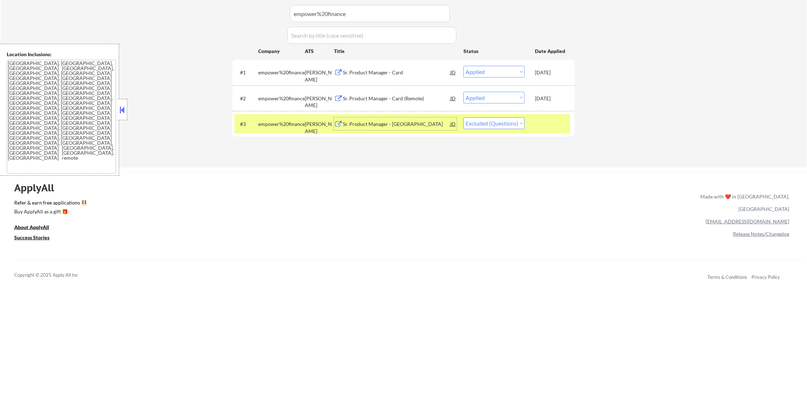
click at [485, 123] on select "Choose an option... Pending Applied Excluded (Questions) Excluded (Expired) Exc…" at bounding box center [494, 123] width 61 height 12
click at [464, 117] on select "Choose an option... Pending Applied Excluded (Questions) Excluded (Expired) Exc…" at bounding box center [494, 123] width 61 height 12
click at [285, 127] on div "empower%20finance" at bounding box center [281, 124] width 47 height 7
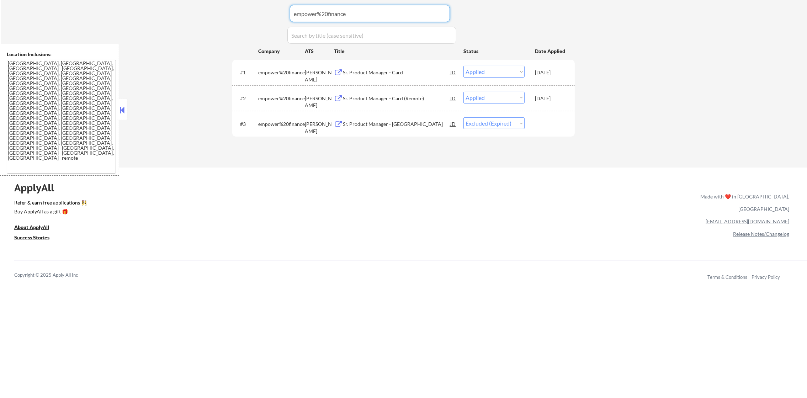
drag, startPoint x: 344, startPoint y: 14, endPoint x: 231, endPoint y: 14, distance: 113.2
click at [242, 14] on div "Applications Pending (33) Excluded (1425) Applied (2708) All (4166) View All Re…" at bounding box center [403, 67] width 343 height 174
paste input "infuse"
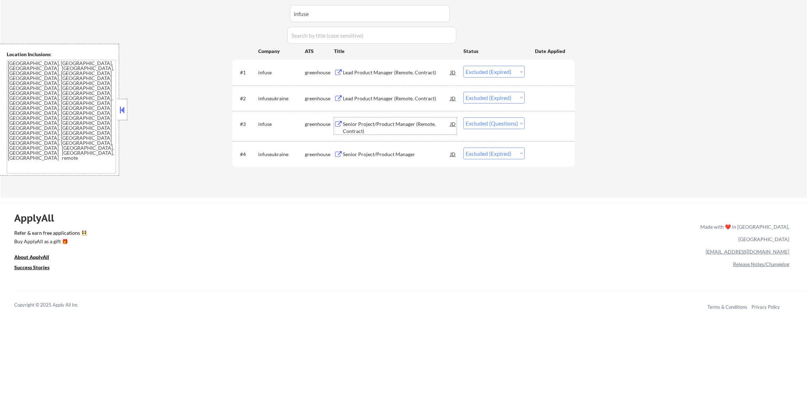
click at [402, 125] on div "Senior Project/Product Manager (Remote, Contract)" at bounding box center [396, 128] width 107 height 14
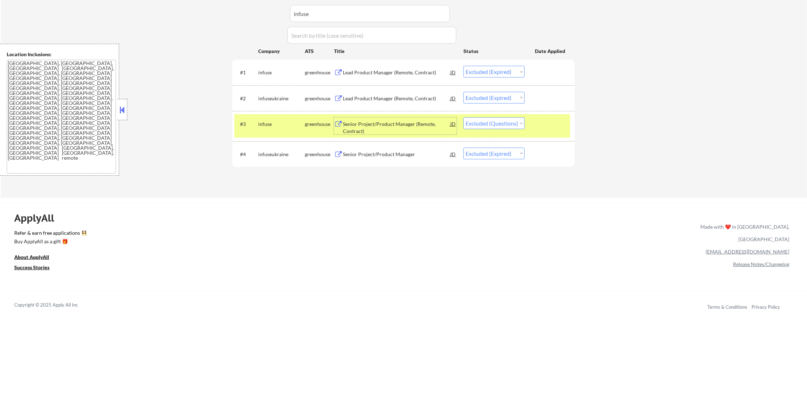
click at [513, 117] on div "#3 infuse greenhouse Senior Project/Product Manager (Remote, Contract) JD warni…" at bounding box center [403, 125] width 336 height 23
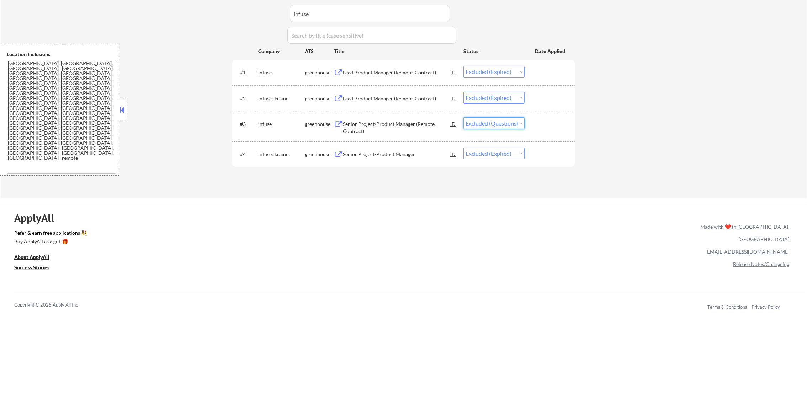
drag, startPoint x: 511, startPoint y: 124, endPoint x: 511, endPoint y: 129, distance: 4.6
click at [511, 124] on select "Choose an option... Pending Applied Excluded (Questions) Excluded (Expired) Exc…" at bounding box center [494, 123] width 61 height 12
click at [464, 117] on select "Choose an option... Pending Applied Excluded (Questions) Excluded (Expired) Exc…" at bounding box center [494, 123] width 61 height 12
drag, startPoint x: 269, startPoint y: 12, endPoint x: 253, endPoint y: 12, distance: 16.0
click at [253, 12] on div "Applications Pending (33) Excluded (1425) Applied (2708) All (4166) View All Re…" at bounding box center [403, 82] width 343 height 205
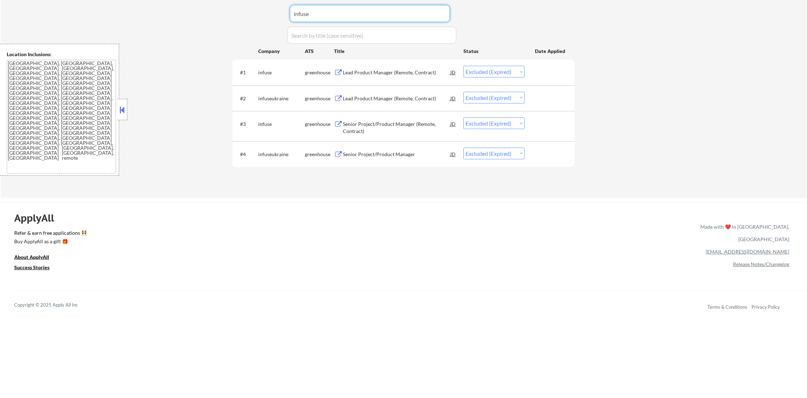
paste input "firefly-health"
click at [253, 12] on div "Applications Pending (33) Excluded (1425) Applied (2708) All (4166) View All Re…" at bounding box center [403, 82] width 343 height 205
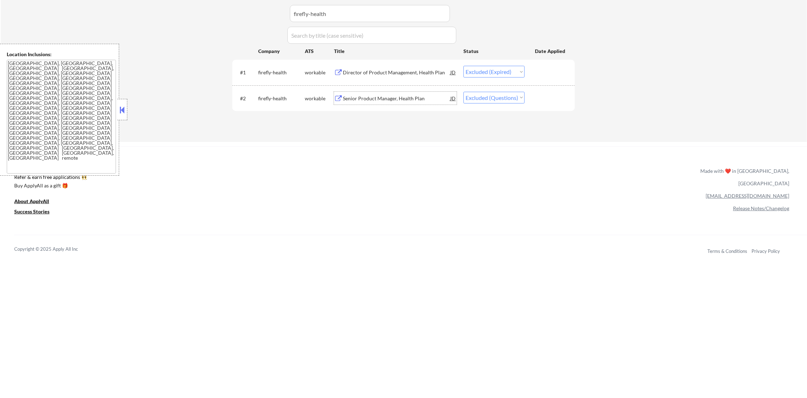
click at [375, 101] on div "Senior Product Manager, Health Plan" at bounding box center [396, 98] width 107 height 7
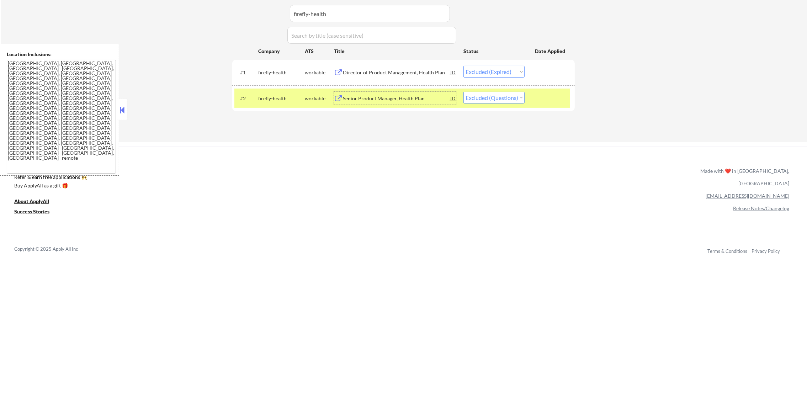
click at [520, 95] on select "Choose an option... Pending Applied Excluded (Questions) Excluded (Expired) Exc…" at bounding box center [494, 98] width 61 height 12
click at [464, 92] on select "Choose an option... Pending Applied Excluded (Questions) Excluded (Expired) Exc…" at bounding box center [494, 98] width 61 height 12
click at [293, 98] on div "firefly-health" at bounding box center [281, 98] width 47 height 7
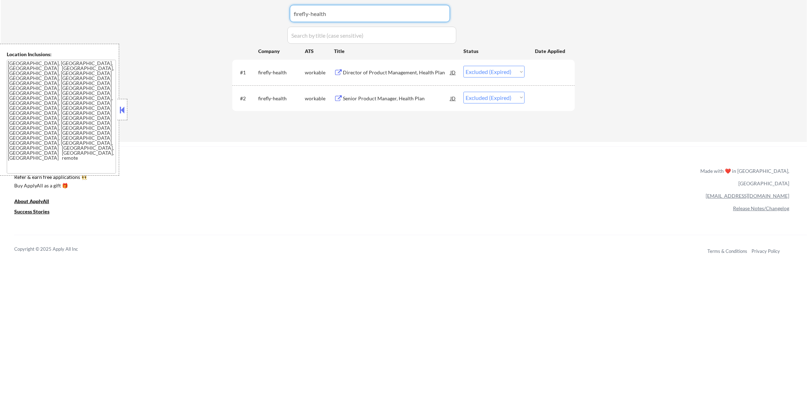
drag, startPoint x: 244, startPoint y: 14, endPoint x: 218, endPoint y: 14, distance: 26.0
paste input "beacon"
click at [409, 100] on div "Senior Technical Product Manager I" at bounding box center [396, 98] width 107 height 7
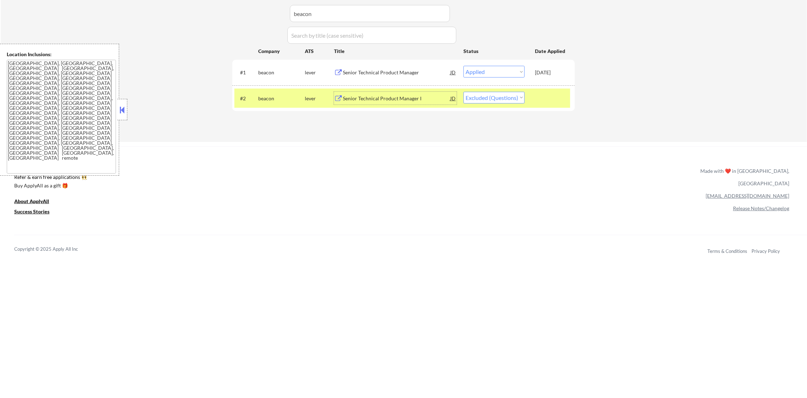
click at [507, 99] on select "Choose an option... Pending Applied Excluded (Questions) Excluded (Expired) Exc…" at bounding box center [494, 98] width 61 height 12
click at [464, 92] on select "Choose an option... Pending Applied Excluded (Questions) Excluded (Expired) Exc…" at bounding box center [494, 98] width 61 height 12
click at [264, 87] on div "#2 beacon lever Senior Technical Product Manager I JD warning_amber Choose an o…" at bounding box center [403, 98] width 343 height 26
click at [263, 96] on div "beacon" at bounding box center [281, 98] width 47 height 7
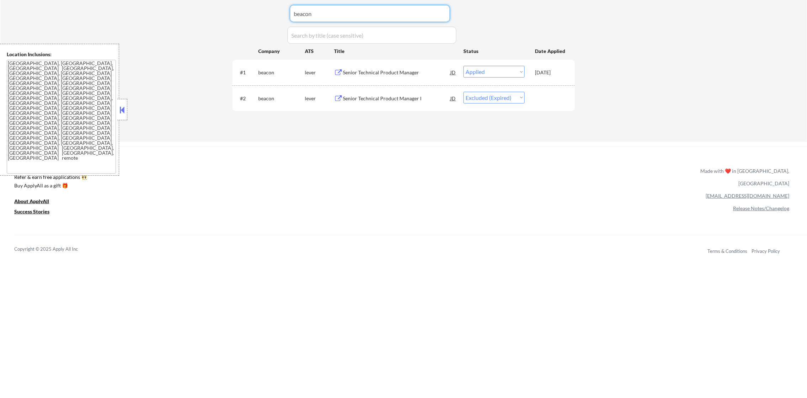
drag, startPoint x: 321, startPoint y: 17, endPoint x: 264, endPoint y: 17, distance: 56.9
click at [272, 17] on div "Applications Pending (33) Excluded (1425) Applied (2708) All (4166) View All Re…" at bounding box center [403, 54] width 343 height 149
paste input "evertrue"
click at [260, 16] on div "Applications Pending (33) Excluded (1425) Applied (2708) All (4166) View All Re…" at bounding box center [403, 54] width 343 height 149
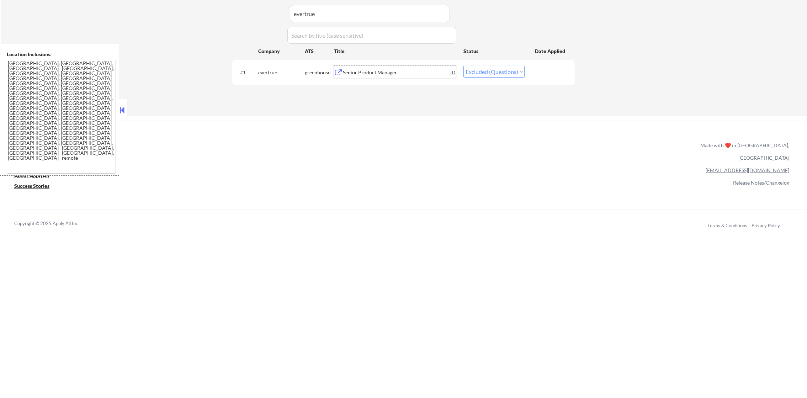
click at [380, 72] on div "Senior Product Manager" at bounding box center [396, 72] width 107 height 7
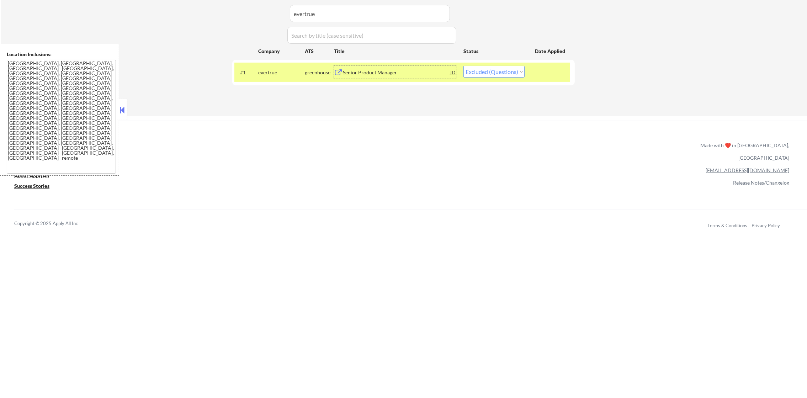
click at [494, 73] on select "Choose an option... Pending Applied Excluded (Questions) Excluded (Expired) Exc…" at bounding box center [494, 72] width 61 height 12
click at [464, 66] on select "Choose an option... Pending Applied Excluded (Questions) Excluded (Expired) Exc…" at bounding box center [494, 72] width 61 height 12
click at [296, 72] on div "evertrue" at bounding box center [281, 72] width 47 height 7
